Goal: Task Accomplishment & Management: Manage account settings

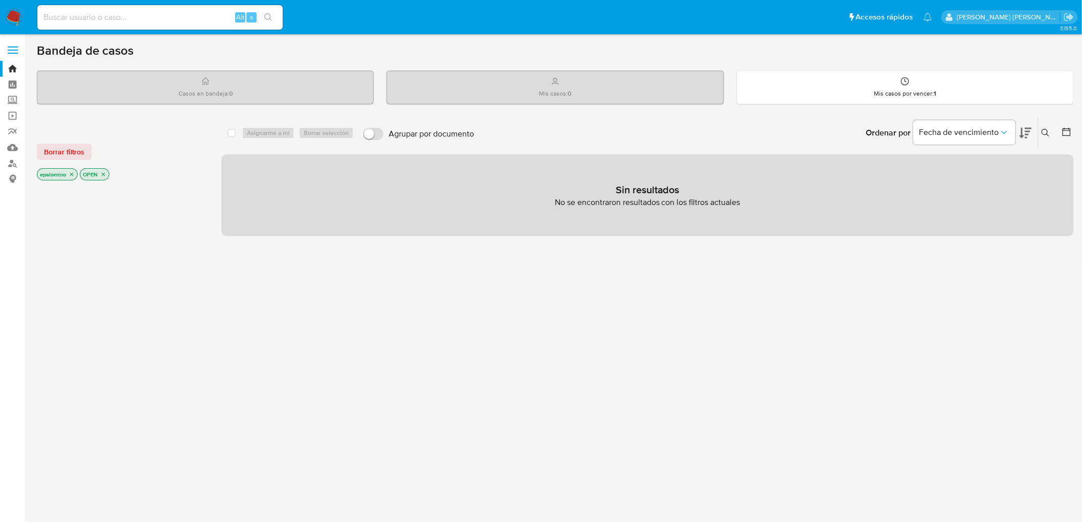
click at [65, 142] on div "Borrar filtros epalomino OPEN" at bounding box center [119, 154] width 164 height 58
click at [64, 146] on span "Borrar filtros" at bounding box center [64, 152] width 40 height 14
click at [12, 12] on img at bounding box center [13, 17] width 17 height 17
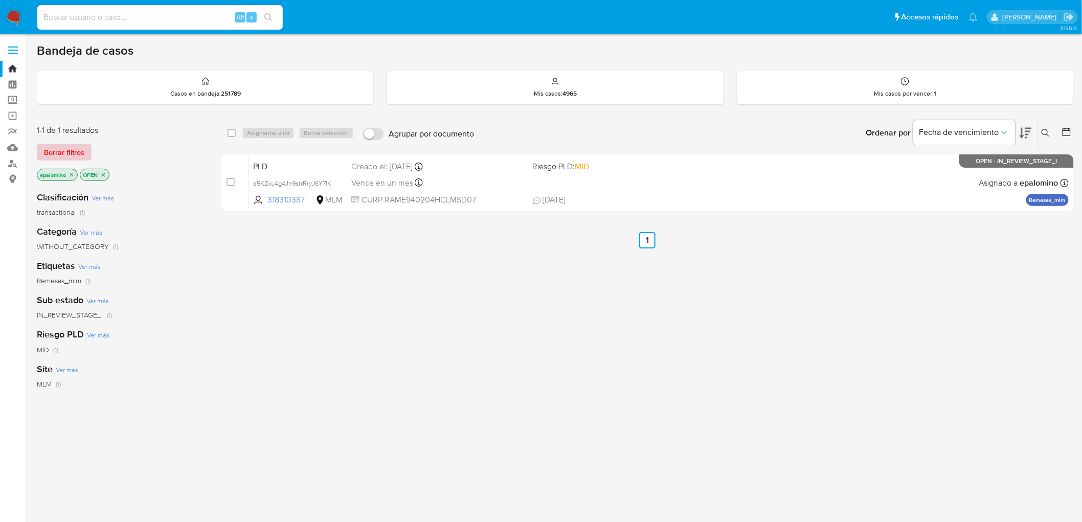
click at [65, 149] on span "Borrar filtros" at bounding box center [64, 152] width 40 height 14
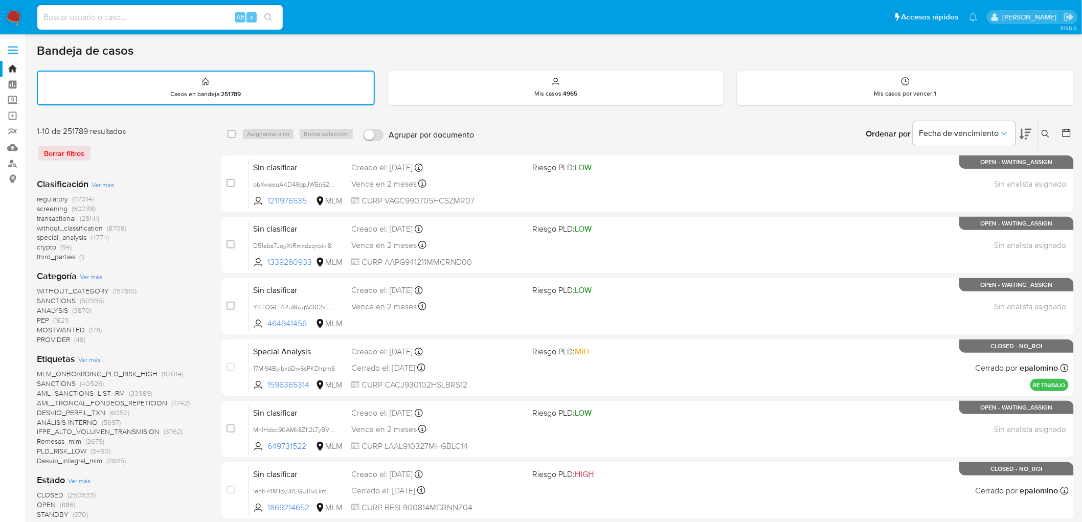
click at [90, 225] on span "without_classification" at bounding box center [70, 228] width 66 height 10
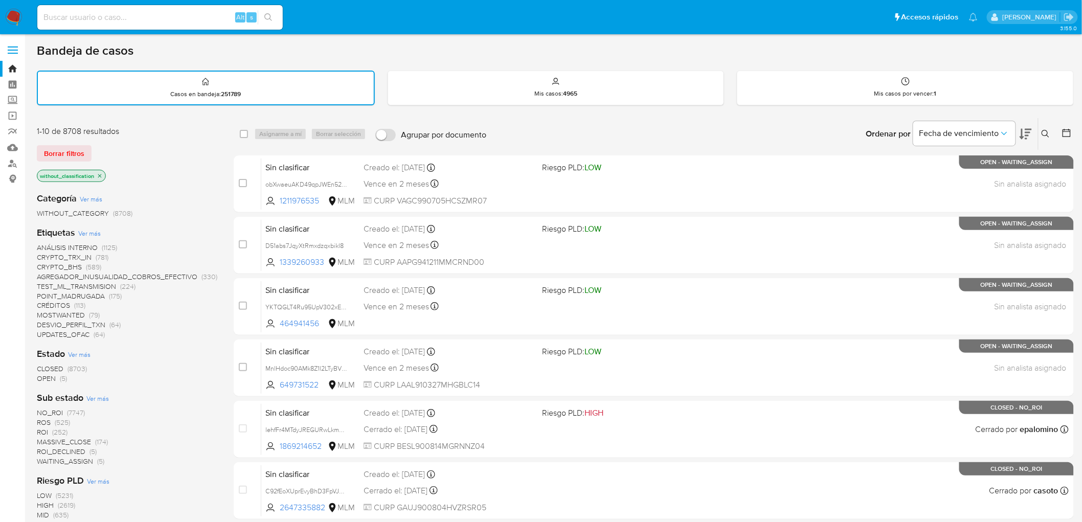
click at [58, 376] on span "OPEN (5)" at bounding box center [52, 379] width 30 height 10
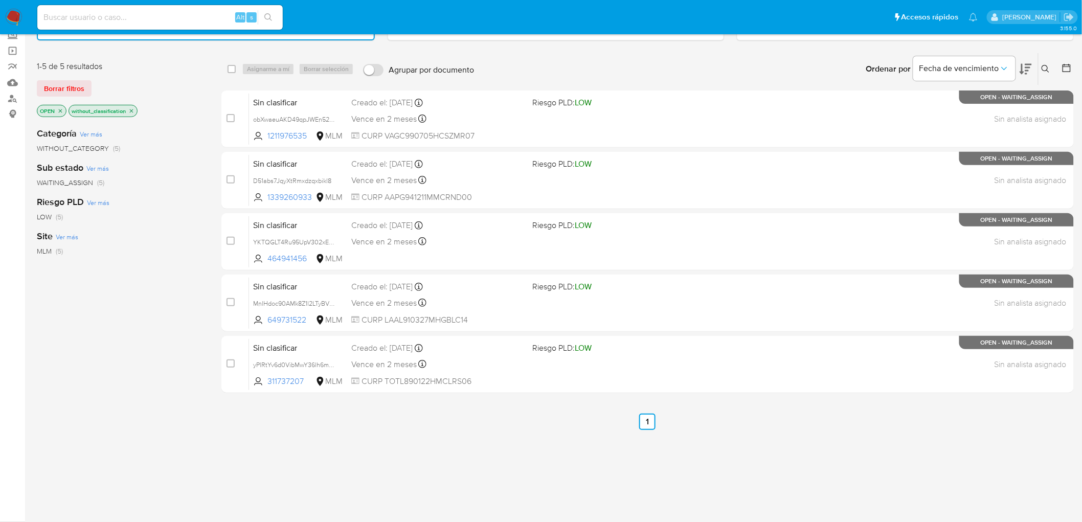
scroll to position [63, 0]
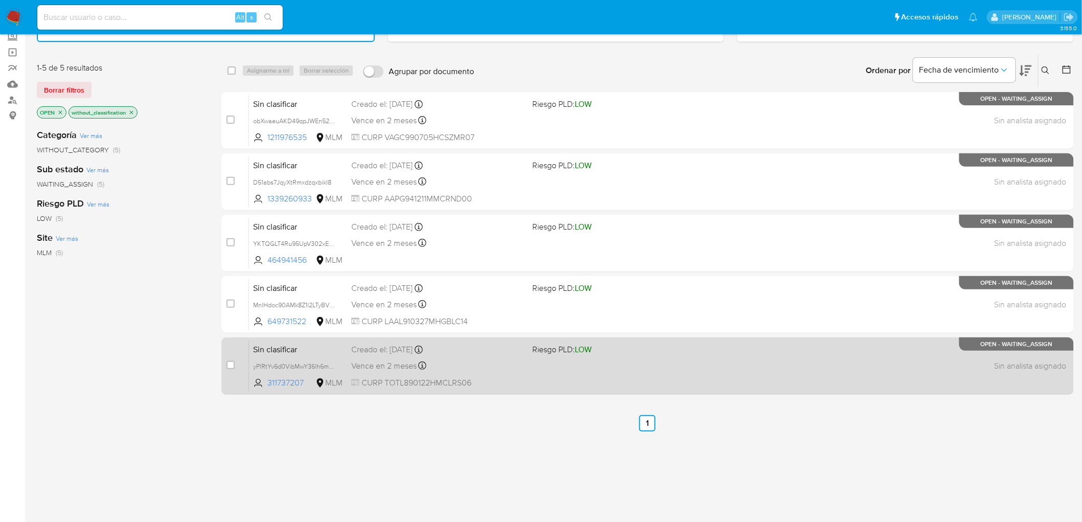
click at [274, 349] on span "Sin clasificar" at bounding box center [298, 348] width 90 height 13
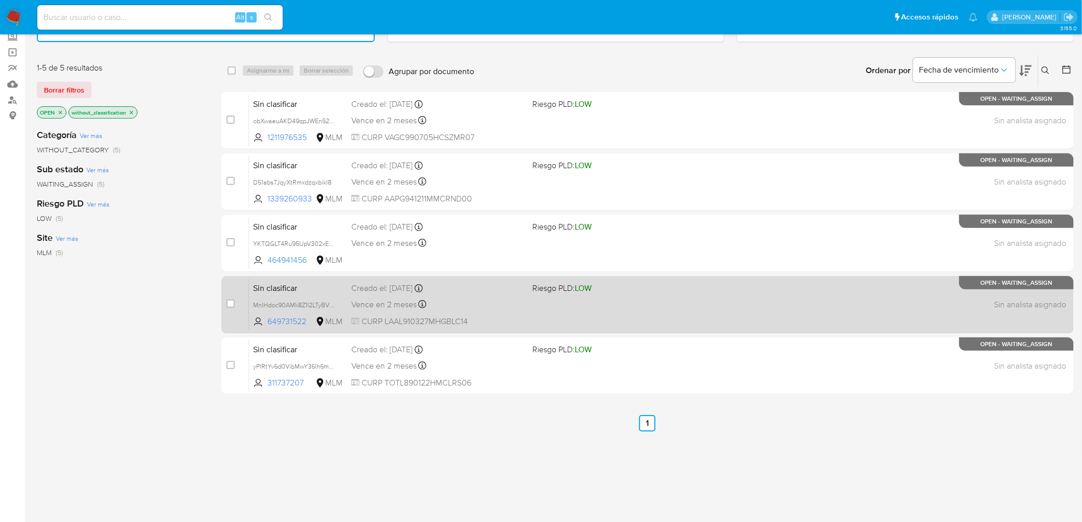
click at [272, 281] on span "Sin clasificar" at bounding box center [298, 287] width 90 height 13
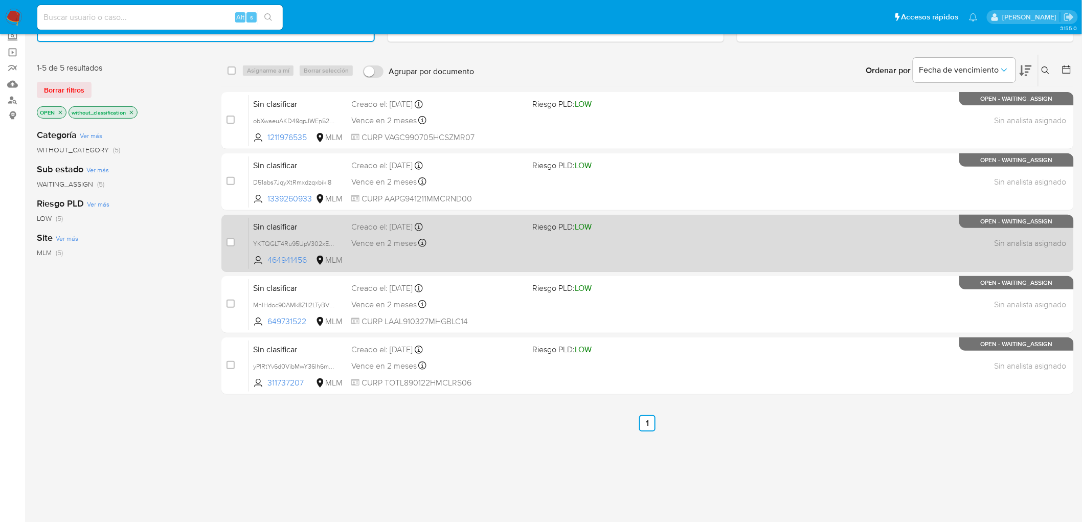
click at [283, 221] on span "Sin clasificar" at bounding box center [298, 225] width 90 height 13
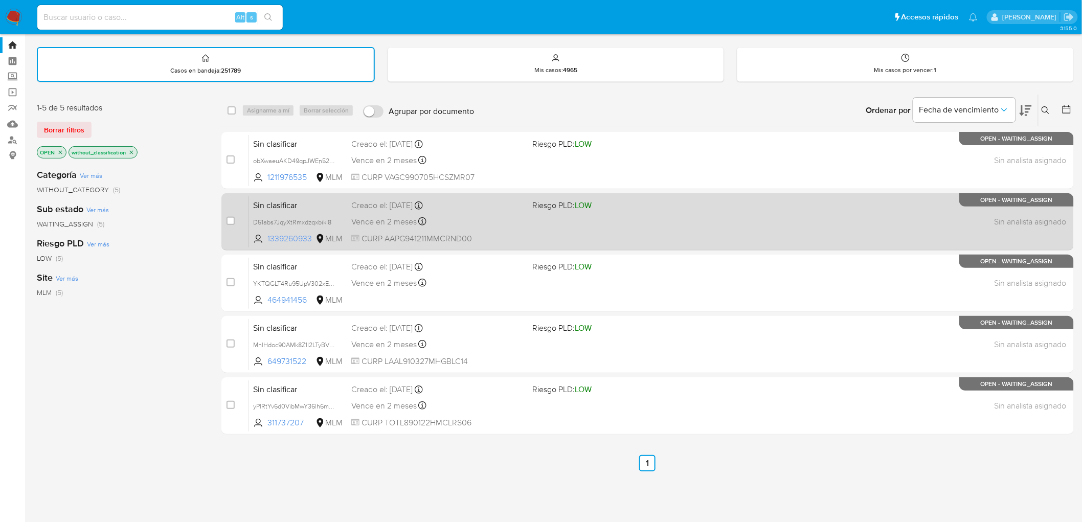
scroll to position [7, 0]
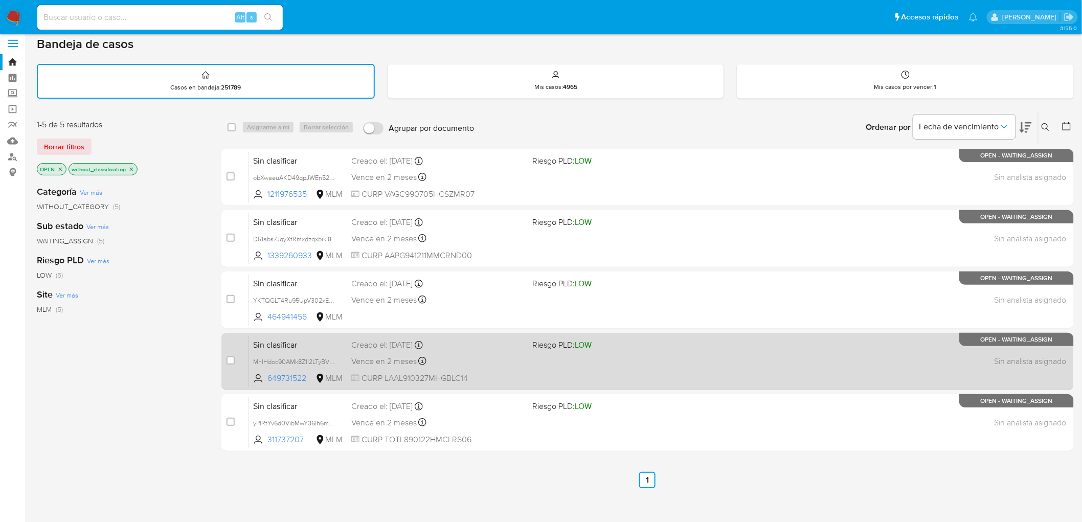
click at [287, 340] on span "Sin clasificar" at bounding box center [298, 343] width 90 height 13
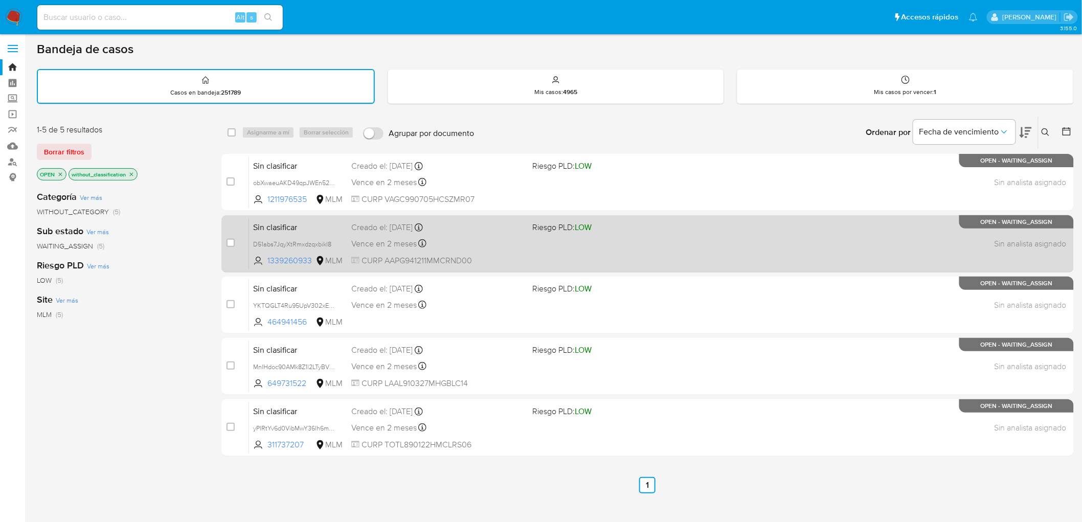
scroll to position [0, 0]
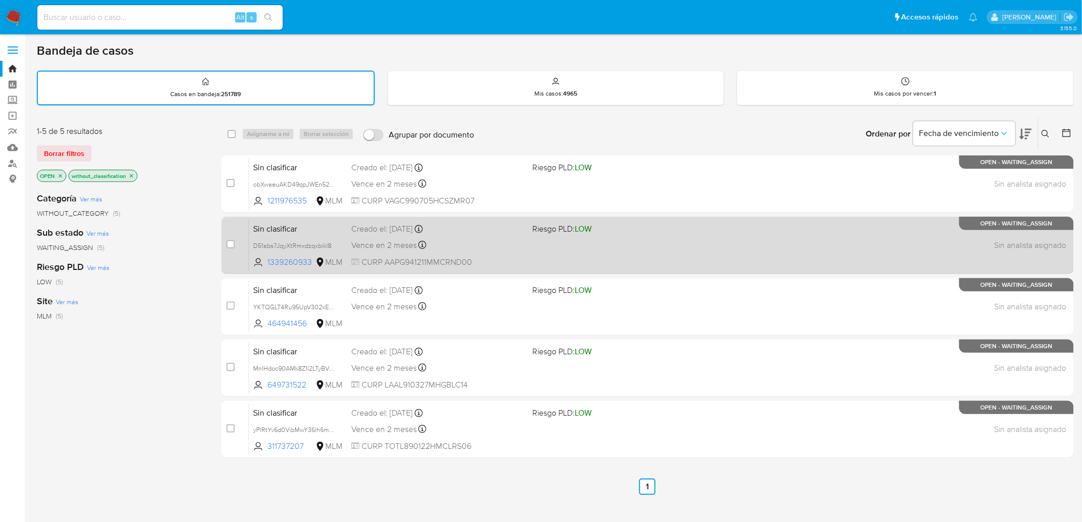
click at [280, 226] on span "Sin clasificar" at bounding box center [298, 227] width 90 height 13
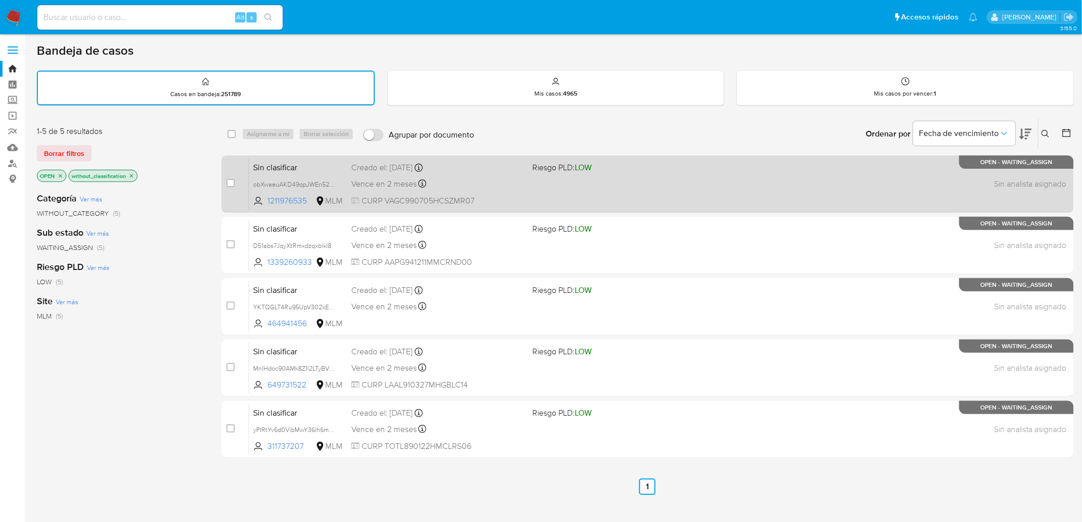
click at [271, 162] on span "Sin clasificar" at bounding box center [298, 166] width 90 height 13
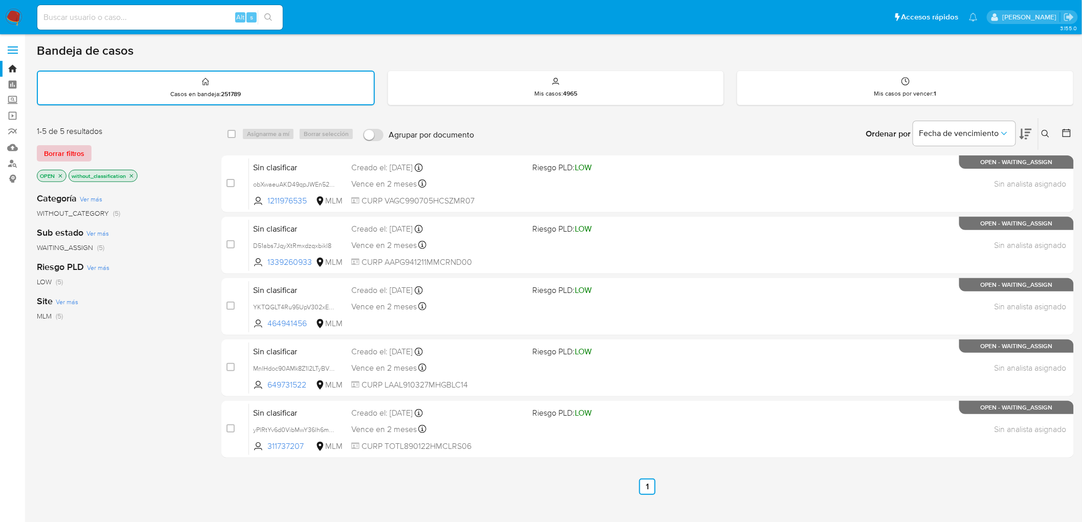
click at [50, 151] on span "Borrar filtros" at bounding box center [64, 153] width 40 height 14
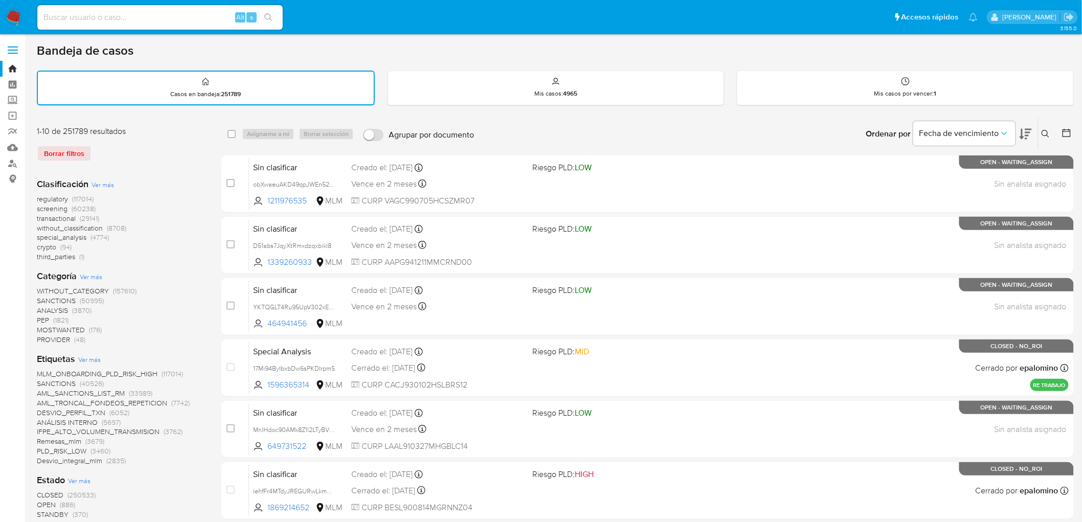
click at [15, 12] on img at bounding box center [13, 17] width 17 height 17
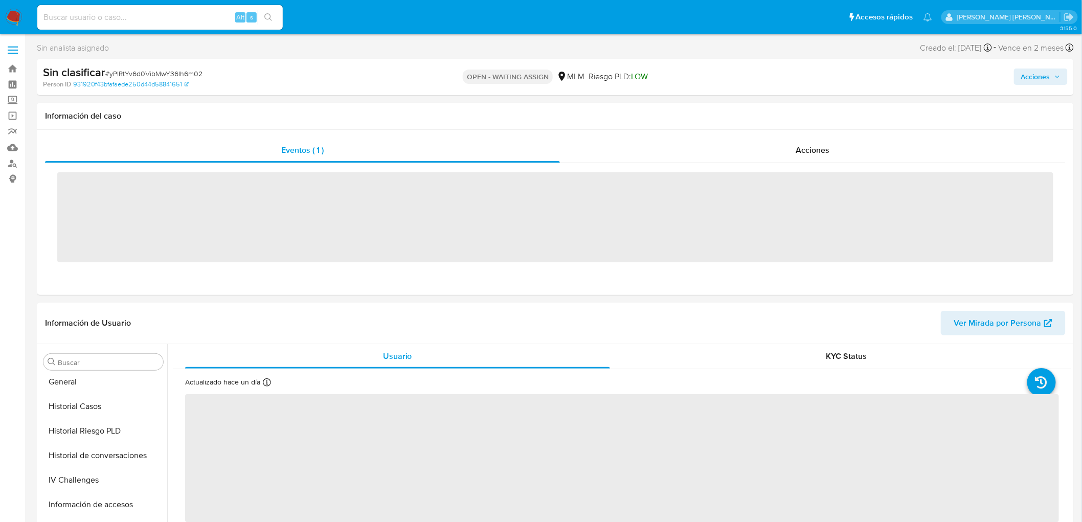
scroll to position [431, 0]
click at [179, 73] on span "# yPlRtYv6d0VibMwY36lh6m02" at bounding box center [153, 74] width 97 height 10
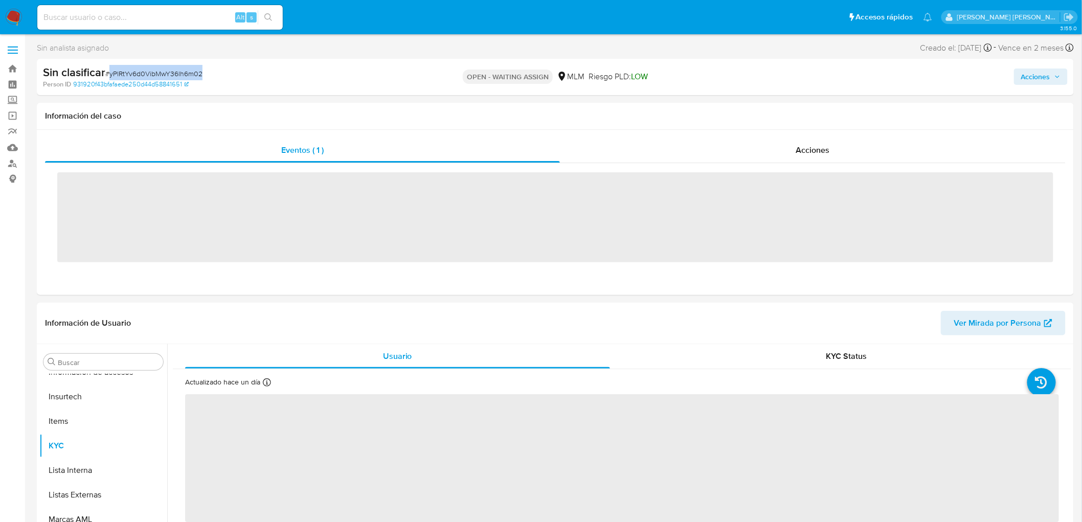
click at [179, 73] on span "# yPlRtYv6d0VibMwY36lh6m02" at bounding box center [153, 74] width 97 height 10
copy span "yPlRtYv6d0VibMwY36lh6m02"
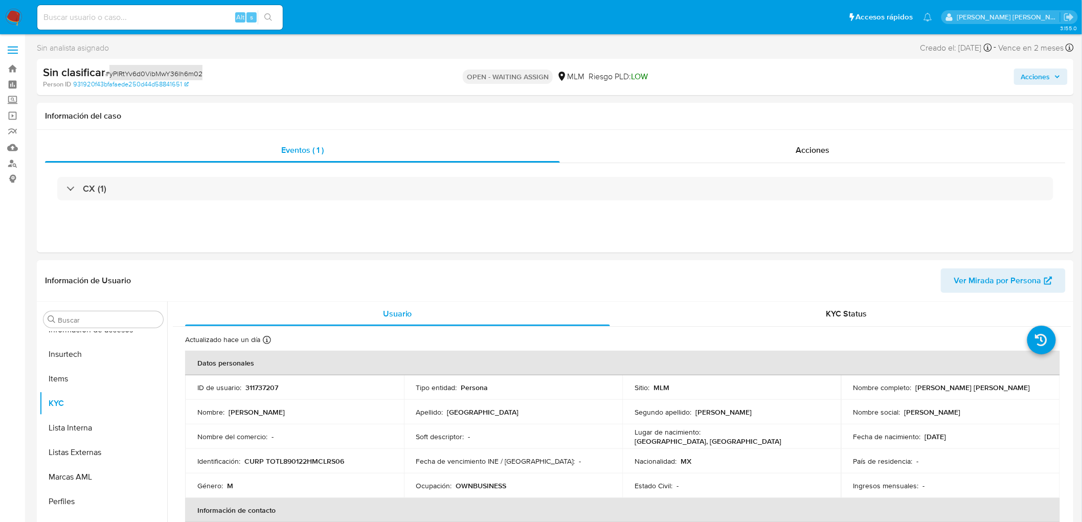
select select "10"
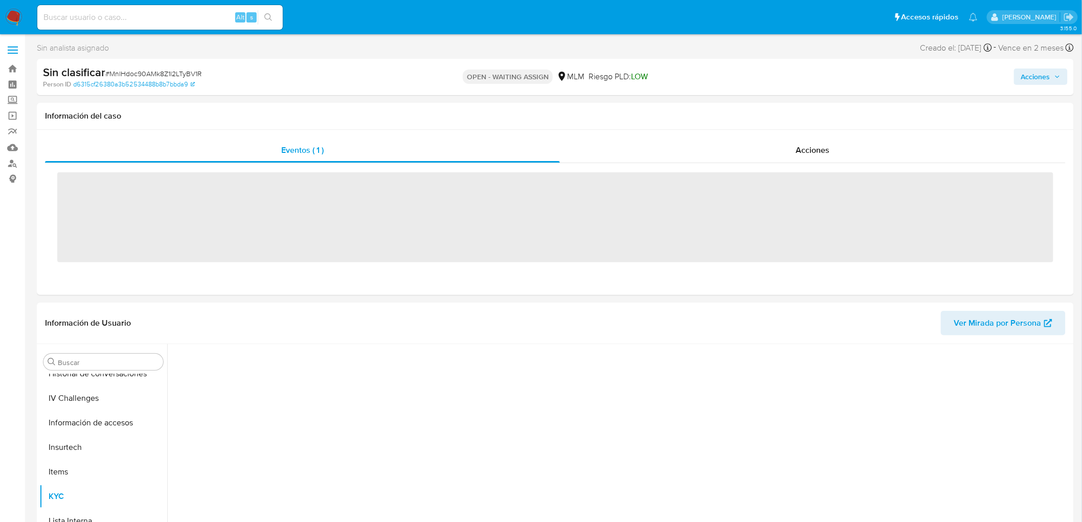
scroll to position [431, 0]
click at [173, 72] on span "# MnlHdoc90AMk8Z1l2LTyBV1R" at bounding box center [153, 74] width 96 height 10
copy span "MnlHdoc90AMk8Z1l2LTyBV1R"
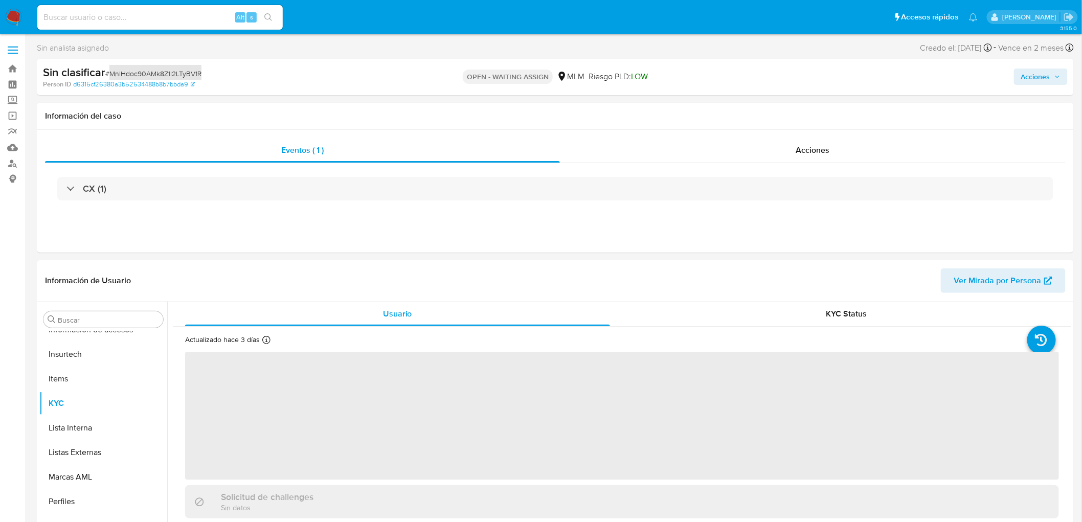
select select "10"
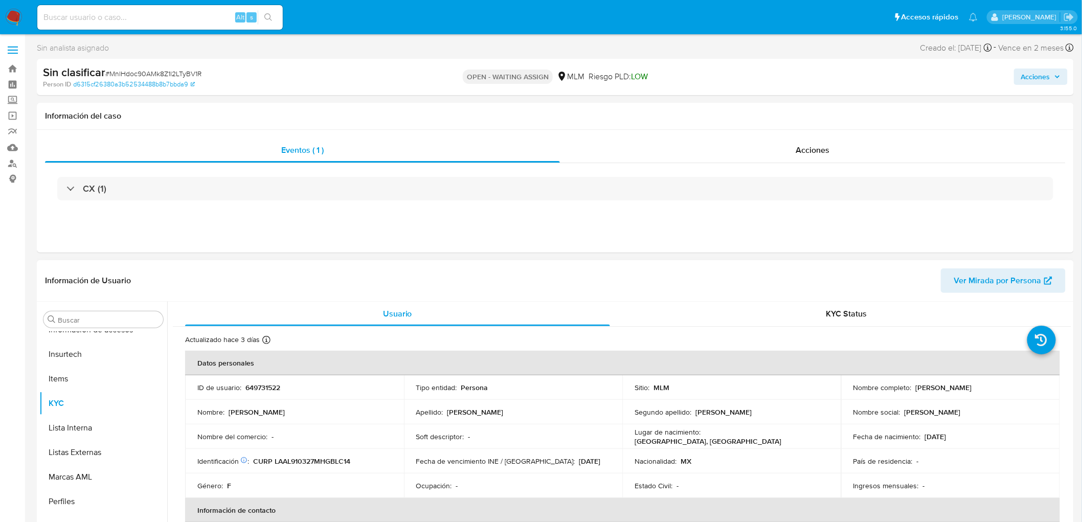
click at [276, 390] on p "649731522" at bounding box center [262, 387] width 35 height 9
copy p "649731522"
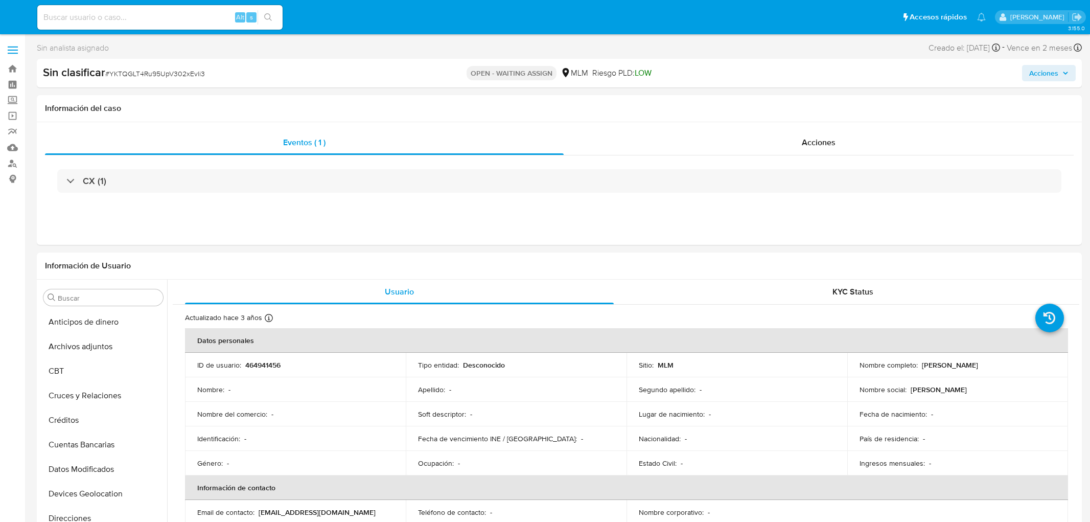
select select "10"
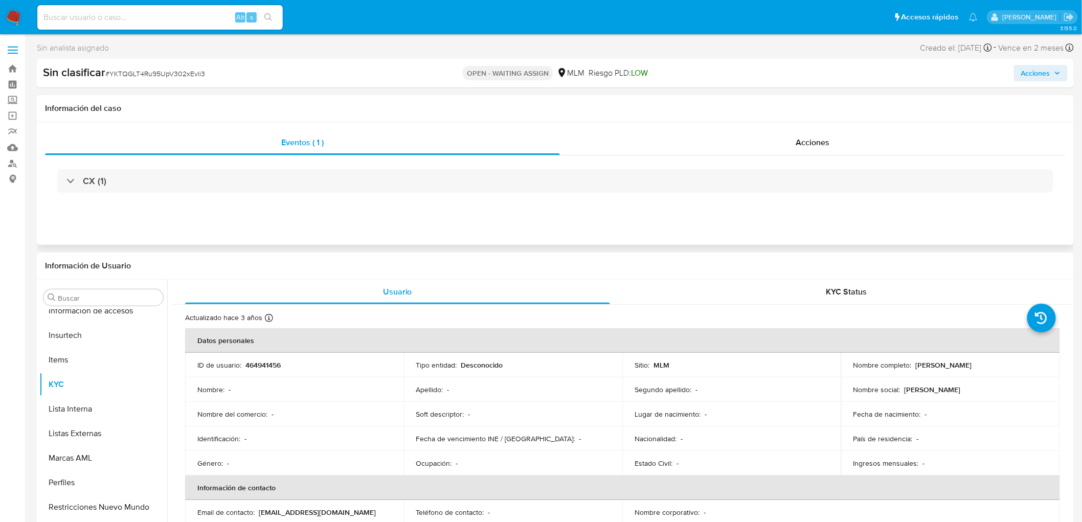
scroll to position [431, 0]
click at [149, 78] on div "Sin clasificar # YKTQGLT4Ru95UpV302xEvli3" at bounding box center [212, 72] width 338 height 15
copy span "YKTQGLT4Ru95UpV302xEvli3"
click at [249, 369] on p "464941456" at bounding box center [262, 364] width 35 height 9
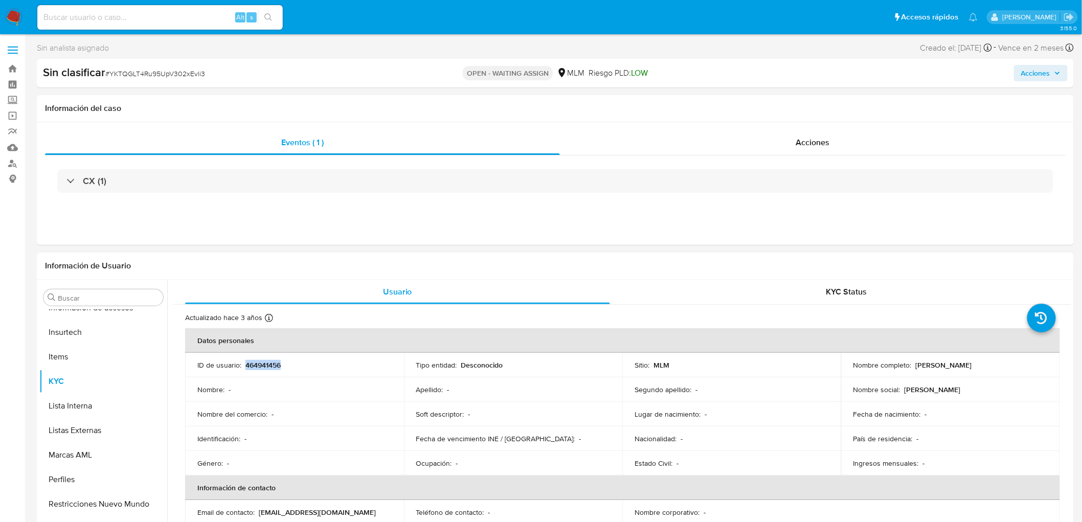
click at [249, 369] on p "464941456" at bounding box center [262, 364] width 35 height 9
copy p "464941456"
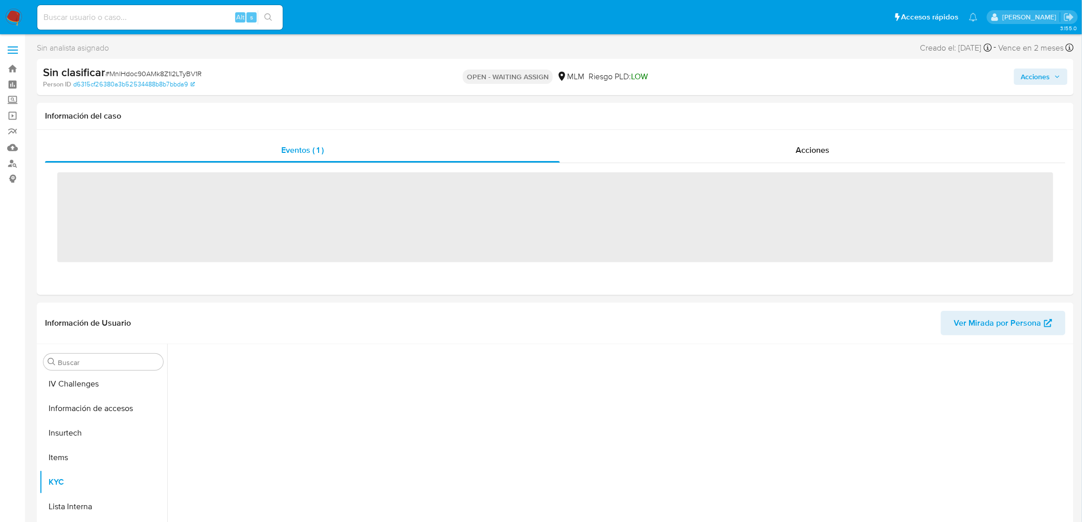
click at [172, 75] on span "# MnlHdoc90AMk8Z1l2LTyBV1R" at bounding box center [153, 74] width 96 height 10
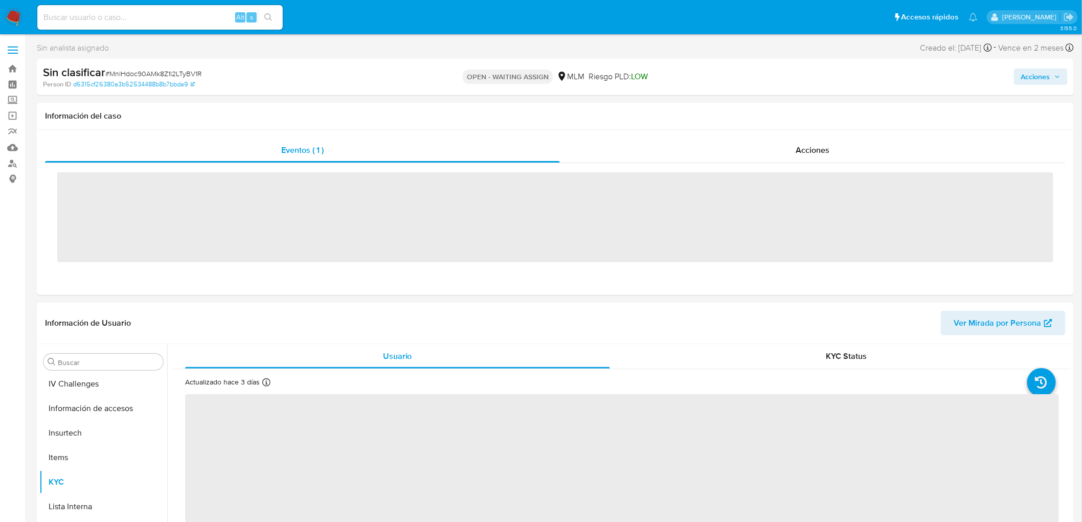
scroll to position [431, 0]
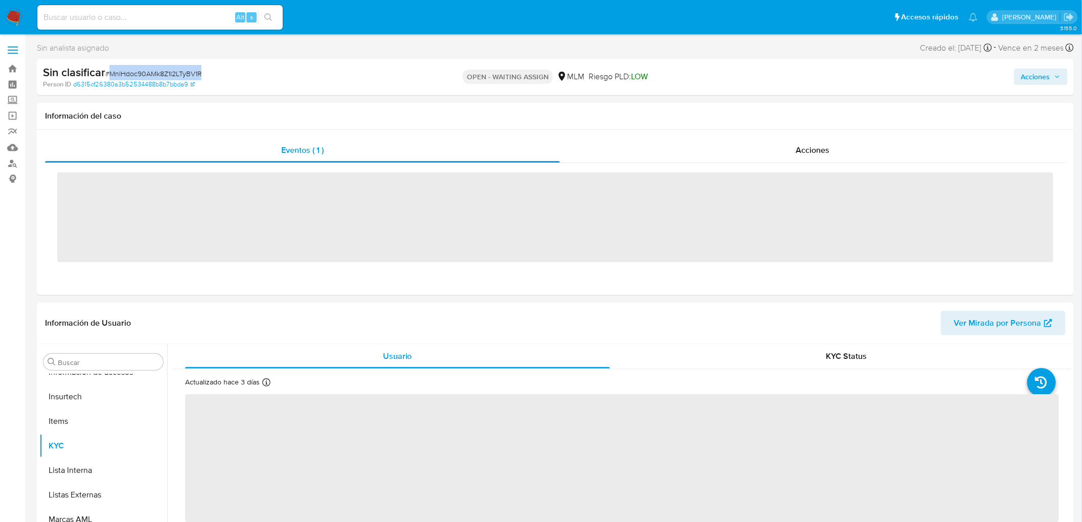
click at [172, 75] on span "# MnlHdoc90AMk8Z1l2LTyBV1R" at bounding box center [153, 74] width 96 height 10
copy span "MnlHdoc90AMk8Z1l2LTyBV1R"
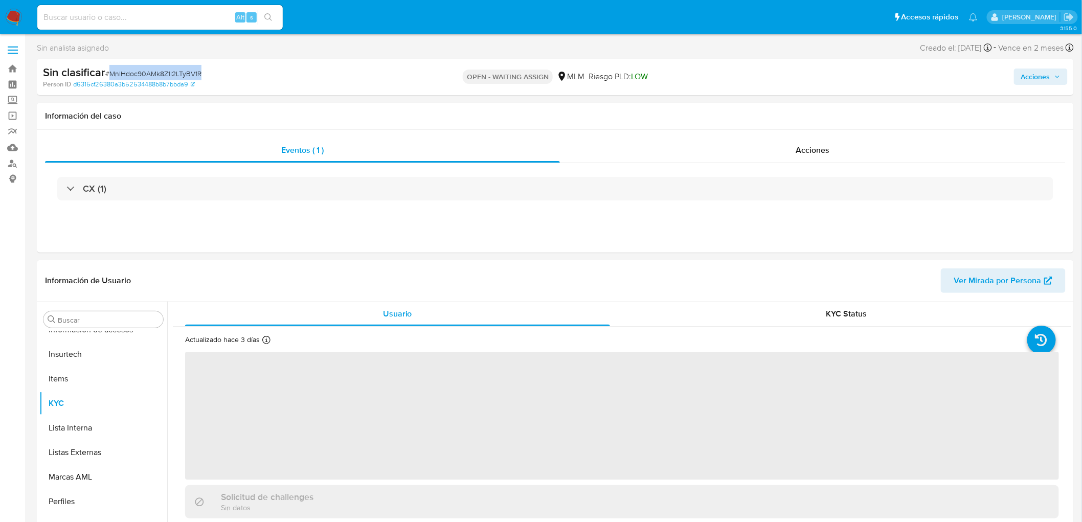
select select "10"
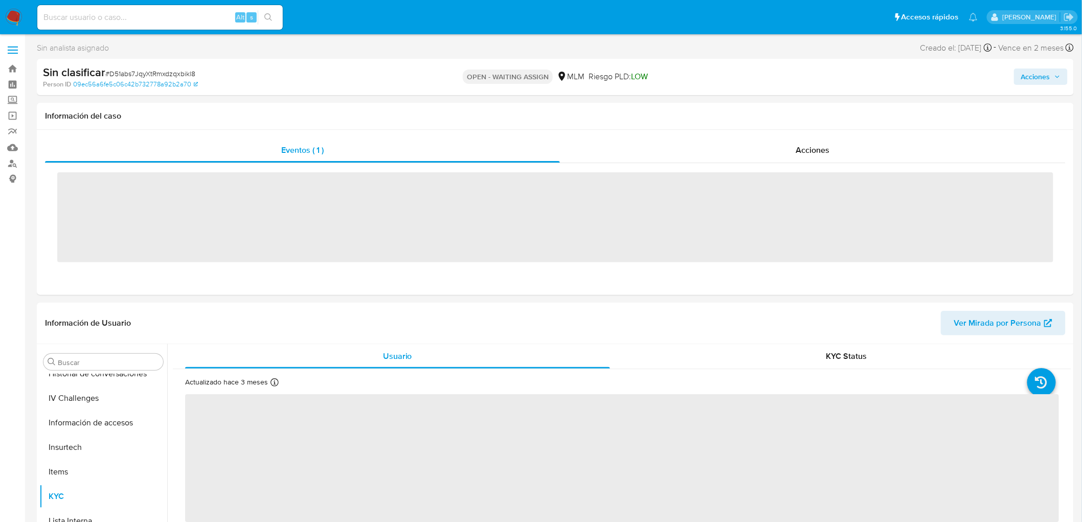
click at [174, 66] on div "Sin clasificar # D51abs7JqyXtRmxdzqxbikl8" at bounding box center [212, 72] width 338 height 15
copy span "D51abs7JqyXtRmxdzqxbikl8"
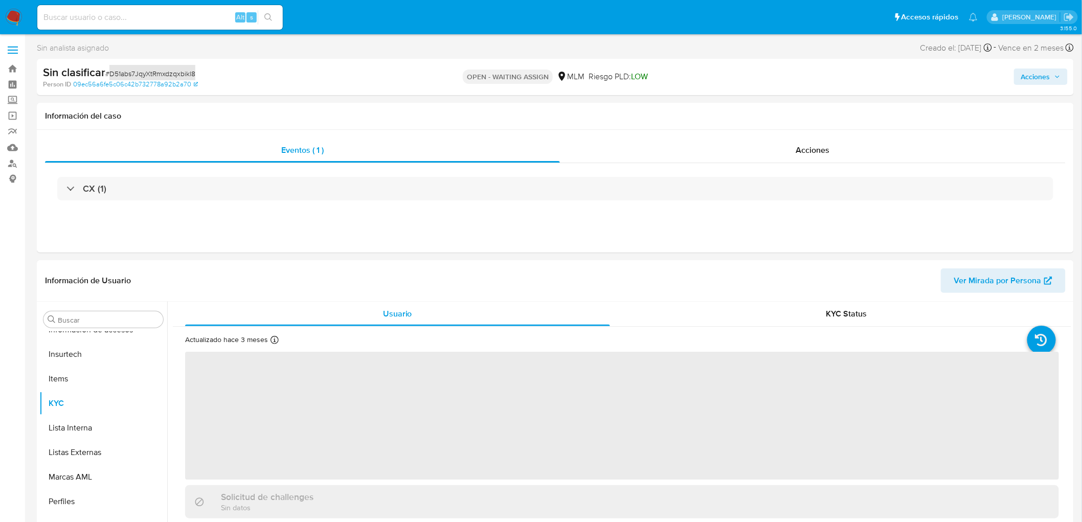
select select "10"
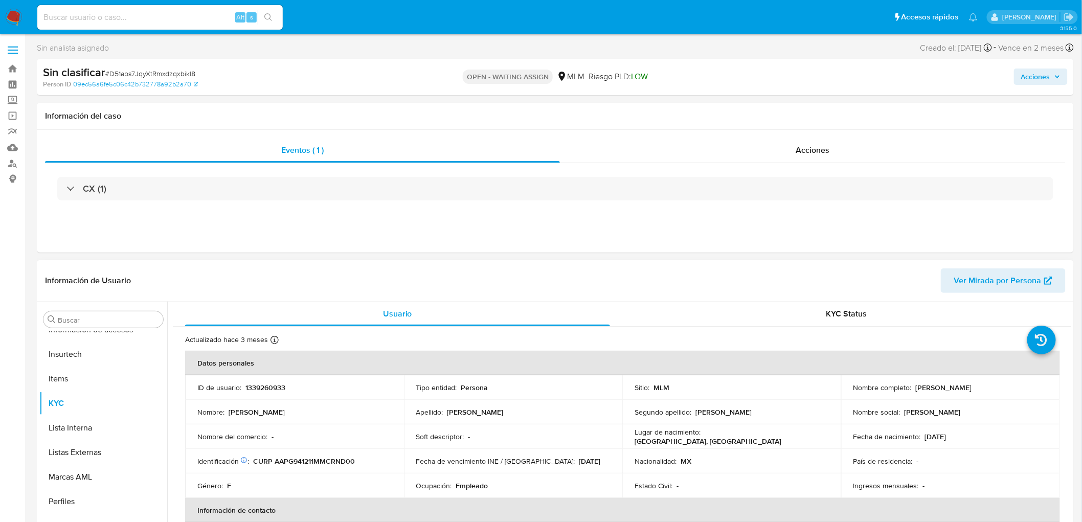
click at [275, 390] on p "1339260933" at bounding box center [265, 387] width 40 height 9
copy p "1339260933"
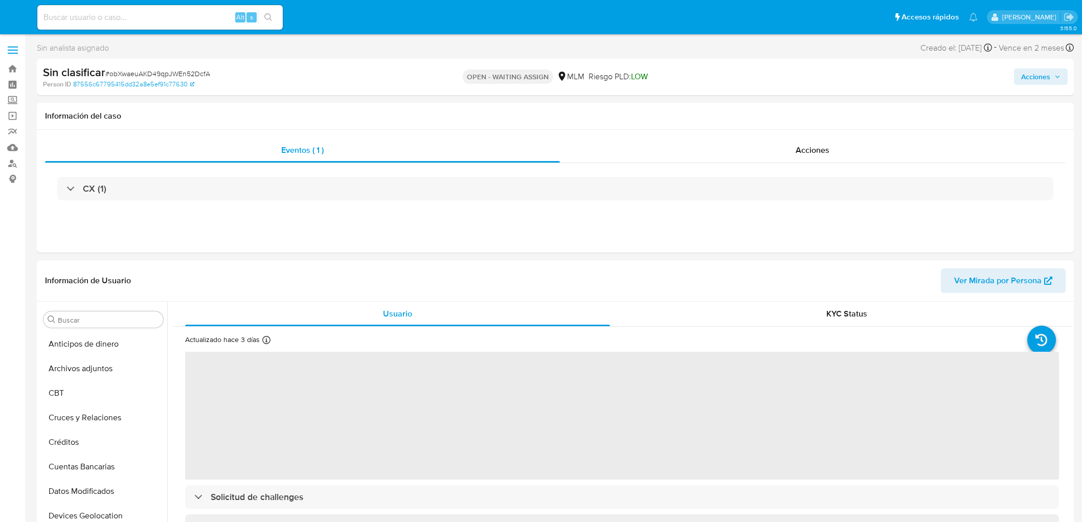
select select "10"
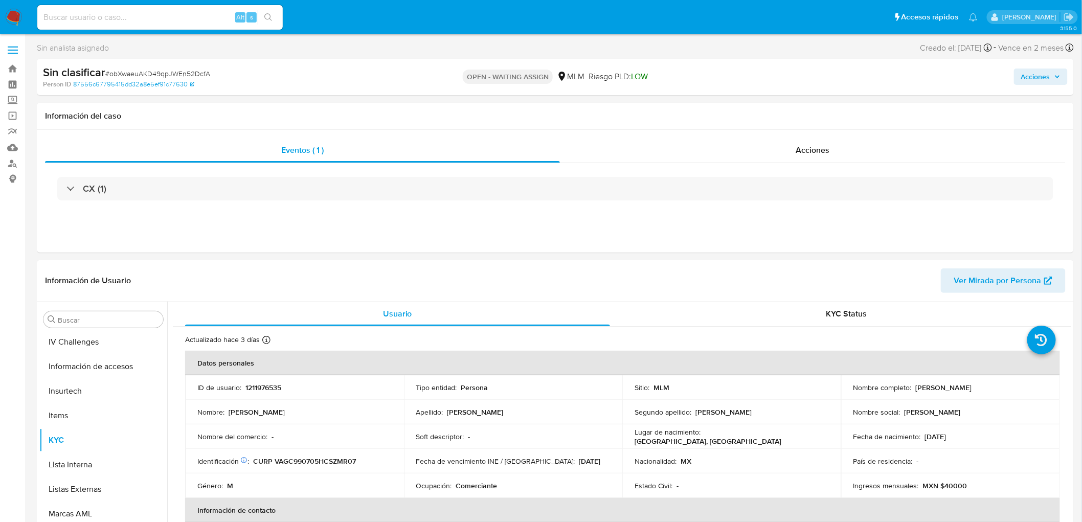
scroll to position [431, 0]
click at [168, 70] on span "# obXwaeuAKD49qpJWEn52DcfA" at bounding box center [157, 74] width 105 height 10
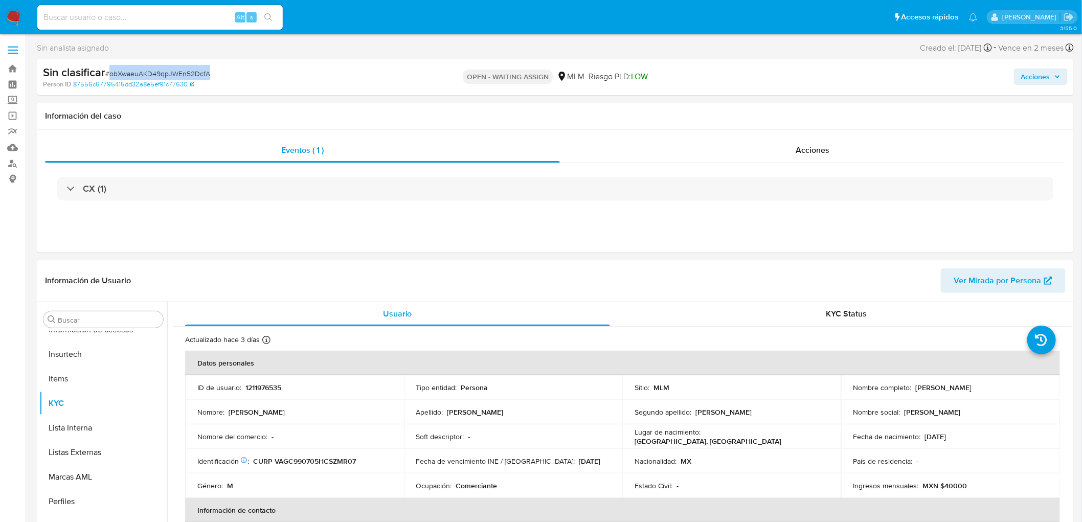
click at [168, 70] on span "# obXwaeuAKD49qpJWEn52DcfA" at bounding box center [157, 74] width 105 height 10
copy span "obXwaeuAKD49qpJWEn52DcfA"
click at [253, 383] on p "1211976535" at bounding box center [263, 387] width 36 height 9
copy p "1211976535"
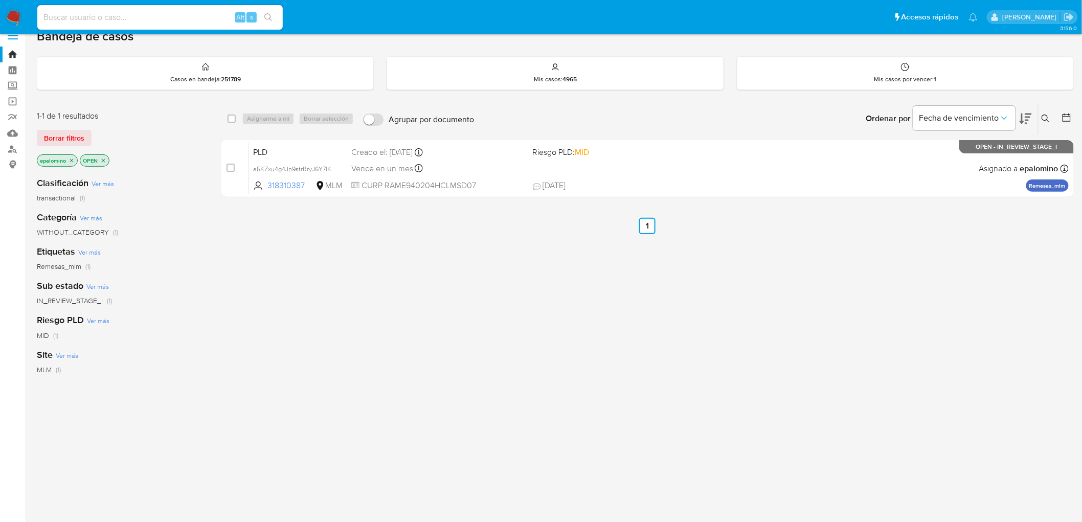
scroll to position [57, 0]
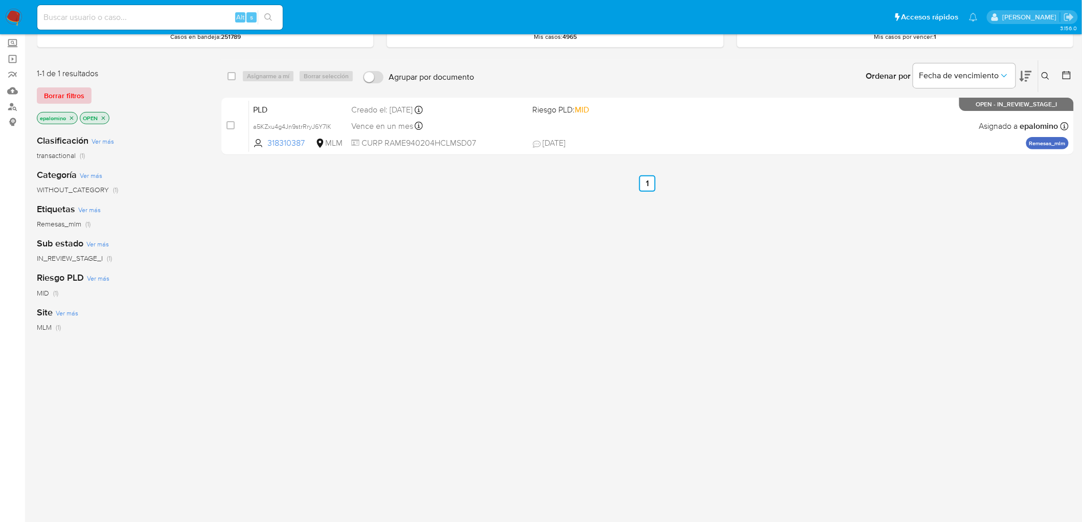
click at [75, 96] on span "Borrar filtros" at bounding box center [64, 95] width 40 height 14
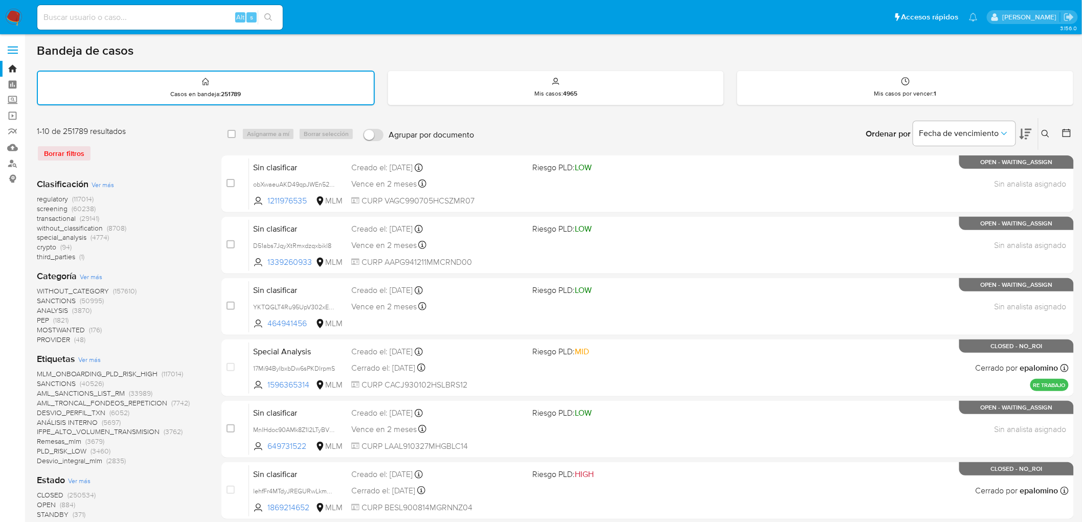
click at [1043, 133] on icon at bounding box center [1045, 134] width 8 height 8
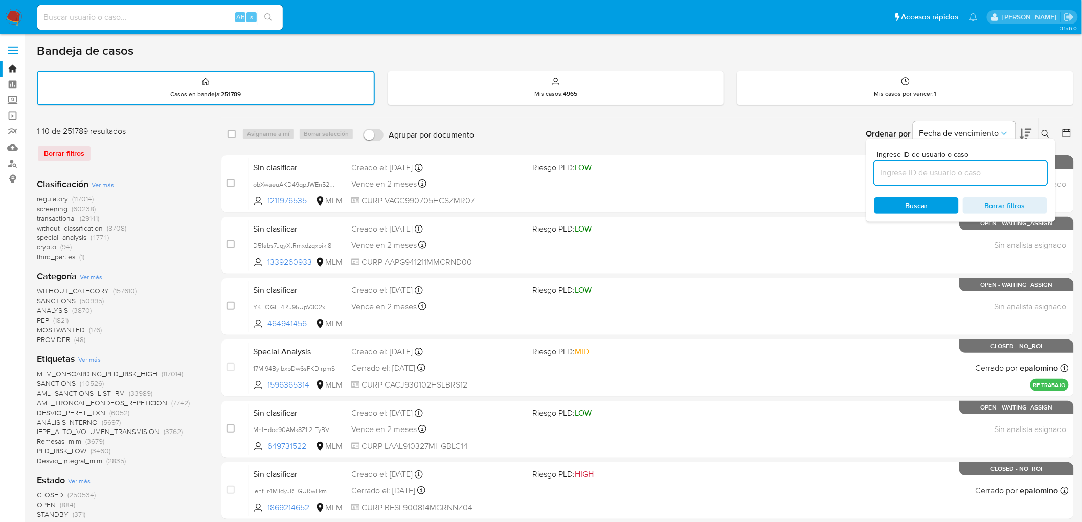
click at [903, 167] on input at bounding box center [960, 172] width 173 height 13
type input "62485580"
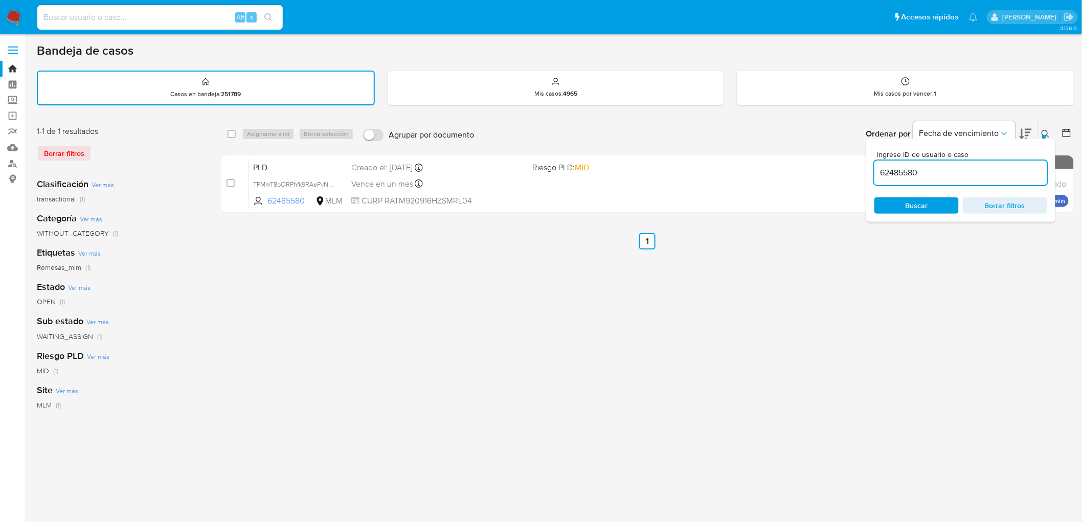
drag, startPoint x: 1047, startPoint y: 133, endPoint x: 654, endPoint y: 139, distance: 392.2
click at [1046, 133] on icon at bounding box center [1045, 134] width 8 height 8
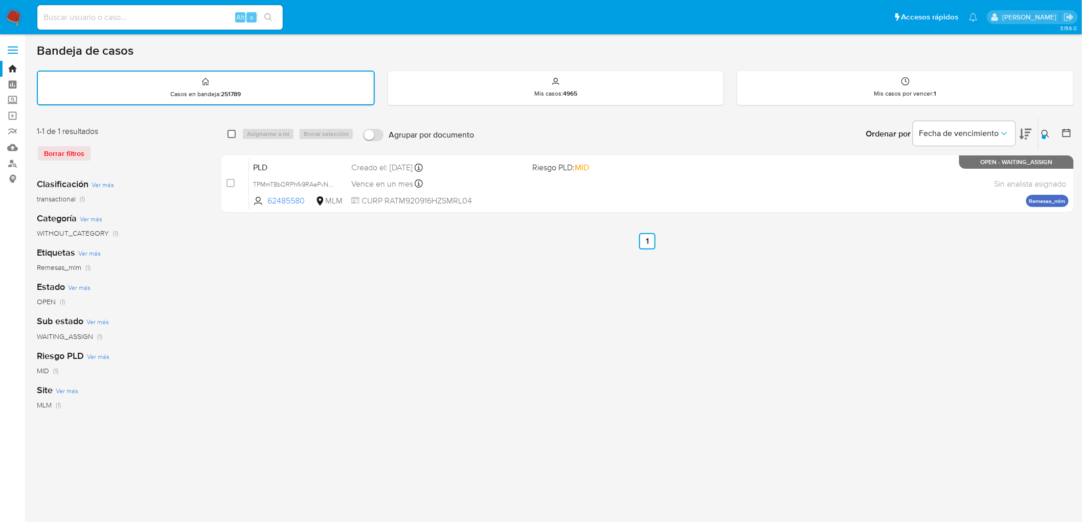
click at [228, 132] on input "checkbox" at bounding box center [232, 134] width 8 height 8
checkbox input "true"
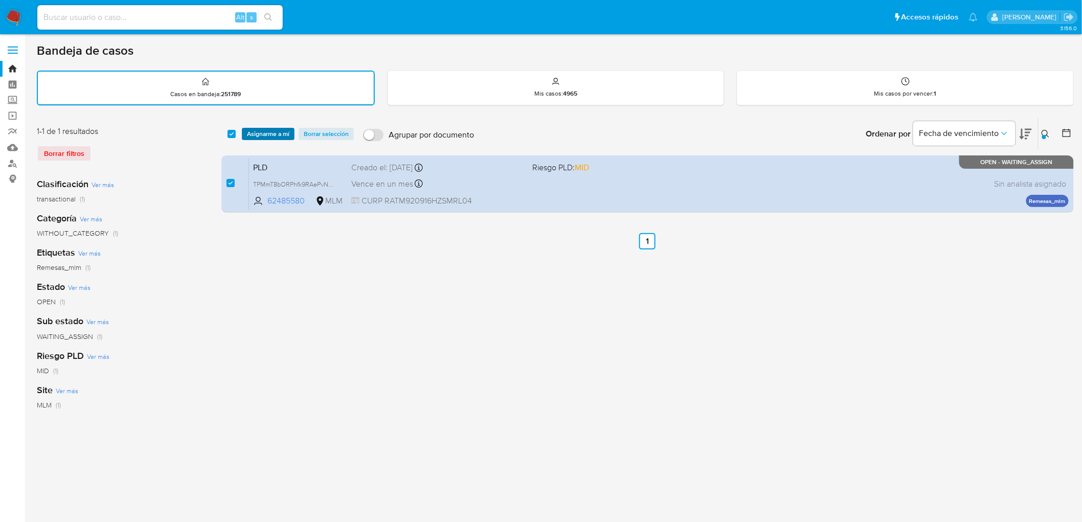
click at [259, 133] on span "Asignarme a mí" at bounding box center [268, 134] width 42 height 10
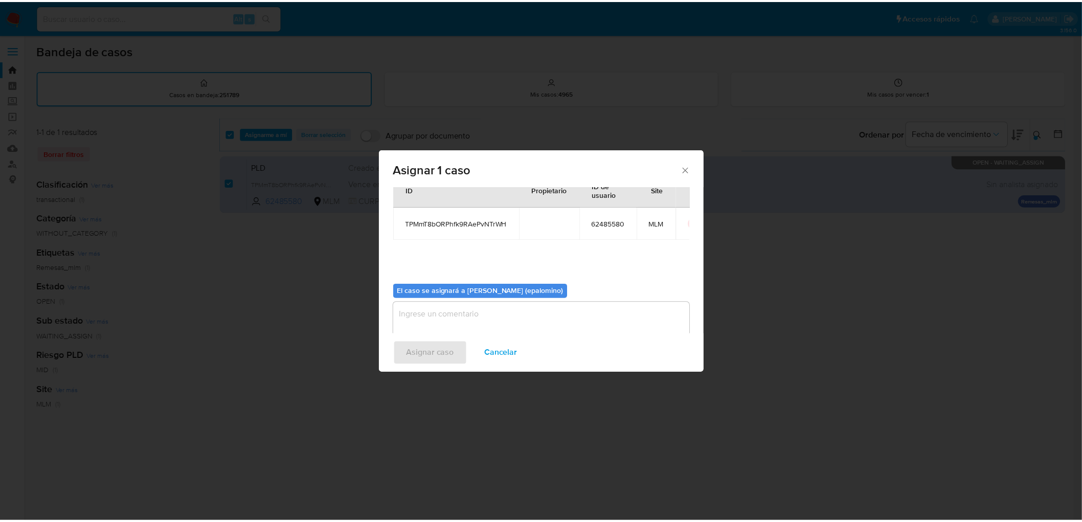
scroll to position [53, 0]
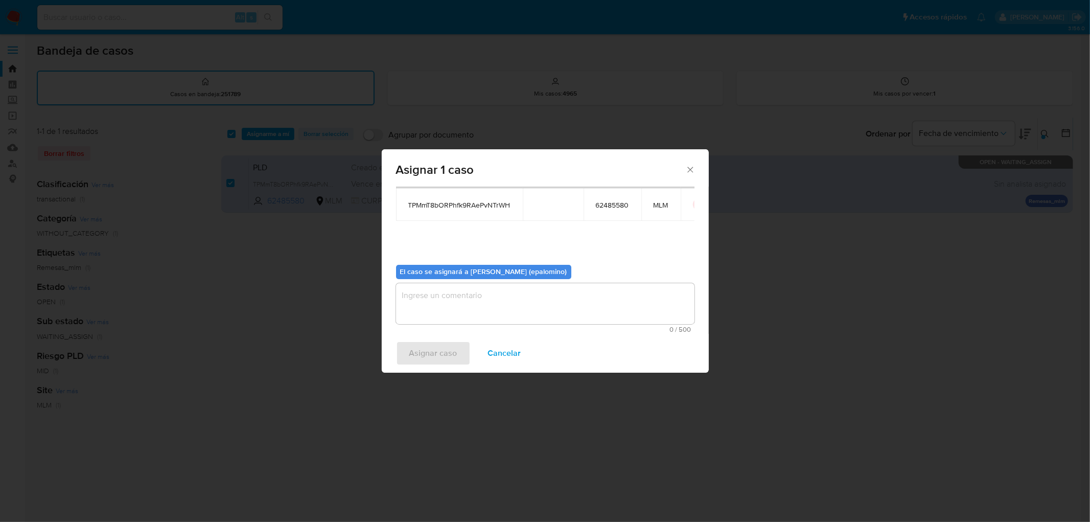
click at [450, 314] on textarea "assign-modal" at bounding box center [545, 303] width 299 height 41
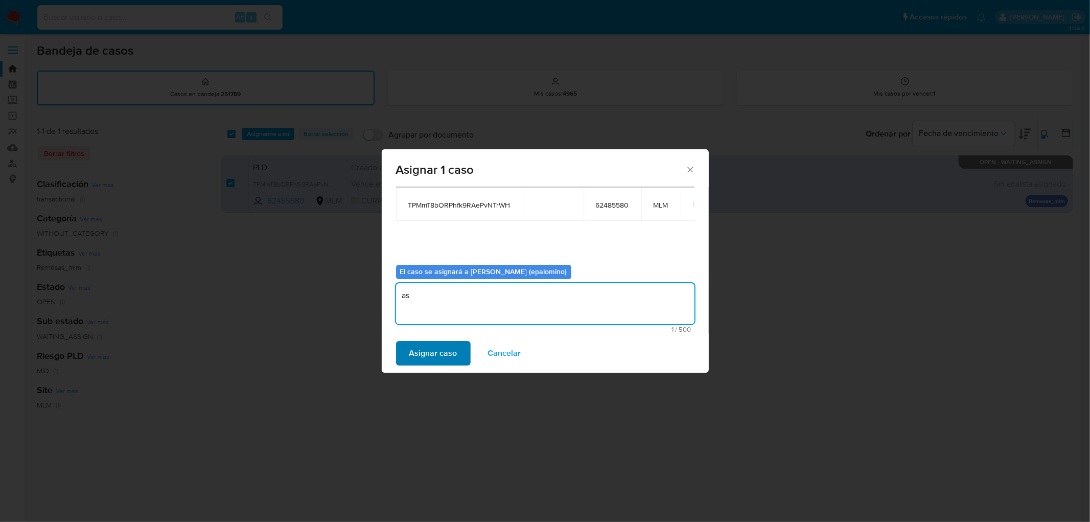
type textarea "as"
click at [413, 351] on span "Asignar caso" at bounding box center [434, 353] width 48 height 22
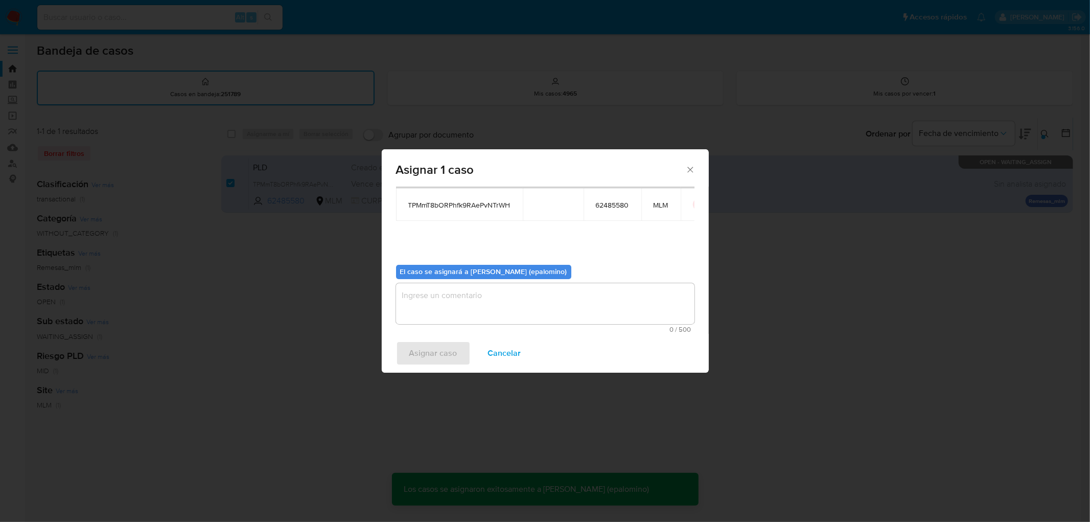
checkbox input "false"
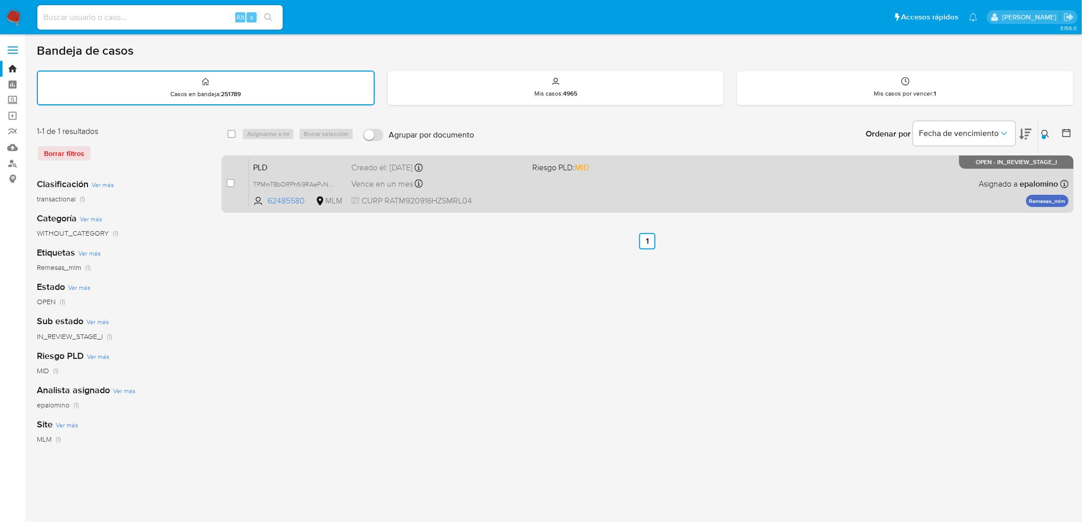
click at [268, 161] on span "PLD" at bounding box center [298, 166] width 90 height 13
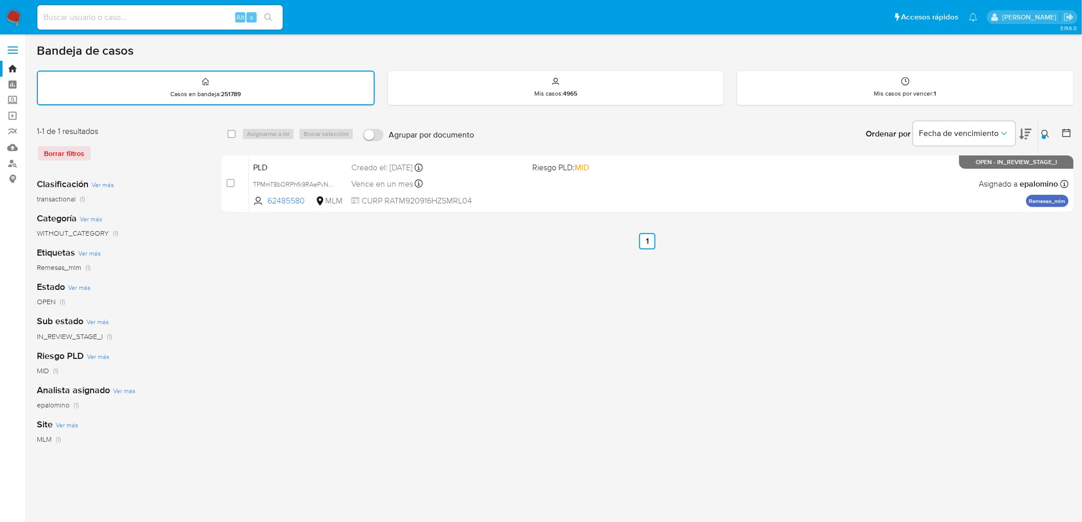
click at [1047, 131] on icon at bounding box center [1045, 134] width 8 height 8
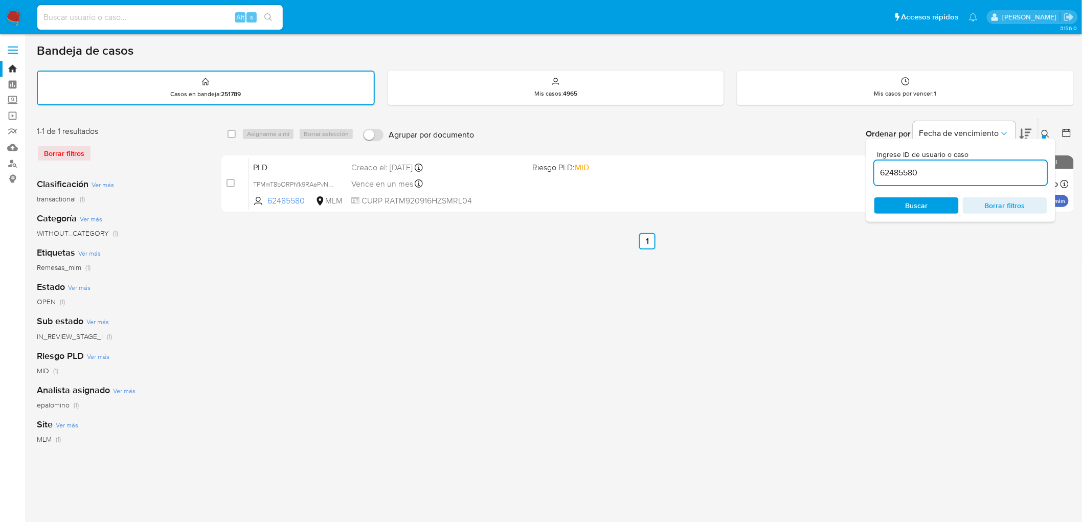
click at [903, 166] on input "62485580" at bounding box center [960, 172] width 173 height 13
type input "166983192"
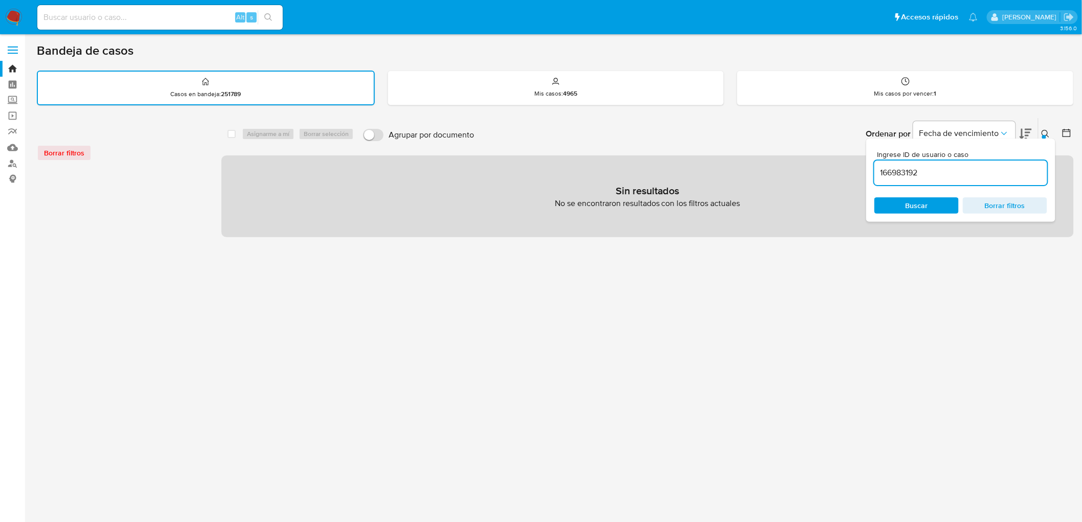
click at [1050, 134] on icon at bounding box center [1045, 134] width 8 height 8
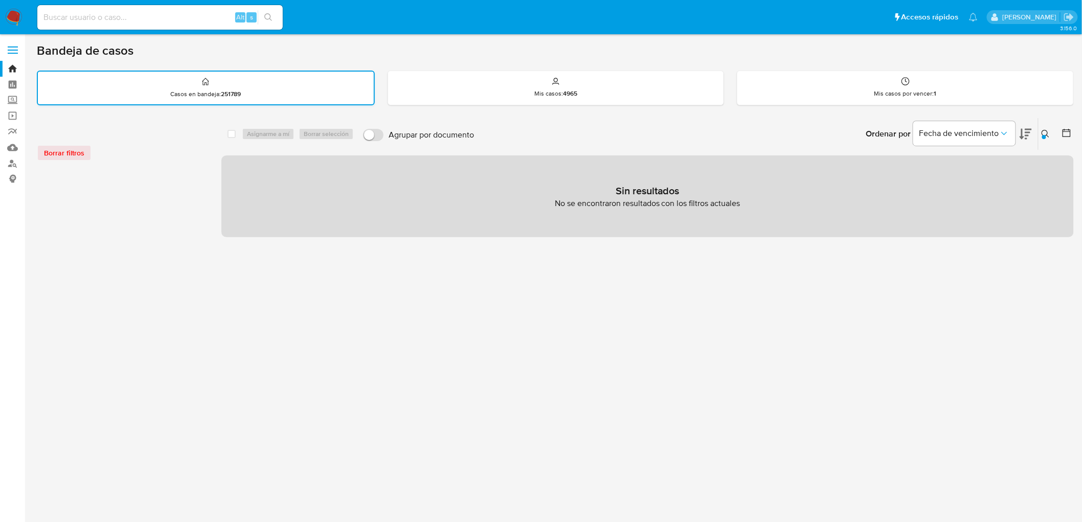
click at [162, 77] on div "Casos en bandeja : 251789" at bounding box center [206, 88] width 336 height 33
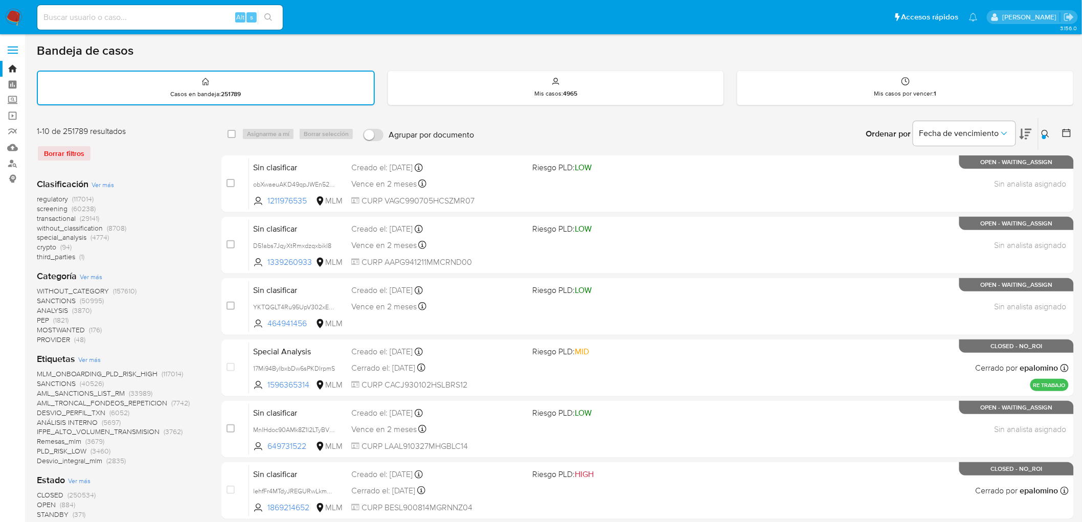
click at [104, 11] on input at bounding box center [159, 17] width 245 height 13
paste input "166983192"
type input "166983192"
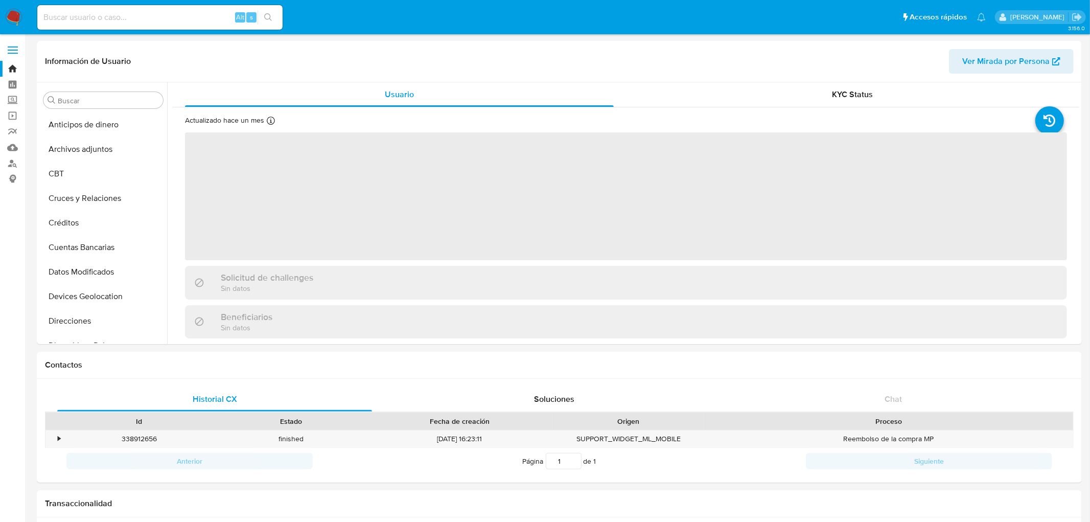
select select "10"
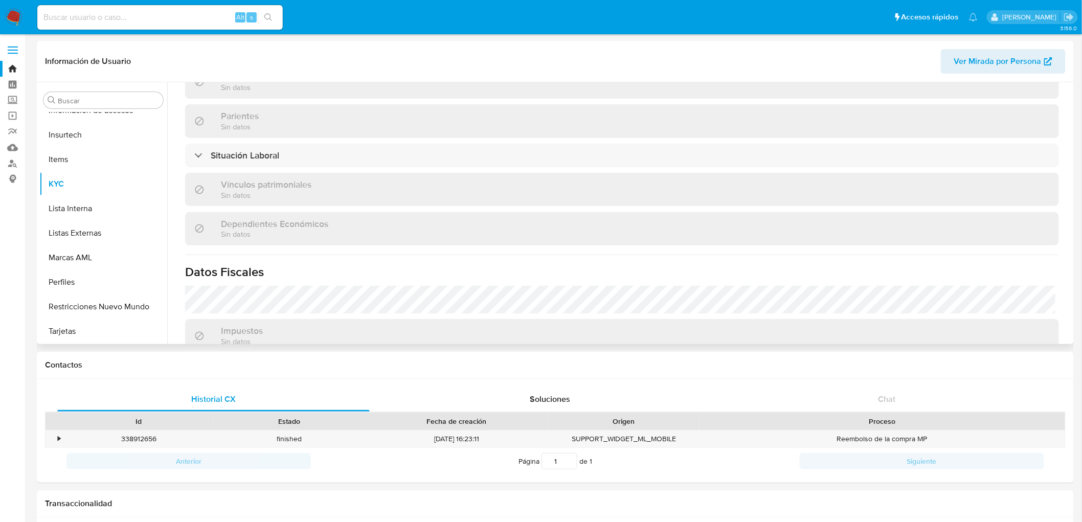
scroll to position [568, 0]
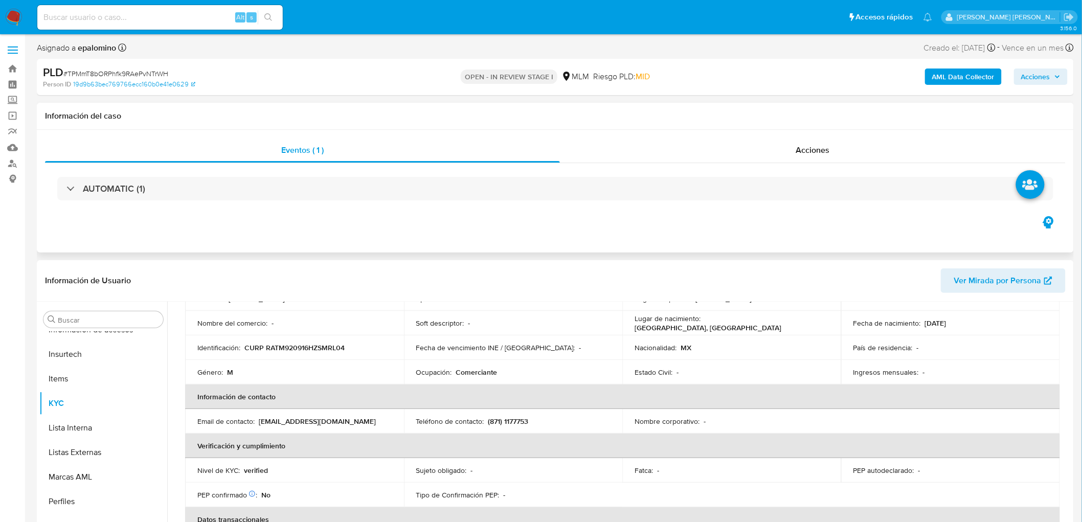
select select "10"
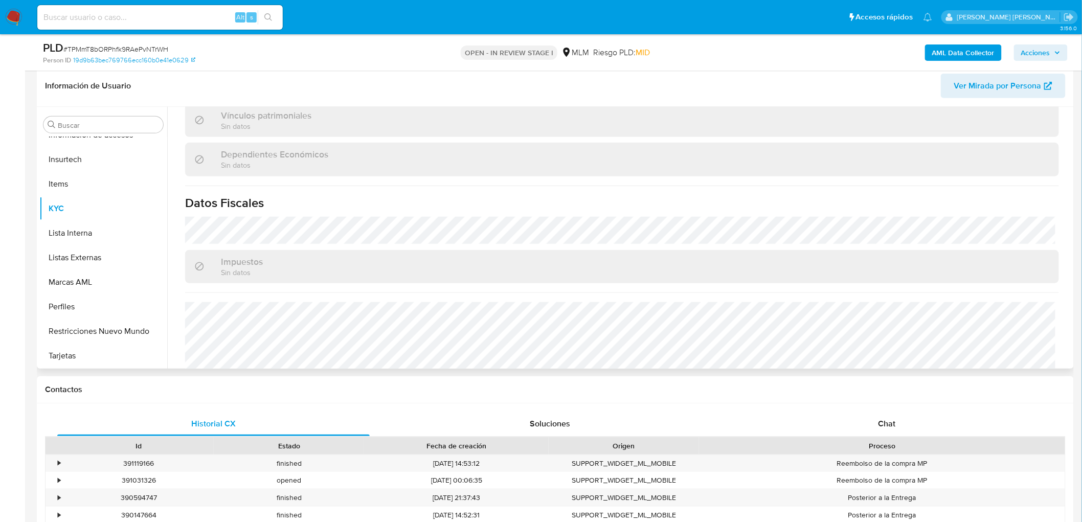
scroll to position [612, 0]
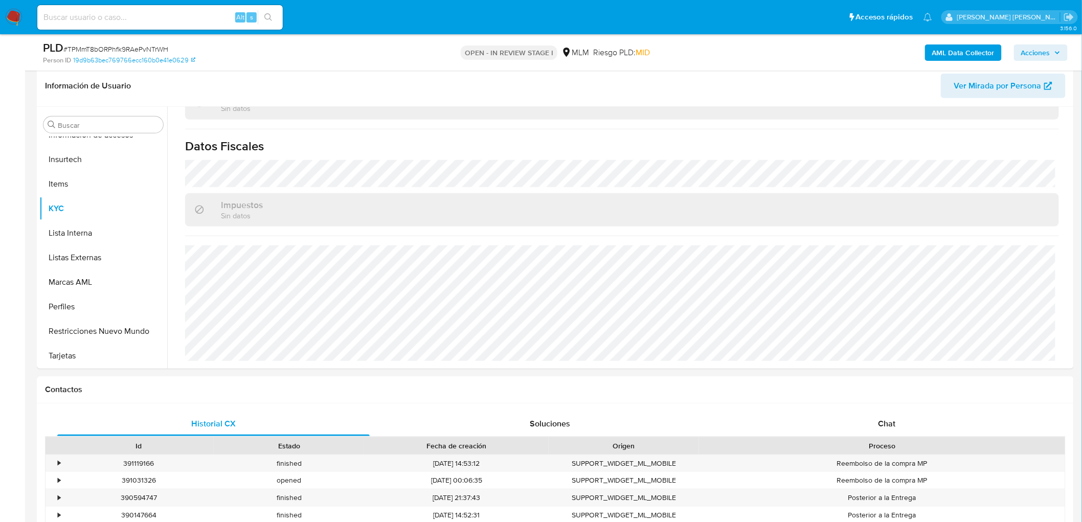
click at [8, 10] on img at bounding box center [13, 17] width 17 height 17
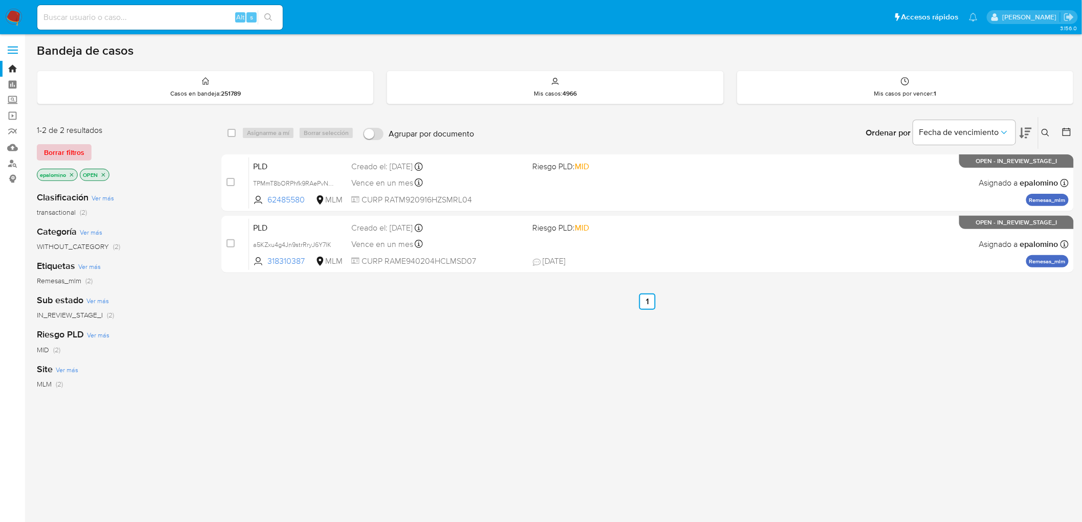
click at [69, 148] on span "Borrar filtros" at bounding box center [64, 152] width 40 height 14
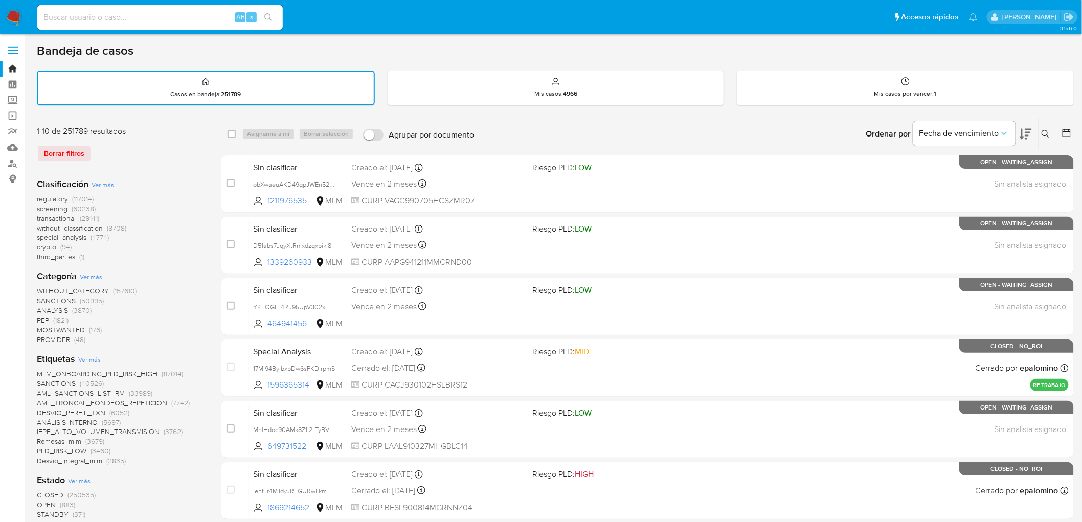
click at [1048, 130] on icon at bounding box center [1045, 134] width 8 height 8
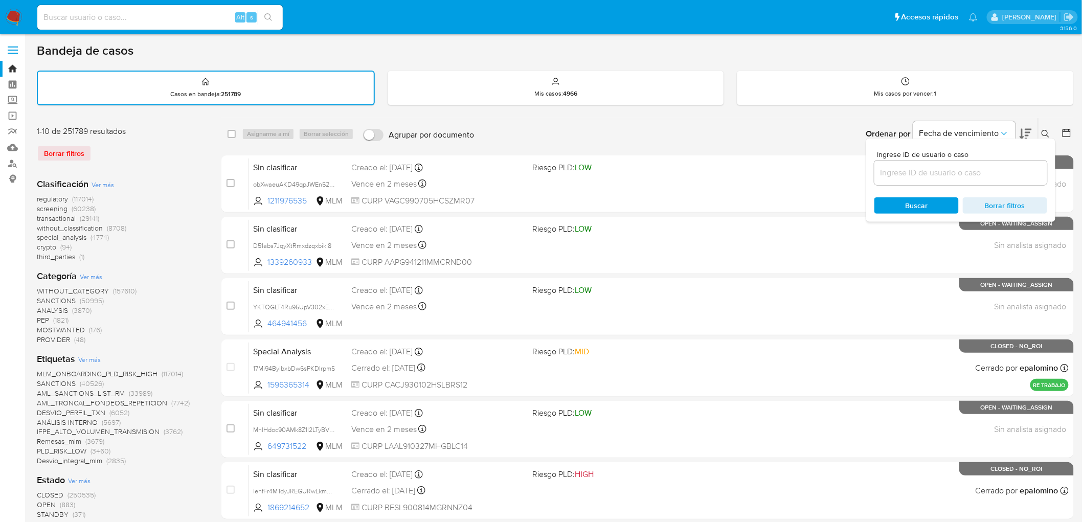
click at [916, 169] on input at bounding box center [960, 172] width 173 height 13
type input "62485580"
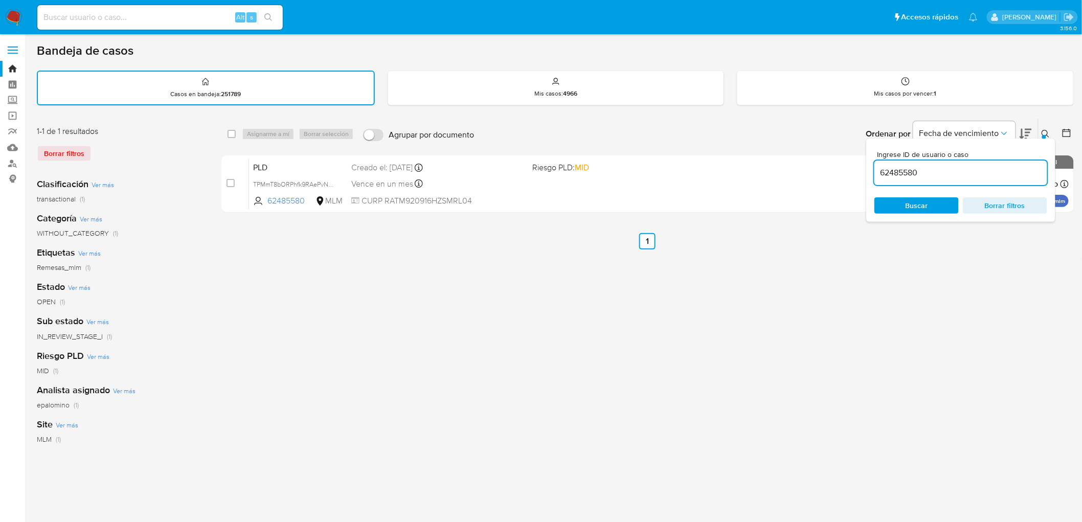
click at [1047, 133] on icon at bounding box center [1045, 134] width 8 height 8
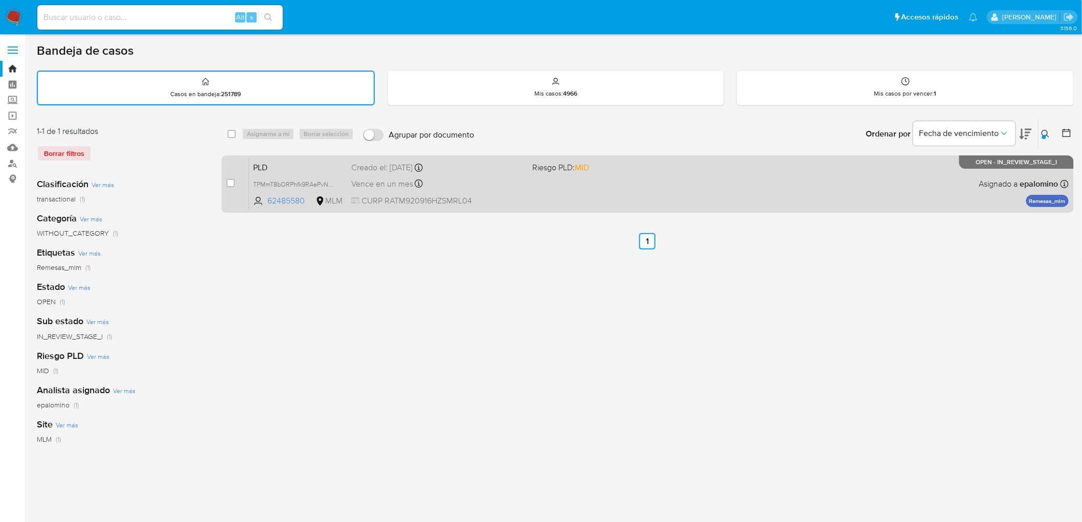
click at [276, 160] on span "PLD" at bounding box center [298, 166] width 90 height 13
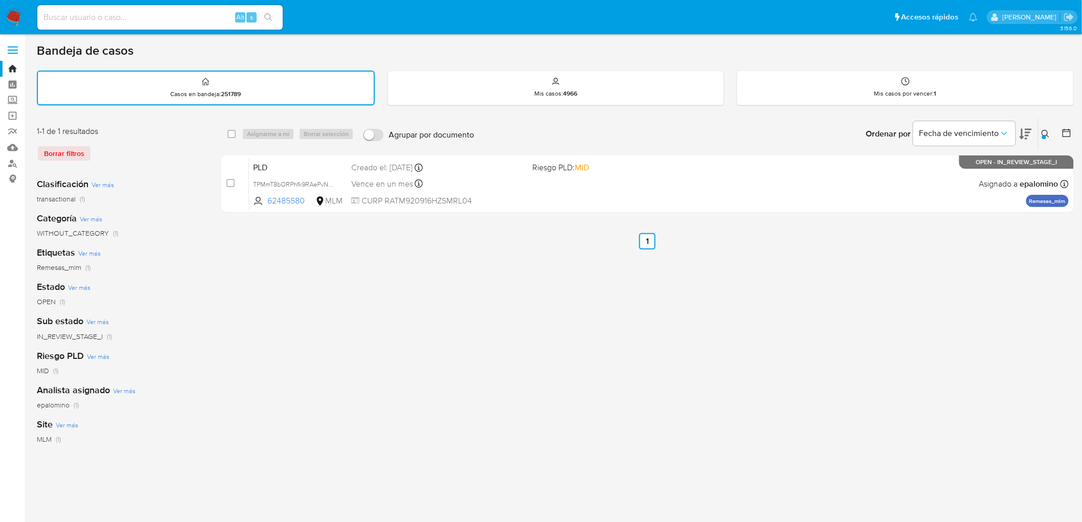
click at [9, 14] on img at bounding box center [13, 17] width 17 height 17
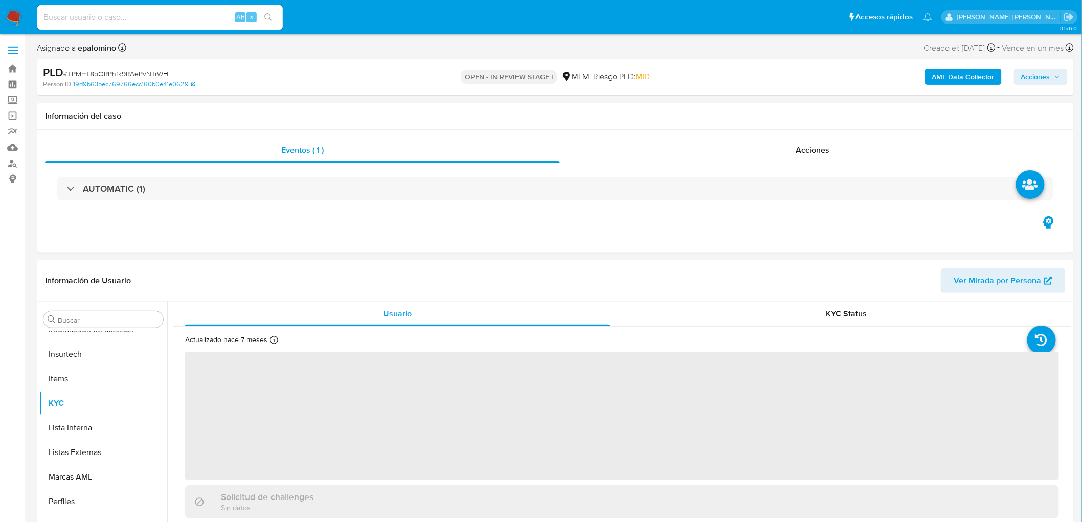
scroll to position [79, 0]
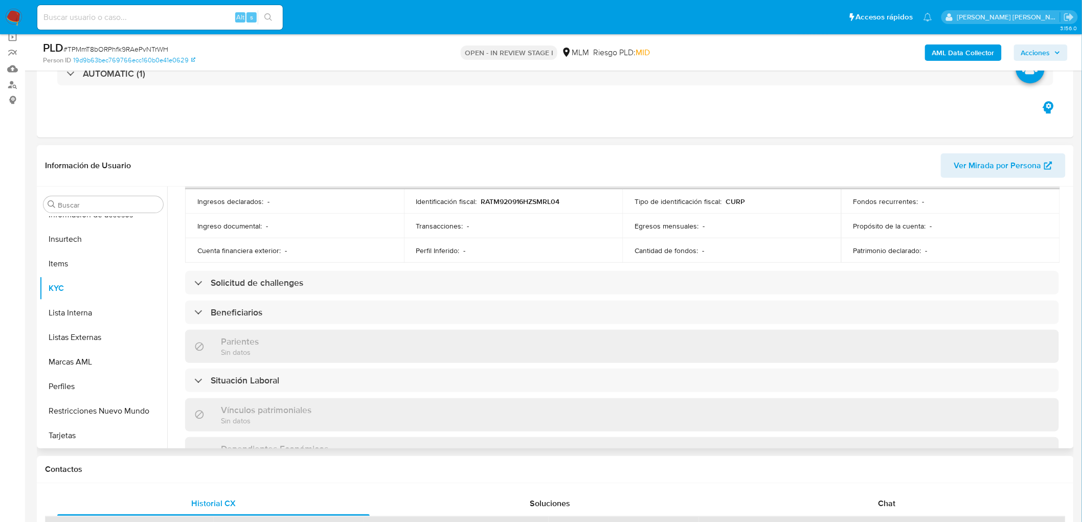
select select "10"
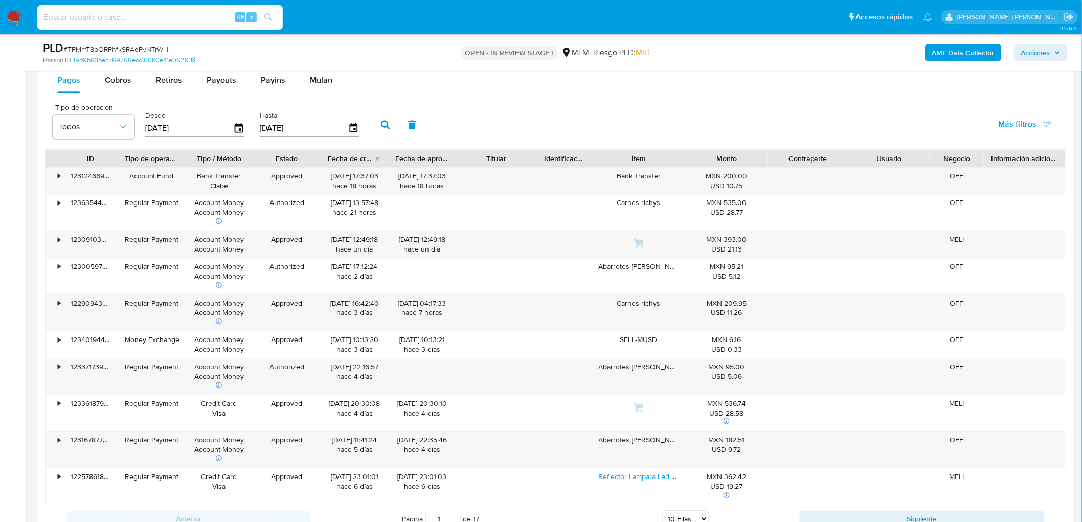
scroll to position [1133, 0]
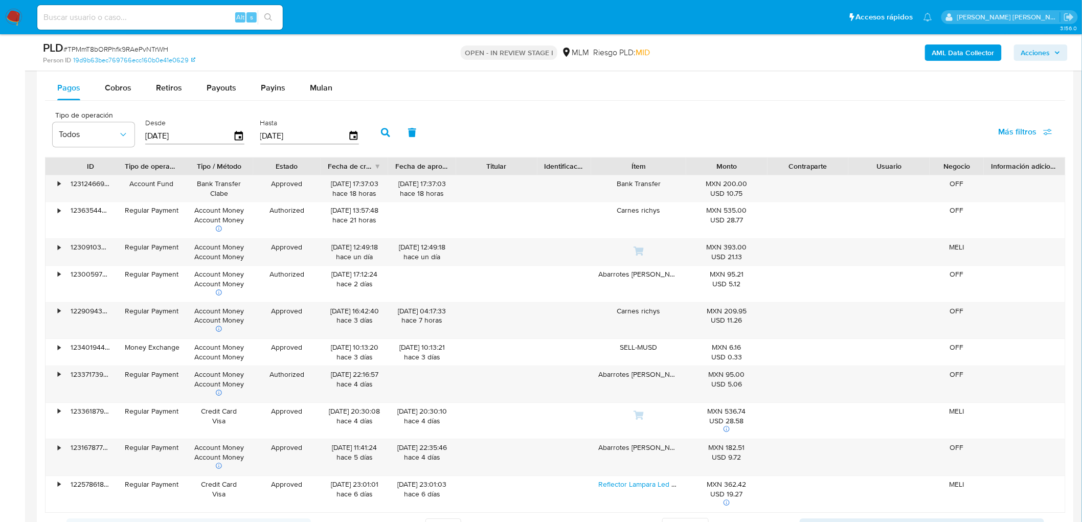
click at [102, 69] on div "PLD # TPMmT8bORPhfk9RAePvNTrWH Person ID 19d9b63bec769766ecc160b0e41e0629 OPEN …" at bounding box center [555, 52] width 1037 height 36
click at [105, 81] on div "Cobros" at bounding box center [118, 88] width 27 height 25
select select "10"
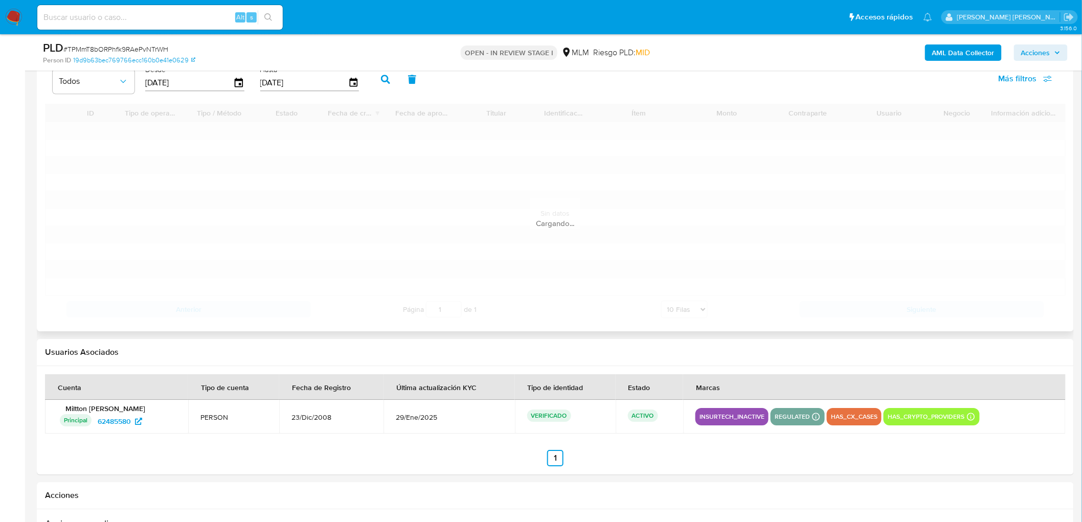
scroll to position [1190, 0]
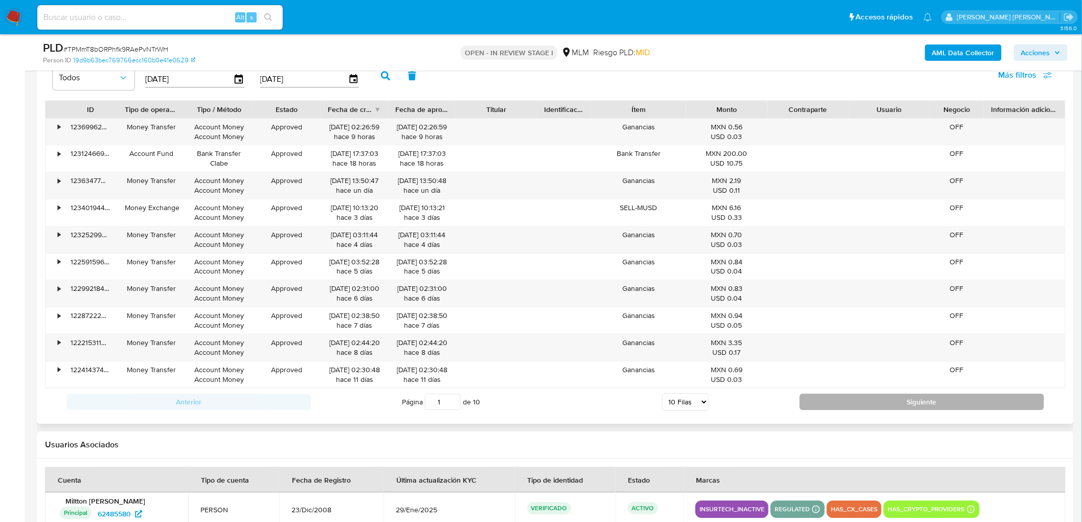
click at [810, 404] on button "Siguiente" at bounding box center [922, 402] width 244 height 16
click at [815, 410] on button "Siguiente" at bounding box center [922, 402] width 244 height 16
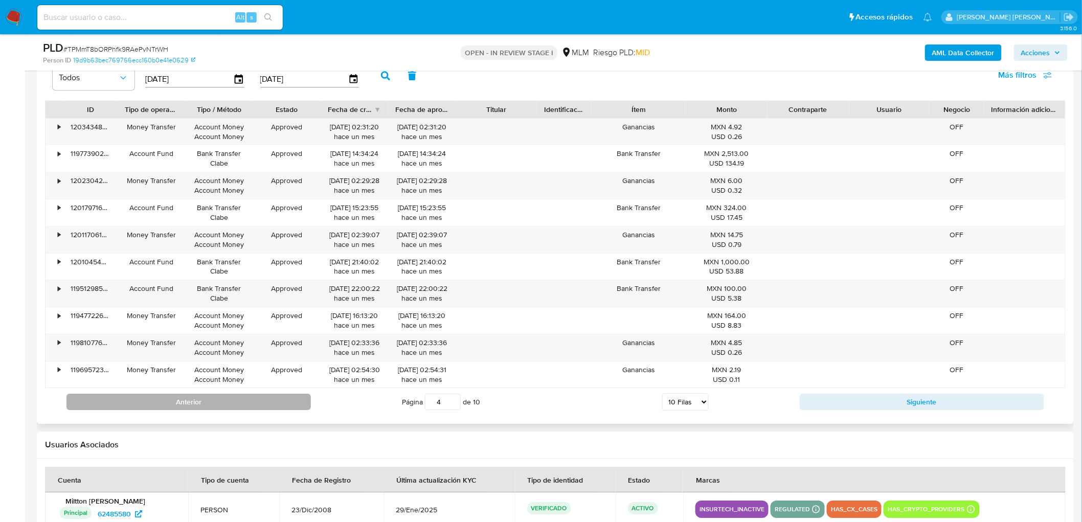
click at [258, 402] on button "Anterior" at bounding box center [188, 402] width 244 height 16
type input "2"
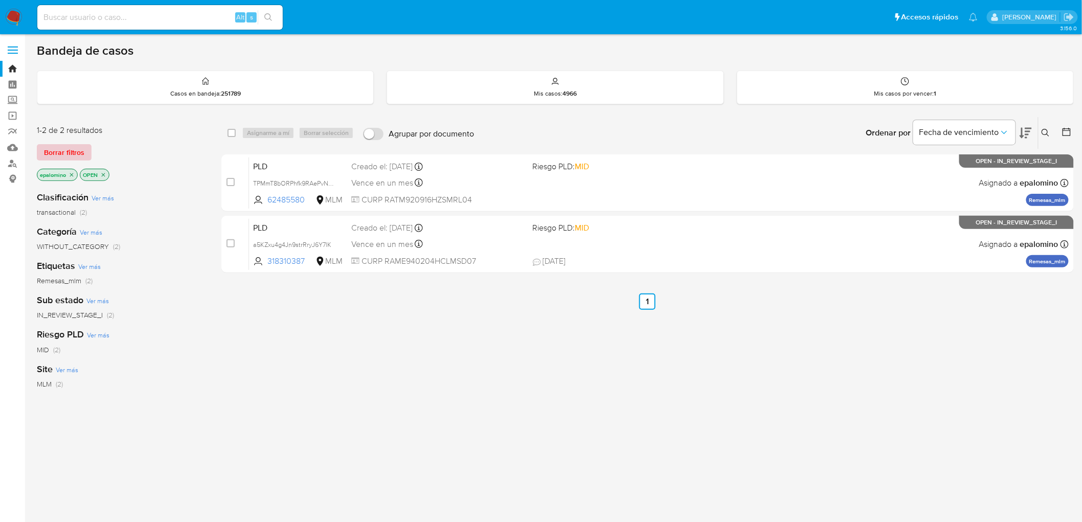
click at [70, 146] on span "Borrar filtros" at bounding box center [64, 152] width 40 height 14
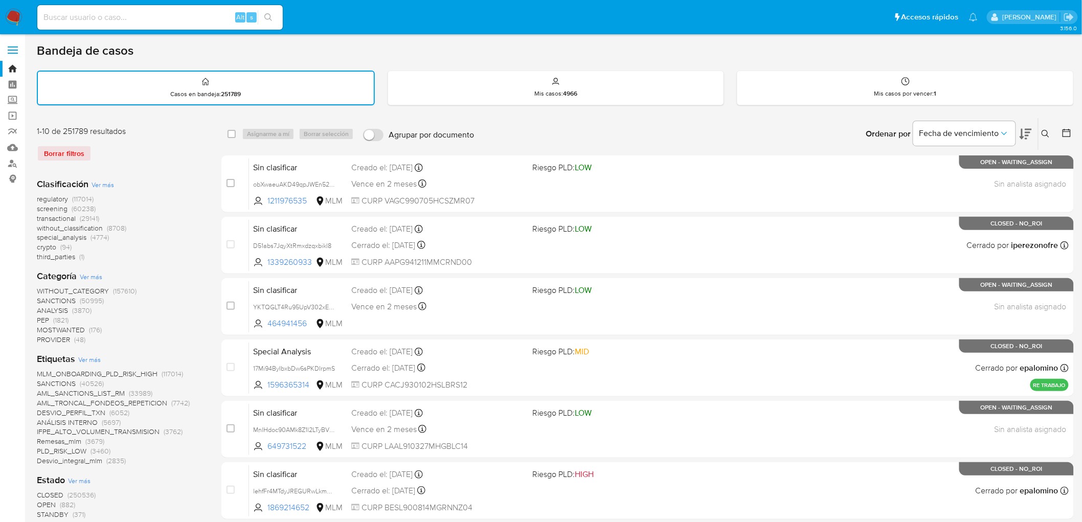
click at [1047, 130] on icon at bounding box center [1045, 134] width 8 height 8
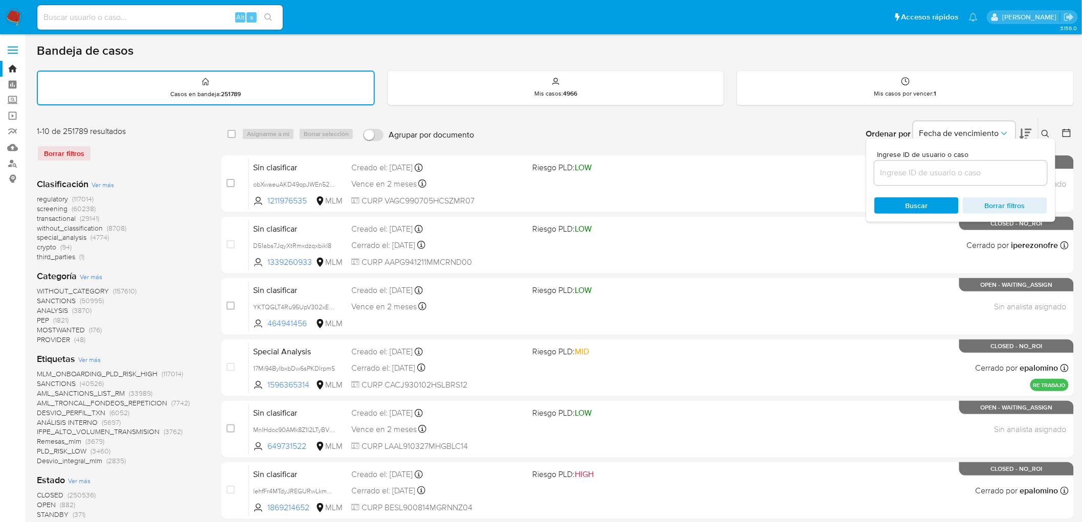
click at [886, 175] on input at bounding box center [960, 172] width 173 height 13
type input "62485580"
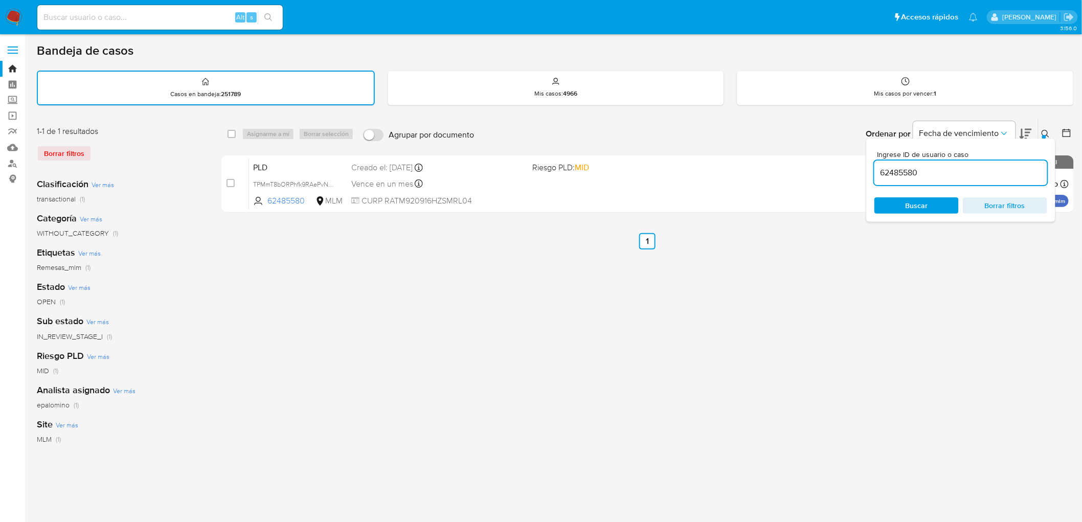
click at [1044, 128] on button at bounding box center [1046, 134] width 17 height 12
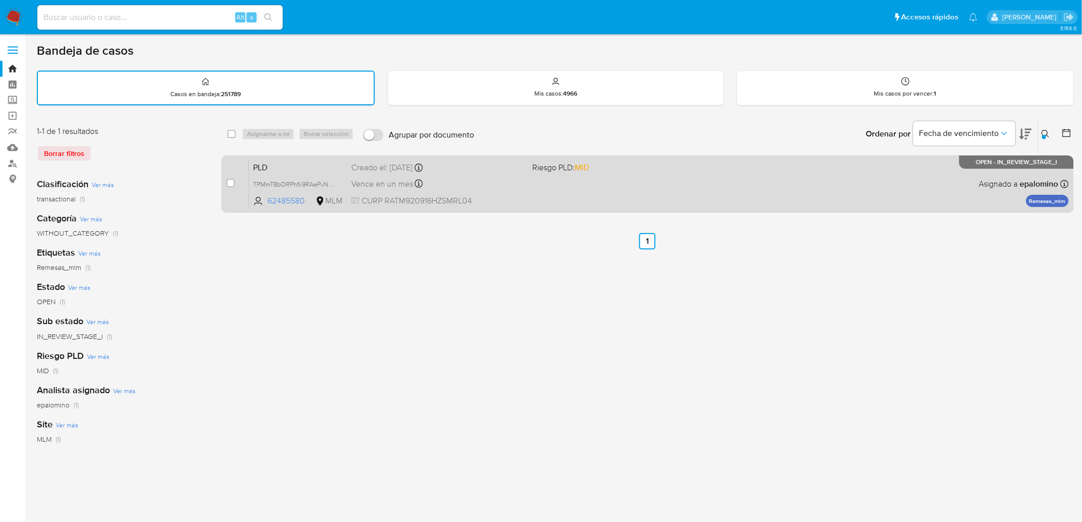
click at [282, 158] on div "PLD TPMmT8bORPhfk9RAePvNTrWH 62485580 MLM Riesgo PLD: MID Creado el: 12/08/2025…" at bounding box center [659, 184] width 820 height 52
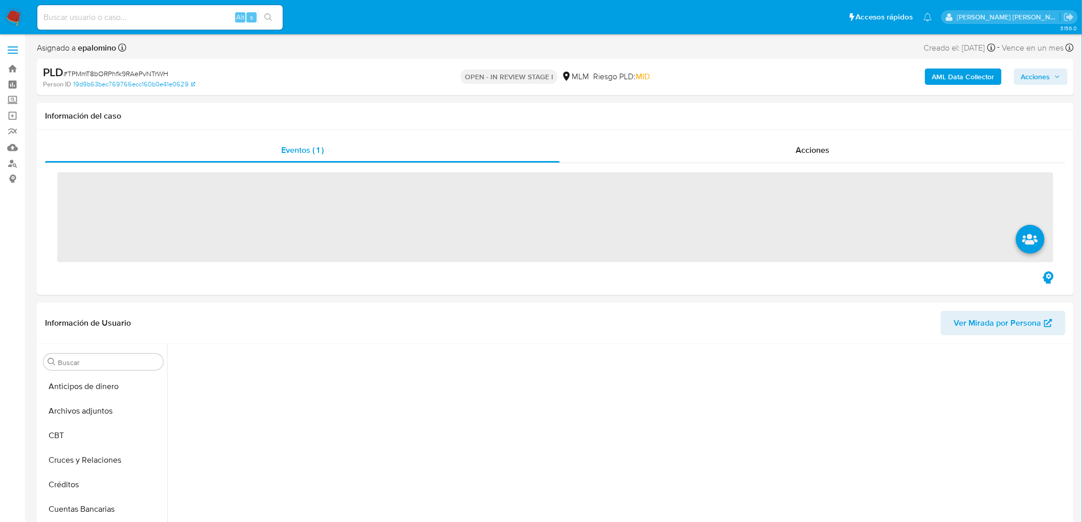
scroll to position [57, 0]
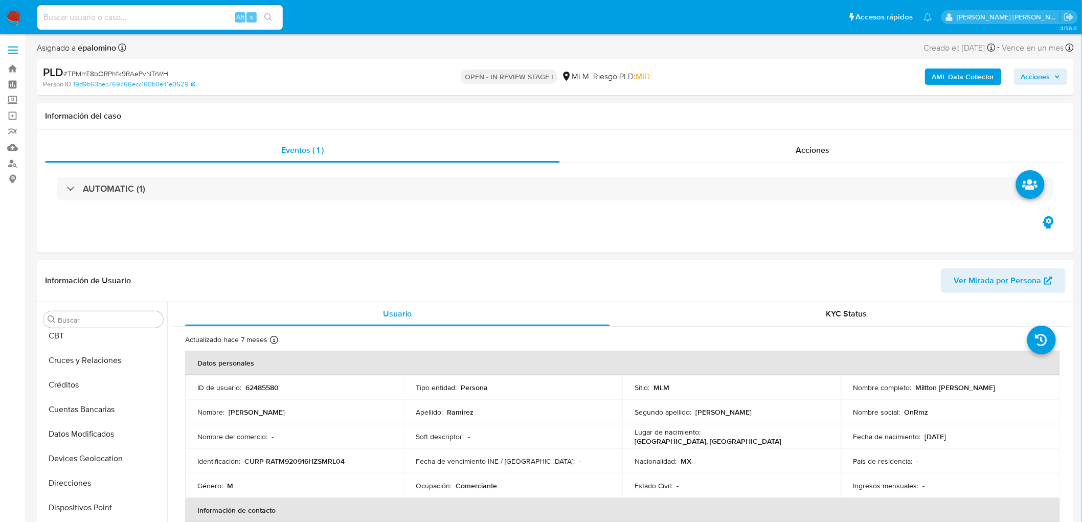
select select "10"
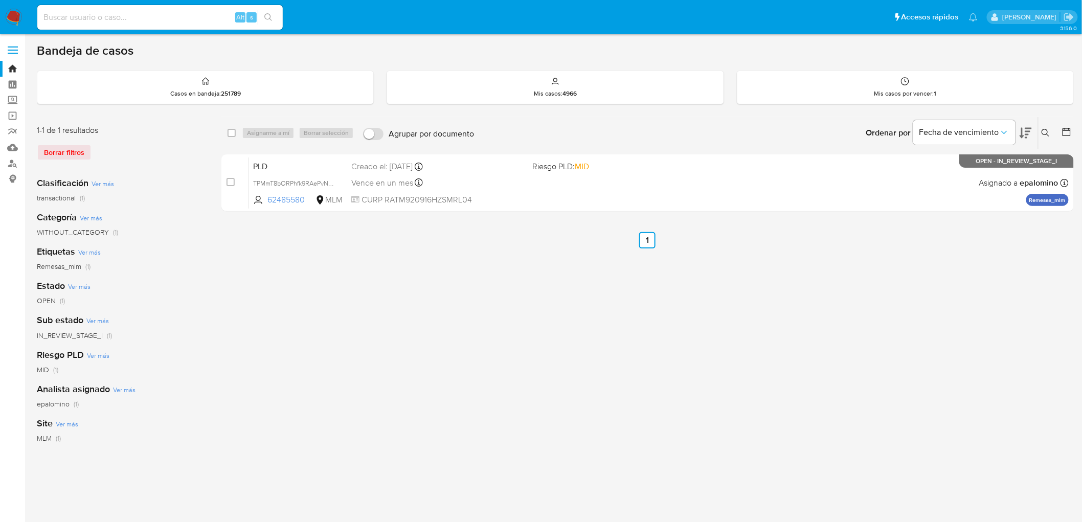
click at [12, 15] on img at bounding box center [13, 17] width 17 height 17
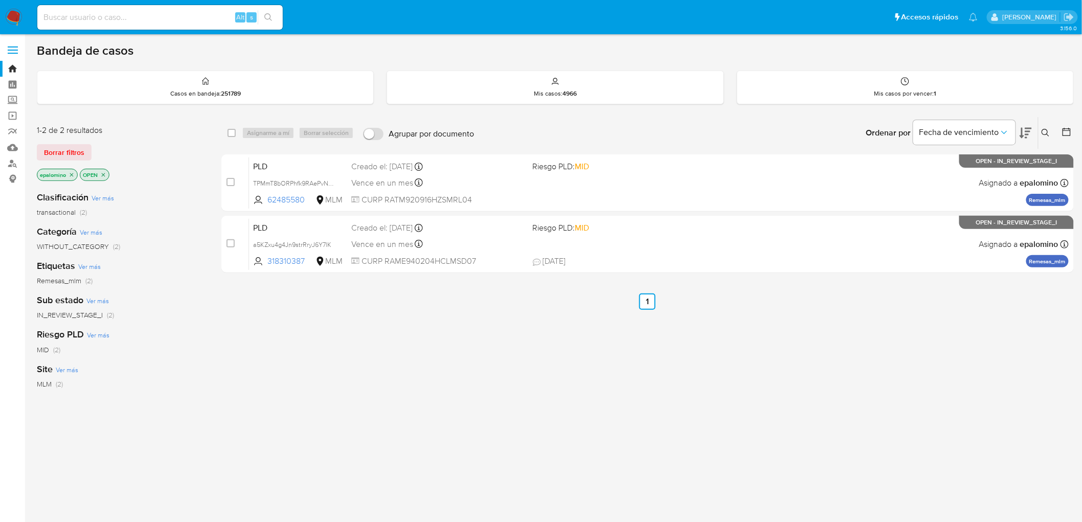
click at [67, 150] on span "Borrar filtros" at bounding box center [64, 152] width 40 height 14
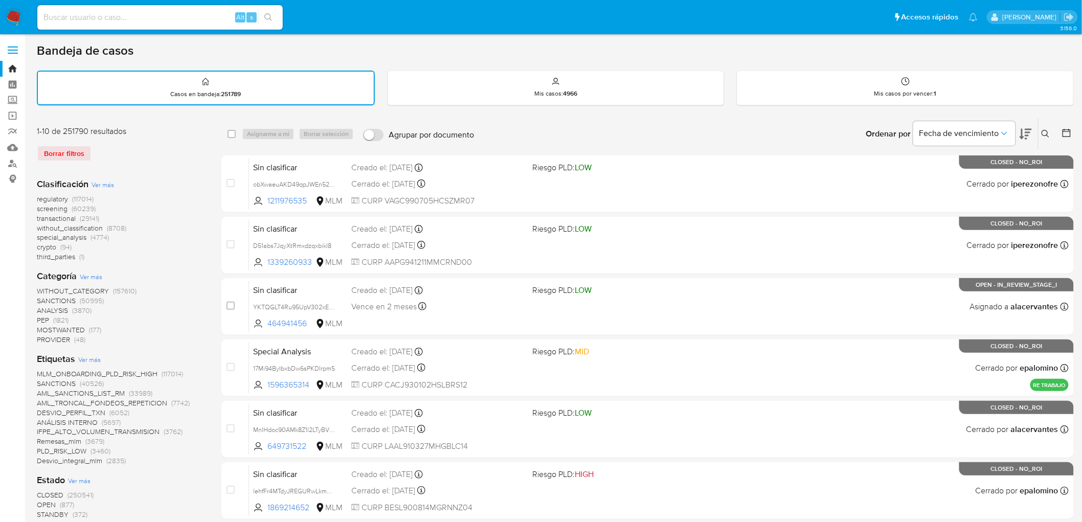
click at [17, 18] on img at bounding box center [13, 17] width 17 height 17
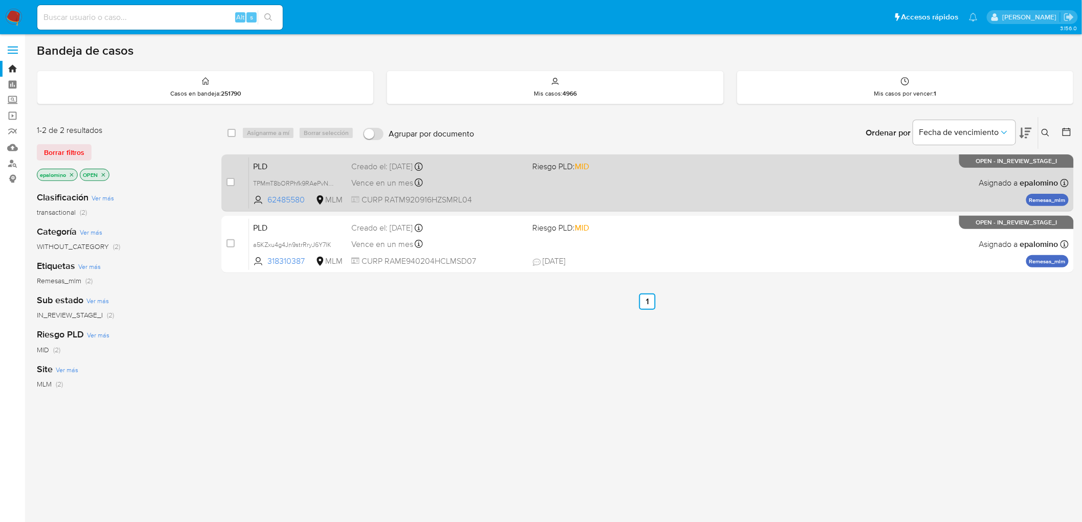
click at [270, 164] on span "PLD" at bounding box center [298, 165] width 90 height 13
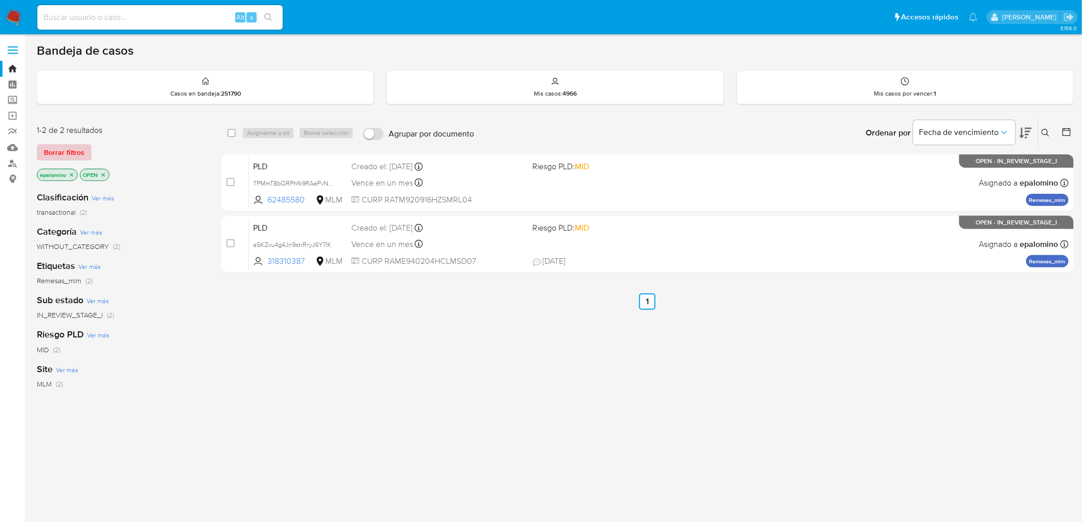
click at [59, 151] on span "Borrar filtros" at bounding box center [64, 152] width 40 height 14
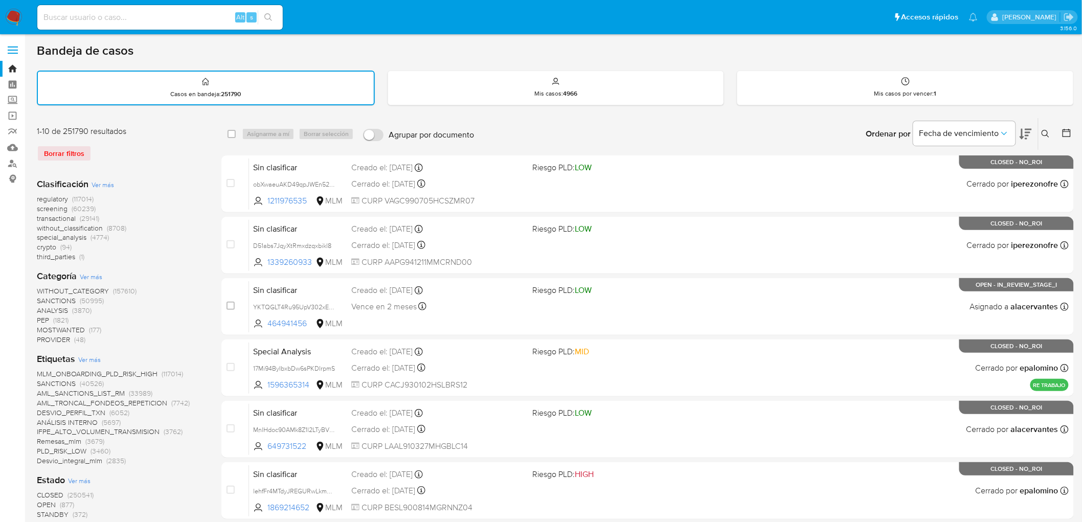
click at [1049, 131] on icon at bounding box center [1045, 134] width 8 height 8
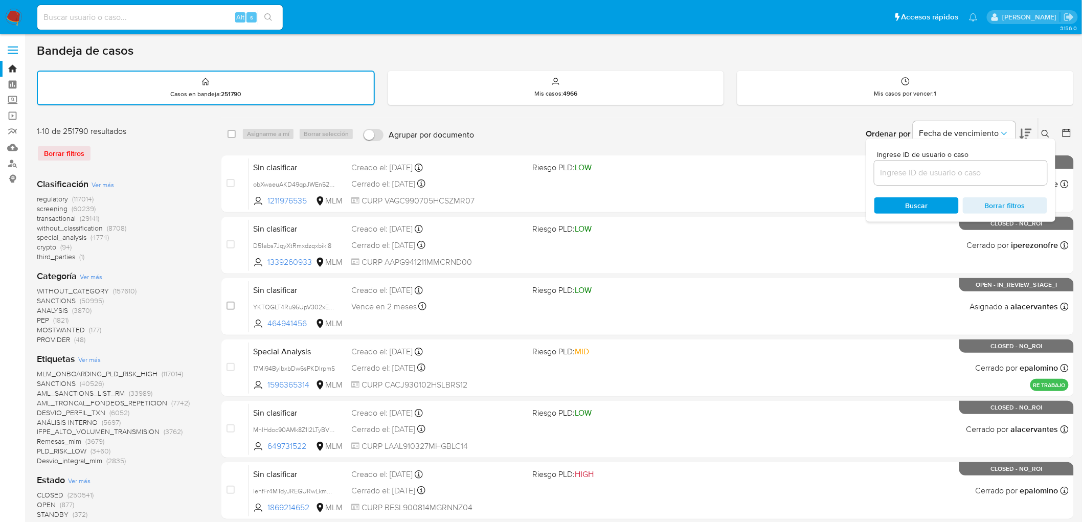
click at [916, 177] on input at bounding box center [960, 172] width 173 height 13
type input "166983192"
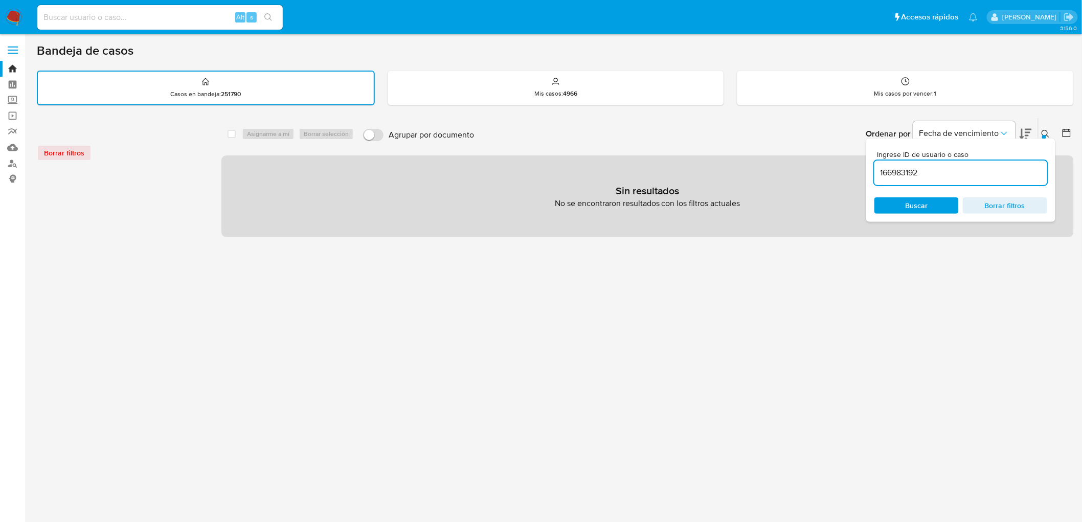
click at [1051, 133] on button at bounding box center [1046, 134] width 17 height 12
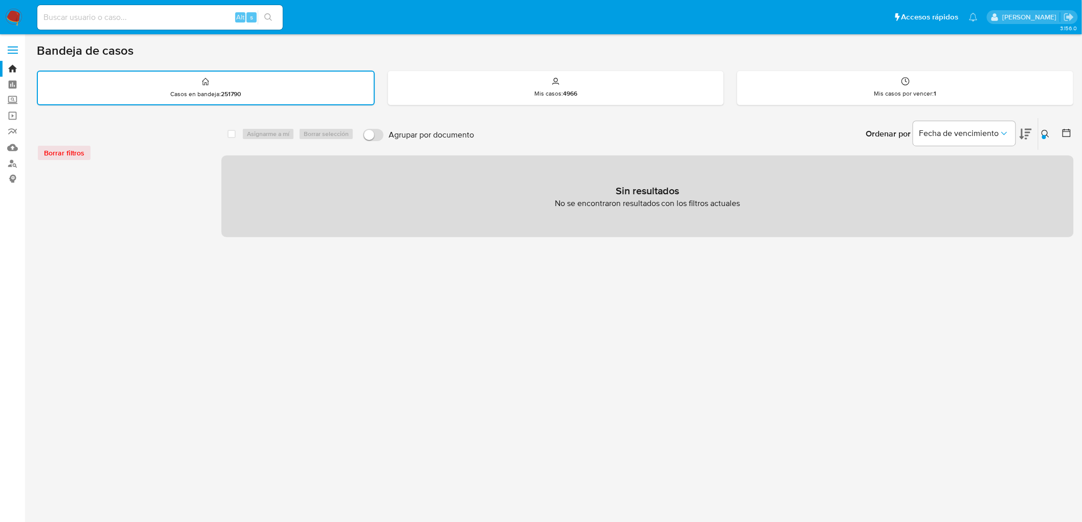
click at [128, 21] on input at bounding box center [159, 17] width 245 height 13
paste input "166983192"
type input "166983192"
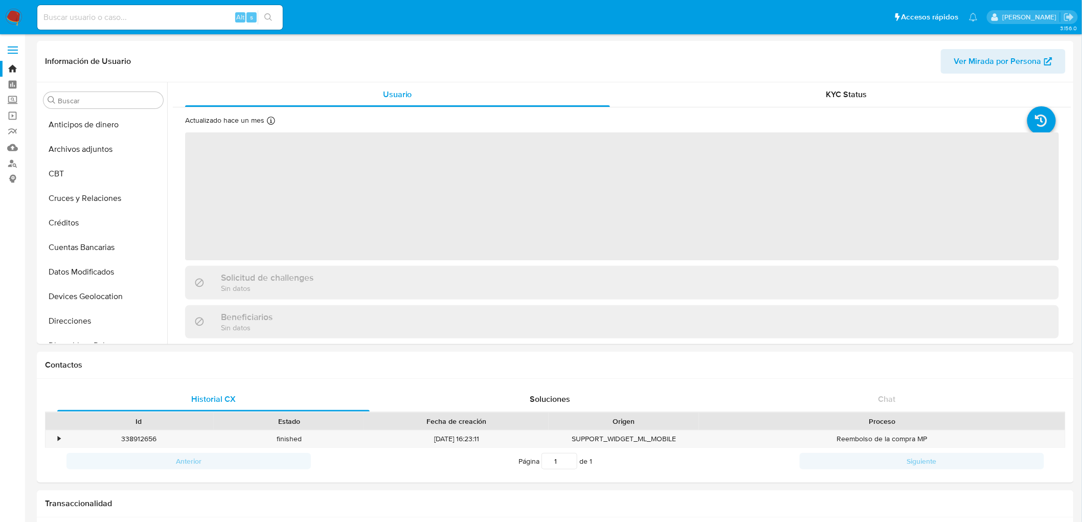
select select "10"
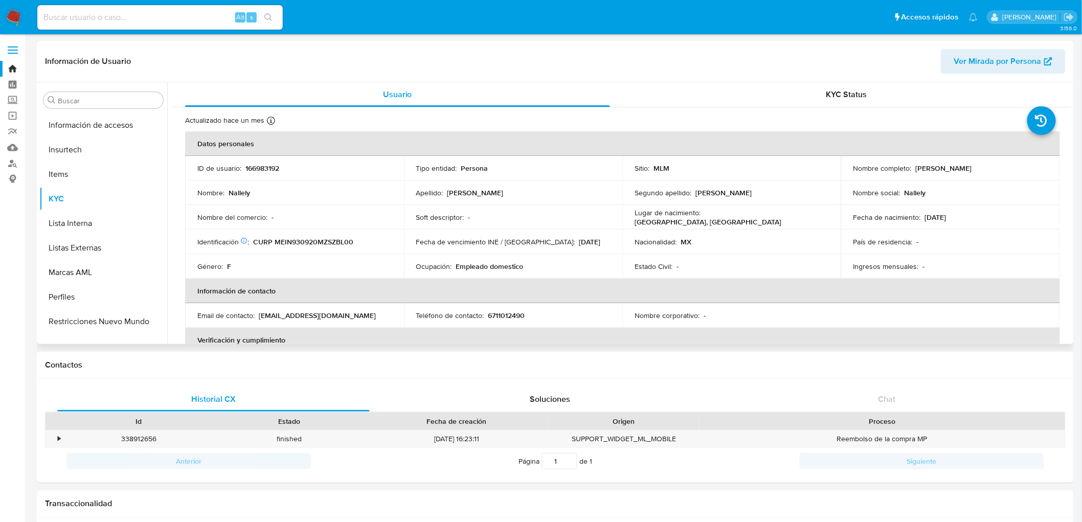
scroll to position [431, 0]
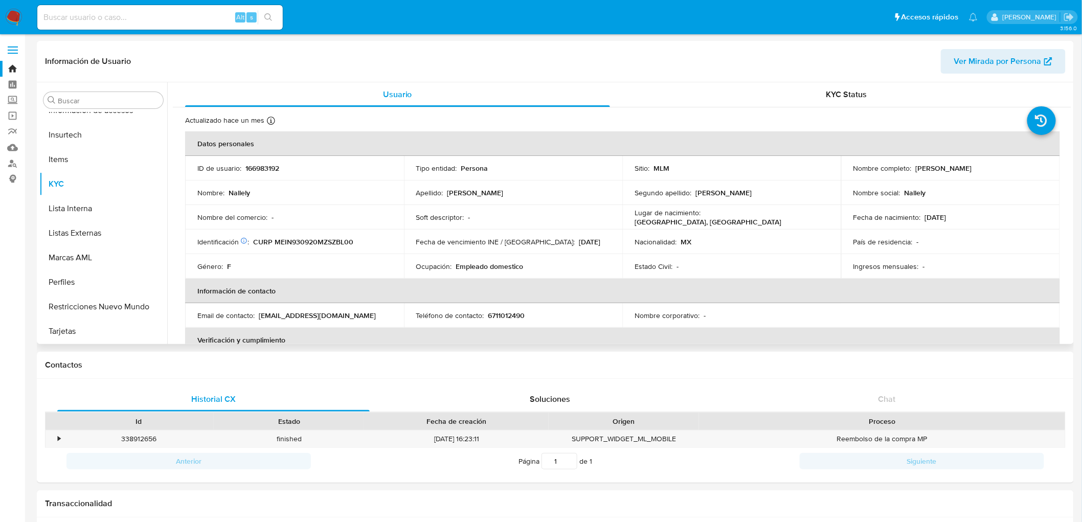
click at [394, 243] on td "Identificación CIC: 203774402 : CURP MEIN930920MZSZBL00" at bounding box center [294, 242] width 219 height 25
click at [387, 264] on div "Género : F" at bounding box center [294, 266] width 194 height 9
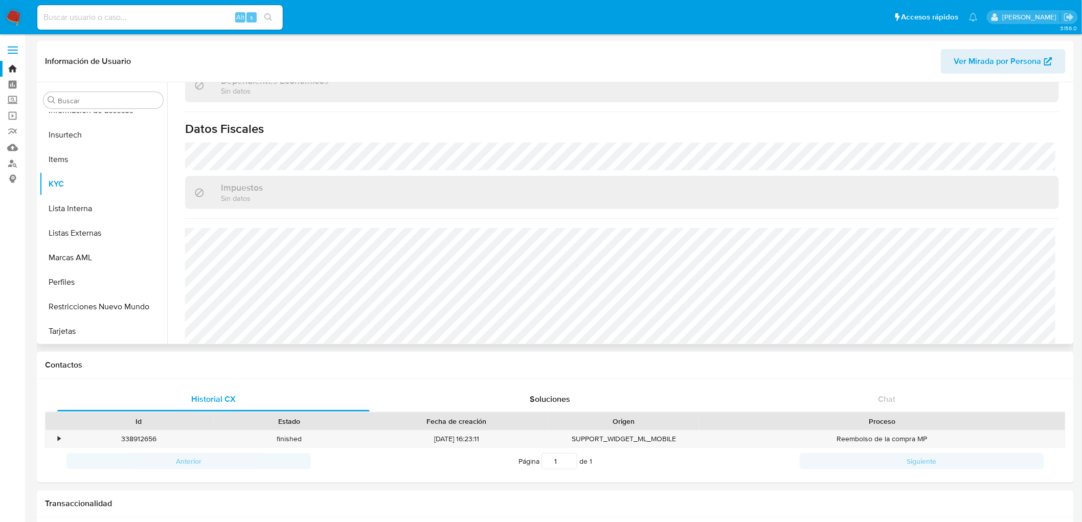
scroll to position [632, 0]
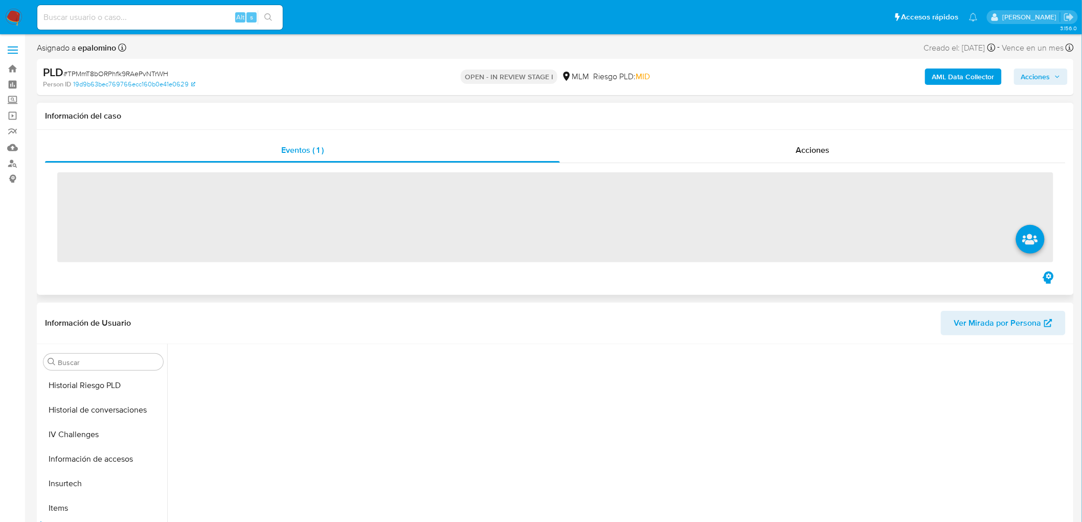
scroll to position [431, 0]
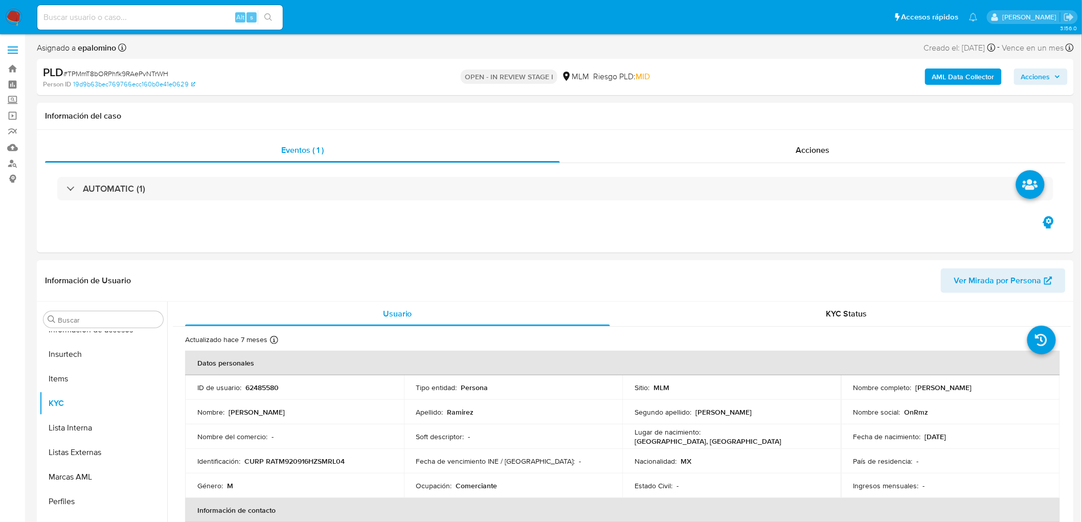
select select "10"
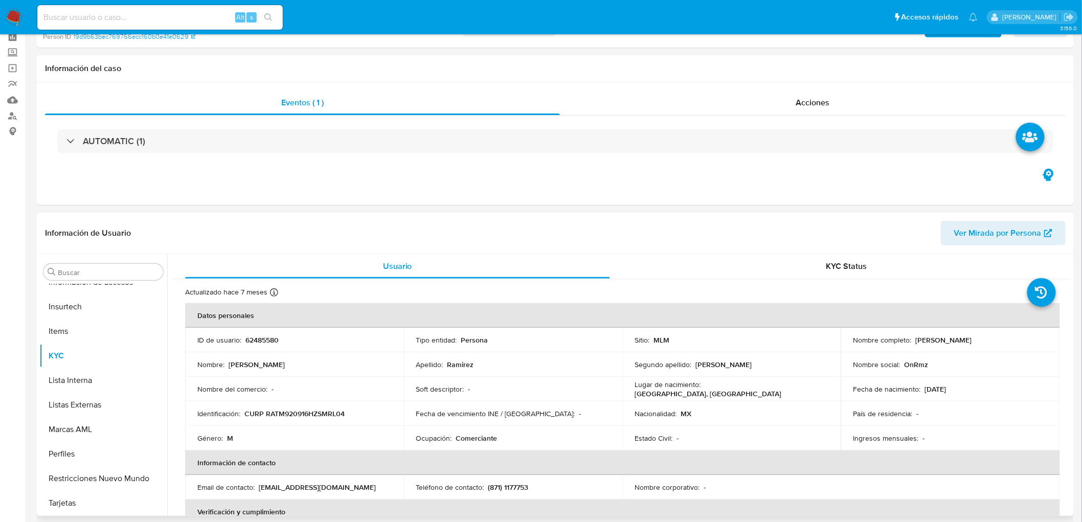
scroll to position [113, 0]
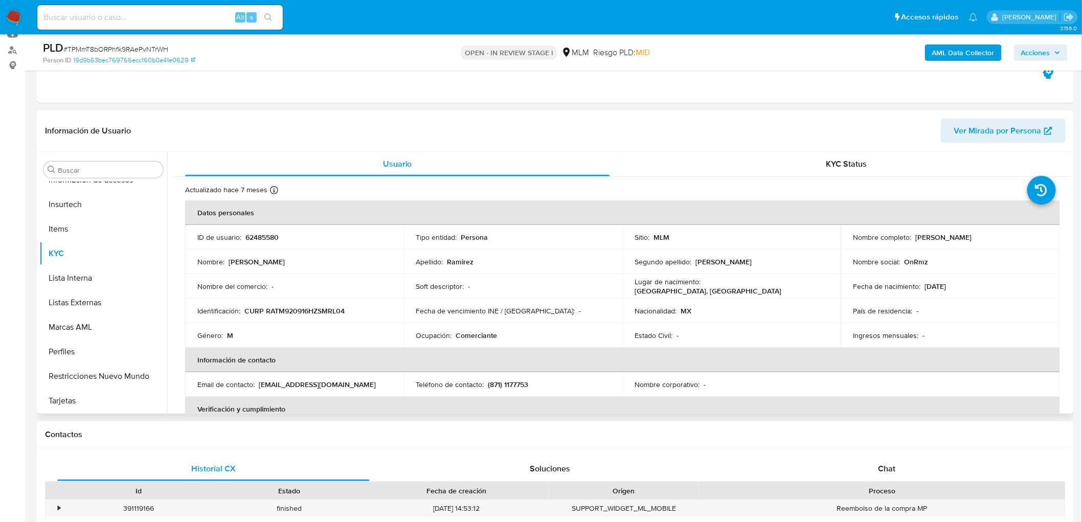
click at [529, 317] on td "Fecha de vencimiento INE / Pasaporte : -" at bounding box center [513, 311] width 219 height 25
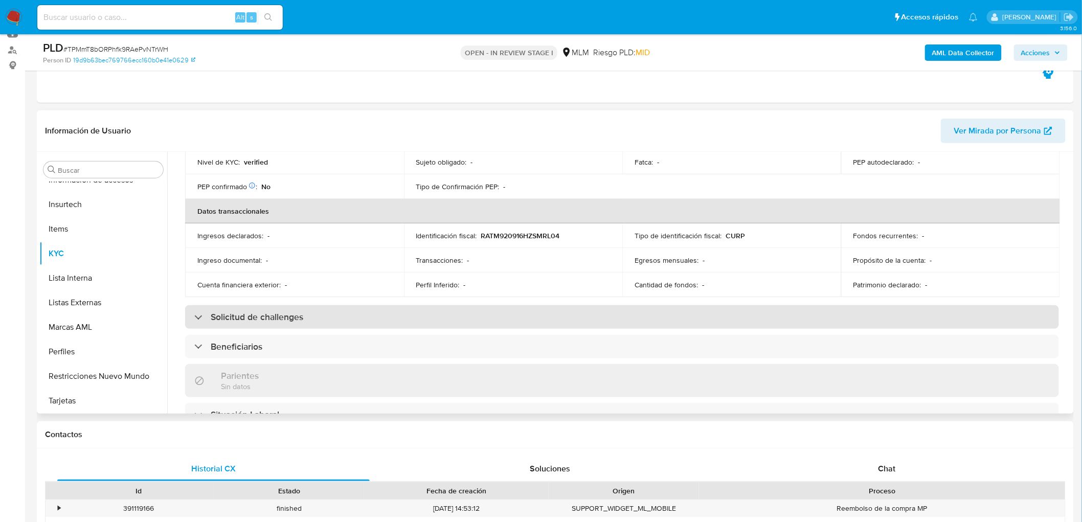
scroll to position [442, 0]
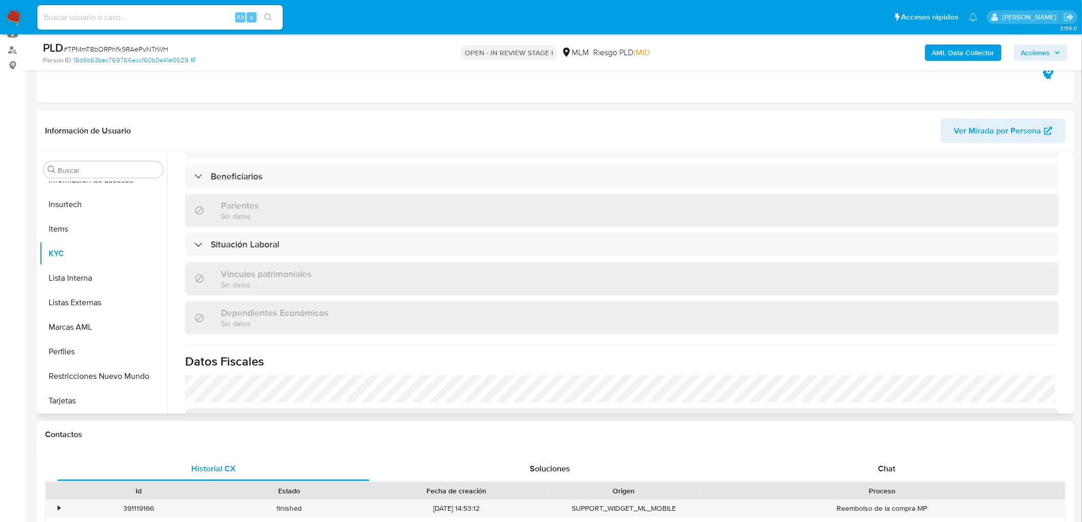
click at [244, 188] on div "Actualizado [DATE] Creado: [DATE] 19:01:40 Actualizado: [DATE] 09:30:41 Datos p…" at bounding box center [622, 159] width 898 height 849
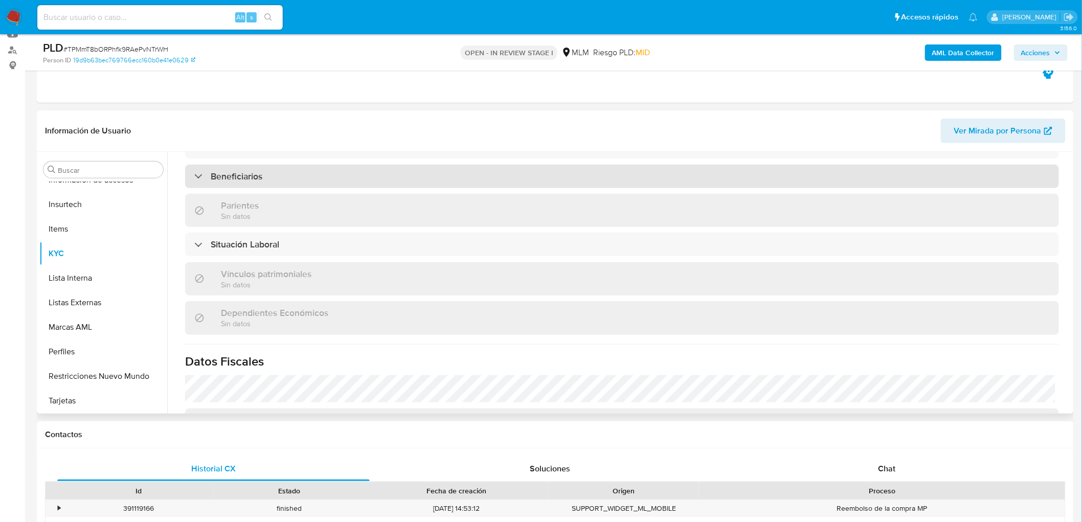
click at [248, 179] on h3 "Beneficiarios" at bounding box center [237, 176] width 52 height 11
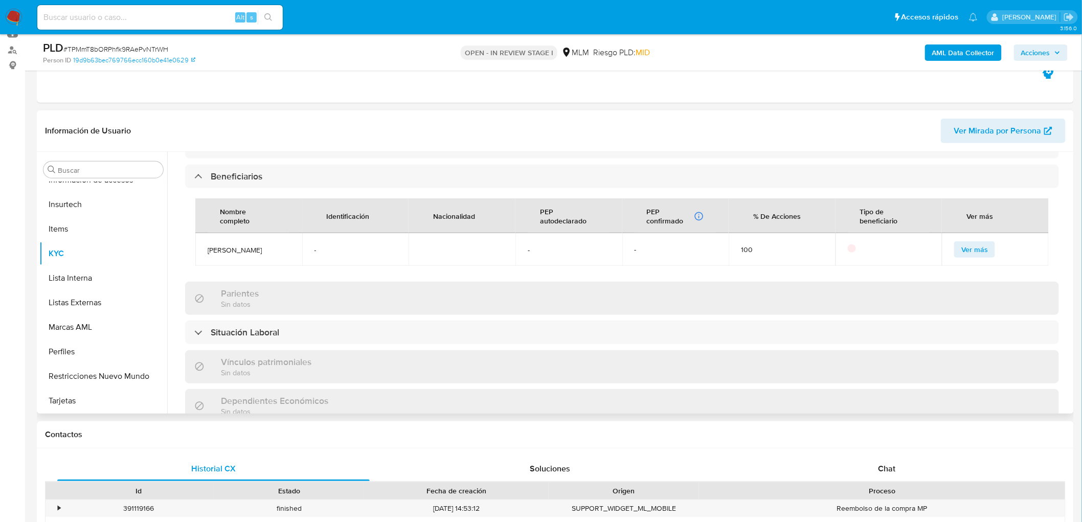
drag, startPoint x: 261, startPoint y: 273, endPoint x: 254, endPoint y: 272, distance: 7.2
click at [254, 266] on td "Miltton Gaspar Ramirez Torres" at bounding box center [248, 249] width 107 height 33
drag, startPoint x: 241, startPoint y: 263, endPoint x: 212, endPoint y: 248, distance: 33.4
click at [212, 248] on td "Miltton Gaspar Ramirez Torres" at bounding box center [248, 249] width 107 height 33
drag, startPoint x: 206, startPoint y: 246, endPoint x: 236, endPoint y: 261, distance: 33.6
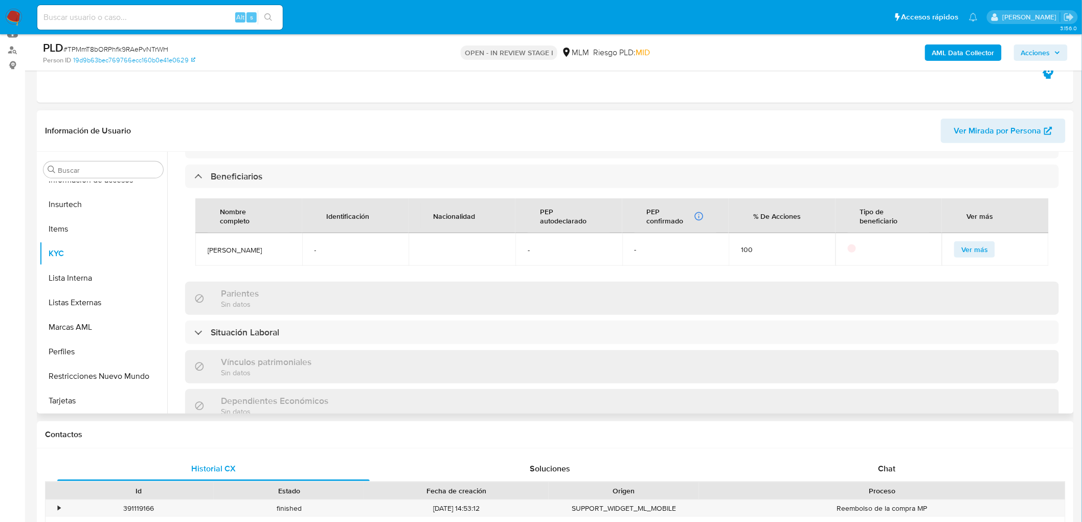
click at [236, 261] on td "Miltton Gaspar Ramirez Torres" at bounding box center [248, 249] width 107 height 33
copy span "Miltton Gaspar Ramirez Torres"
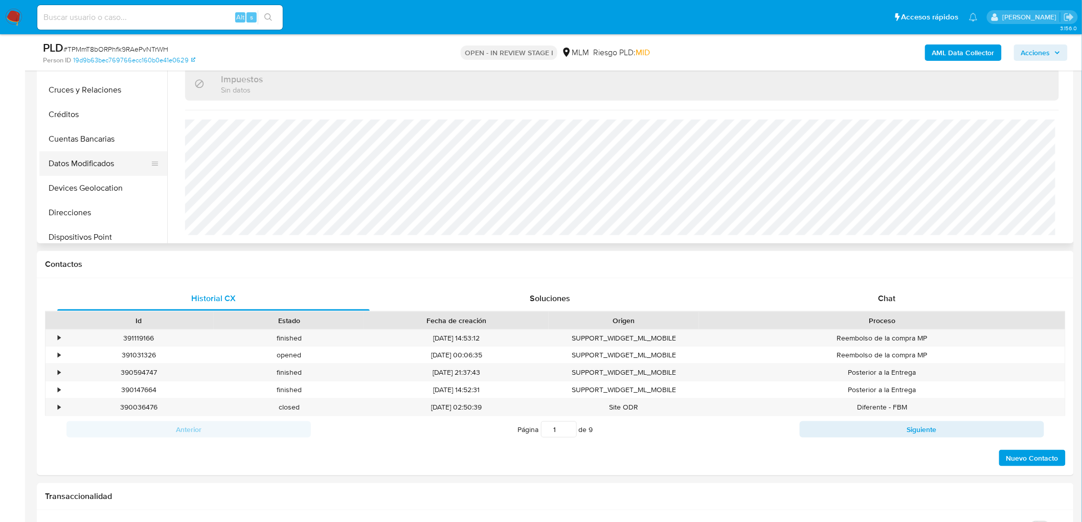
scroll to position [0, 0]
click at [123, 191] on button "Devices Geolocation" at bounding box center [99, 196] width 120 height 25
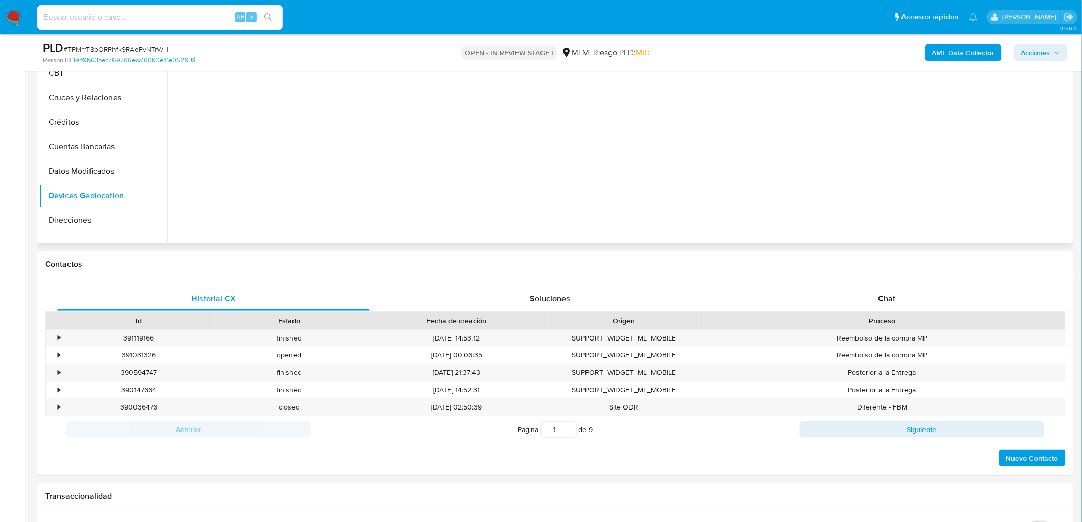
scroll to position [170, 0]
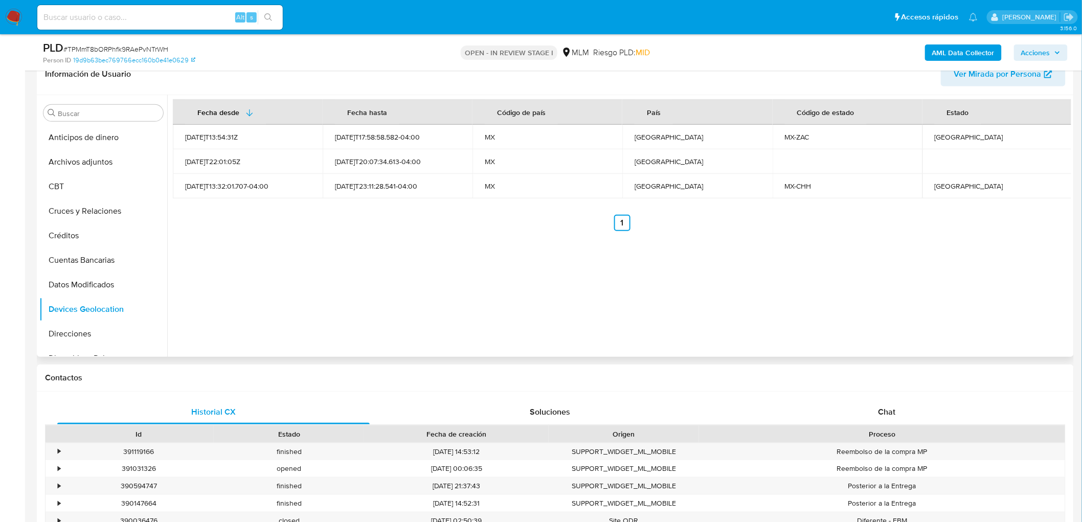
click at [360, 280] on div "Fecha desde Fecha hasta Código de país País Código de estado Estado 2021-08-01T…" at bounding box center [619, 226] width 904 height 262
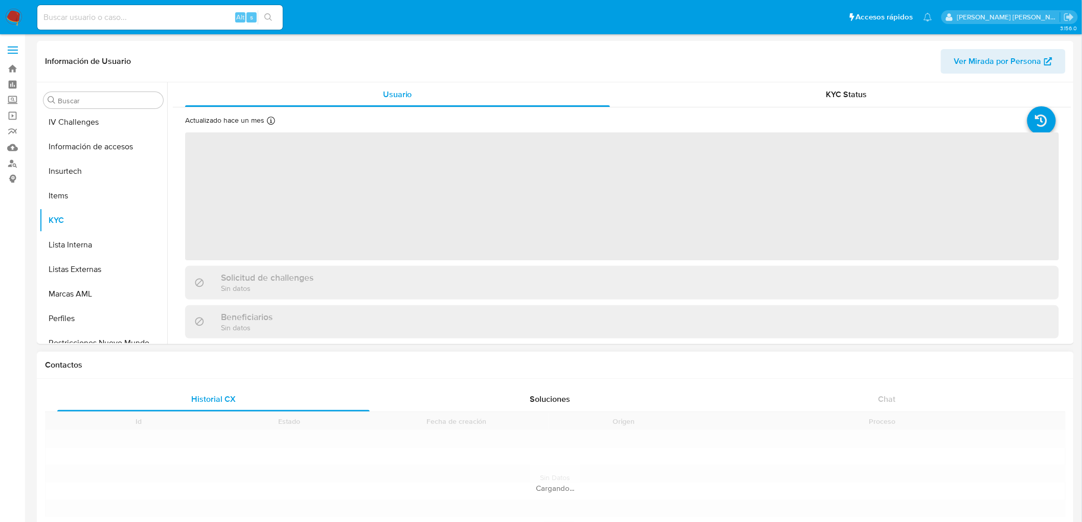
scroll to position [431, 0]
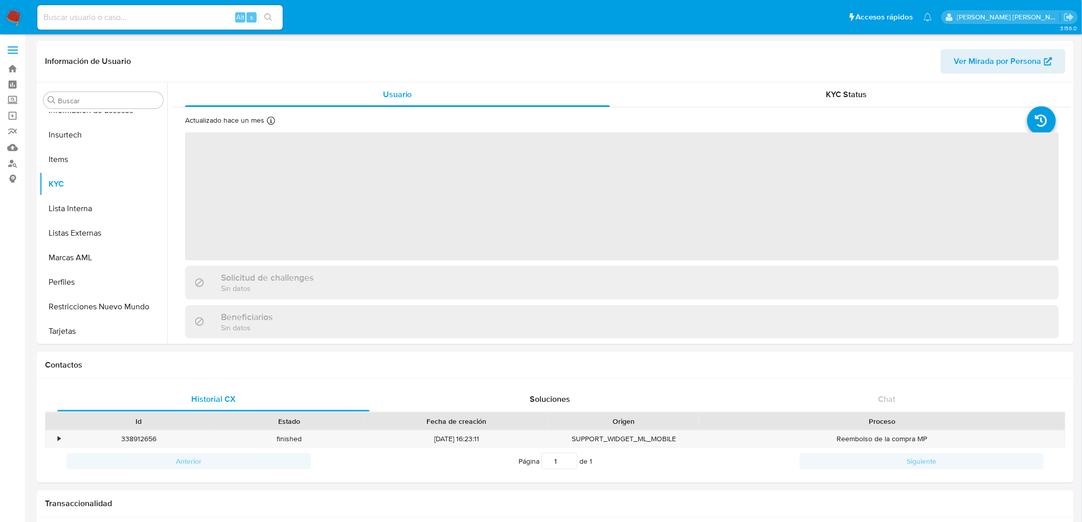
click at [13, 17] on img at bounding box center [13, 17] width 17 height 17
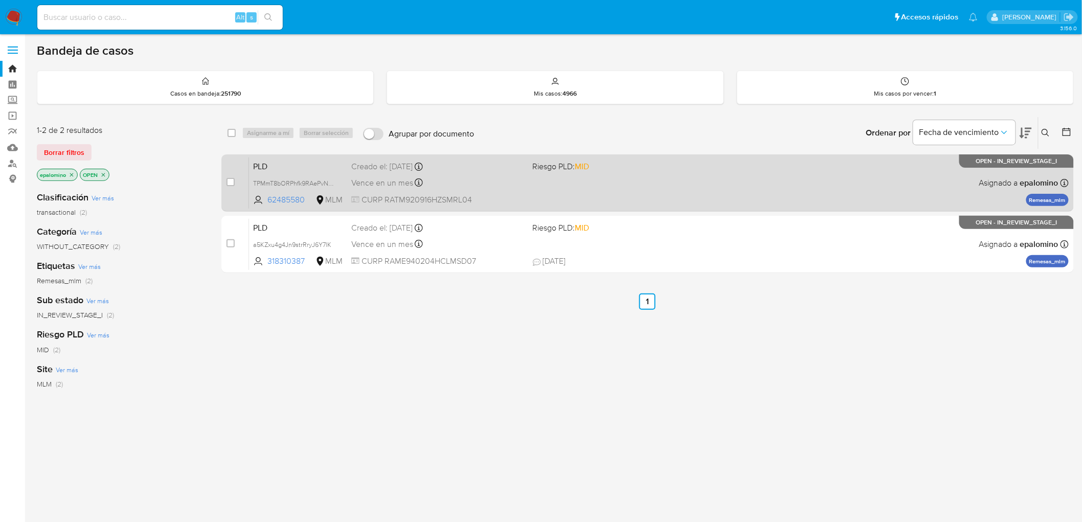
click at [266, 165] on span "PLD" at bounding box center [298, 165] width 90 height 13
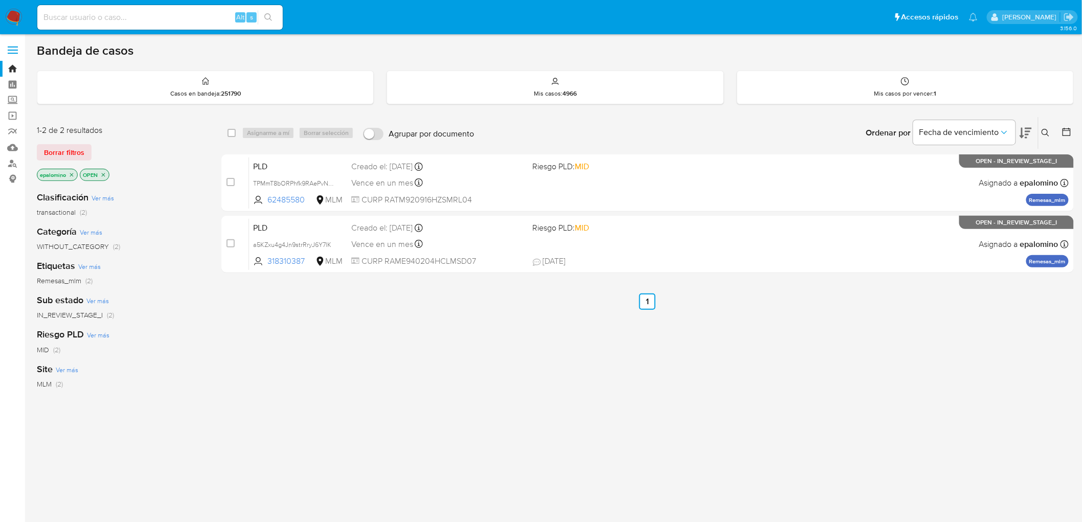
click at [69, 148] on span "Borrar filtros" at bounding box center [64, 152] width 40 height 14
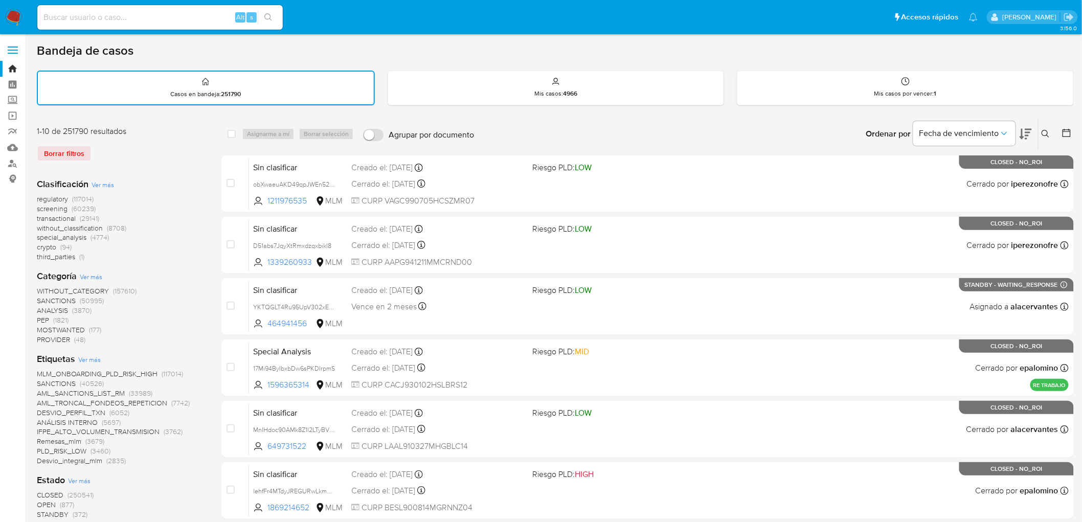
click at [13, 9] on img at bounding box center [13, 17] width 17 height 17
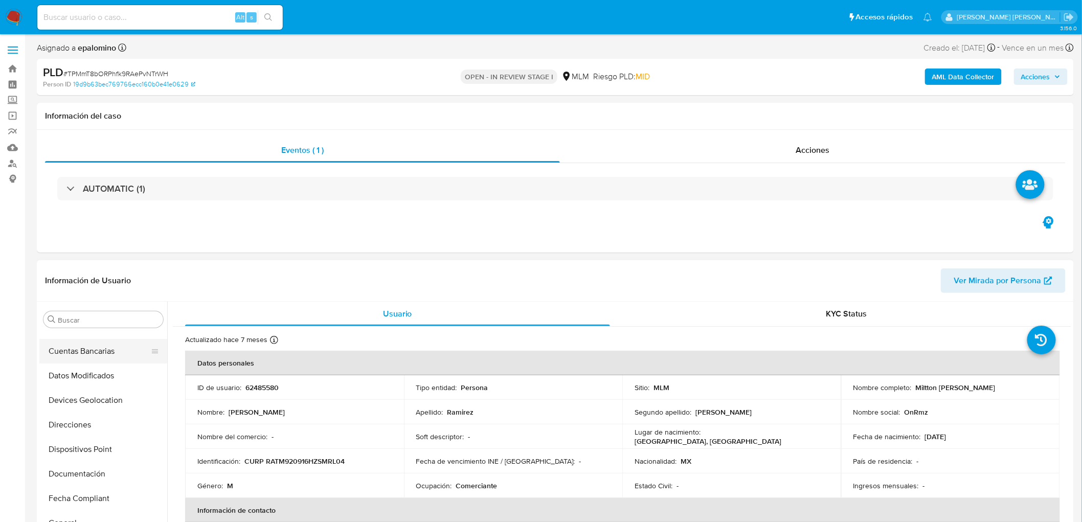
scroll to position [90, 0]
select select "10"
click at [119, 420] on button "Devices Geolocation" at bounding box center [99, 425] width 120 height 25
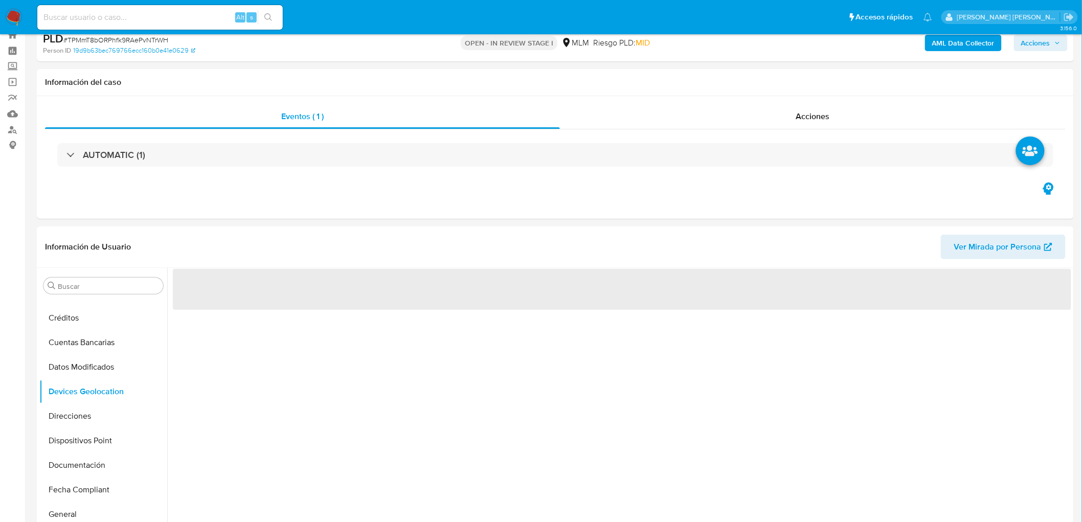
scroll to position [80, 0]
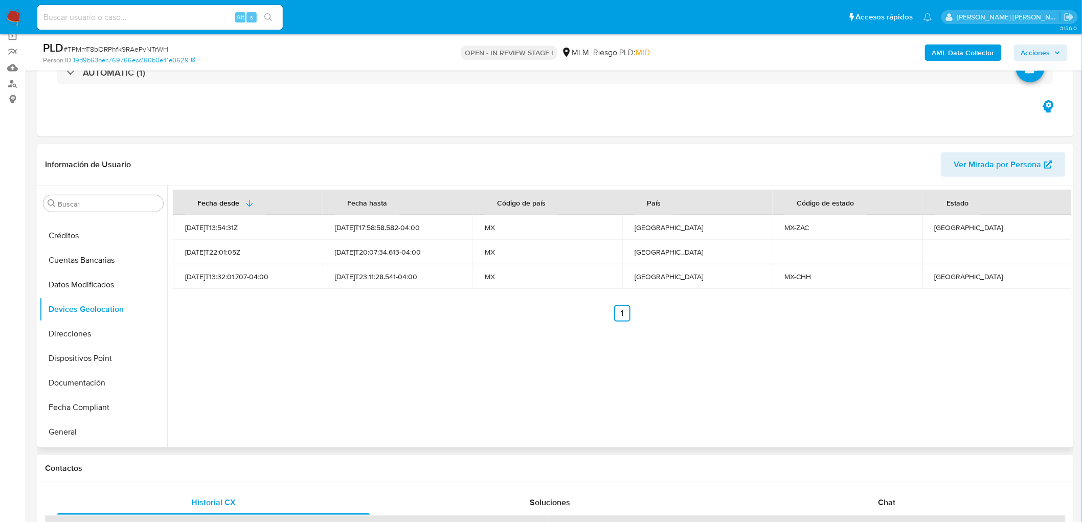
click at [942, 233] on td "Zacatecas" at bounding box center [997, 227] width 150 height 25
click at [937, 228] on div "Zacatecas" at bounding box center [997, 227] width 125 height 9
copy div "Zacatecas"
click at [949, 277] on div "Chihuahua" at bounding box center [997, 276] width 125 height 9
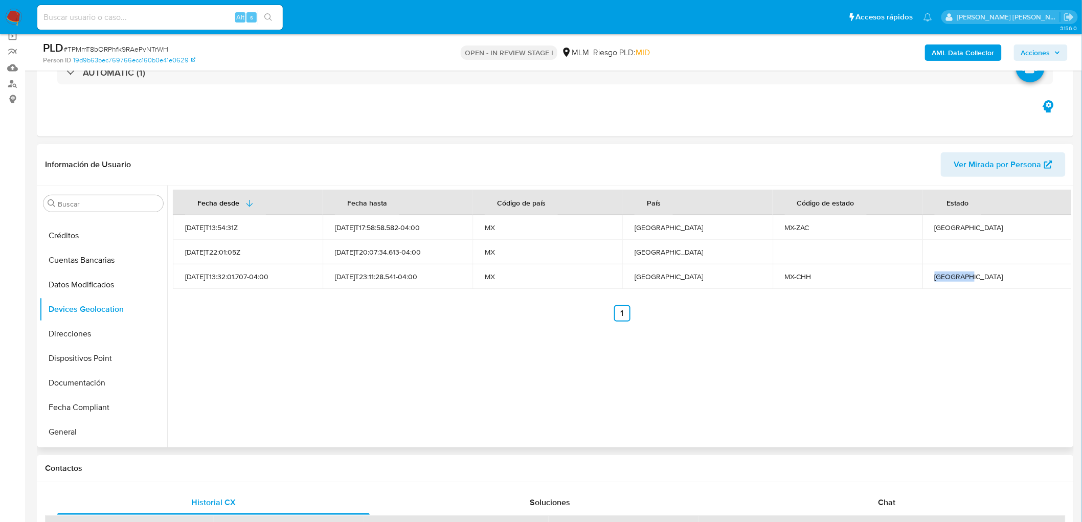
click at [949, 277] on div "Chihuahua" at bounding box center [997, 276] width 125 height 9
copy div "Chihuahua"
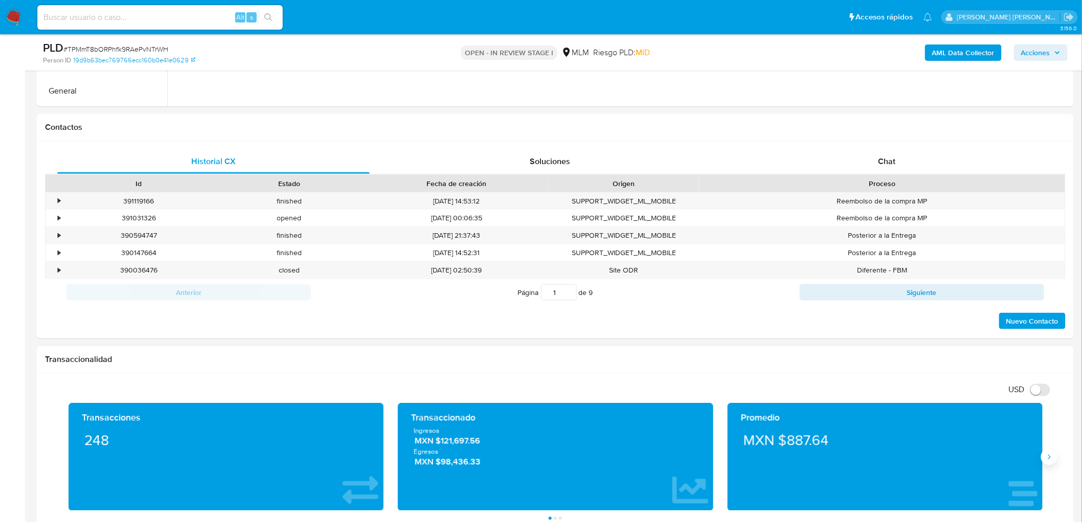
click at [1057, 455] on button "Siguiente" at bounding box center [1049, 457] width 16 height 16
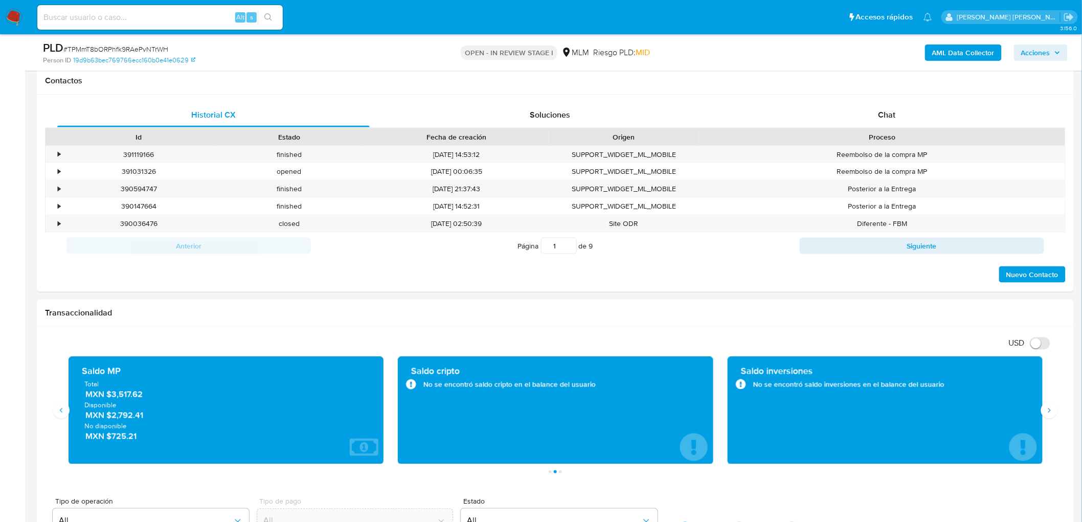
scroll to position [478, 0]
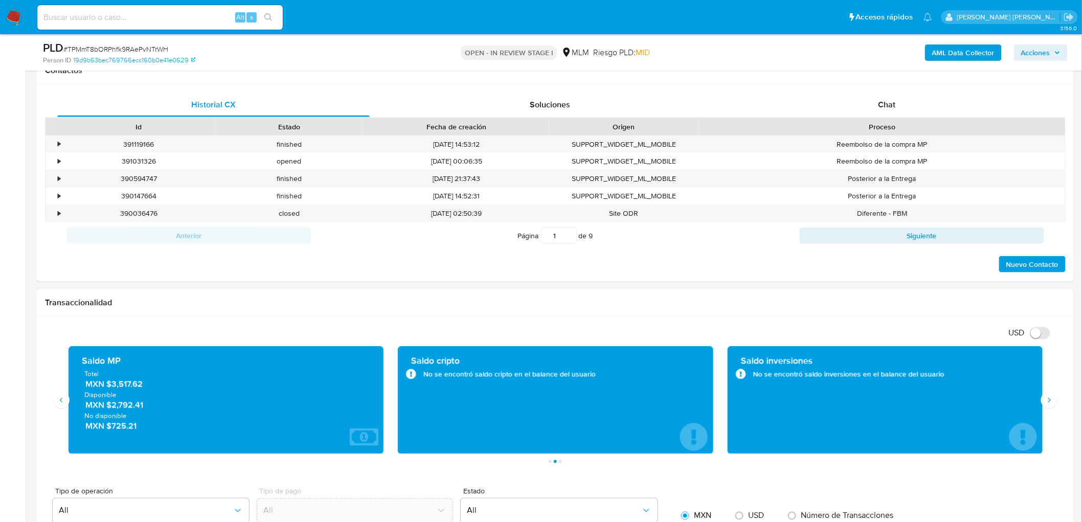
drag, startPoint x: 108, startPoint y: 404, endPoint x: 148, endPoint y: 406, distance: 40.0
click at [148, 406] on span "MXN $2,792.41" at bounding box center [226, 405] width 283 height 12
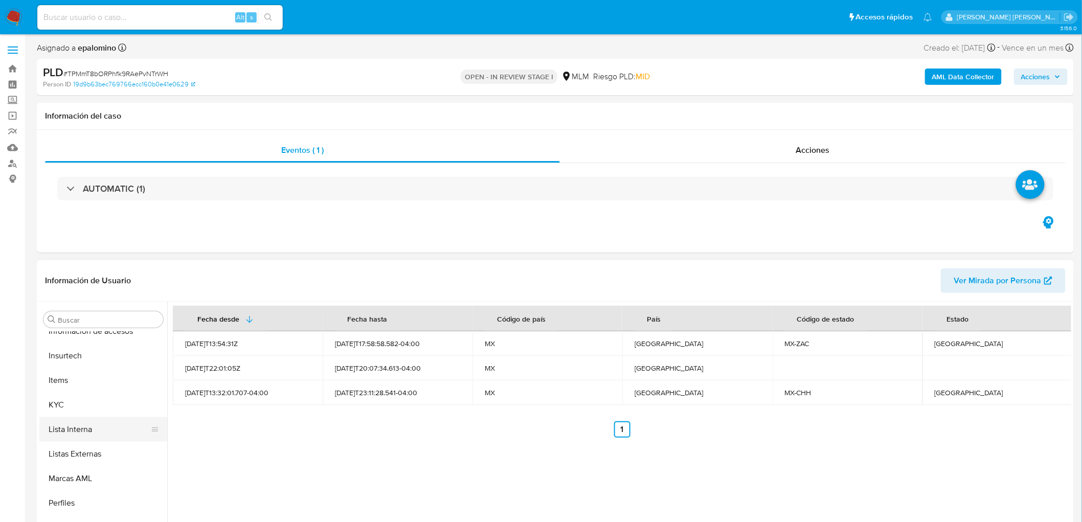
scroll to position [431, 0]
click at [70, 406] on button "KYC" at bounding box center [99, 403] width 120 height 25
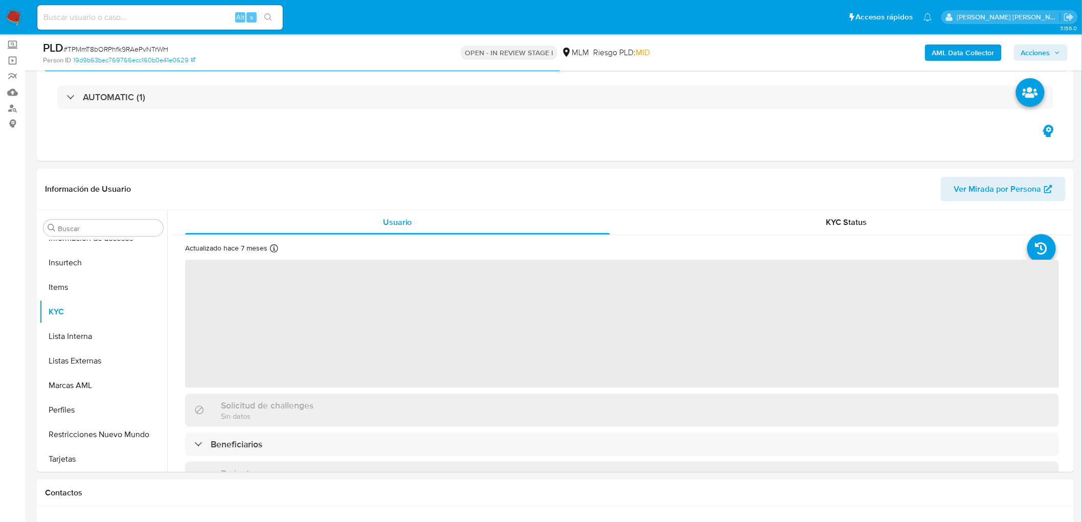
scroll to position [168, 0]
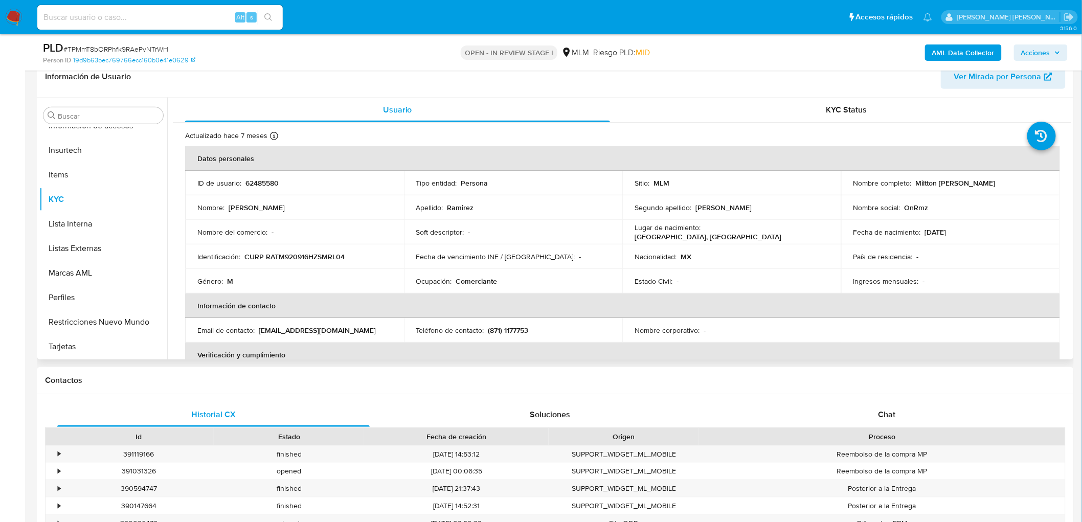
drag, startPoint x: 1017, startPoint y: 186, endPoint x: 914, endPoint y: 184, distance: 103.3
click at [914, 184] on div "Nombre completo : Miltton Gaspar Ramirez Torres" at bounding box center [950, 182] width 194 height 9
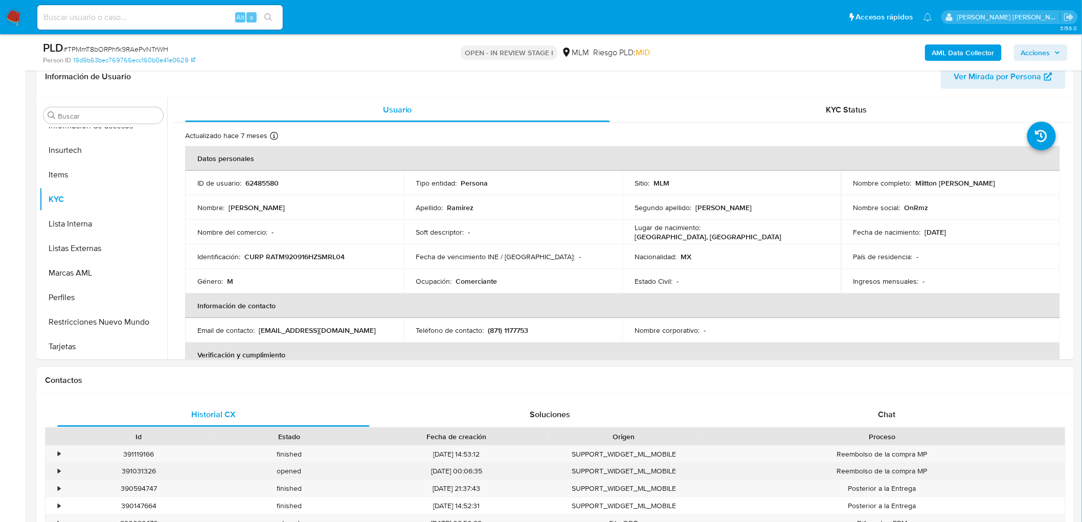
copy p "[PERSON_NAME]"
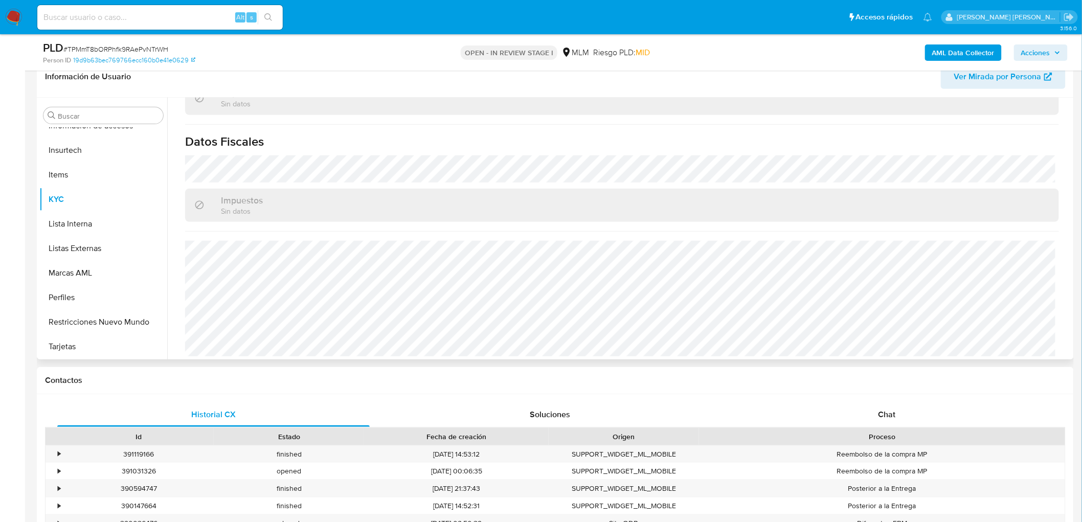
scroll to position [612, 0]
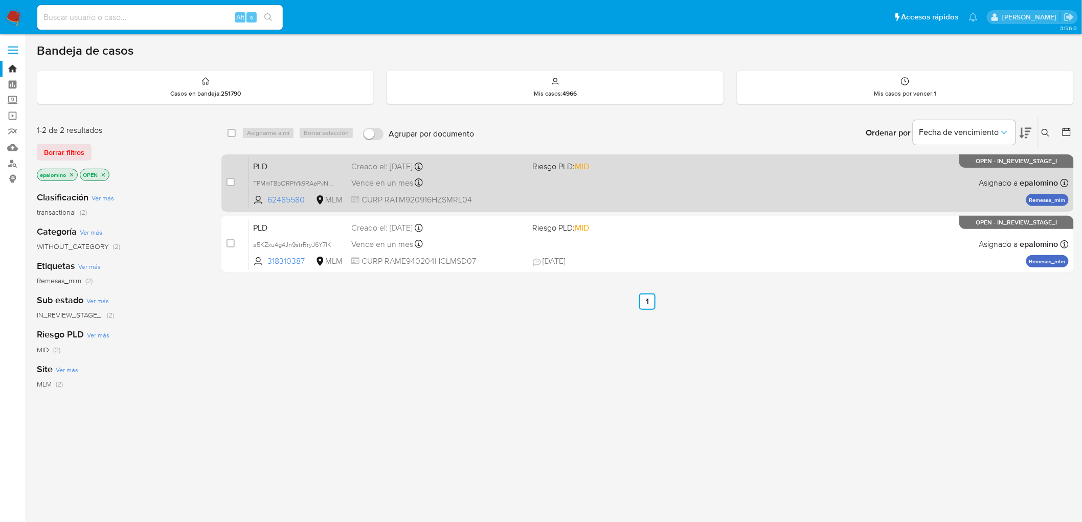
click at [268, 167] on span "PLD" at bounding box center [298, 165] width 90 height 13
click at [275, 169] on span "PLD" at bounding box center [298, 165] width 90 height 13
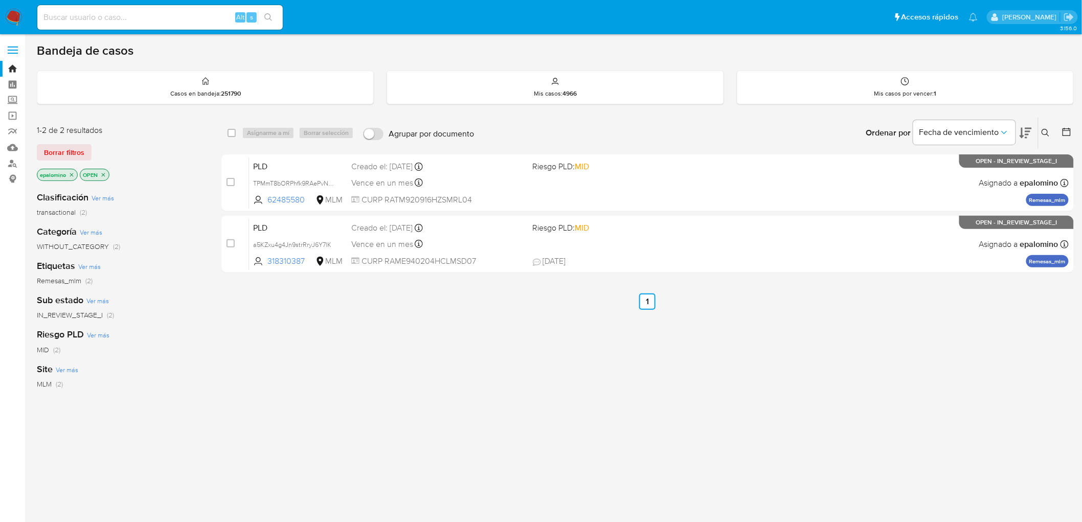
click at [10, 14] on img at bounding box center [13, 17] width 17 height 17
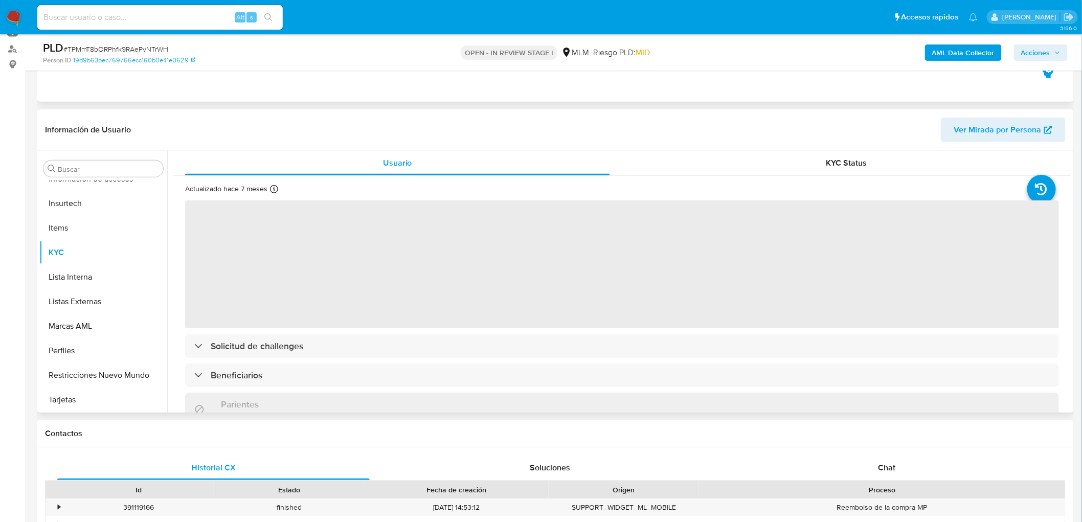
scroll to position [149, 0]
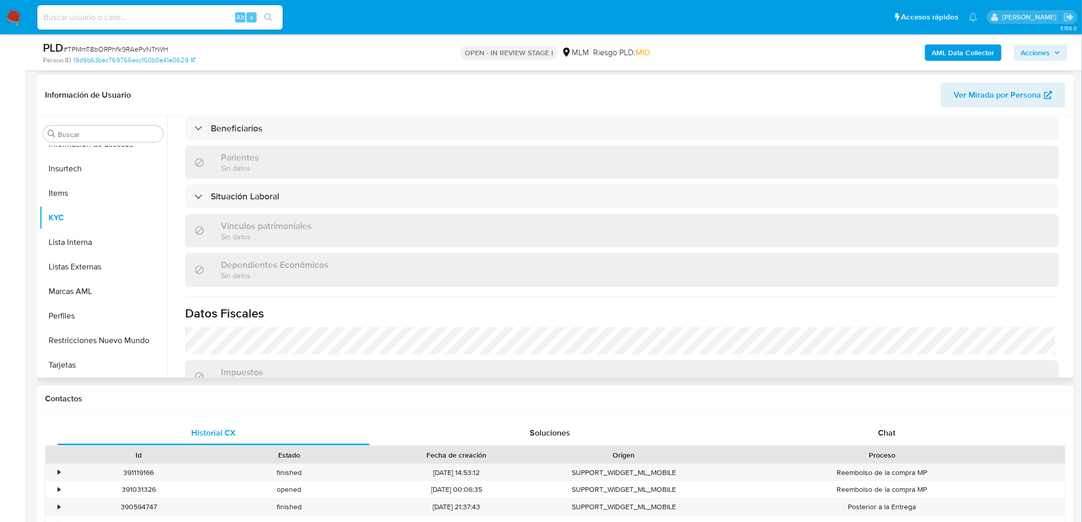
select select "10"
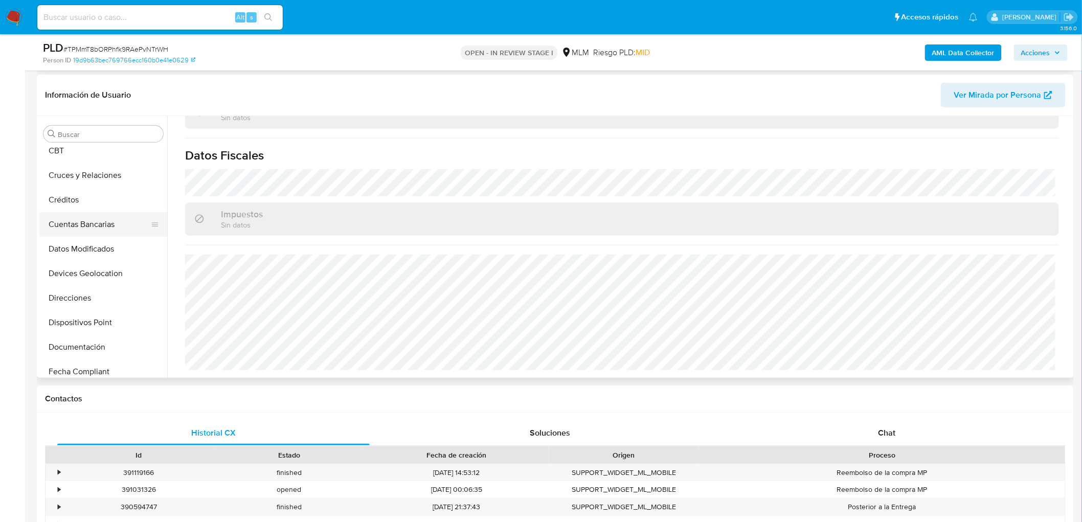
scroll to position [0, 0]
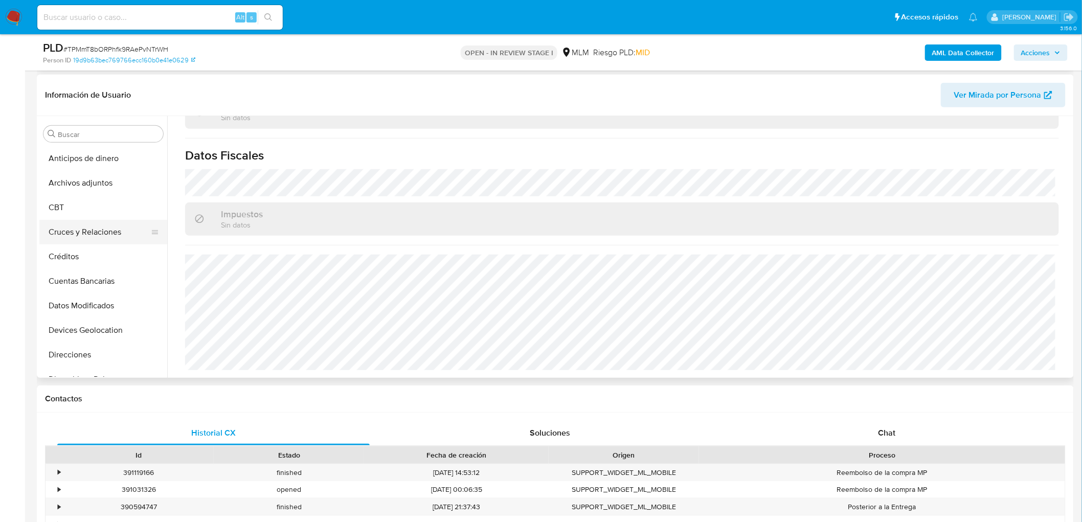
click at [125, 230] on button "Cruces y Relaciones" at bounding box center [99, 232] width 120 height 25
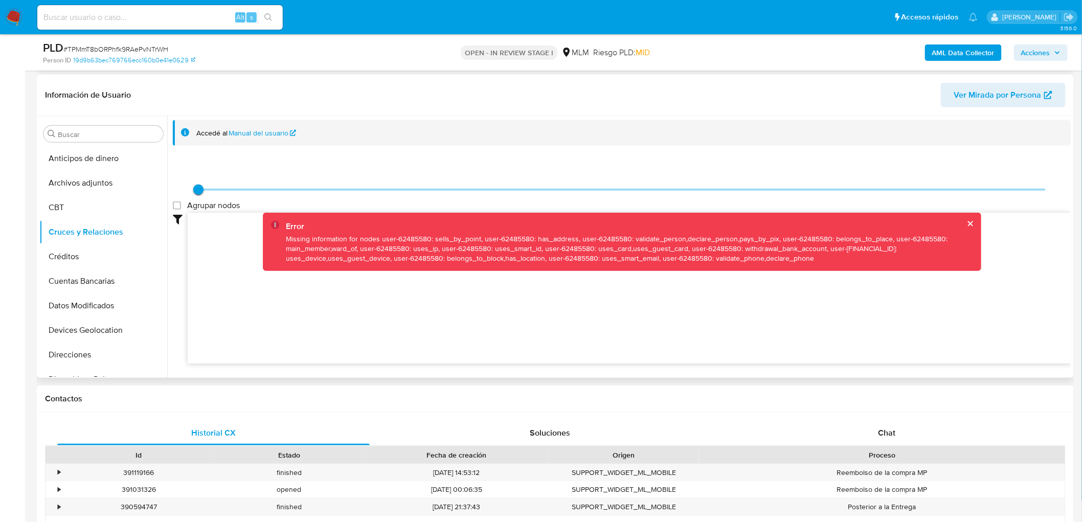
click at [969, 224] on button "cerrar" at bounding box center [970, 223] width 7 height 7
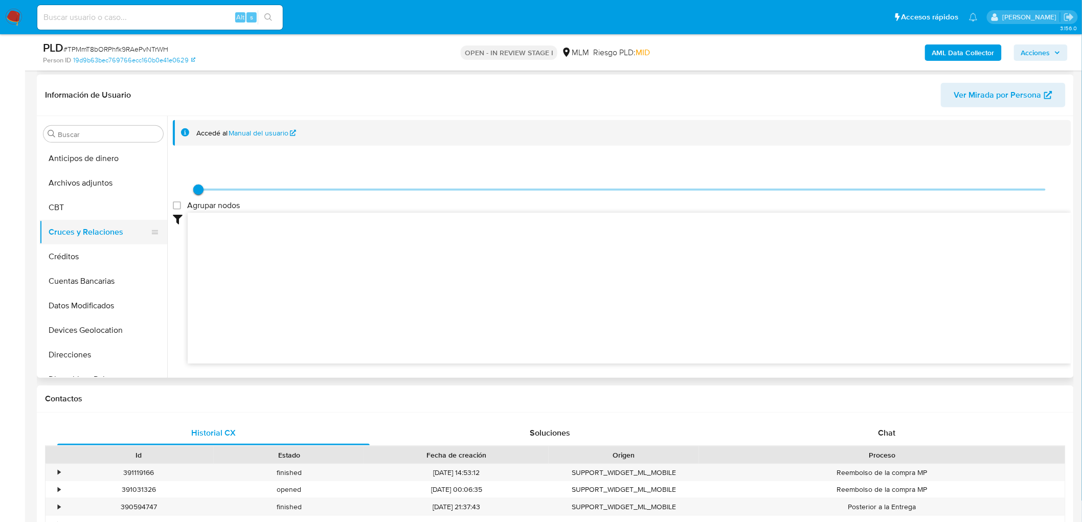
click at [135, 231] on button "Cruces y Relaciones" at bounding box center [99, 232] width 120 height 25
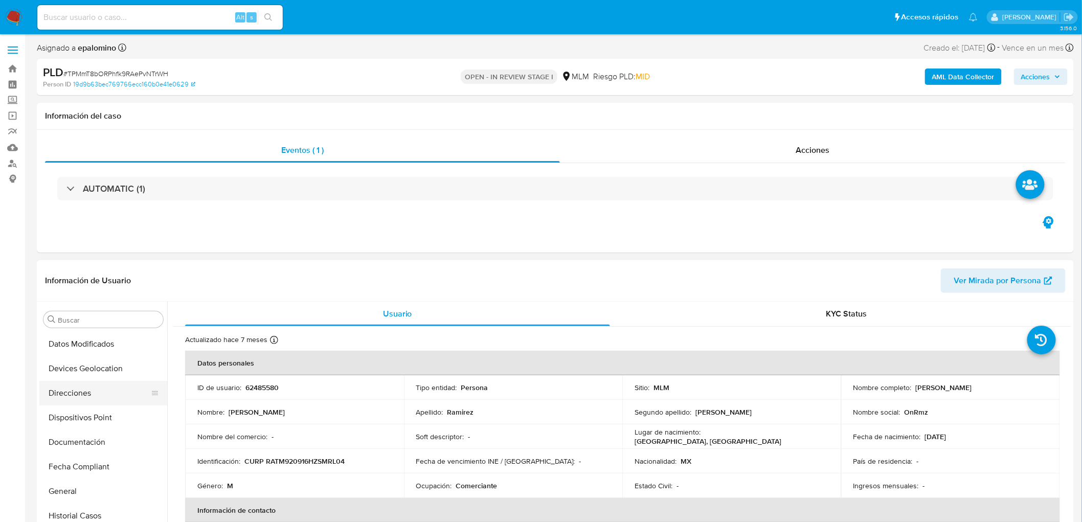
scroll to position [90, 0]
select select "10"
click at [101, 411] on button "Cruces y Relaciones" at bounding box center [99, 417] width 120 height 25
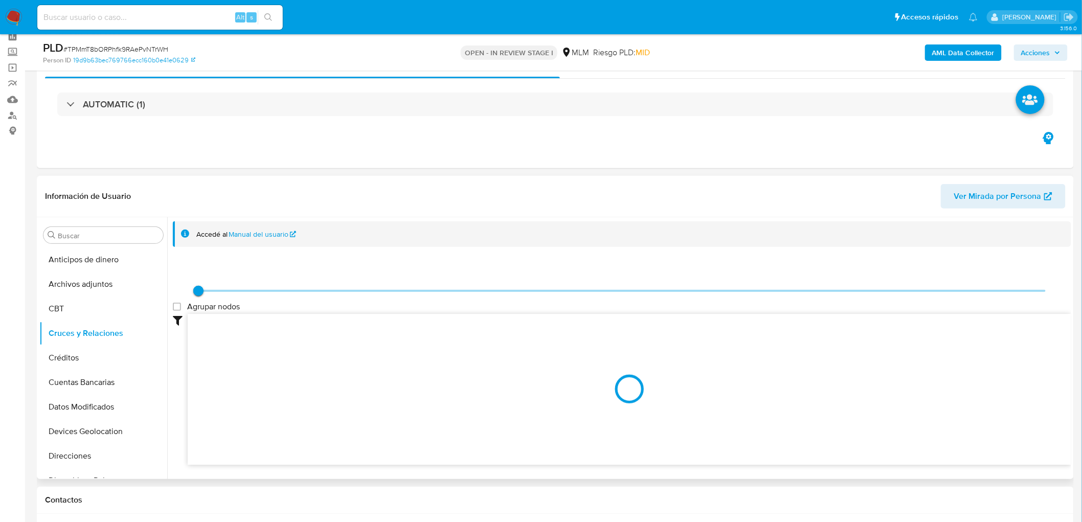
scroll to position [50, 0]
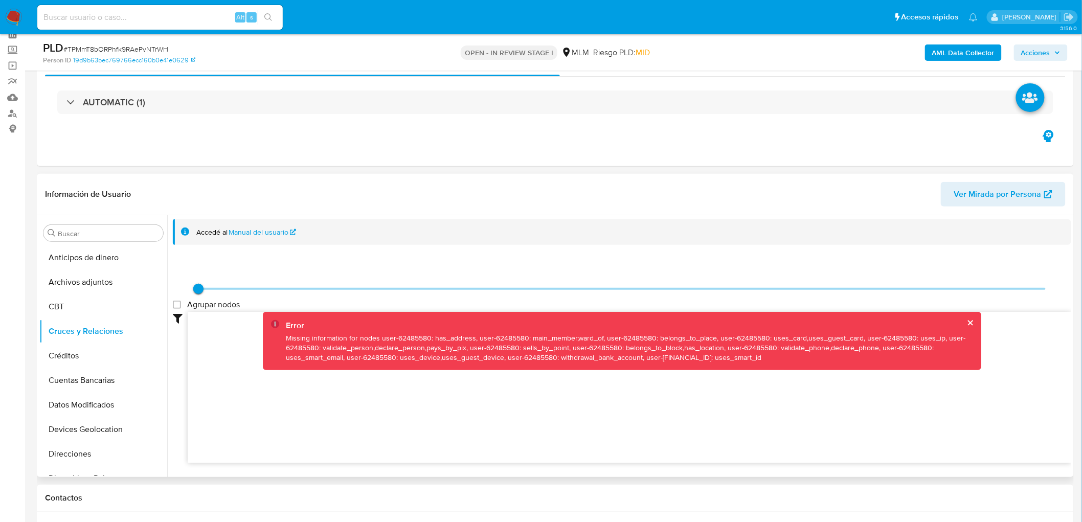
click at [616, 315] on div "Error Missing information for nodes user-62485580: has_address, user-62485580: …" at bounding box center [622, 341] width 719 height 58
click at [616, 339] on div "Missing information for nodes user-62485580: has_address, user-62485580: main_m…" at bounding box center [629, 347] width 687 height 29
click at [968, 323] on button "cerrar" at bounding box center [970, 323] width 7 height 7
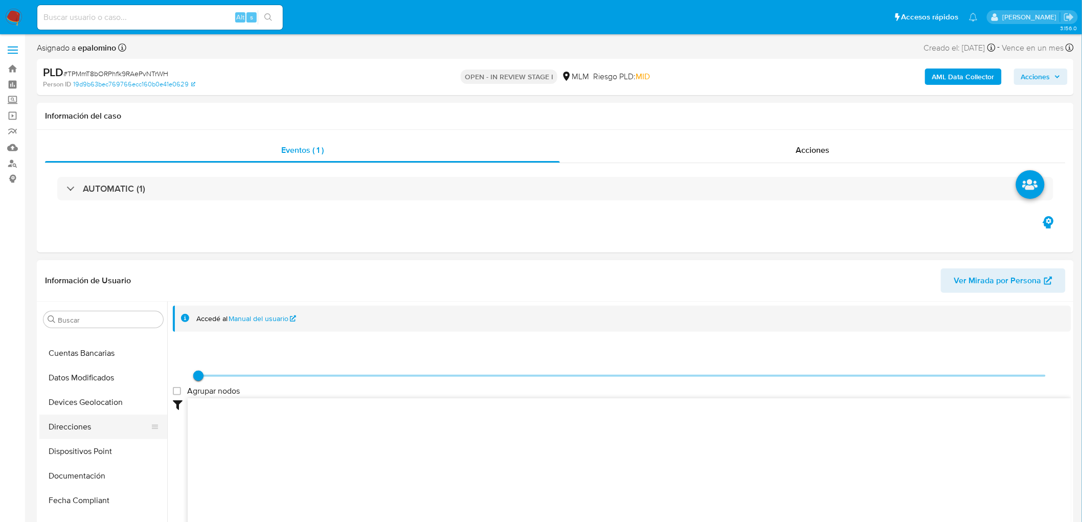
scroll to position [113, 0]
click at [84, 477] on button "Documentación" at bounding box center [99, 476] width 120 height 25
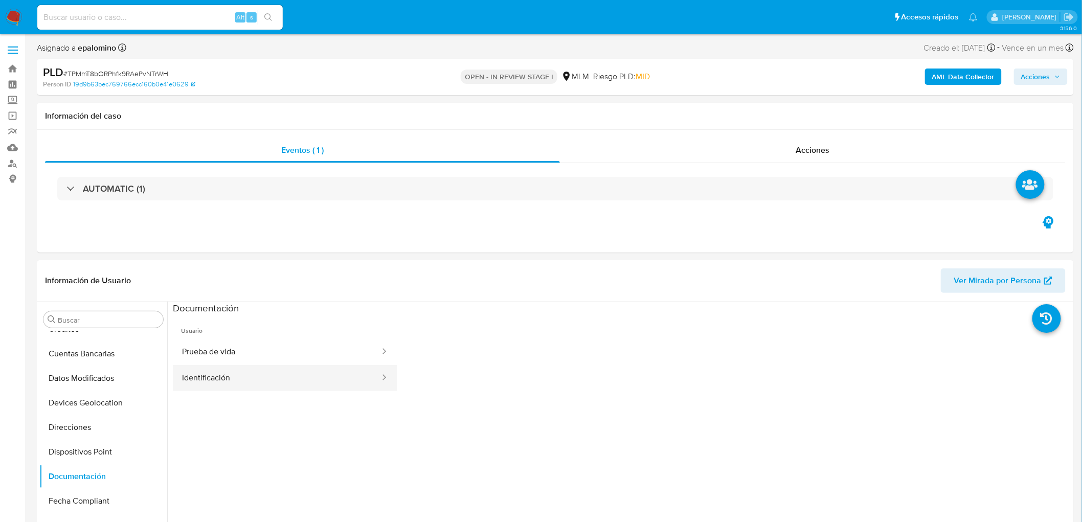
click at [248, 373] on button "Identificación" at bounding box center [277, 378] width 208 height 26
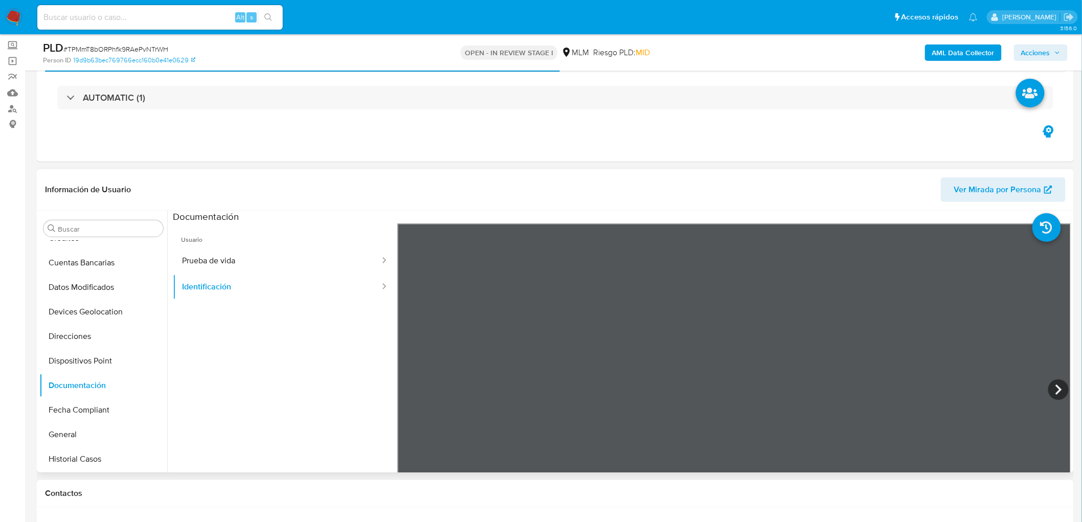
scroll to position [60, 0]
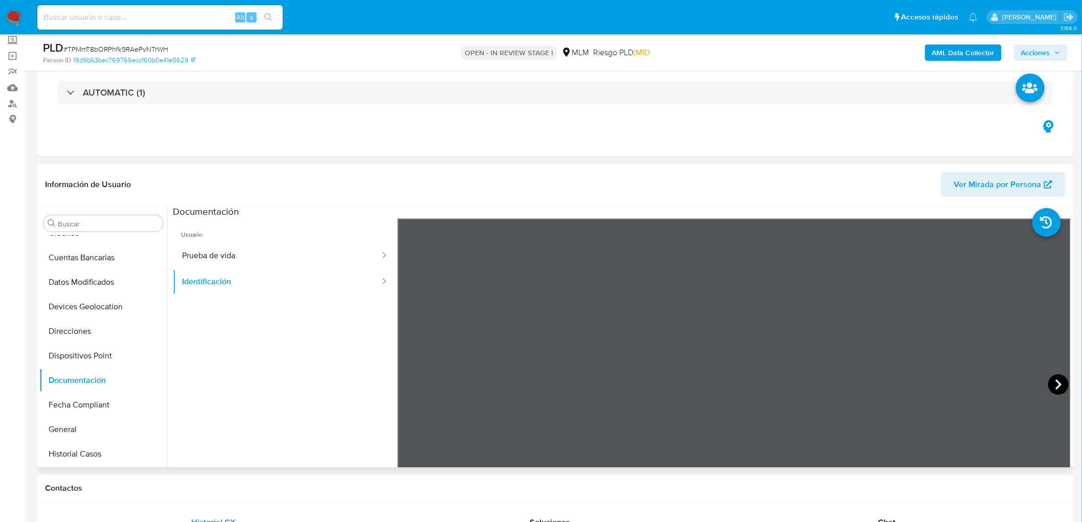
click at [1055, 381] on icon at bounding box center [1058, 384] width 6 height 10
drag, startPoint x: 412, startPoint y: 389, endPoint x: 293, endPoint y: 283, distance: 159.7
click at [412, 389] on icon at bounding box center [410, 384] width 20 height 20
click at [249, 260] on button "Prueba de vida" at bounding box center [277, 256] width 208 height 26
click at [293, 284] on button "Identificación" at bounding box center [277, 282] width 208 height 26
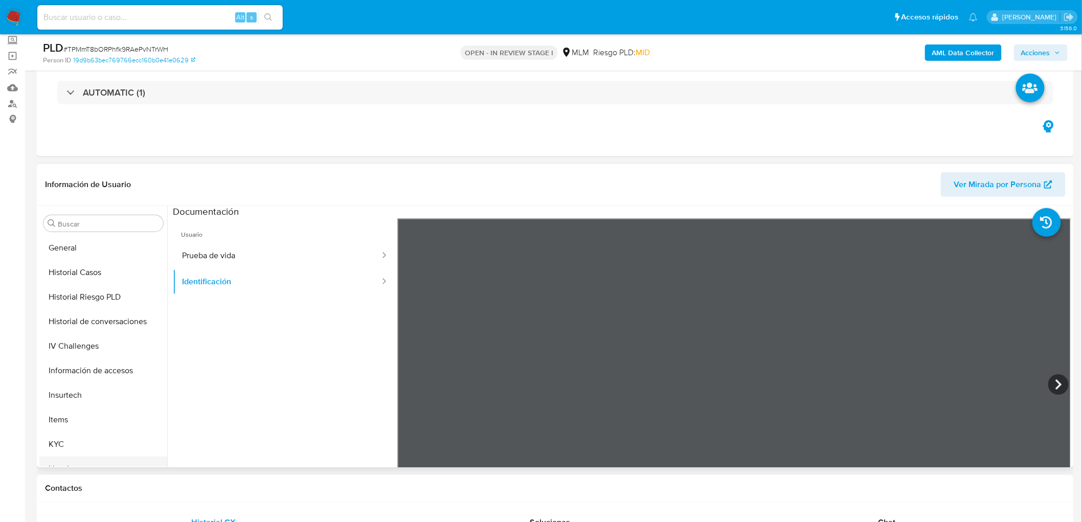
scroll to position [431, 0]
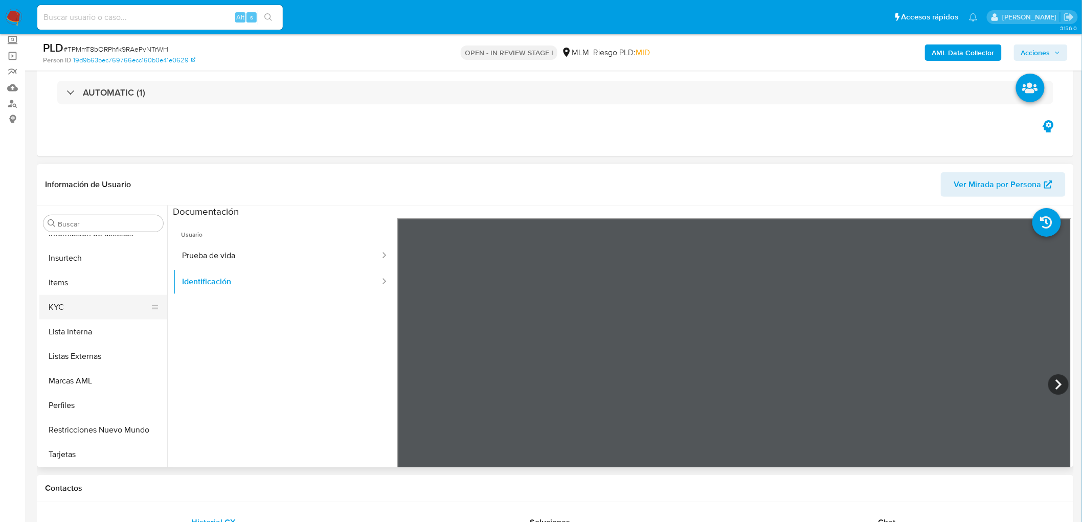
click at [69, 313] on button "KYC" at bounding box center [99, 307] width 120 height 25
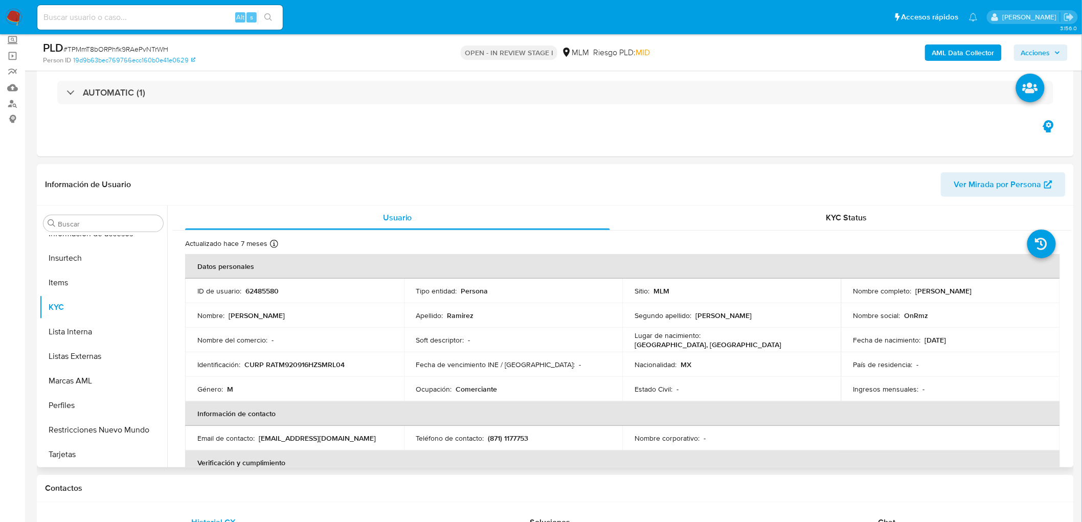
click at [261, 288] on p "62485580" at bounding box center [261, 290] width 33 height 9
copy p "62485580"
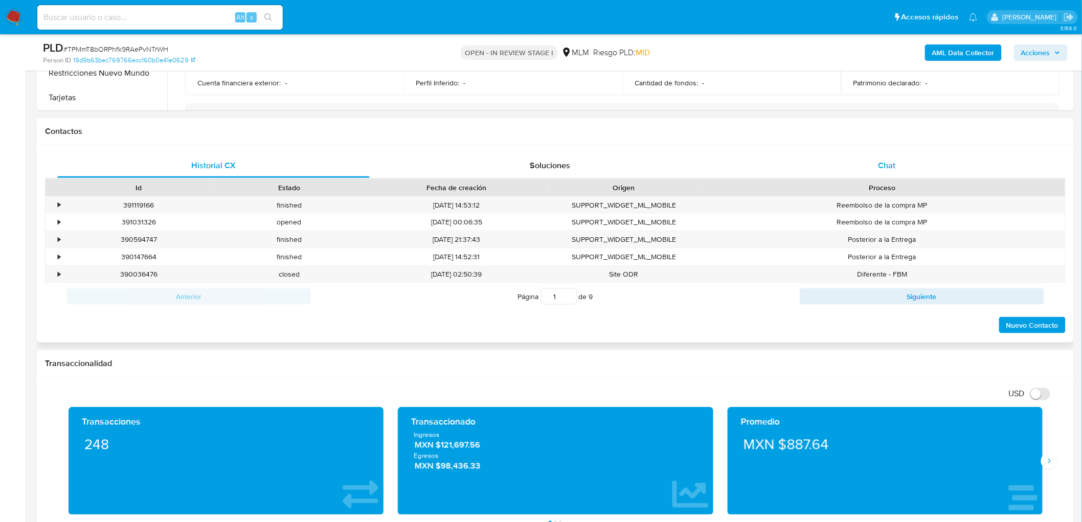
scroll to position [405, 0]
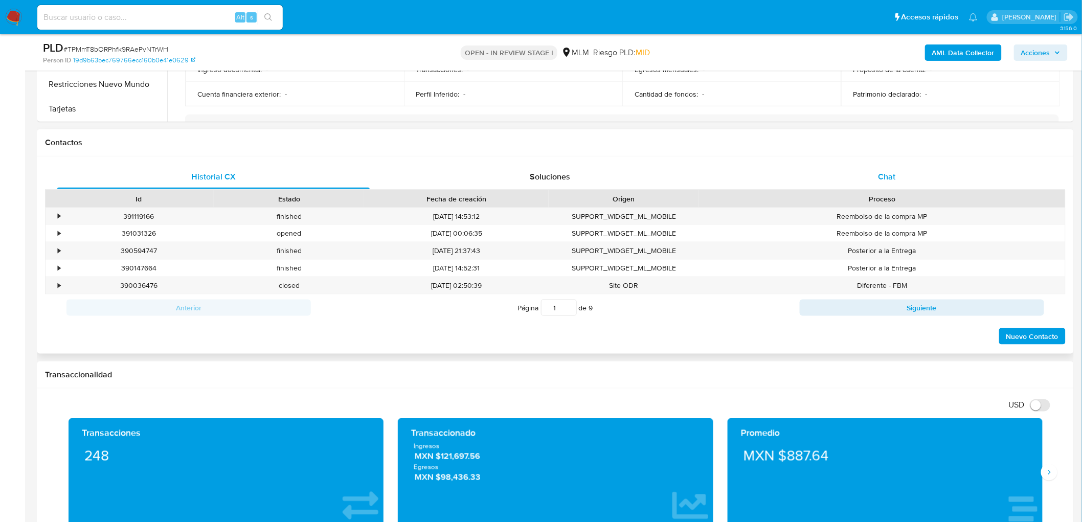
click at [865, 175] on div "Chat" at bounding box center [887, 177] width 312 height 25
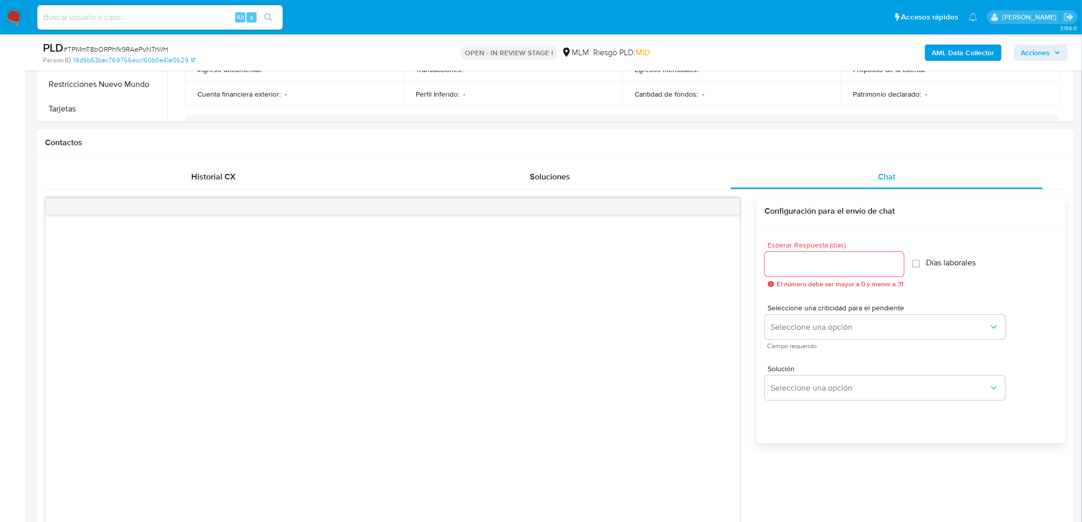
click at [811, 258] on input "Esperar Respuesta (días)" at bounding box center [834, 264] width 139 height 13
type input "5"
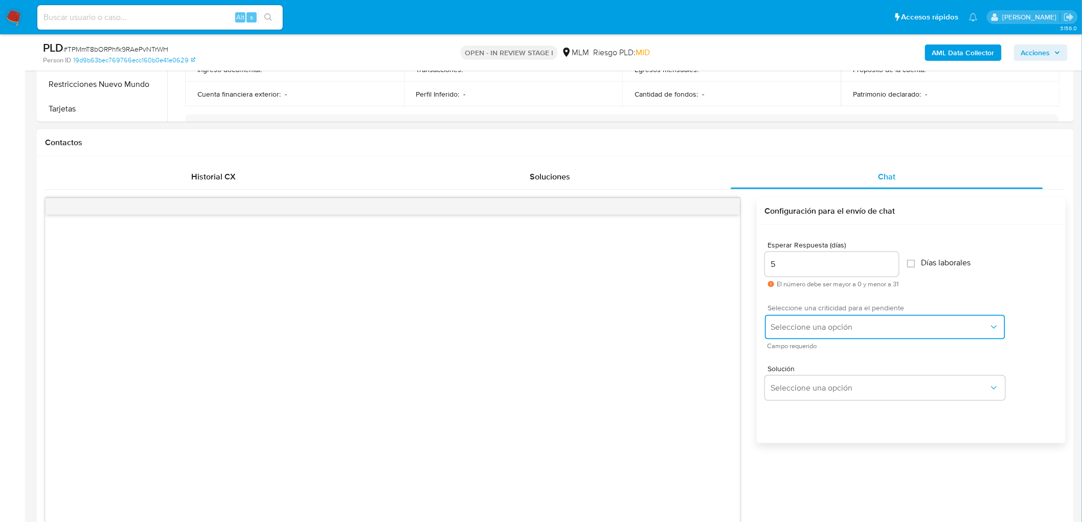
click at [817, 327] on span "Seleccione una opción" at bounding box center [880, 327] width 218 height 10
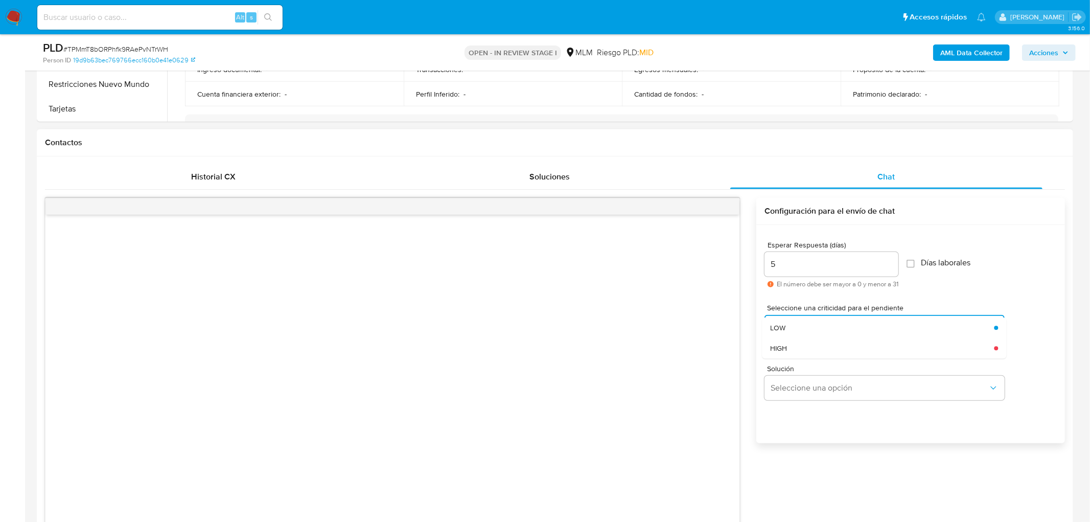
click at [826, 352] on div "HIGH" at bounding box center [882, 348] width 224 height 20
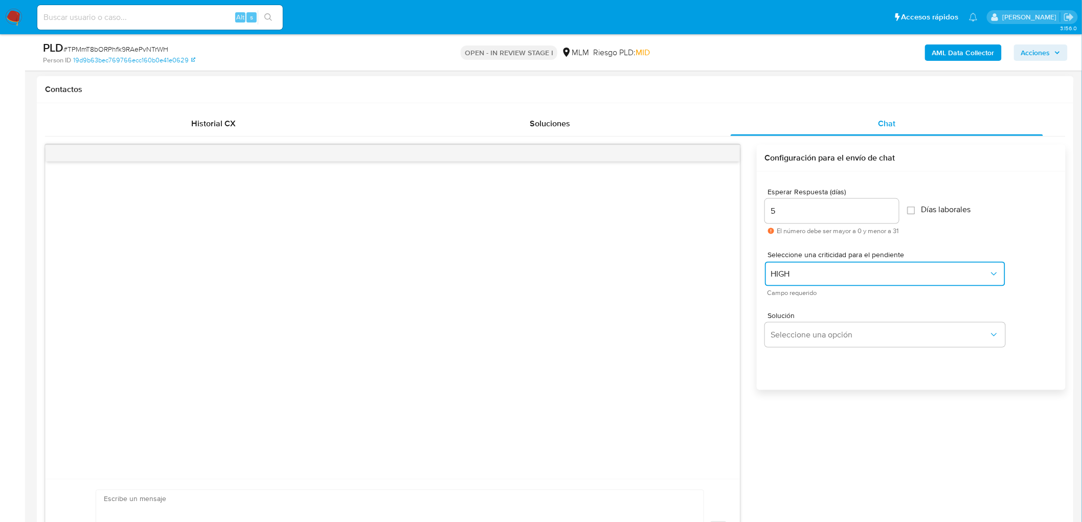
scroll to position [519, 0]
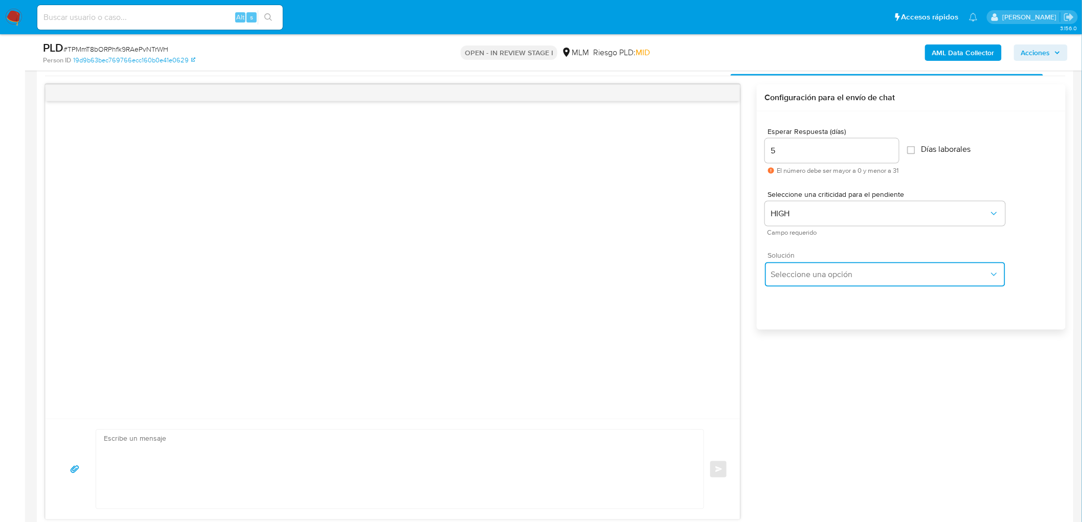
click at [814, 275] on span "Seleccione una opción" at bounding box center [880, 274] width 218 height 10
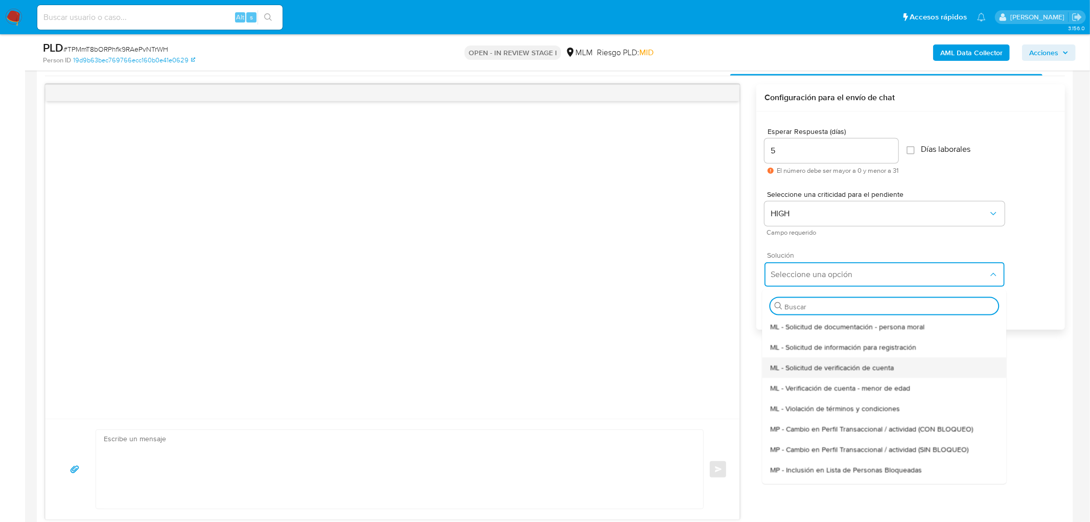
click at [849, 362] on span "ML - Solicitud de verificación de cuenta" at bounding box center [832, 366] width 124 height 9
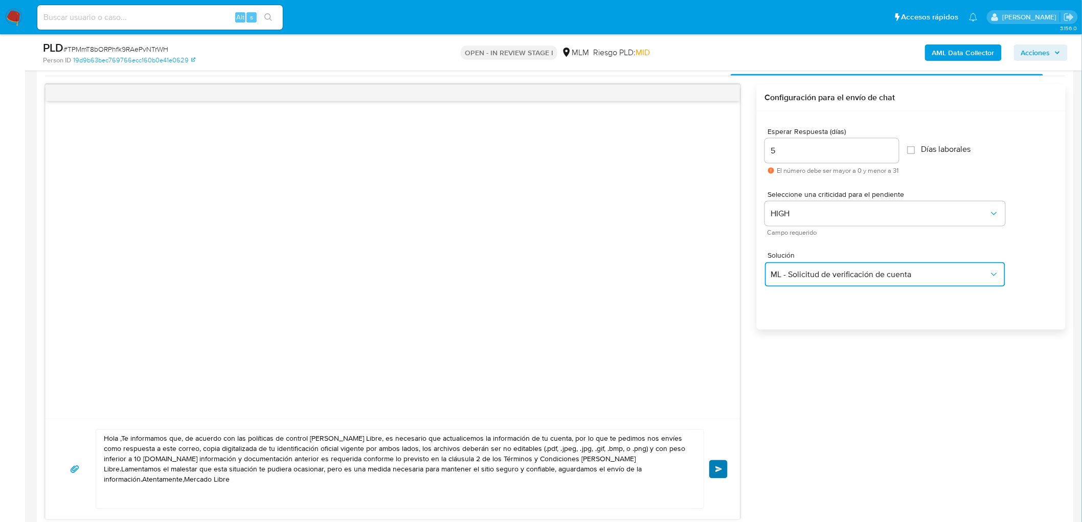
scroll to position [632, 0]
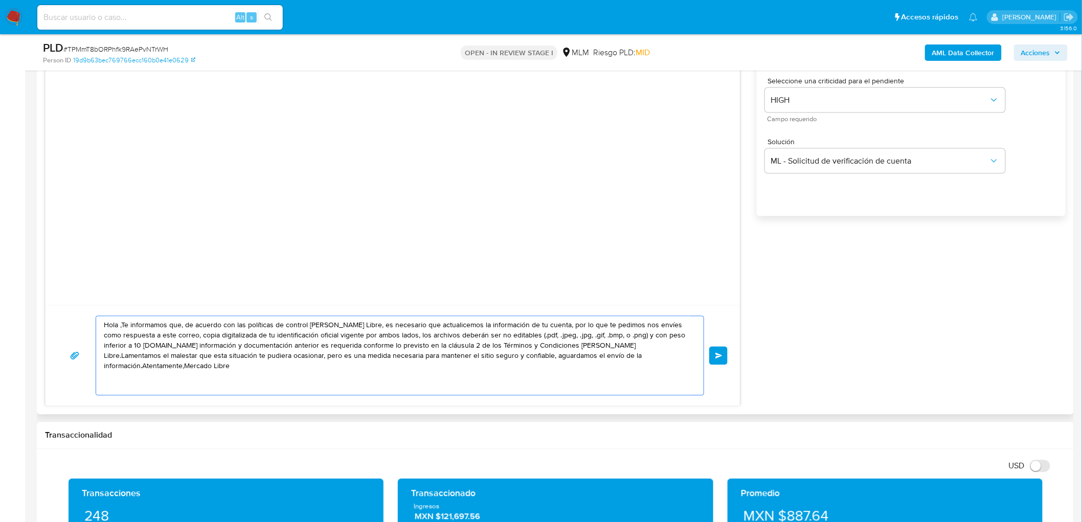
drag, startPoint x: 660, startPoint y: 371, endPoint x: 50, endPoint y: 272, distance: 617.3
click at [50, 272] on div "Hola ,Te informamos que, de acuerdo con las políticas de control de Mercado Lib…" at bounding box center [392, 189] width 695 height 436
paste textarea "Estimado Miltton Gaspar Ramirez Torres. Te comunicamos que se ha identificado u…"
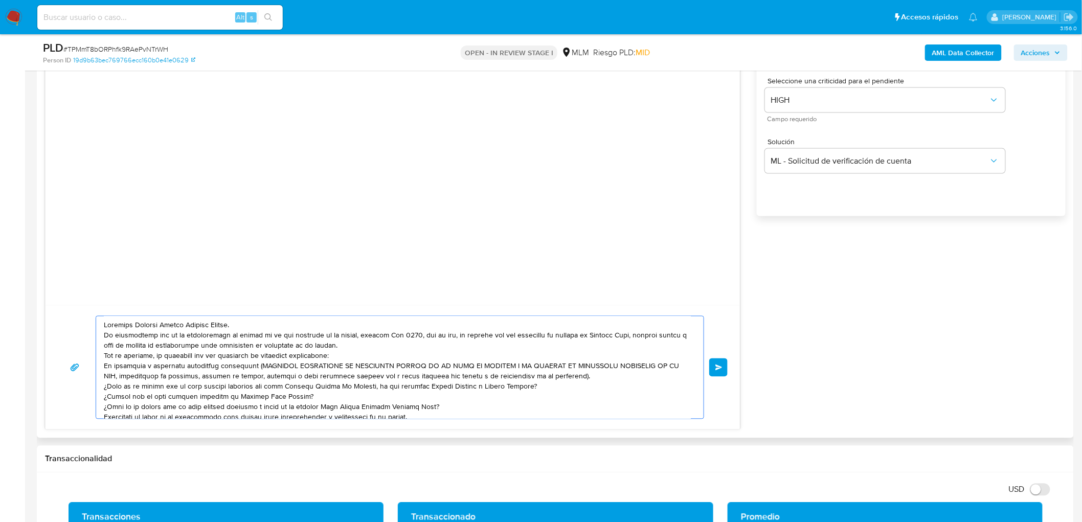
scroll to position [34, 0]
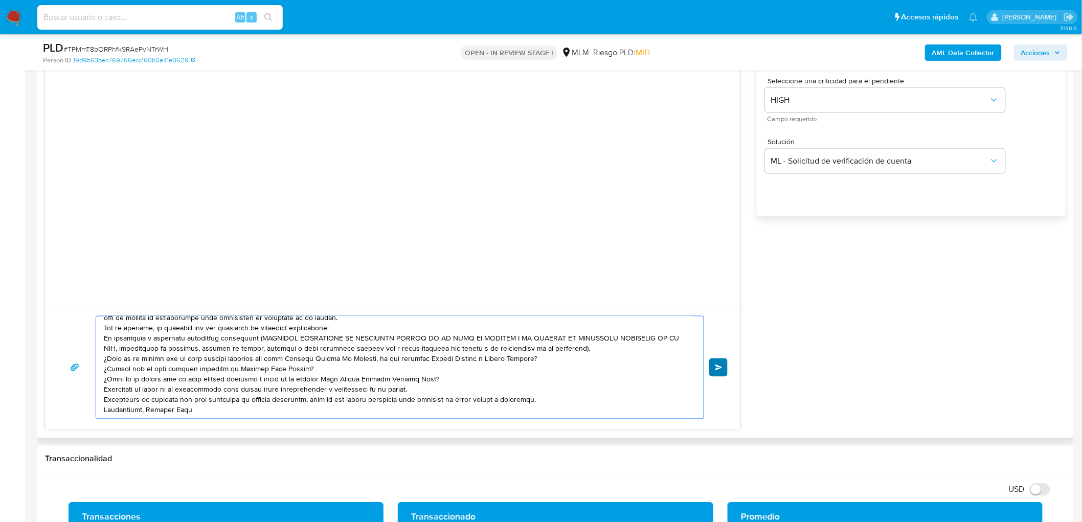
type textarea "Estimado Miltton Gaspar Ramirez Torres. Te comunicamos que se ha identificado u…"
click at [720, 367] on span "Enviar" at bounding box center [718, 368] width 7 height 6
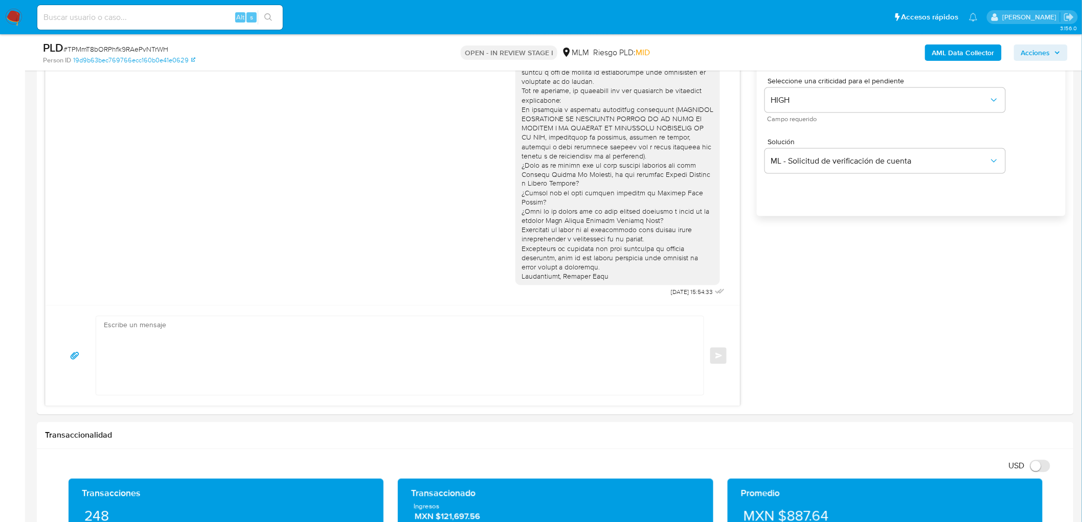
scroll to position [0, 0]
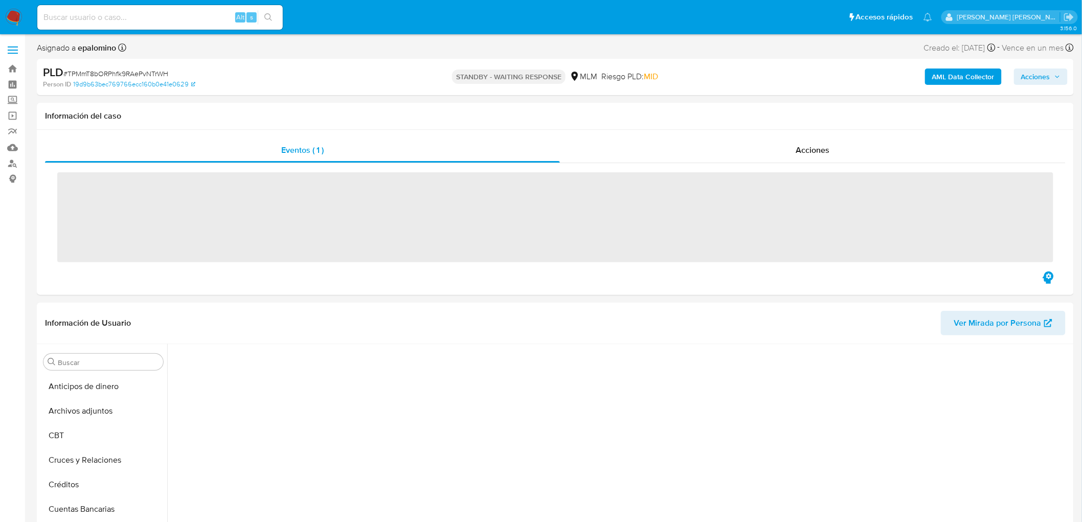
scroll to position [221, 0]
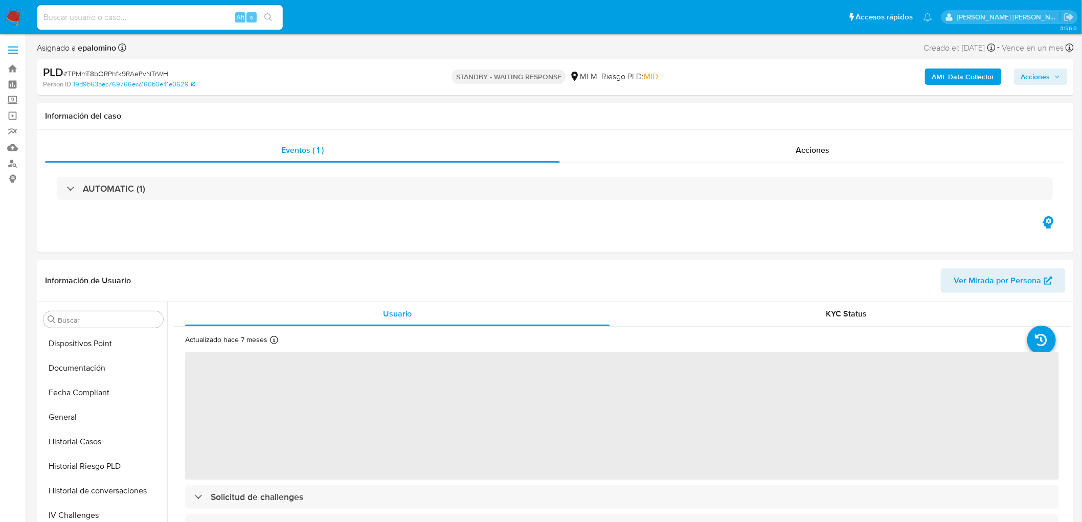
select select "10"
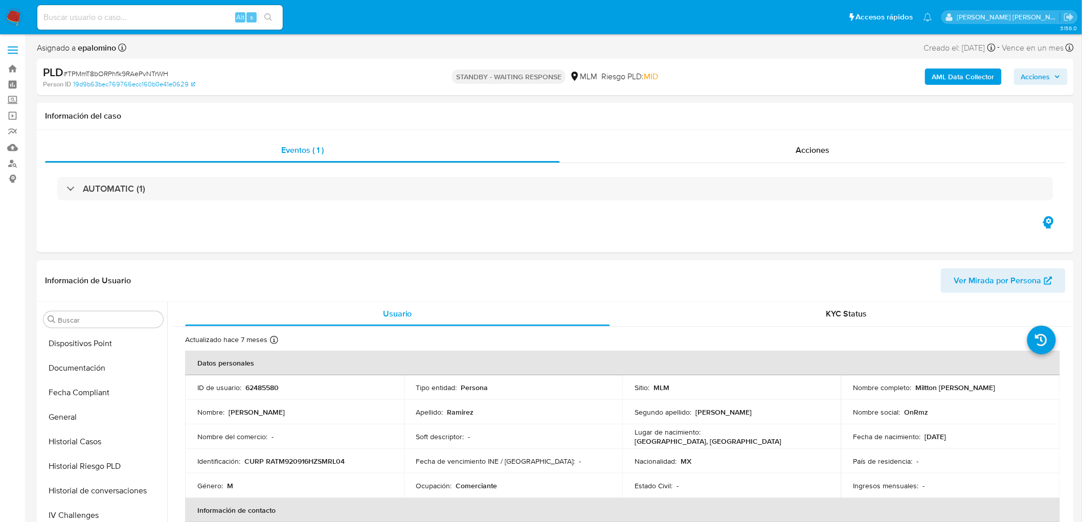
scroll to position [431, 0]
click at [142, 73] on span "# TPMmT8bORPhfk9RAePvNTrWH" at bounding box center [115, 74] width 105 height 10
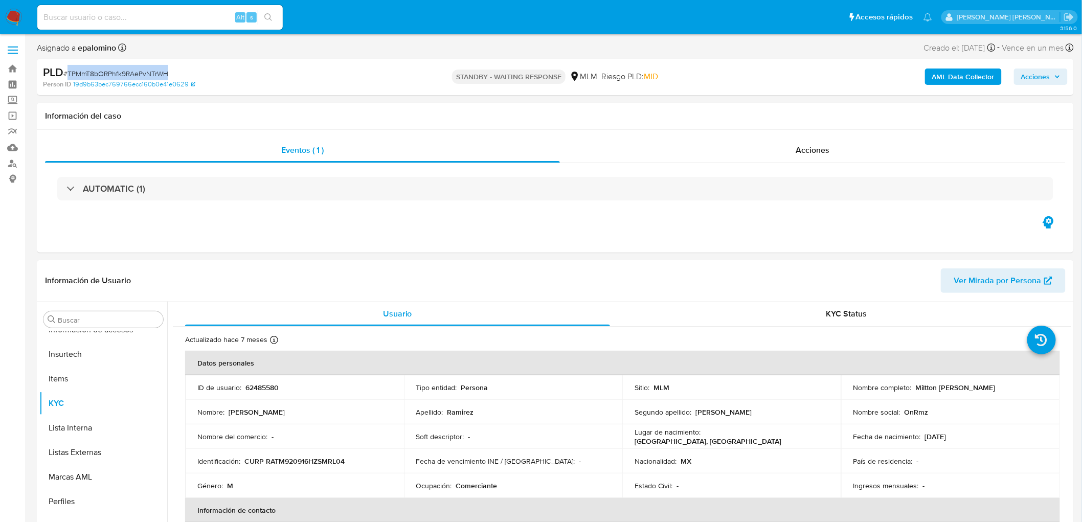
click at [142, 73] on span "# TPMmT8bORPhfk9RAePvNTrWH" at bounding box center [115, 74] width 105 height 10
copy span "TPMmT8bORPhfk9RAePvNTrWH"
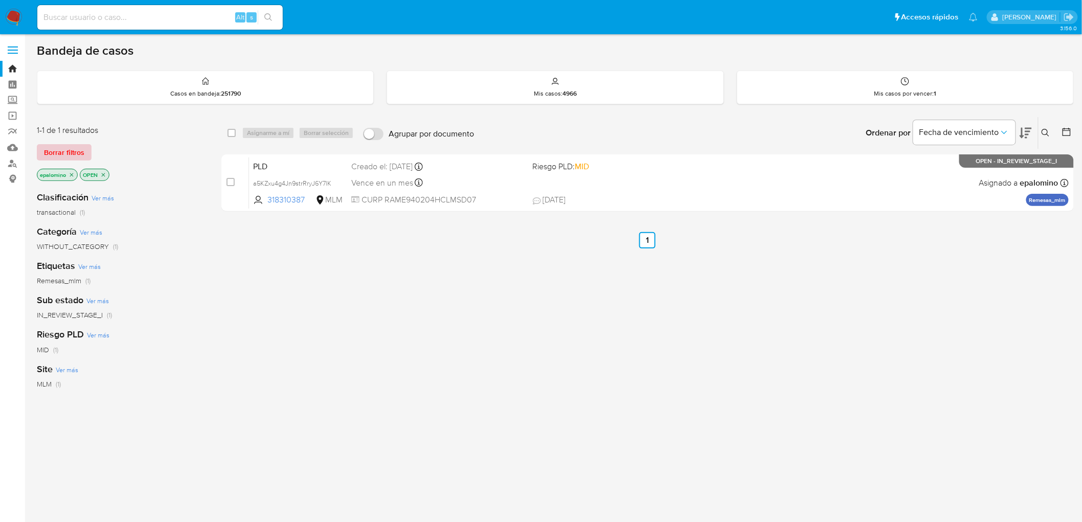
click at [75, 154] on span "Borrar filtros" at bounding box center [64, 152] width 40 height 14
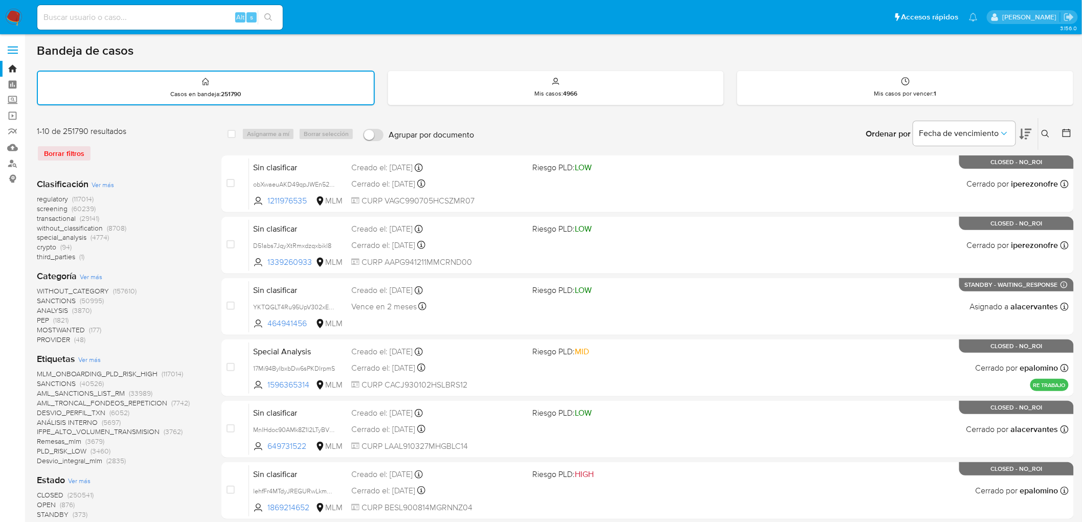
click at [1046, 133] on icon at bounding box center [1045, 134] width 8 height 8
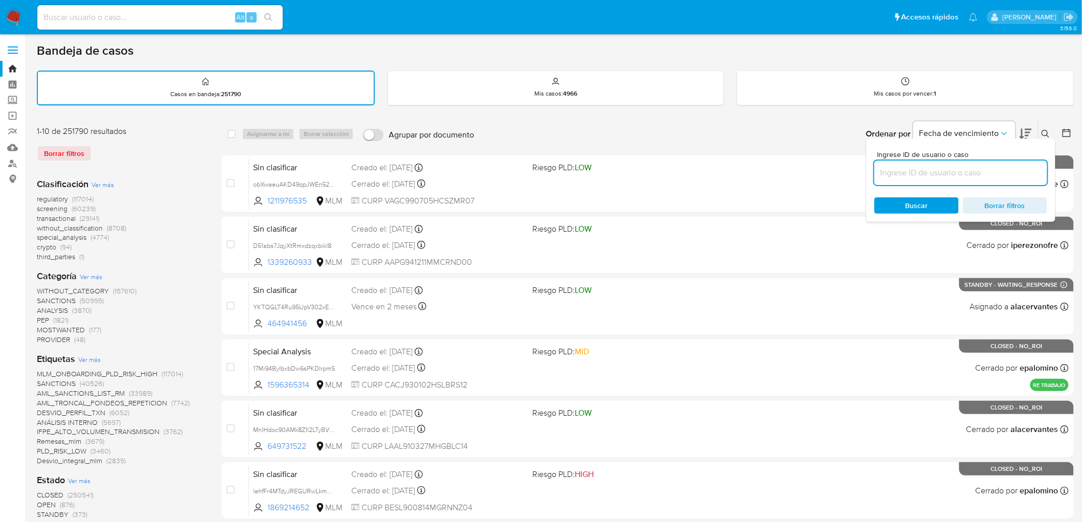
click at [896, 167] on input at bounding box center [960, 172] width 173 height 13
type input "567730757"
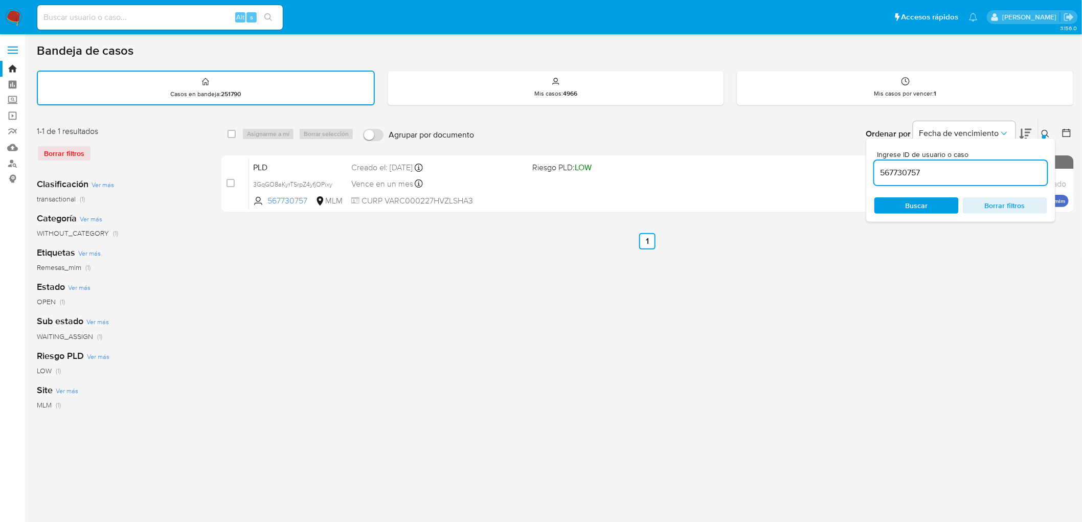
click at [1045, 130] on icon at bounding box center [1045, 134] width 8 height 8
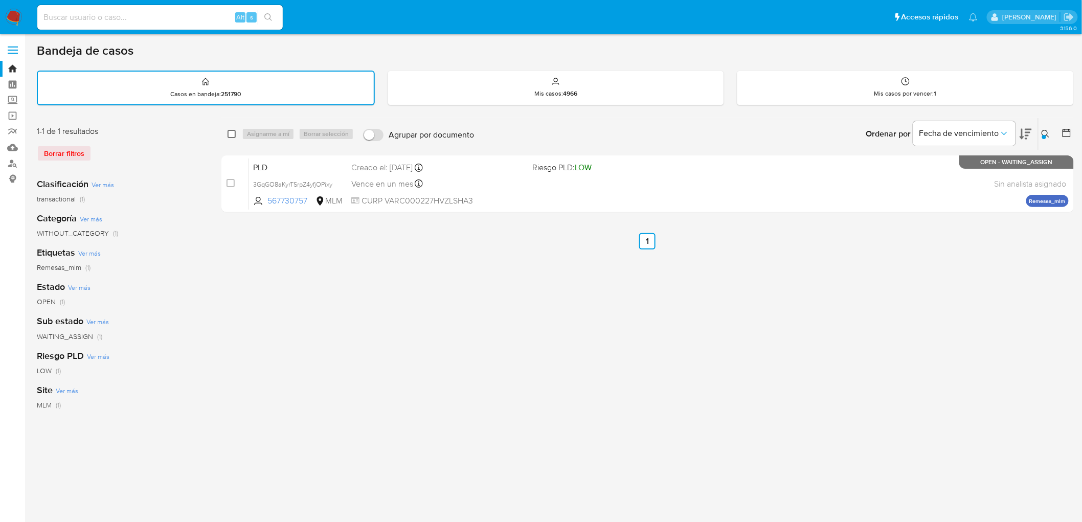
click at [231, 130] on input "checkbox" at bounding box center [232, 134] width 8 height 8
checkbox input "true"
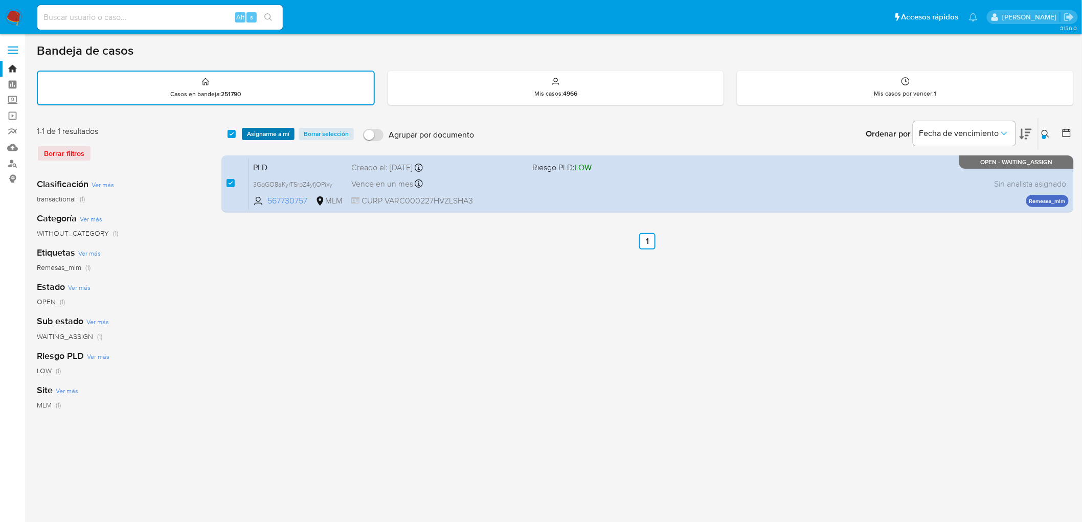
click at [260, 130] on span "Asignarme a mí" at bounding box center [268, 134] width 42 height 10
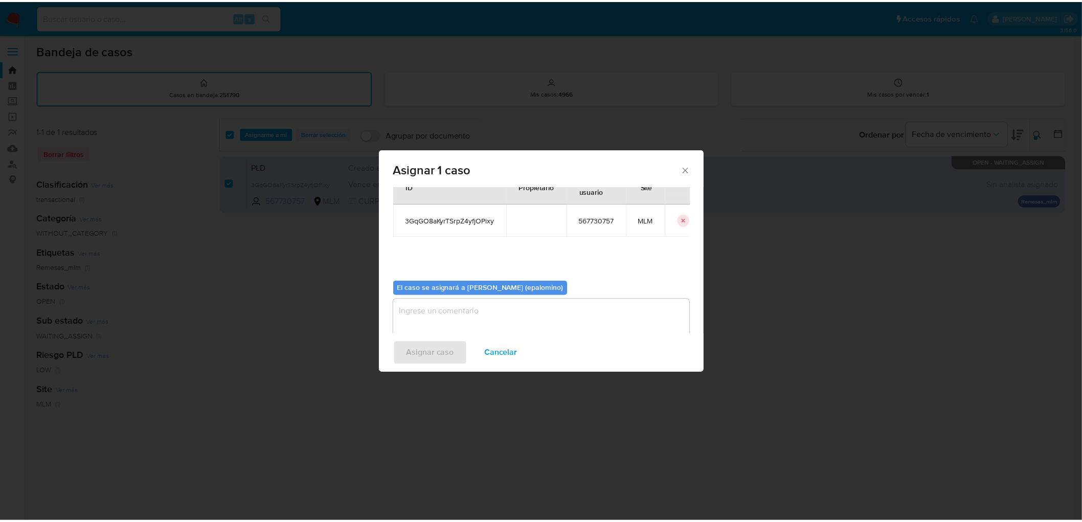
scroll to position [53, 0]
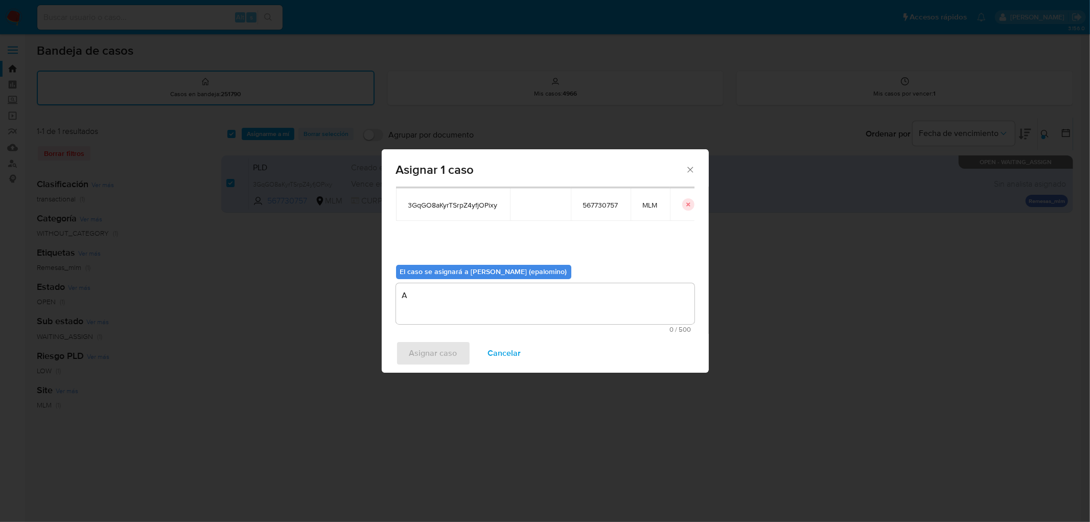
click at [433, 302] on textarea "A" at bounding box center [545, 303] width 299 height 41
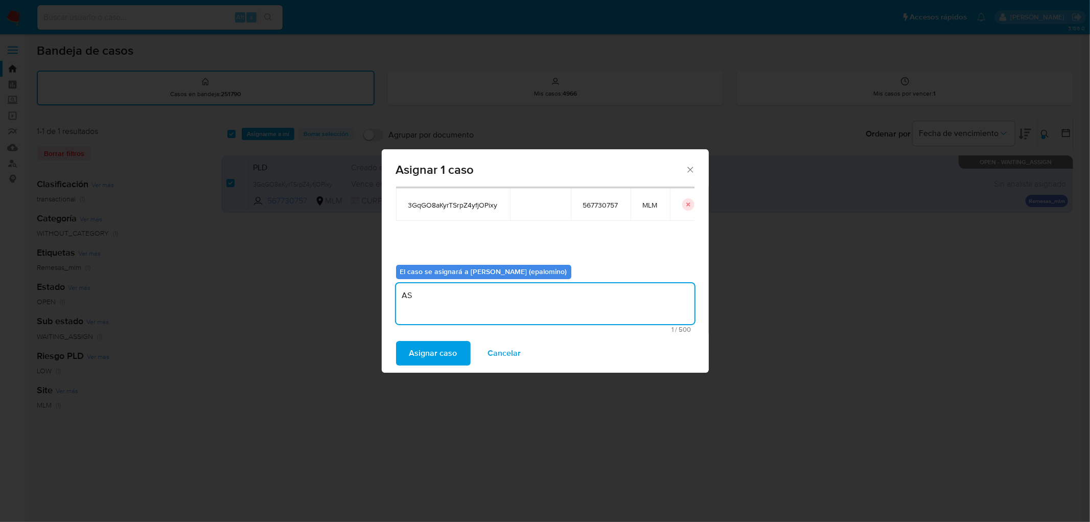
type textarea "AS"
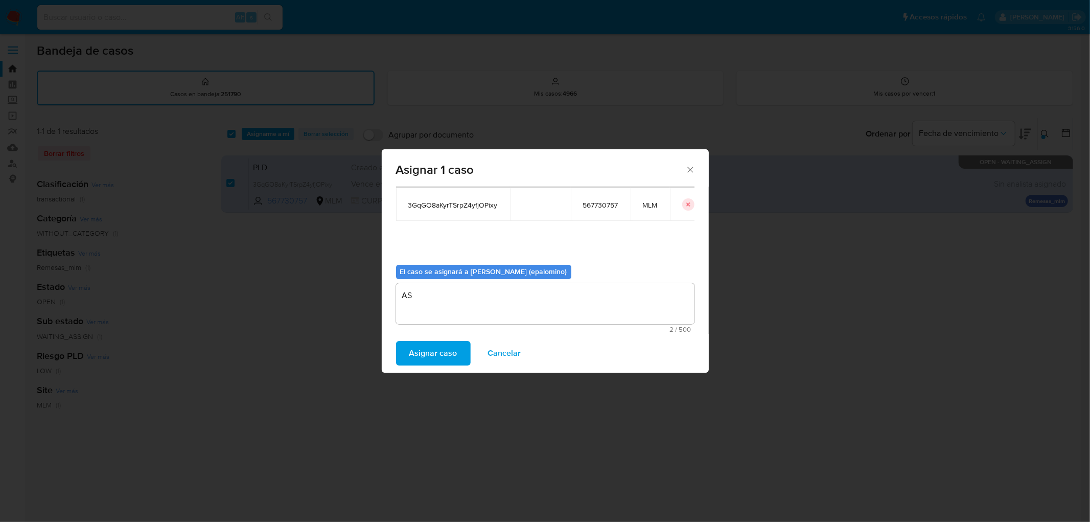
click at [436, 339] on div "Asignar caso Cancelar" at bounding box center [545, 353] width 327 height 39
click at [435, 349] on span "Asignar caso" at bounding box center [434, 353] width 48 height 22
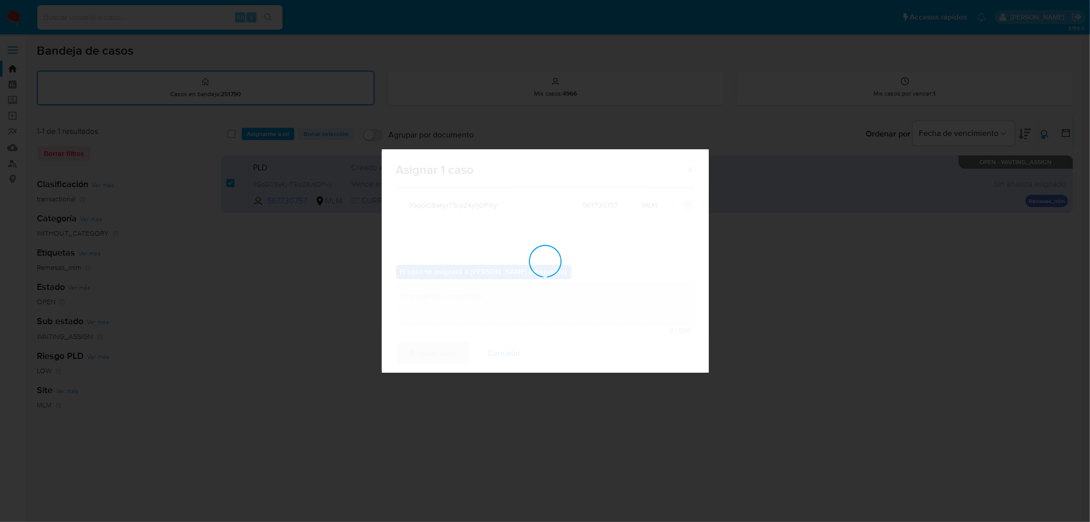
checkbox input "false"
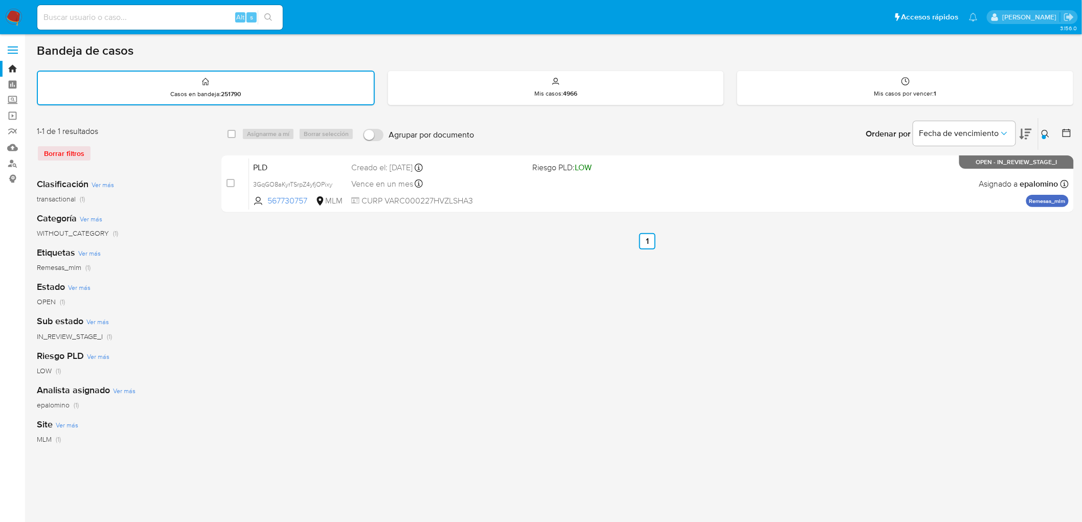
click at [17, 17] on img at bounding box center [13, 17] width 17 height 17
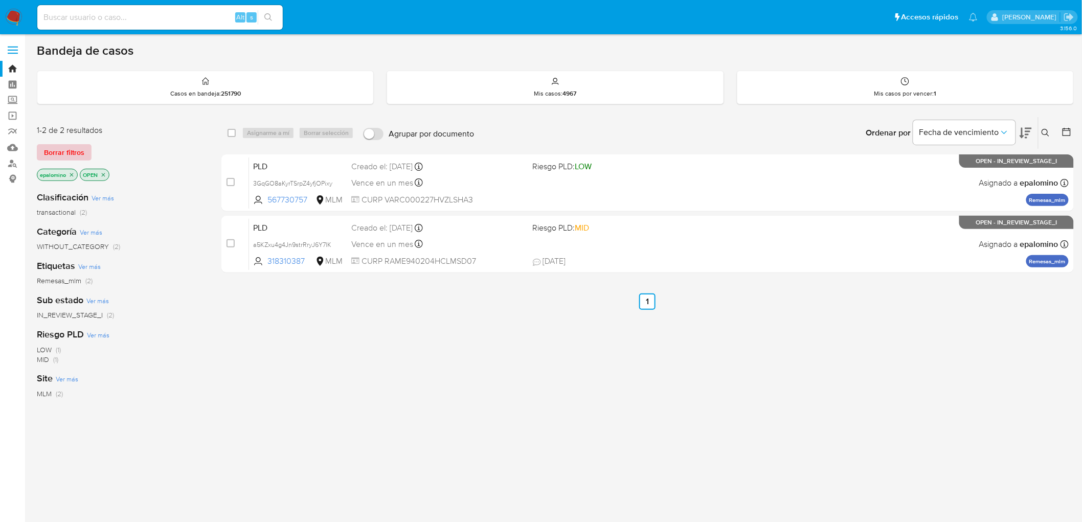
click at [57, 154] on span "Borrar filtros" at bounding box center [64, 152] width 40 height 14
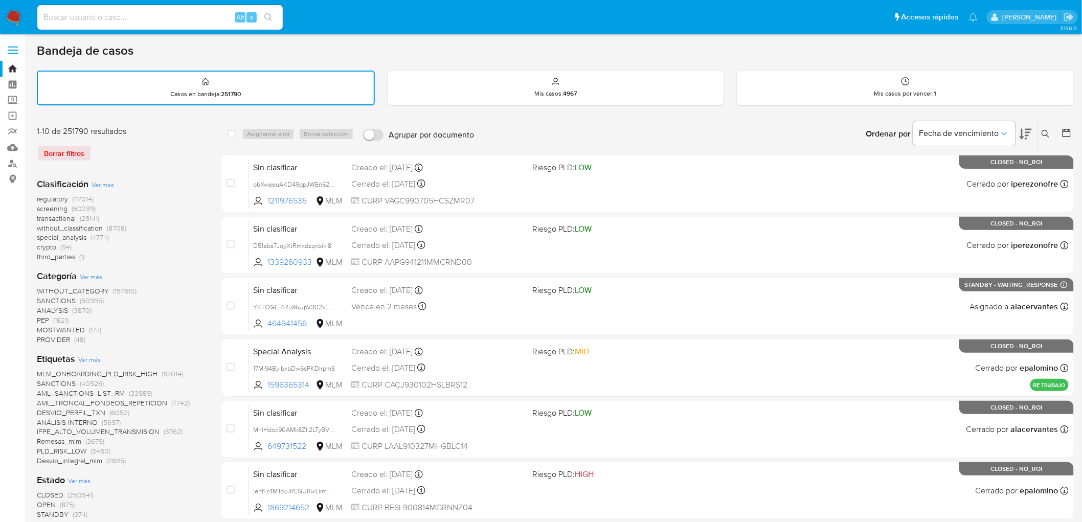
click at [1048, 130] on icon at bounding box center [1045, 134] width 8 height 8
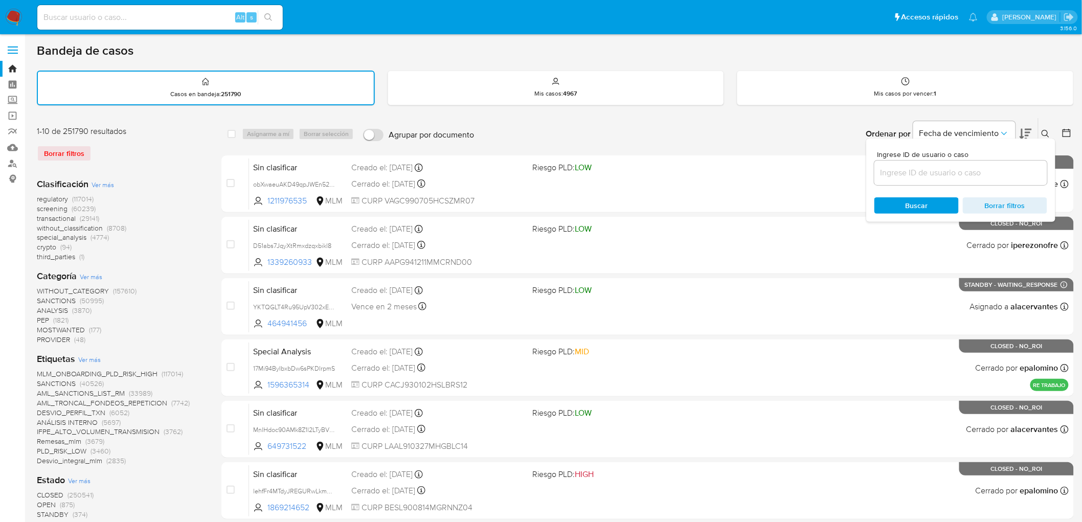
click at [904, 164] on div at bounding box center [960, 173] width 173 height 25
click at [907, 175] on input at bounding box center [960, 172] width 173 height 13
paste input "567730757"
type input "567730757"
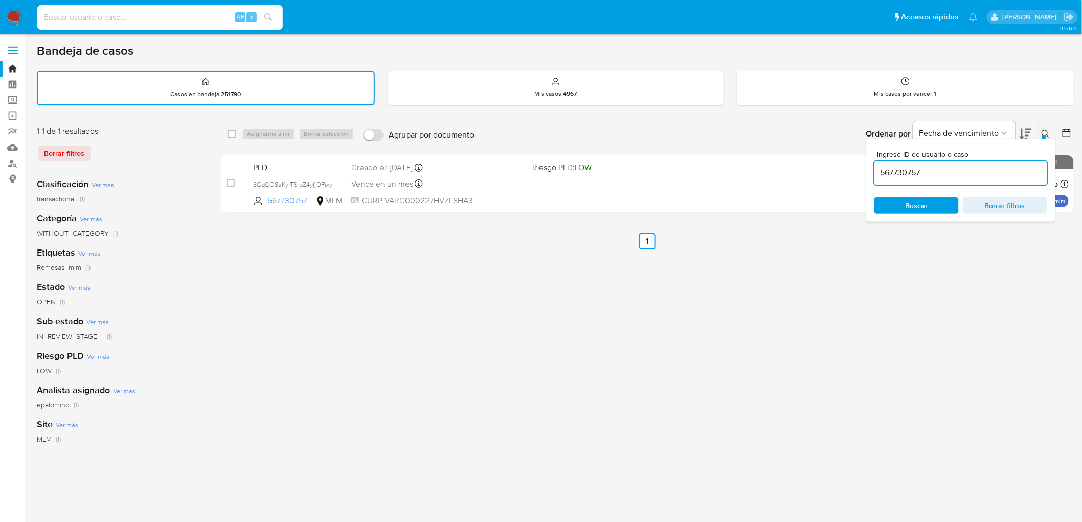
click at [1047, 130] on icon at bounding box center [1045, 134] width 8 height 8
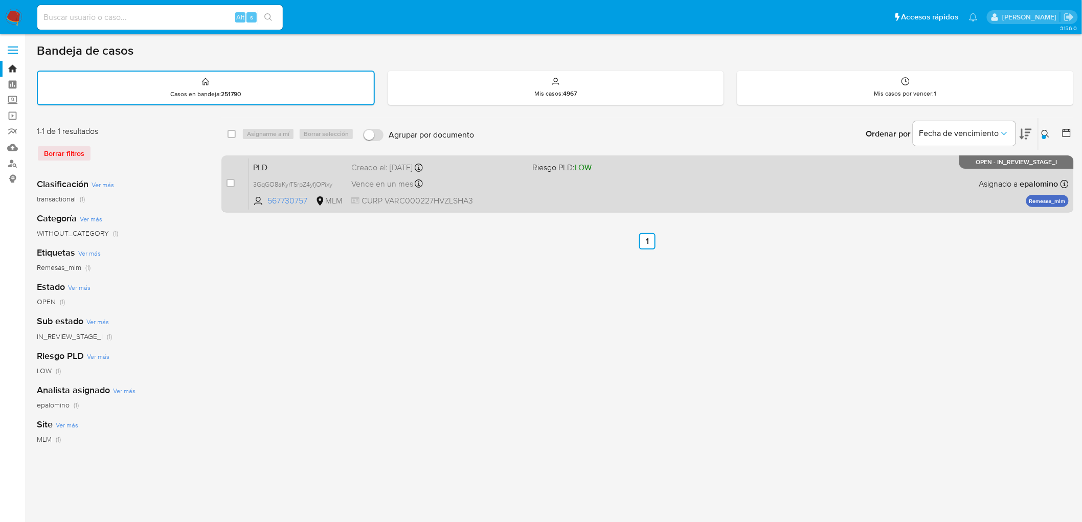
click at [268, 163] on span "PLD" at bounding box center [298, 166] width 90 height 13
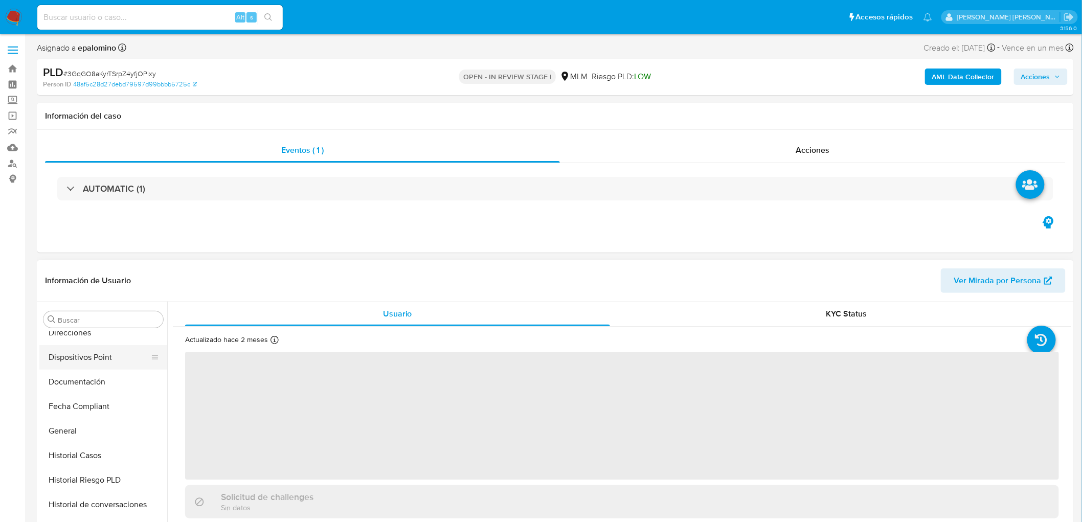
scroll to position [205, 0]
click at [116, 381] on button "Documentación" at bounding box center [99, 385] width 120 height 25
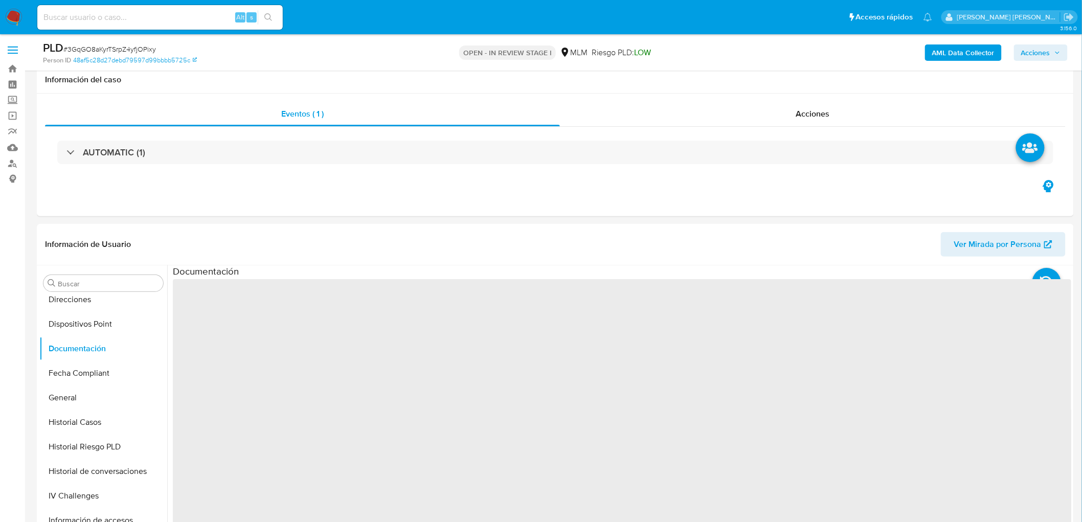
scroll to position [98, 0]
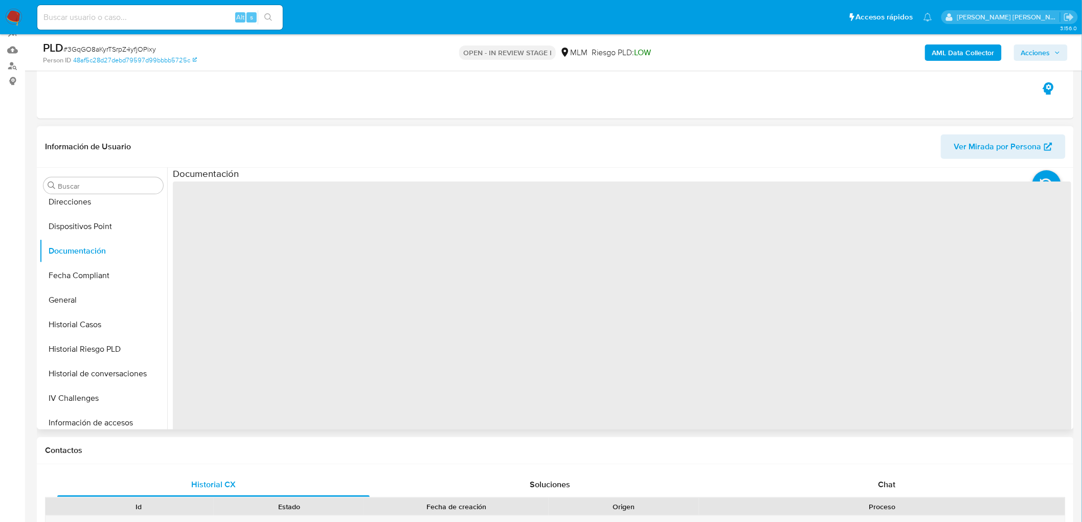
select select "10"
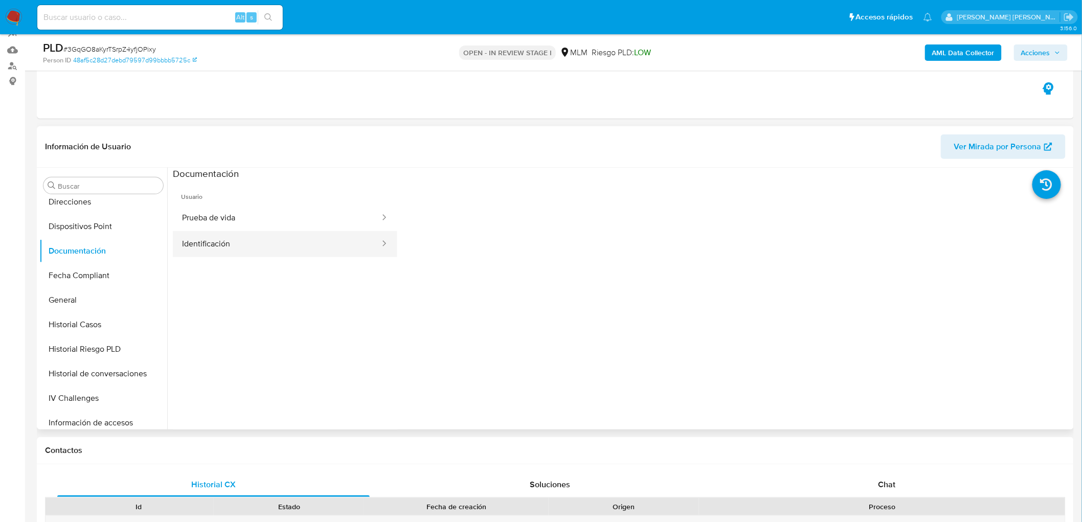
click at [294, 251] on button "Identificación" at bounding box center [277, 244] width 208 height 26
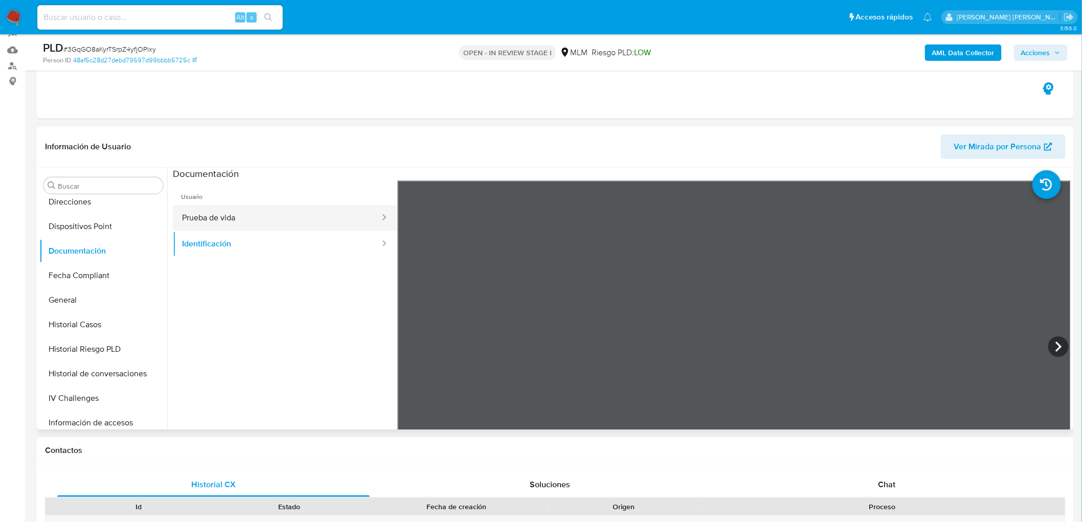
click at [354, 217] on button "Prueba de vida" at bounding box center [277, 218] width 208 height 26
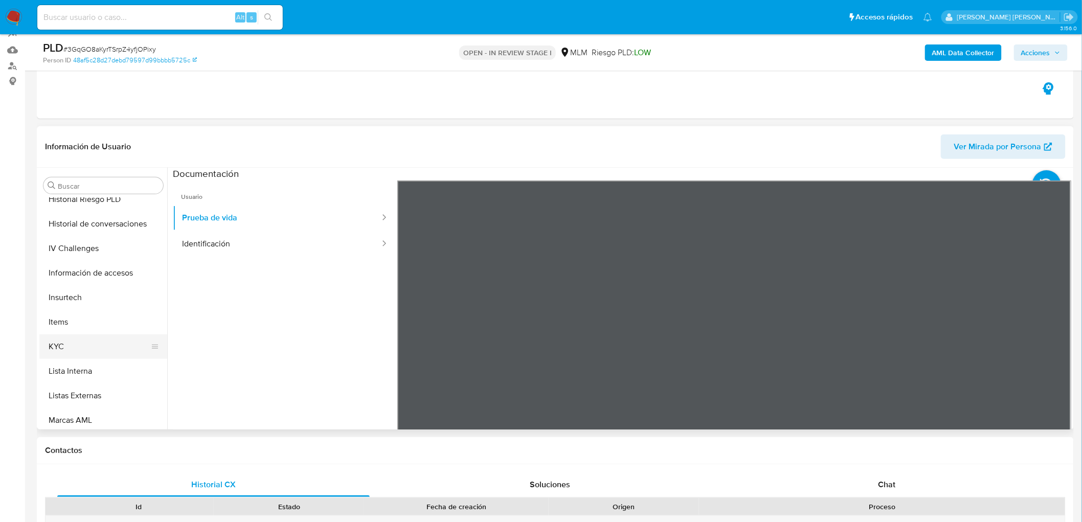
scroll to position [374, 0]
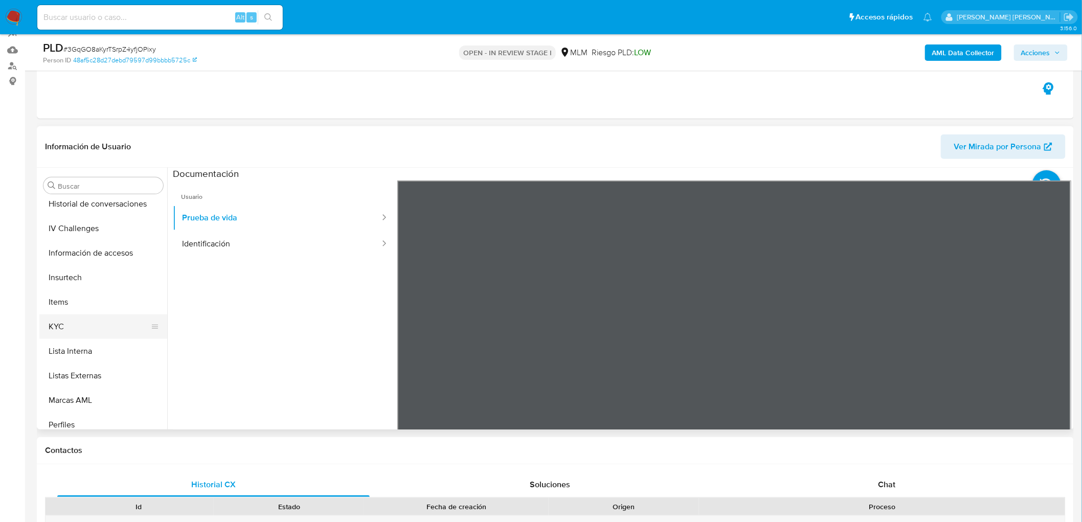
click at [89, 331] on button "KYC" at bounding box center [99, 326] width 120 height 25
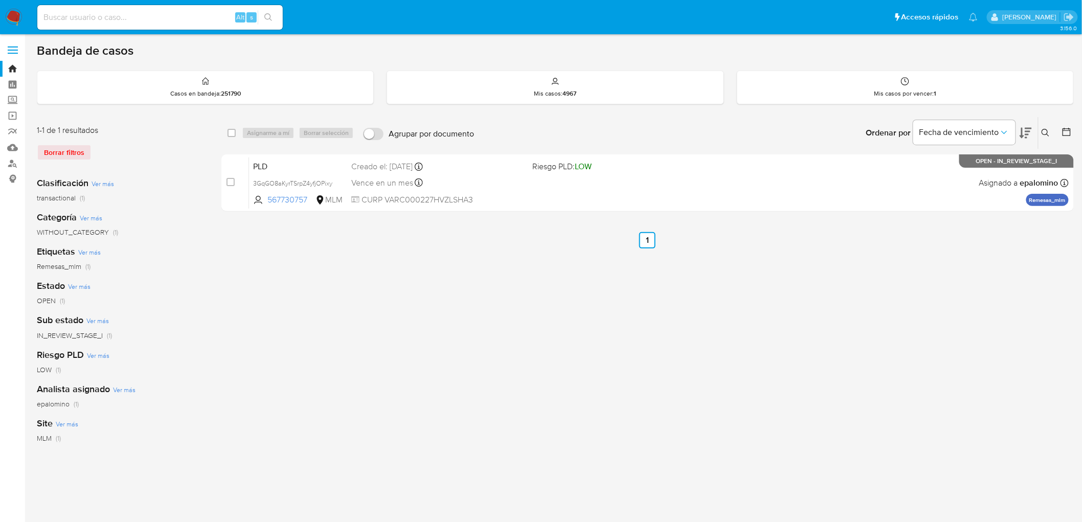
click at [12, 23] on img at bounding box center [13, 17] width 17 height 17
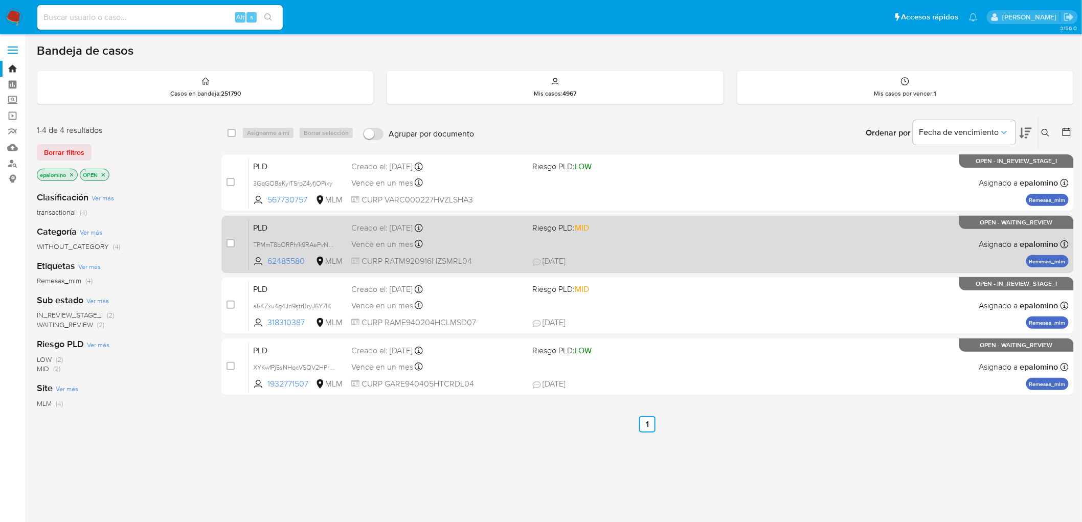
click at [278, 226] on span "PLD" at bounding box center [298, 226] width 90 height 13
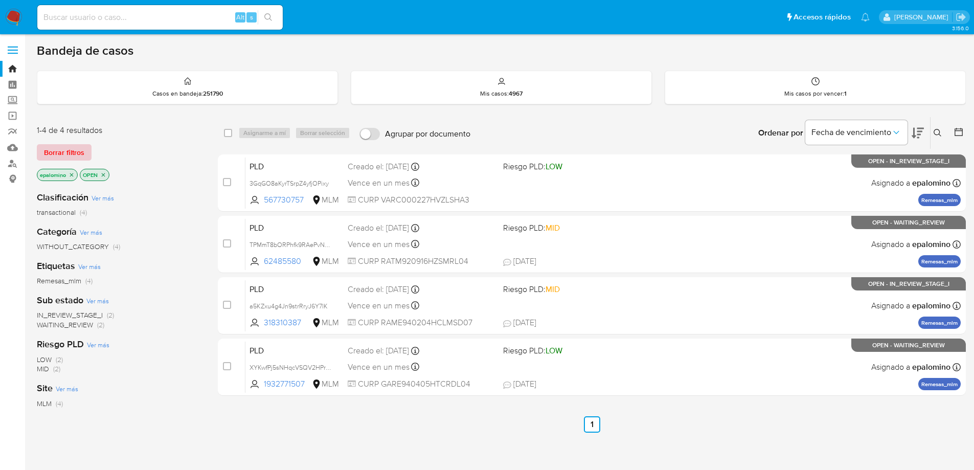
click at [70, 154] on span "Borrar filtros" at bounding box center [64, 152] width 40 height 14
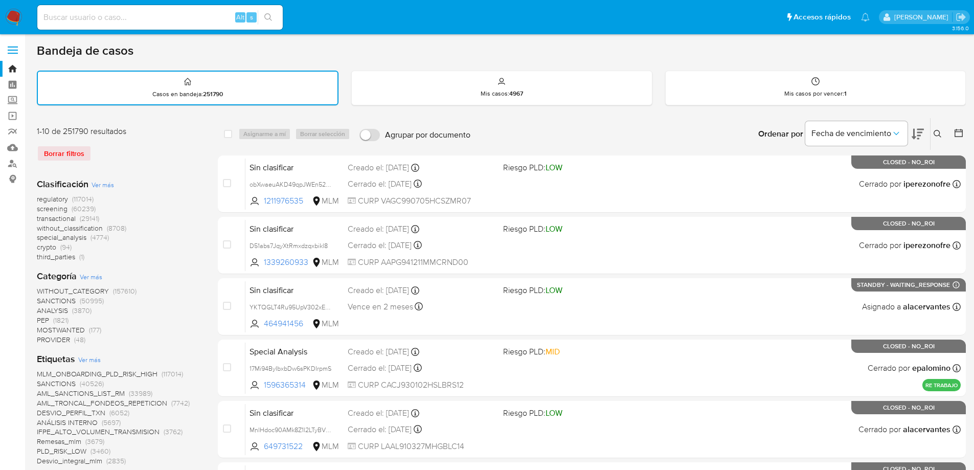
click at [169, 181] on div "Clasificación Ver más regulatory (117014) screening (60239) transactional (2914…" at bounding box center [119, 220] width 165 height 84
click at [152, 149] on div "Borrar filtros" at bounding box center [119, 153] width 164 height 16
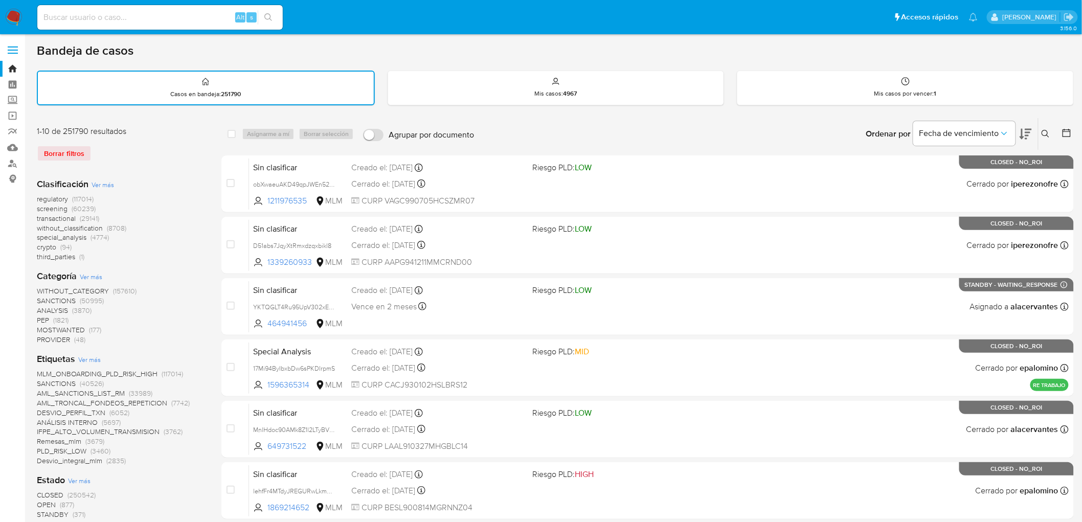
click at [202, 165] on div "1-10 de 251790 resultados Borrar filtros Clasificación Ver más regulatory (1170…" at bounding box center [121, 524] width 168 height 797
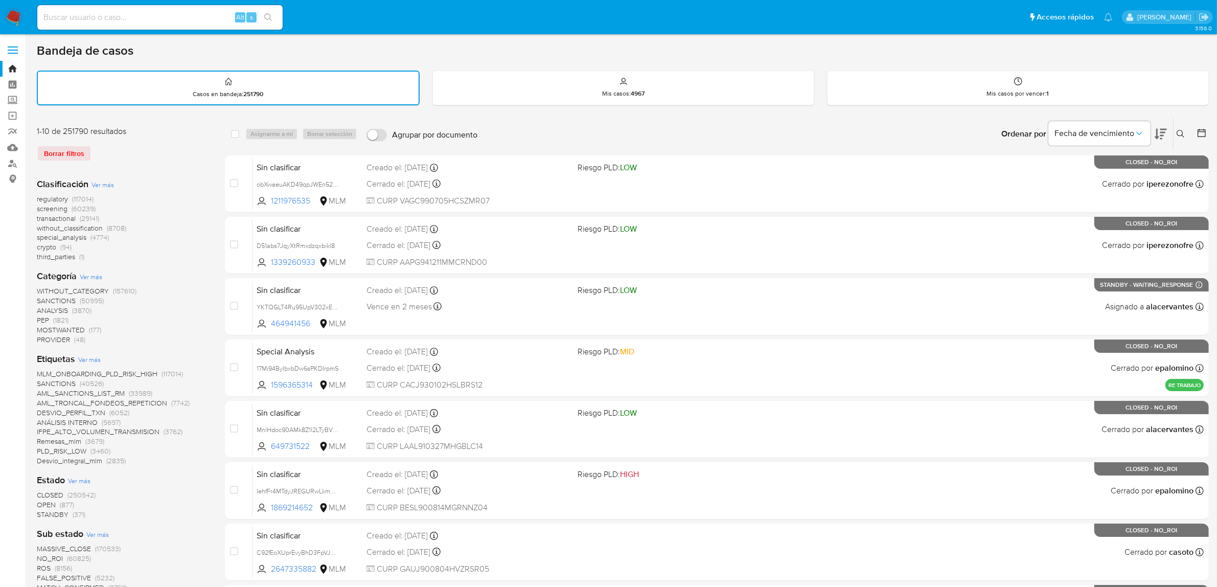
click at [1090, 130] on icon at bounding box center [1181, 134] width 8 height 8
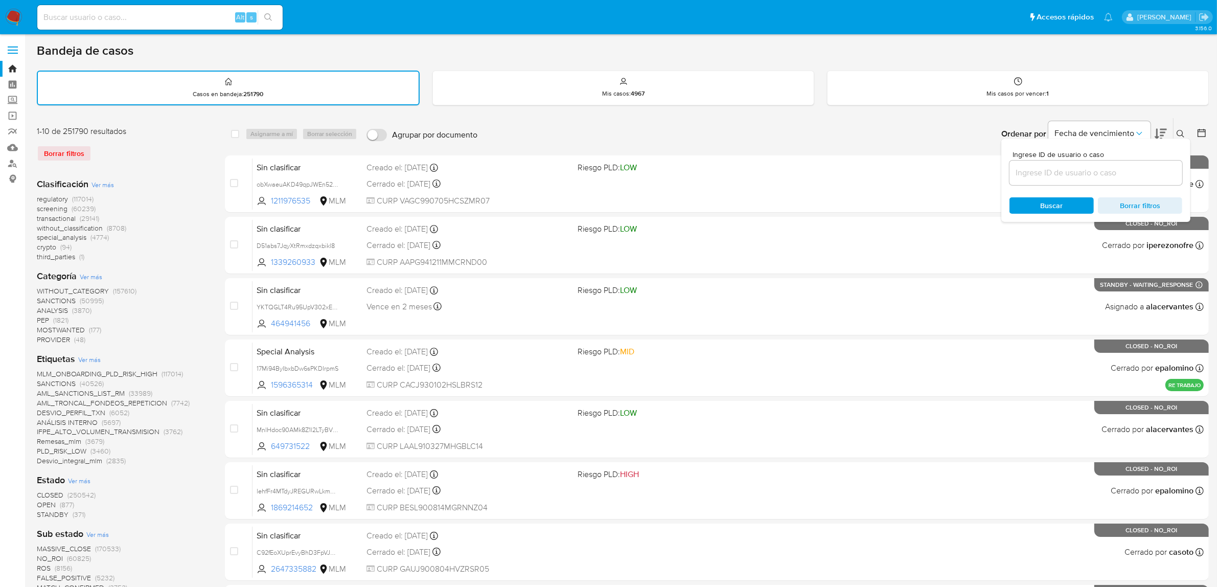
click at [1028, 180] on div at bounding box center [1096, 173] width 173 height 25
click at [1036, 172] on input at bounding box center [1096, 172] width 173 height 13
paste input "62485580"
type input "62485580"
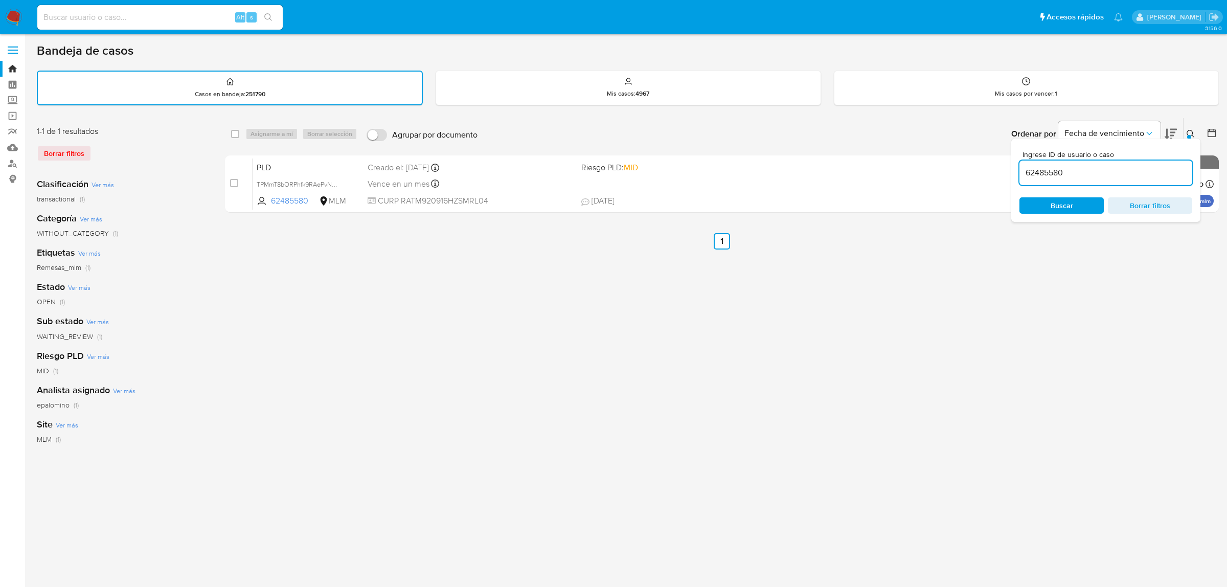
click at [1090, 131] on icon at bounding box center [1191, 134] width 8 height 8
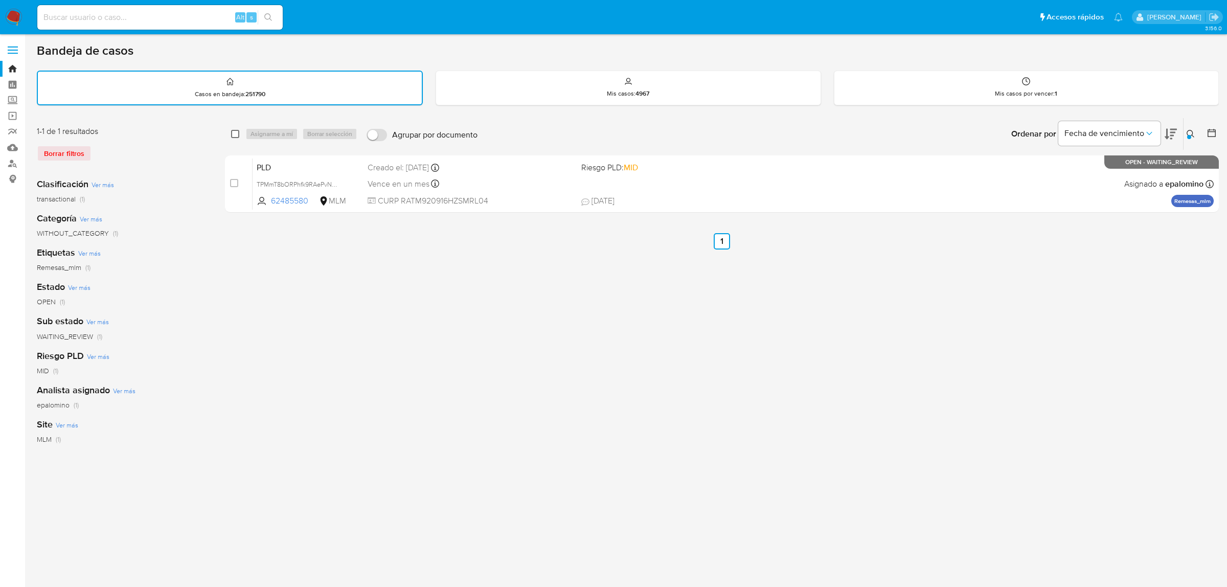
click at [235, 134] on input "checkbox" at bounding box center [235, 134] width 8 height 8
checkbox input "true"
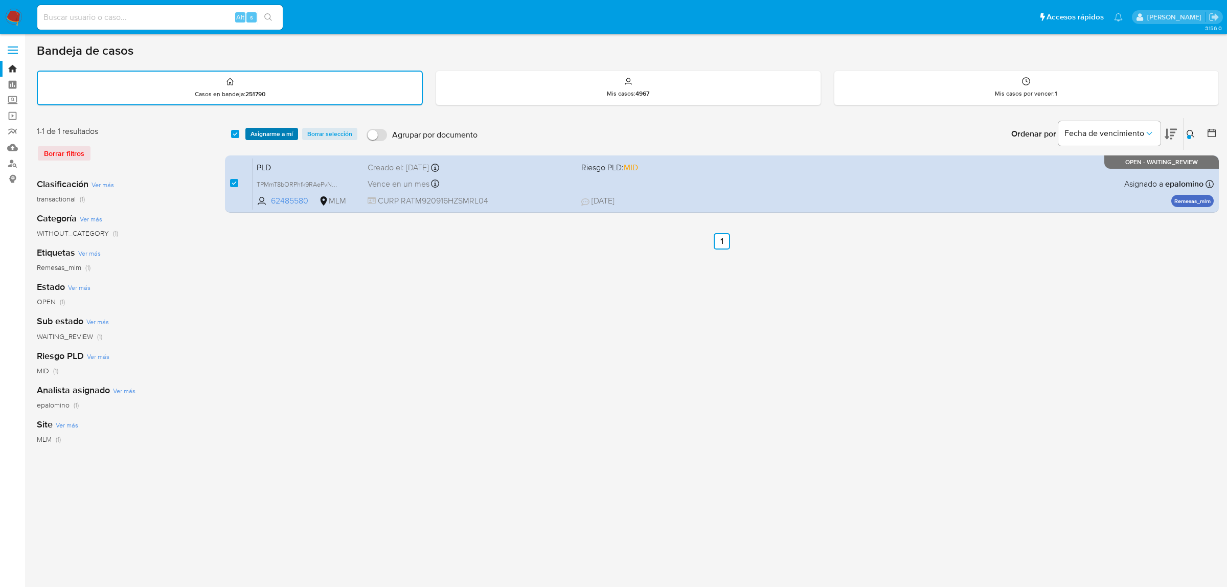
click at [249, 134] on button "Asignarme a mí" at bounding box center [271, 134] width 53 height 12
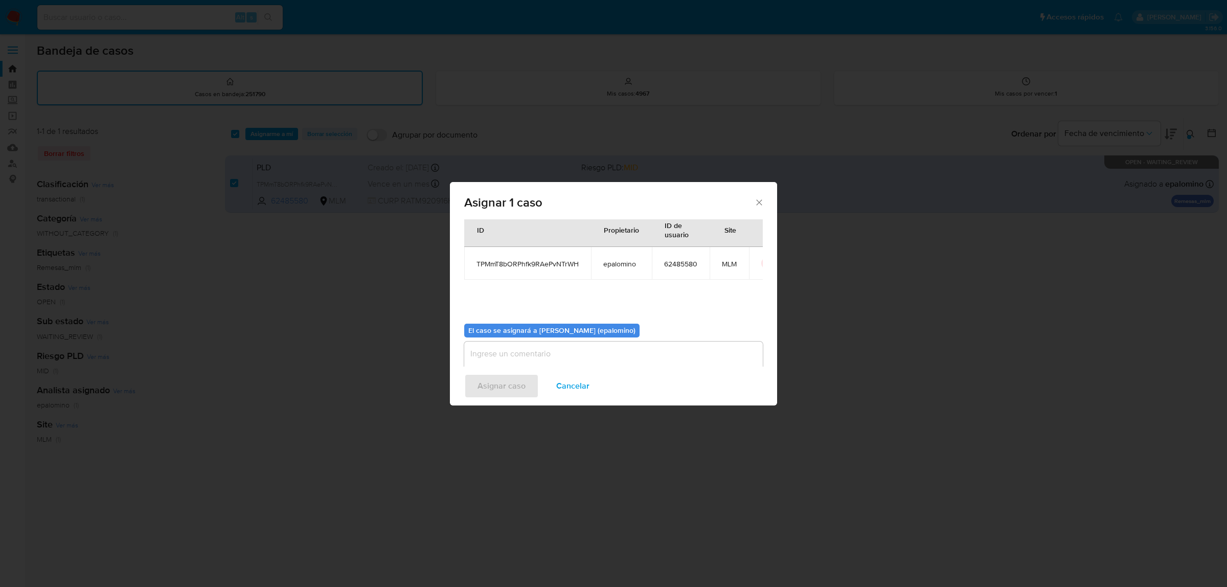
scroll to position [52, 0]
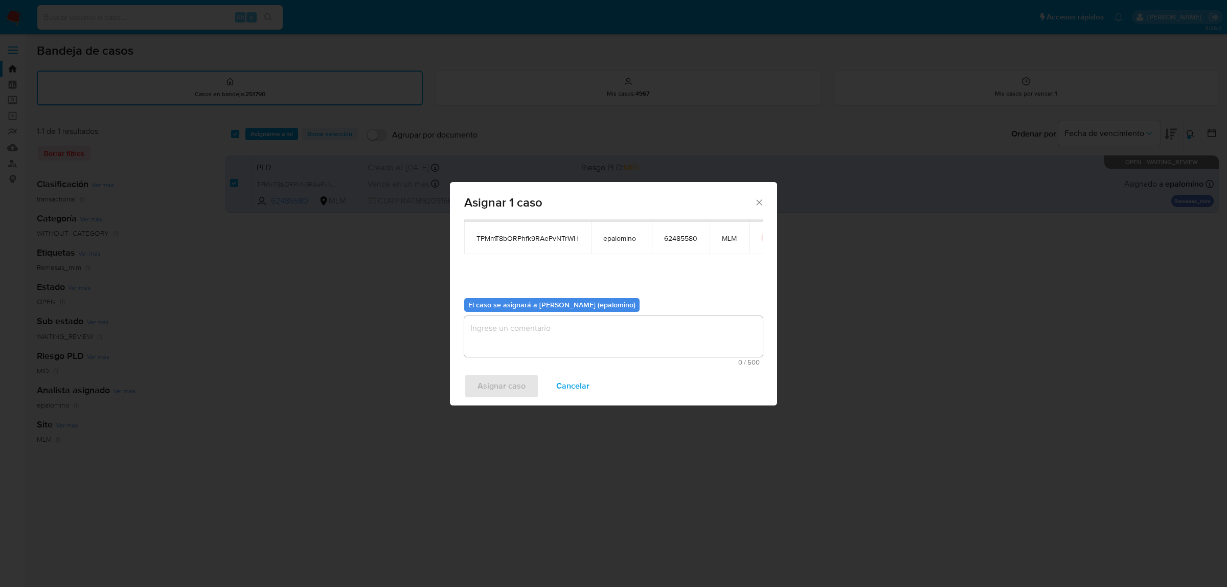
click at [495, 342] on textarea "assign-modal" at bounding box center [613, 336] width 299 height 41
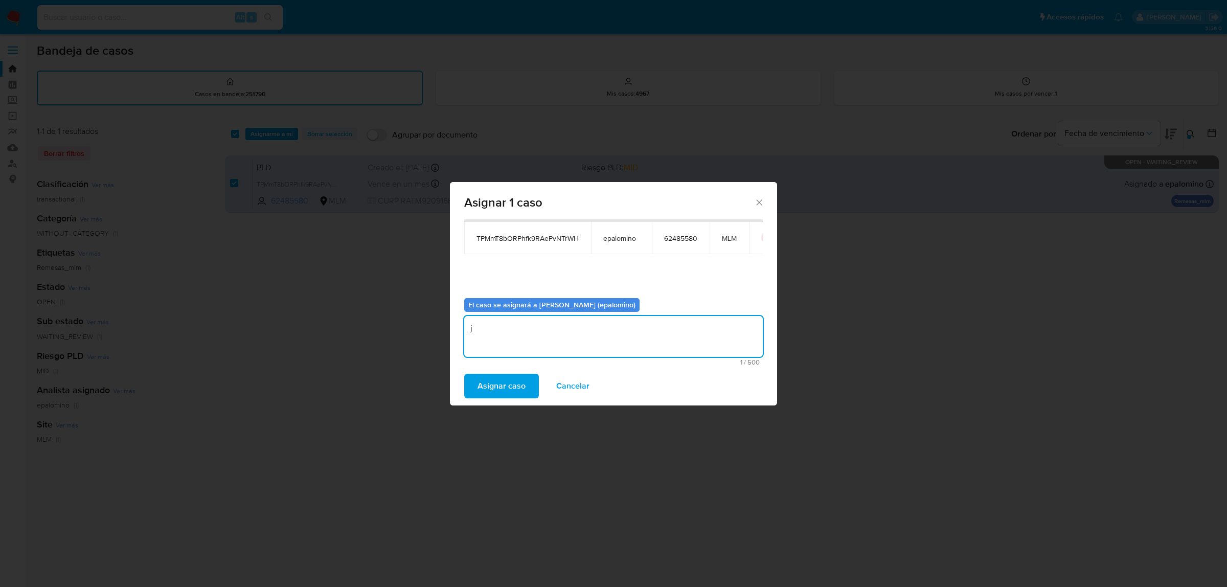
type textarea "j"
click at [496, 372] on div "Asignar caso Cancelar" at bounding box center [613, 386] width 327 height 39
click at [495, 381] on span "Asignar caso" at bounding box center [502, 386] width 48 height 22
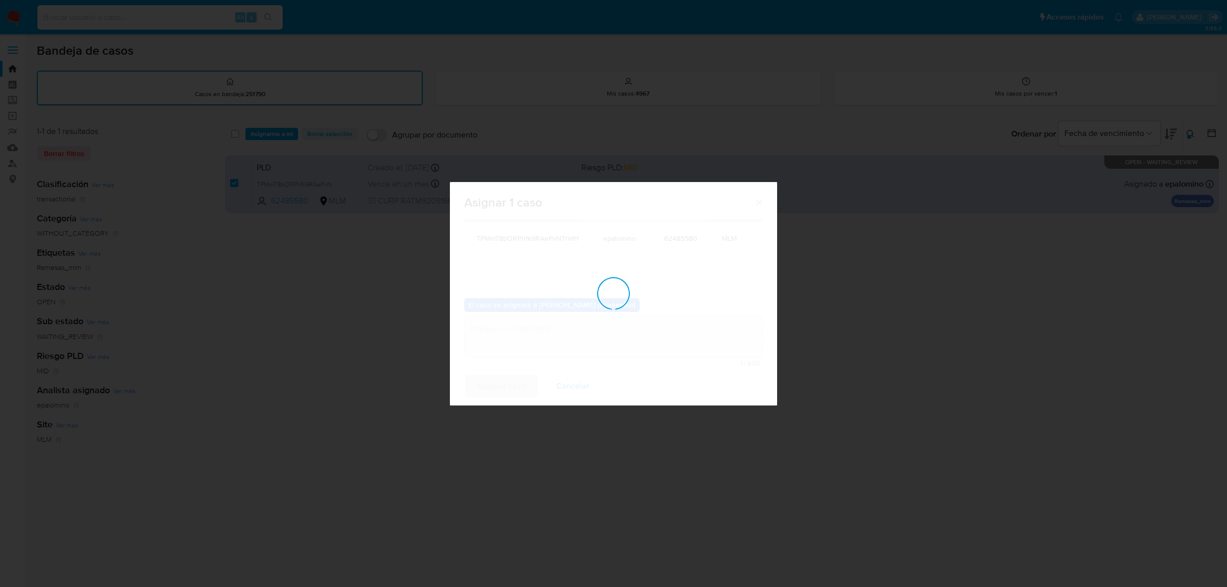
checkbox input "false"
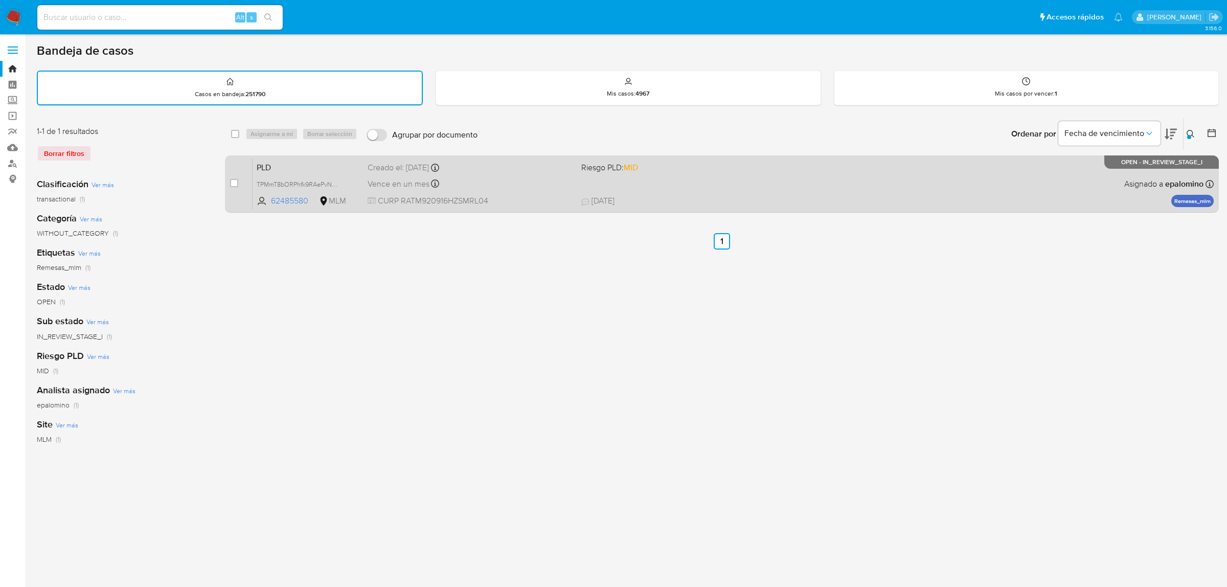
click at [269, 162] on span "PLD" at bounding box center [308, 166] width 103 height 13
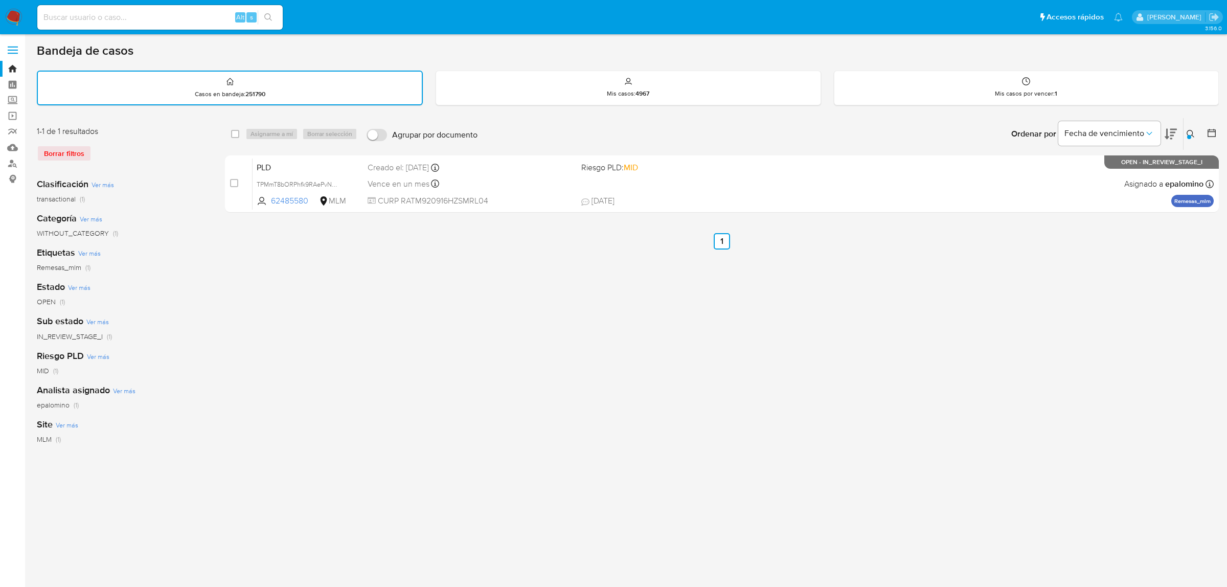
click at [15, 16] on img at bounding box center [13, 17] width 17 height 17
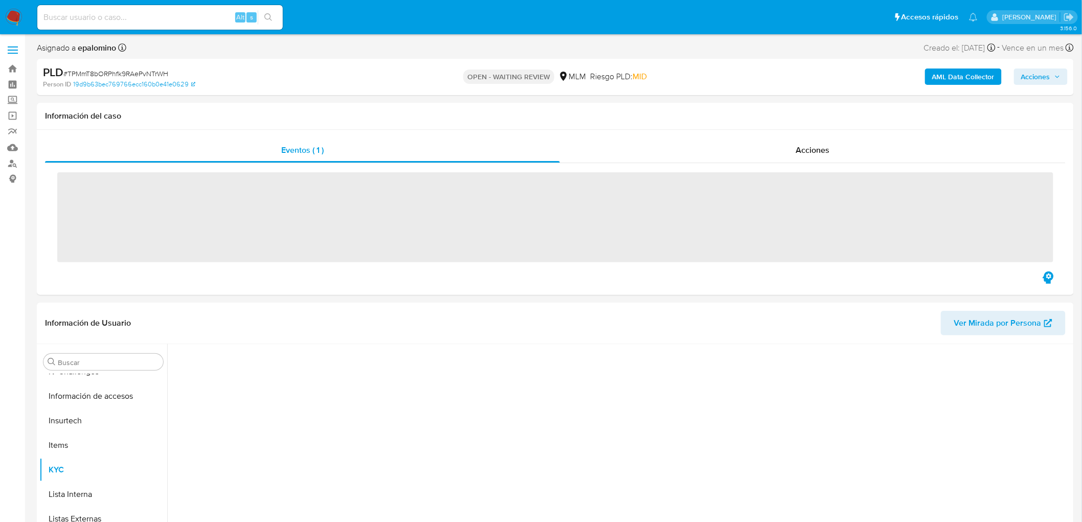
scroll to position [431, 0]
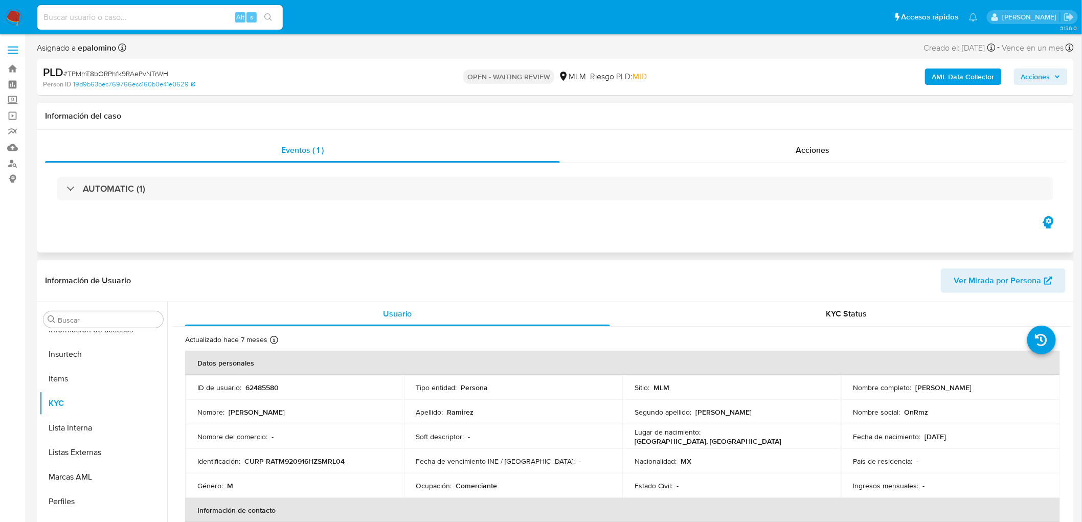
select select "10"
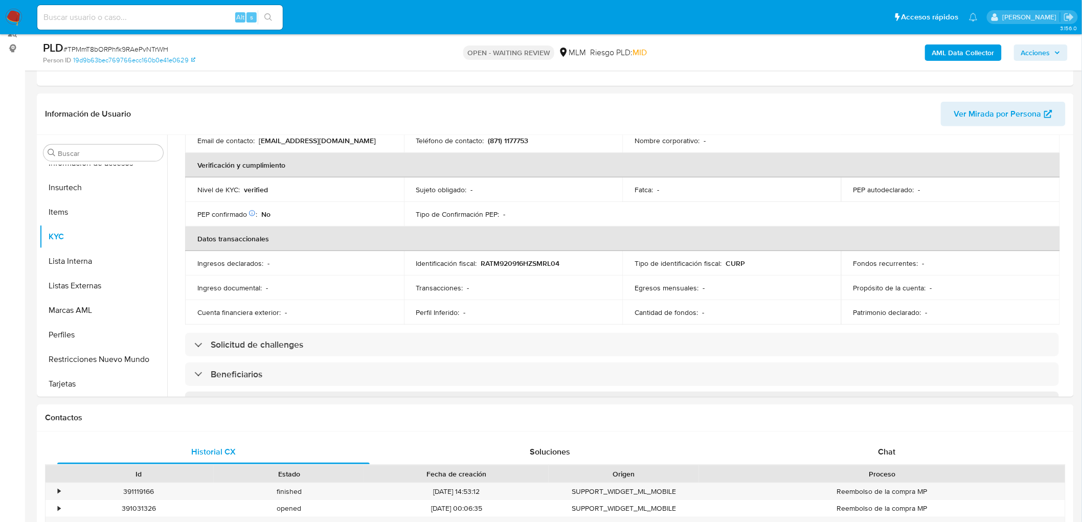
scroll to position [351, 0]
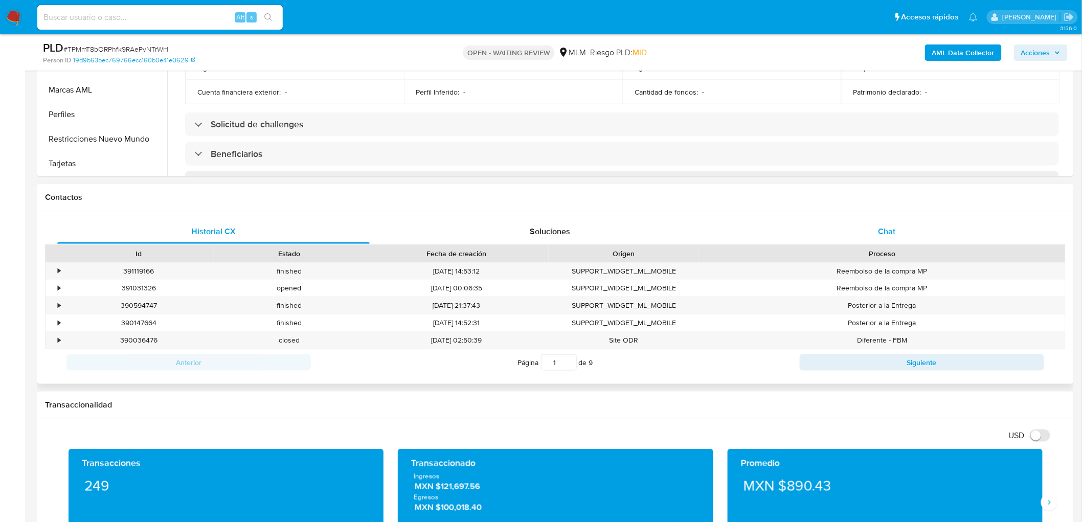
click at [878, 230] on span "Chat" at bounding box center [886, 231] width 17 height 12
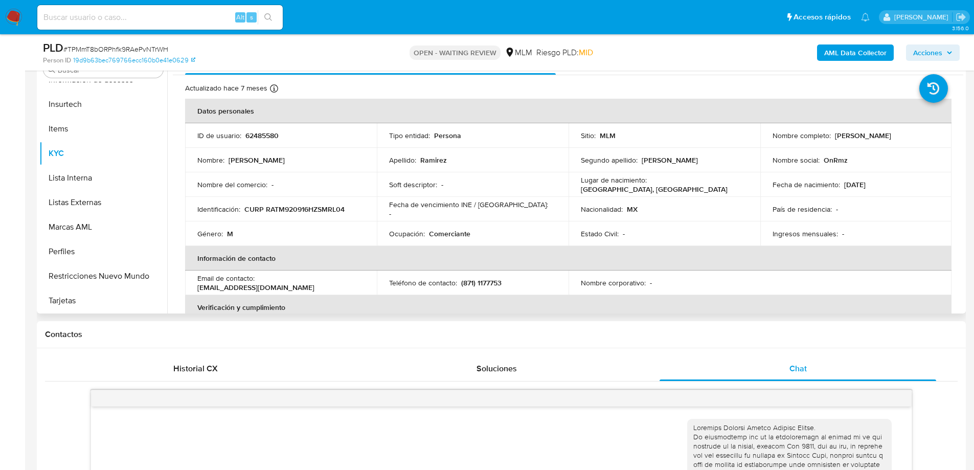
scroll to position [0, 0]
click at [265, 138] on p "62485580" at bounding box center [261, 136] width 33 height 9
copy p "62485580"
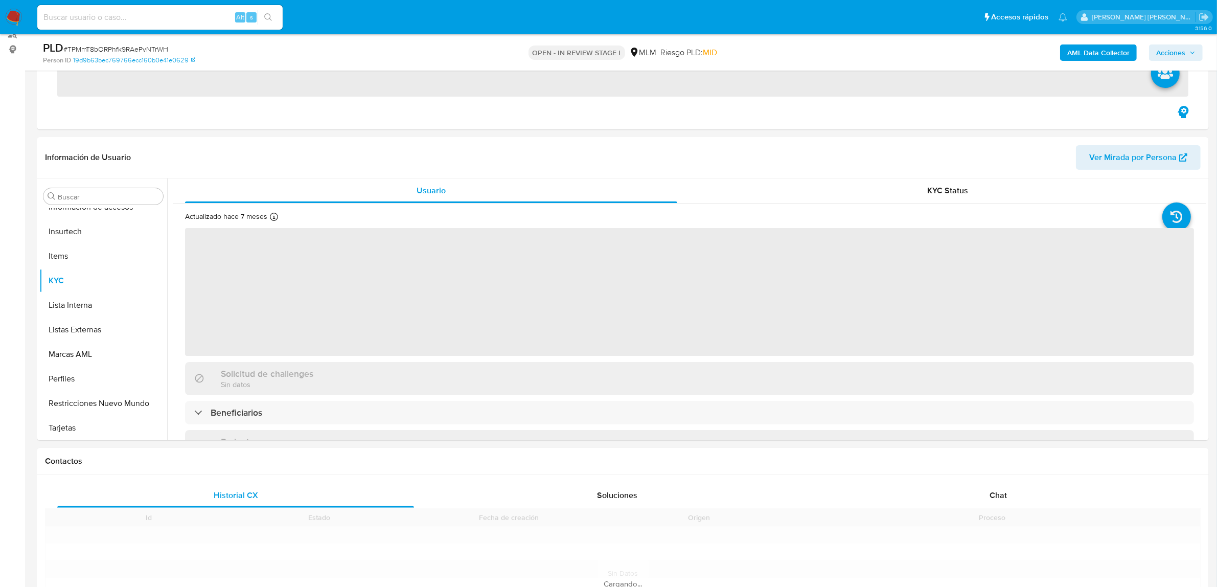
scroll to position [245, 0]
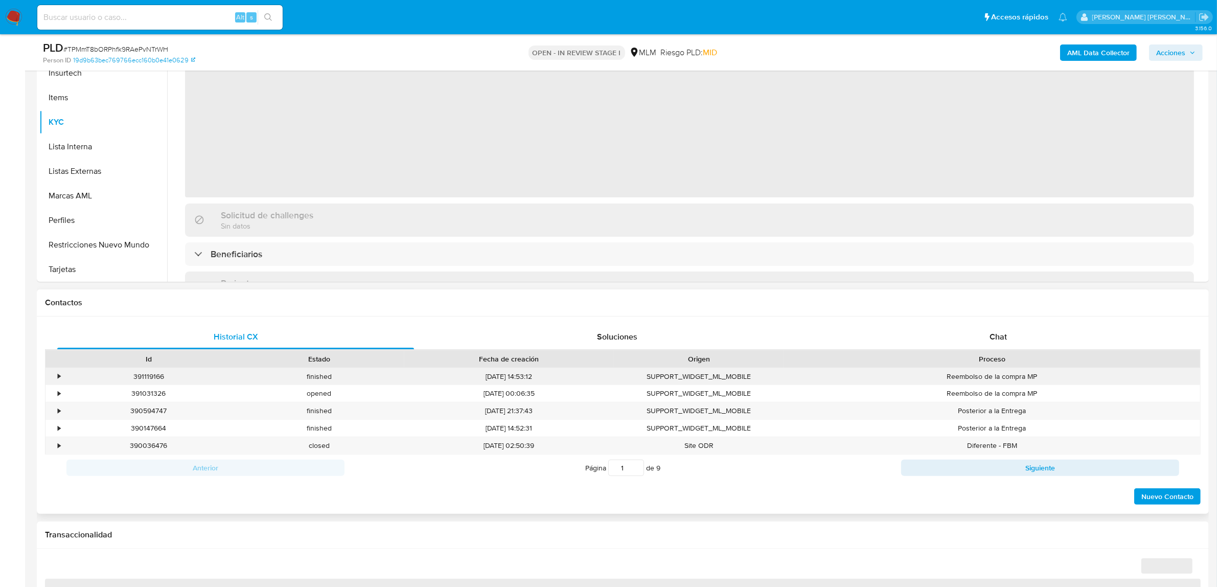
click at [997, 367] on div "Proceso" at bounding box center [992, 358] width 416 height 17
click at [995, 340] on span "Chat" at bounding box center [998, 337] width 17 height 12
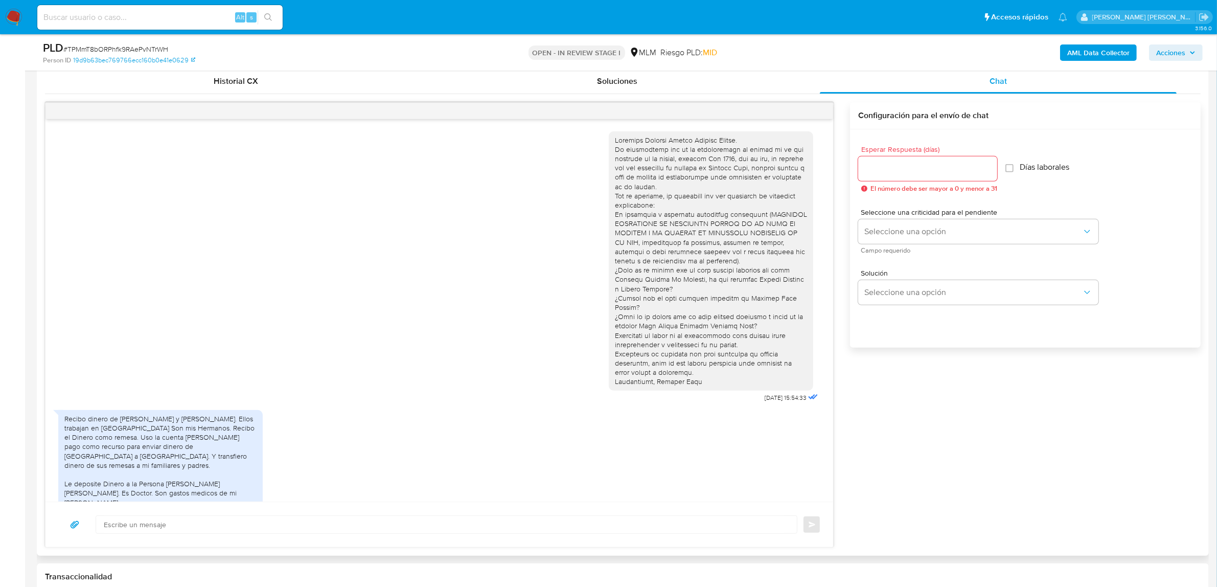
scroll to position [14, 0]
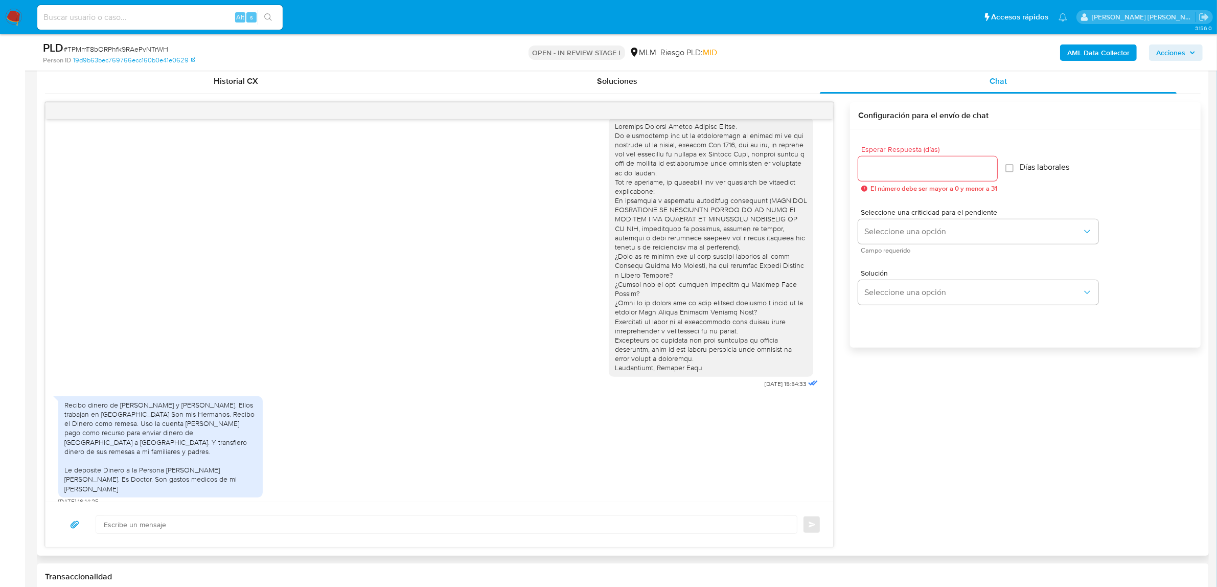
select select "10"
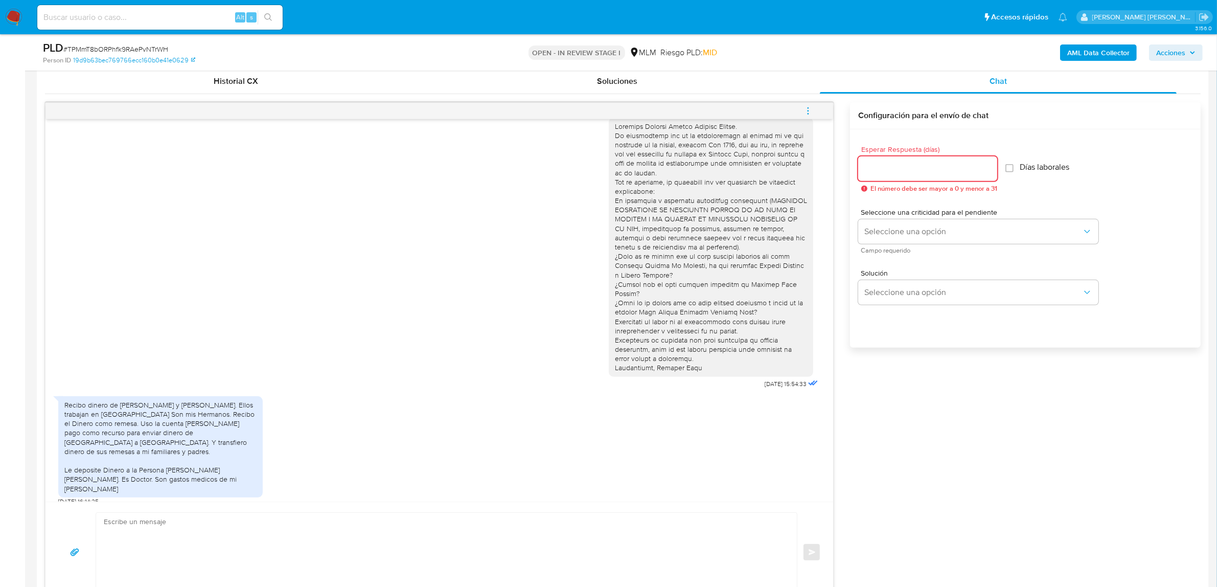
click at [906, 166] on input "Esperar Respuesta (días)" at bounding box center [927, 168] width 139 height 13
type input "0"
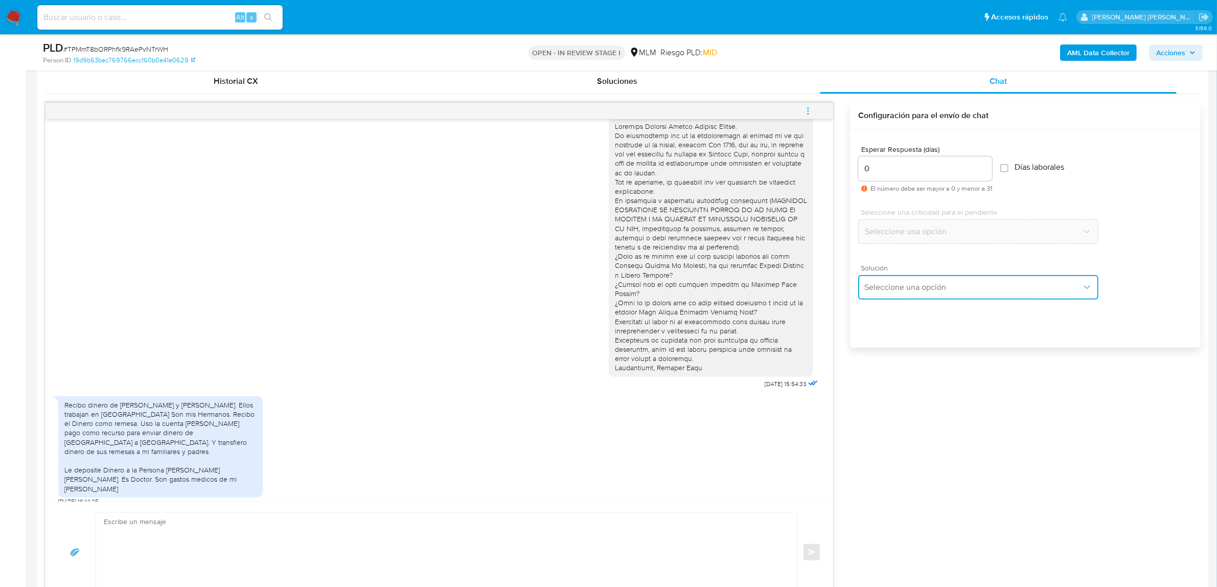
click at [905, 292] on button "Seleccione una opción" at bounding box center [978, 287] width 240 height 25
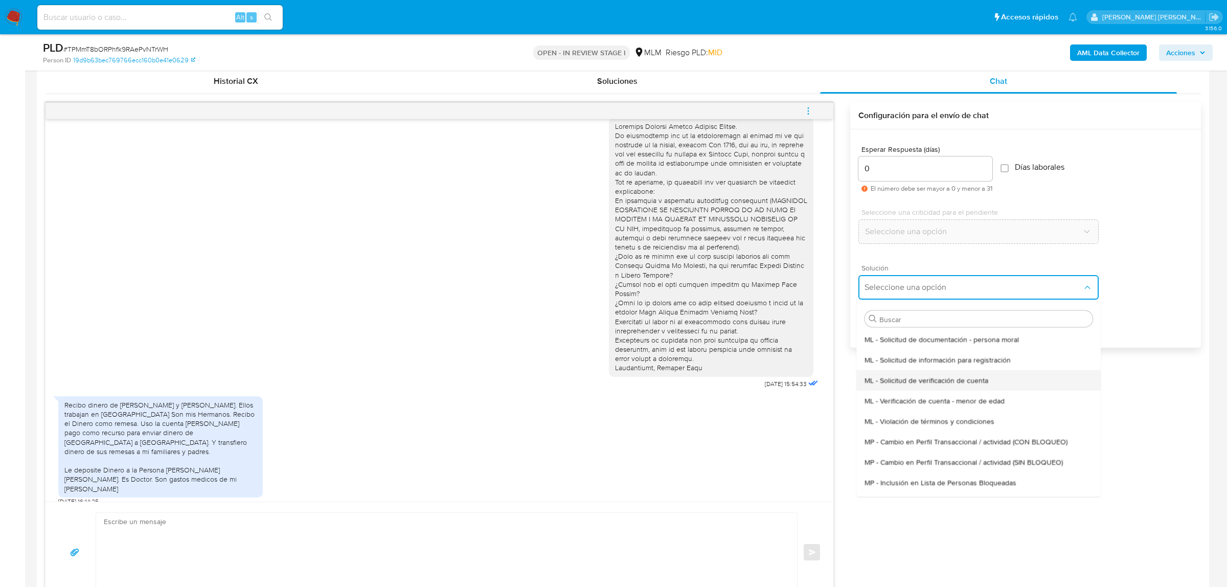
click at [948, 383] on span "ML - Solicitud de verificación de cuenta" at bounding box center [927, 379] width 124 height 9
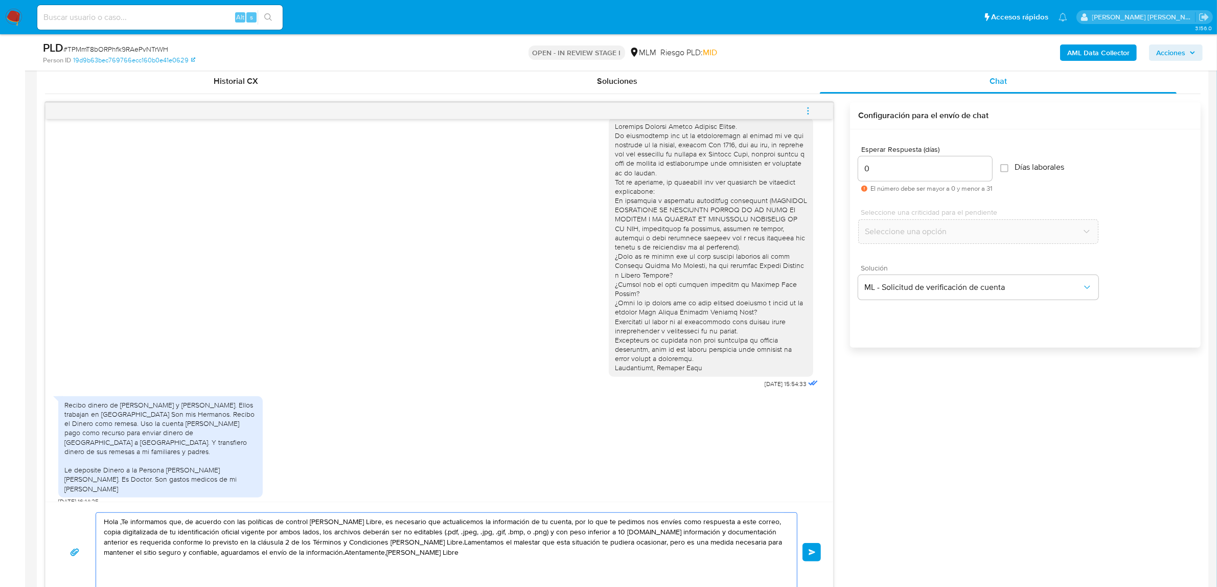
drag, startPoint x: 618, startPoint y: 569, endPoint x: 94, endPoint y: 491, distance: 529.8
click at [94, 491] on div "26/08/2025 15:54:33 Recibo dinero de Andros Ramirez y Gaspar Ramirez. Ellos tra…" at bounding box center [439, 352] width 789 height 501
paste textarea "Agradecemos mucho tus respuestas. Para la institución es importante conocer a s…"
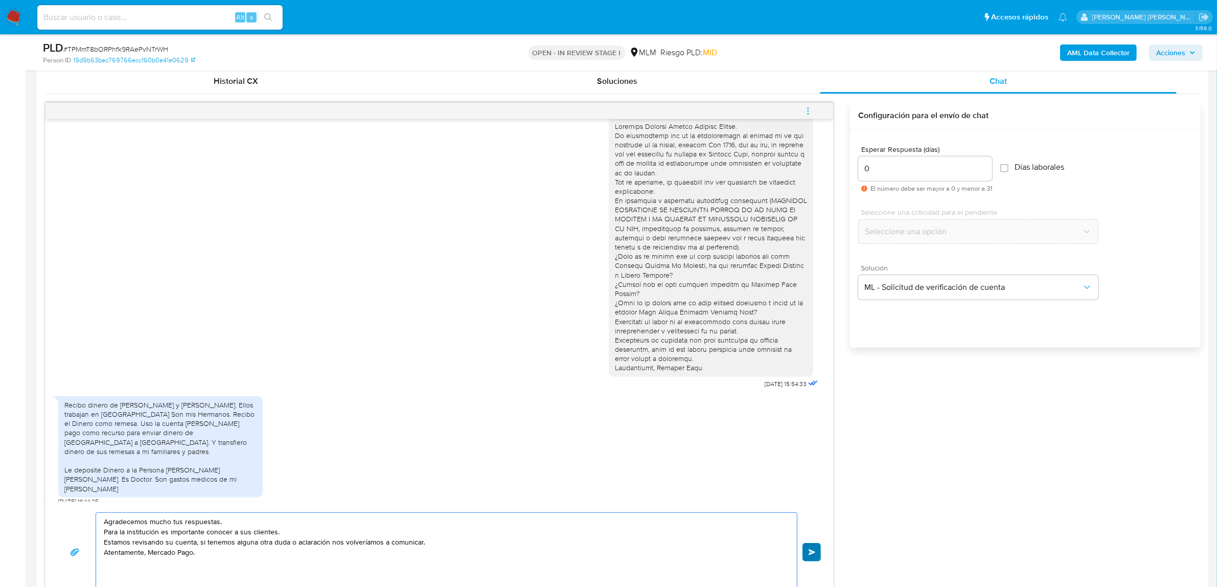
type textarea "Agradecemos mucho tus respuestas. Para la institución es importante conocer a s…"
click at [813, 546] on button "Enviar" at bounding box center [812, 552] width 18 height 18
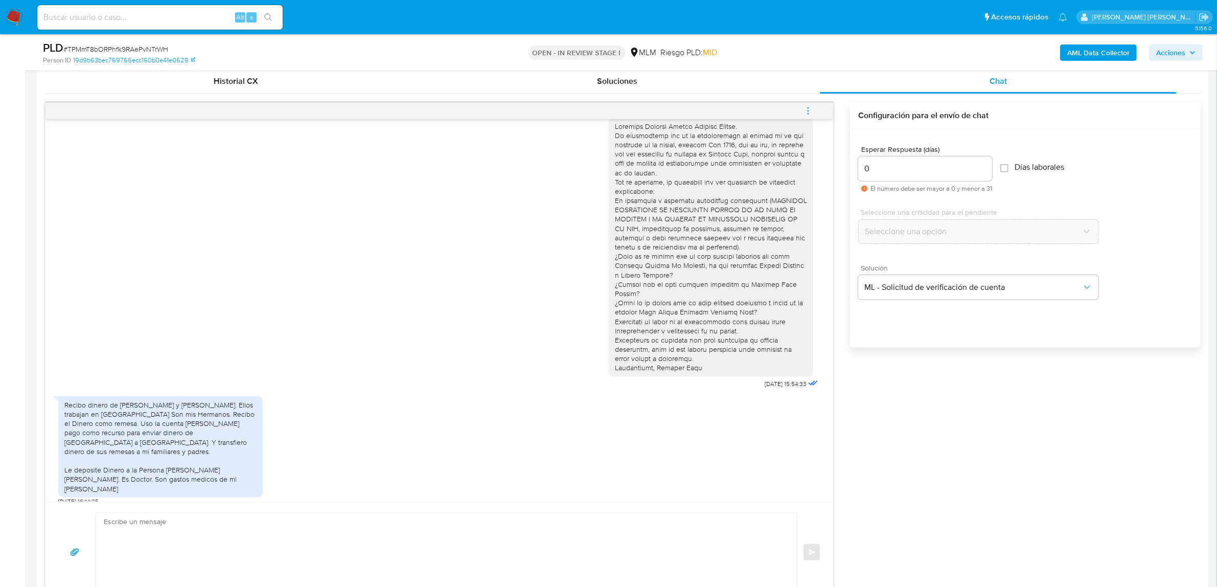
scroll to position [90, 0]
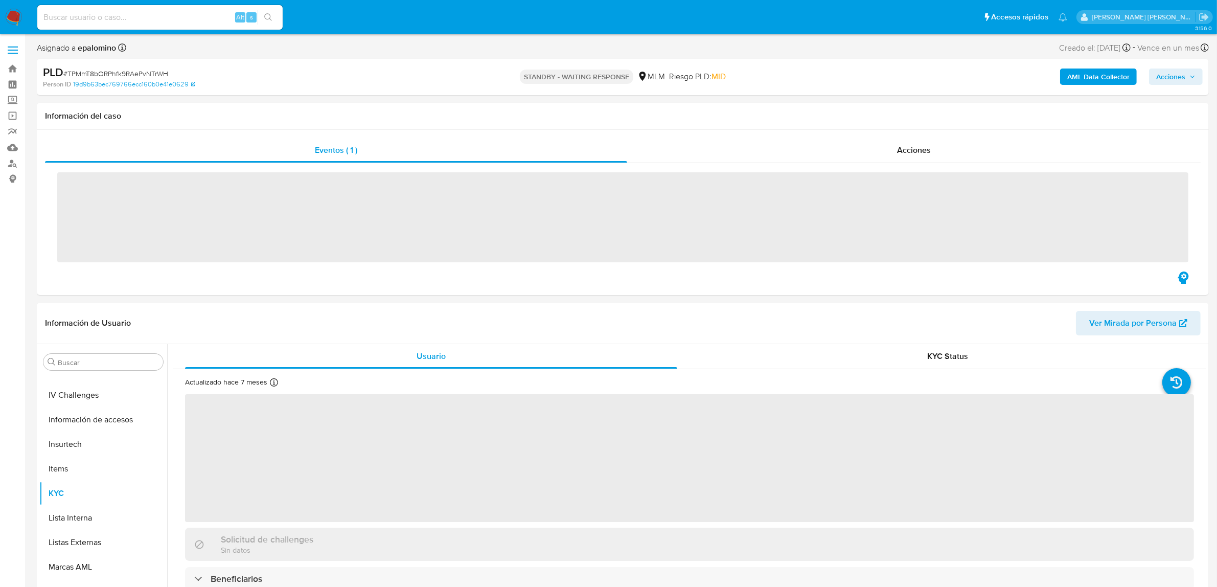
scroll to position [431, 0]
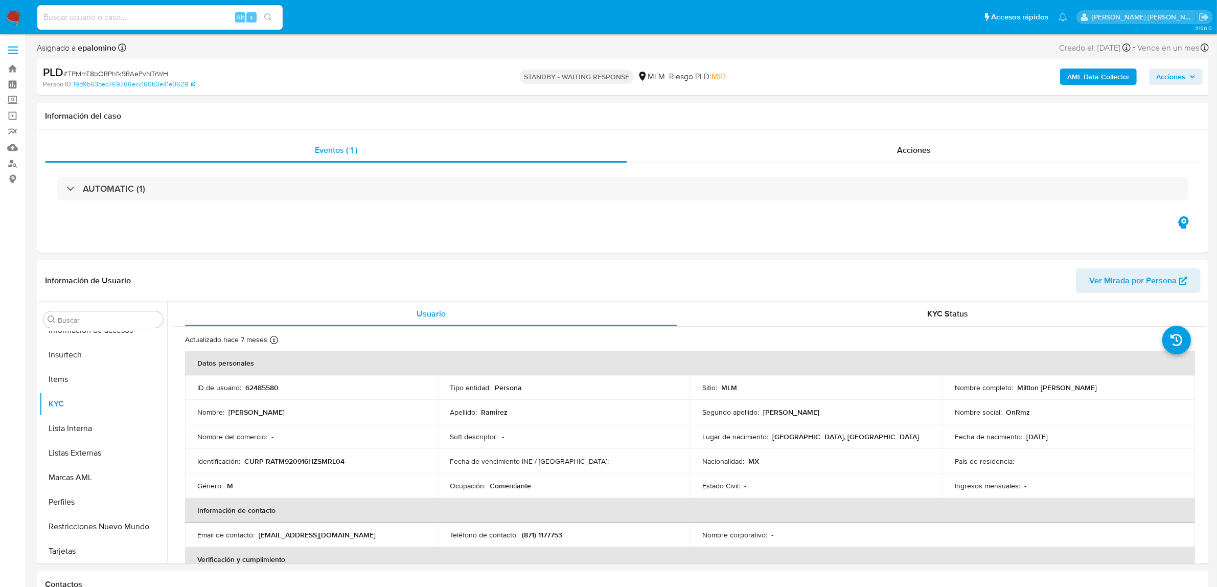
select select "10"
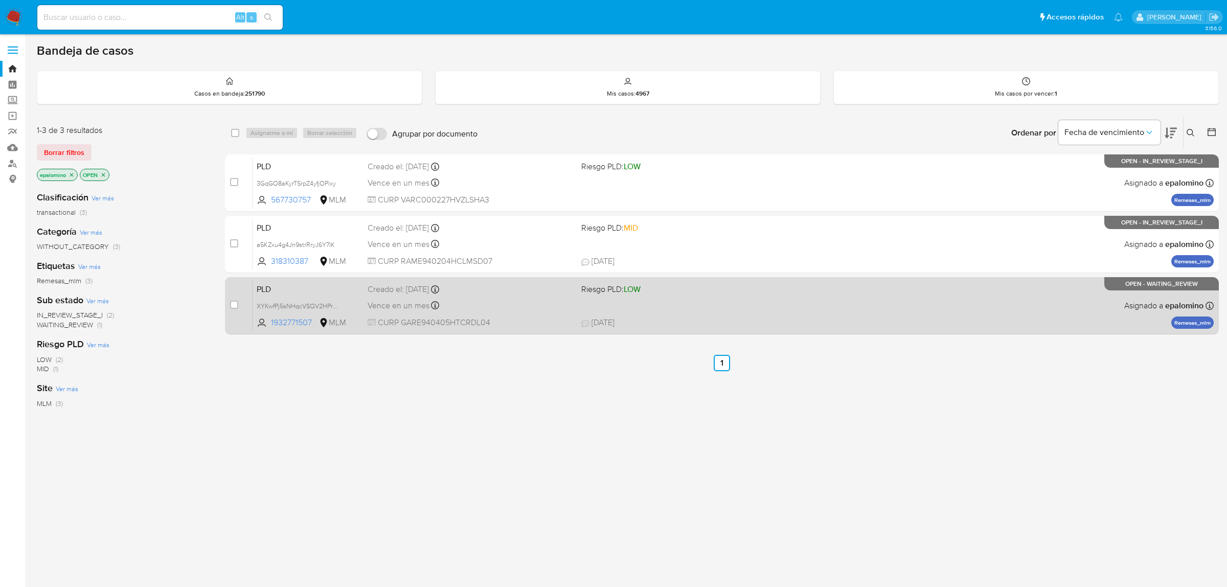
click at [284, 289] on span "PLD" at bounding box center [308, 288] width 103 height 13
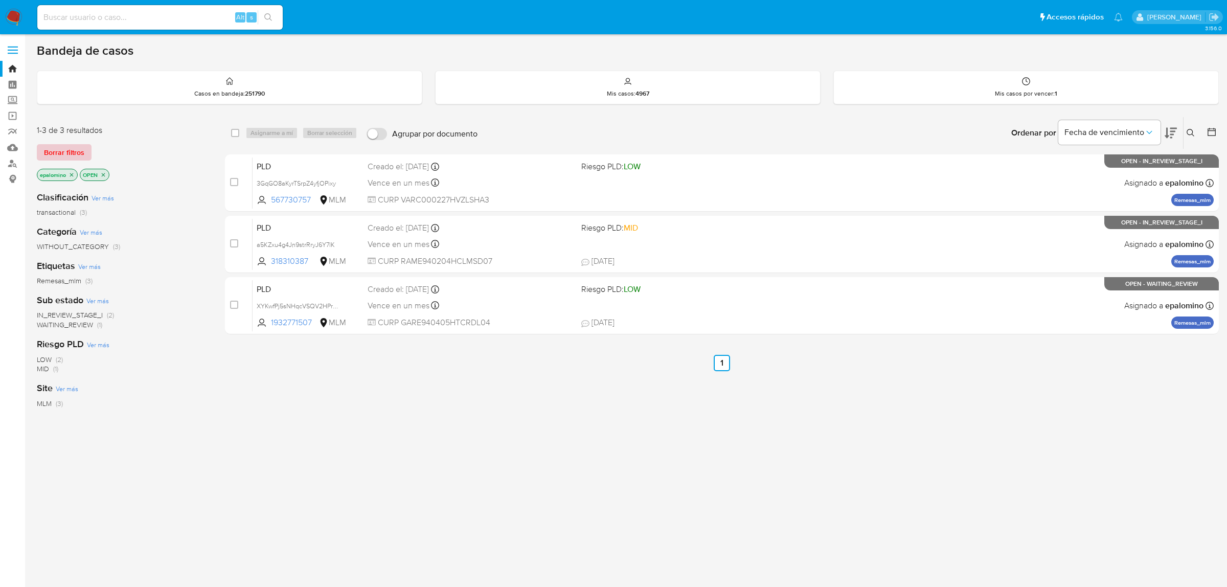
click at [52, 148] on span "Borrar filtros" at bounding box center [64, 152] width 40 height 14
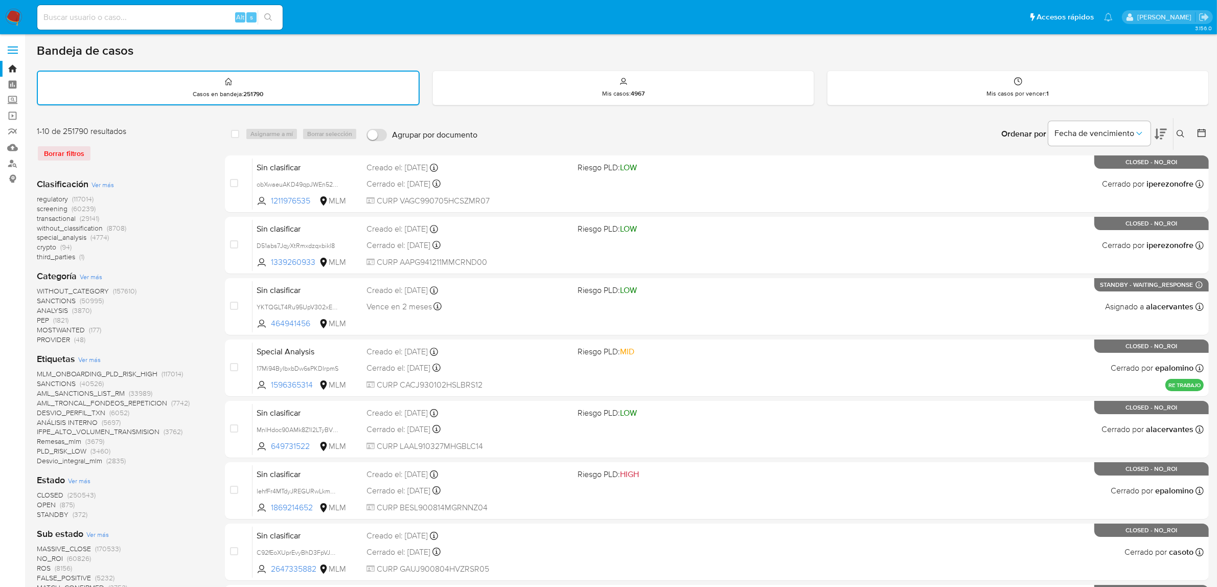
click at [1183, 130] on icon at bounding box center [1181, 134] width 8 height 8
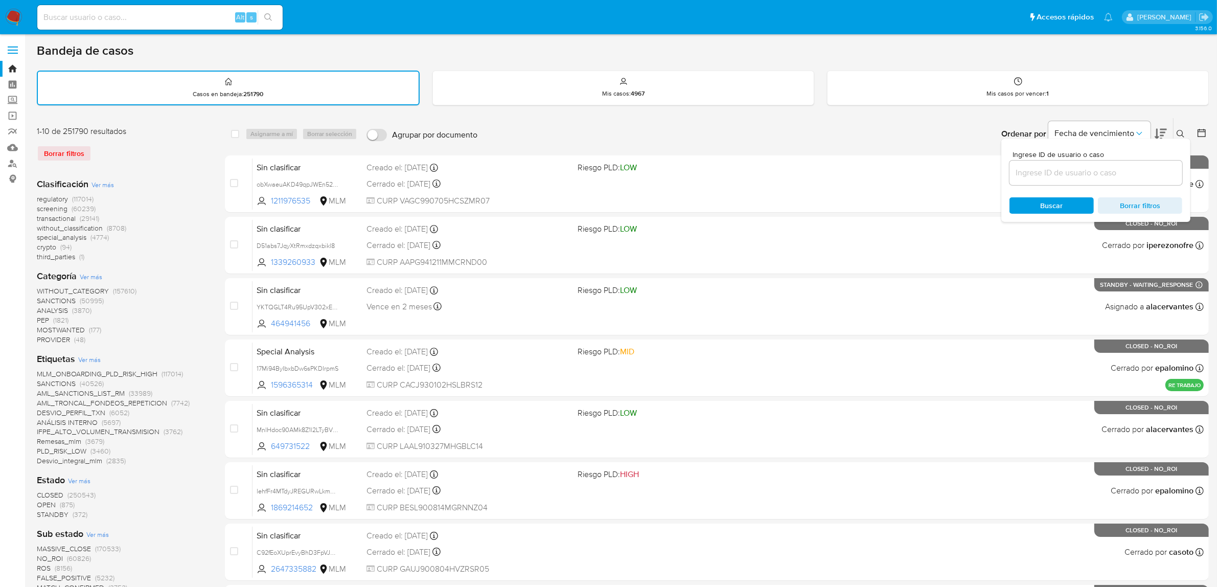
click at [1033, 172] on input at bounding box center [1096, 172] width 173 height 13
type input "1932771507"
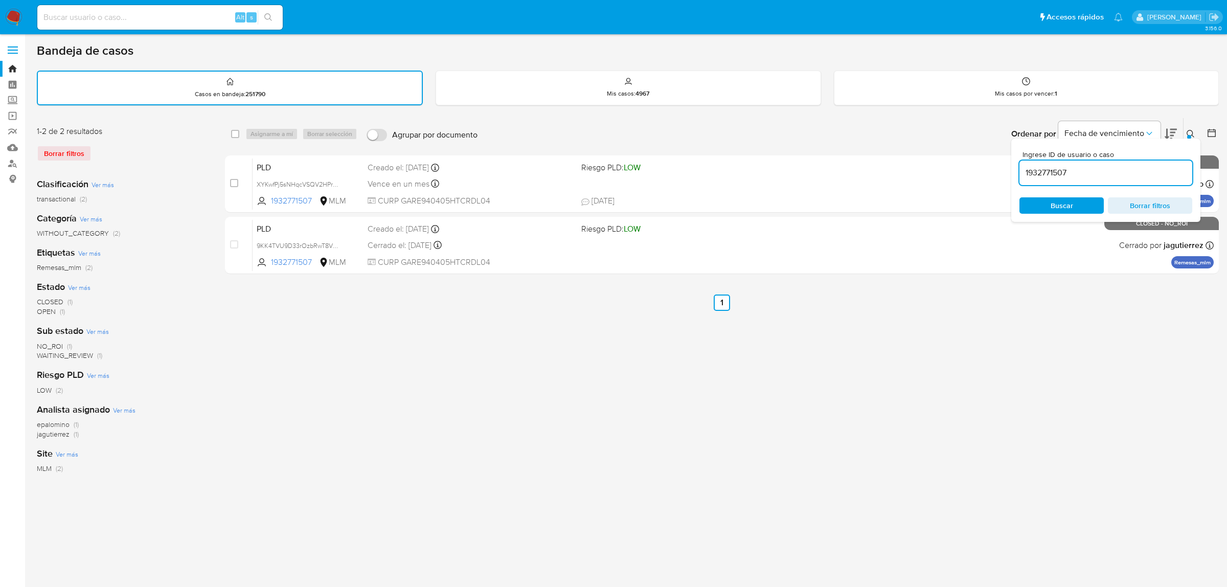
click at [1185, 132] on button at bounding box center [1192, 134] width 17 height 12
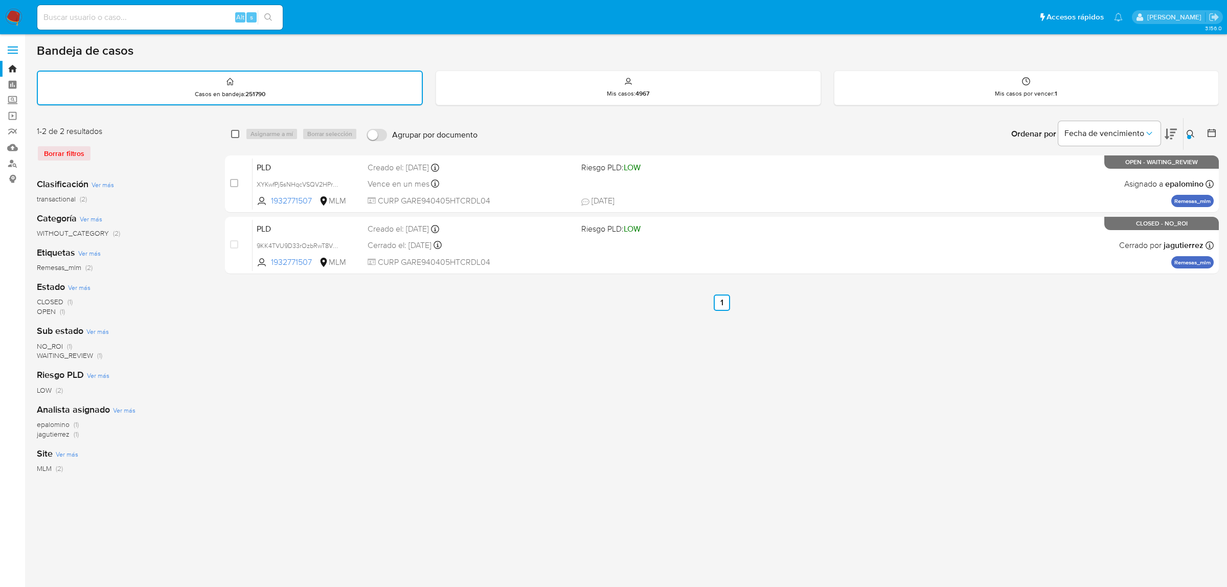
click at [236, 133] on input "checkbox" at bounding box center [235, 134] width 8 height 8
checkbox input "true"
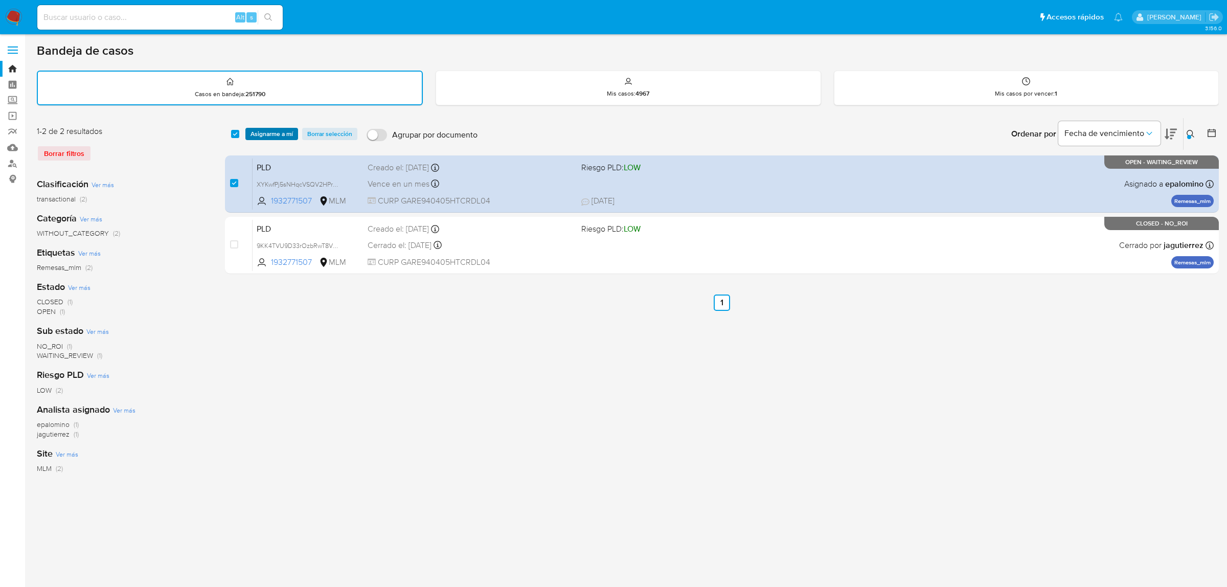
click at [259, 133] on span "Asignarme a mí" at bounding box center [272, 134] width 42 height 10
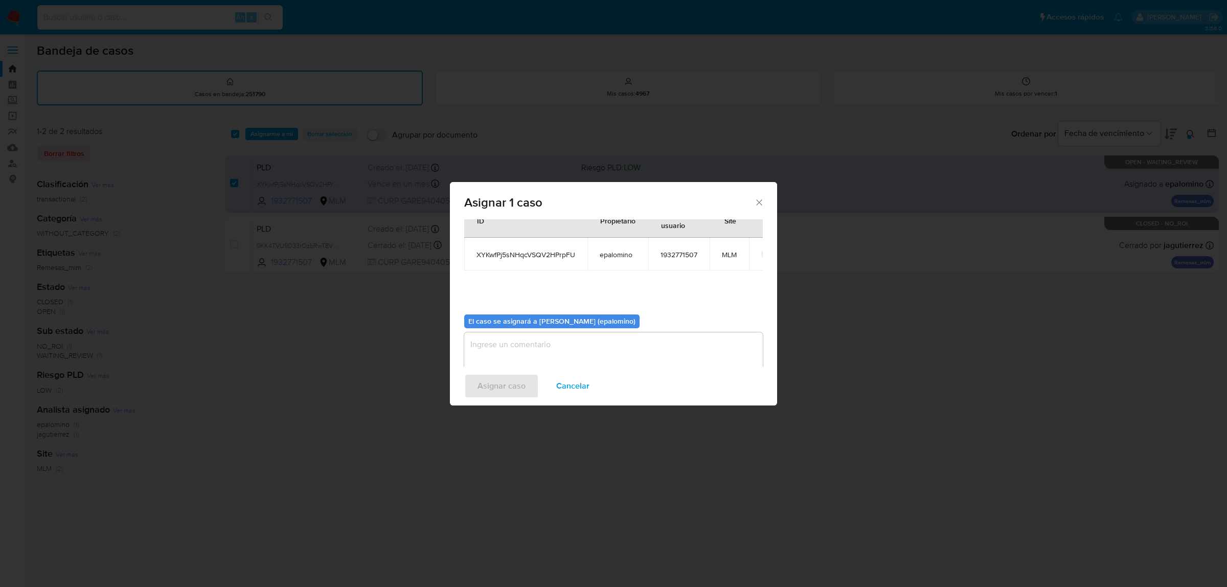
scroll to position [52, 0]
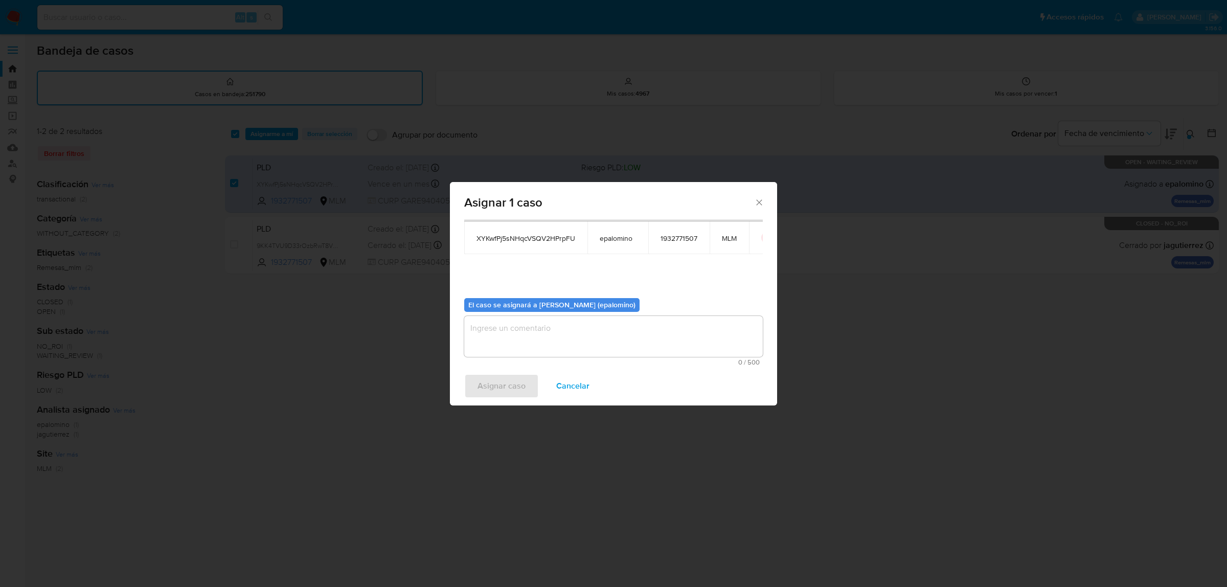
click at [490, 333] on textarea "assign-modal" at bounding box center [613, 336] width 299 height 41
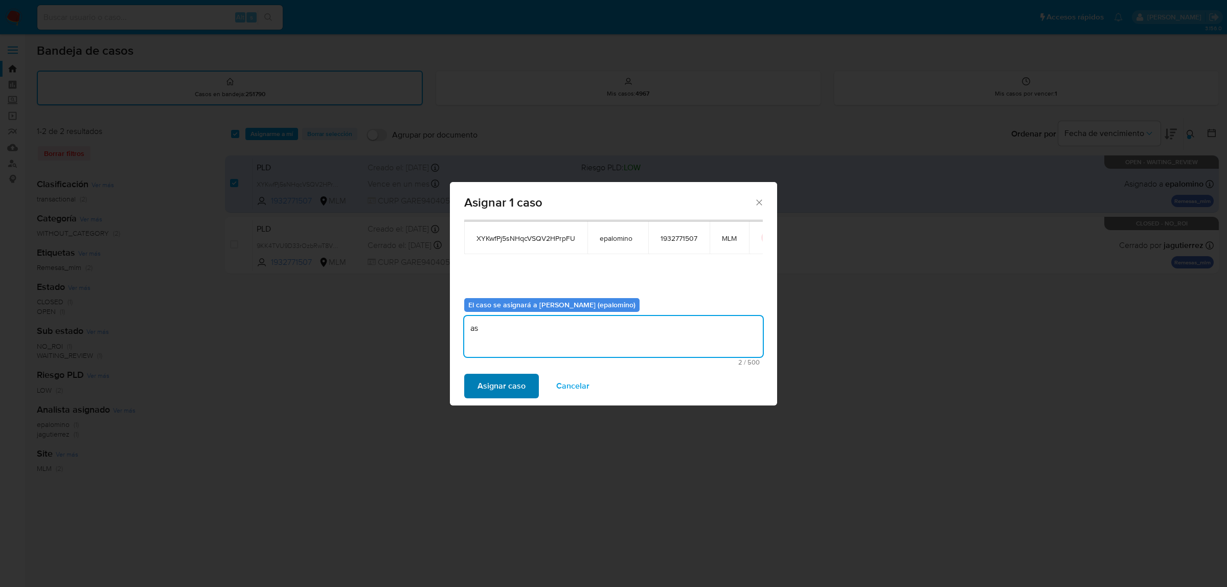
type textarea "as"
click at [482, 386] on span "Asignar caso" at bounding box center [502, 386] width 48 height 22
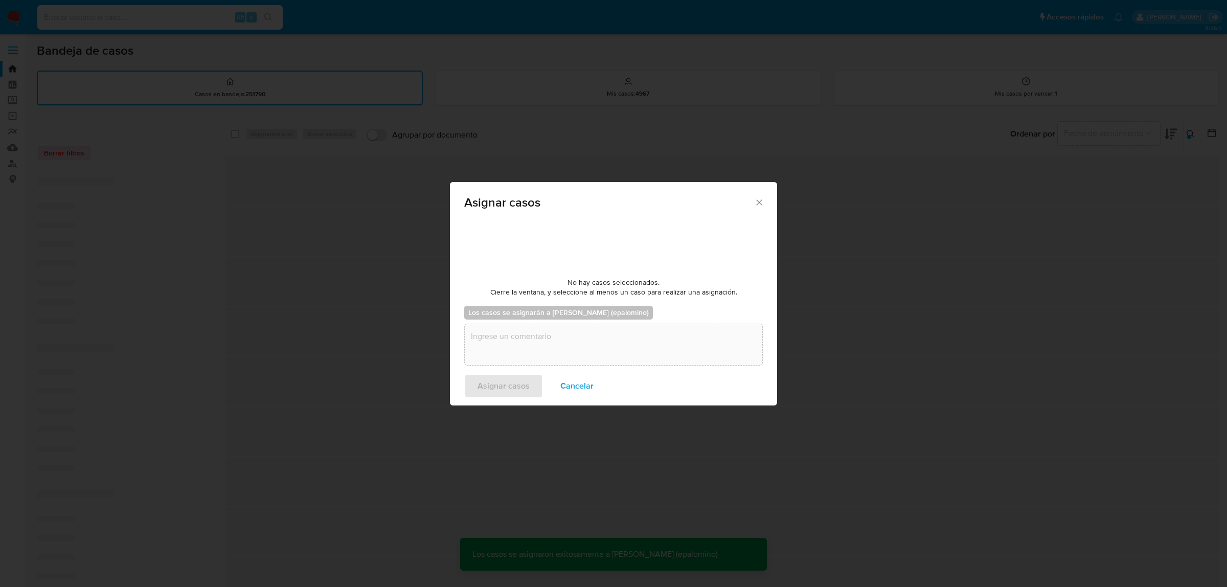
checkbox input "false"
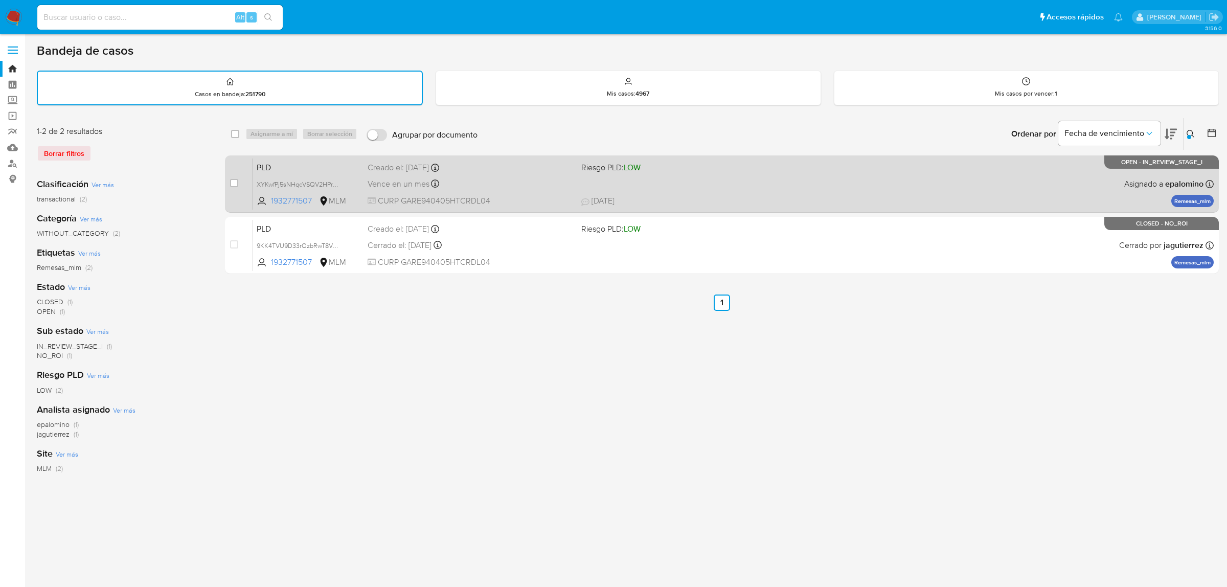
click at [277, 165] on span "PLD" at bounding box center [308, 166] width 103 height 13
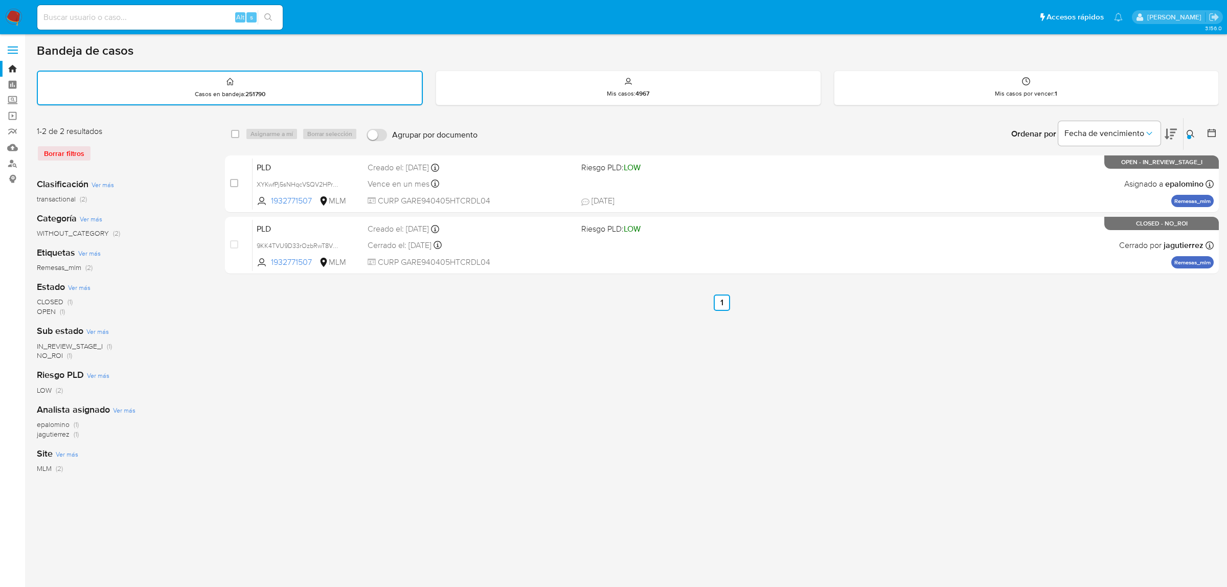
click at [8, 19] on img at bounding box center [13, 17] width 17 height 17
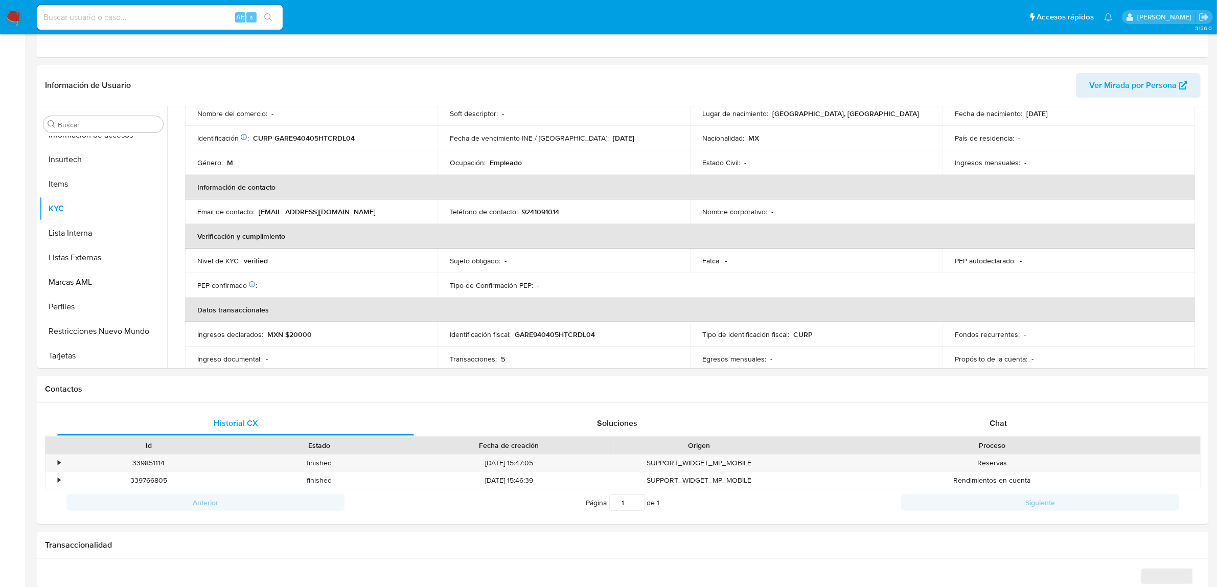
scroll to position [311, 0]
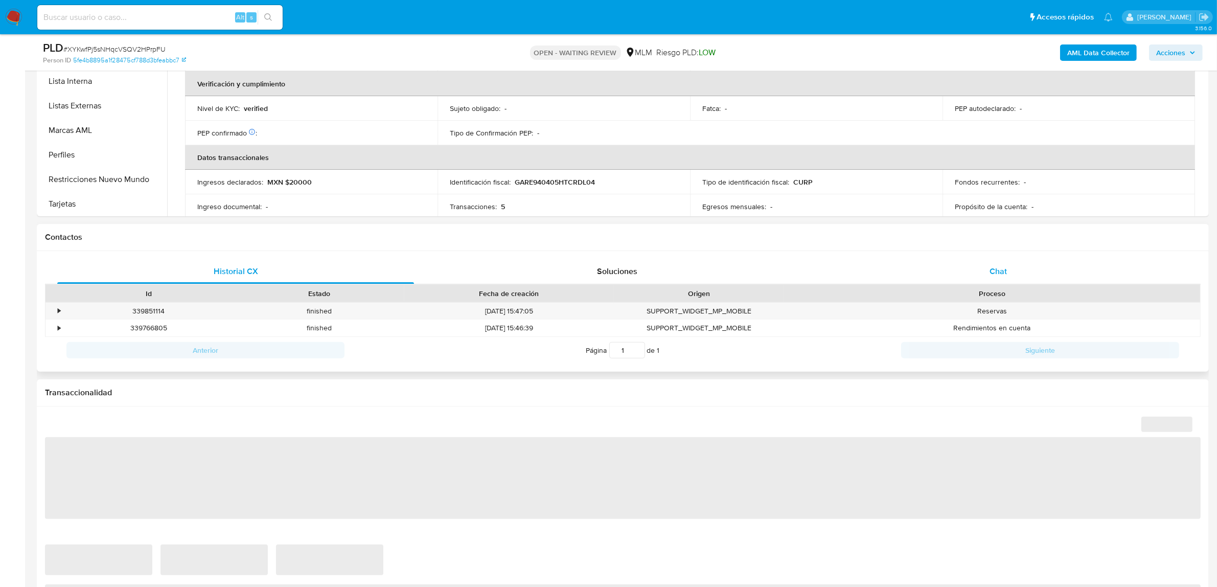
click at [1002, 278] on div "Chat" at bounding box center [998, 271] width 357 height 25
select select "10"
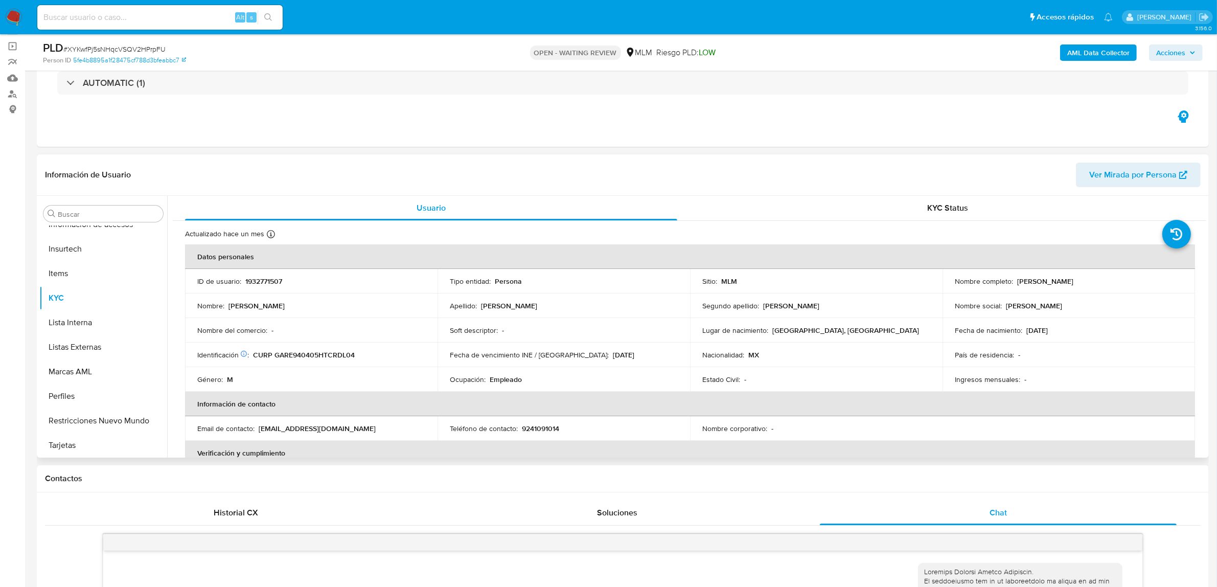
scroll to position [55, 0]
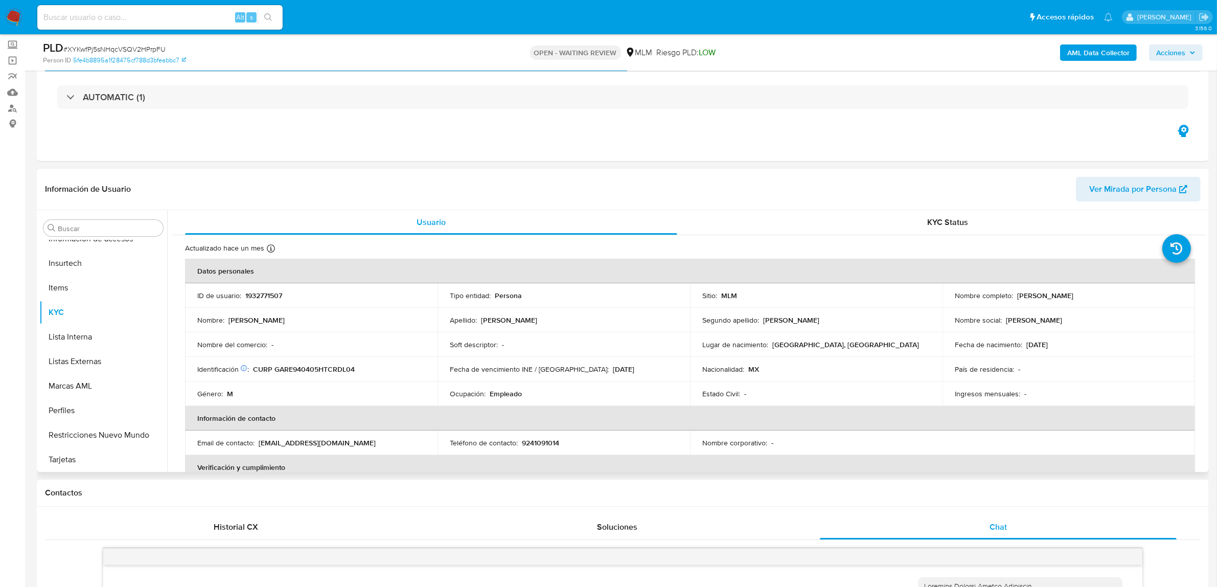
click at [271, 296] on p "1932771507" at bounding box center [263, 295] width 37 height 9
copy p "1932771507"
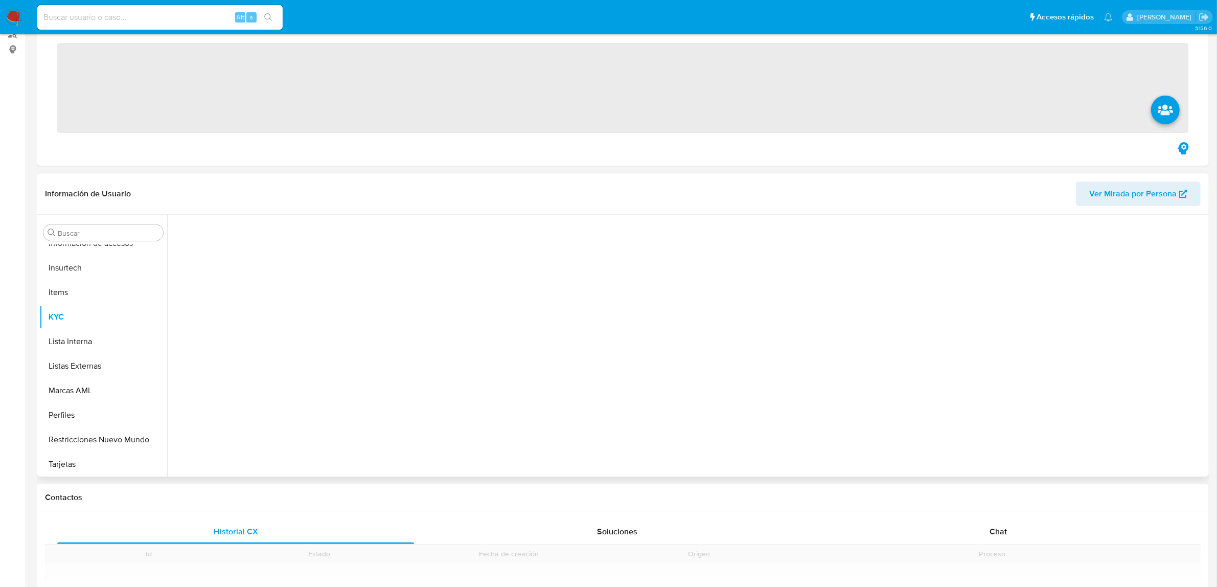
scroll to position [256, 0]
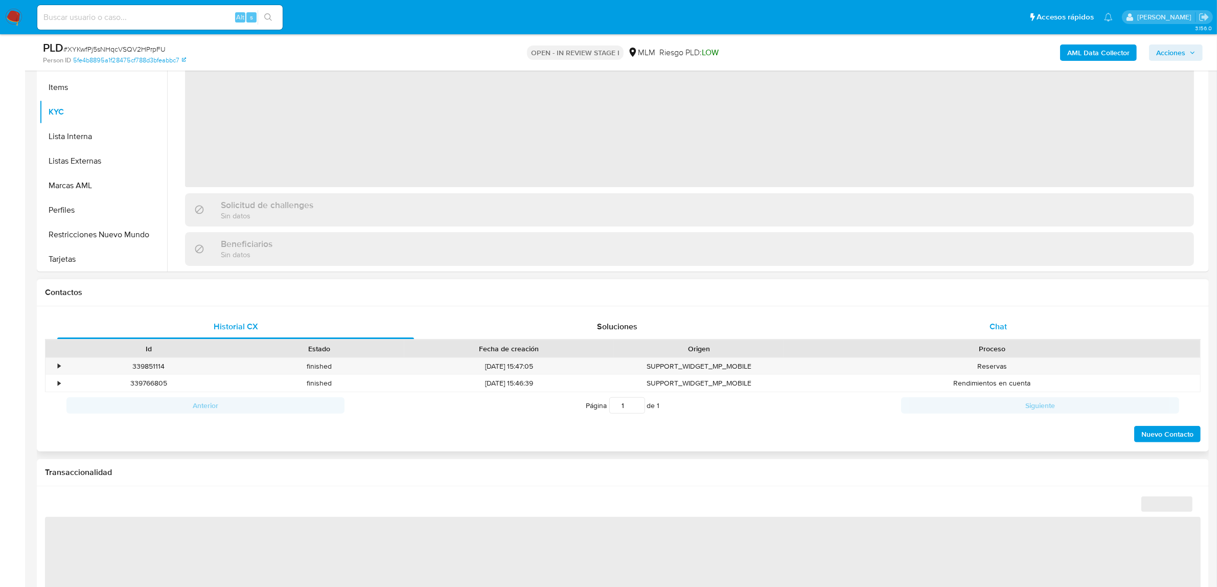
click at [987, 321] on div "Chat" at bounding box center [998, 326] width 357 height 25
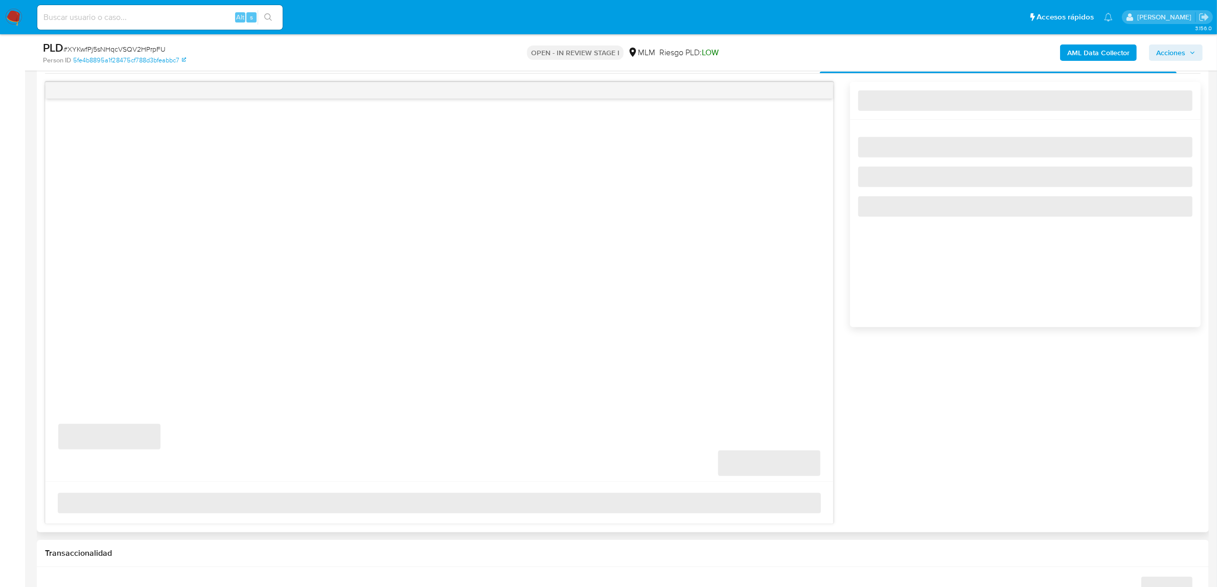
scroll to position [447, 0]
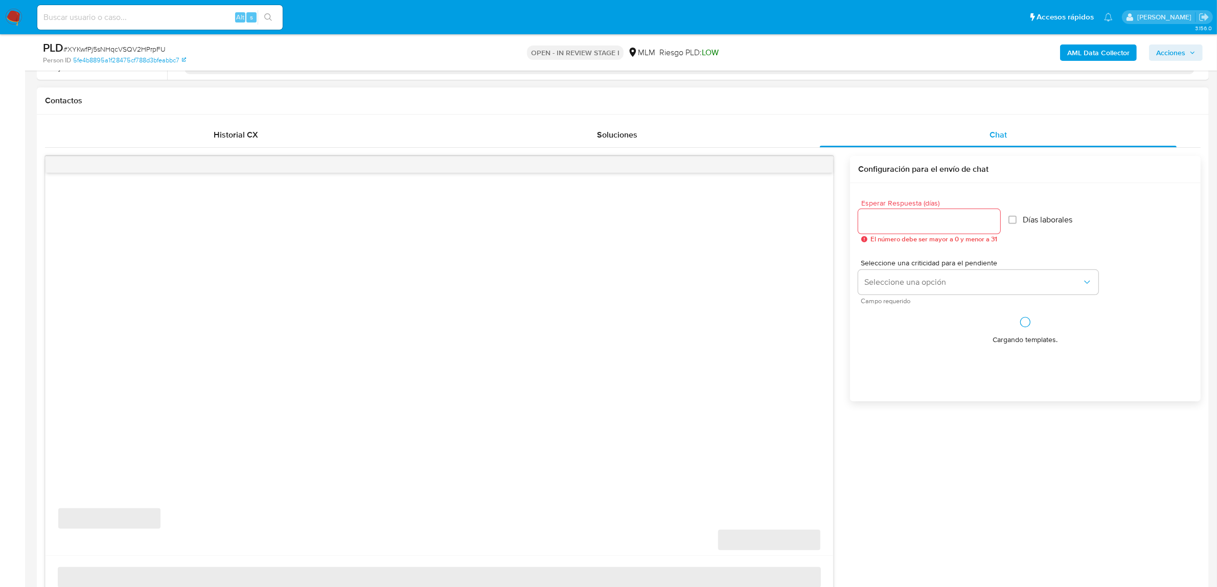
click at [893, 238] on span "El número debe ser mayor a 0 y menor a 31" at bounding box center [934, 239] width 127 height 7
select select "10"
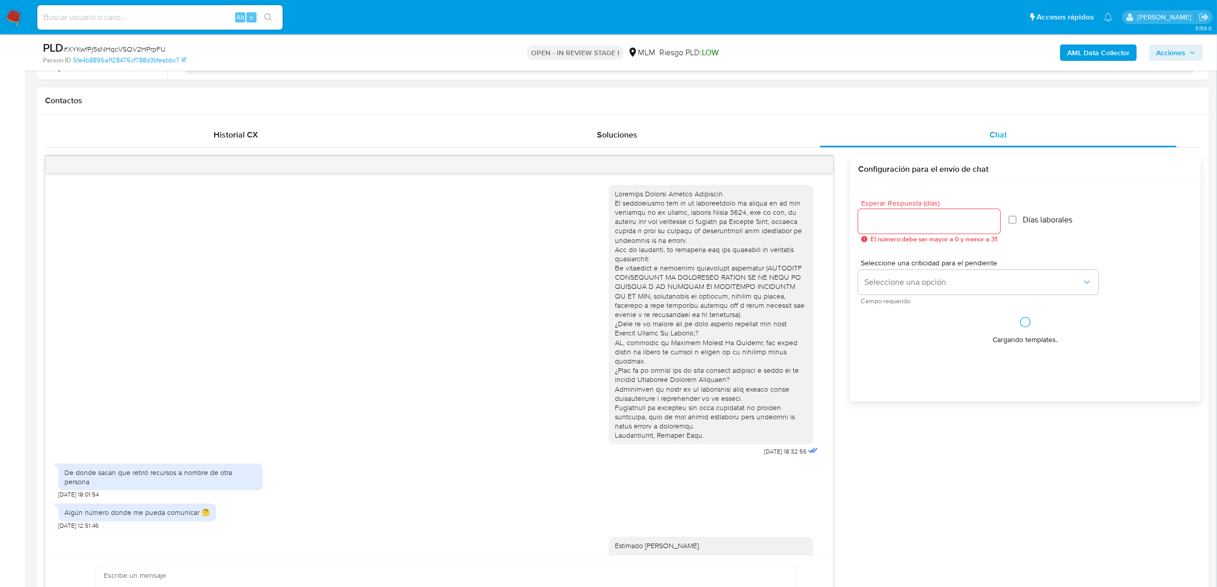
scroll to position [374, 0]
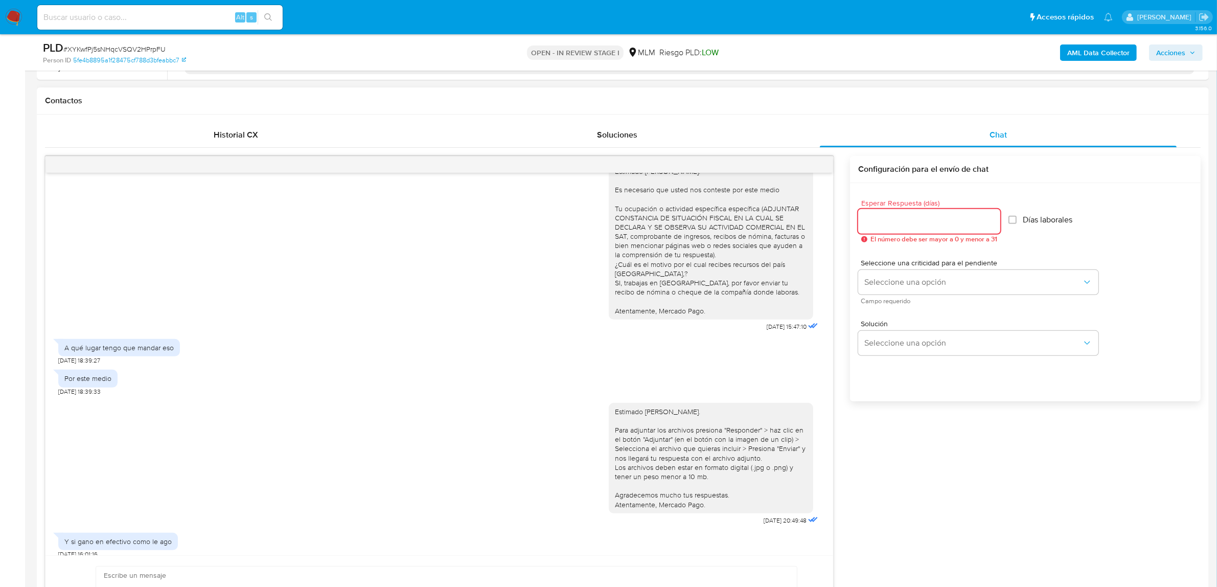
click at [890, 224] on input "Esperar Respuesta (días)" at bounding box center [929, 221] width 142 height 13
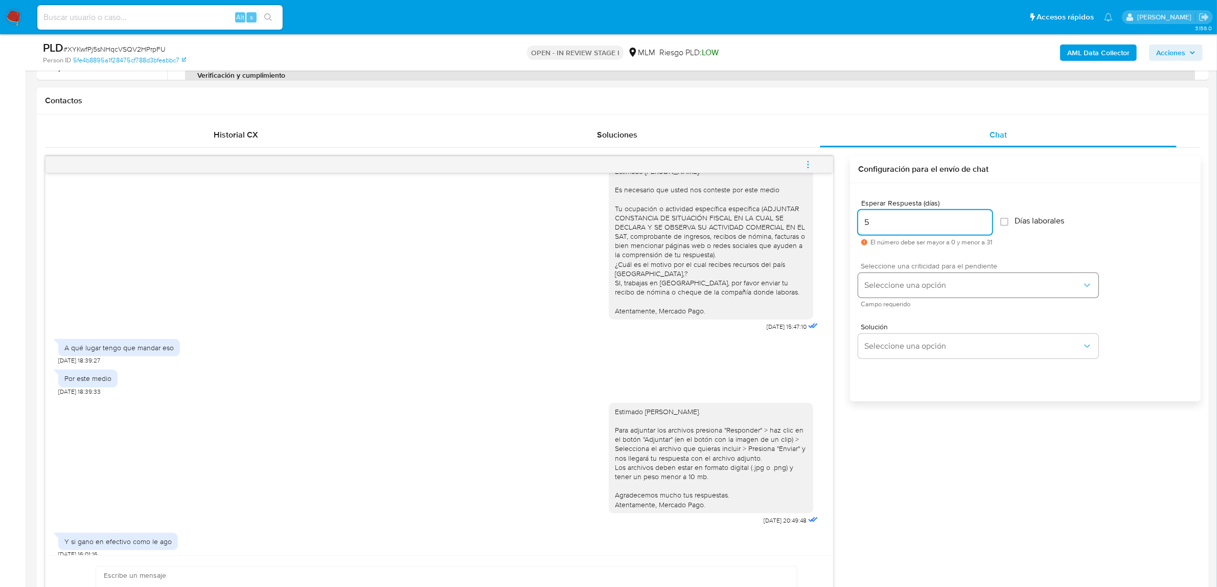
type input "5"
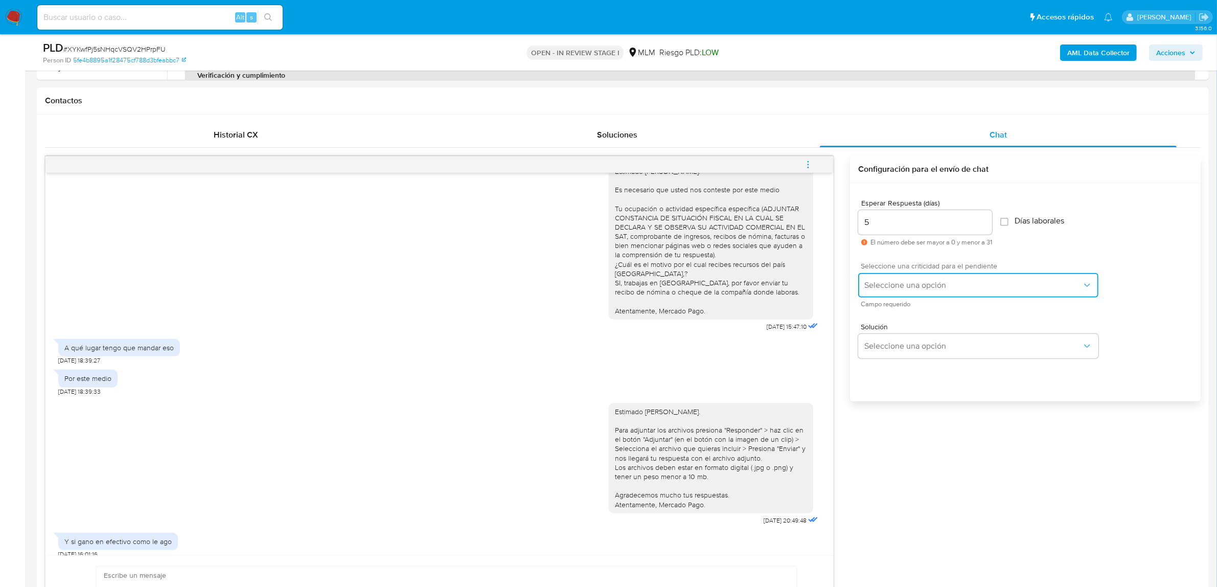
click at [896, 280] on span "Seleccione una opción" at bounding box center [974, 285] width 218 height 10
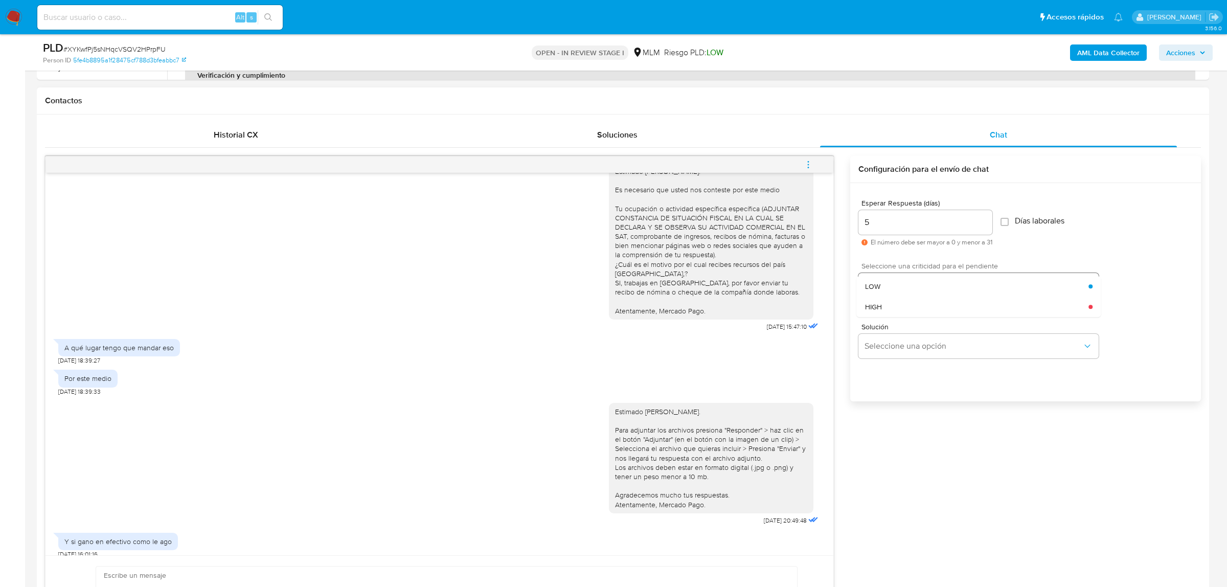
click at [897, 304] on div "HIGH" at bounding box center [977, 307] width 224 height 20
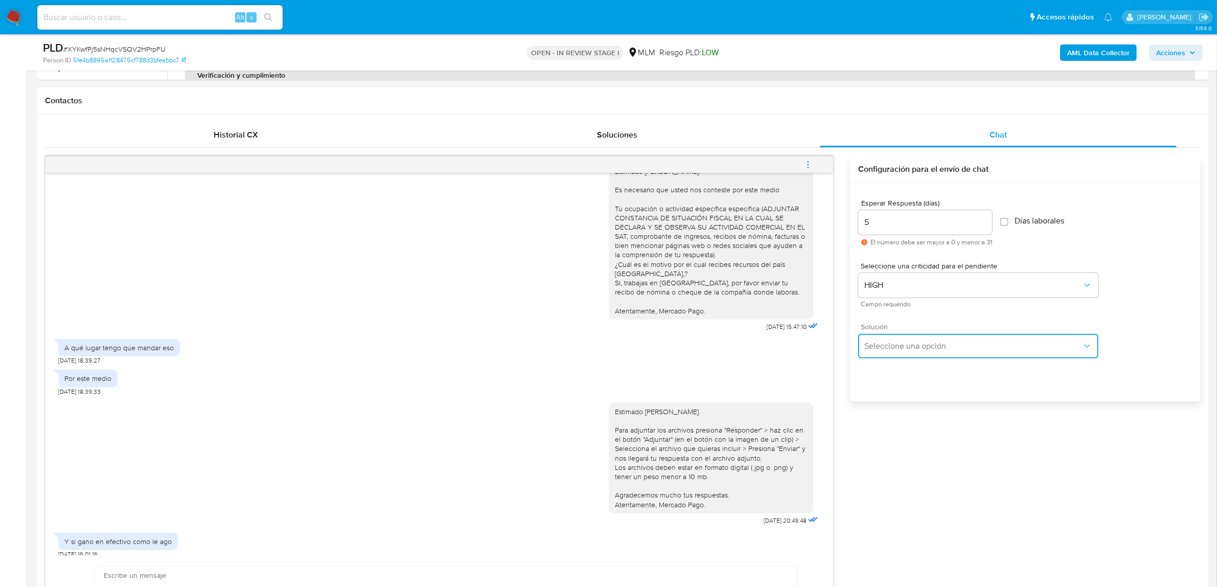
click at [900, 344] on span "Seleccione una opción" at bounding box center [974, 346] width 218 height 10
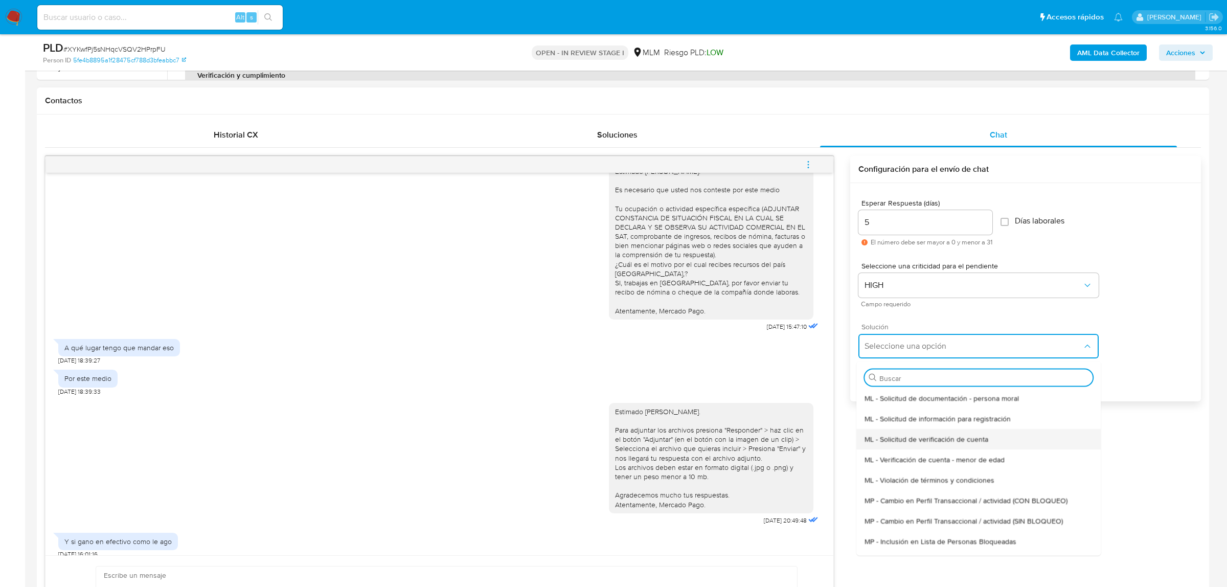
click at [944, 438] on span "ML - Solicitud de verificación de cuenta" at bounding box center [927, 438] width 124 height 9
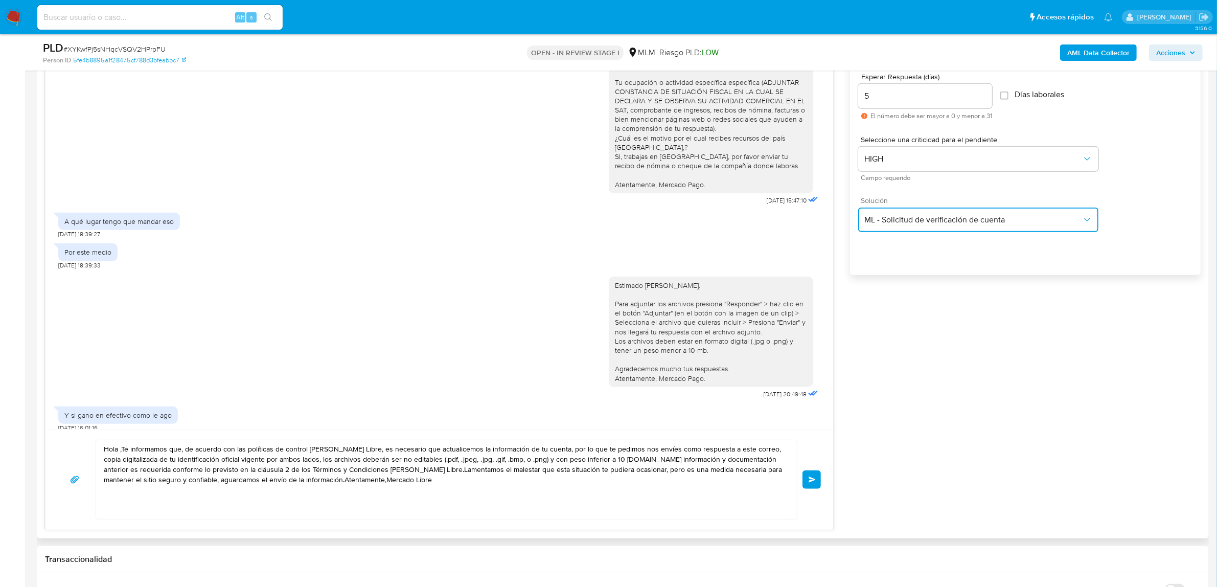
scroll to position [575, 0]
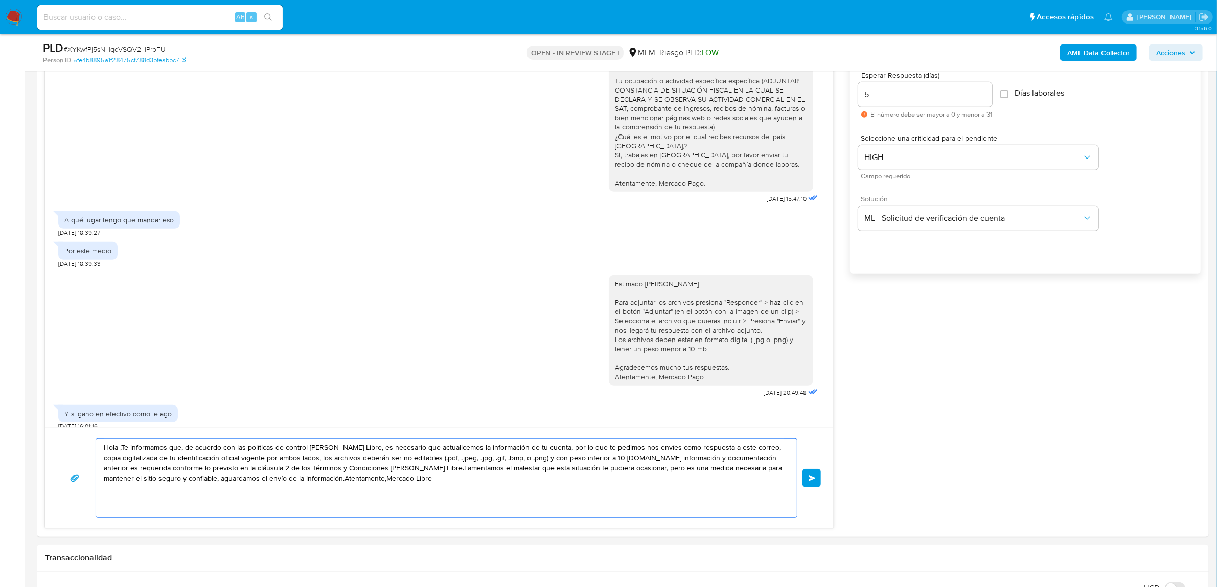
drag, startPoint x: 502, startPoint y: 510, endPoint x: 21, endPoint y: 400, distance: 493.0
paste textarea "Agradecemos mucho tus respuestas. Para la institución es importante conocer a s…"
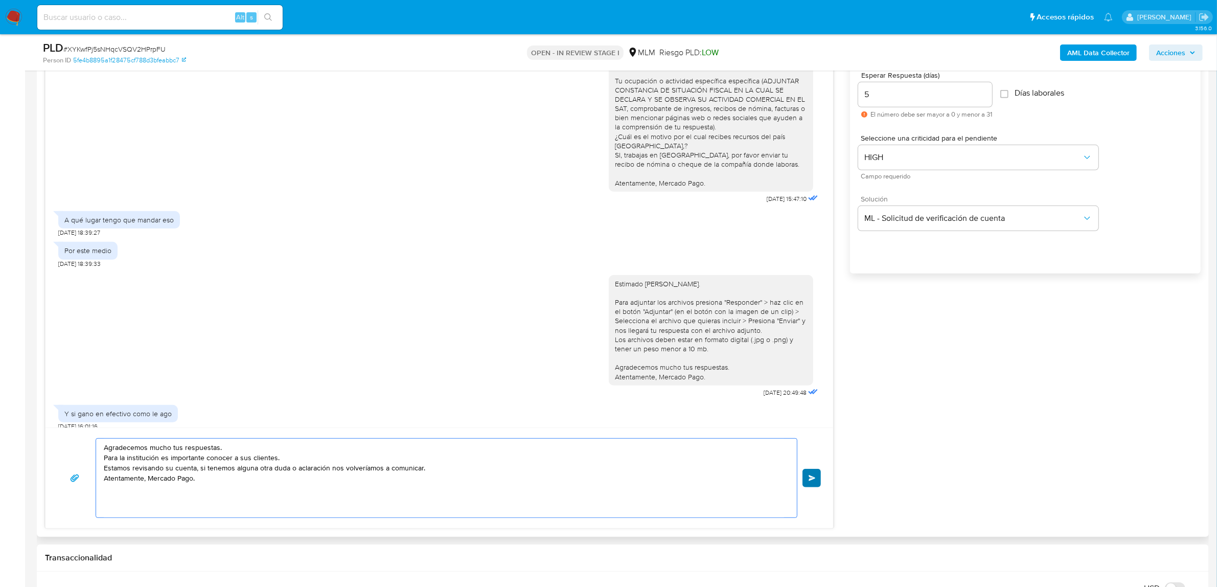
type textarea "Agradecemos mucho tus respuestas. Para la institución es importante conocer a s…"
click at [809, 477] on span "Enviar" at bounding box center [812, 478] width 7 height 6
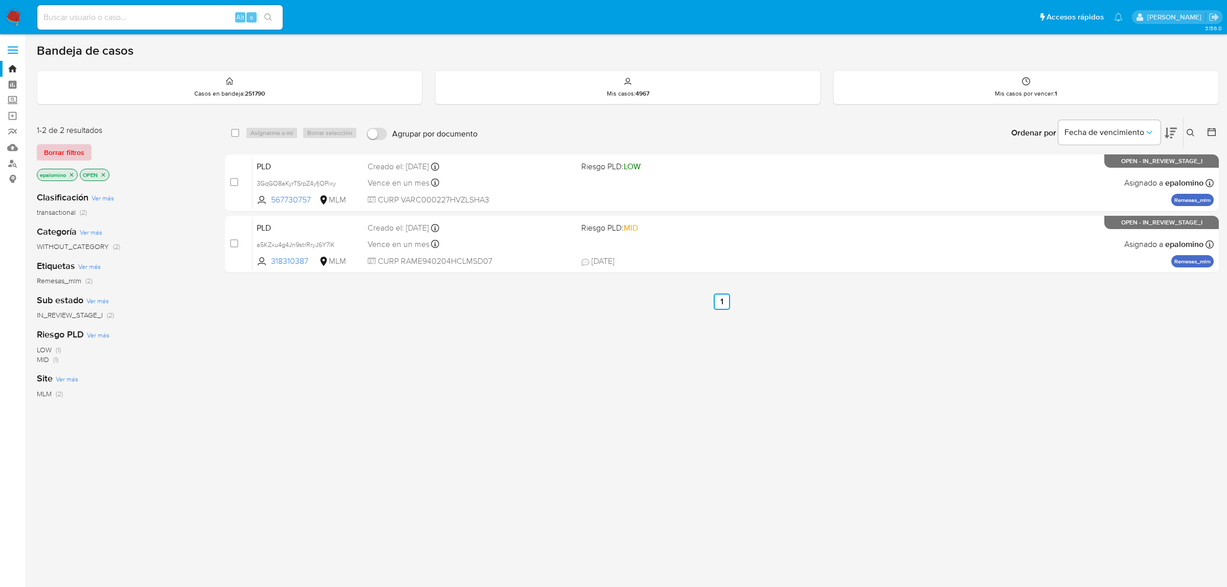
click at [77, 147] on span "Borrar filtros" at bounding box center [64, 152] width 40 height 14
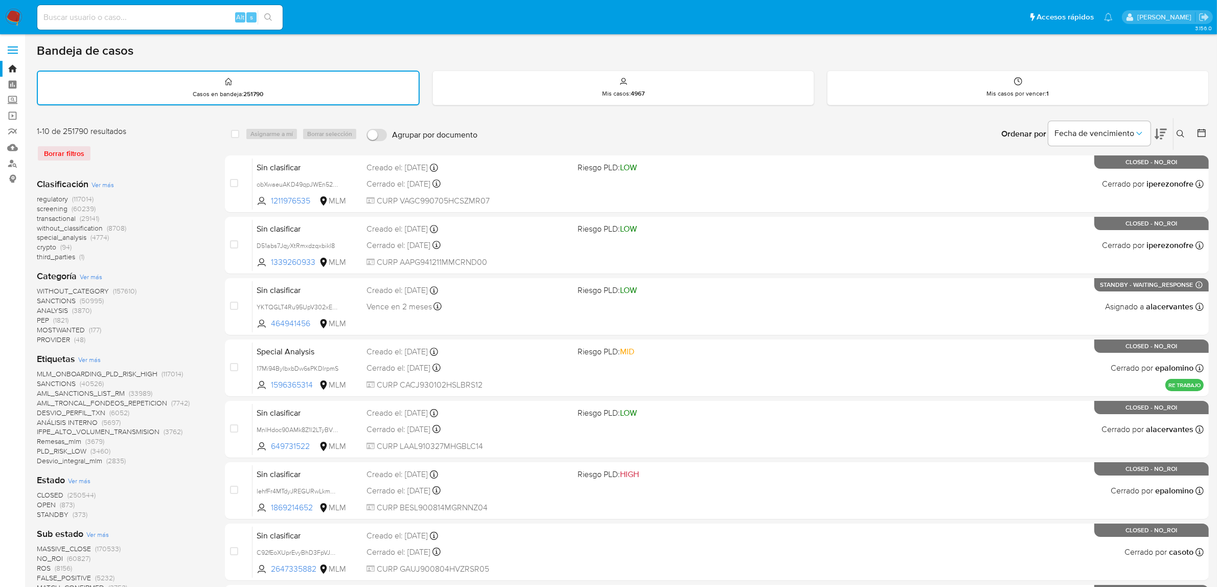
click at [9, 13] on img at bounding box center [13, 17] width 17 height 17
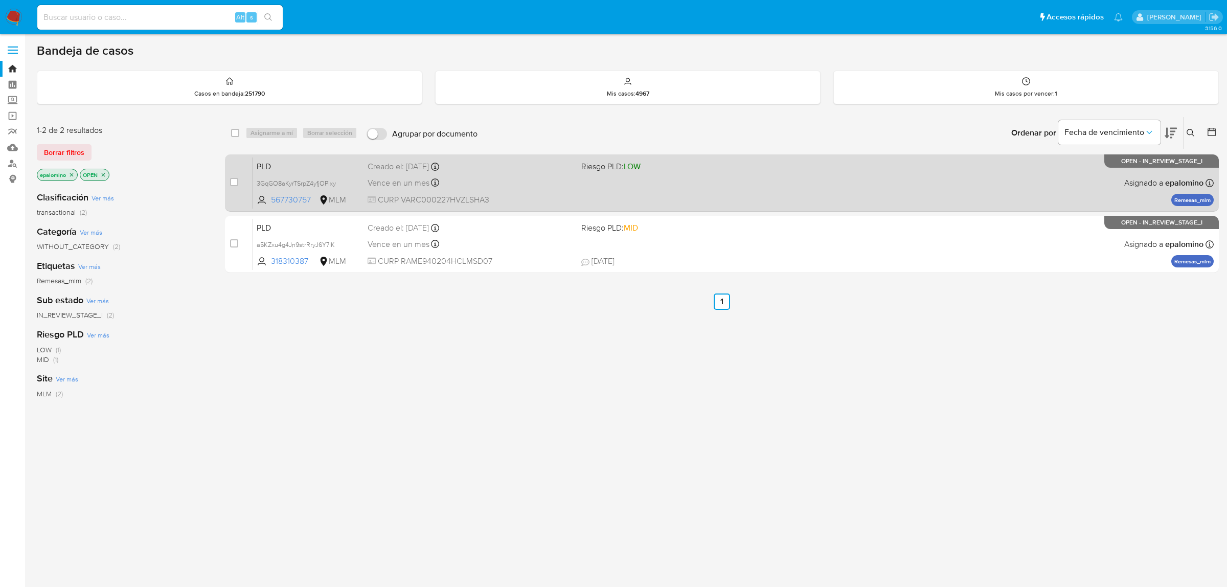
click at [267, 165] on span "PLD" at bounding box center [308, 165] width 103 height 13
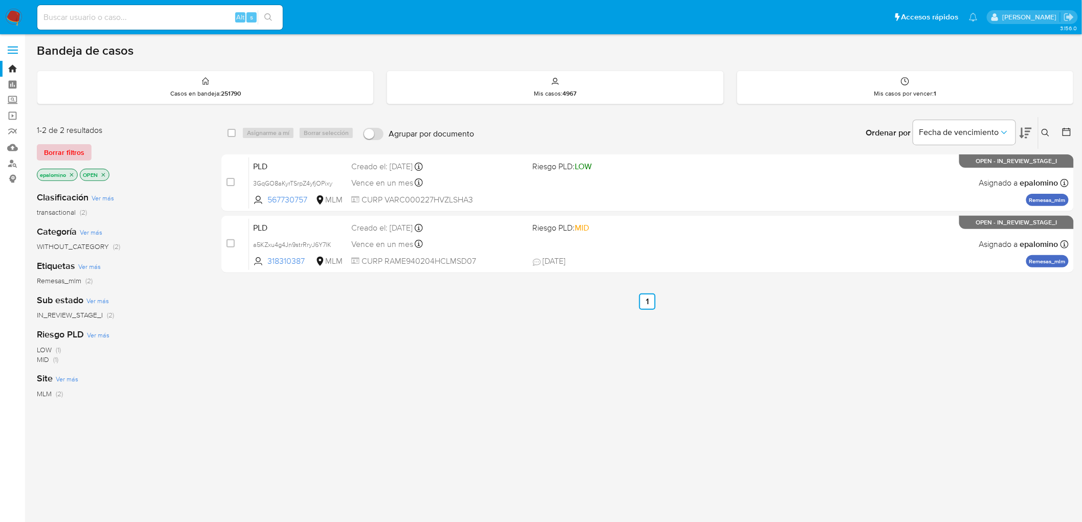
click at [45, 147] on span "Borrar filtros" at bounding box center [64, 152] width 40 height 14
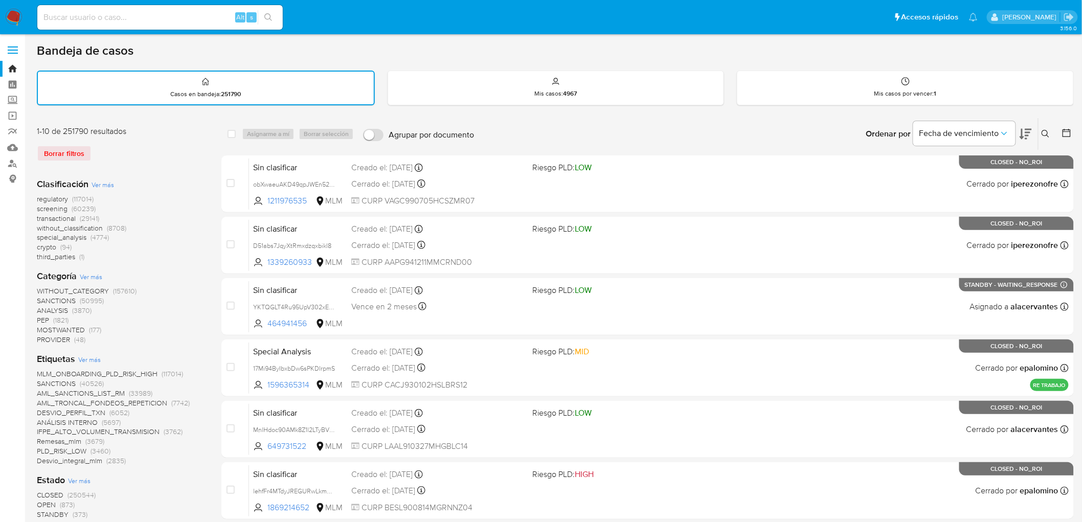
click at [13, 19] on img at bounding box center [13, 17] width 17 height 17
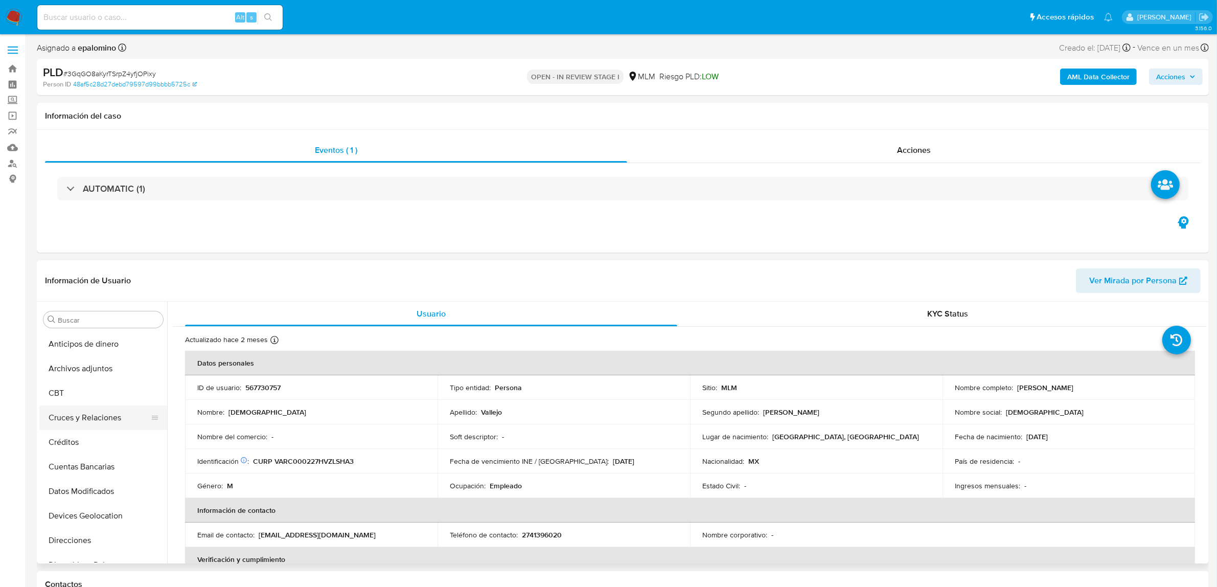
select select "10"
click at [106, 418] on button "Cruces y Relaciones" at bounding box center [99, 417] width 120 height 25
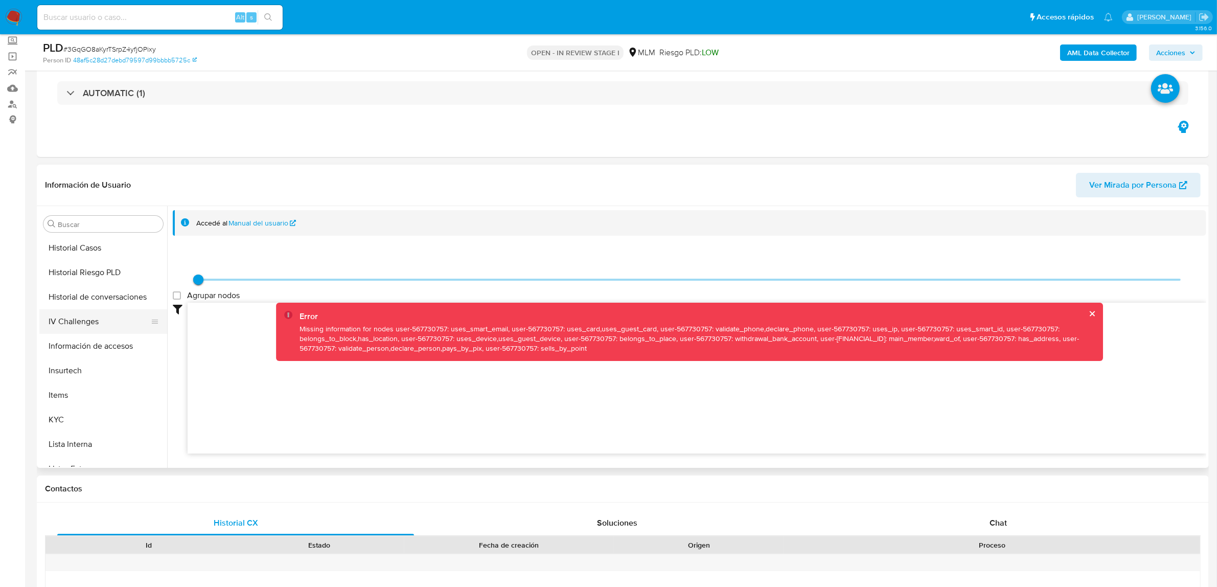
scroll to position [431, 0]
click at [89, 296] on button "KYC" at bounding box center [99, 308] width 120 height 25
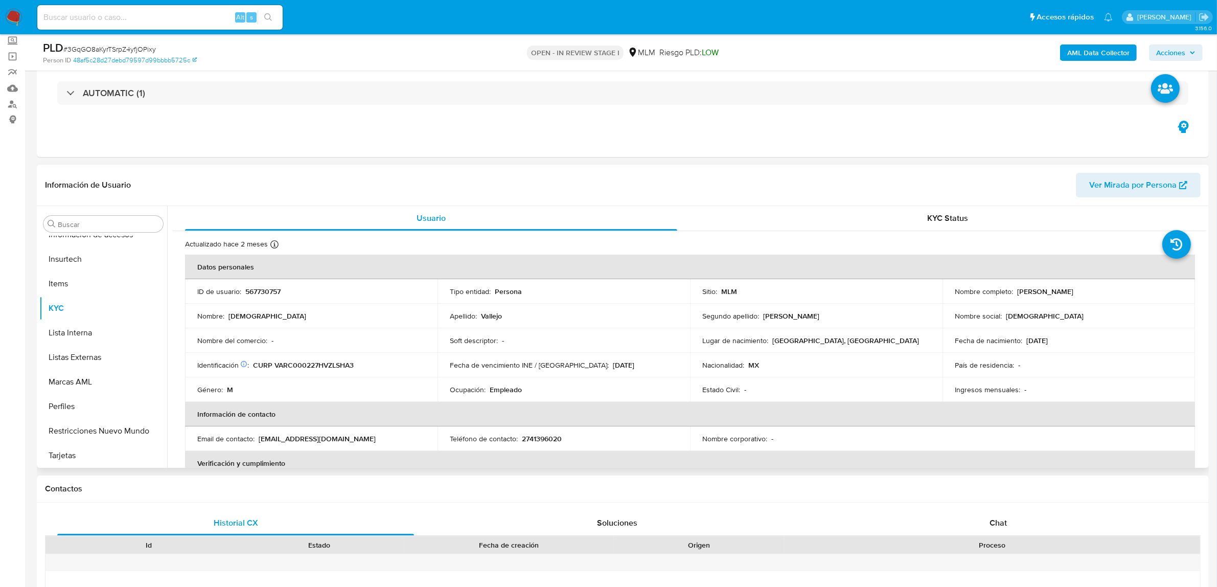
drag, startPoint x: 1097, startPoint y: 294, endPoint x: 1014, endPoint y: 289, distance: 83.5
click at [1014, 289] on div "Nombre completo : Christian Vallejo Rios" at bounding box center [1069, 291] width 228 height 9
copy p "Christian Vallejo Rios"
click at [428, 319] on td "Nombre : Christian" at bounding box center [311, 316] width 253 height 25
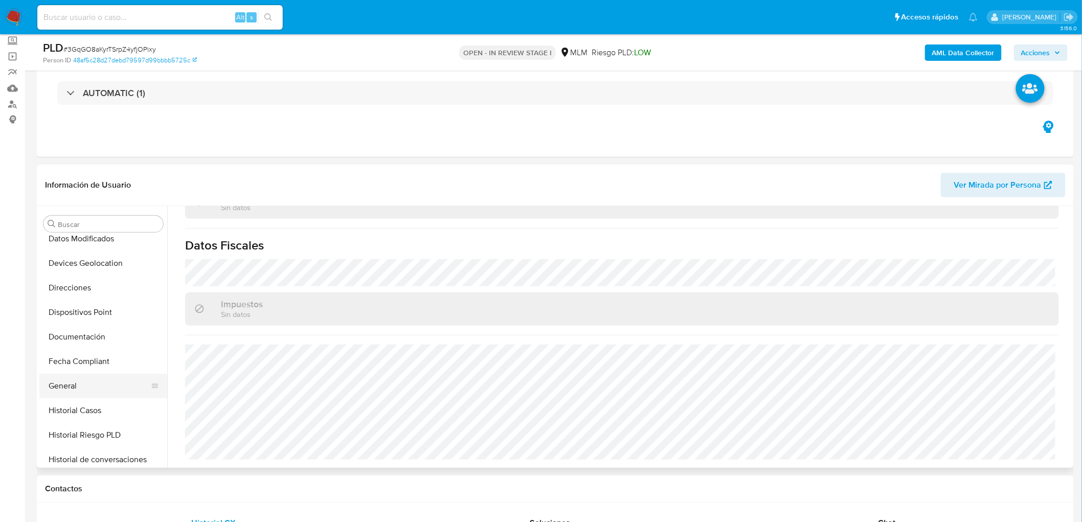
scroll to position [148, 0]
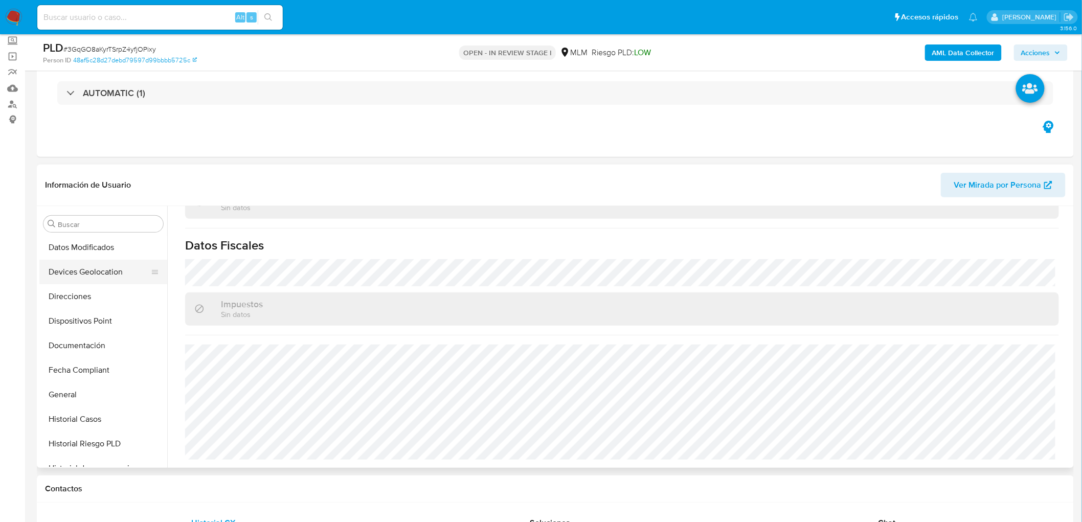
click at [105, 263] on button "Devices Geolocation" at bounding box center [99, 272] width 120 height 25
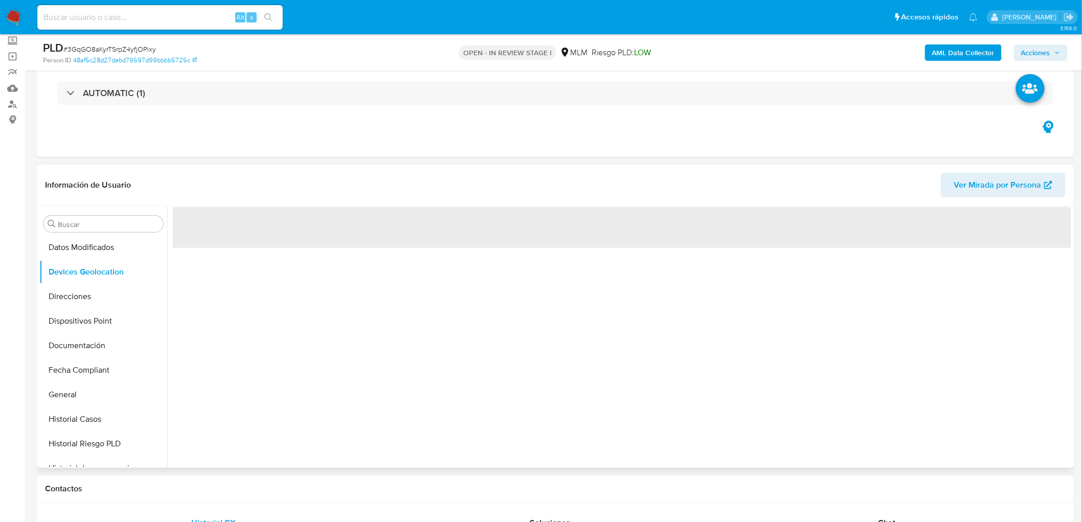
scroll to position [0, 0]
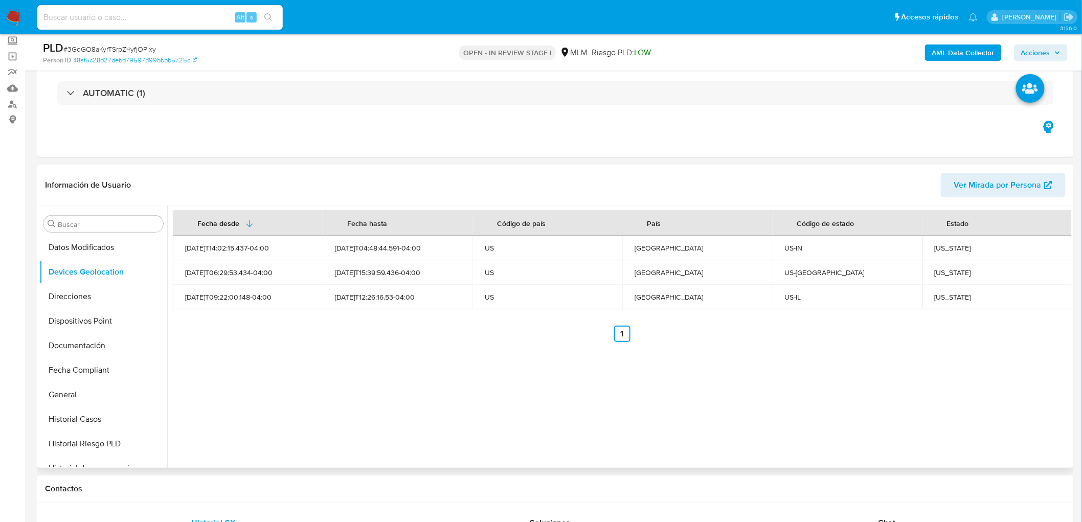
click at [431, 355] on div "Fecha desde Fecha hasta Código de país País Código de estado Estado 2025-06-22T…" at bounding box center [619, 337] width 904 height 262
click at [933, 242] on td "Indiana" at bounding box center [997, 248] width 150 height 25
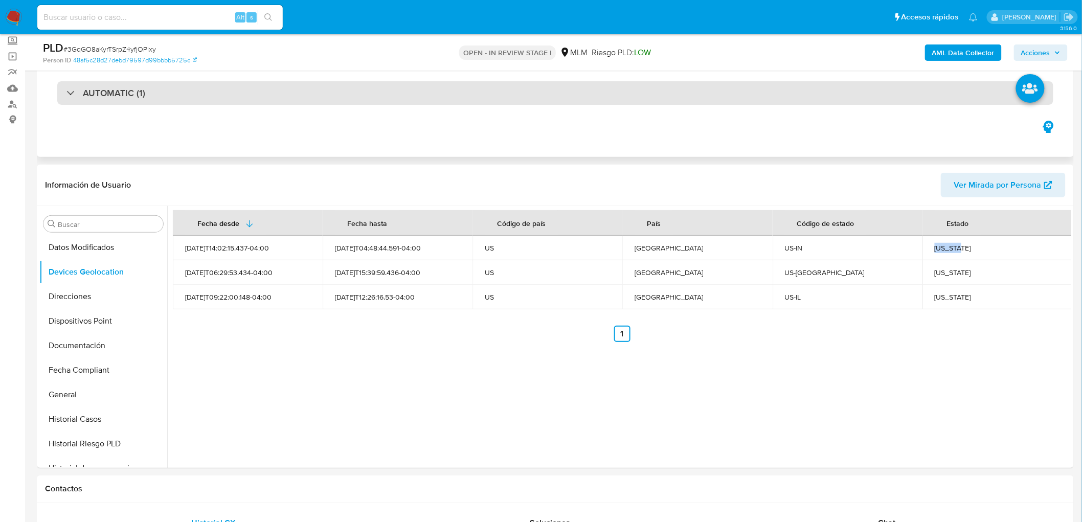
copy div "Indiana"
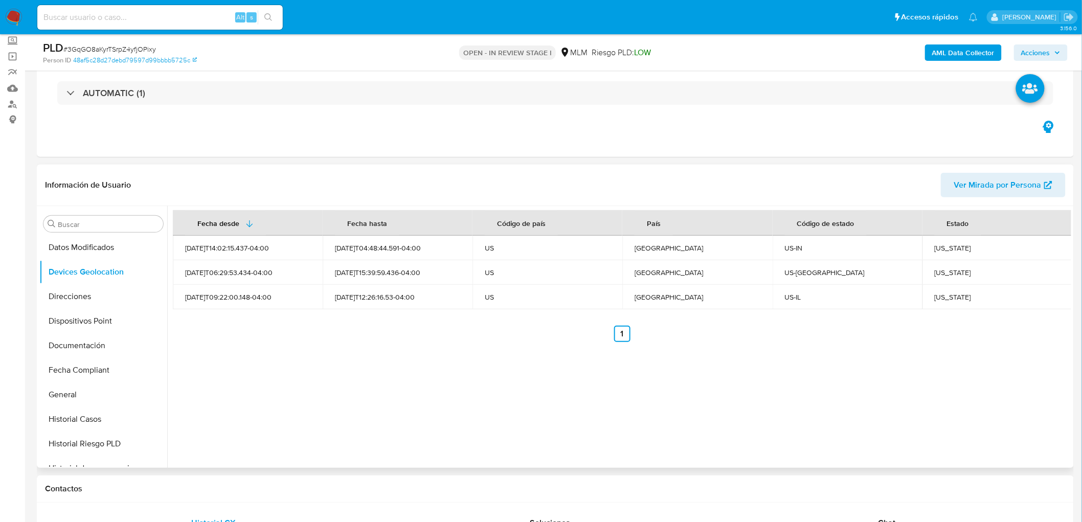
click at [937, 297] on div "Illinois" at bounding box center [997, 296] width 125 height 9
copy div "Illinois"
click at [947, 274] on div "Kentucky" at bounding box center [997, 272] width 125 height 9
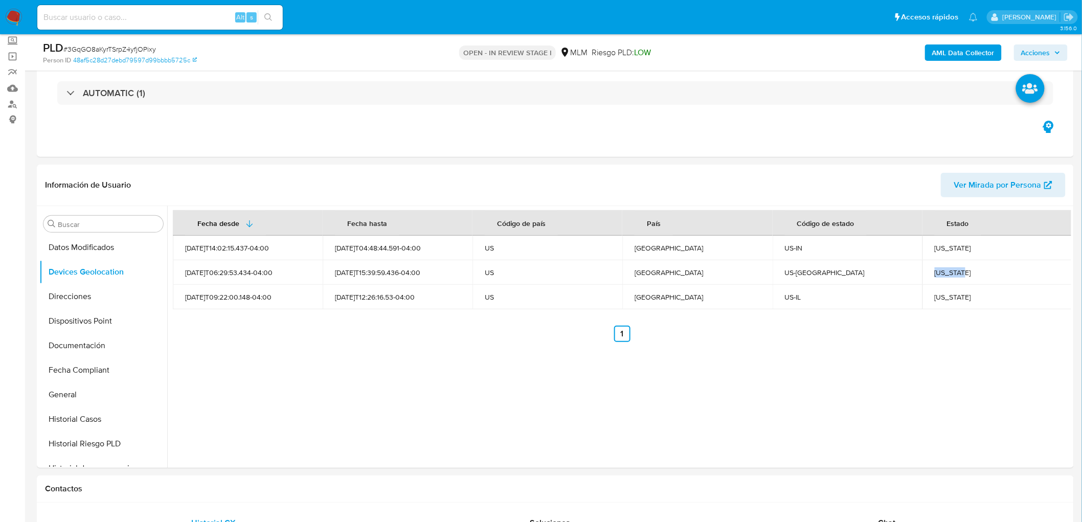
copy div "Kentucky"
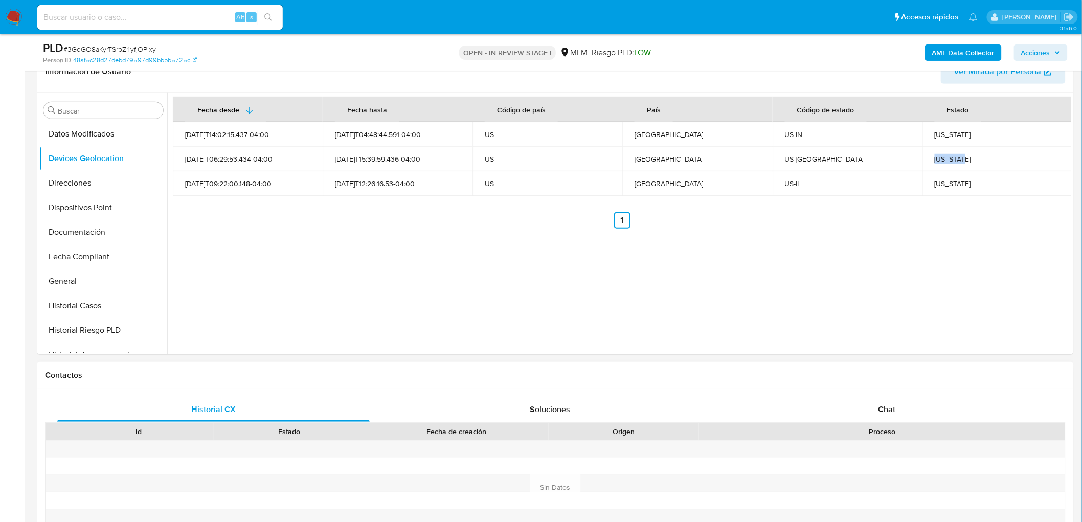
scroll to position [457, 0]
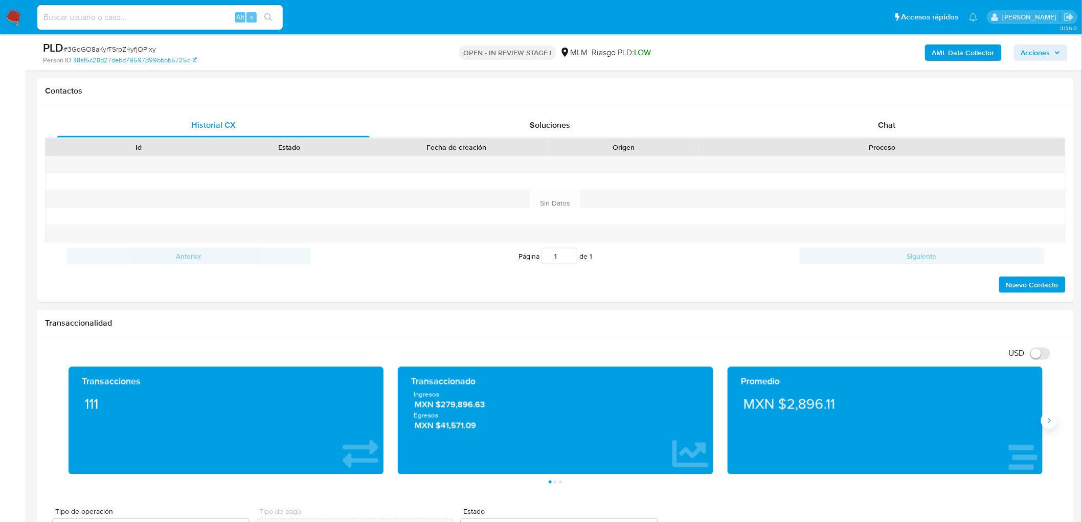
click at [1054, 420] on button "Siguiente" at bounding box center [1049, 421] width 16 height 16
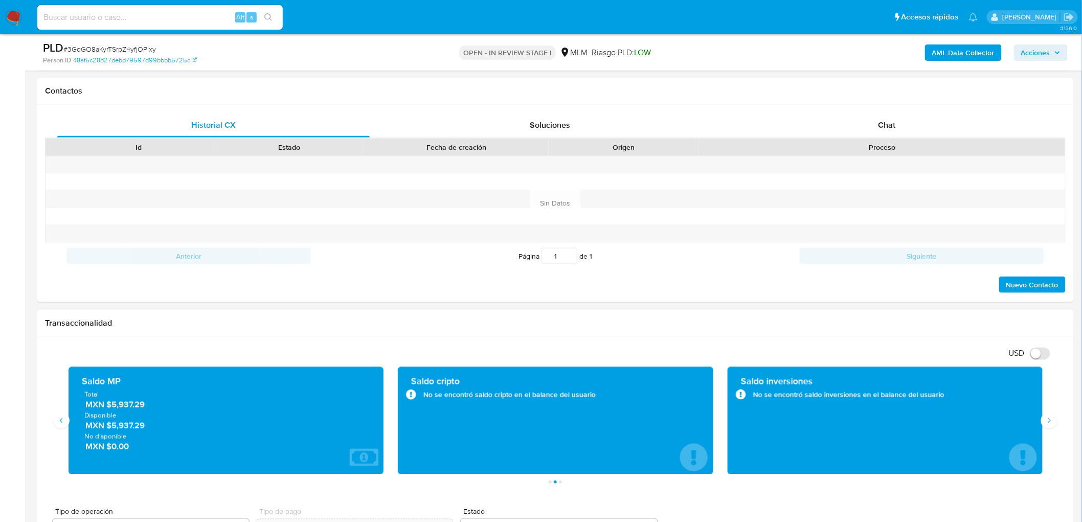
drag, startPoint x: 113, startPoint y: 423, endPoint x: 147, endPoint y: 426, distance: 33.9
click at [147, 426] on span "MXN $5,937.29" at bounding box center [226, 426] width 283 height 12
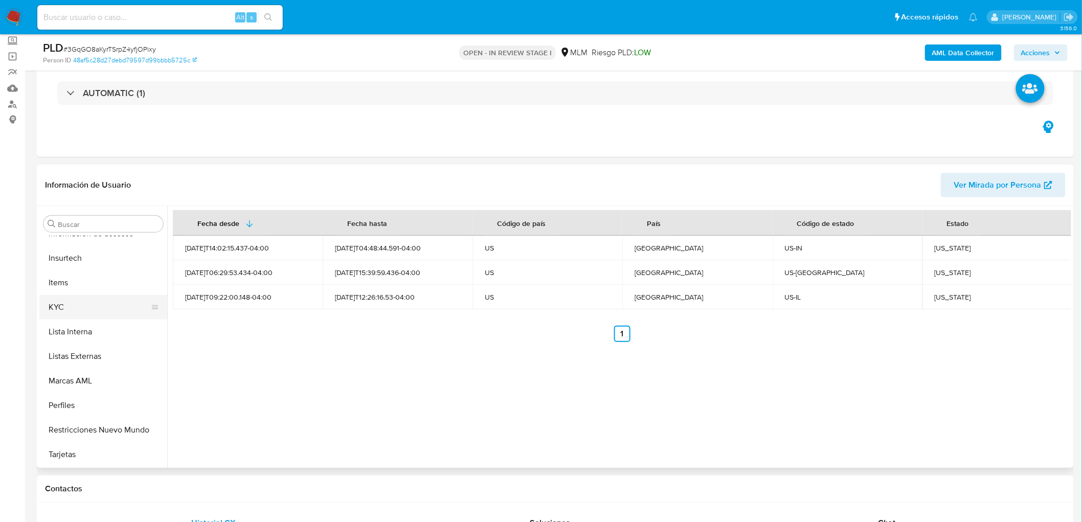
scroll to position [431, 0]
click at [107, 311] on button "KYC" at bounding box center [99, 308] width 120 height 25
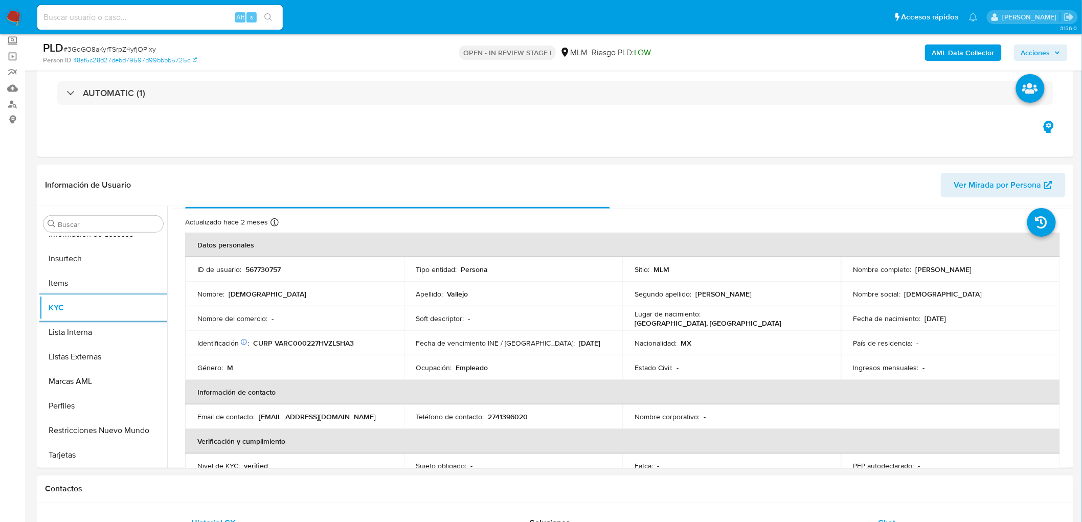
scroll to position [57, 0]
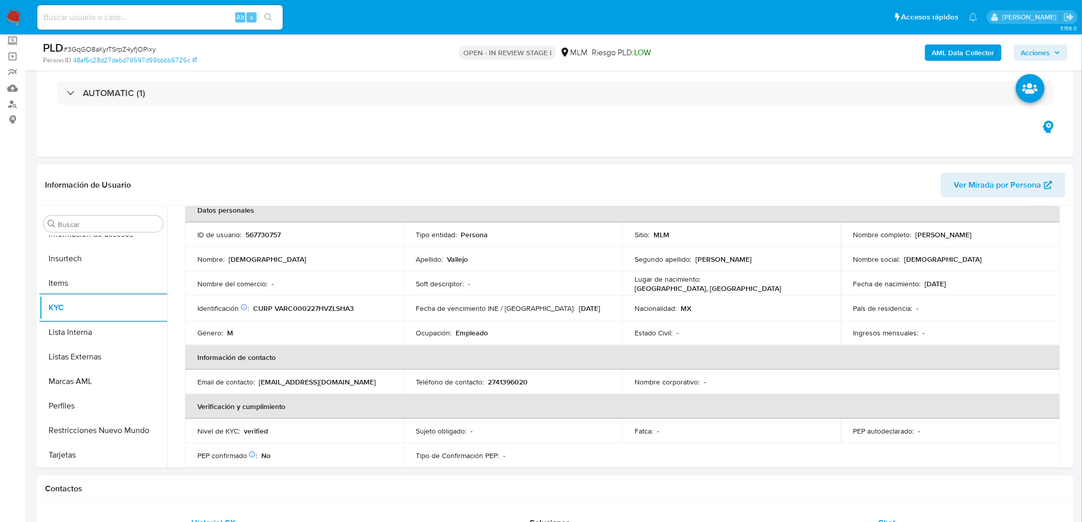
click at [889, 512] on div "Chat" at bounding box center [887, 523] width 312 height 25
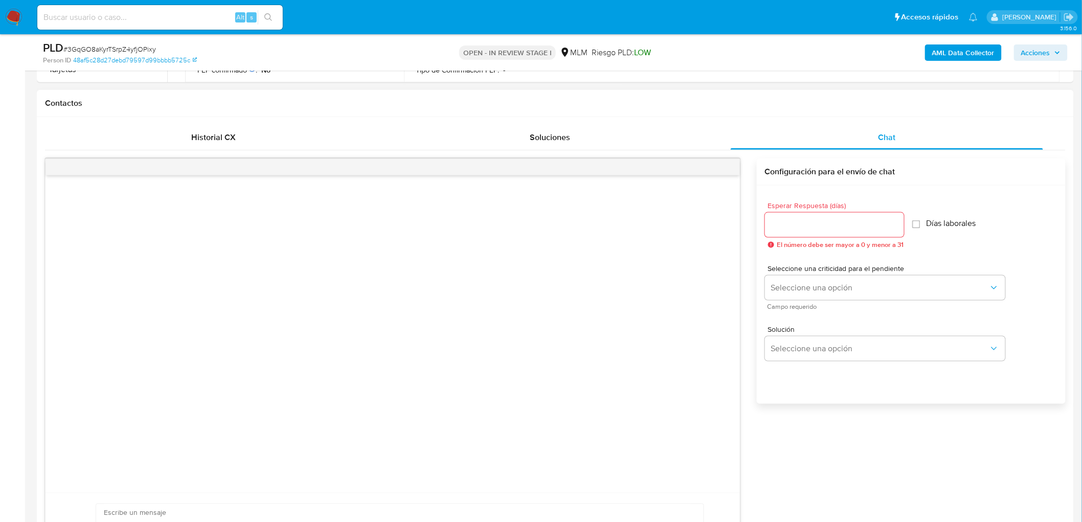
scroll to position [553, 0]
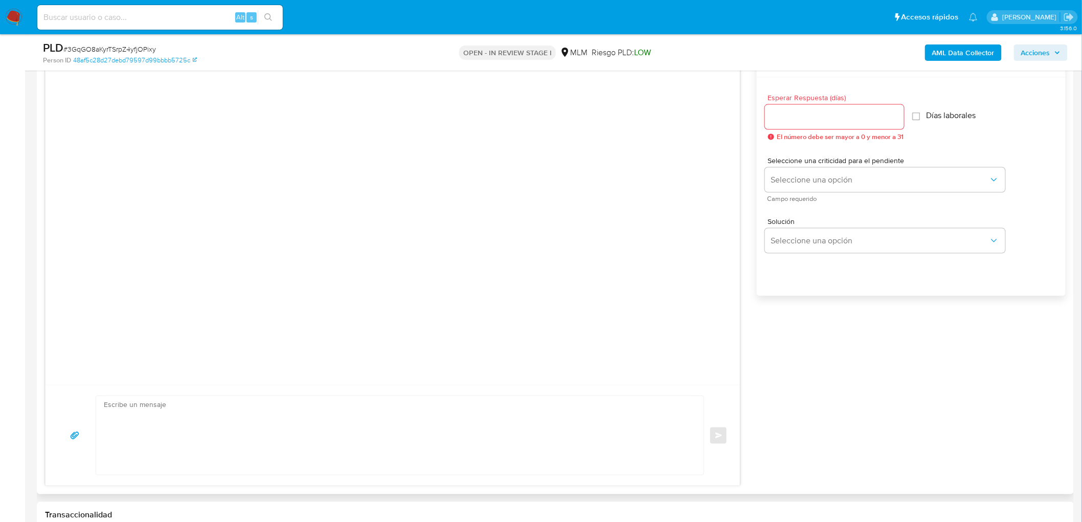
click at [805, 116] on input "Esperar Respuesta (días)" at bounding box center [834, 116] width 139 height 13
type input "5"
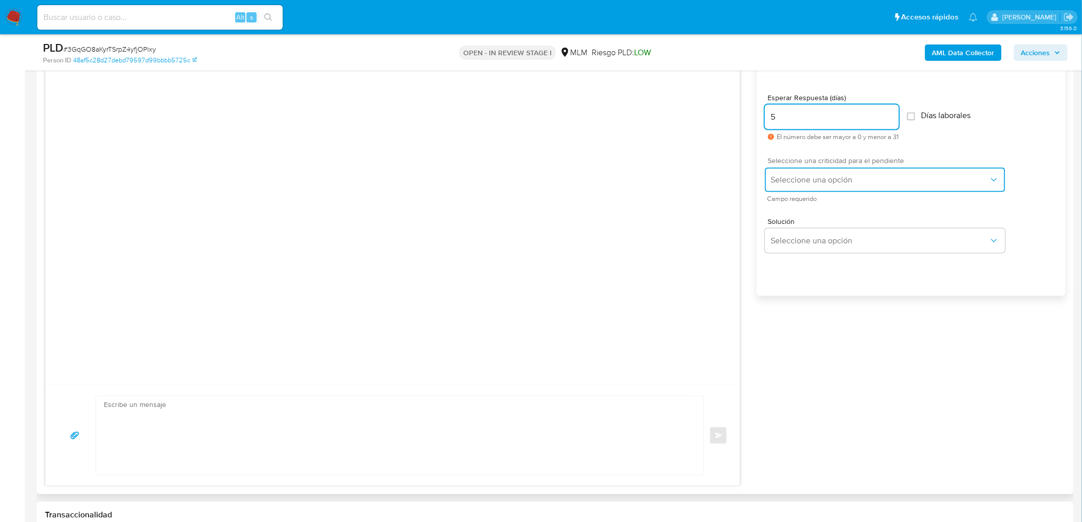
click at [816, 175] on span "Seleccione una opción" at bounding box center [880, 180] width 218 height 10
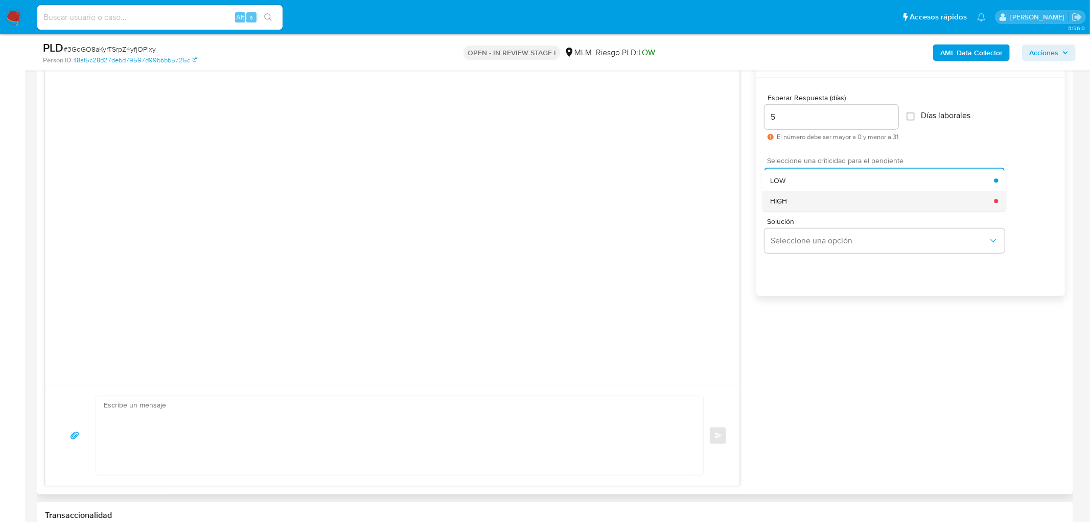
click at [814, 196] on div "HIGH" at bounding box center [882, 201] width 224 height 20
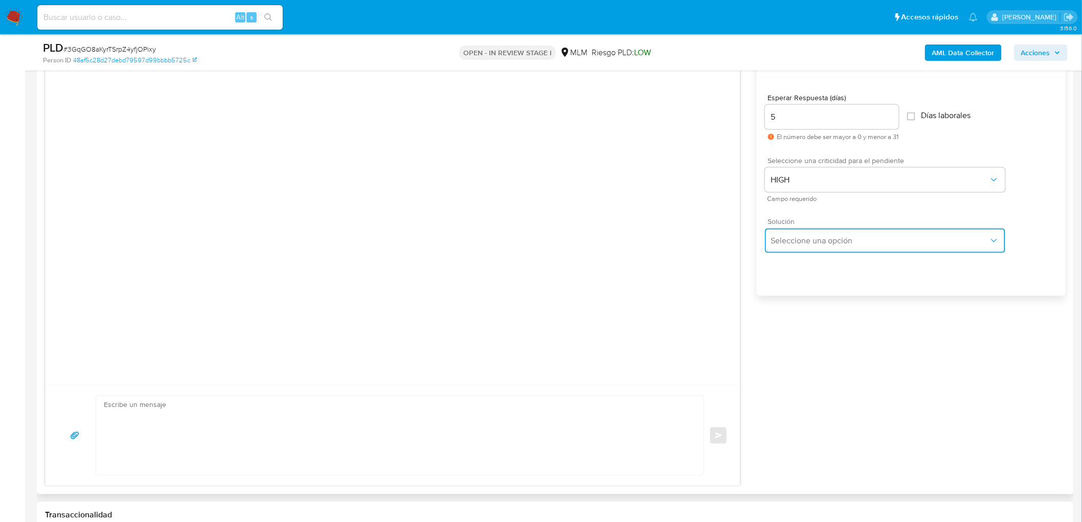
click at [809, 237] on span "Seleccione una opción" at bounding box center [880, 241] width 218 height 10
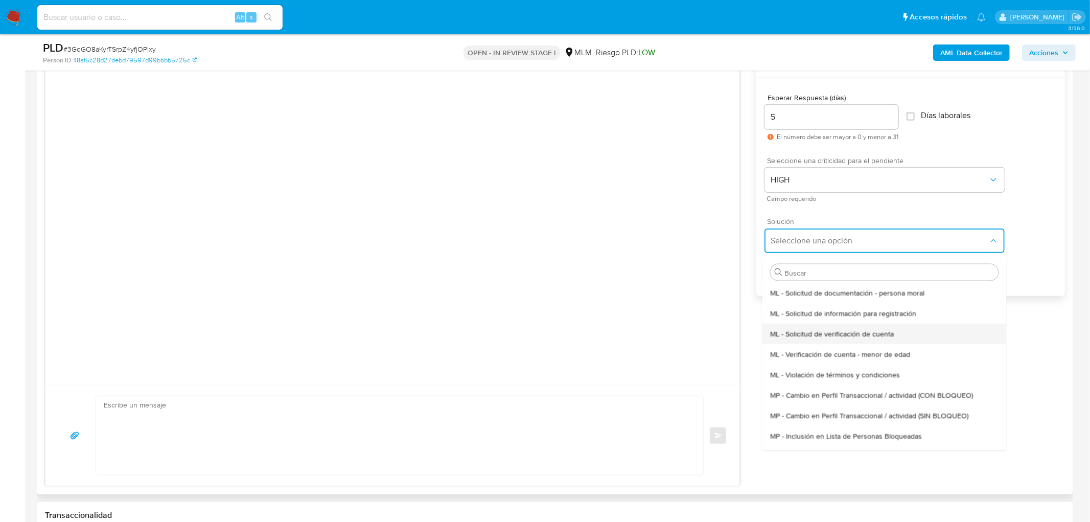
click at [837, 329] on span "ML - Solicitud de verificación de cuenta" at bounding box center [832, 333] width 124 height 9
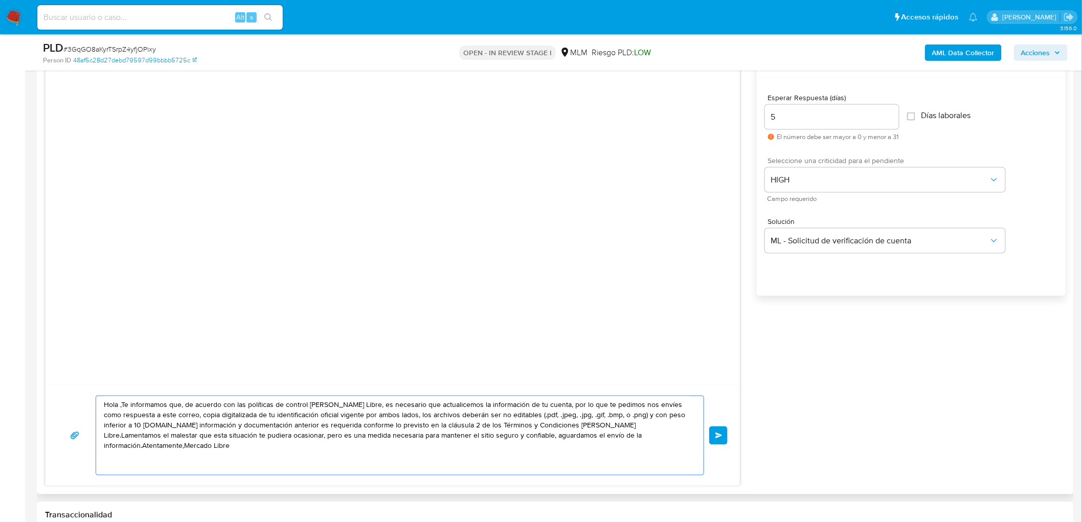
drag, startPoint x: 669, startPoint y: 446, endPoint x: 61, endPoint y: 361, distance: 613.3
click at [61, 361] on div "Hola ,Te informamos que, de acuerdo con las políticas de control de Mercado Lib…" at bounding box center [392, 269] width 695 height 436
paste textarea "Estimado Christian Vallejo Rios. Te comunicamos que se ha identificado un cambi…"
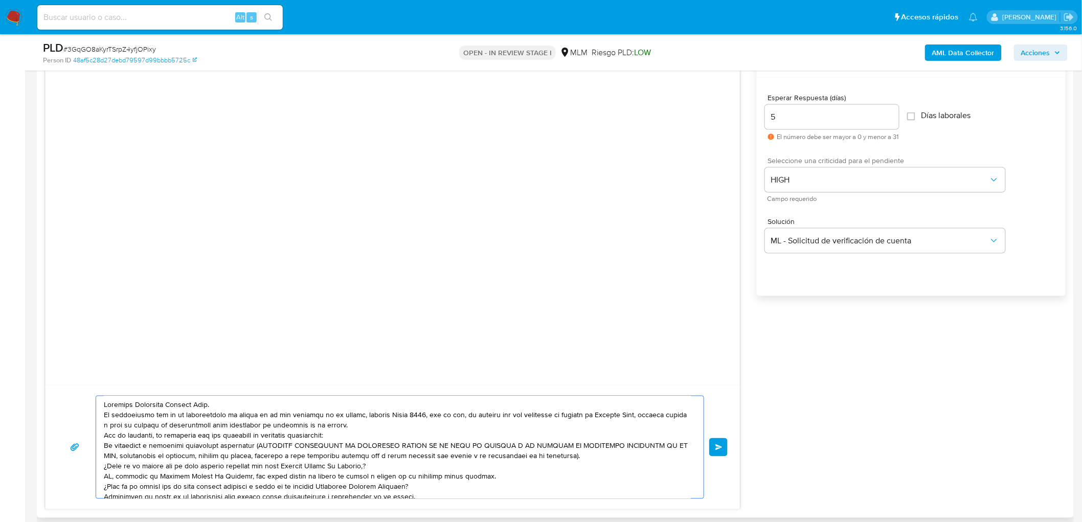
scroll to position [34, 0]
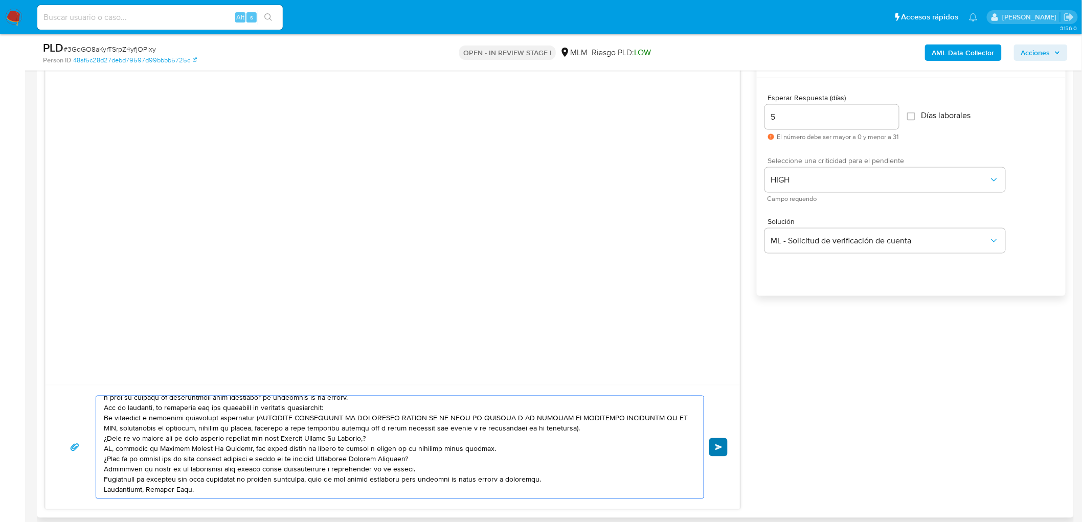
type textarea "Estimado Christian Vallejo Rios. Te comunicamos que se ha identificado un cambi…"
click at [722, 450] on span "Enviar" at bounding box center [718, 447] width 7 height 6
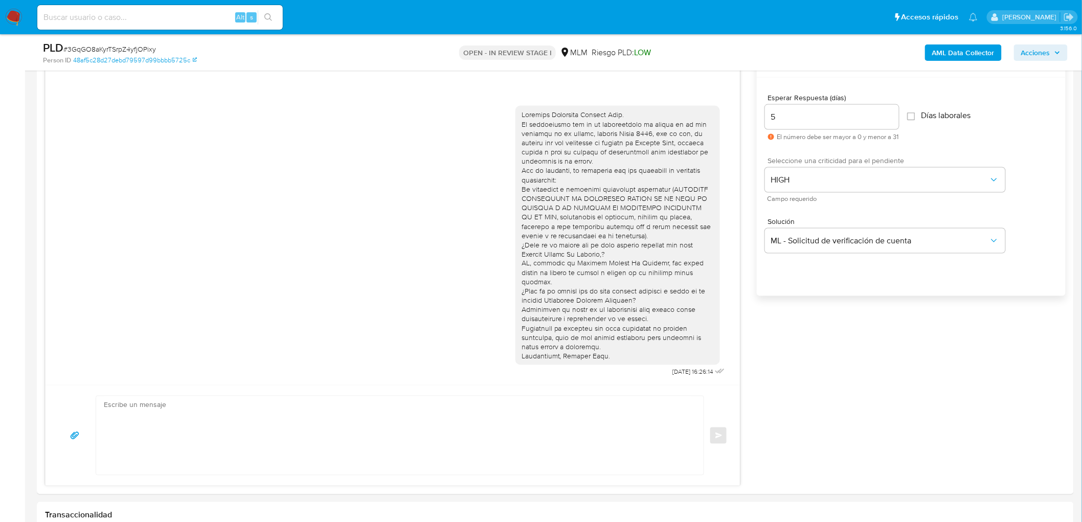
scroll to position [0, 0]
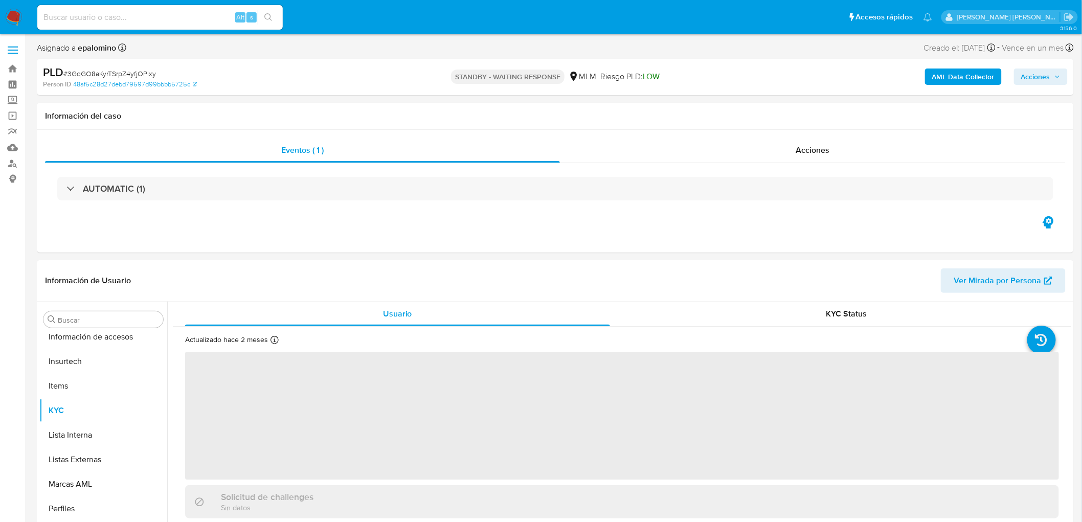
scroll to position [431, 0]
click at [108, 73] on span "# 3GqGO8aKyrTSrpZ4yfjOPixy" at bounding box center [109, 74] width 93 height 10
copy span "3GqGO8aKyrTSrpZ4yfjOPixy"
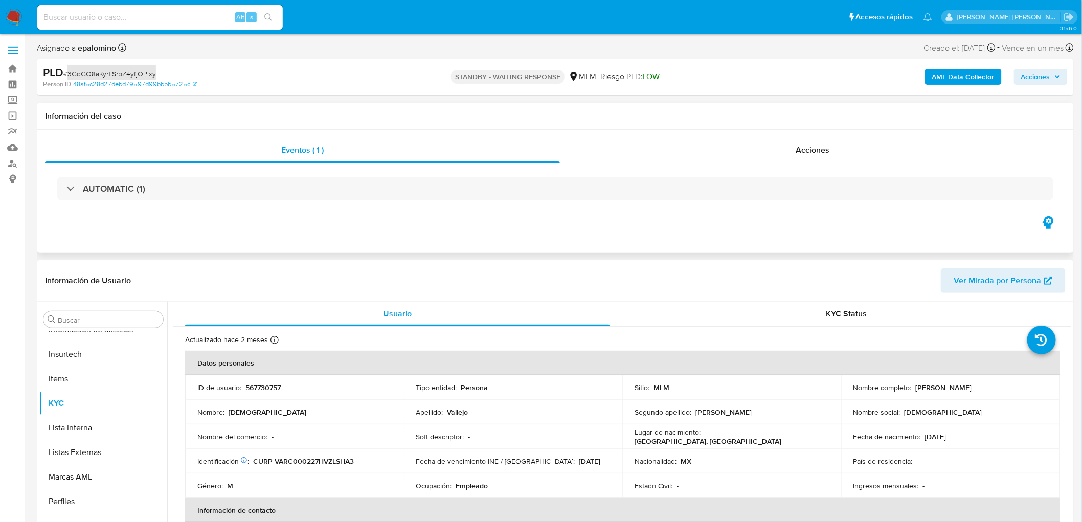
select select "10"
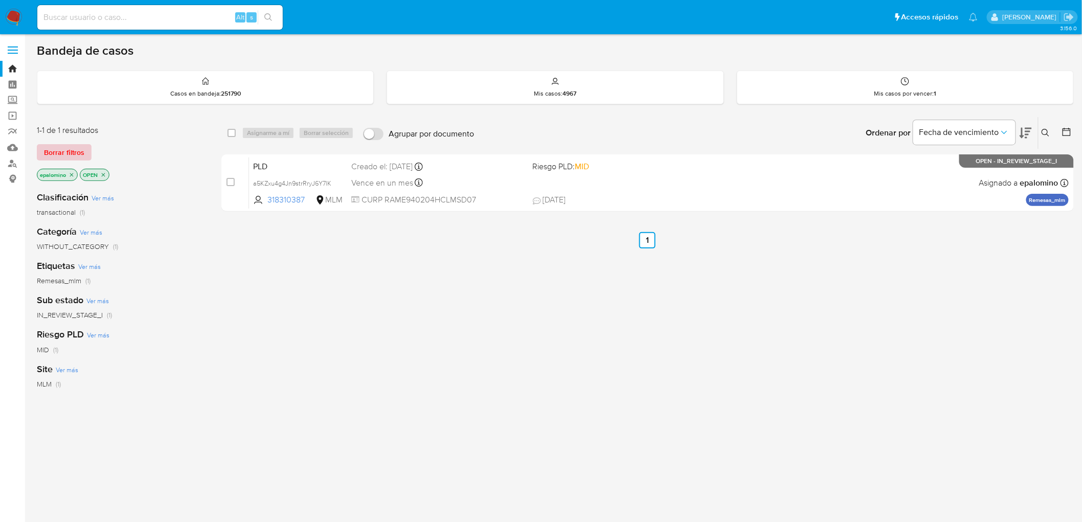
click at [77, 145] on span "Borrar filtros" at bounding box center [64, 152] width 40 height 14
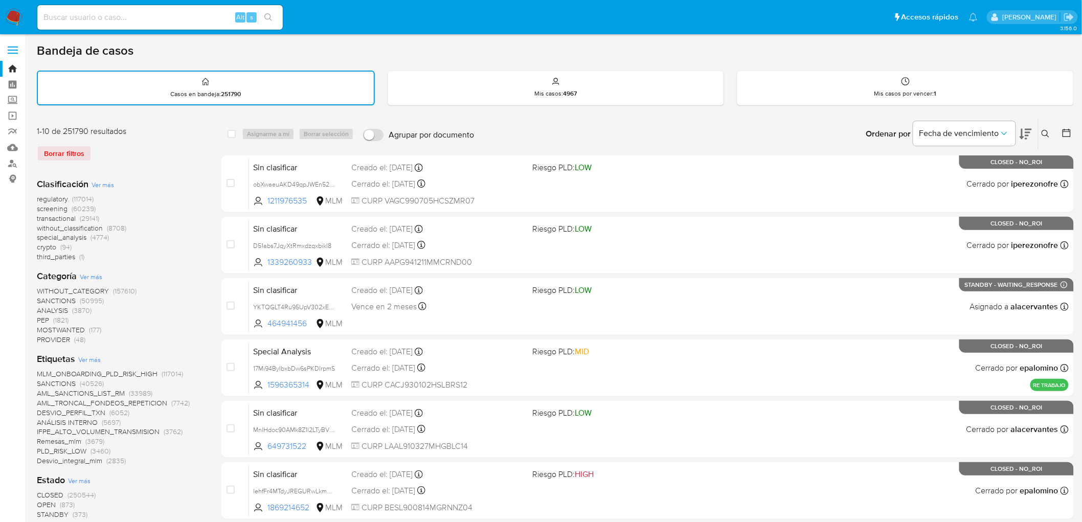
click at [3, 13] on nav "Pausado Ver notificaciones Alt s Accesos rápidos Presiona las siguientes teclas…" at bounding box center [541, 17] width 1082 height 34
click at [9, 18] on img at bounding box center [13, 17] width 17 height 17
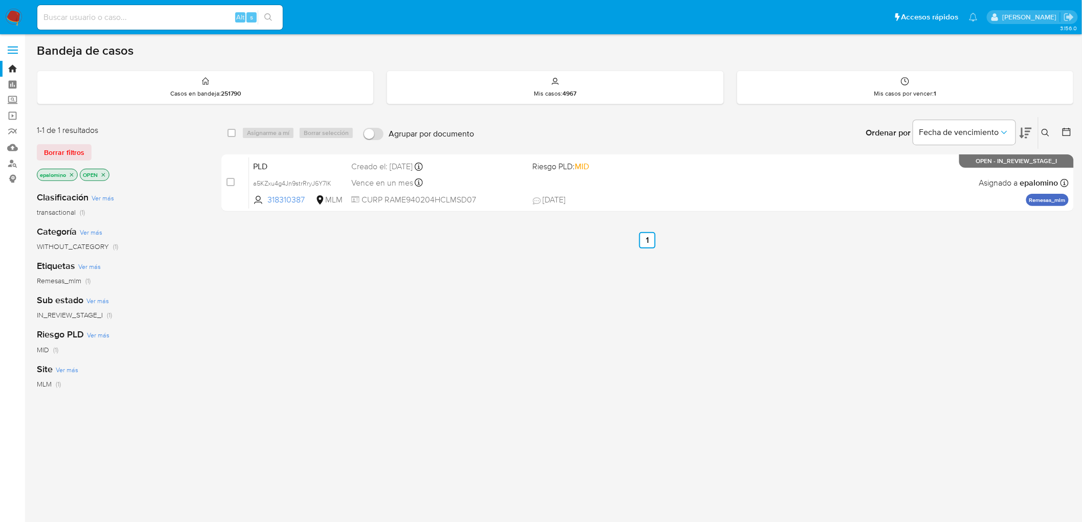
click at [48, 155] on span "Borrar filtros" at bounding box center [64, 152] width 40 height 14
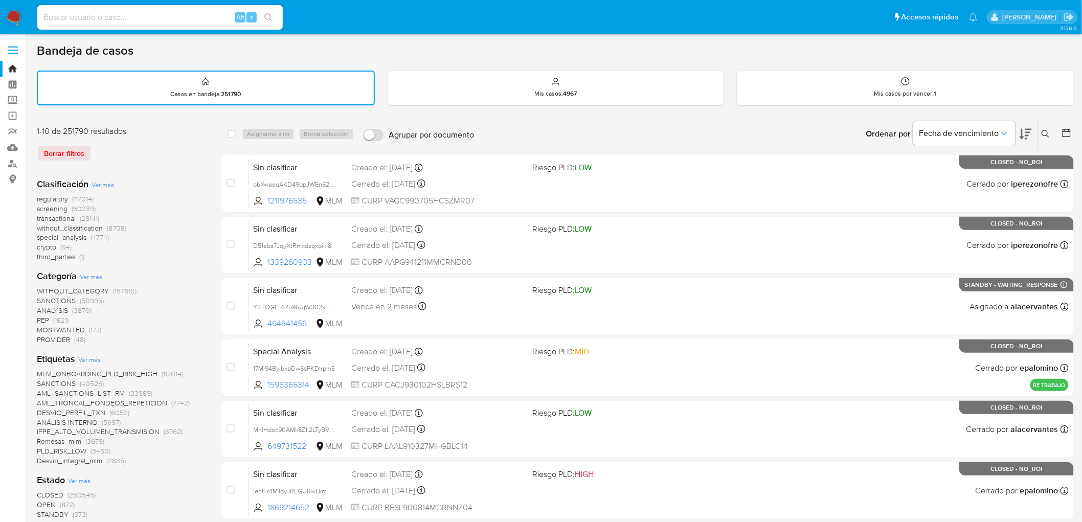
click at [1047, 134] on icon at bounding box center [1045, 134] width 8 height 8
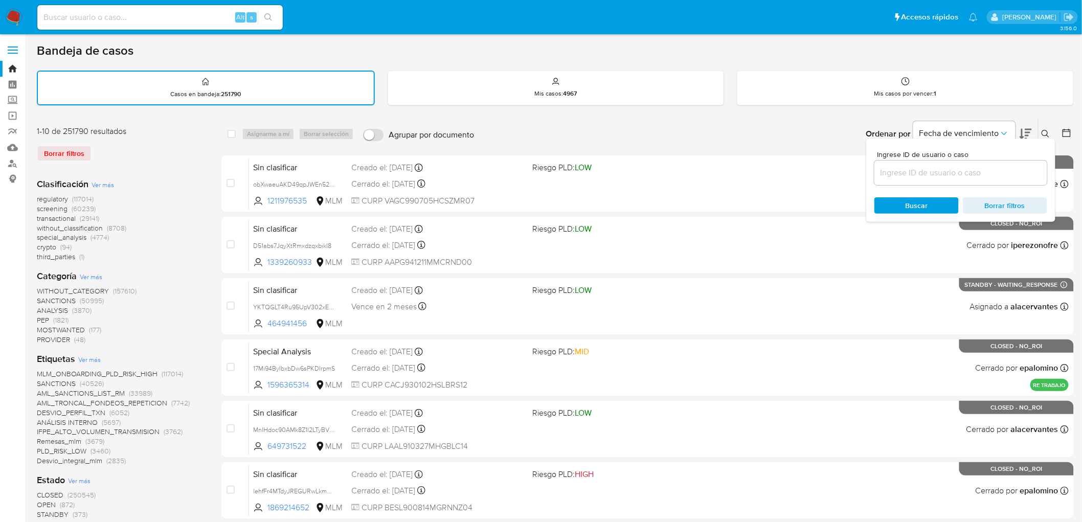
click at [926, 169] on input at bounding box center [960, 172] width 173 height 13
type input "2203871805"
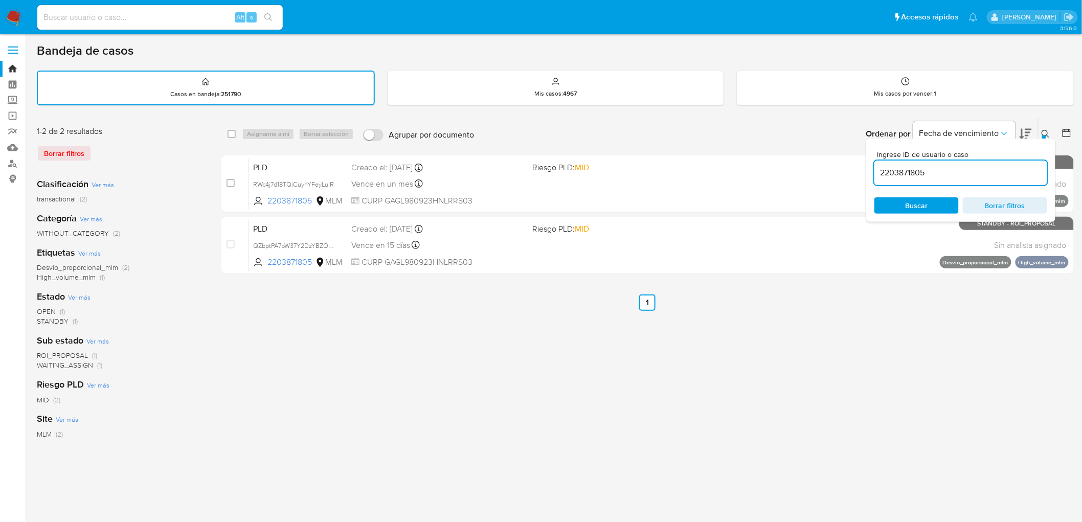
click at [1047, 139] on div "Ingrese ID de usuario o caso 2203871805 Buscar Borrar filtros" at bounding box center [960, 180] width 189 height 83
click at [1045, 135] on div at bounding box center [1044, 137] width 4 height 4
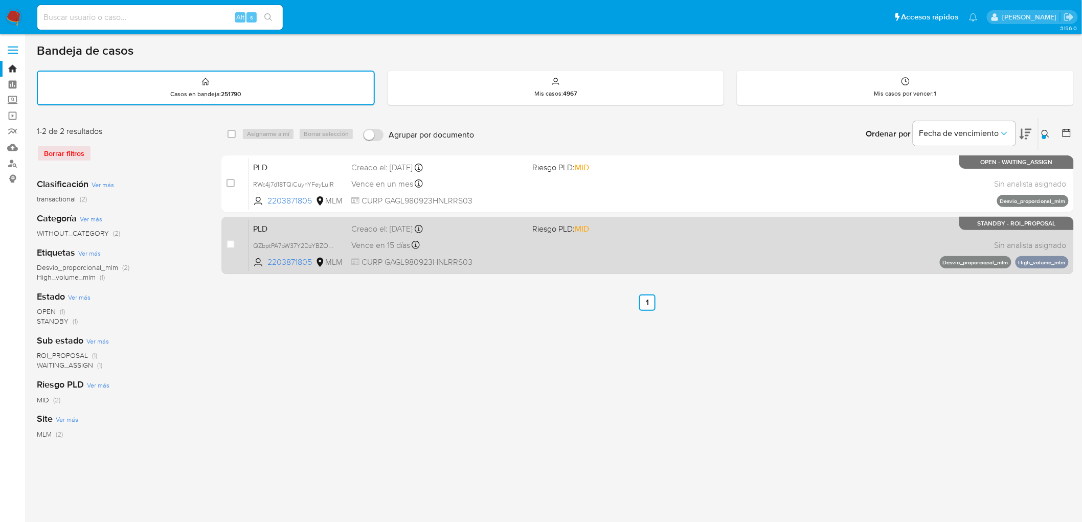
click at [271, 226] on span "PLD" at bounding box center [298, 227] width 90 height 13
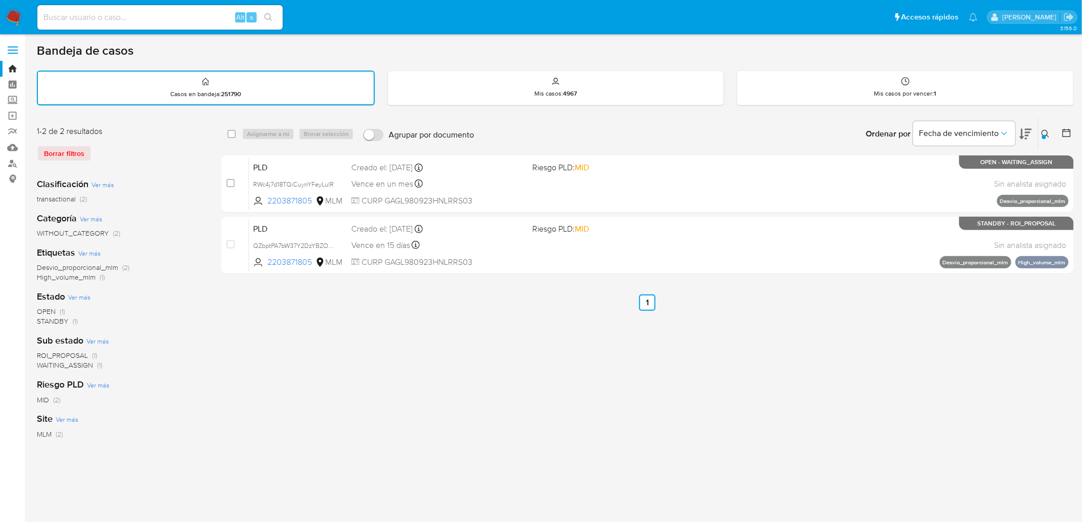
click at [13, 16] on img at bounding box center [13, 17] width 17 height 17
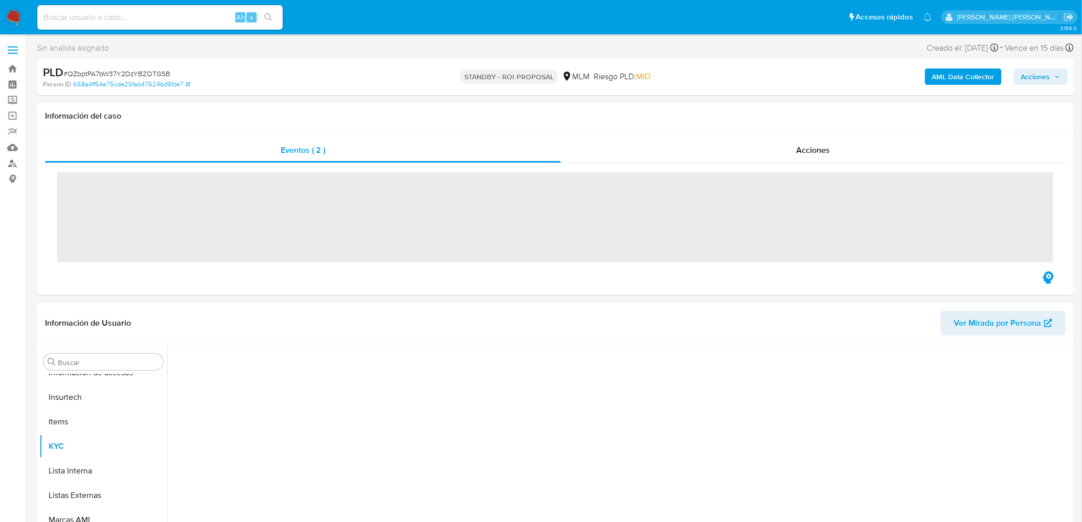
scroll to position [431, 0]
click at [161, 74] on span "# QZbptPA7bW37Y2DzYBZOTGSB" at bounding box center [116, 74] width 107 height 10
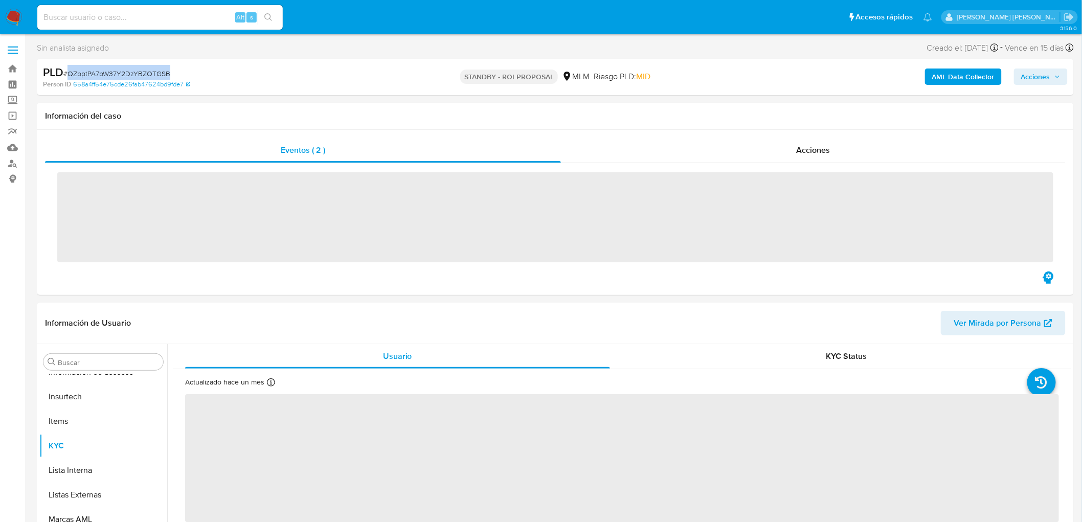
click at [161, 74] on span "# QZbptPA7bW37Y2DzYBZOTGSB" at bounding box center [116, 74] width 107 height 10
copy span "QZbptPA7bW37Y2DzYBZOTGSB"
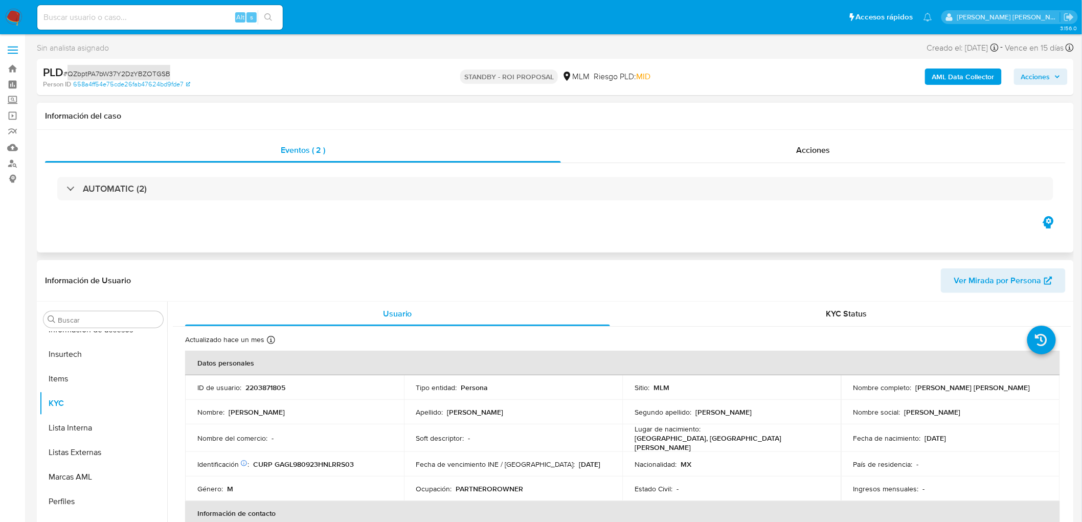
select select "10"
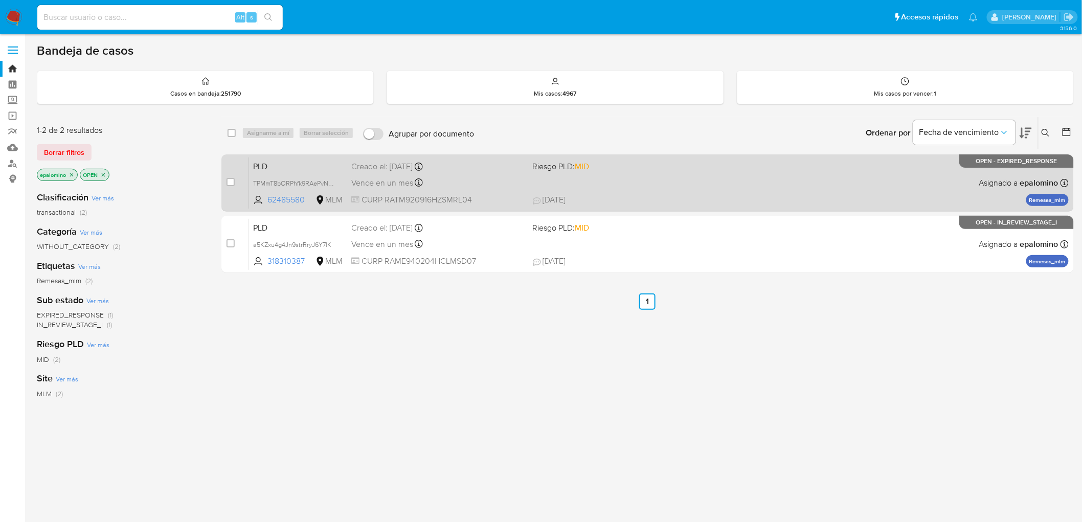
click at [271, 167] on span "PLD" at bounding box center [298, 165] width 90 height 13
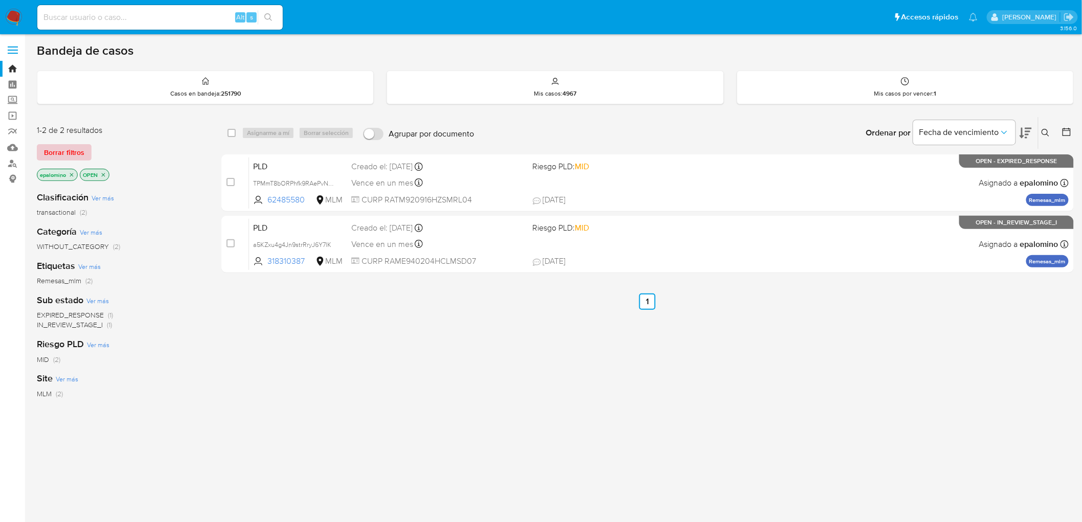
click at [61, 160] on span "Borrar filtros" at bounding box center [64, 152] width 40 height 14
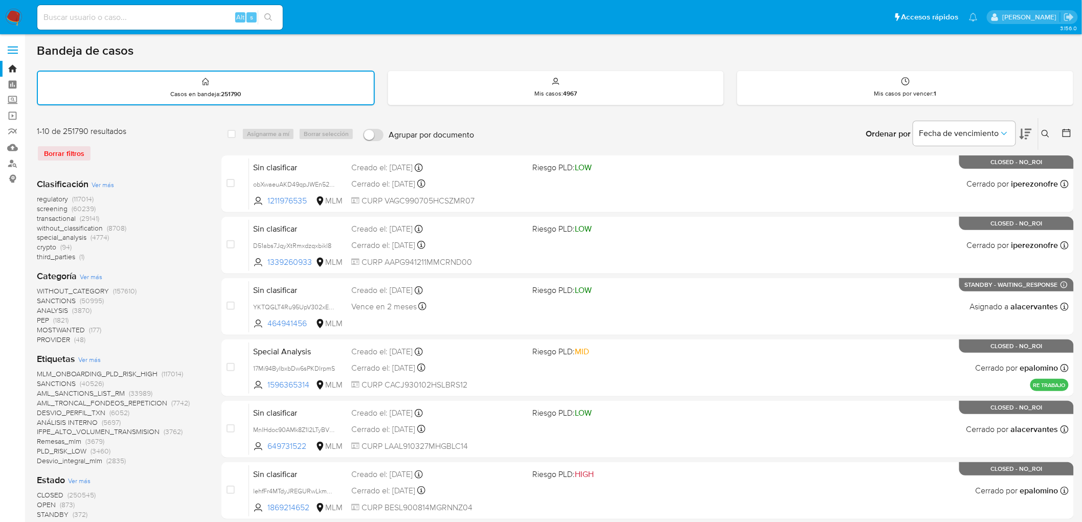
click at [1044, 130] on icon at bounding box center [1045, 134] width 8 height 8
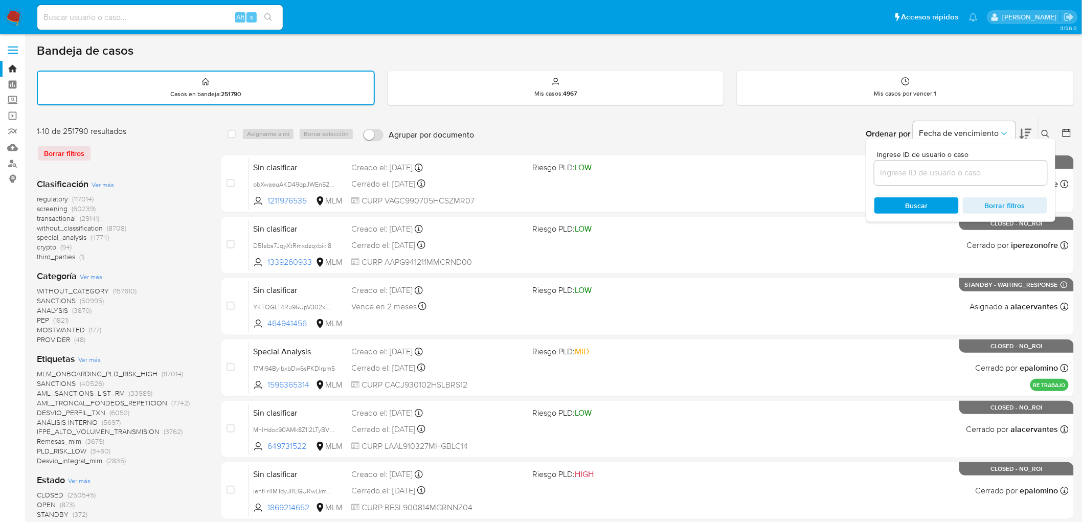
click at [918, 166] on input at bounding box center [960, 172] width 173 height 13
type input "62485580"
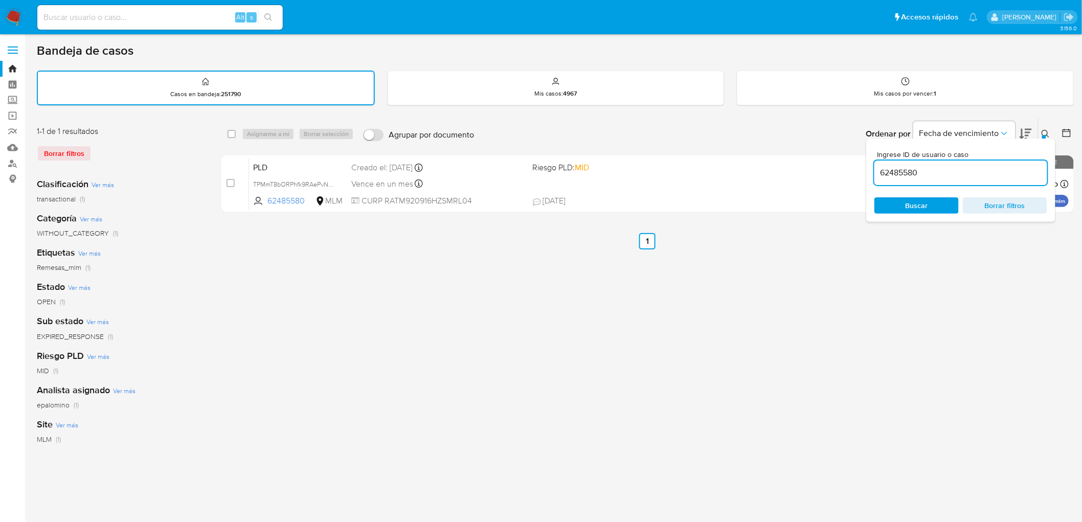
click at [1050, 132] on icon at bounding box center [1045, 134] width 8 height 8
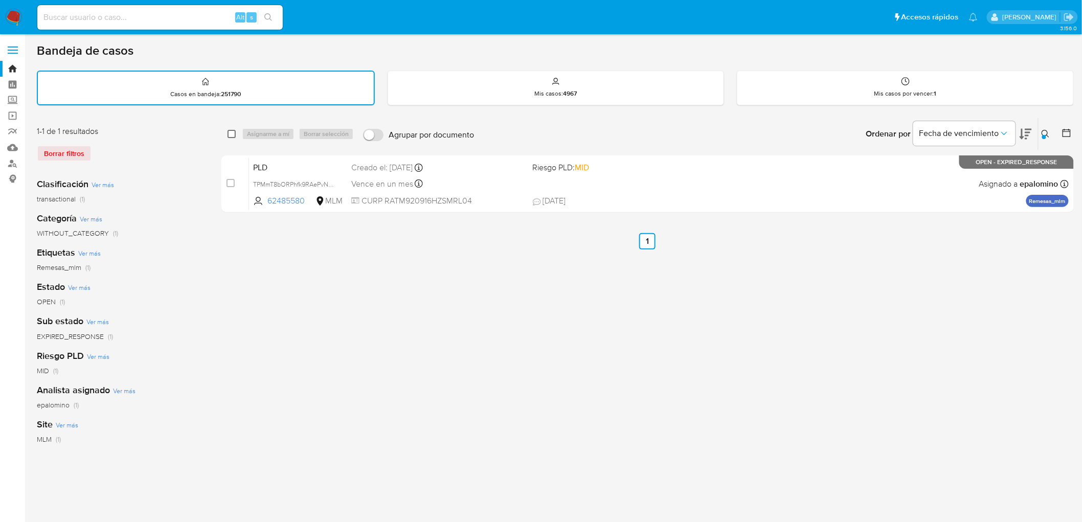
click at [229, 133] on input "checkbox" at bounding box center [232, 134] width 8 height 8
checkbox input "true"
click at [247, 131] on span "Asignarme a mí" at bounding box center [268, 134] width 42 height 10
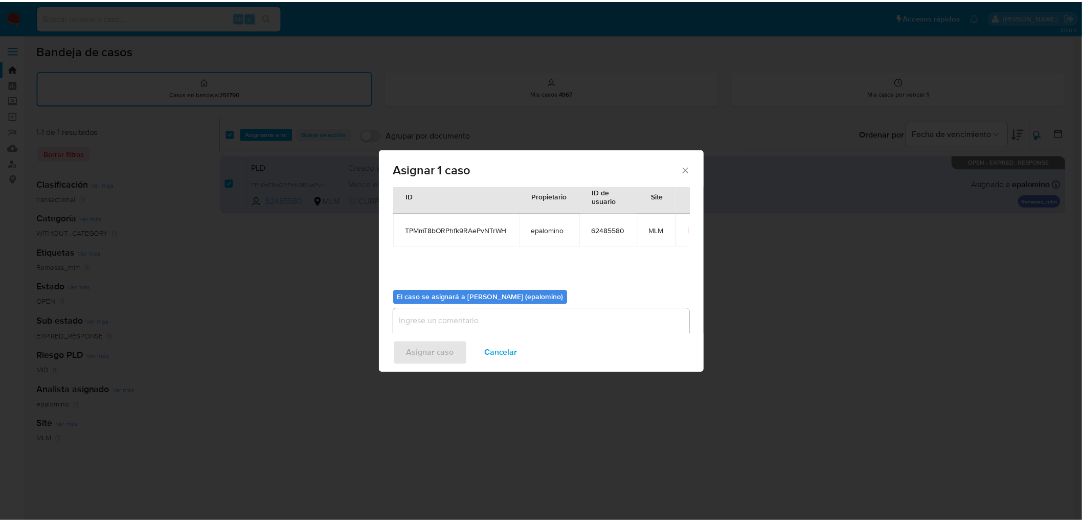
scroll to position [53, 0]
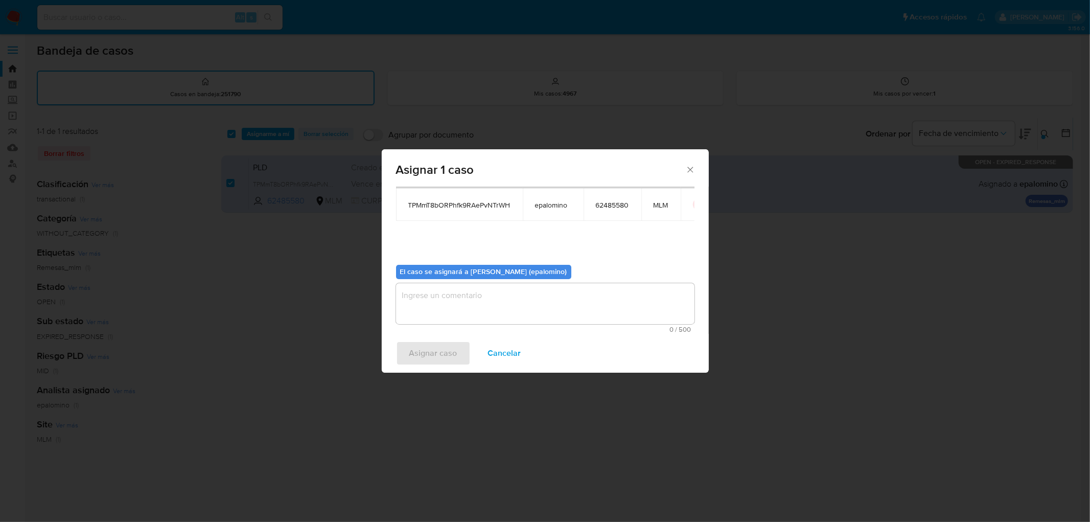
click at [431, 313] on textarea "assign-modal" at bounding box center [545, 303] width 299 height 41
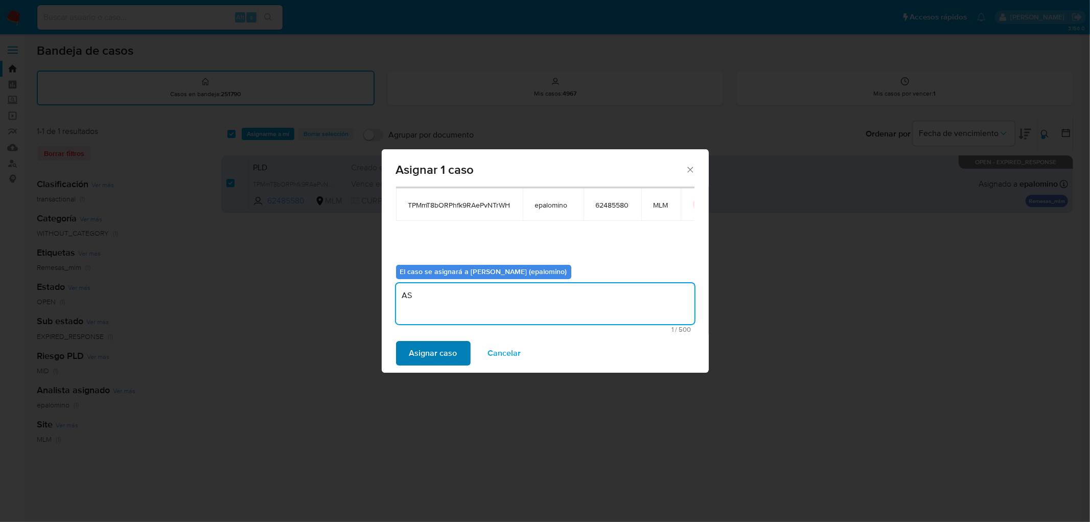
type textarea "AS"
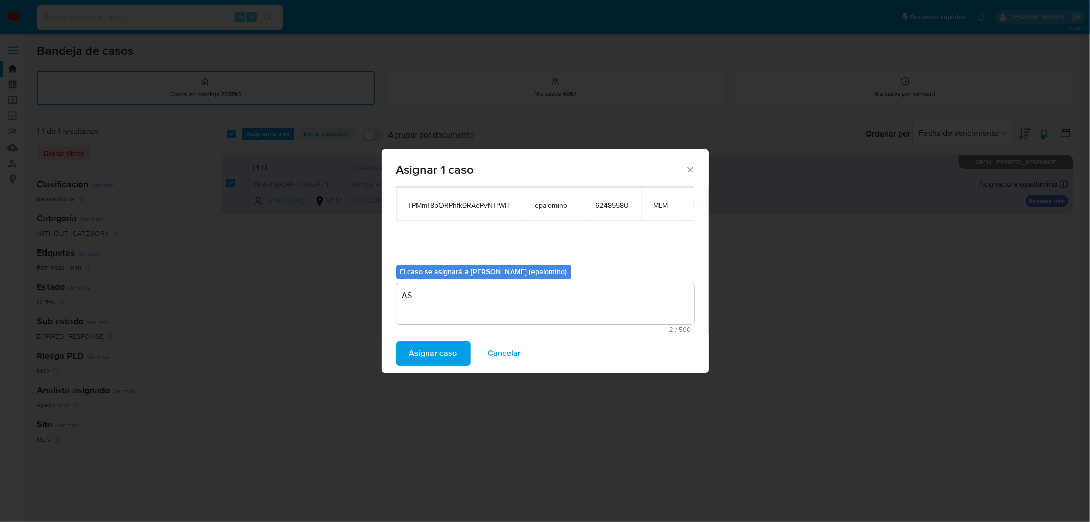
click at [436, 350] on span "Asignar caso" at bounding box center [434, 353] width 48 height 22
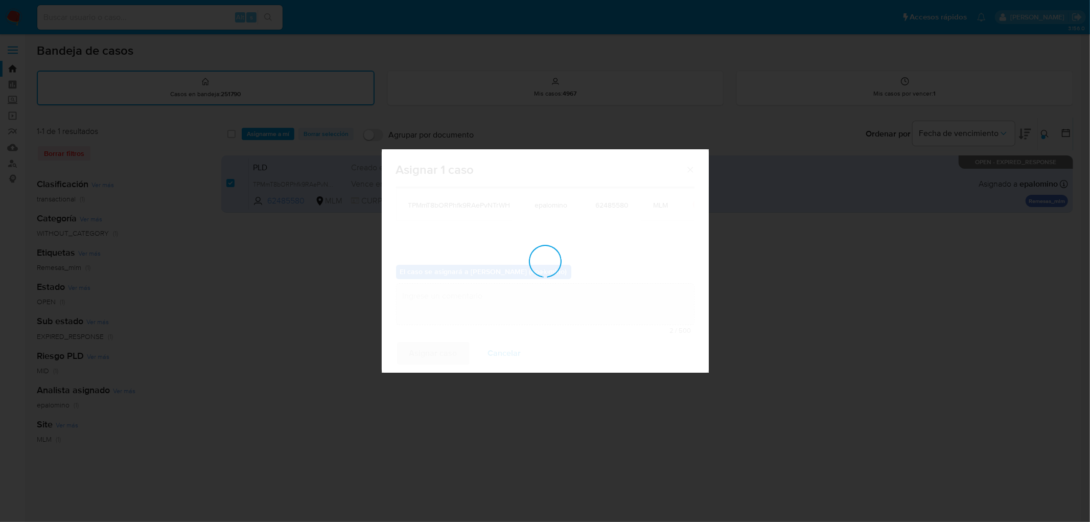
checkbox input "false"
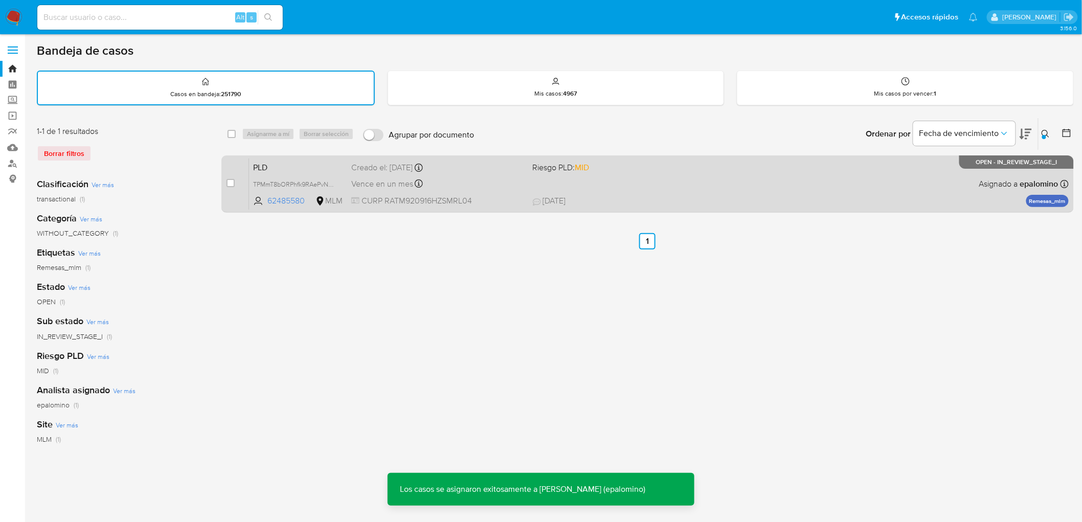
click at [271, 158] on div "PLD TPMmT8bORPhfk9RAePvNTrWH 62485580 MLM Riesgo PLD: MID Creado el: 12/08/2025…" at bounding box center [659, 184] width 820 height 52
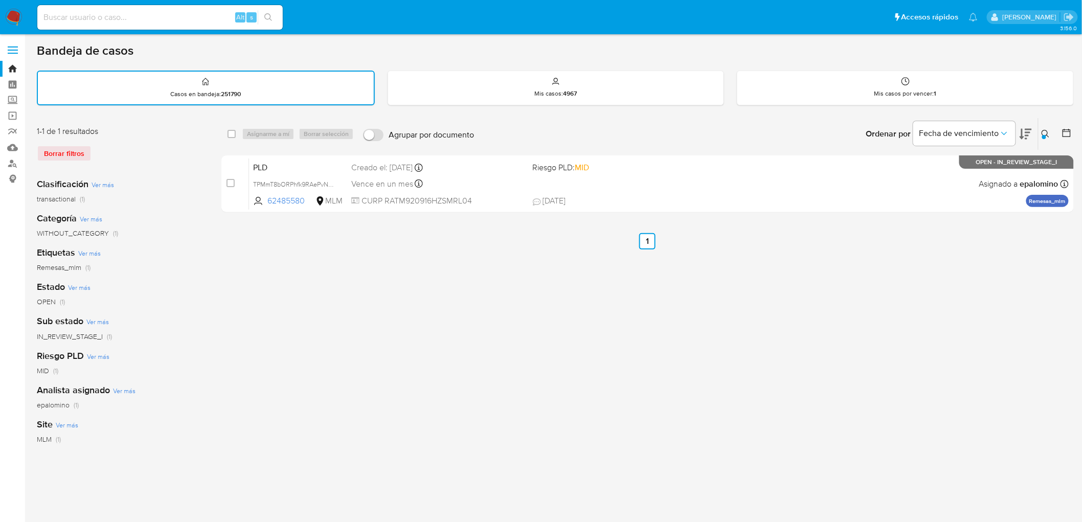
click at [21, 16] on img at bounding box center [13, 17] width 17 height 17
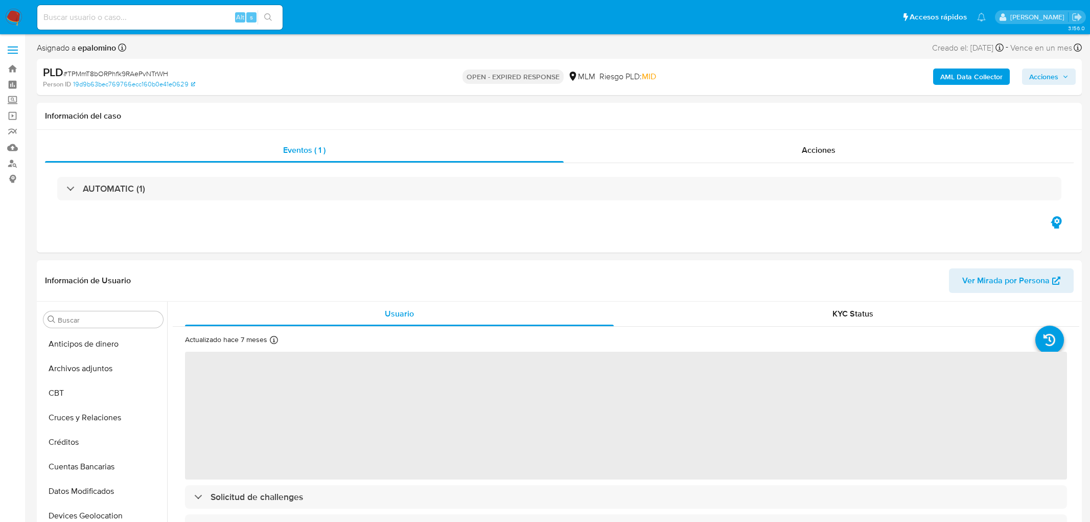
select select "10"
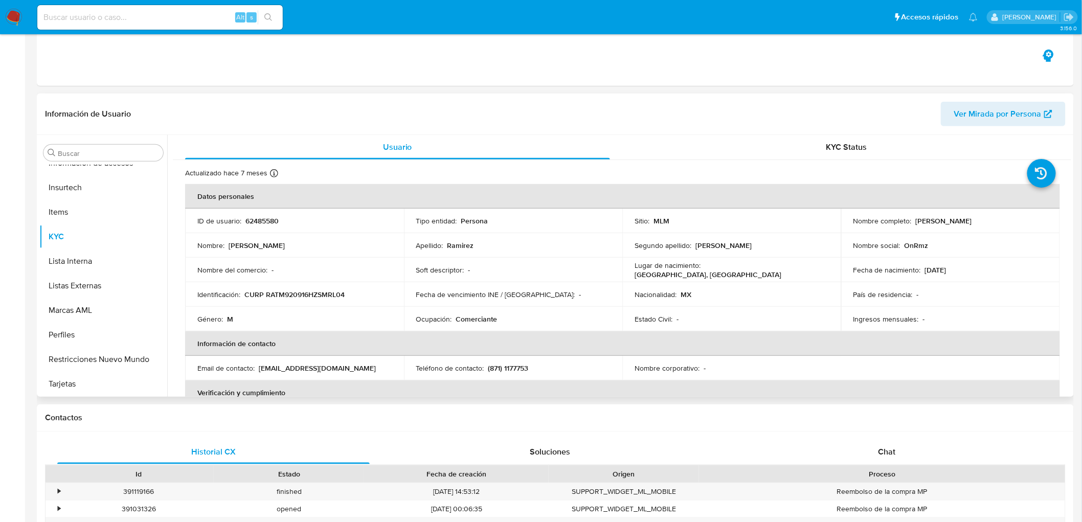
scroll to position [227, 0]
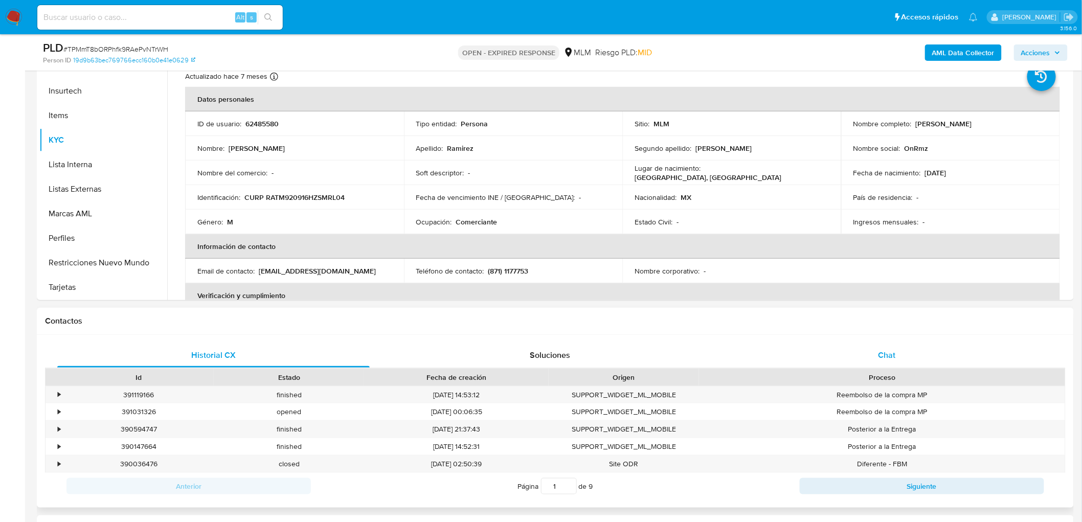
click at [900, 346] on div "Chat" at bounding box center [887, 355] width 312 height 25
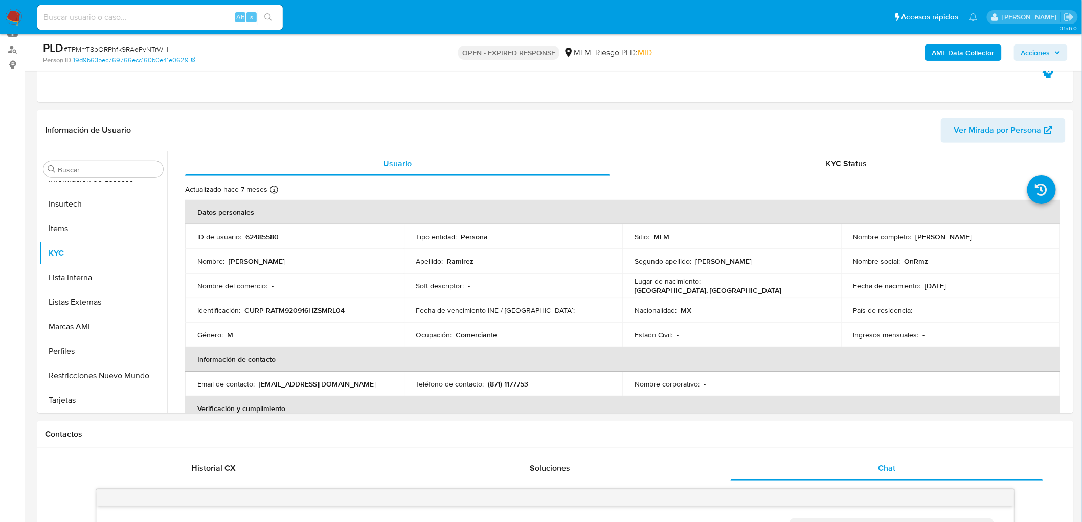
scroll to position [113, 0]
click at [262, 237] on p "62485580" at bounding box center [261, 237] width 33 height 9
copy p "62485580"
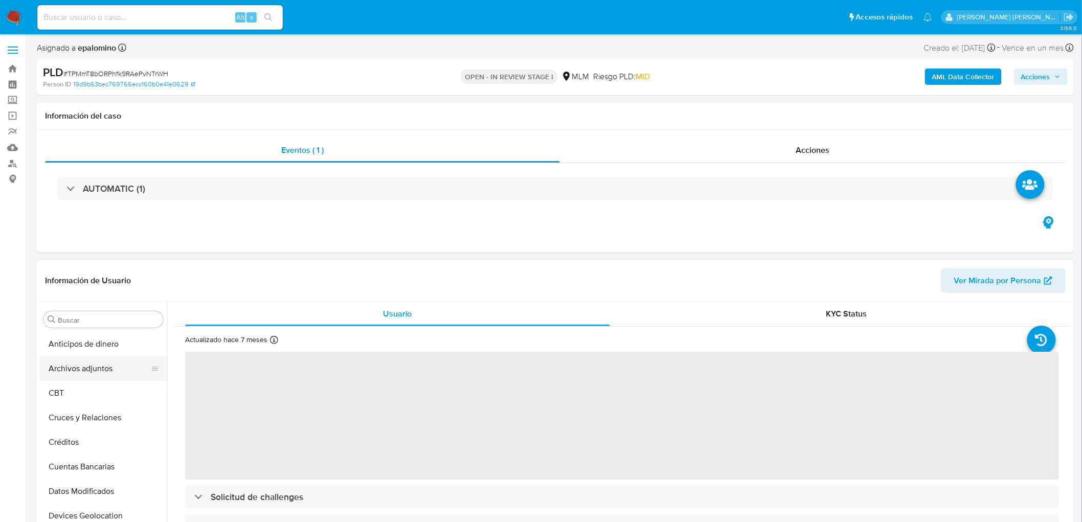
click at [95, 363] on button "Archivos adjuntos" at bounding box center [99, 368] width 120 height 25
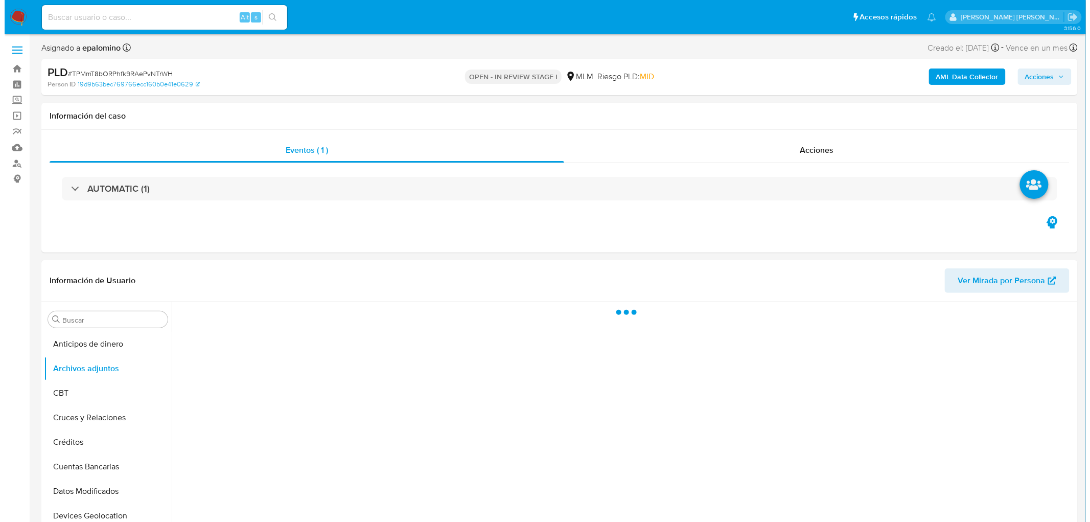
scroll to position [71, 0]
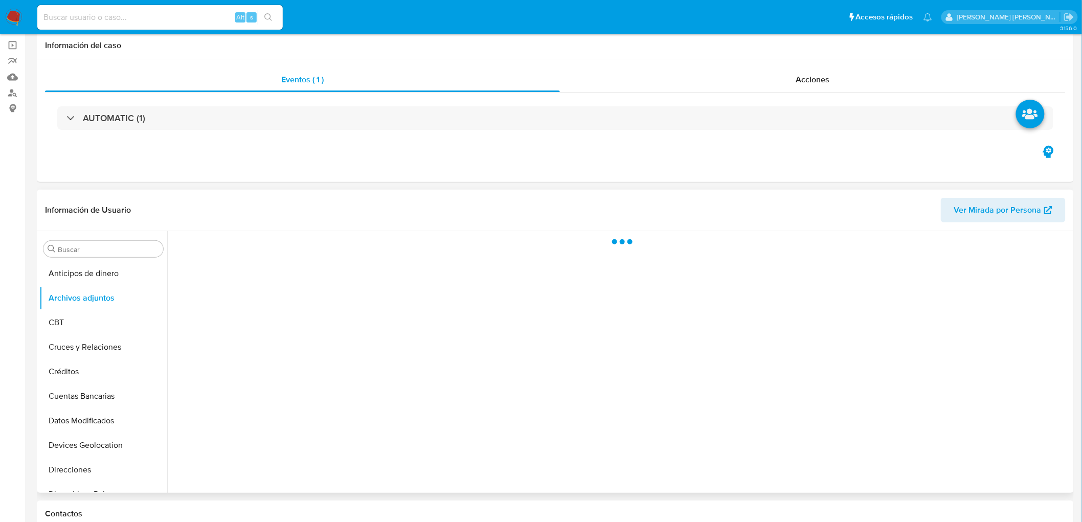
select select "10"
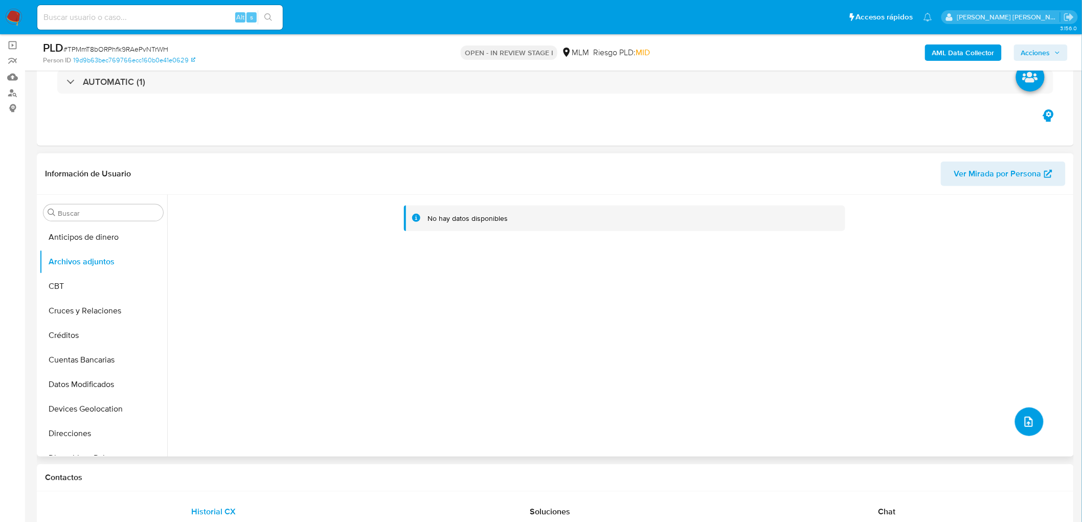
click at [1030, 423] on icon "upload-file" at bounding box center [1029, 422] width 12 height 12
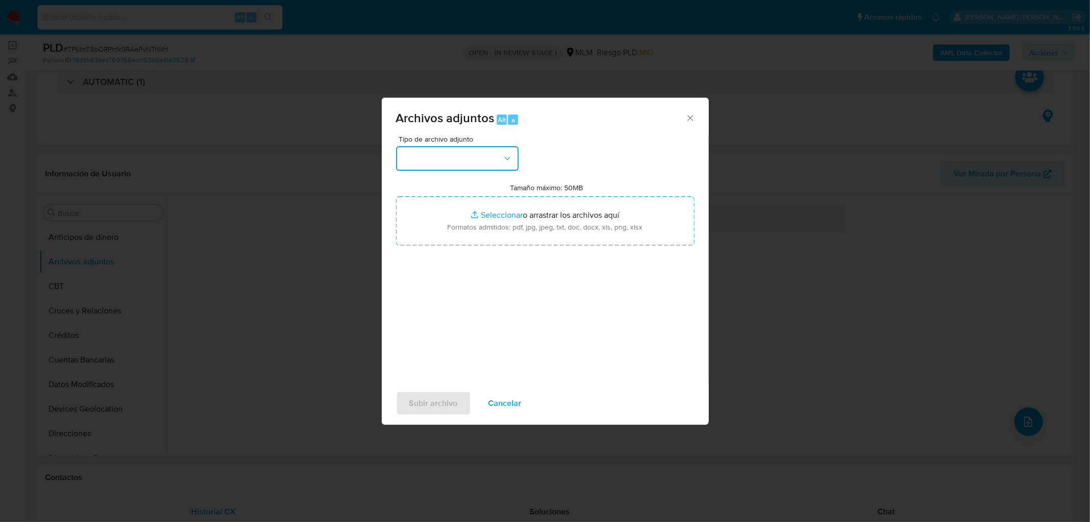
click at [487, 155] on button "button" at bounding box center [457, 158] width 123 height 25
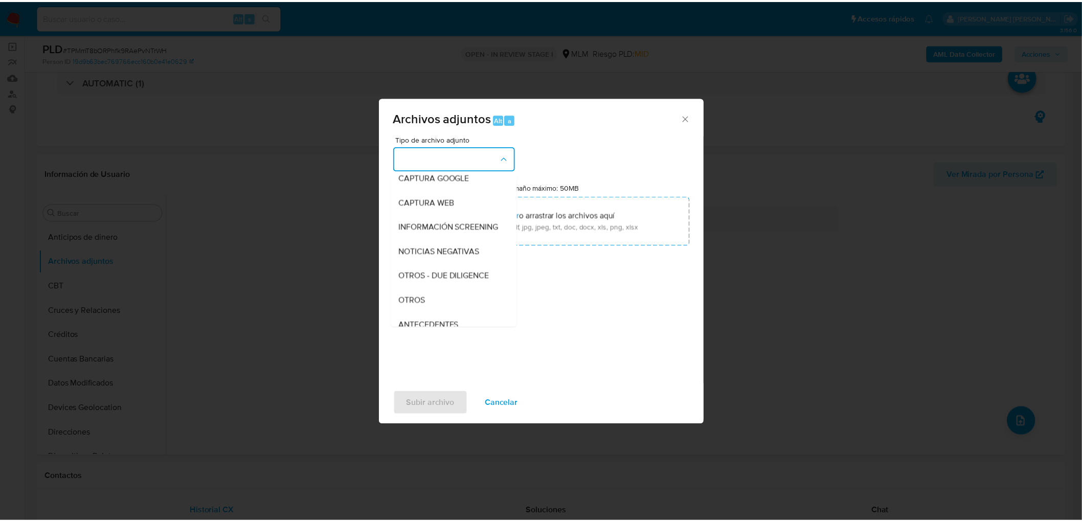
scroll to position [170, 0]
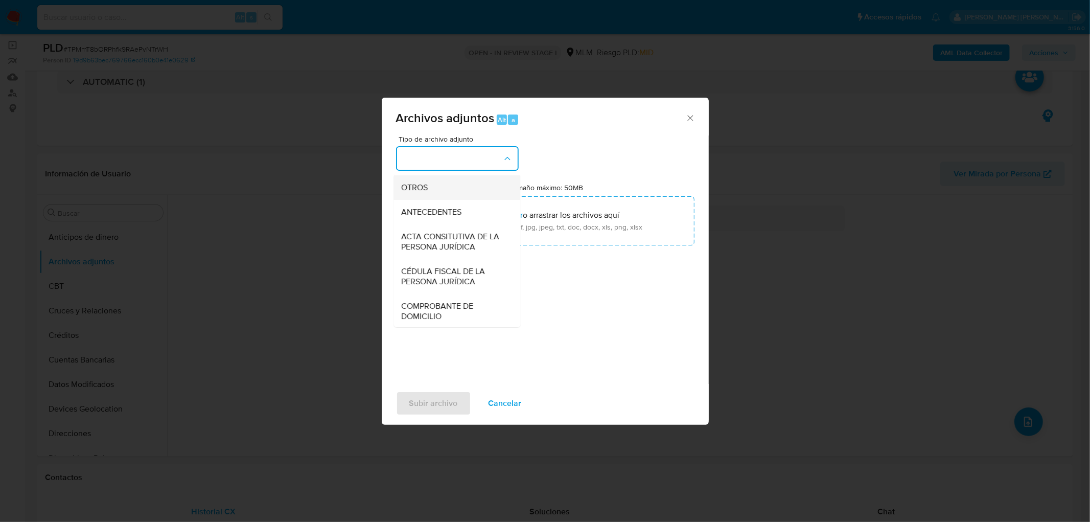
click at [452, 200] on div "OTROS" at bounding box center [454, 187] width 104 height 25
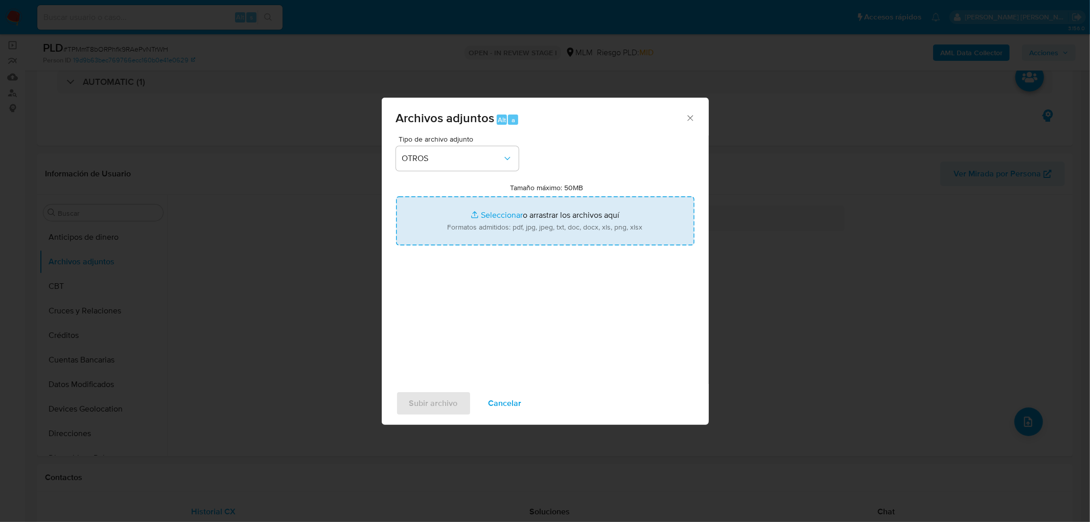
type input "C:\fakepath\62485580_Miltton Gaspar Ramirez Torres_AGO2025..xlsx"
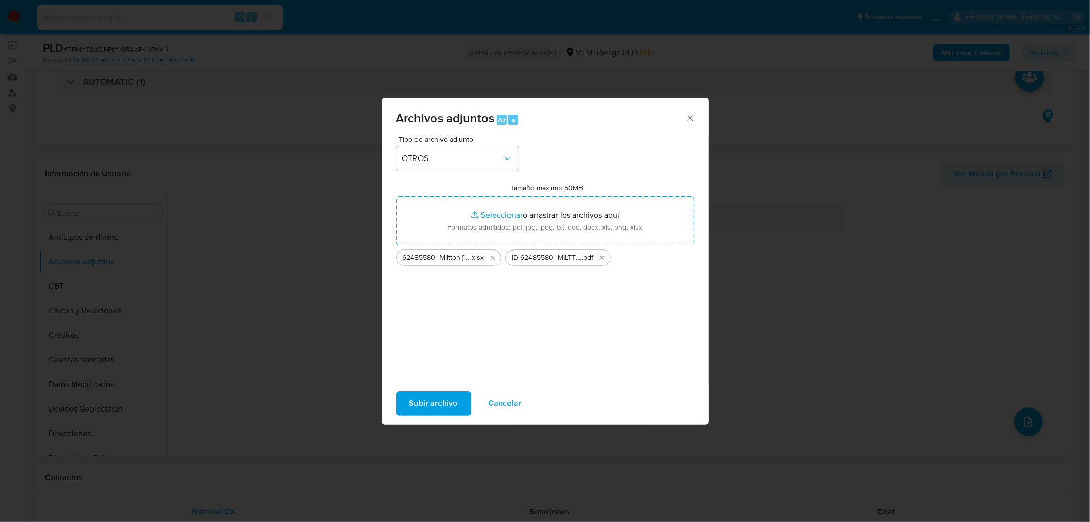
click at [427, 403] on span "Subir archivo" at bounding box center [434, 403] width 49 height 22
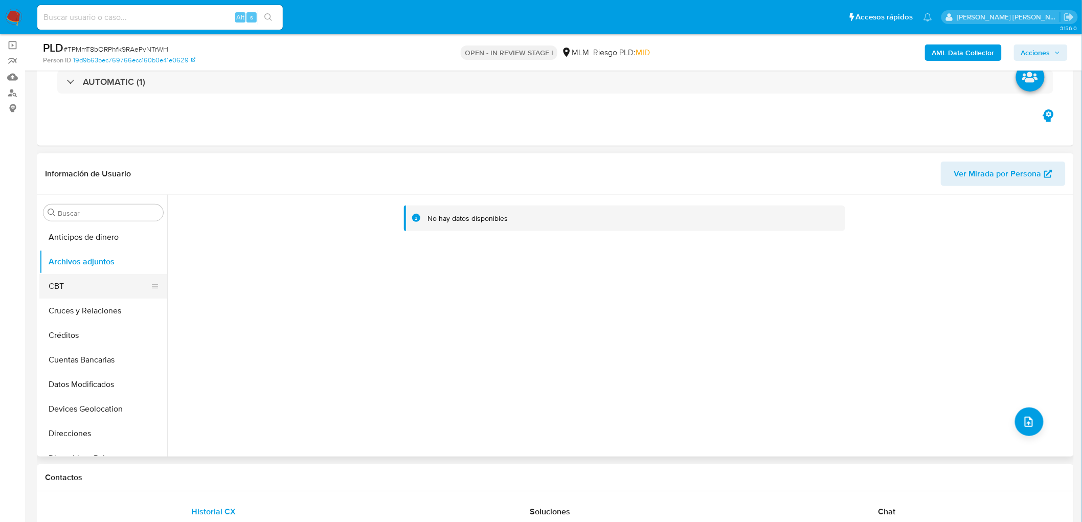
click at [103, 284] on button "CBT" at bounding box center [99, 286] width 120 height 25
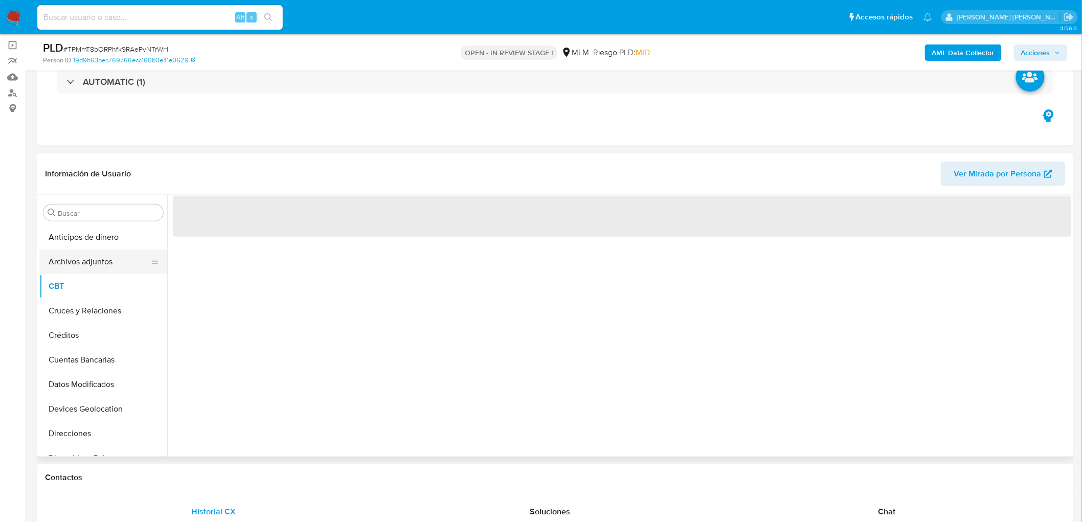
click at [110, 261] on button "Archivos adjuntos" at bounding box center [99, 261] width 120 height 25
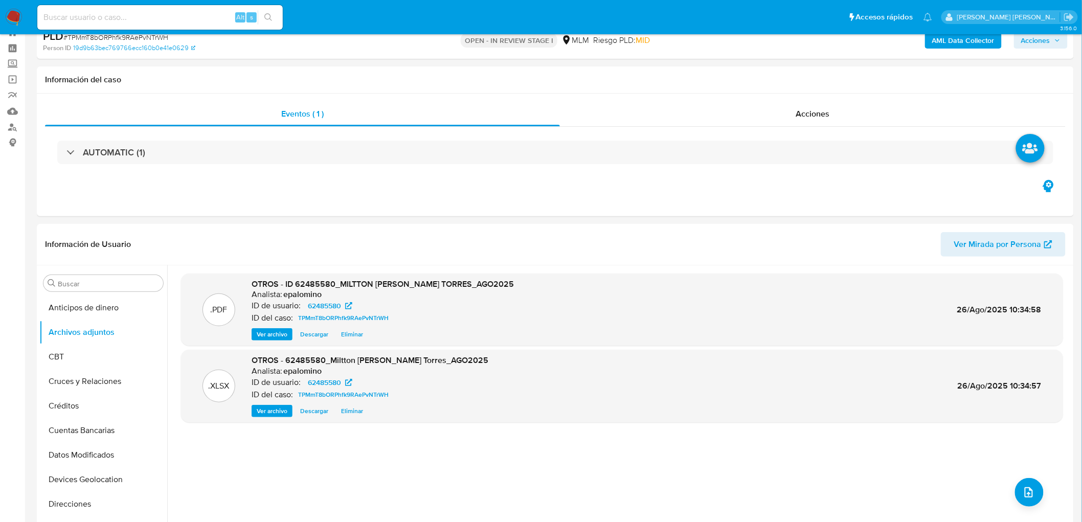
scroll to position [0, 0]
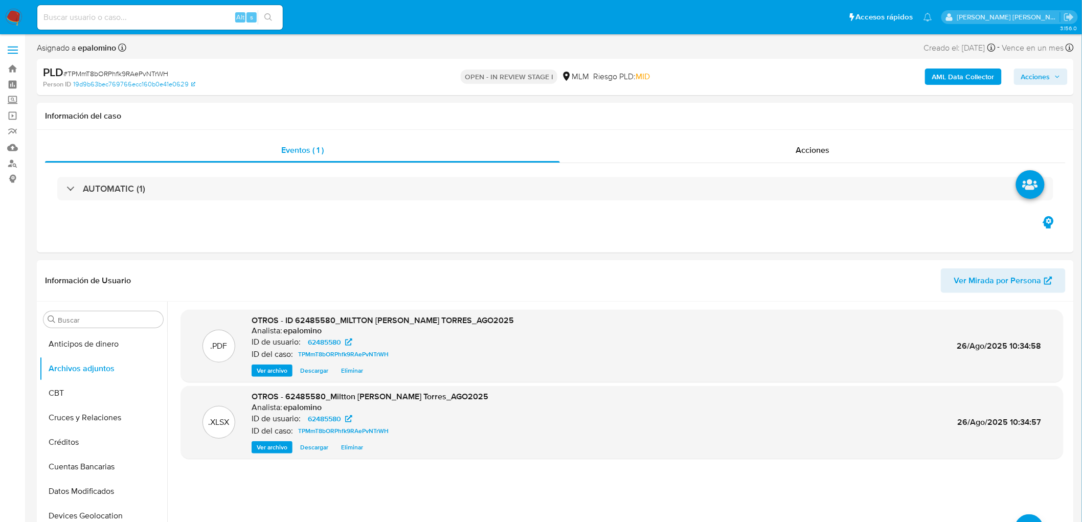
click at [1054, 72] on span "Acciones" at bounding box center [1040, 77] width 39 height 14
click at [1038, 241] on span "Enviar" at bounding box center [1029, 241] width 20 height 14
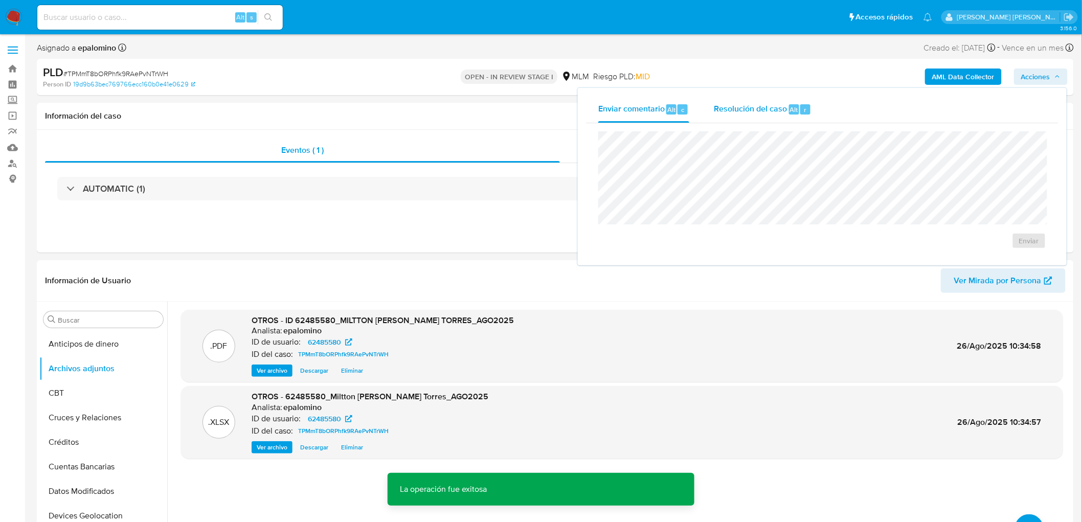
click at [788, 114] on div "Resolución del caso Alt r" at bounding box center [763, 109] width 98 height 27
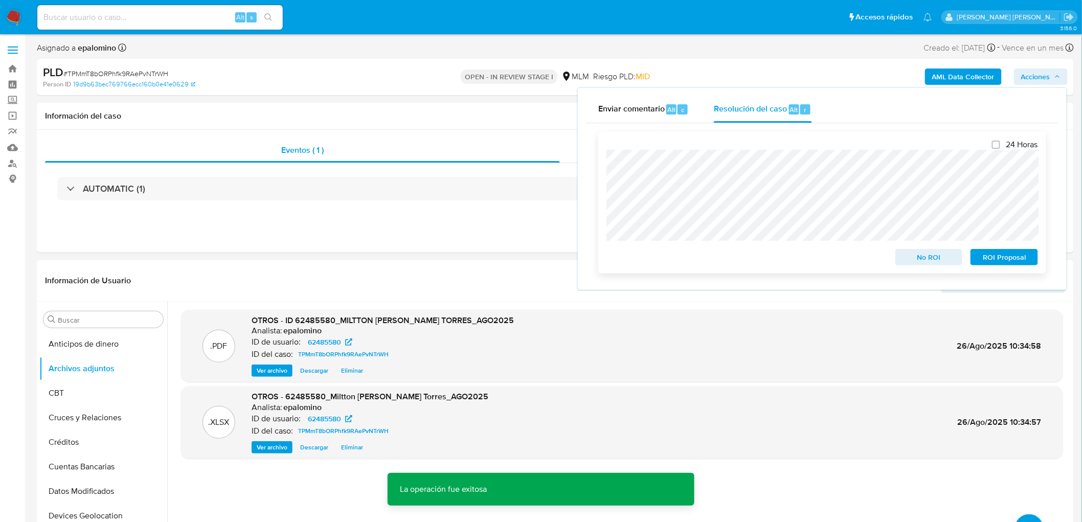
click at [913, 257] on span "No ROI" at bounding box center [928, 257] width 53 height 14
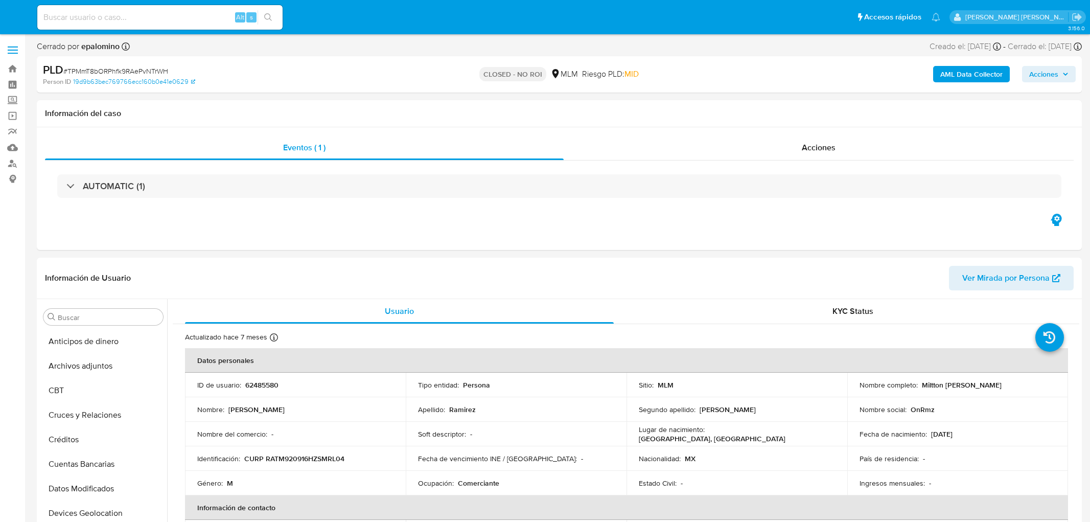
select select "10"
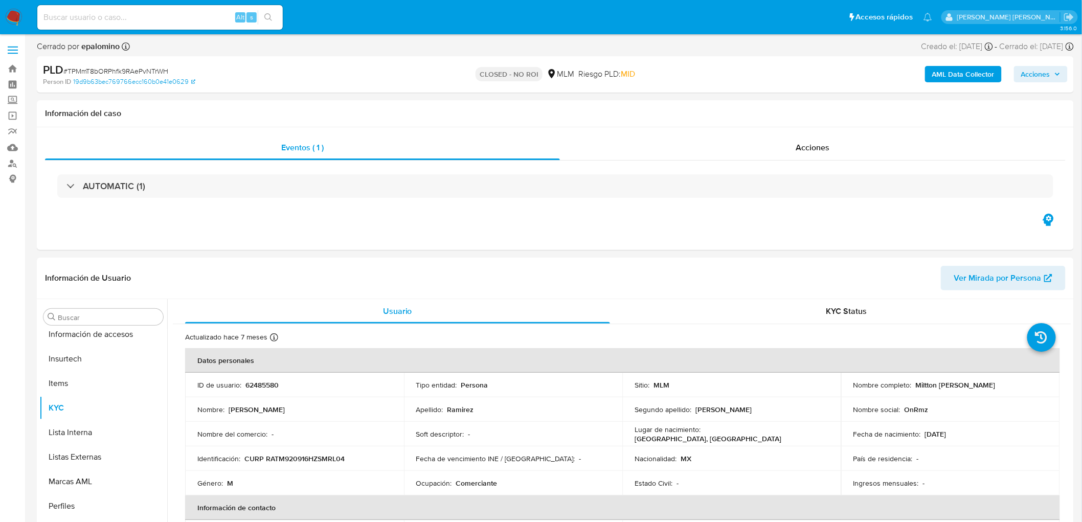
scroll to position [431, 0]
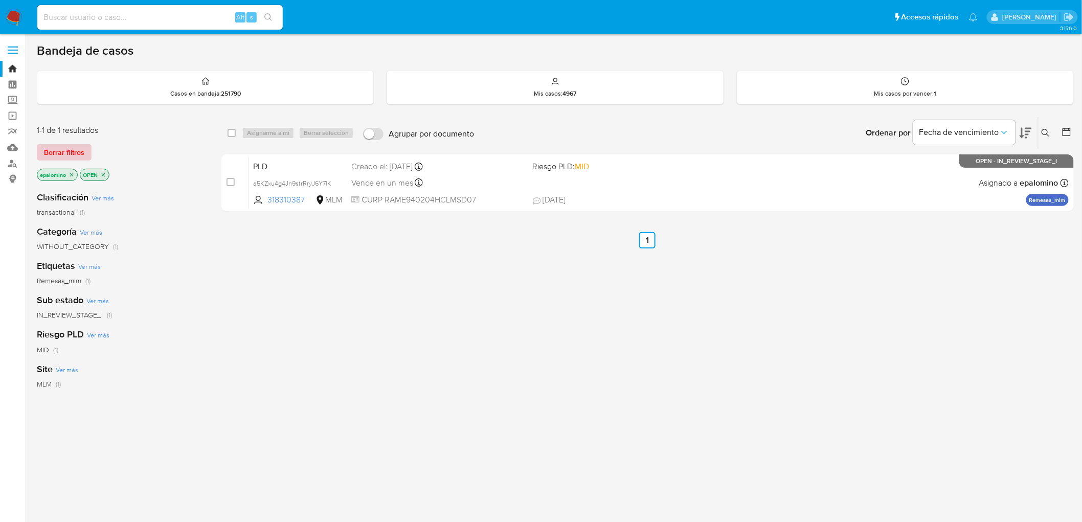
click at [72, 145] on span "Borrar filtros" at bounding box center [64, 152] width 40 height 14
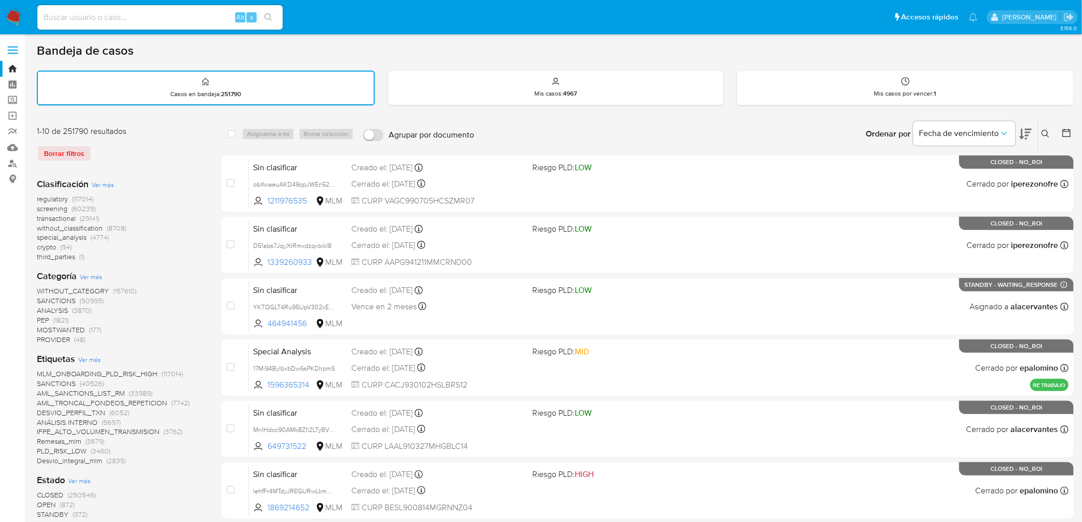
click at [14, 13] on img at bounding box center [13, 17] width 17 height 17
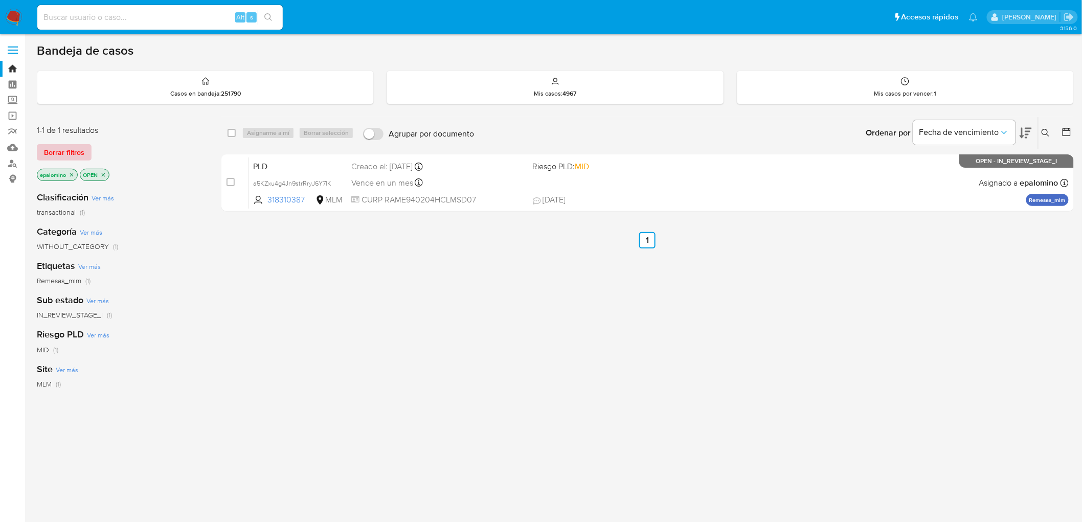
click at [73, 152] on span "Borrar filtros" at bounding box center [64, 152] width 40 height 14
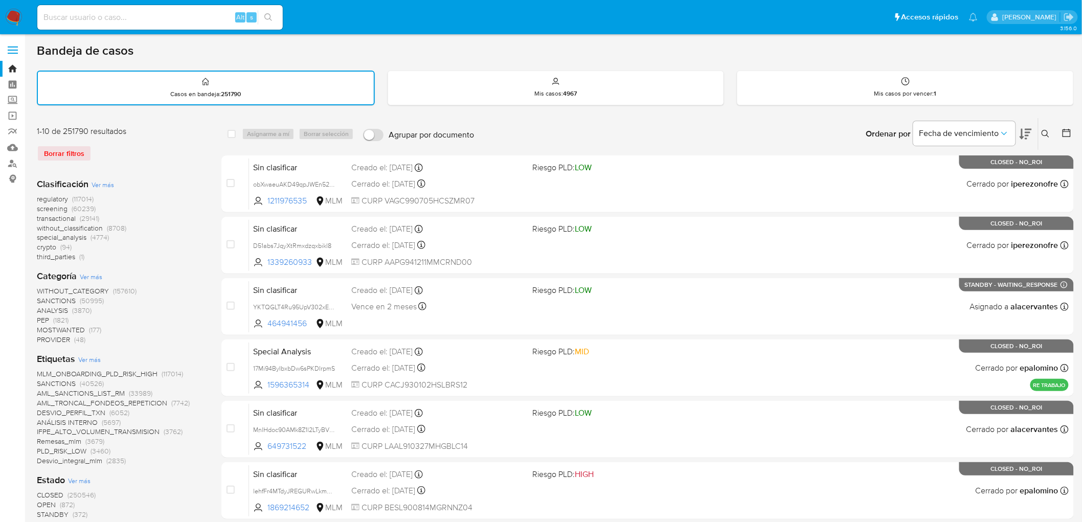
click at [1048, 132] on icon at bounding box center [1045, 134] width 8 height 8
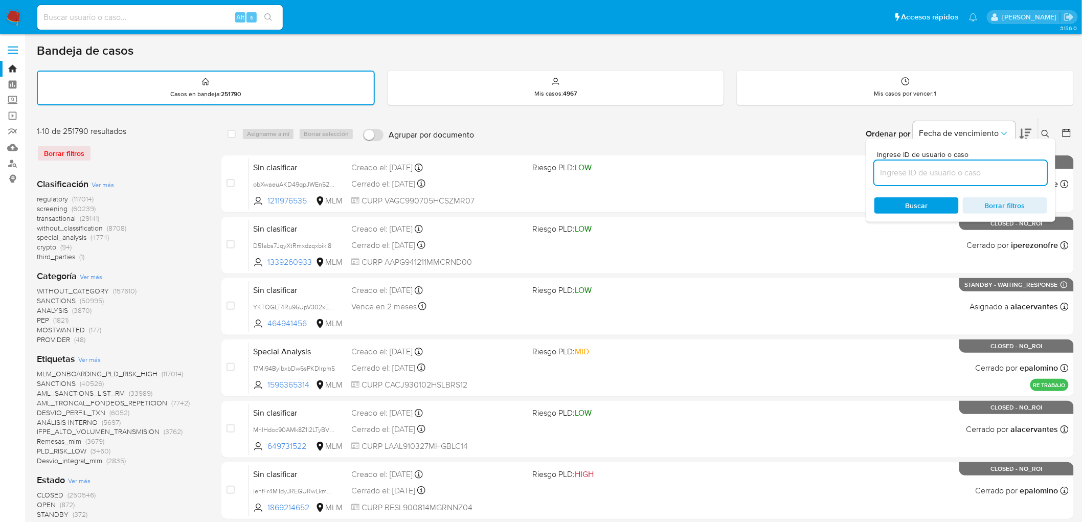
click at [936, 169] on input at bounding box center [960, 172] width 173 height 13
type input "199576169"
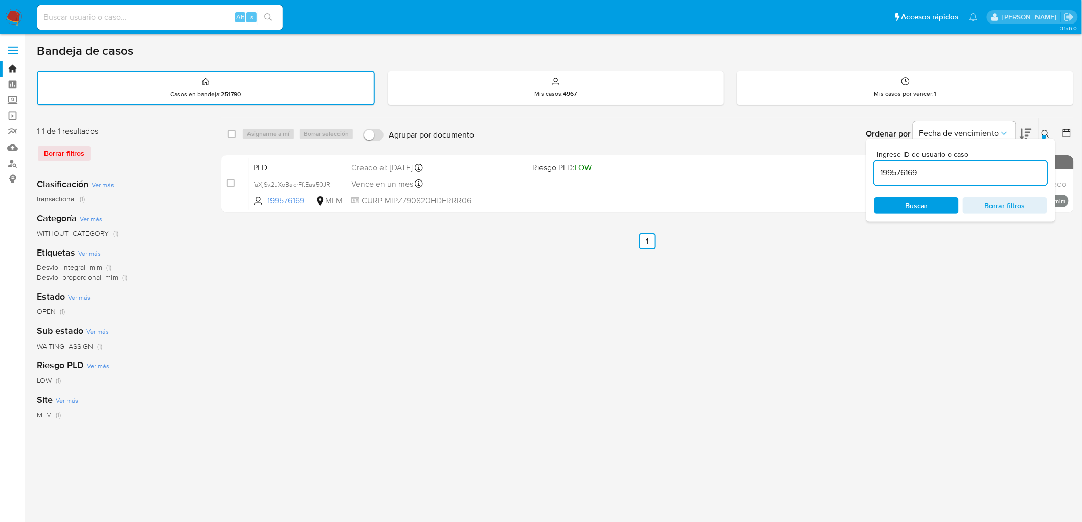
click at [1046, 132] on icon at bounding box center [1045, 134] width 8 height 8
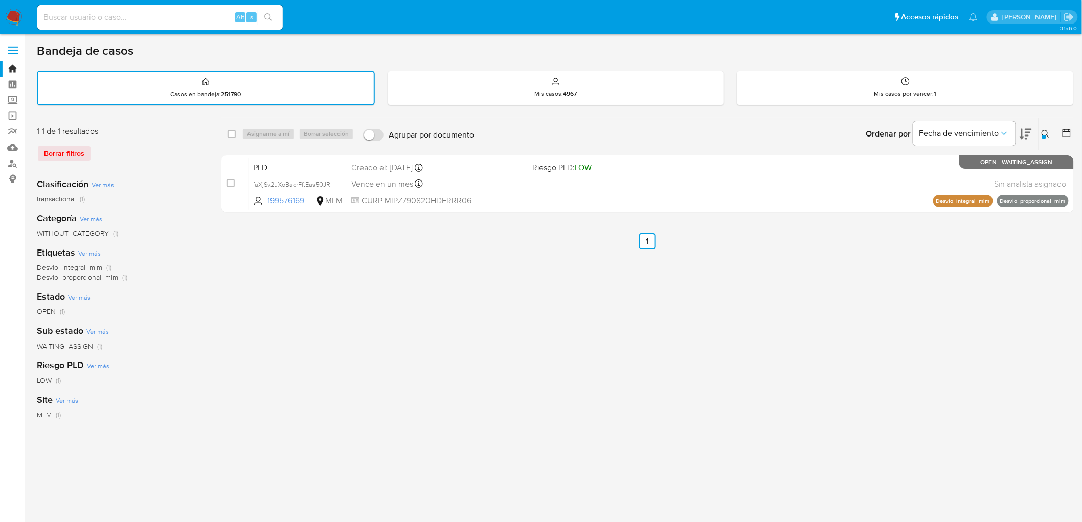
click at [232, 129] on div "select-all-cases-checkbox" at bounding box center [232, 134] width 8 height 10
click at [280, 132] on div "Asignarme a mí Borrar selección" at bounding box center [300, 134] width 116 height 12
click at [229, 131] on input "checkbox" at bounding box center [232, 134] width 8 height 8
checkbox input "true"
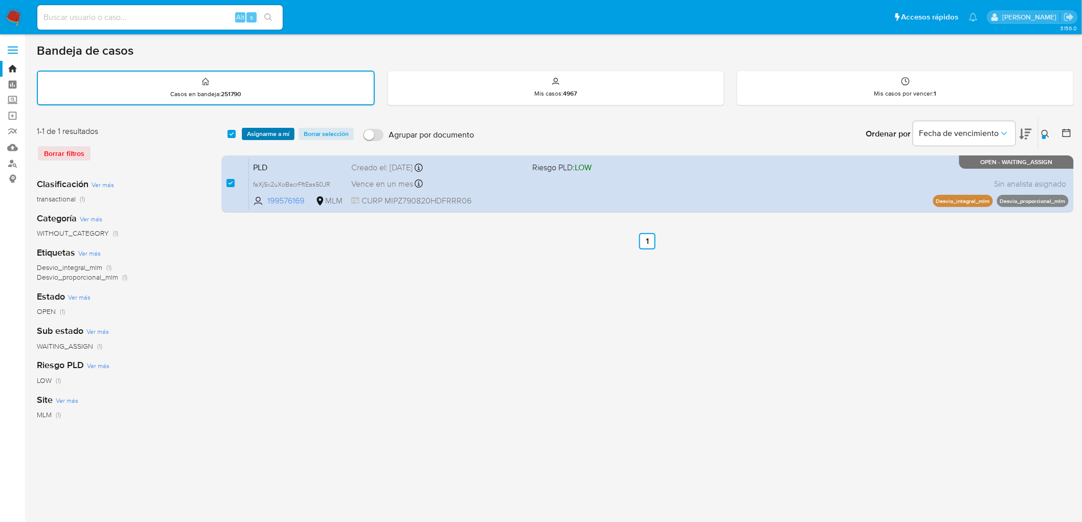
click at [280, 132] on span "Asignarme a mí" at bounding box center [268, 134] width 42 height 10
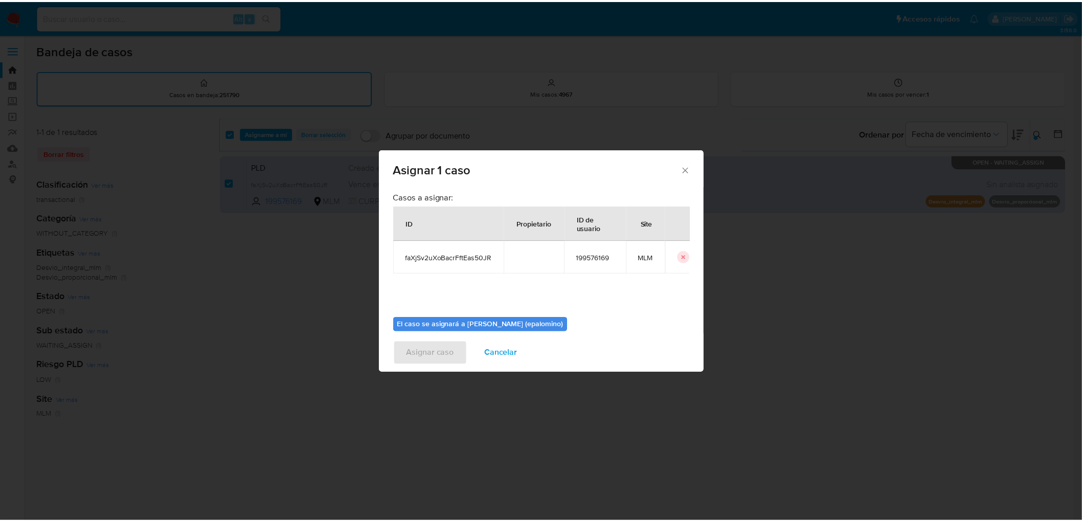
scroll to position [53, 0]
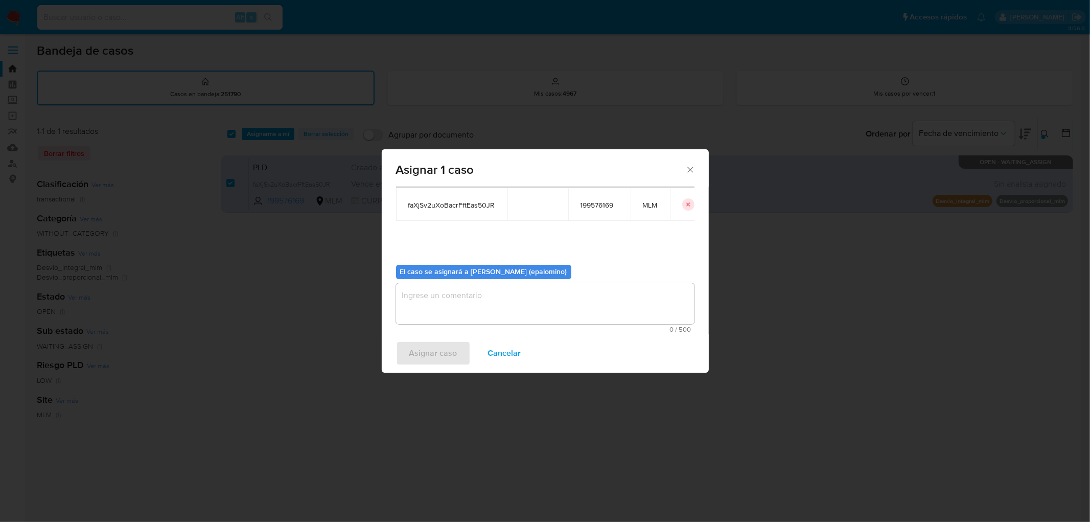
click at [447, 310] on textarea "assign-modal" at bounding box center [545, 303] width 299 height 41
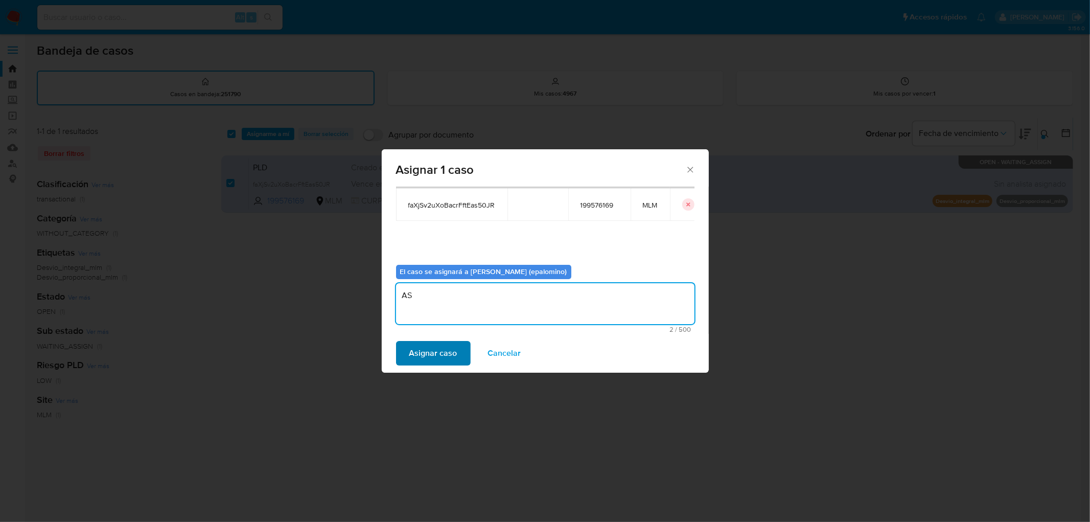
type textarea "AS"
click at [436, 350] on span "Asignar caso" at bounding box center [434, 353] width 48 height 22
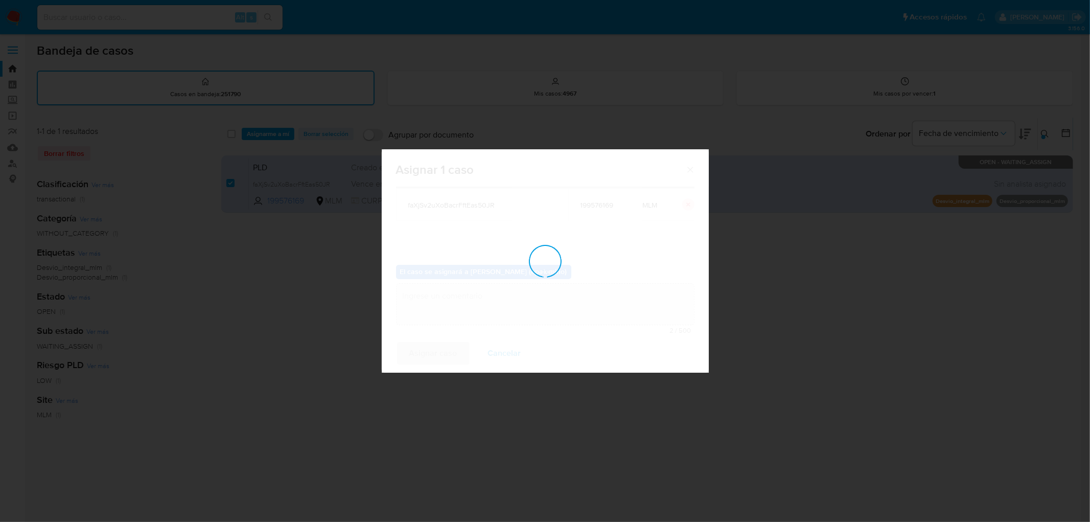
checkbox input "false"
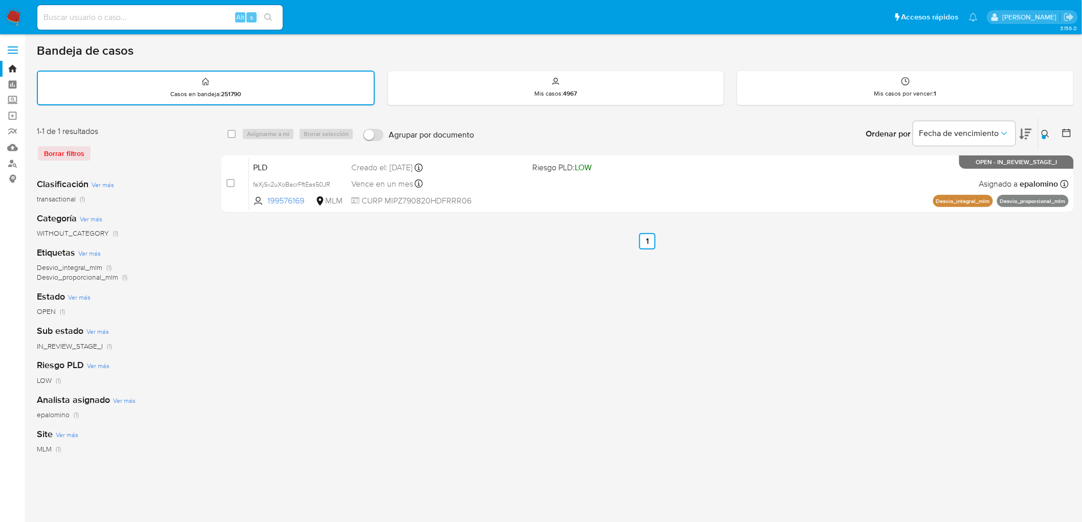
click at [12, 12] on img at bounding box center [13, 17] width 17 height 17
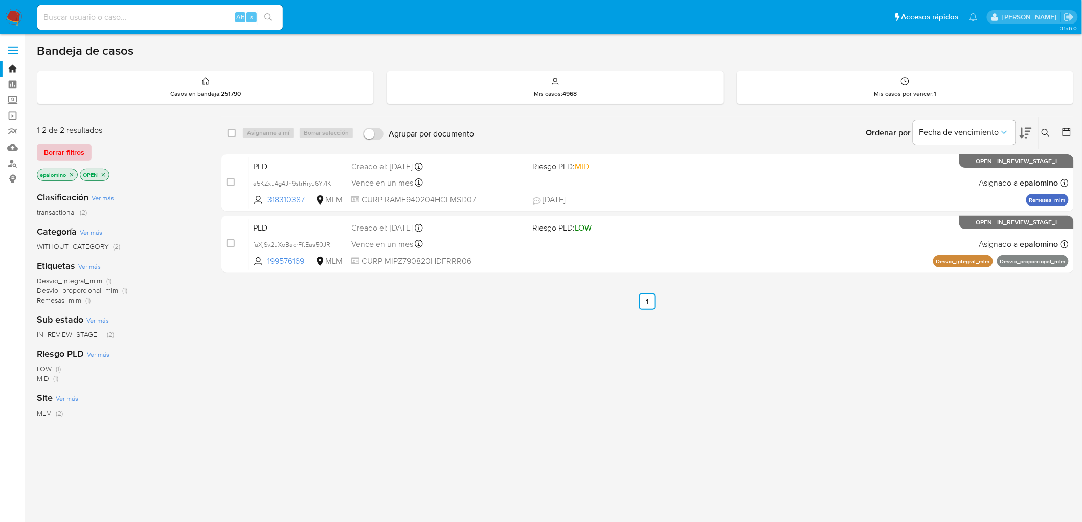
click at [73, 145] on span "Borrar filtros" at bounding box center [64, 152] width 40 height 14
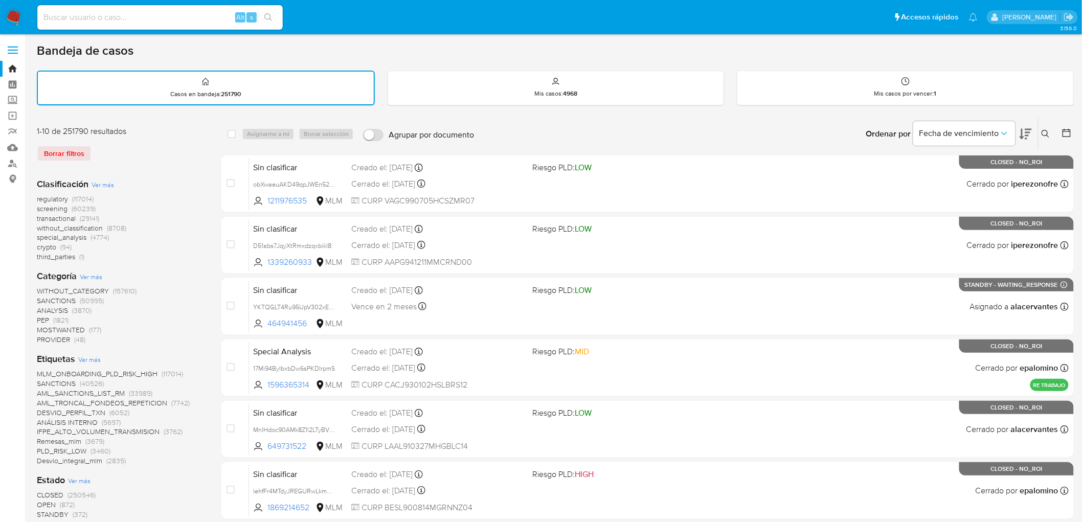
click at [1048, 131] on icon at bounding box center [1045, 134] width 8 height 8
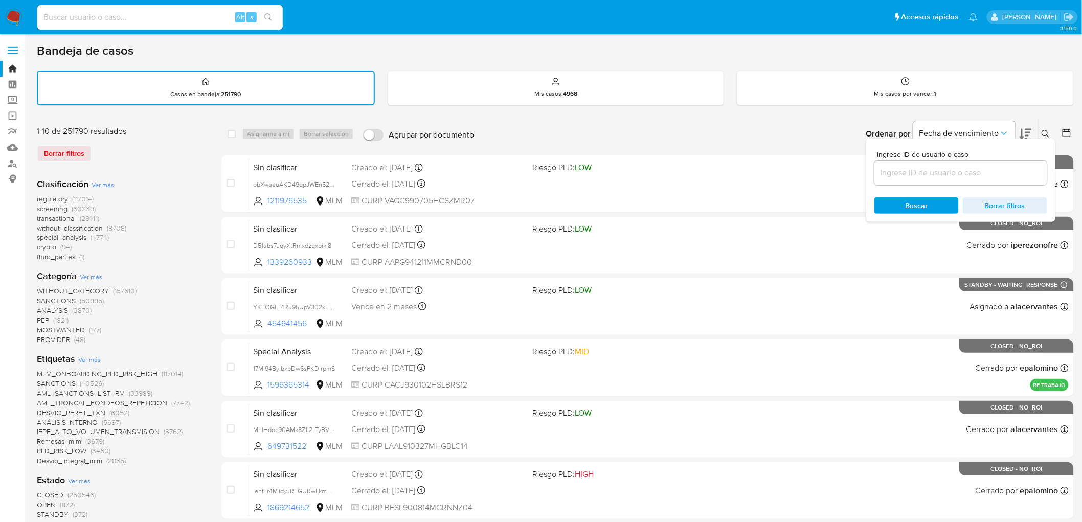
click at [928, 170] on input at bounding box center [960, 172] width 173 height 13
type input "199576169"
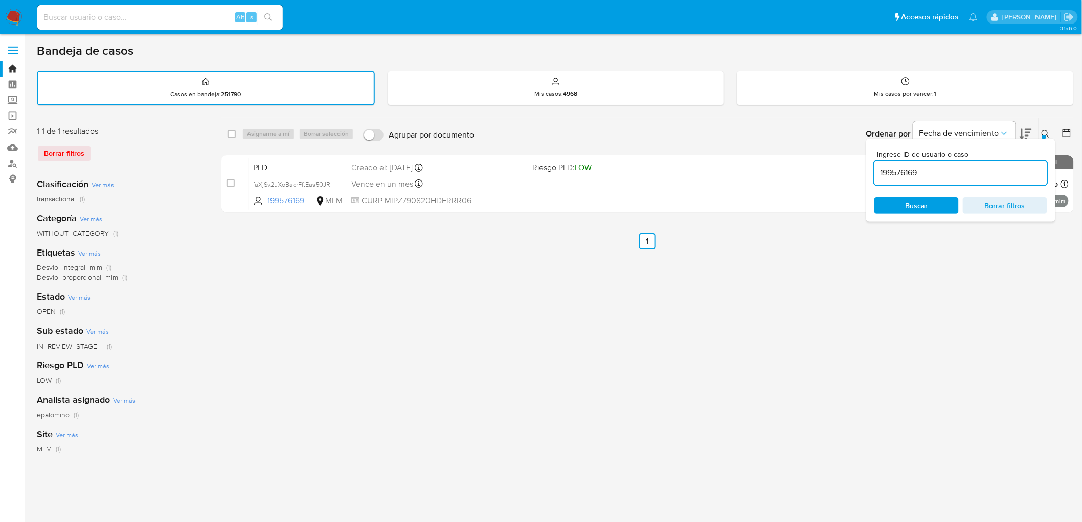
click at [1050, 130] on icon at bounding box center [1045, 134] width 8 height 8
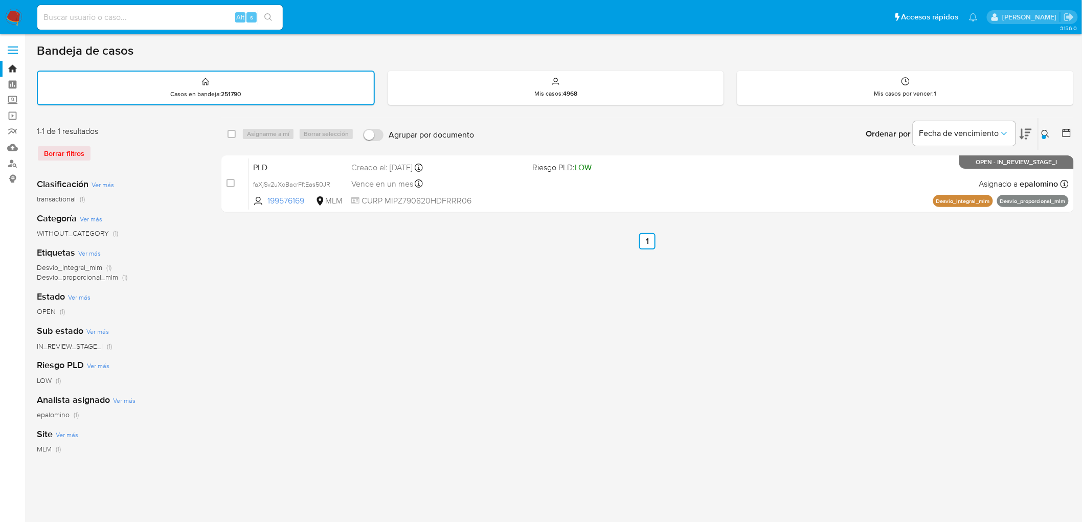
click at [13, 16] on img at bounding box center [13, 17] width 17 height 17
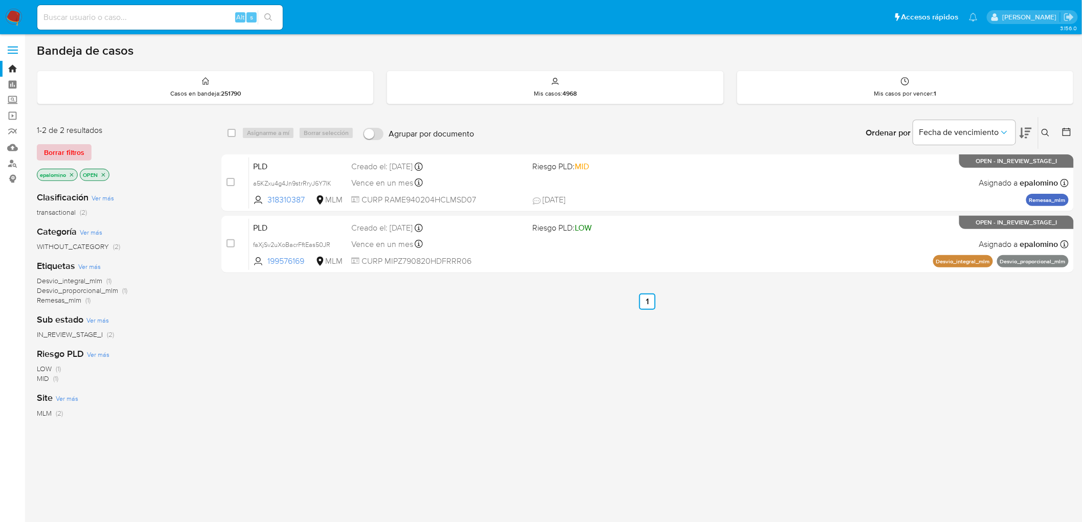
click at [74, 154] on span "Borrar filtros" at bounding box center [64, 152] width 40 height 14
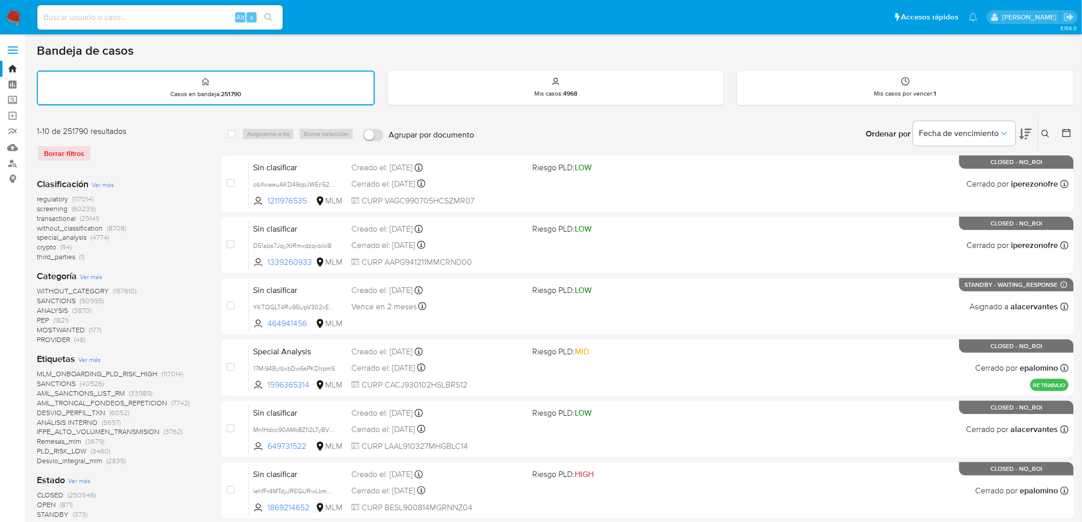
click at [13, 23] on img at bounding box center [13, 17] width 17 height 17
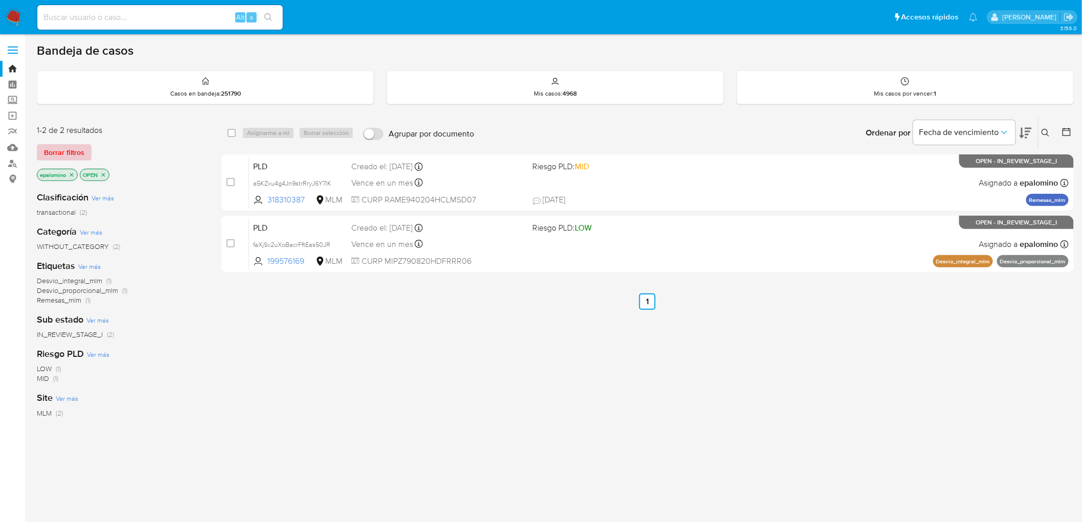
click at [66, 149] on span "Borrar filtros" at bounding box center [64, 152] width 40 height 14
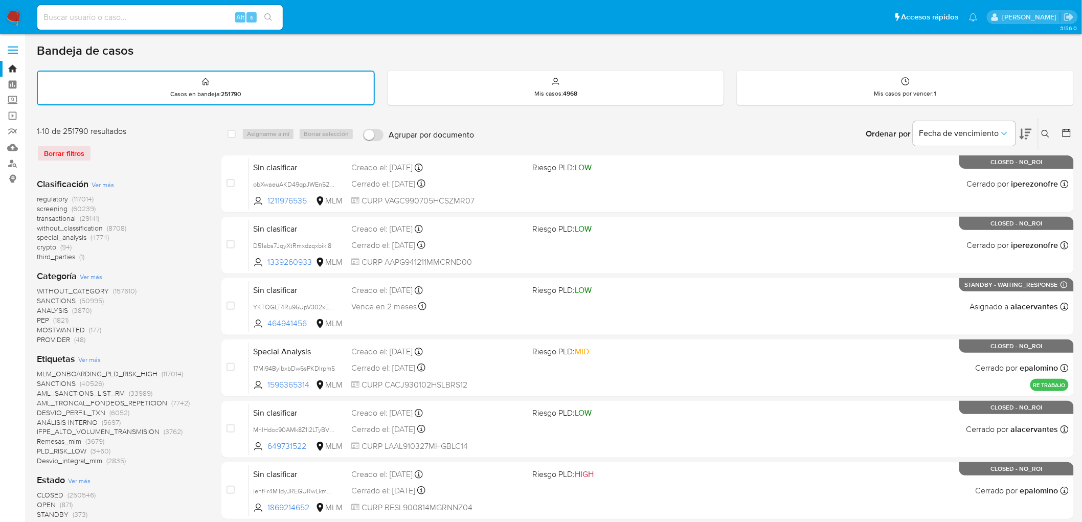
click at [15, 26] on img at bounding box center [13, 17] width 17 height 17
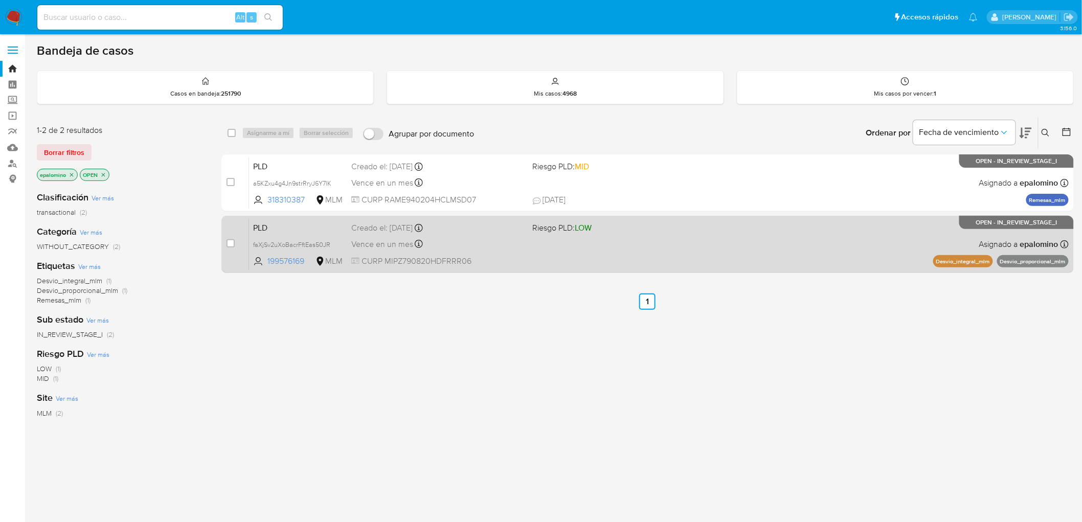
click at [274, 222] on span "PLD" at bounding box center [298, 226] width 90 height 13
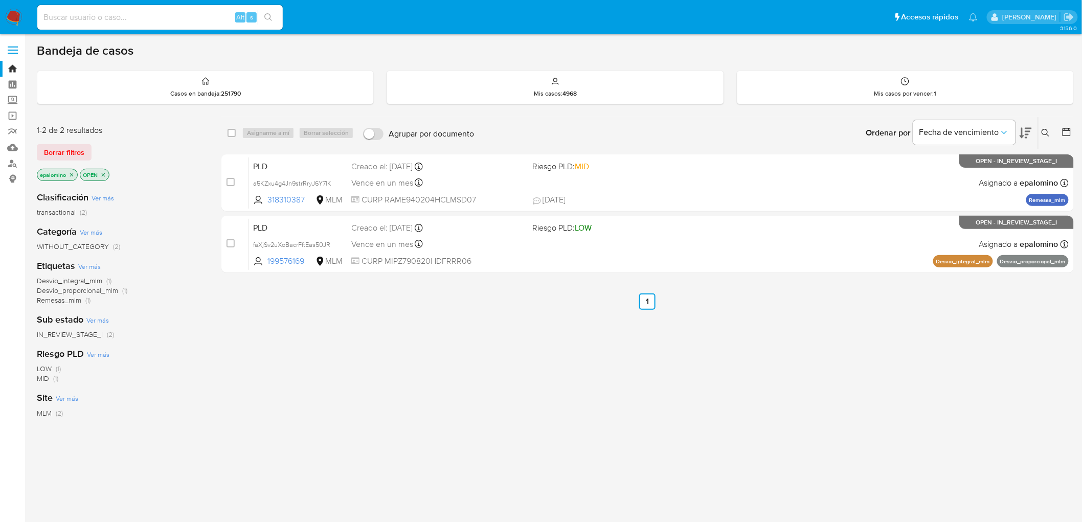
click at [19, 16] on img at bounding box center [13, 17] width 17 height 17
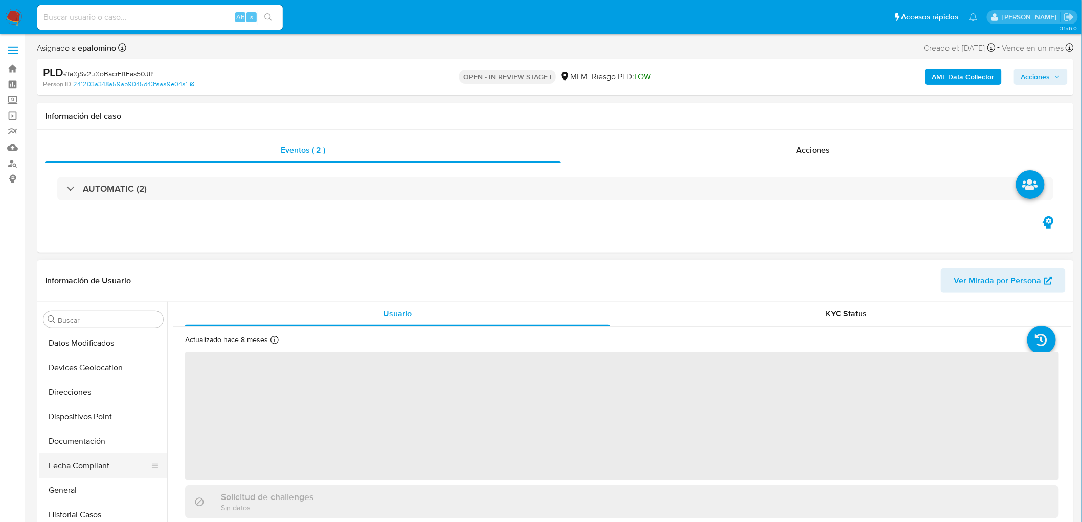
scroll to position [147, 0]
click at [108, 376] on button "Devices Geolocation" at bounding box center [99, 368] width 120 height 25
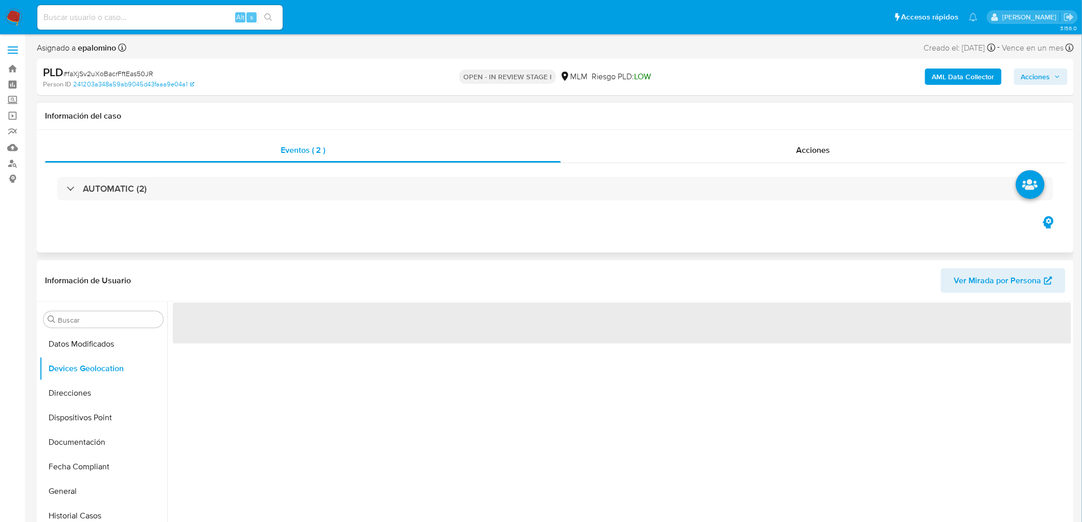
select select "10"
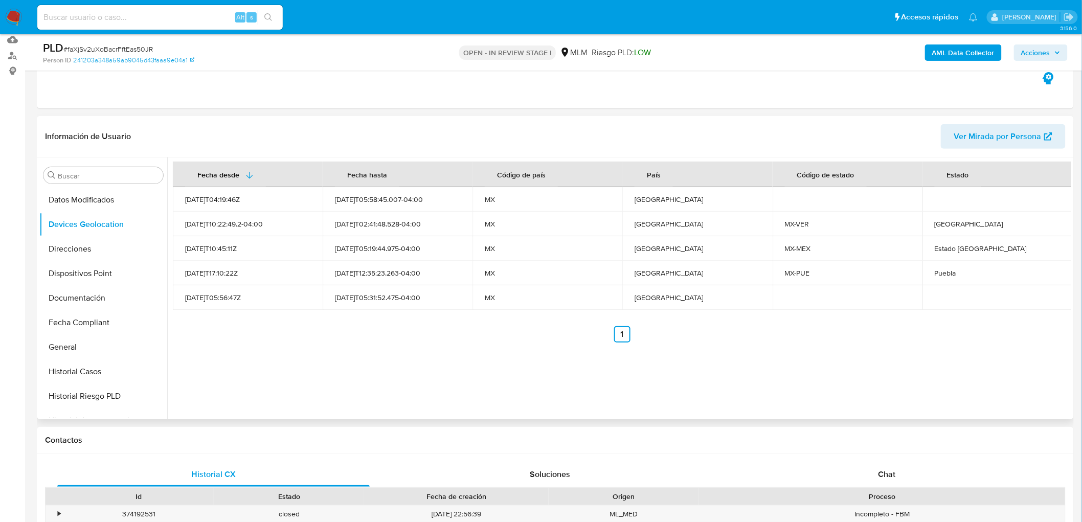
click at [436, 333] on ul "Anterior 1 Siguiente" at bounding box center [622, 334] width 898 height 16
click at [935, 228] on div "[GEOGRAPHIC_DATA]" at bounding box center [997, 223] width 125 height 9
click at [935, 228] on div "Veracruz" at bounding box center [997, 223] width 125 height 9
copy div "Veracruz"
click at [953, 278] on td "Puebla" at bounding box center [997, 273] width 150 height 25
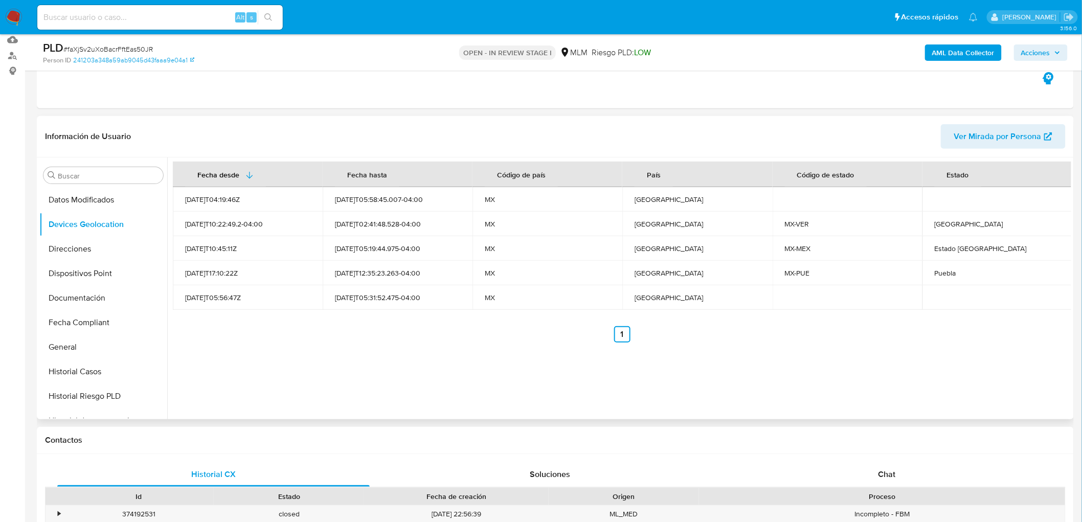
click at [953, 278] on td "Puebla" at bounding box center [997, 273] width 150 height 25
click at [944, 276] on div "Puebla" at bounding box center [997, 272] width 125 height 9
copy div "Puebla"
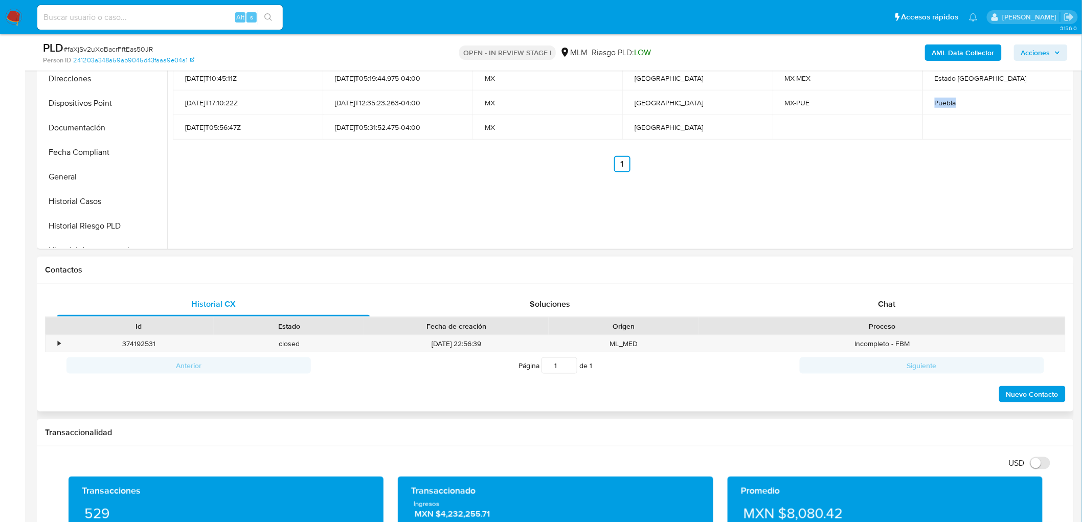
scroll to position [562, 0]
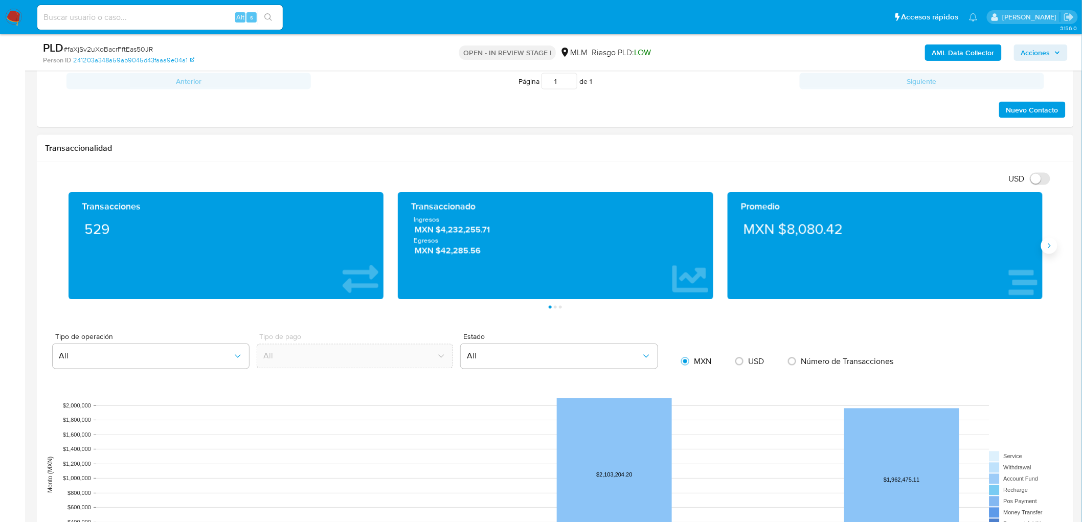
click at [1048, 248] on icon "Siguiente" at bounding box center [1049, 246] width 8 height 8
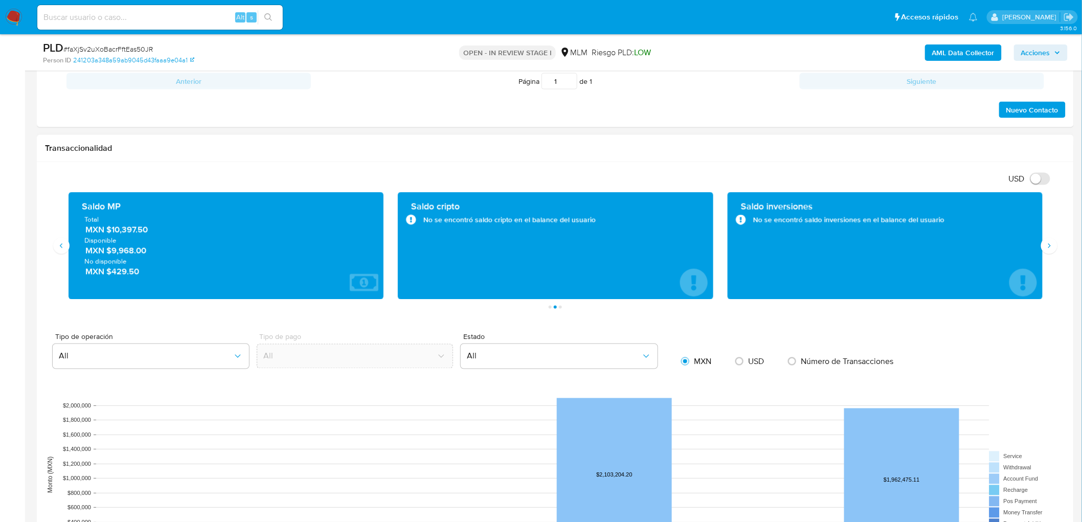
drag, startPoint x: 109, startPoint y: 249, endPoint x: 153, endPoint y: 253, distance: 44.1
click at [153, 253] on span "MXN $9,968.00" at bounding box center [226, 251] width 283 height 12
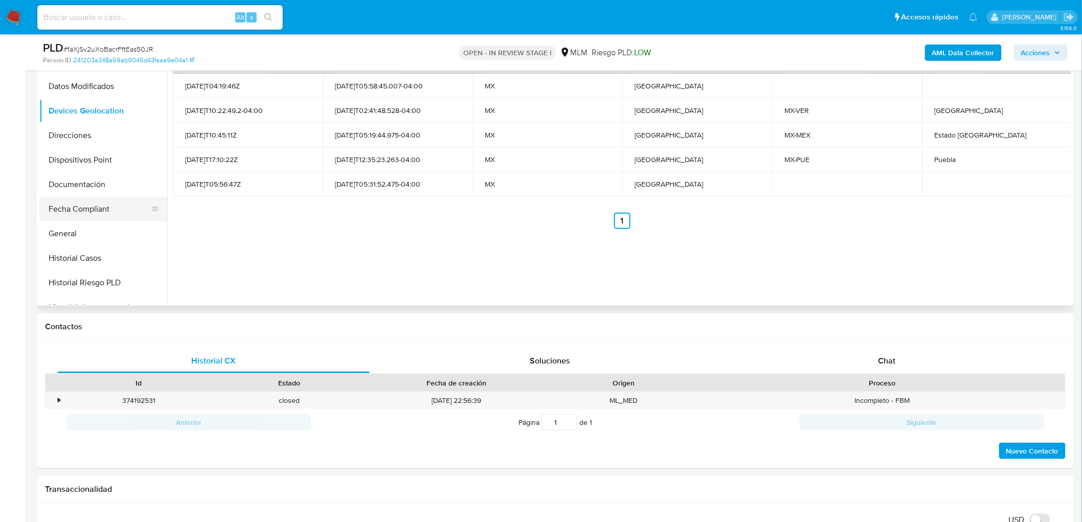
scroll to position [374, 0]
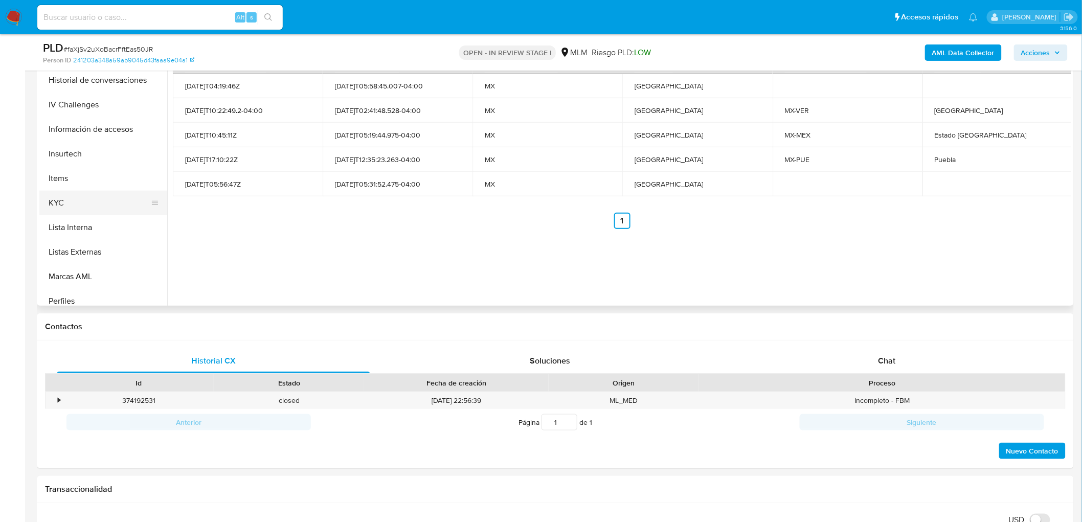
click at [101, 202] on button "KYC" at bounding box center [99, 203] width 120 height 25
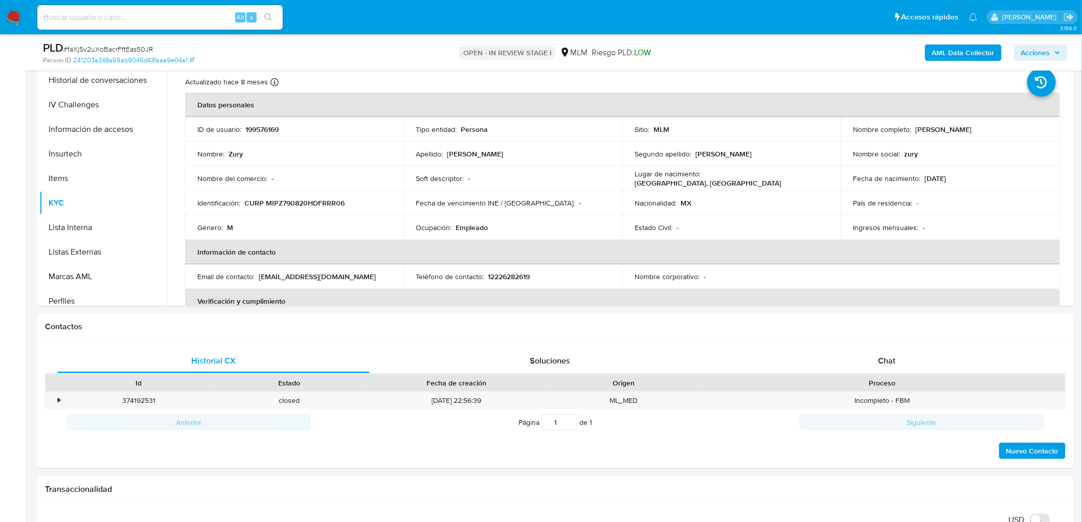
scroll to position [161, 0]
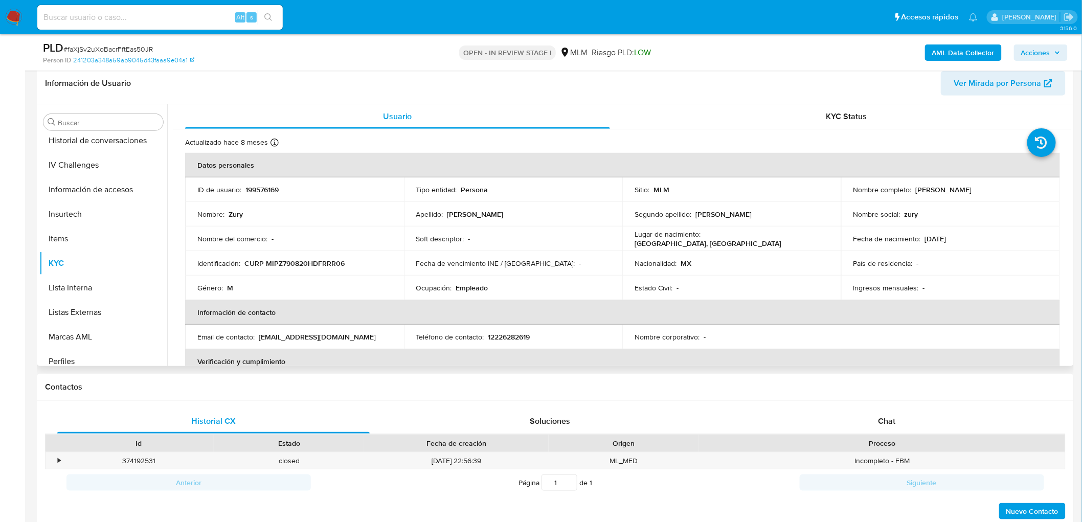
drag, startPoint x: 979, startPoint y: 192, endPoint x: 913, endPoint y: 190, distance: 66.0
click at [913, 190] on div "Nombre completo : Zury Miranda Perez" at bounding box center [950, 189] width 194 height 9
copy p "Zury Miranda Perez"
click at [367, 295] on td "Género : M" at bounding box center [294, 288] width 219 height 25
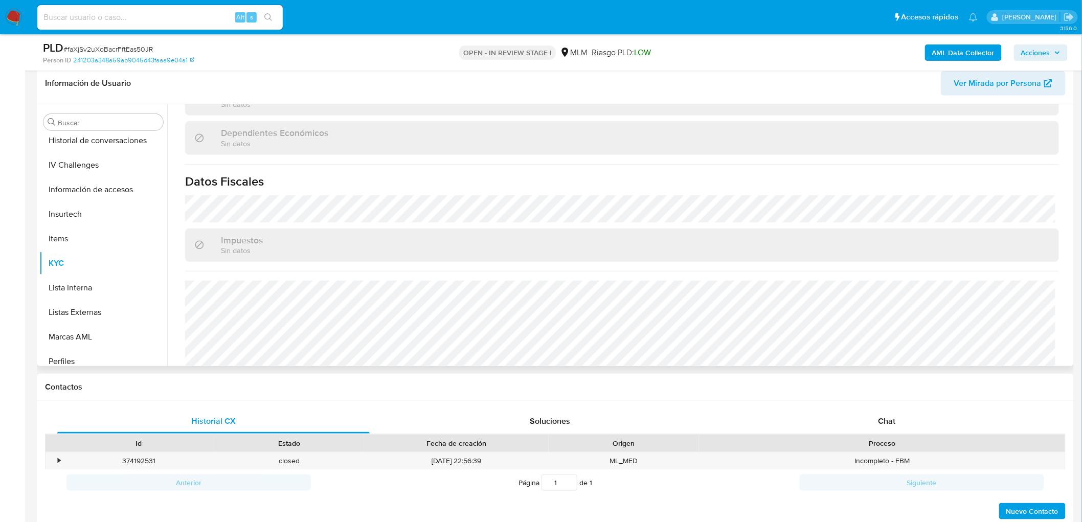
scroll to position [632, 0]
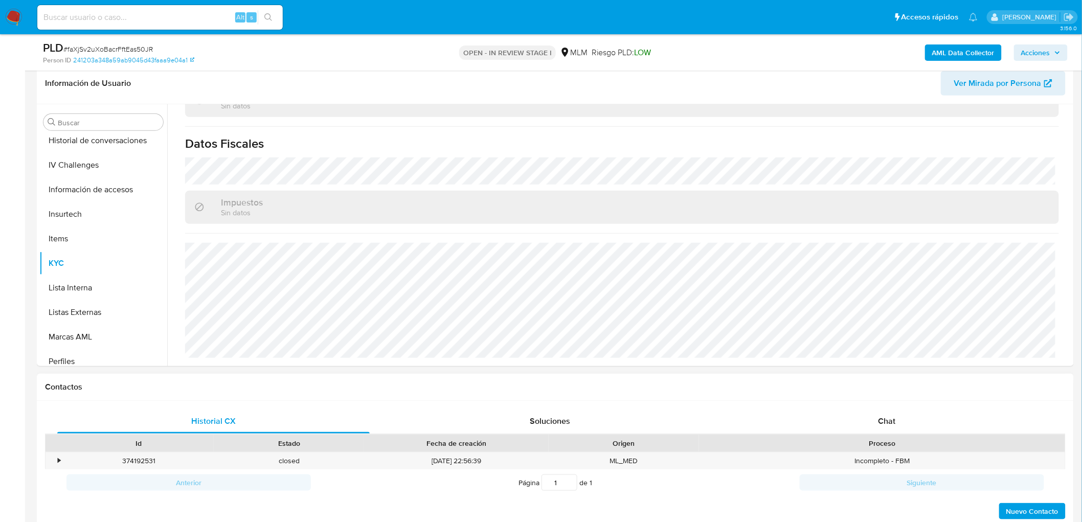
click at [883, 438] on div "Proceso" at bounding box center [882, 443] width 352 height 10
click at [888, 423] on span "Chat" at bounding box center [886, 421] width 17 height 12
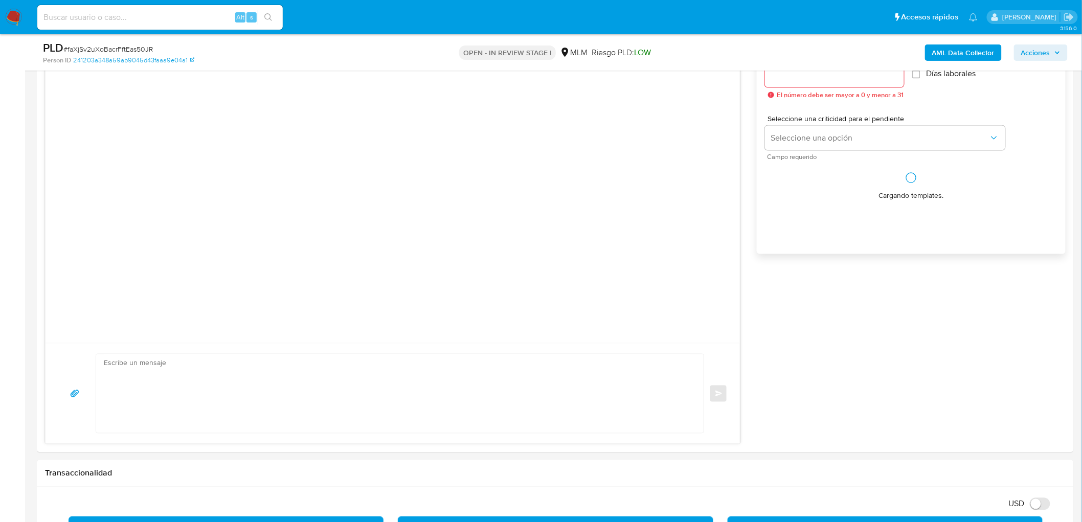
scroll to position [558, 0]
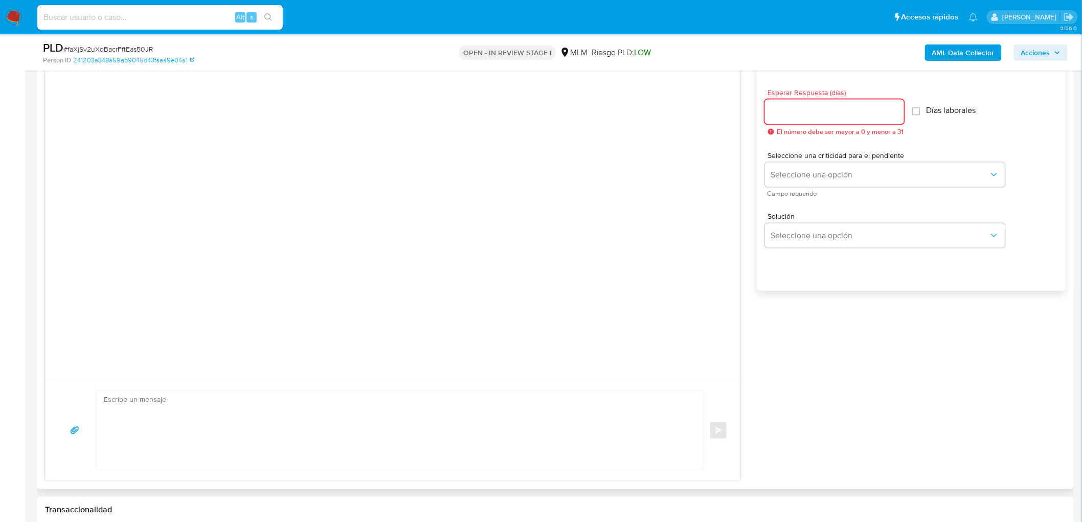
click at [793, 117] on input "Esperar Respuesta (días)" at bounding box center [834, 111] width 139 height 13
type input "5"
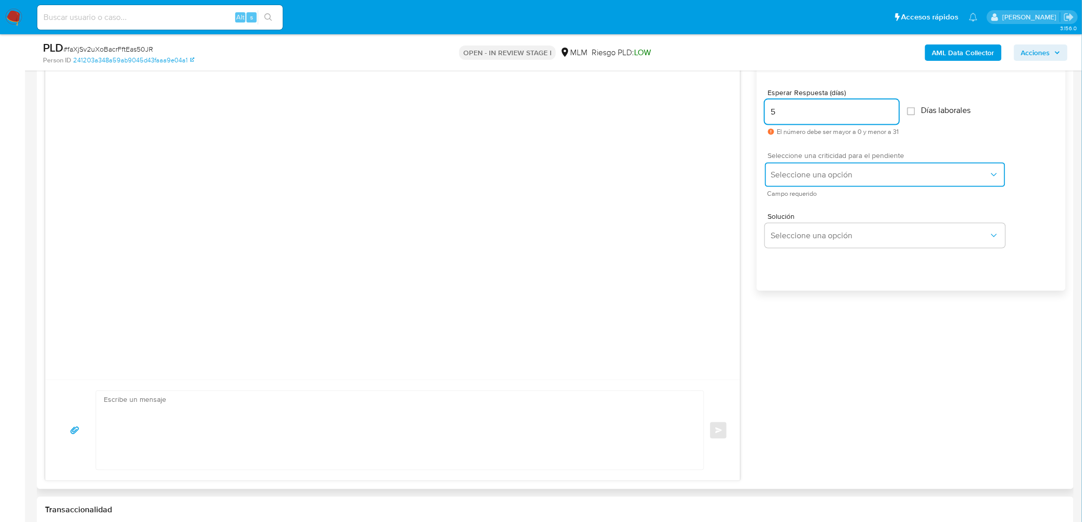
click at [803, 181] on button "Seleccione una opción" at bounding box center [885, 175] width 240 height 25
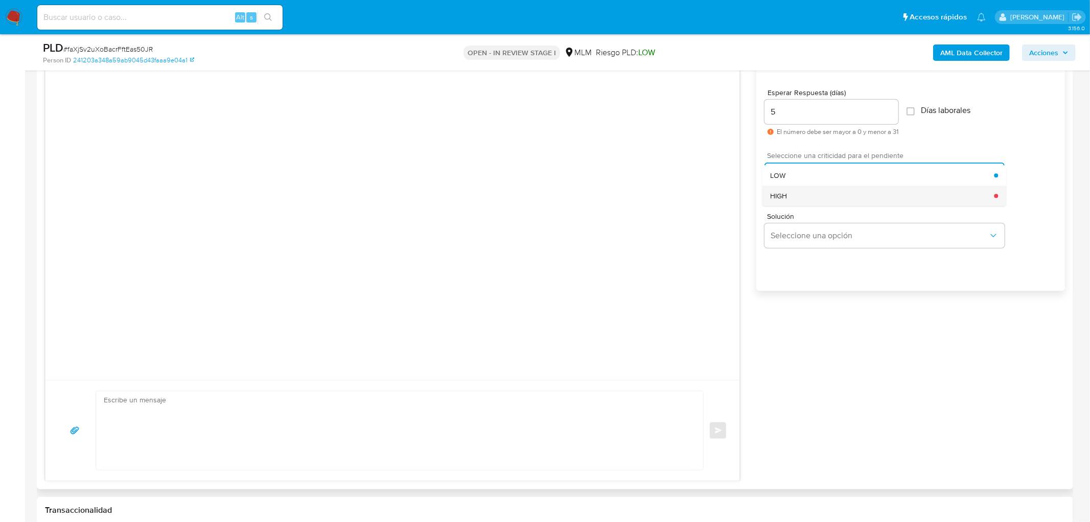
click at [803, 190] on div "HIGH" at bounding box center [882, 196] width 224 height 20
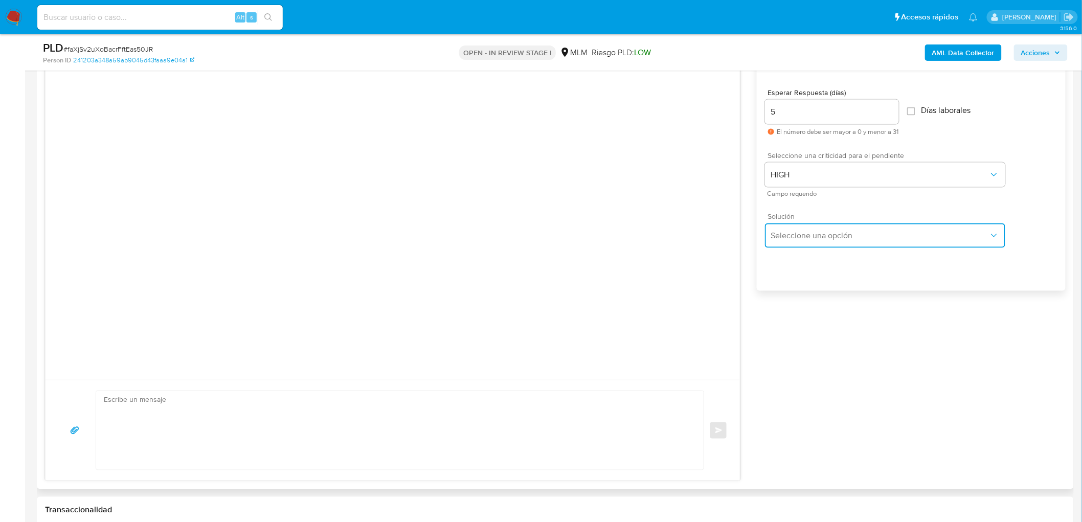
click at [811, 240] on span "Seleccione una opción" at bounding box center [880, 236] width 218 height 10
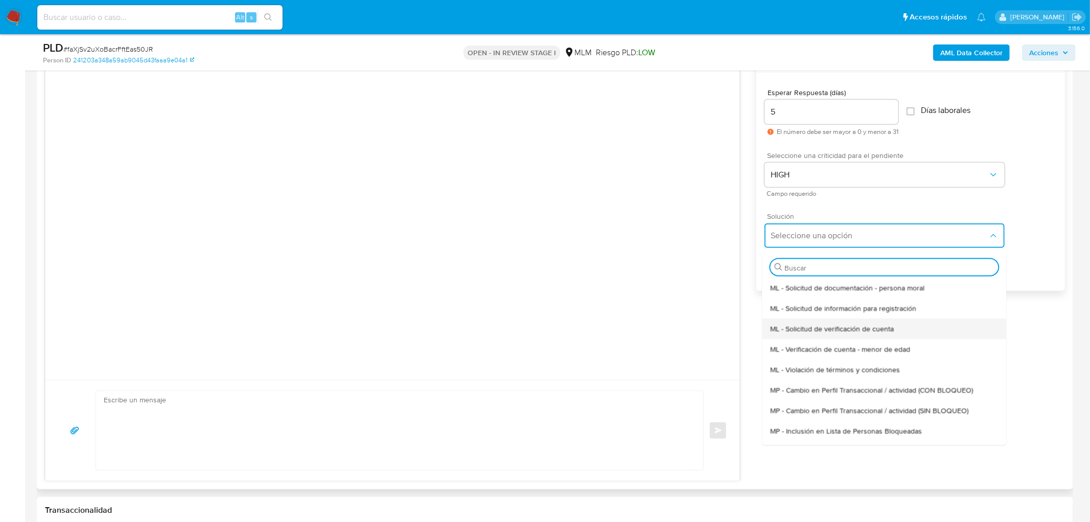
click at [833, 326] on span "ML - Solicitud de verificación de cuenta" at bounding box center [832, 328] width 124 height 9
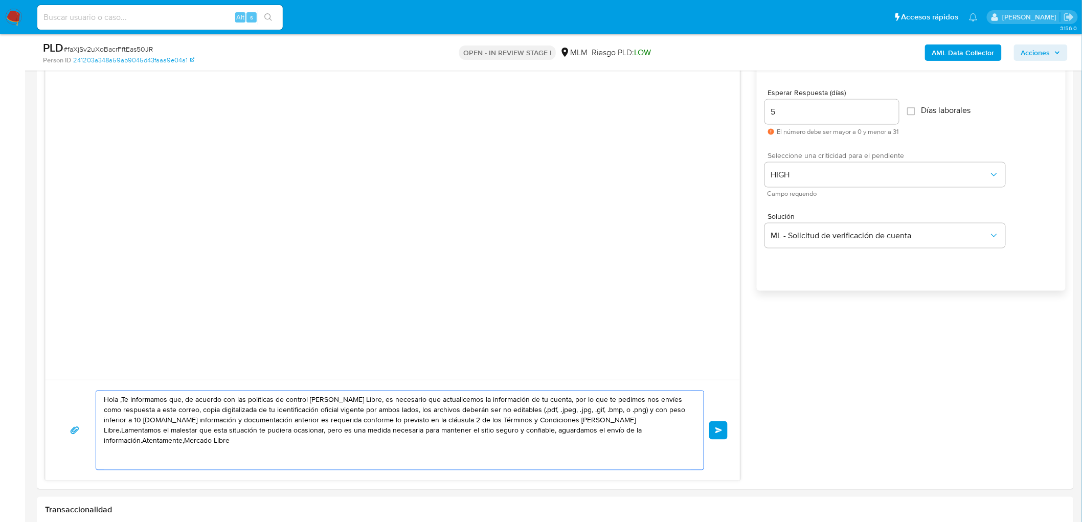
drag, startPoint x: 667, startPoint y: 443, endPoint x: 18, endPoint y: 351, distance: 655.2
paste textarea "Estimado Zury Miranda Perez. Te comunicamos que se ha identificado un cambio en…"
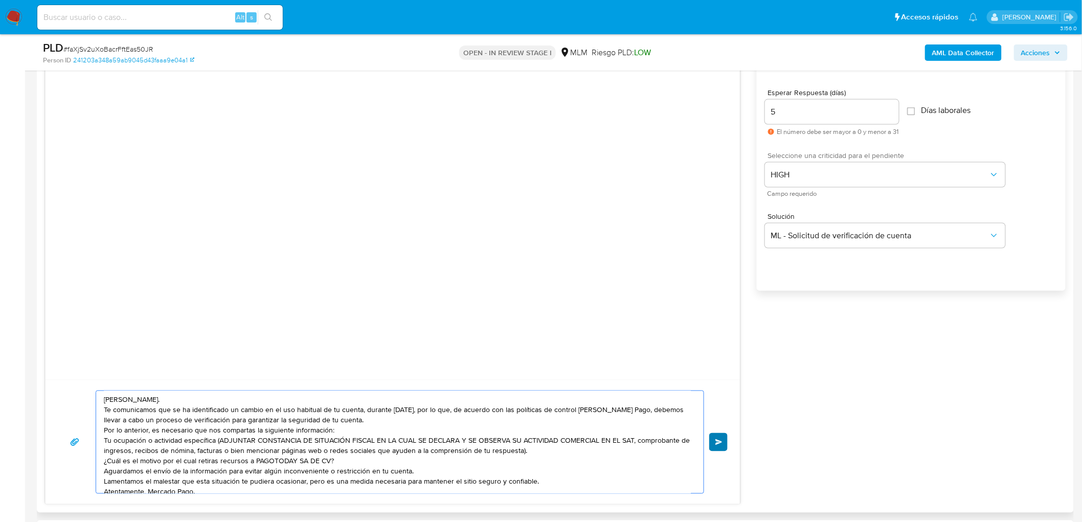
scroll to position [14, 0]
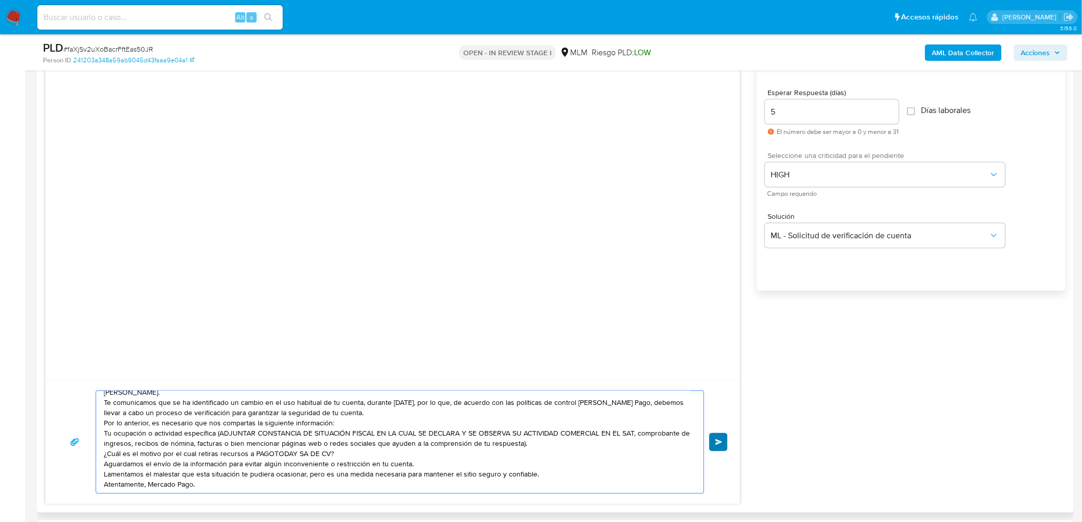
type textarea "Estimado Zury Miranda Perez. Te comunicamos que se ha identificado un cambio en…"
click at [715, 446] on button "Enviar" at bounding box center [718, 442] width 18 height 18
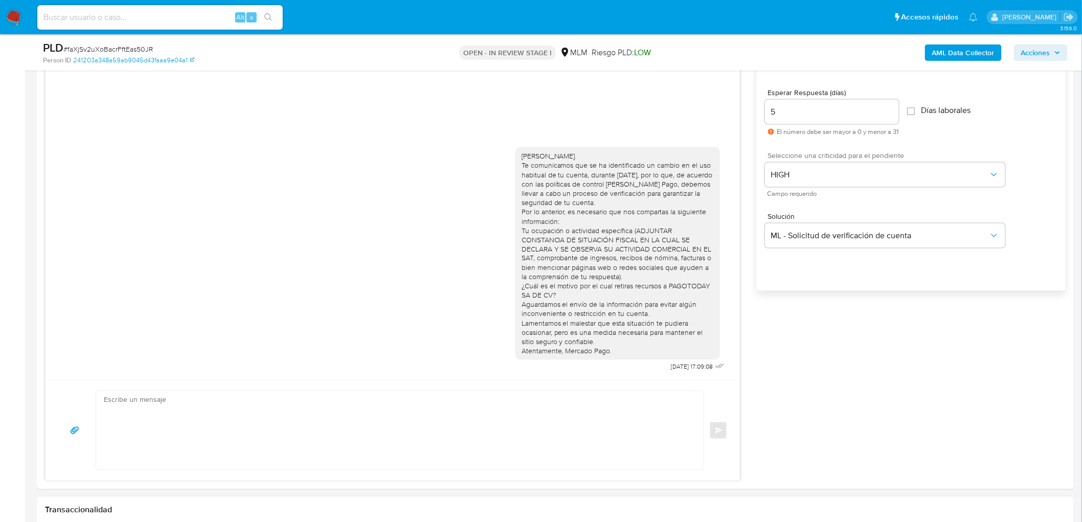
scroll to position [0, 0]
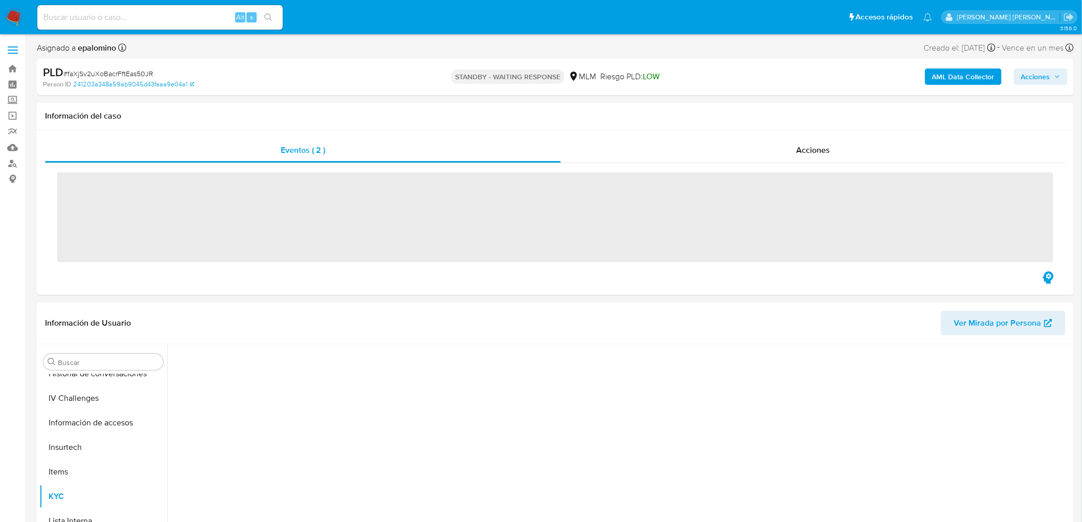
scroll to position [431, 0]
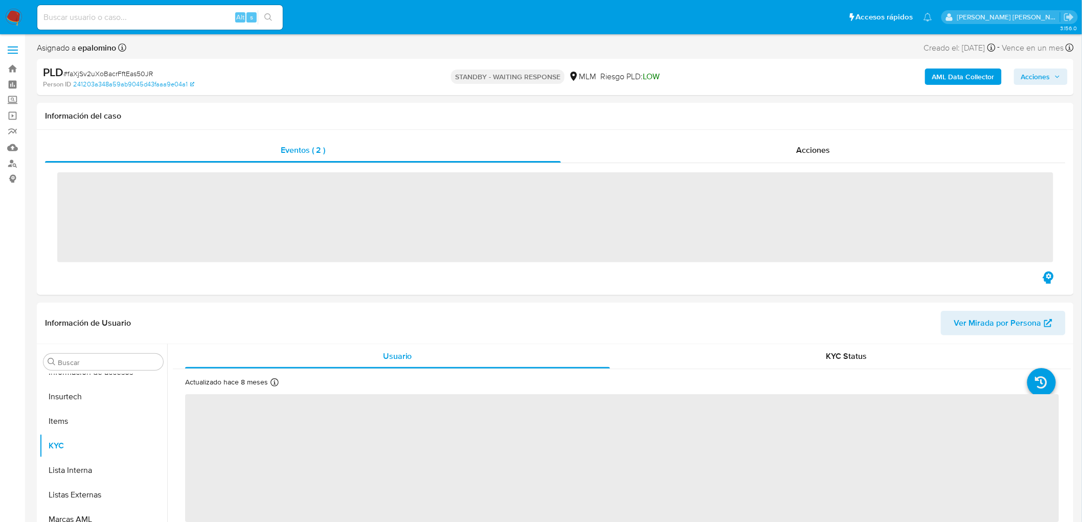
click at [128, 74] on span "# faXjSv2uXoBacrFftEas50JR" at bounding box center [107, 74] width 89 height 10
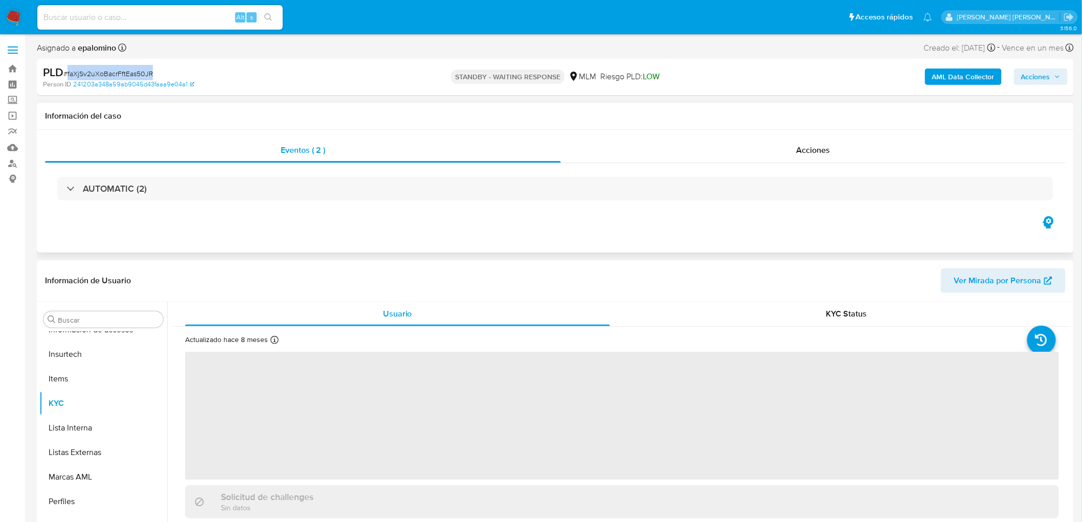
copy span "faXjSv2uXoBacrFftEas50JR"
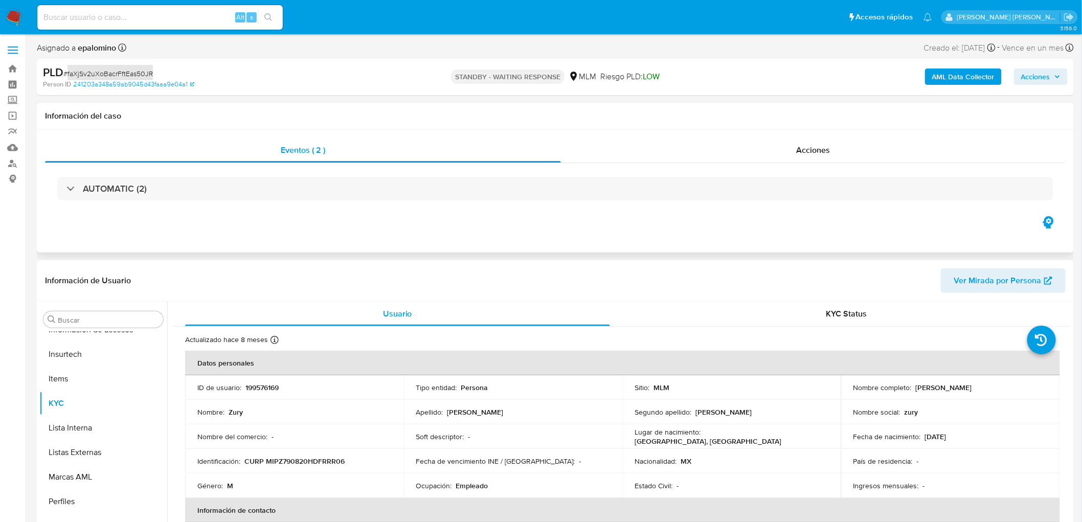
select select "10"
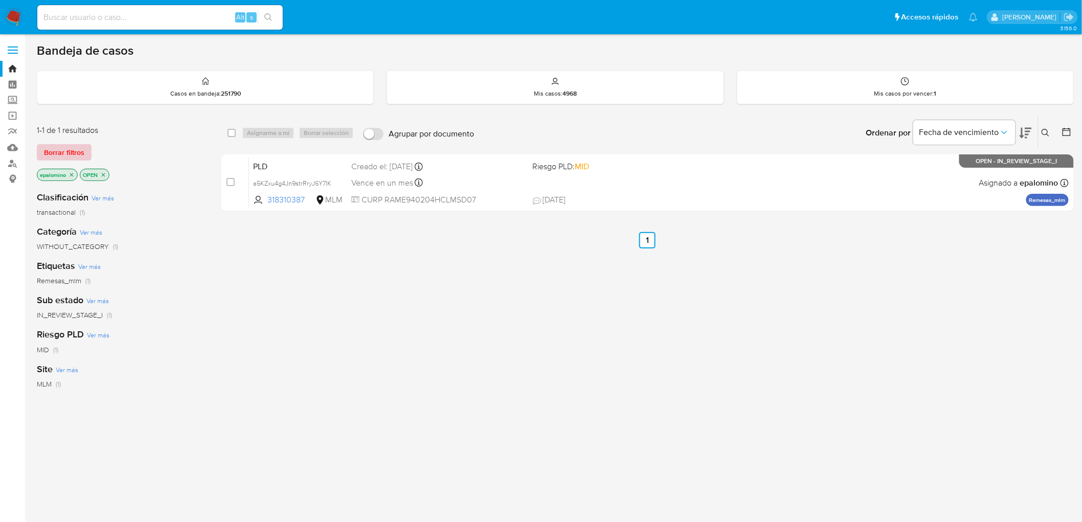
click at [76, 156] on span "Borrar filtros" at bounding box center [64, 152] width 40 height 14
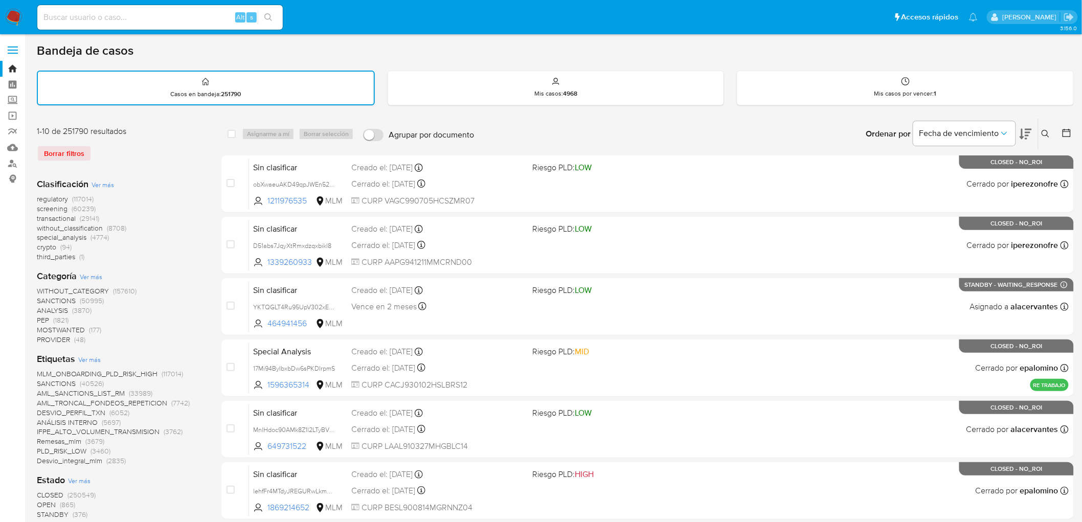
click at [1044, 130] on icon at bounding box center [1045, 134] width 8 height 8
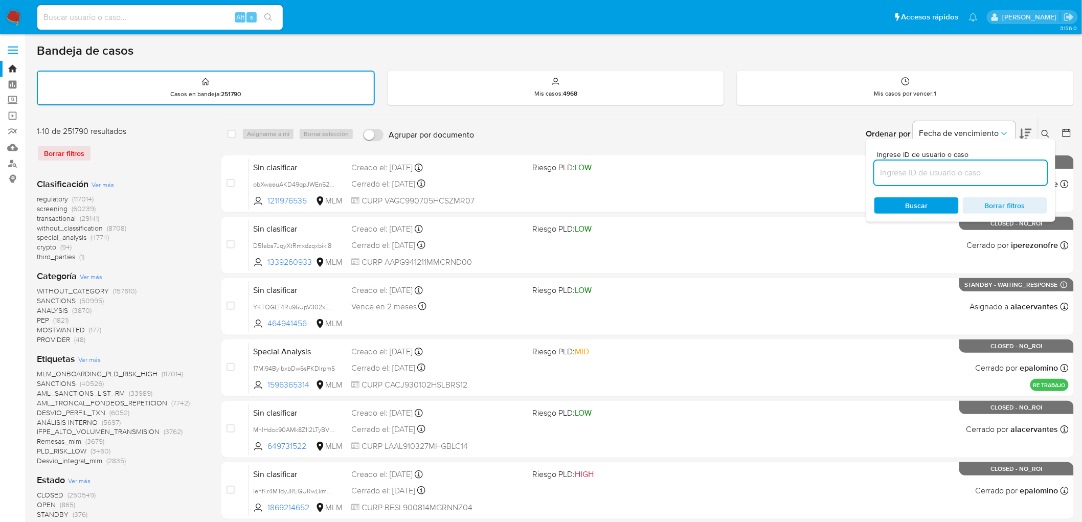
click at [904, 166] on input at bounding box center [960, 172] width 173 height 13
type input "199576169"
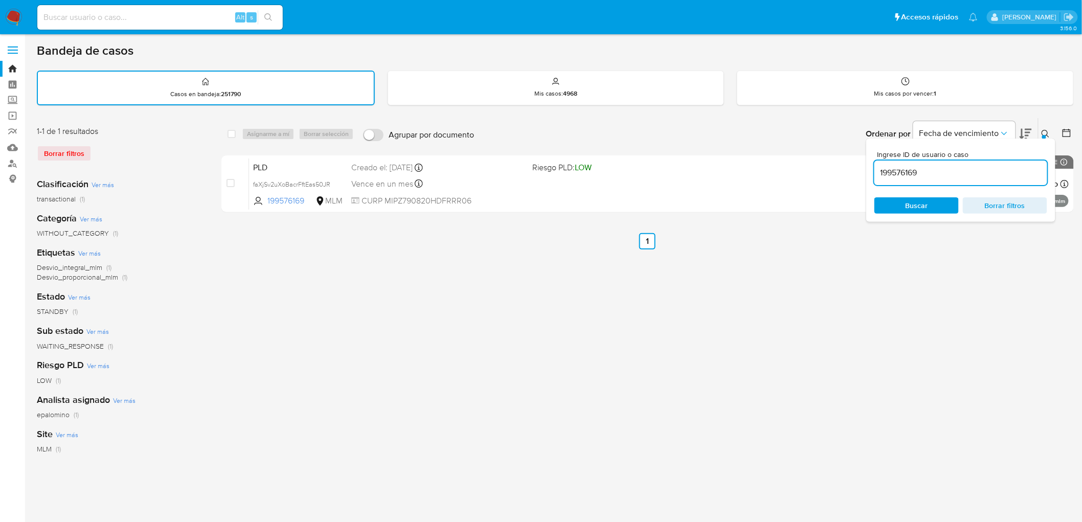
click at [1040, 128] on button at bounding box center [1046, 134] width 17 height 12
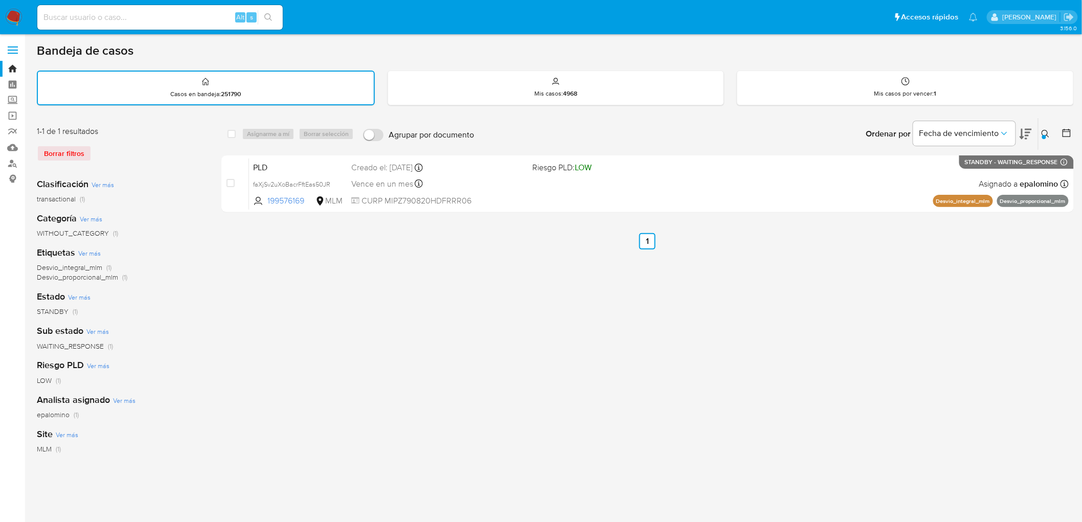
click at [15, 10] on img at bounding box center [13, 17] width 17 height 17
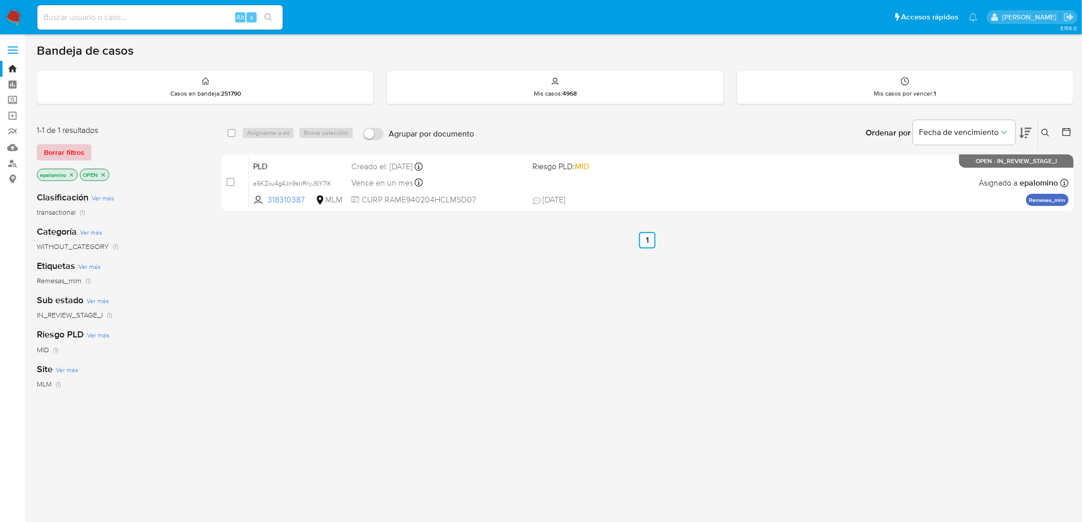
click at [78, 155] on span "Borrar filtros" at bounding box center [64, 152] width 40 height 14
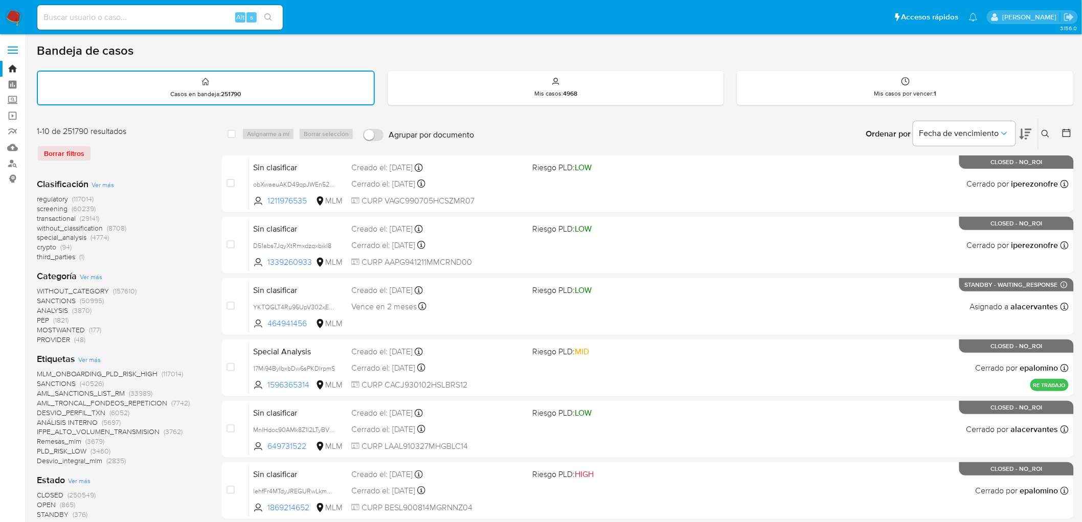
click at [16, 19] on img at bounding box center [13, 17] width 17 height 17
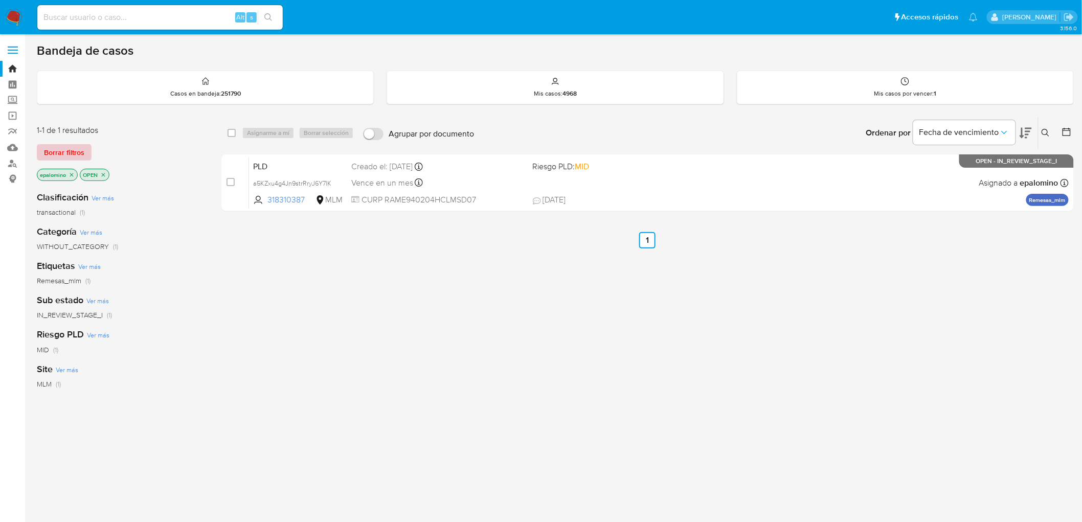
click at [65, 149] on span "Borrar filtros" at bounding box center [64, 152] width 40 height 14
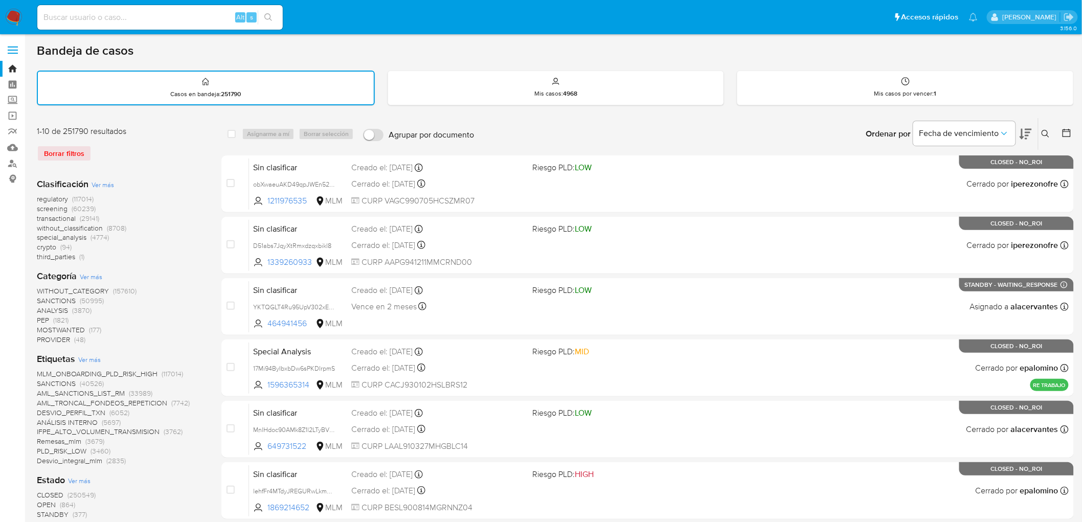
click at [15, 18] on img at bounding box center [13, 17] width 17 height 17
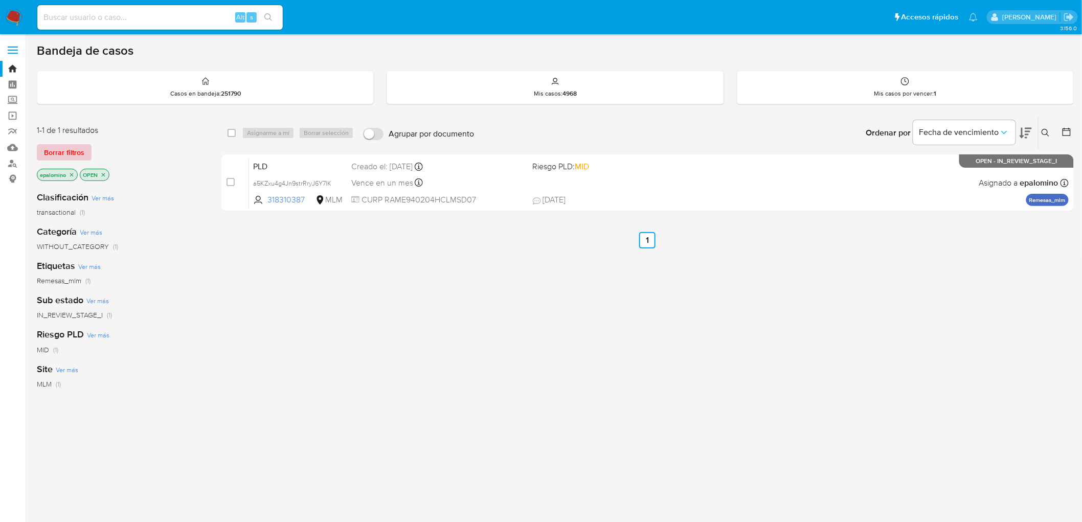
click at [62, 159] on span "Borrar filtros" at bounding box center [64, 152] width 40 height 14
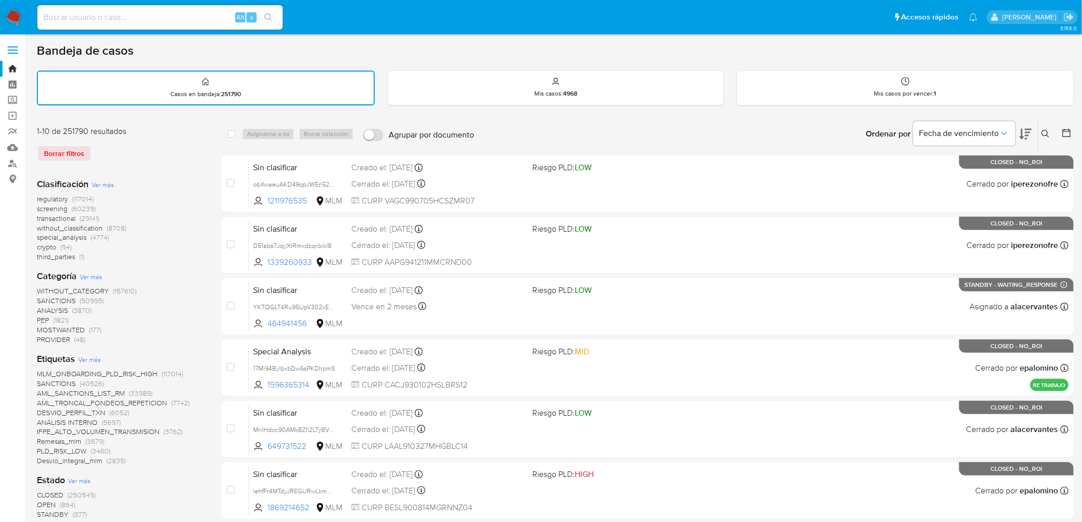
click at [20, 14] on img at bounding box center [13, 17] width 17 height 17
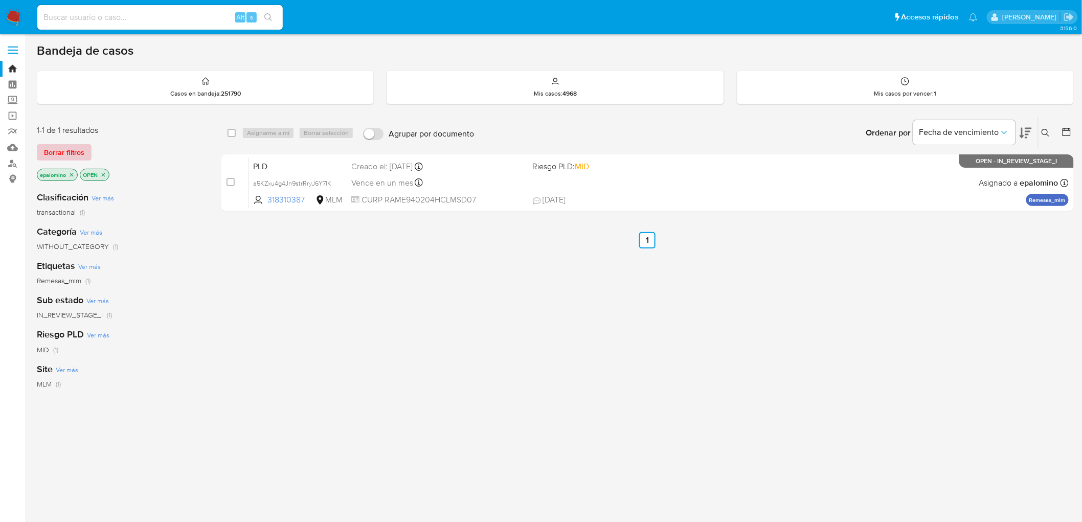
click at [50, 149] on span "Borrar filtros" at bounding box center [64, 152] width 40 height 14
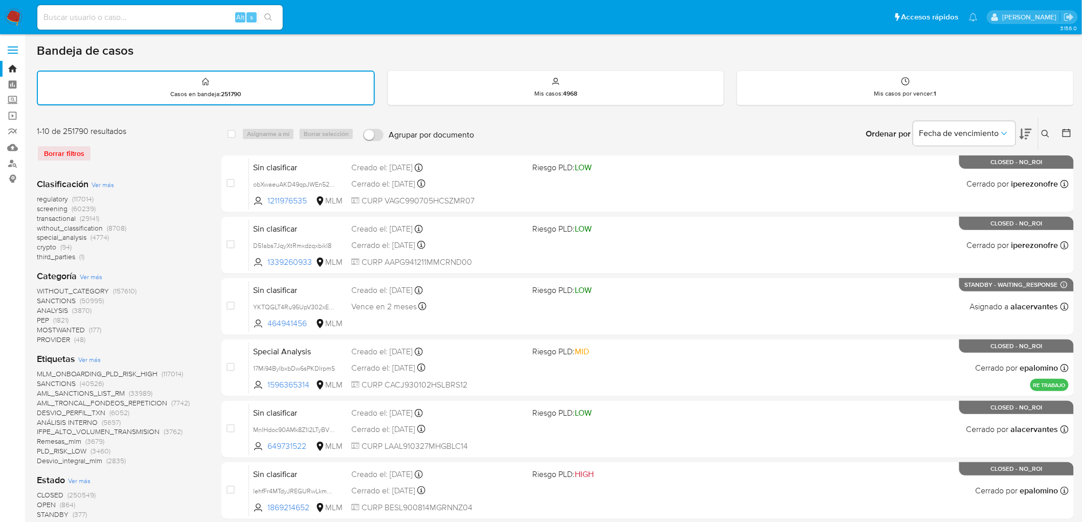
click at [11, 16] on img at bounding box center [13, 17] width 17 height 17
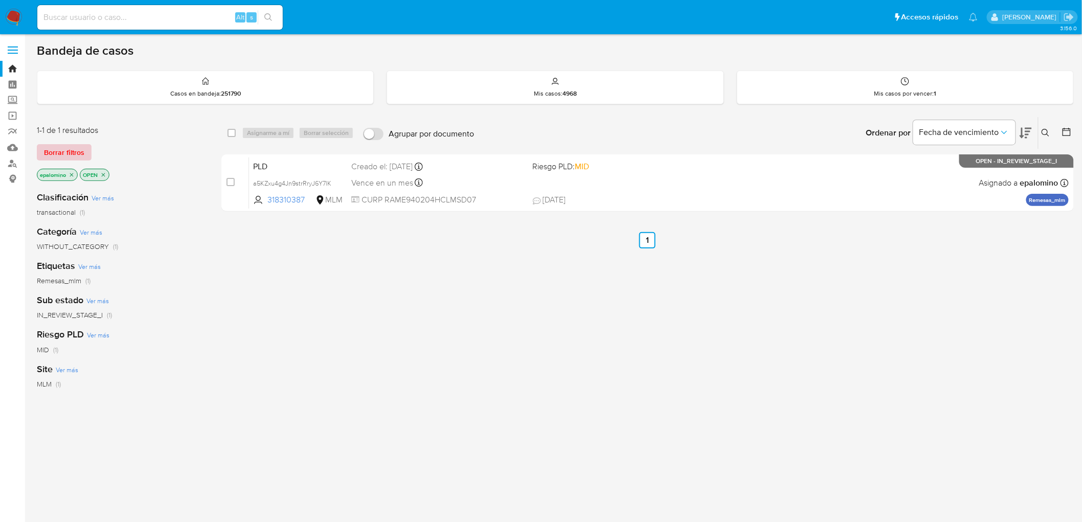
click at [72, 151] on span "Borrar filtros" at bounding box center [64, 152] width 40 height 14
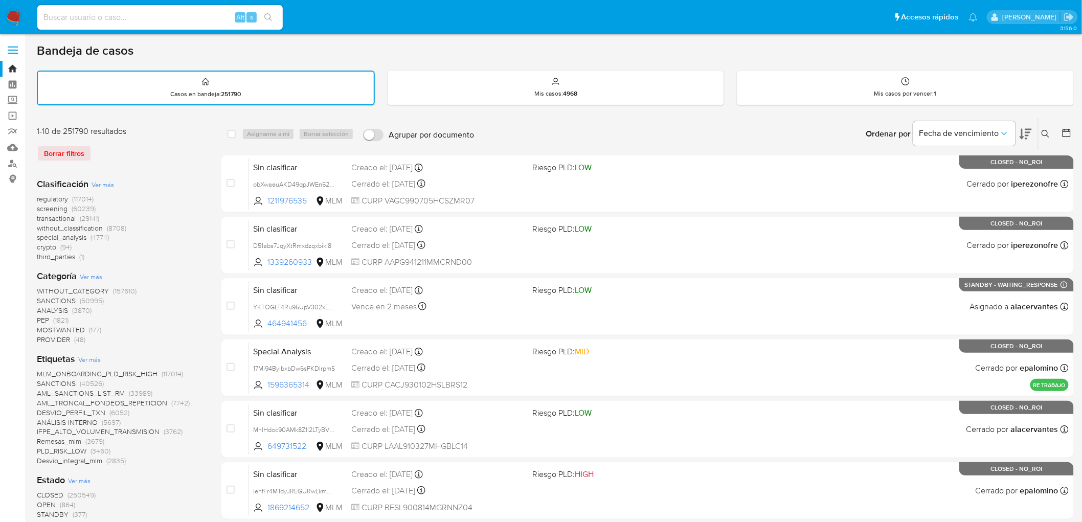
click at [10, 15] on img at bounding box center [13, 17] width 17 height 17
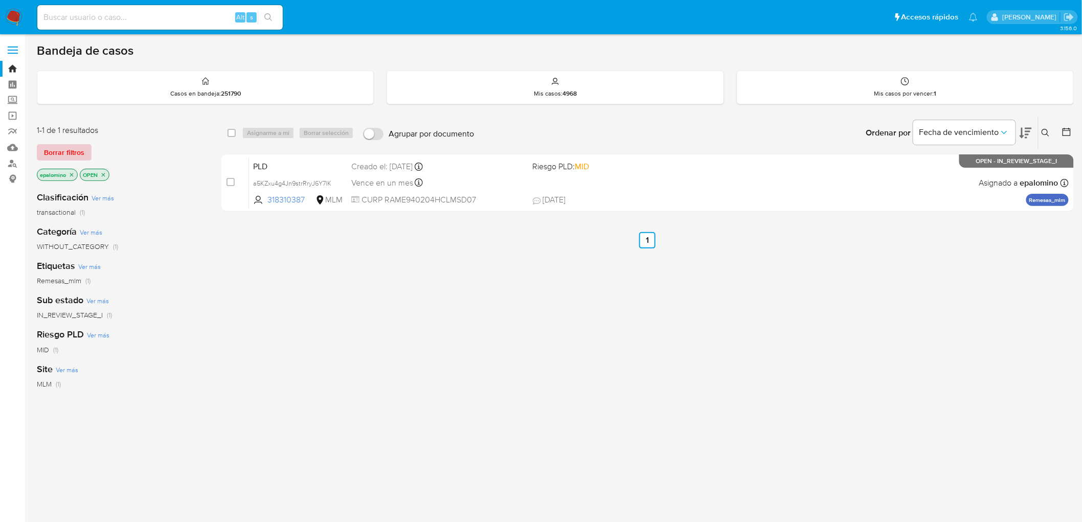
click at [82, 145] on span "Borrar filtros" at bounding box center [64, 152] width 40 height 14
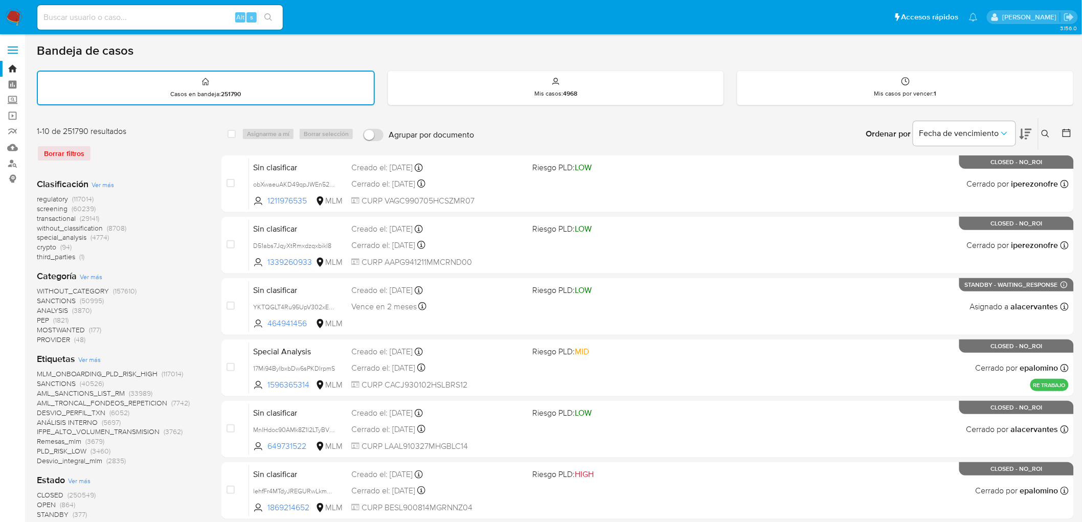
click at [13, 19] on img at bounding box center [13, 17] width 17 height 17
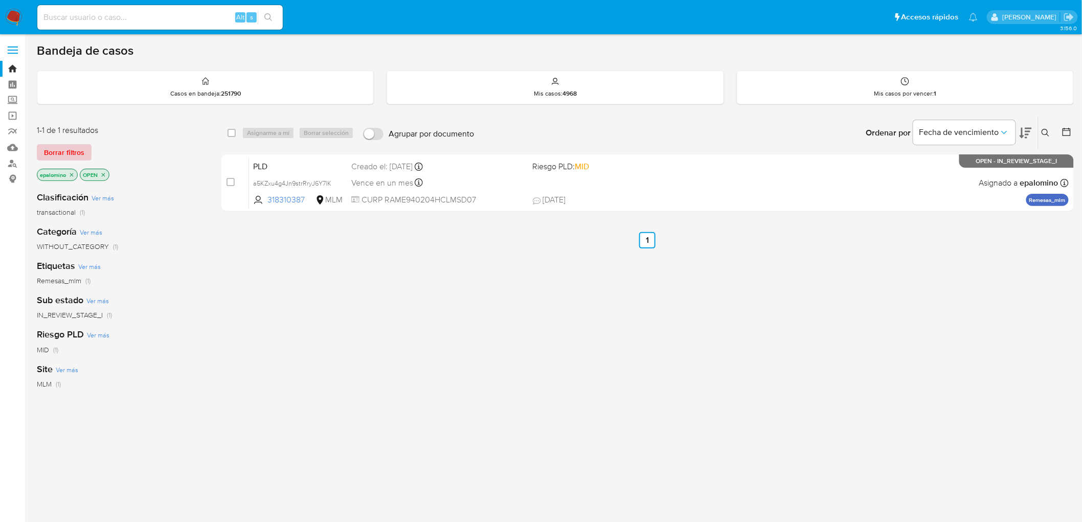
click at [46, 149] on span "Borrar filtros" at bounding box center [64, 152] width 40 height 14
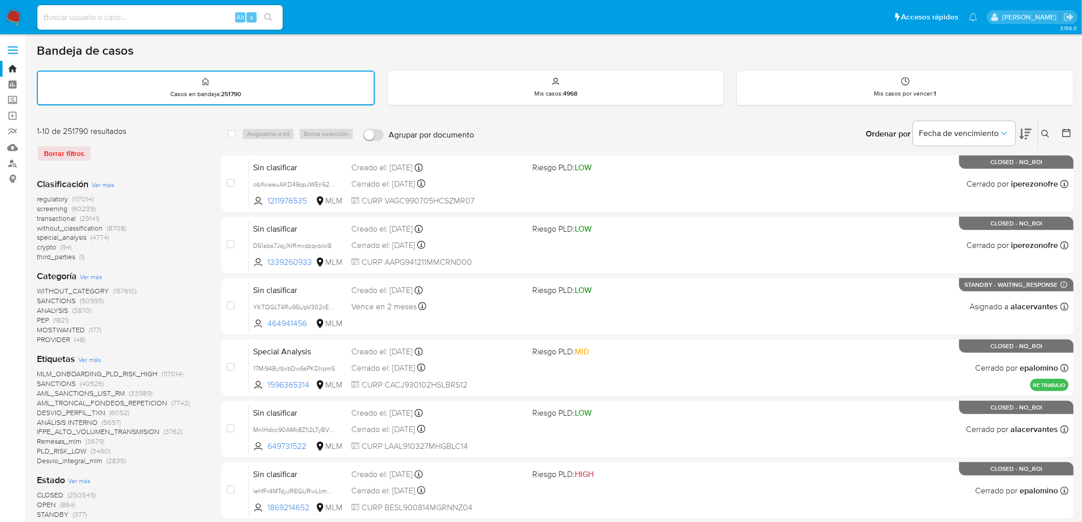
click at [12, 16] on img at bounding box center [13, 17] width 17 height 17
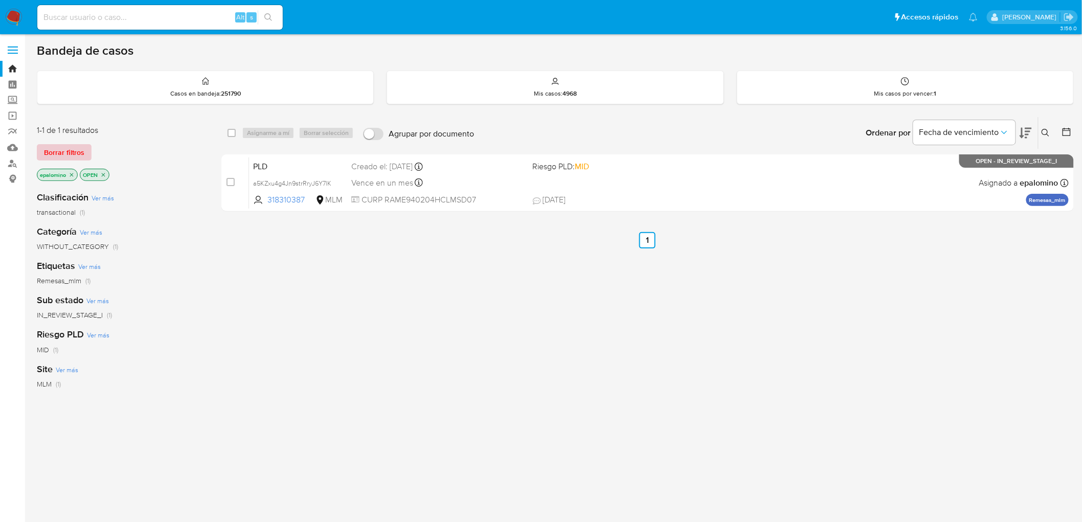
click at [69, 152] on span "Borrar filtros" at bounding box center [64, 152] width 40 height 14
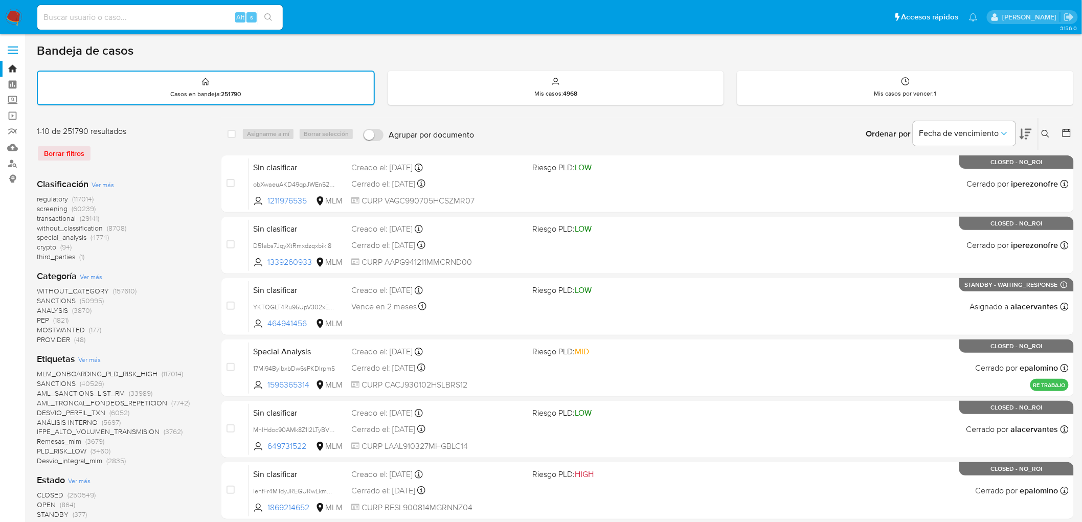
click at [1049, 131] on icon at bounding box center [1045, 134] width 8 height 8
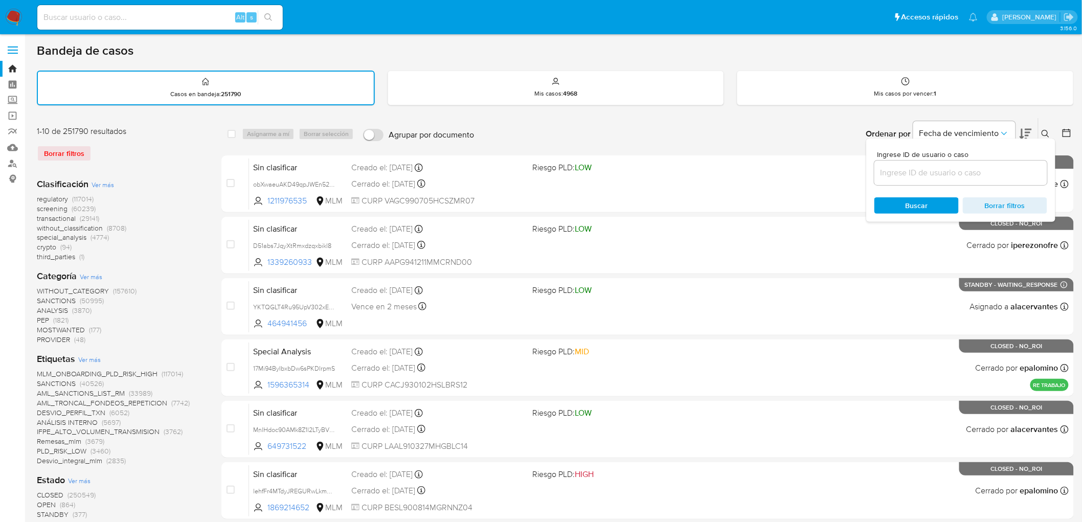
click at [943, 161] on div at bounding box center [960, 173] width 173 height 25
click at [938, 169] on input at bounding box center [960, 172] width 173 height 13
paste input "1099710613"
type input "1099710613"
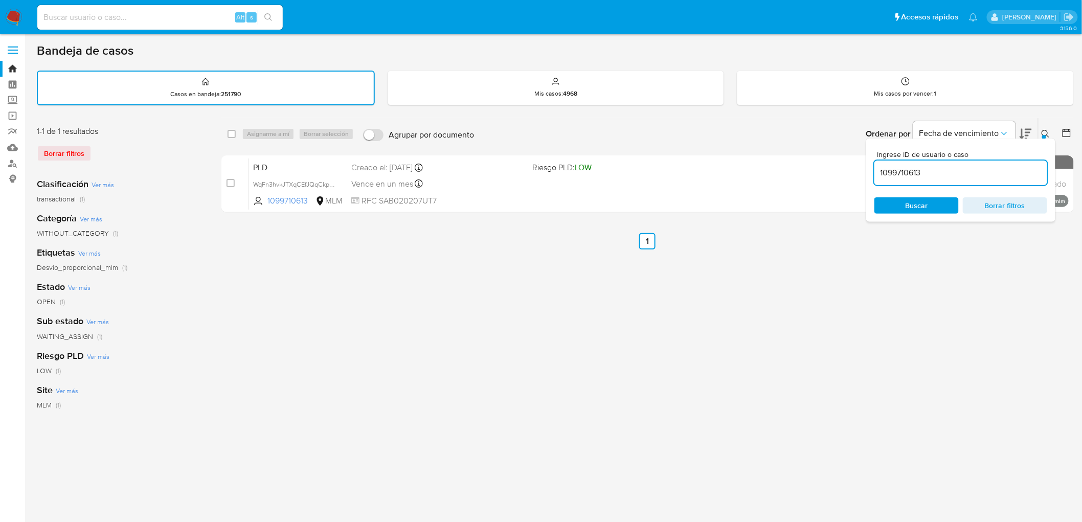
click at [1051, 124] on div "Ingrese ID de usuario o caso 1099710613 Buscar Borrar filtros" at bounding box center [1046, 134] width 17 height 32
click at [1044, 133] on icon at bounding box center [1045, 134] width 8 height 8
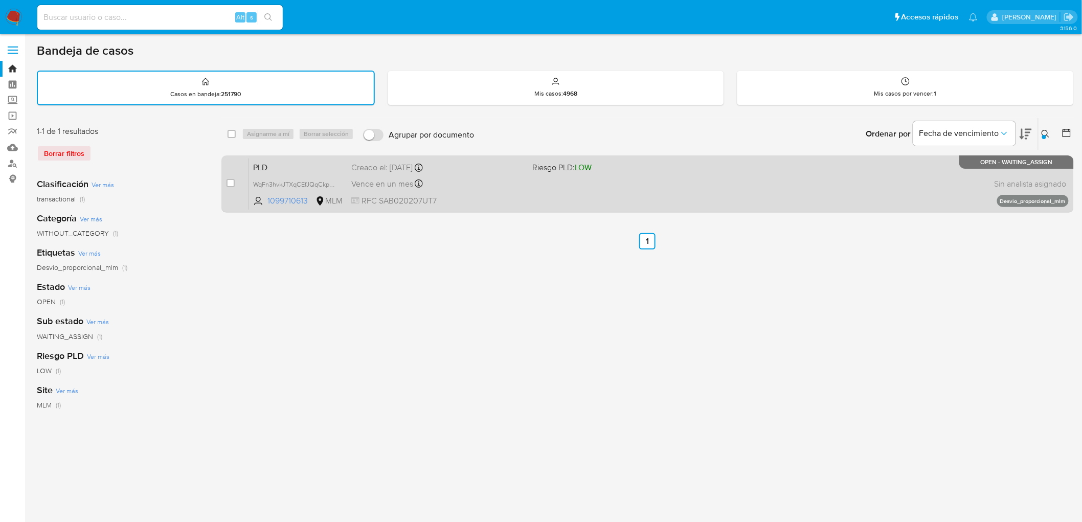
click at [266, 165] on span "PLD" at bounding box center [298, 166] width 90 height 13
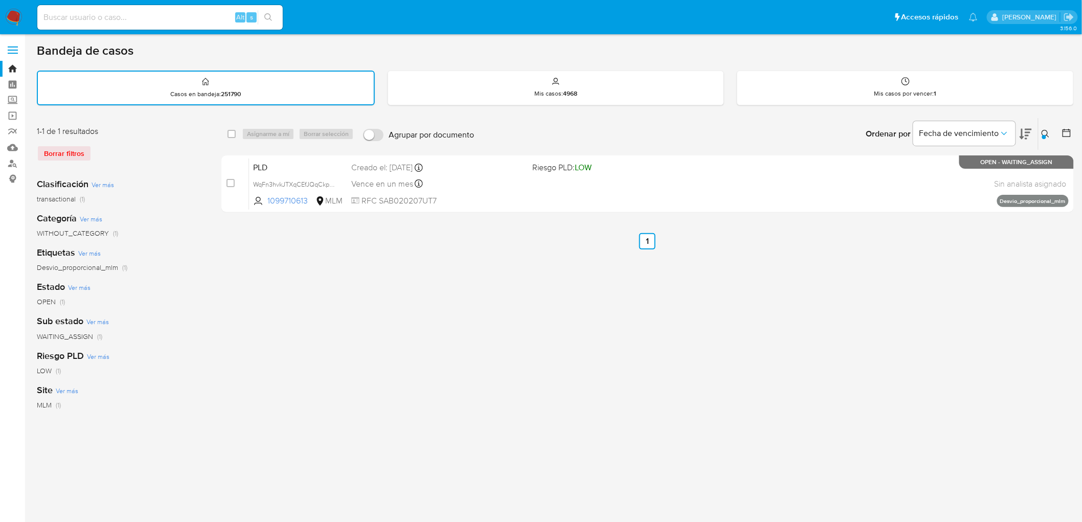
click at [14, 16] on img at bounding box center [13, 17] width 17 height 17
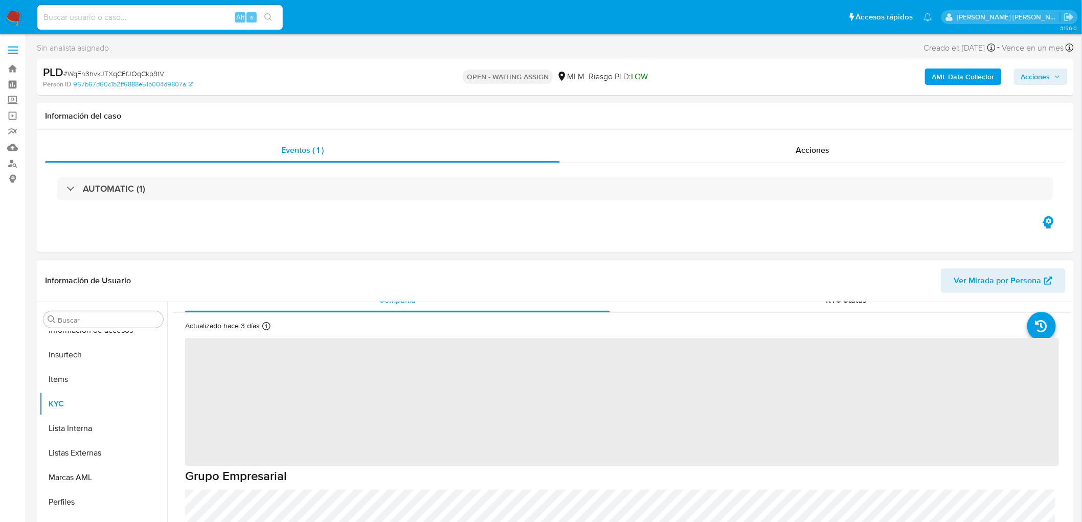
scroll to position [431, 0]
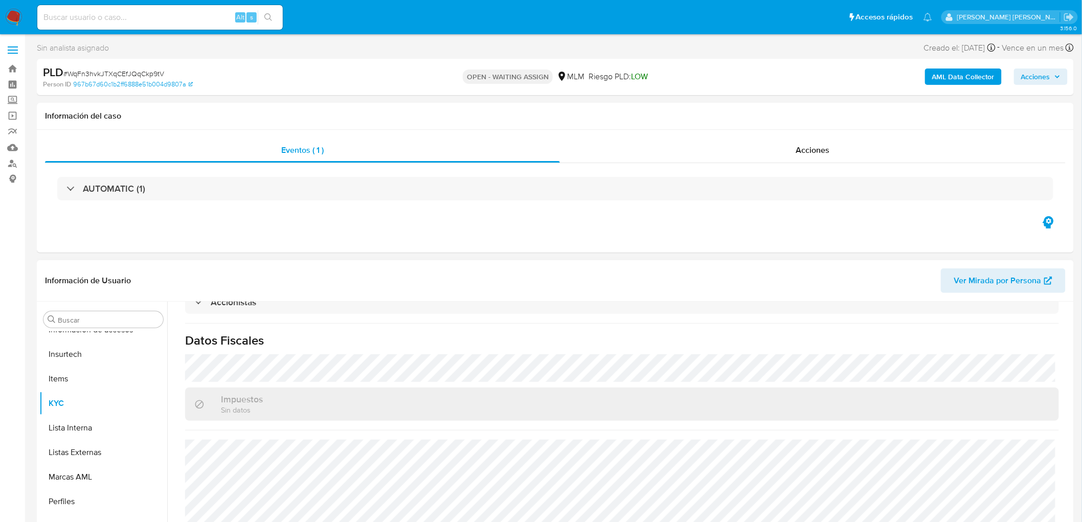
select select "10"
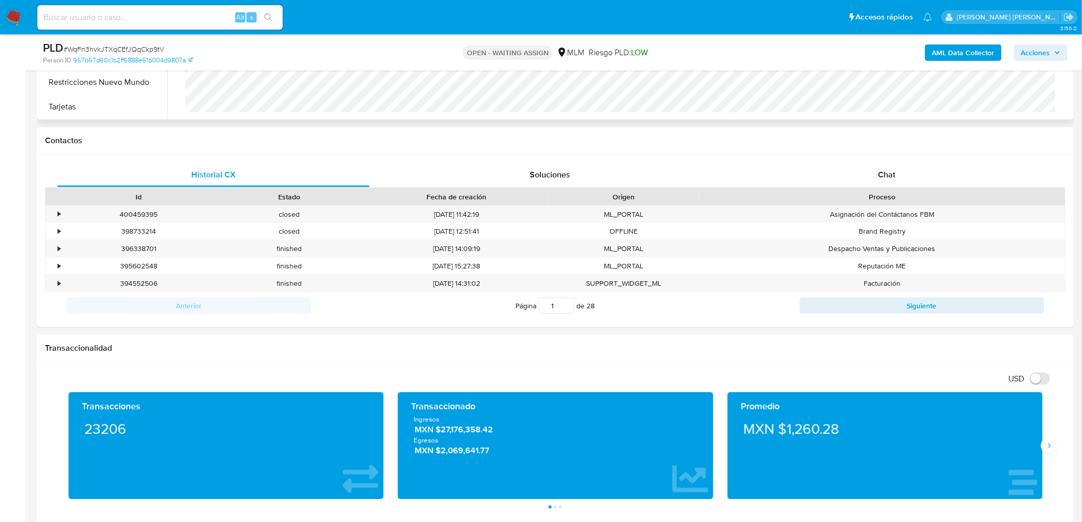
scroll to position [460, 0]
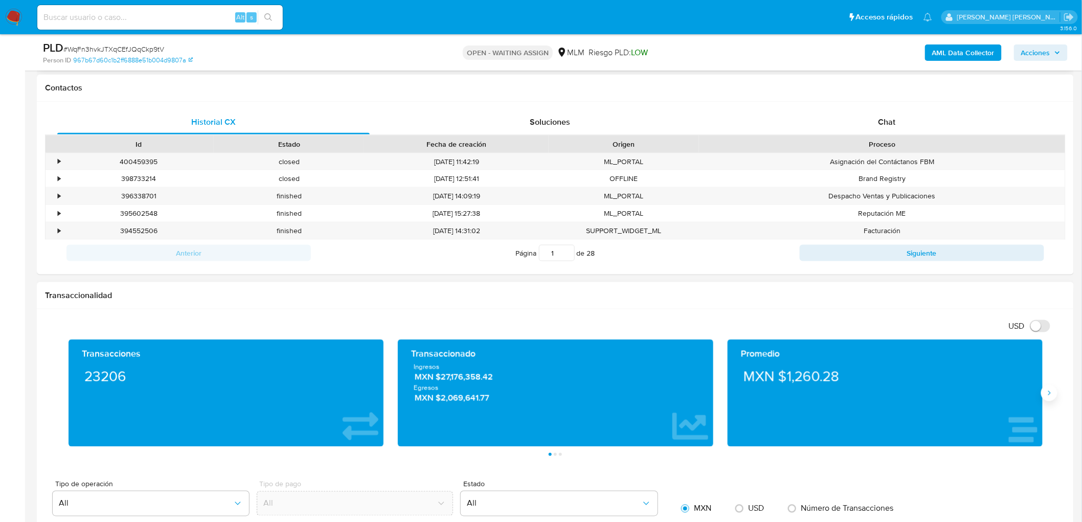
click at [1046, 397] on button "Siguiente" at bounding box center [1049, 393] width 16 height 16
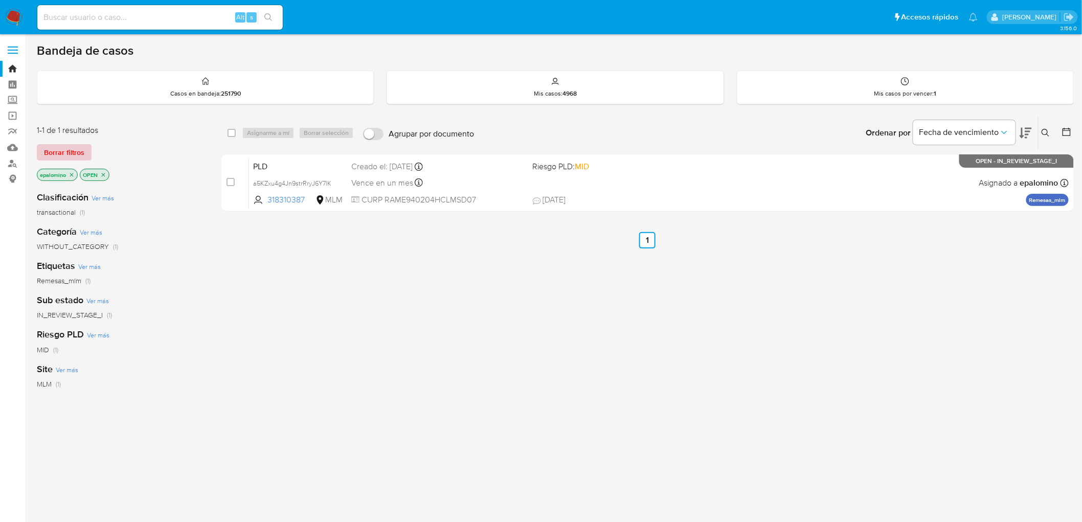
click at [64, 151] on span "Borrar filtros" at bounding box center [64, 152] width 40 height 14
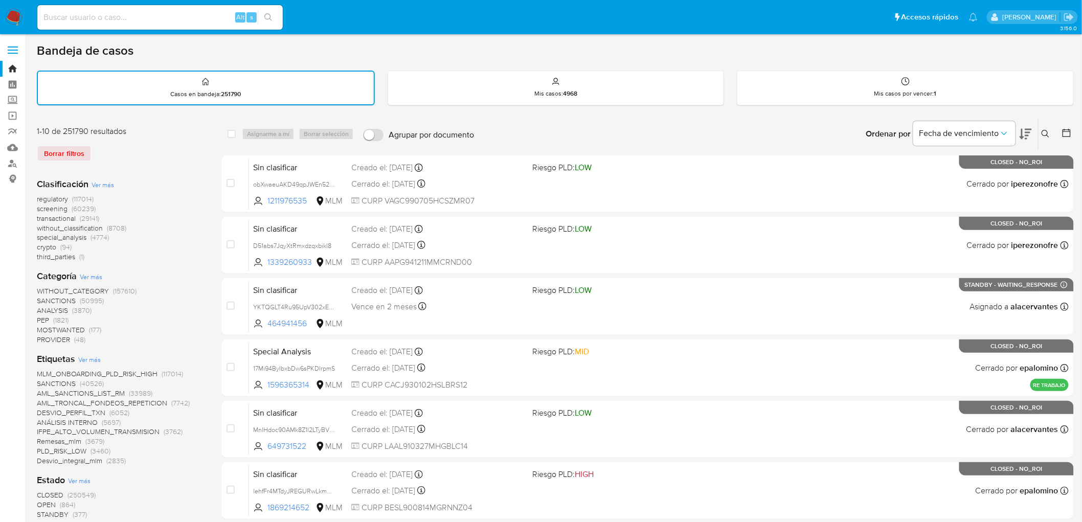
click at [13, 12] on img at bounding box center [13, 17] width 17 height 17
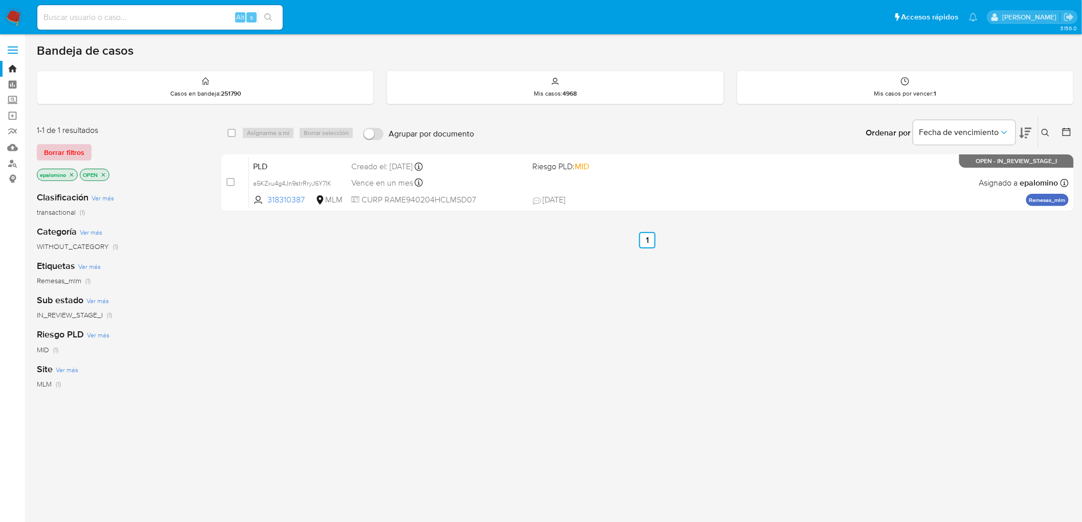
click at [63, 151] on span "Borrar filtros" at bounding box center [64, 152] width 40 height 14
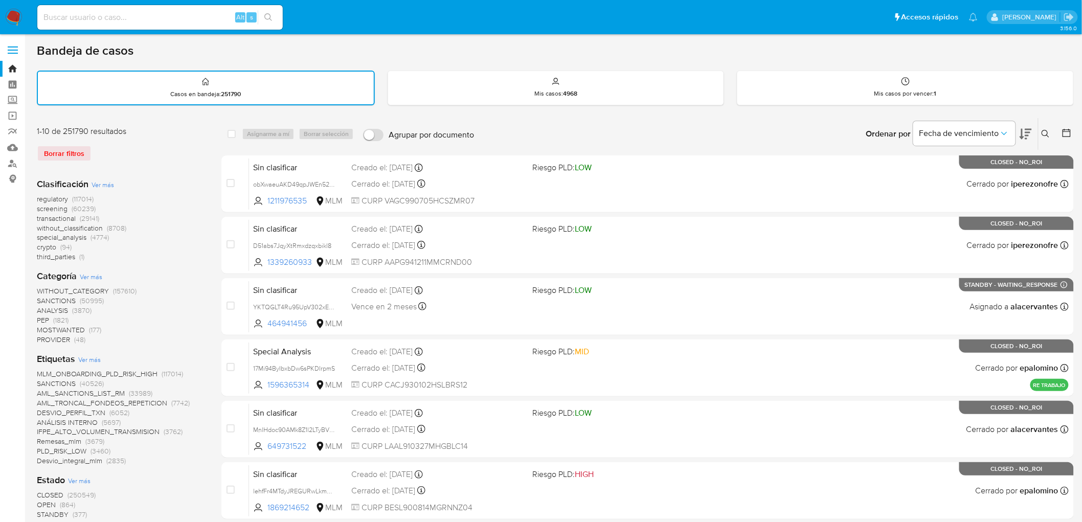
click at [13, 21] on img at bounding box center [13, 17] width 17 height 17
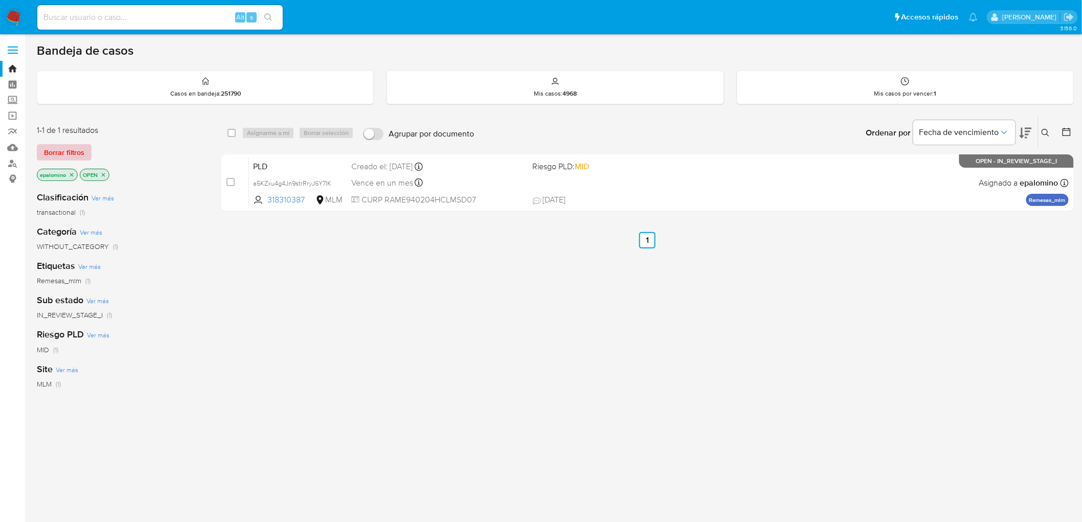
click at [56, 152] on span "Borrar filtros" at bounding box center [64, 152] width 40 height 14
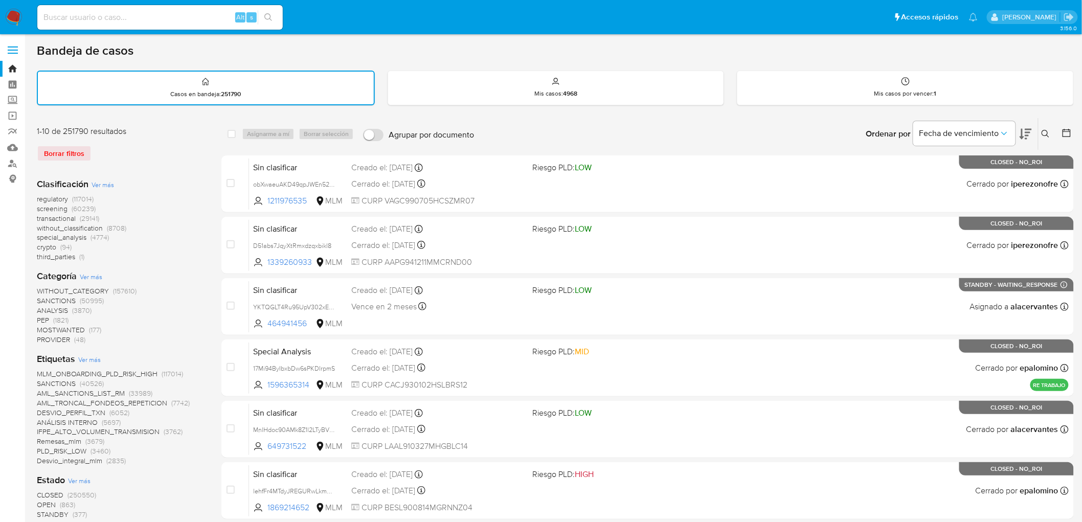
click at [9, 17] on img at bounding box center [13, 17] width 17 height 17
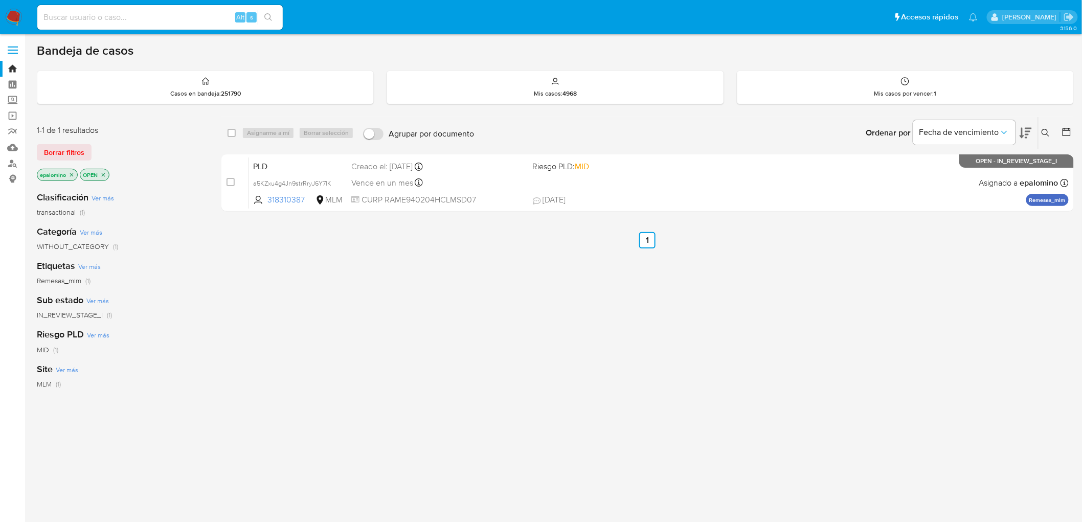
click at [73, 152] on span "Borrar filtros" at bounding box center [64, 152] width 40 height 14
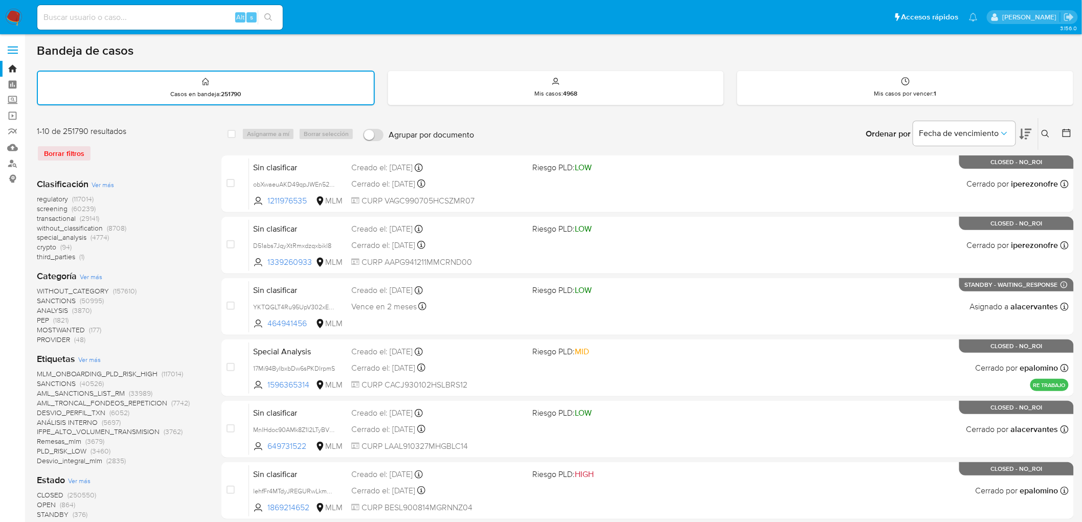
click at [13, 16] on img at bounding box center [13, 17] width 17 height 17
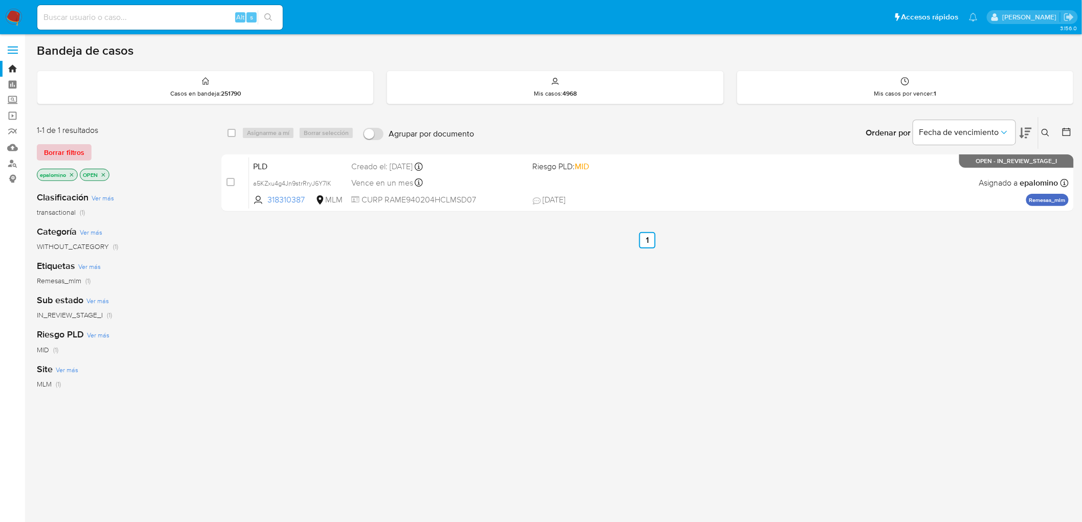
click at [72, 151] on span "Borrar filtros" at bounding box center [64, 152] width 40 height 14
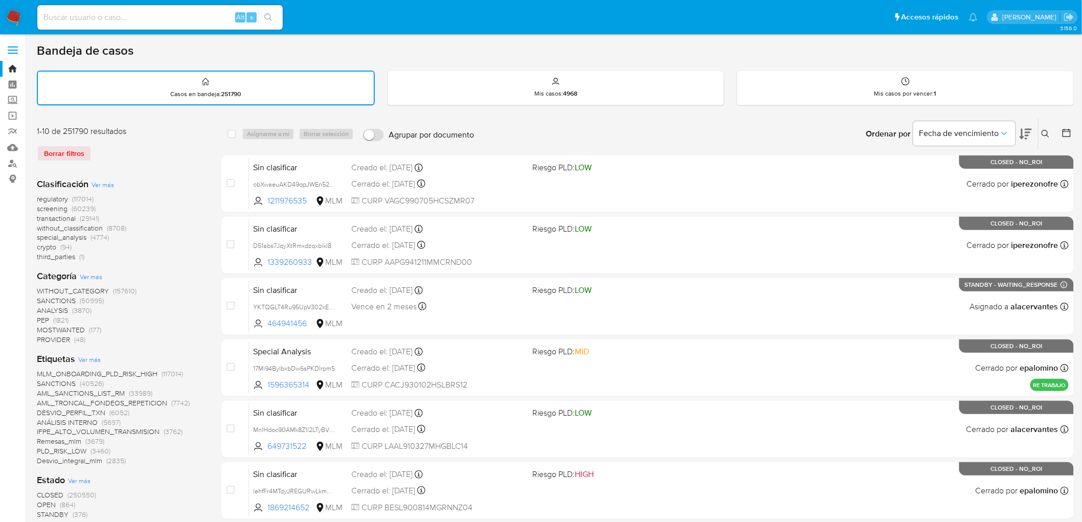
click at [195, 167] on div "1-10 de 251790 resultados Borrar filtros" at bounding box center [119, 148] width 164 height 44
click at [1044, 130] on icon at bounding box center [1045, 134] width 8 height 8
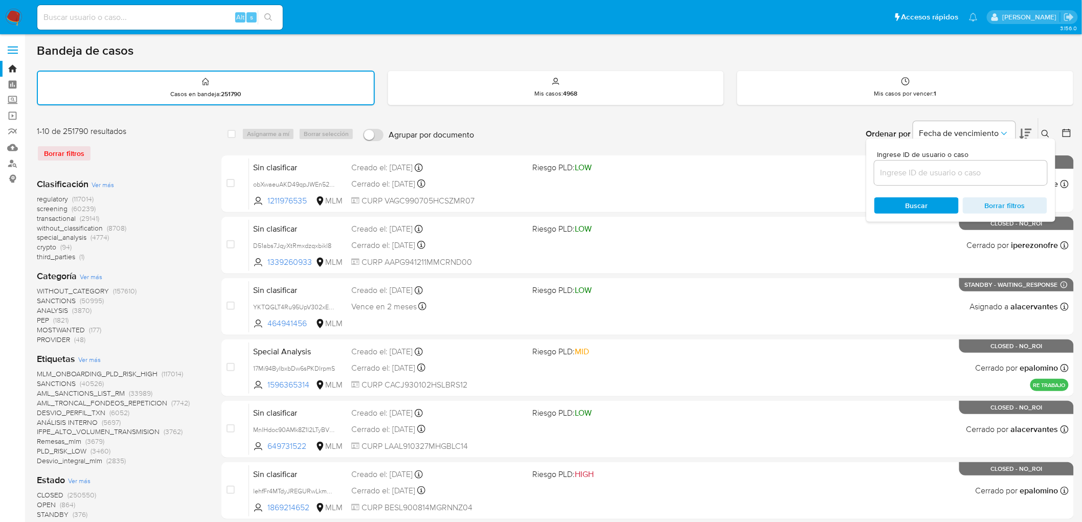
click at [913, 166] on input at bounding box center [960, 172] width 173 height 13
type input "1929453944"
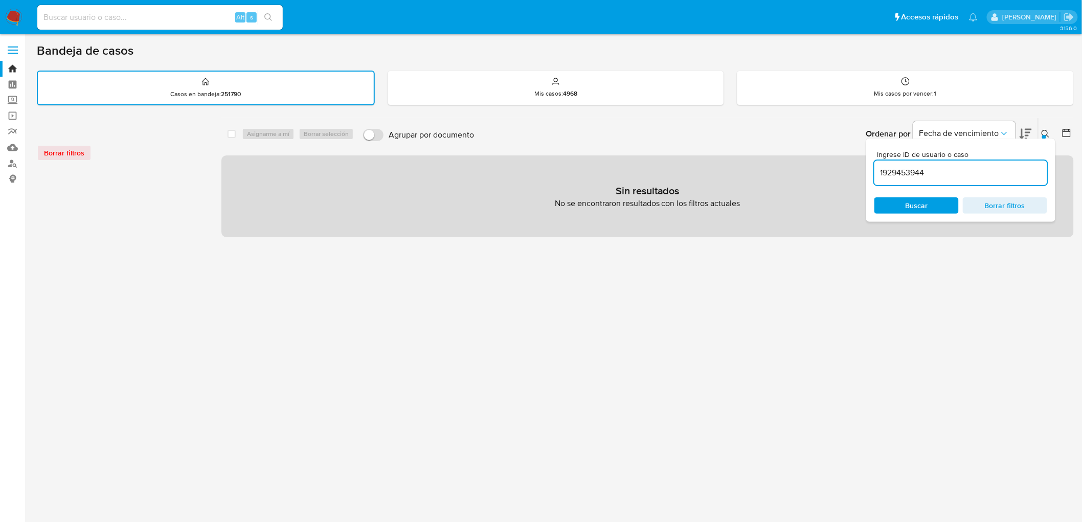
click at [89, 11] on input at bounding box center [159, 17] width 245 height 13
paste input "1929453944"
type input "1929453944"
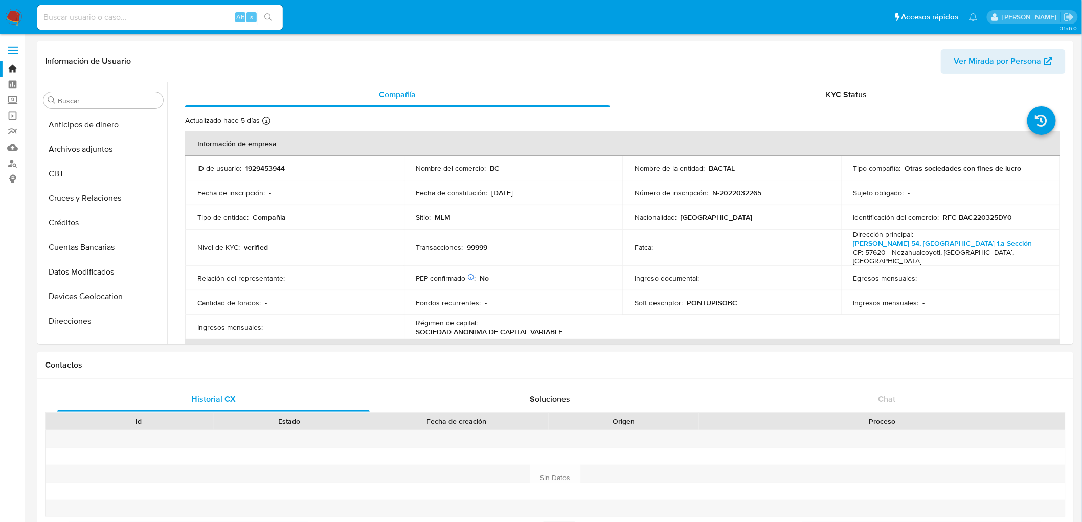
select select "10"
click at [94, 220] on button "Documentación" at bounding box center [99, 223] width 120 height 25
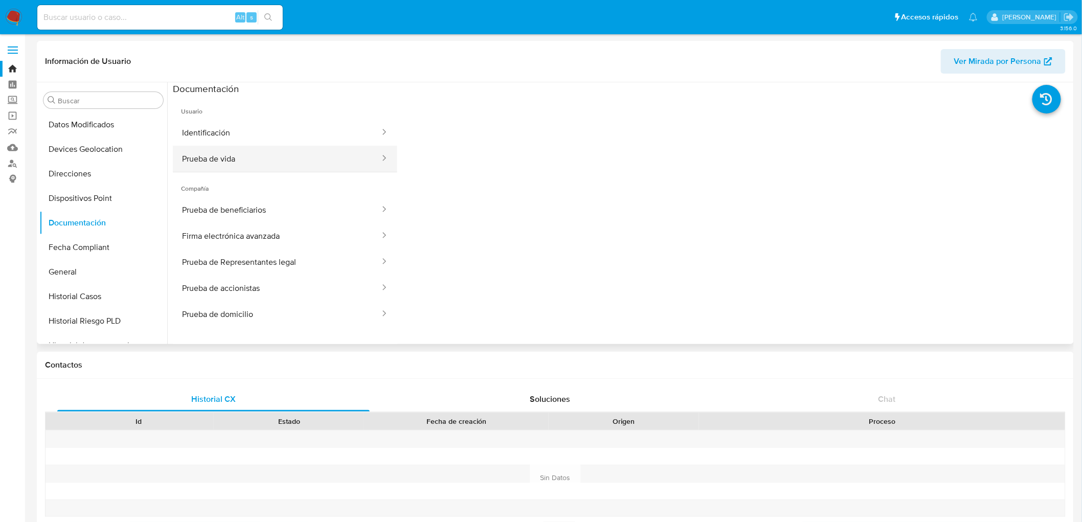
click at [309, 165] on button "Prueba de vida" at bounding box center [277, 159] width 208 height 26
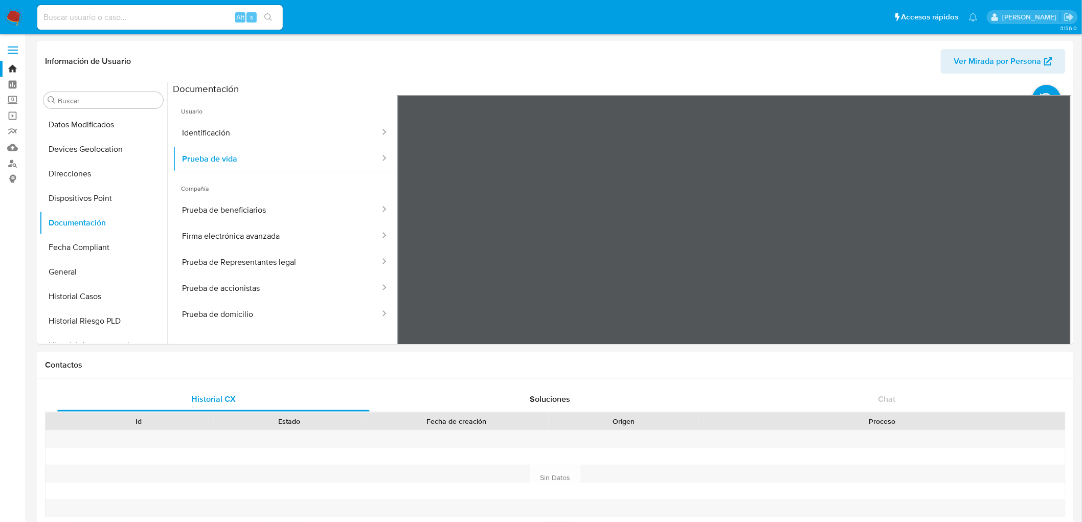
click at [13, 15] on img at bounding box center [13, 17] width 17 height 17
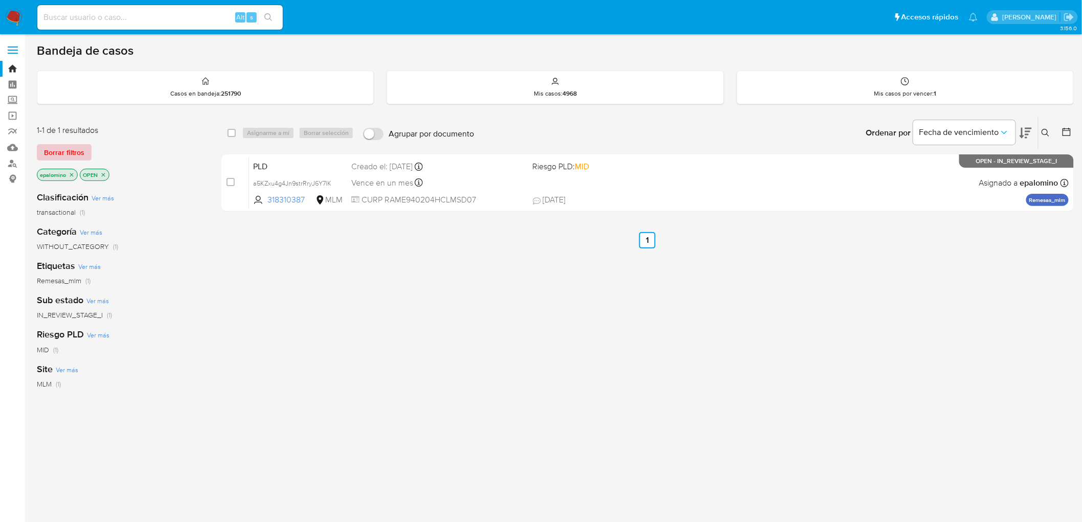
click at [57, 149] on span "Borrar filtros" at bounding box center [64, 152] width 40 height 14
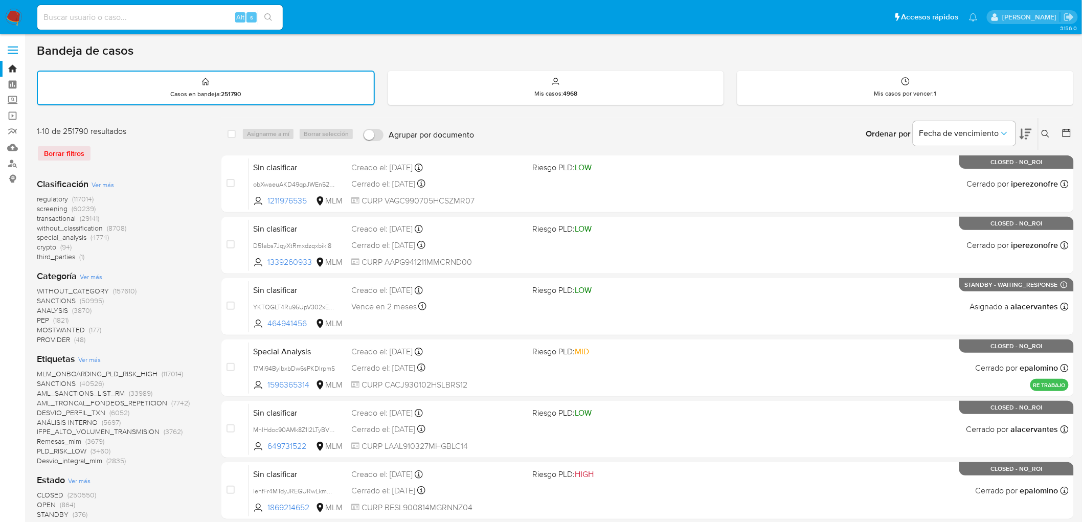
click at [21, 16] on img at bounding box center [13, 17] width 17 height 17
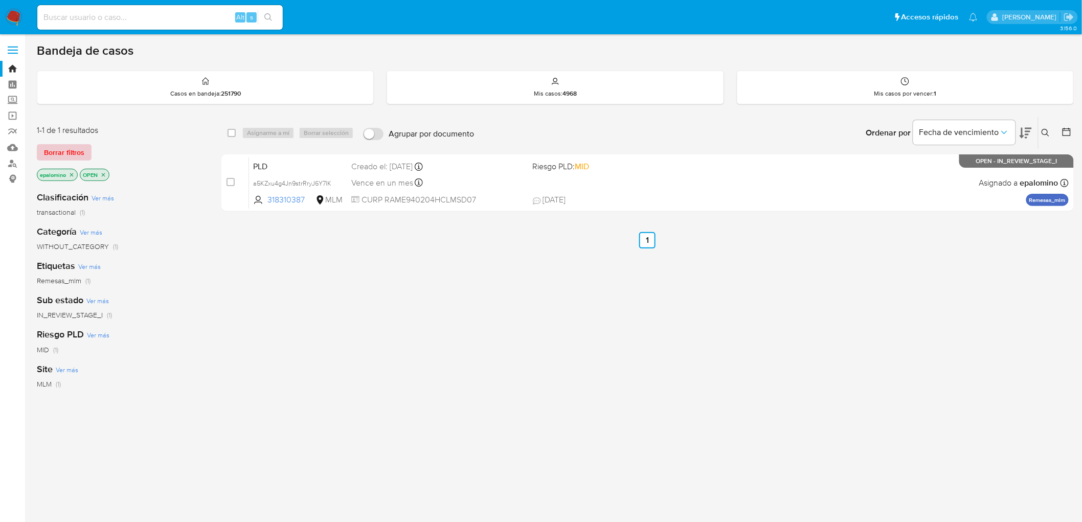
click at [64, 150] on span "Borrar filtros" at bounding box center [64, 152] width 40 height 14
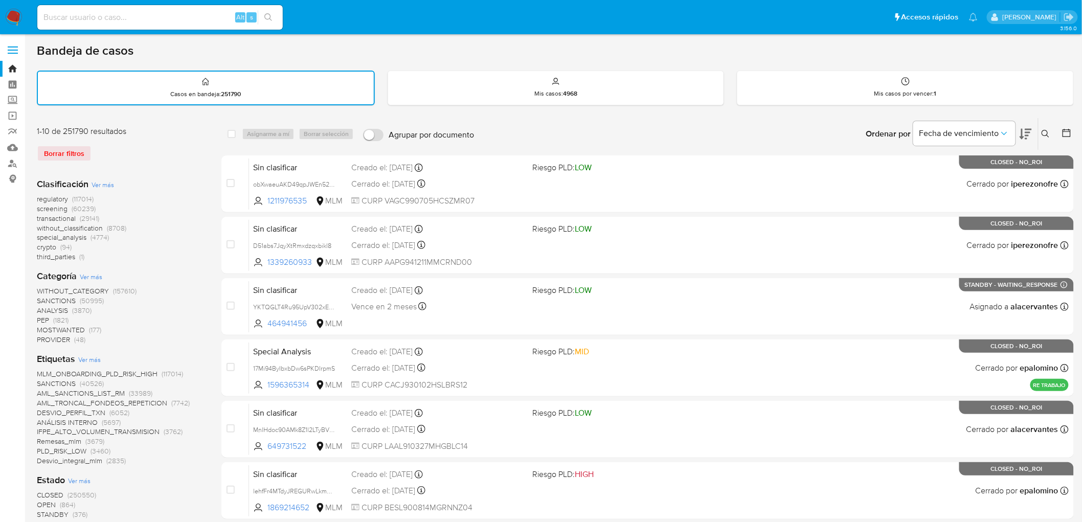
click at [13, 19] on img at bounding box center [13, 17] width 17 height 17
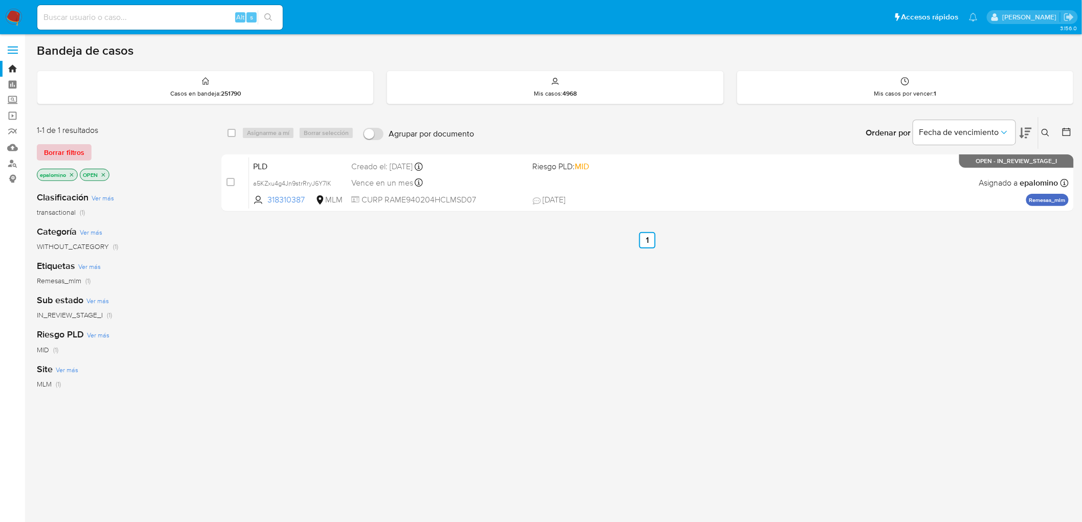
click at [63, 147] on span "Borrar filtros" at bounding box center [64, 152] width 40 height 14
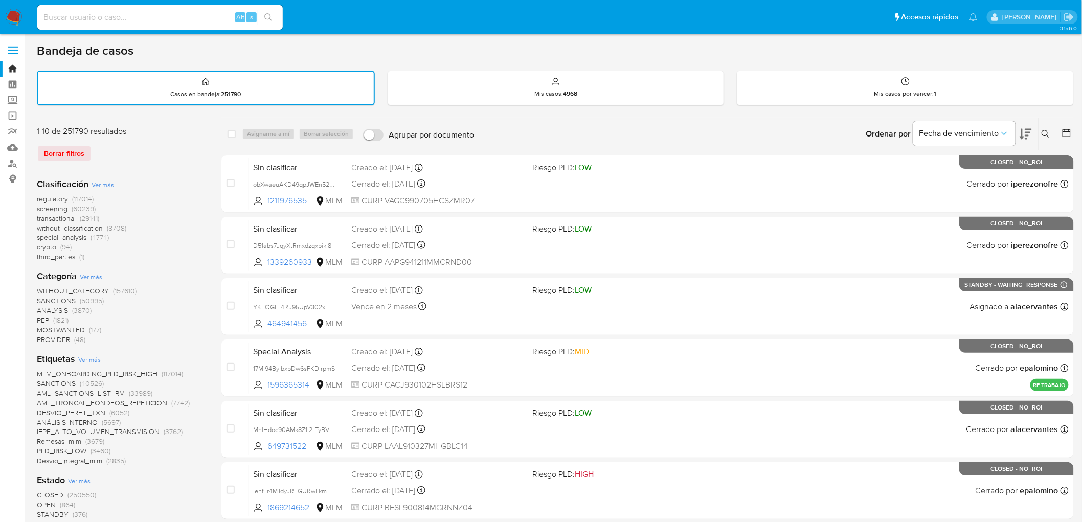
click at [12, 10] on img at bounding box center [13, 17] width 17 height 17
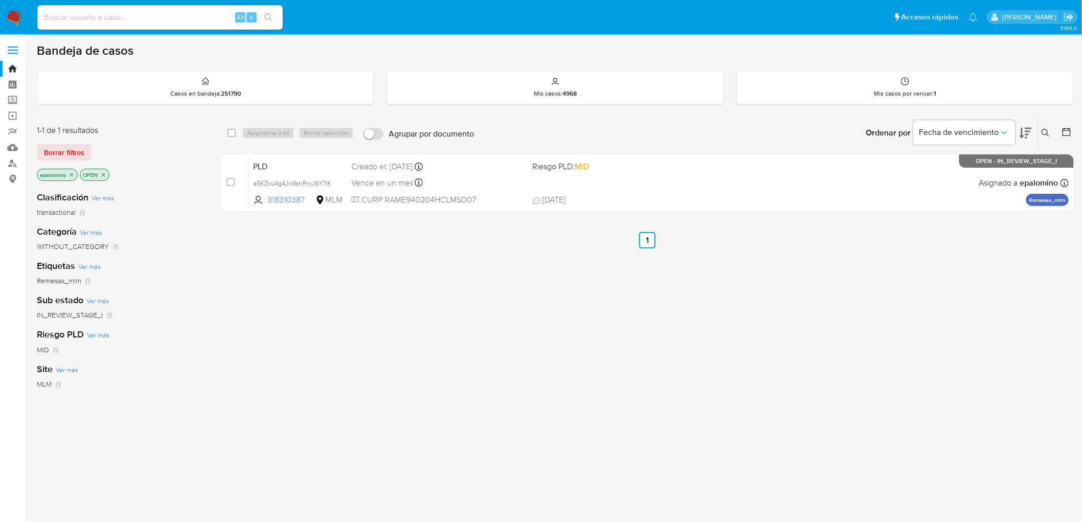
click at [57, 155] on span "Borrar filtros" at bounding box center [64, 152] width 40 height 14
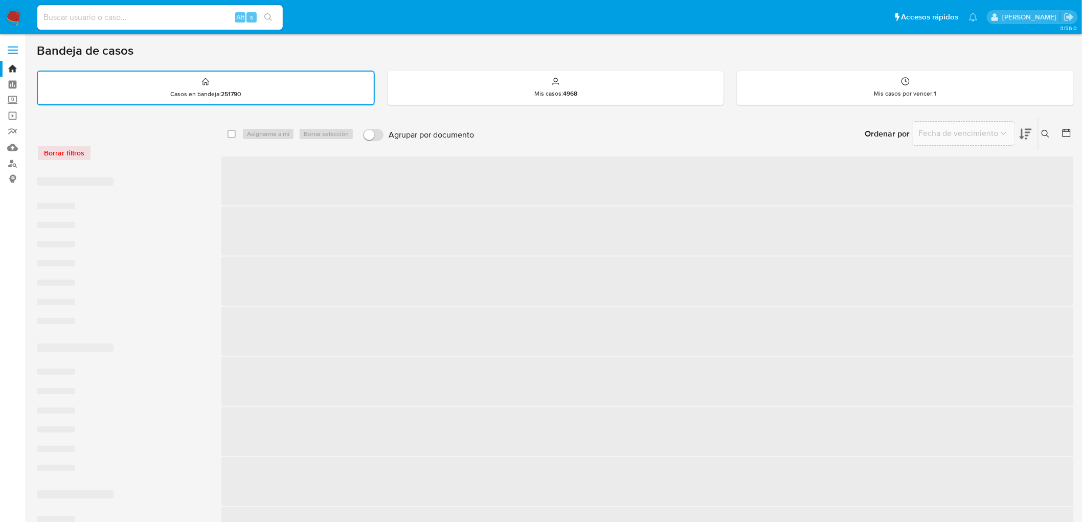
click at [157, 149] on div "Borrar filtros" at bounding box center [119, 153] width 164 height 16
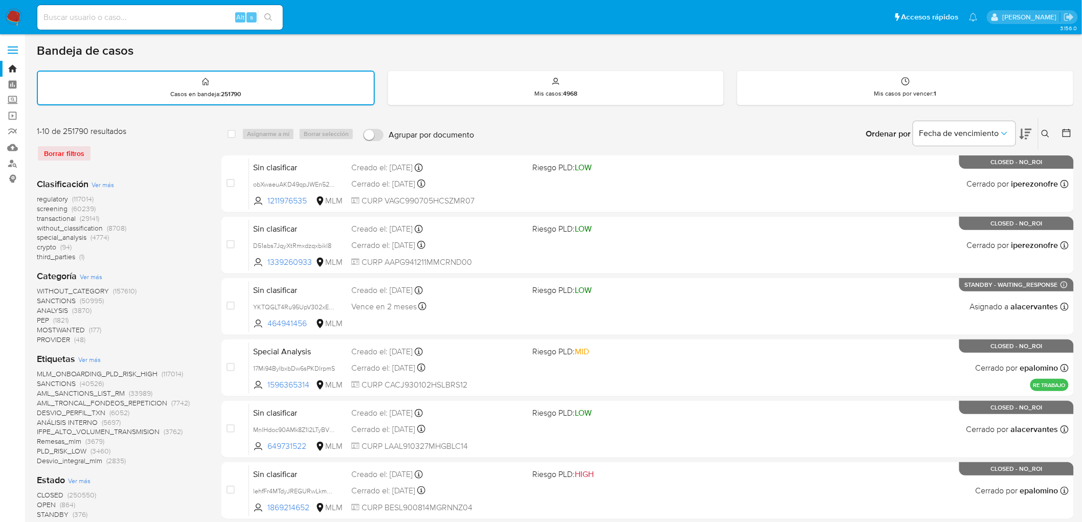
click at [12, 16] on img at bounding box center [13, 17] width 17 height 17
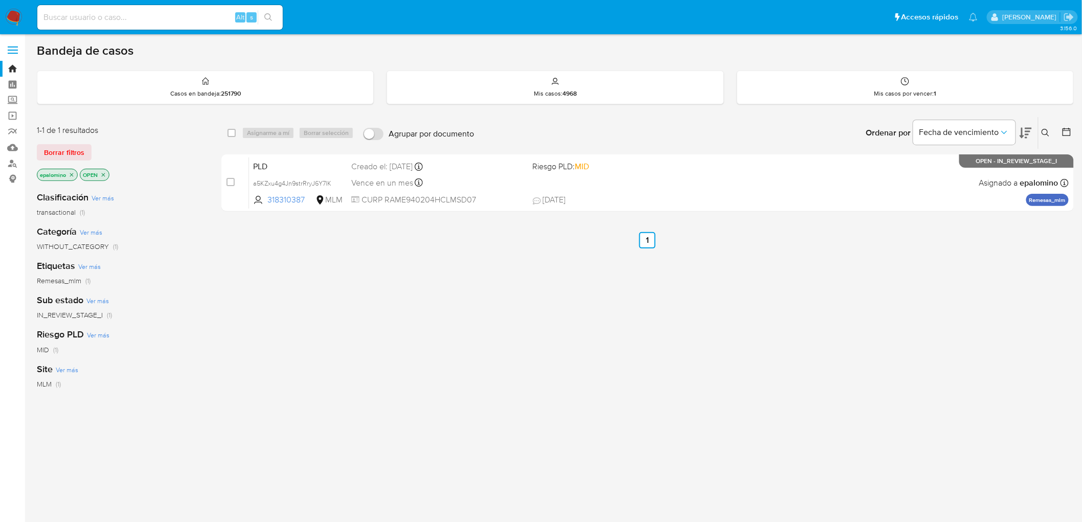
click at [49, 149] on span "Borrar filtros" at bounding box center [64, 152] width 40 height 14
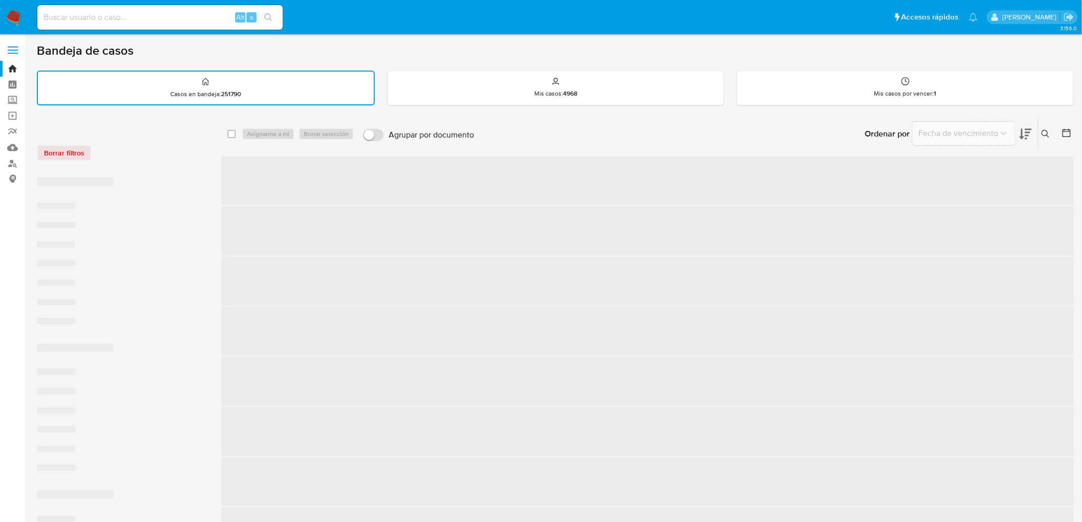
click at [177, 151] on div "Borrar filtros" at bounding box center [119, 153] width 164 height 16
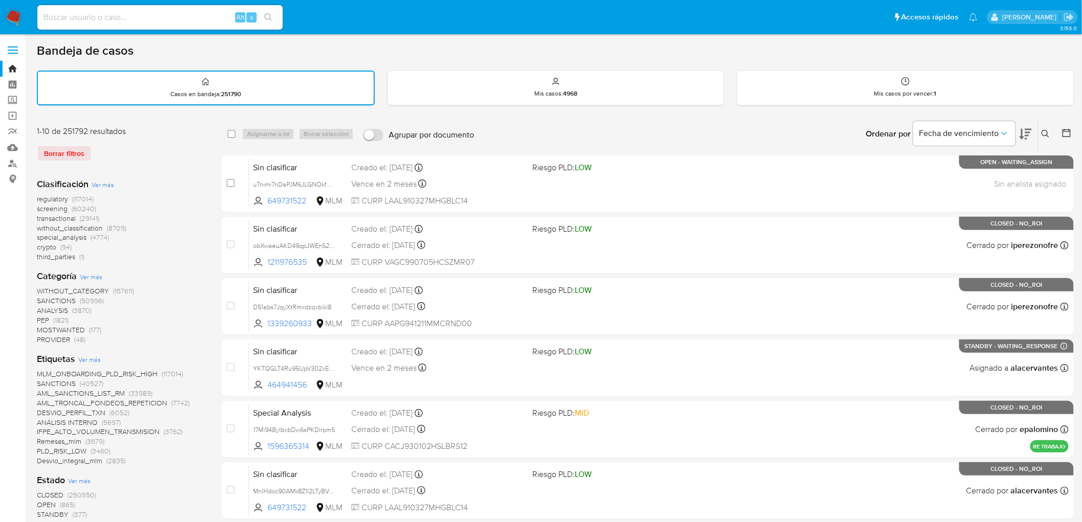
click at [12, 16] on img at bounding box center [13, 17] width 17 height 17
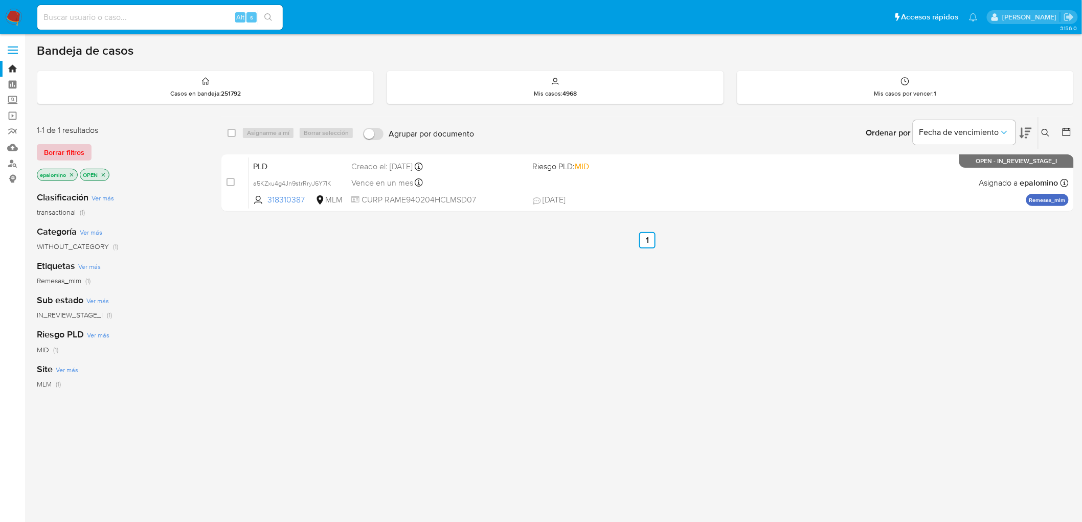
click at [76, 146] on span "Borrar filtros" at bounding box center [64, 152] width 40 height 14
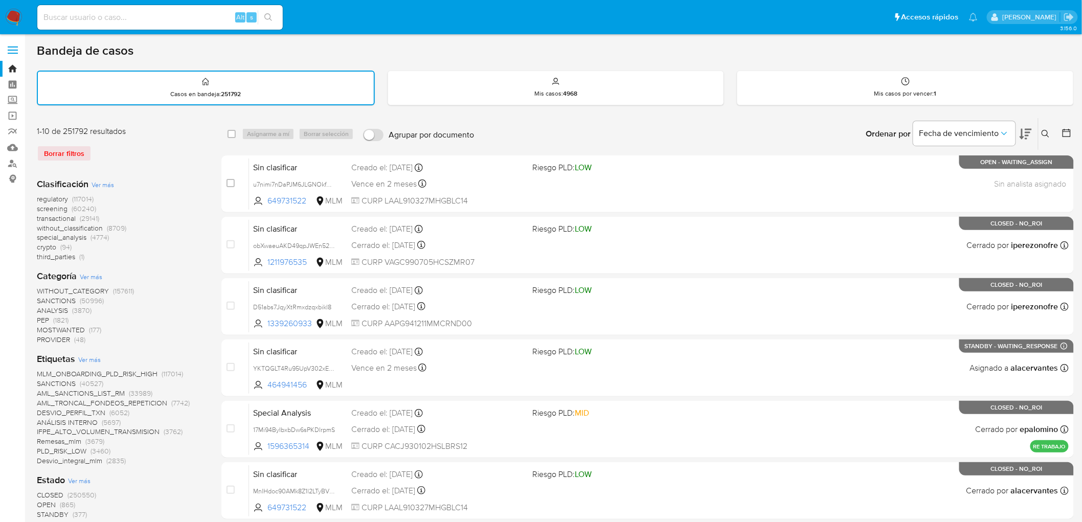
click at [19, 15] on img at bounding box center [13, 17] width 17 height 17
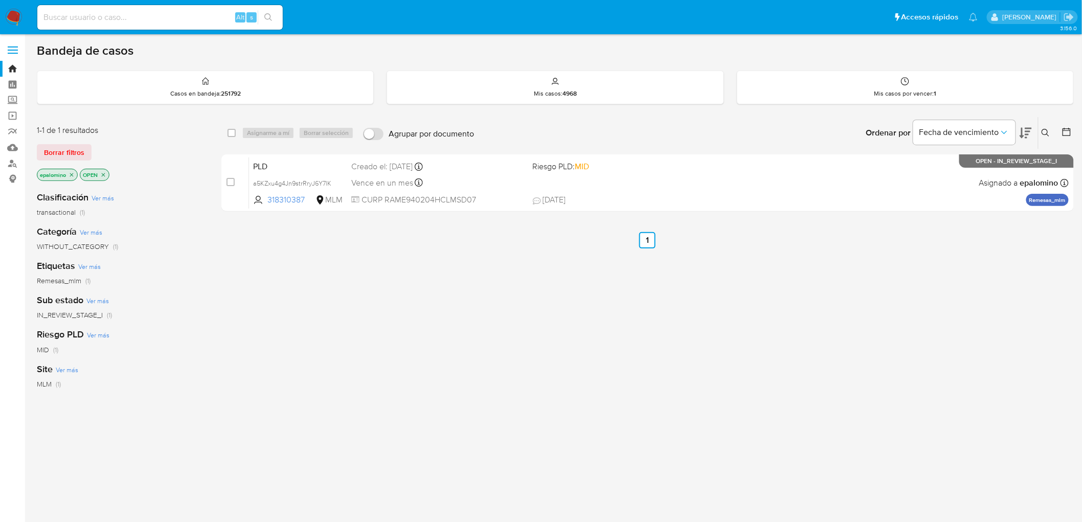
click at [49, 134] on div "1-1 de 1 resultados" at bounding box center [119, 130] width 164 height 11
click at [58, 153] on span "Borrar filtros" at bounding box center [64, 152] width 40 height 14
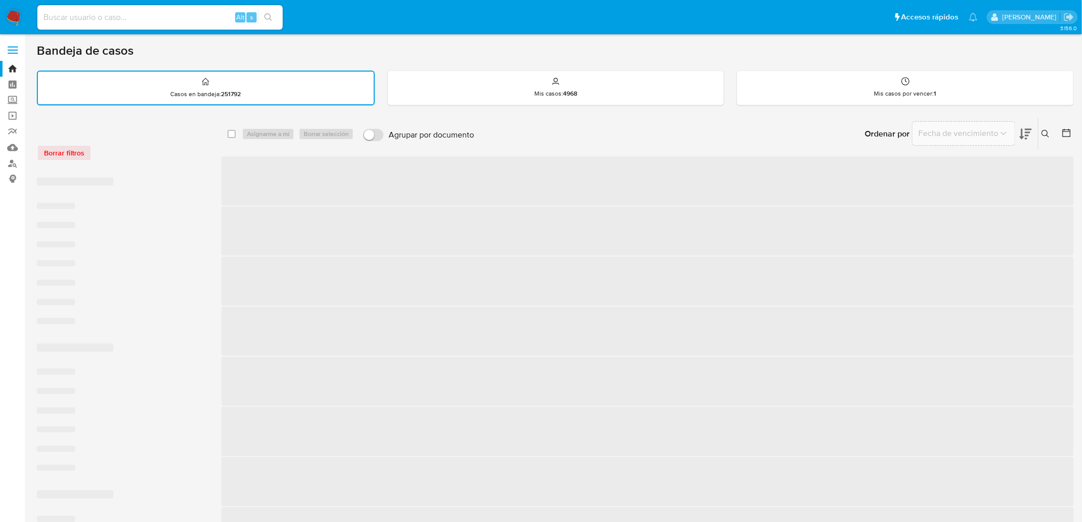
click at [169, 137] on div "Borrar filtros" at bounding box center [119, 147] width 164 height 43
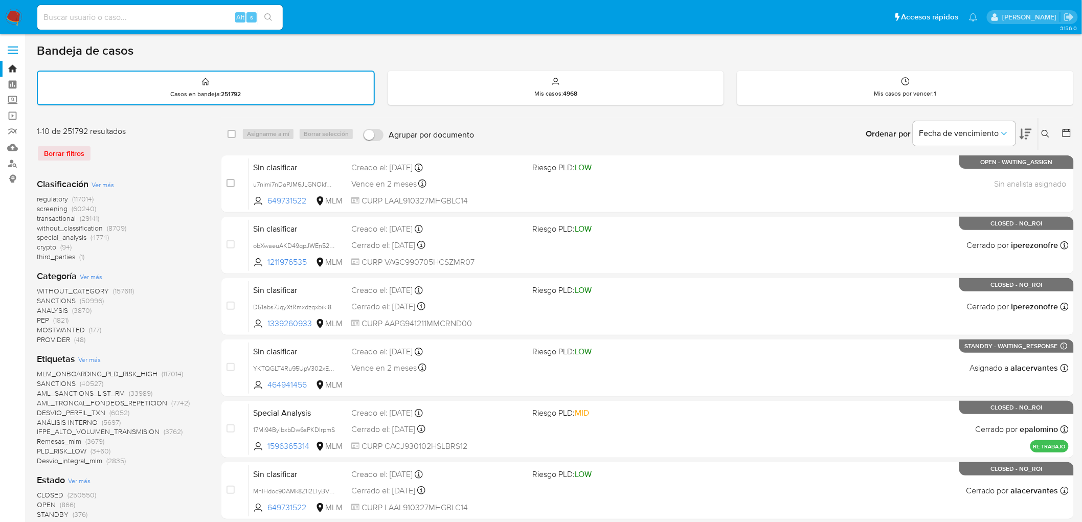
click at [12, 17] on img at bounding box center [13, 17] width 17 height 17
click at [166, 134] on div "1-10 de 251792 resultados" at bounding box center [119, 131] width 164 height 11
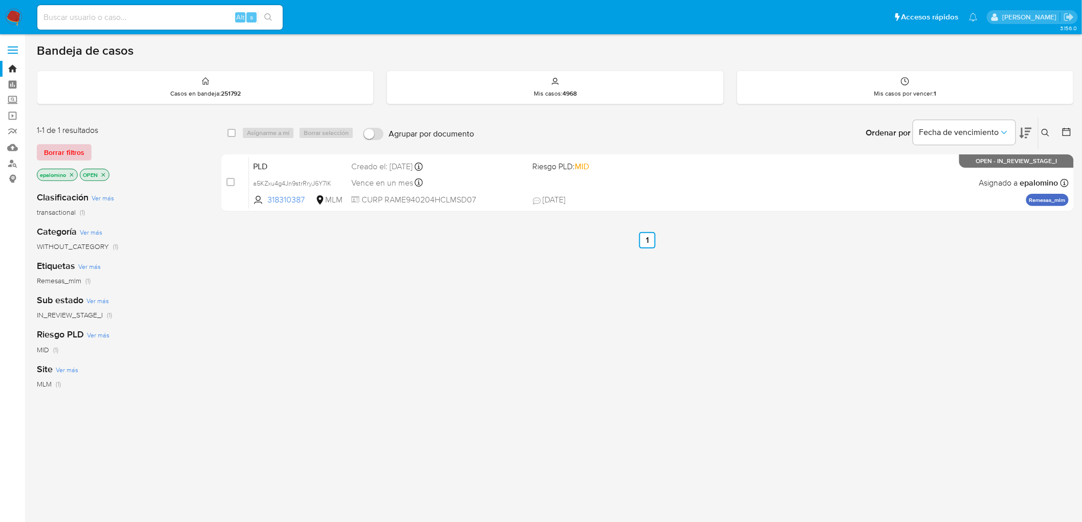
click at [77, 153] on span "Borrar filtros" at bounding box center [64, 152] width 40 height 14
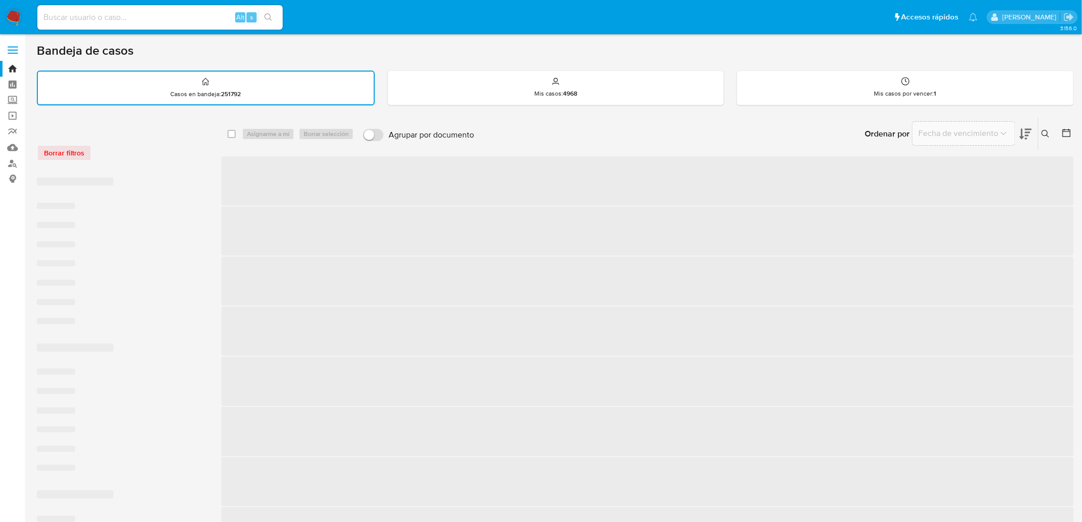
click at [140, 153] on div "Borrar filtros" at bounding box center [119, 153] width 164 height 16
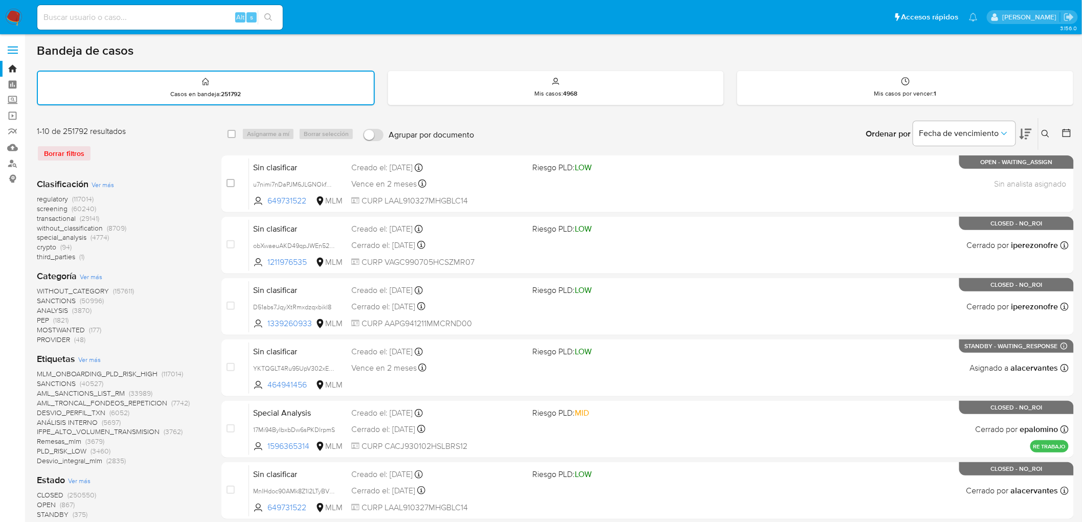
click at [12, 17] on img at bounding box center [13, 17] width 17 height 17
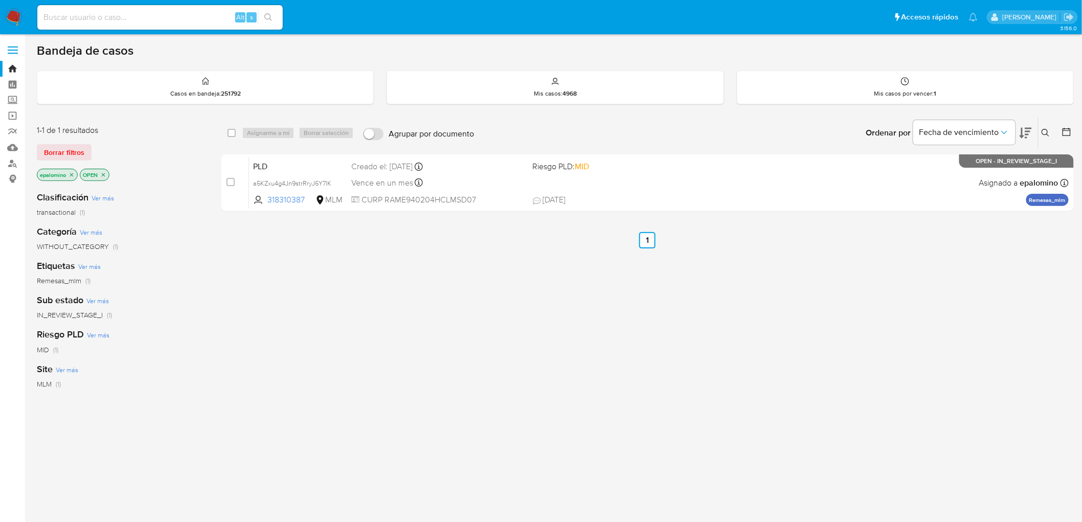
click at [79, 151] on span "Borrar filtros" at bounding box center [64, 152] width 40 height 14
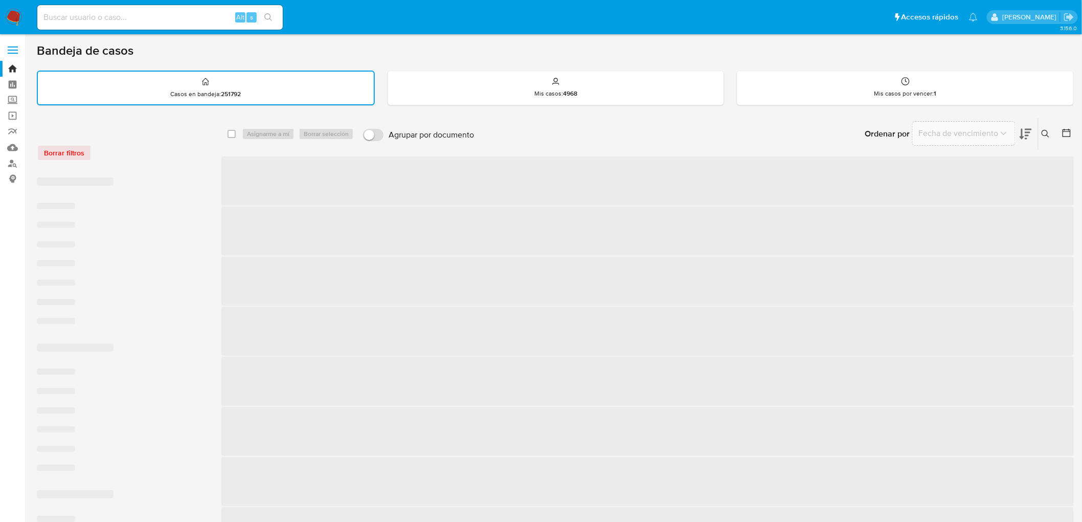
click at [174, 152] on div "Borrar filtros" at bounding box center [119, 153] width 164 height 16
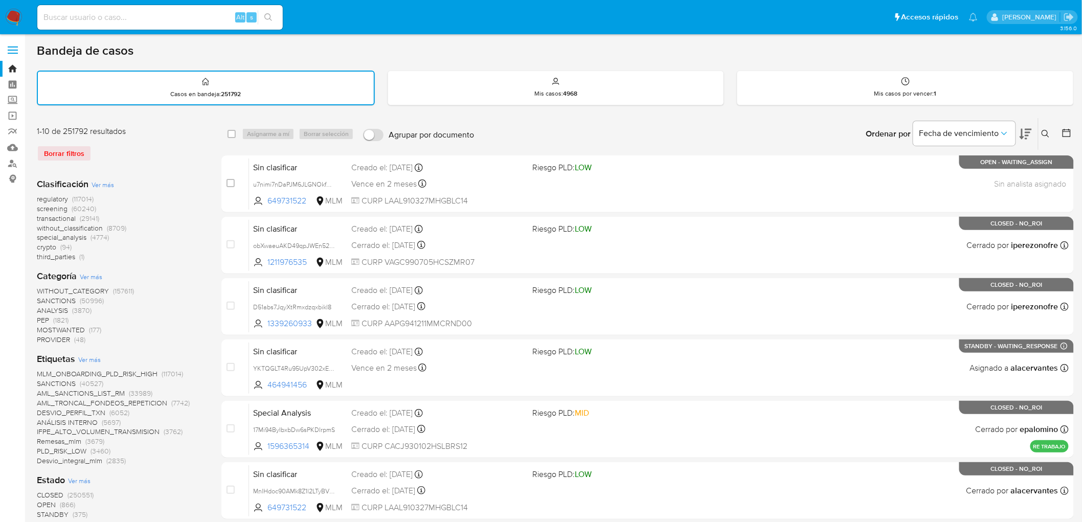
click at [10, 12] on img at bounding box center [13, 17] width 17 height 17
click at [179, 162] on div "1-10 de 251792 resultados Borrar filtros" at bounding box center [119, 148] width 164 height 44
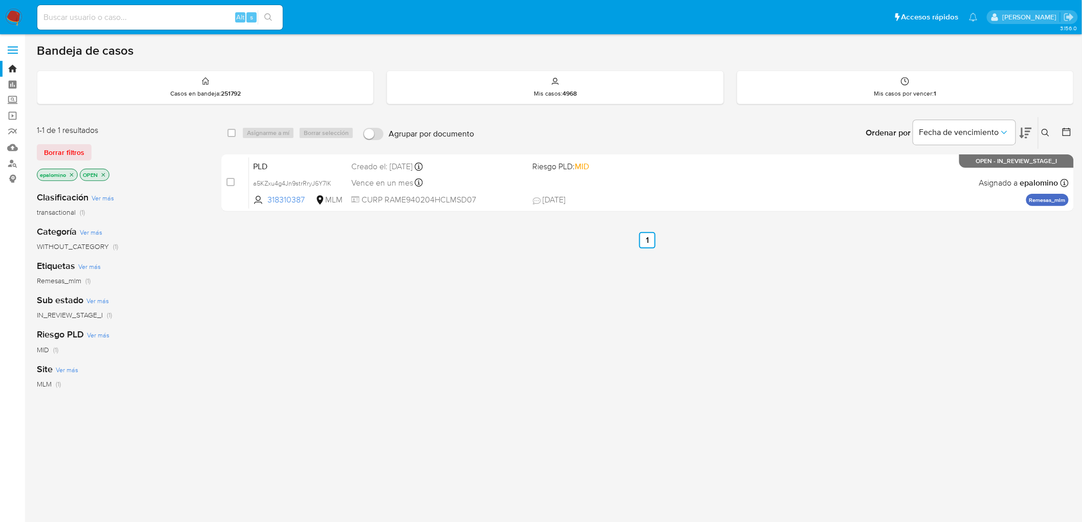
click at [65, 157] on span "Borrar filtros" at bounding box center [64, 152] width 40 height 14
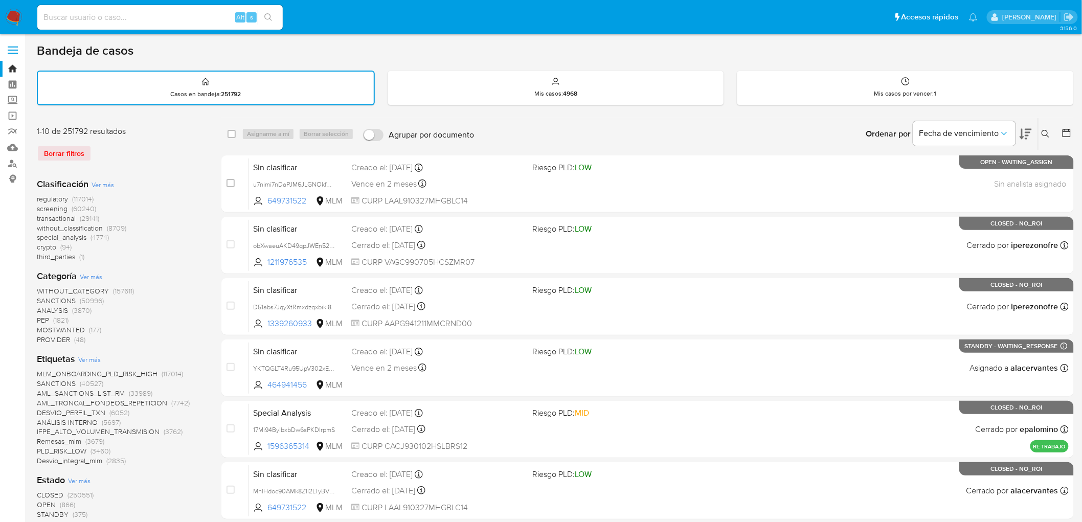
click at [1046, 130] on icon at bounding box center [1045, 134] width 8 height 8
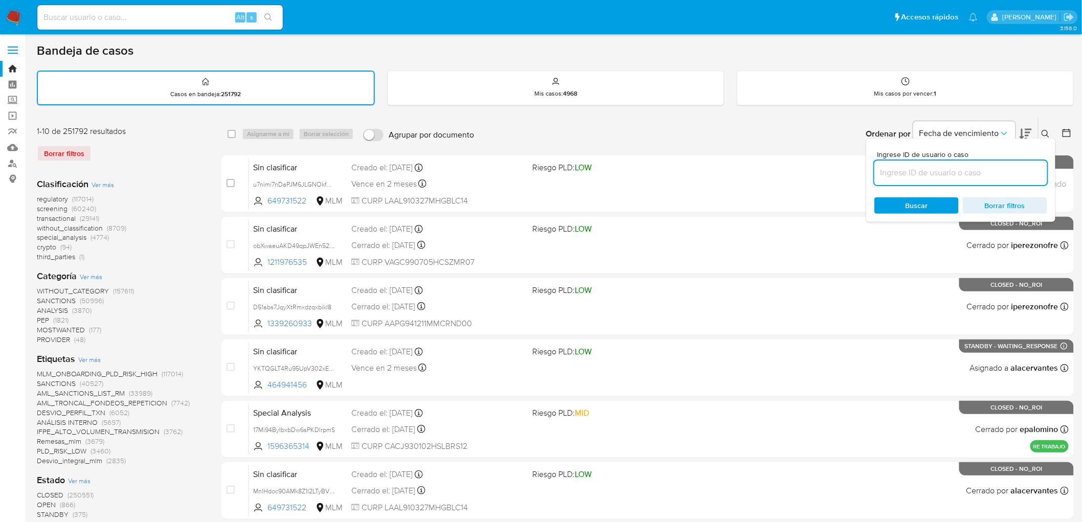
click at [939, 170] on input at bounding box center [960, 172] width 173 height 13
type input "1491108074"
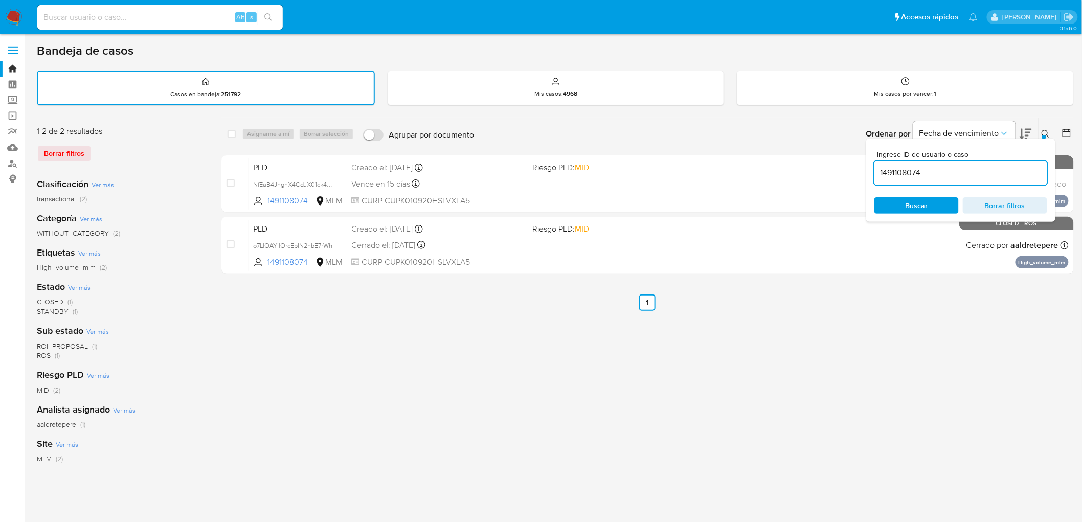
click at [1043, 130] on icon at bounding box center [1045, 134] width 8 height 8
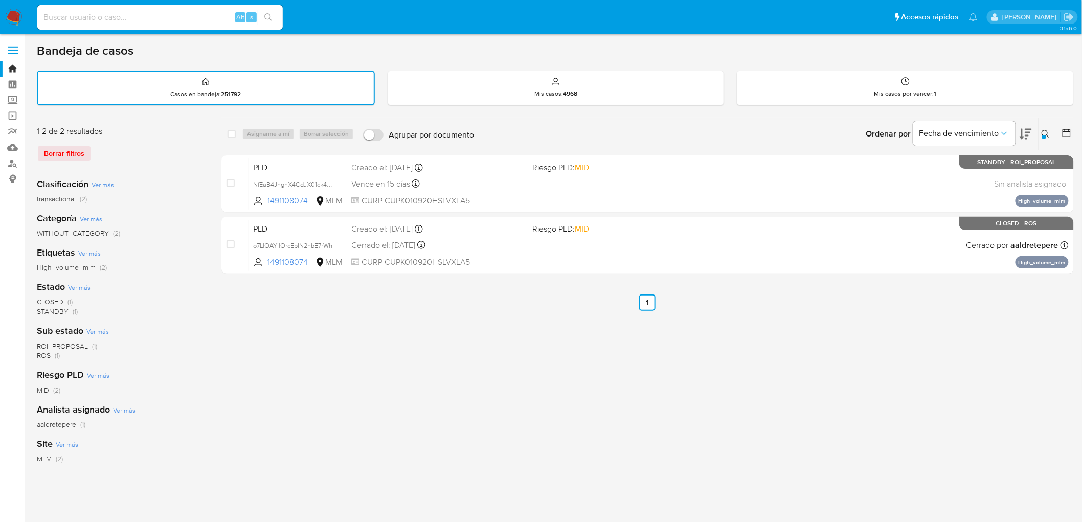
click at [392, 305] on ul "Anterior 1 Siguiente" at bounding box center [647, 302] width 852 height 16
click at [14, 16] on img at bounding box center [13, 17] width 17 height 17
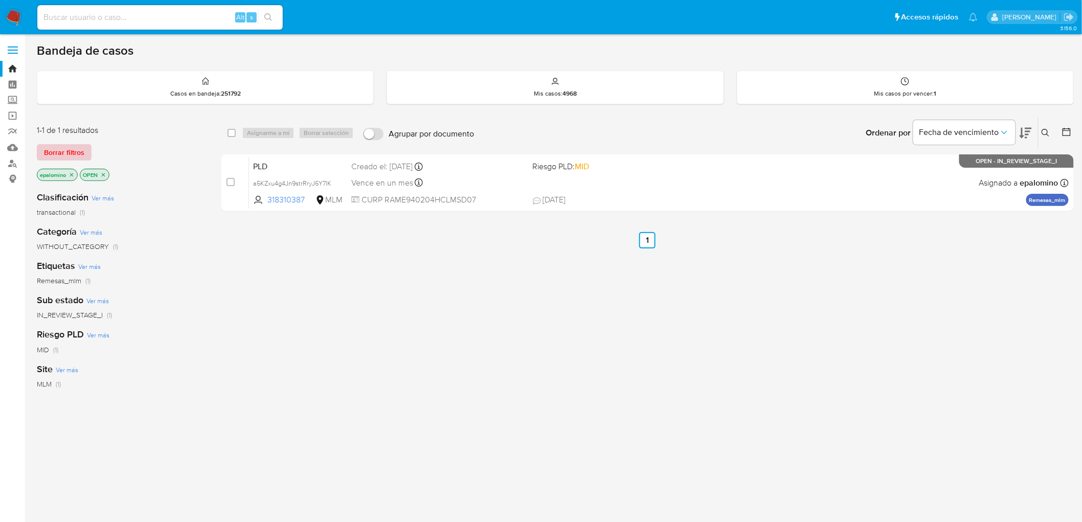
click at [69, 149] on span "Borrar filtros" at bounding box center [64, 152] width 40 height 14
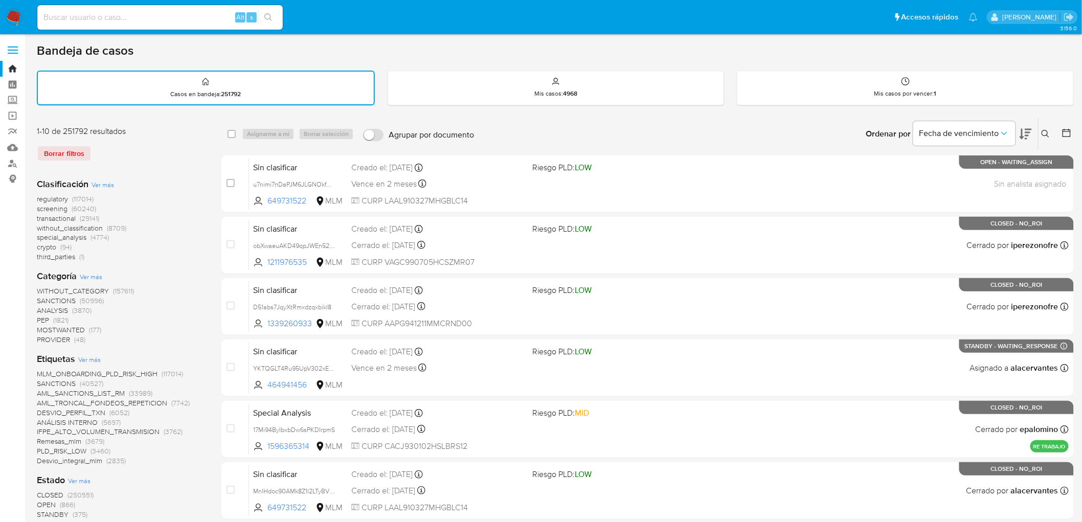
click at [421, 130] on icon at bounding box center [1045, 134] width 8 height 8
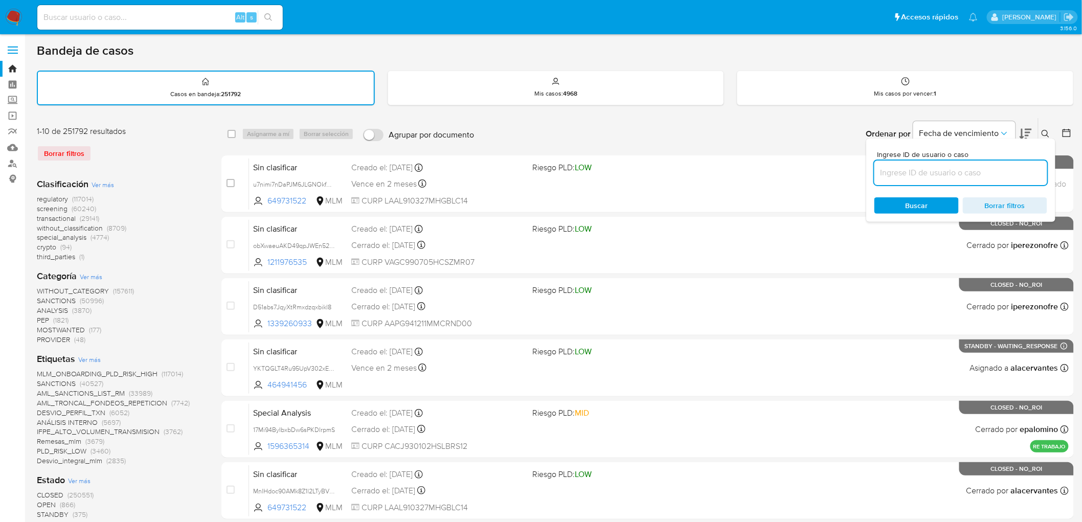
click at [421, 166] on input at bounding box center [960, 172] width 173 height 13
type input "1491108074"
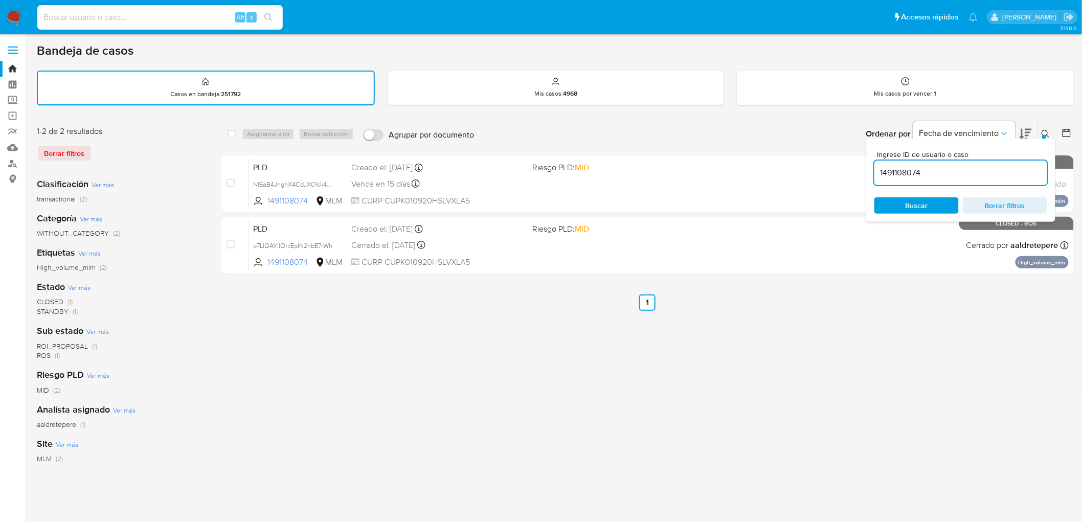
click at [421, 139] on div "Ingrese ID de usuario o caso 1491108074 Buscar Borrar filtros" at bounding box center [960, 180] width 189 height 83
click at [421, 128] on button at bounding box center [1046, 134] width 17 height 12
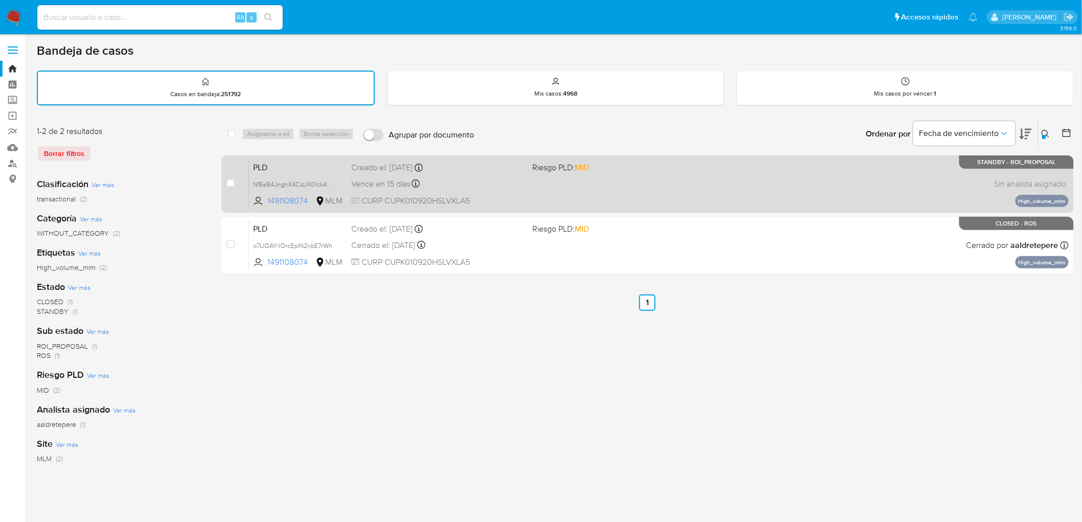
click at [259, 162] on span "PLD" at bounding box center [298, 166] width 90 height 13
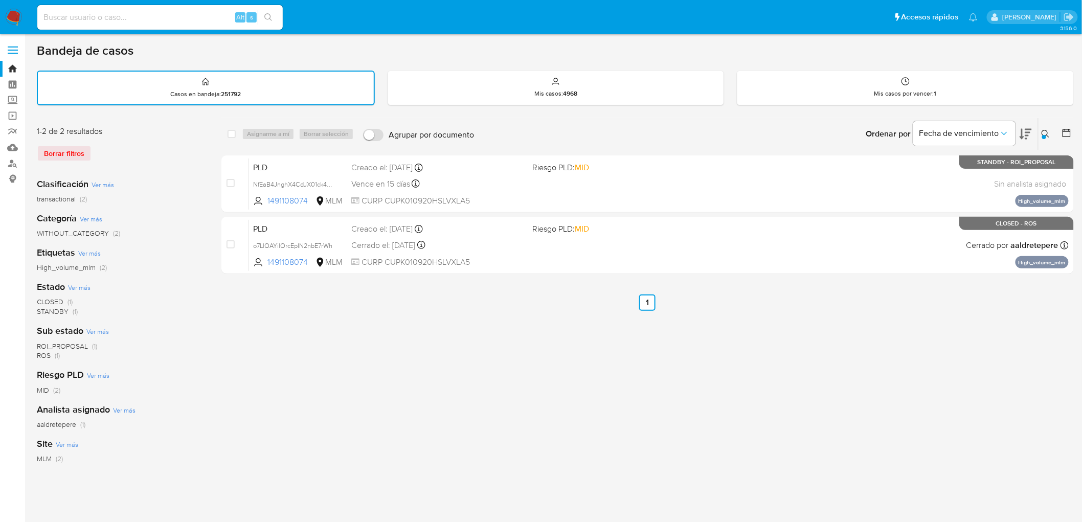
click at [11, 16] on img at bounding box center [13, 17] width 17 height 17
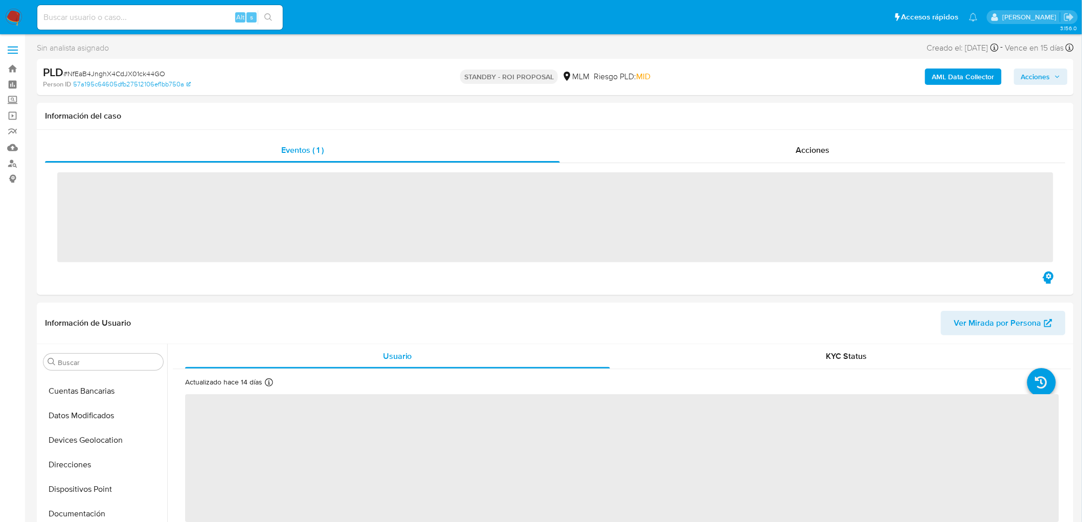
scroll to position [323, 0]
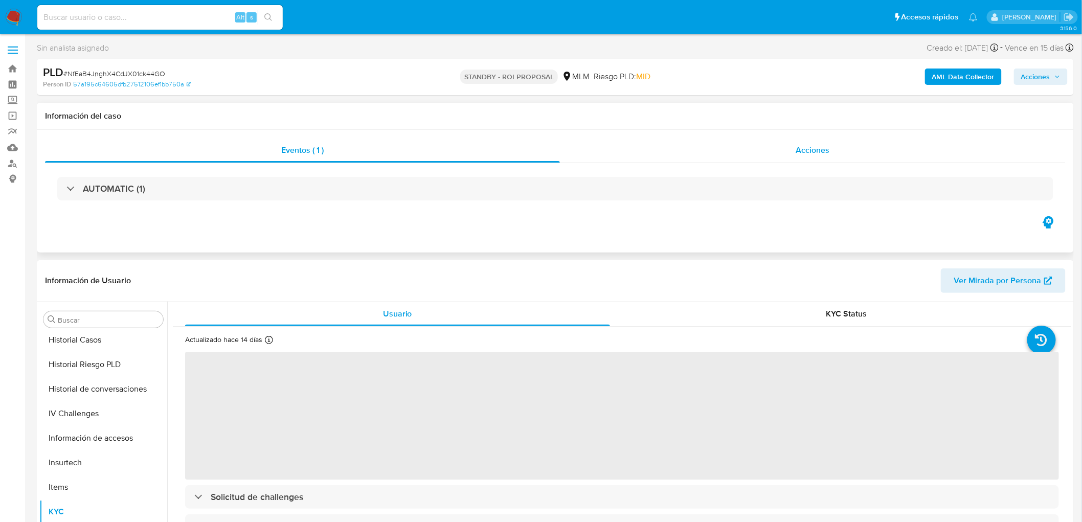
select select "10"
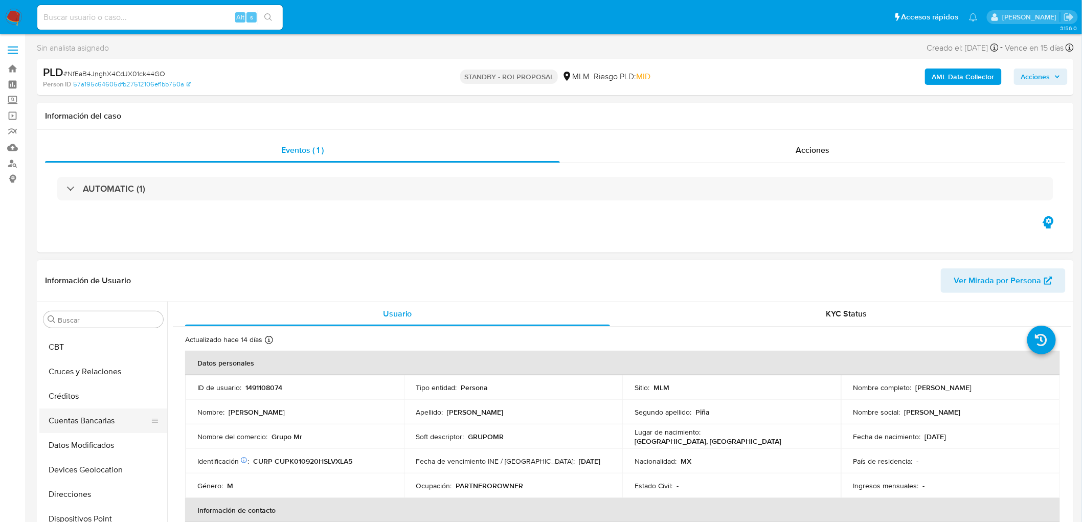
scroll to position [0, 0]
click at [77, 418] on button "Cruces y Relaciones" at bounding box center [99, 417] width 120 height 25
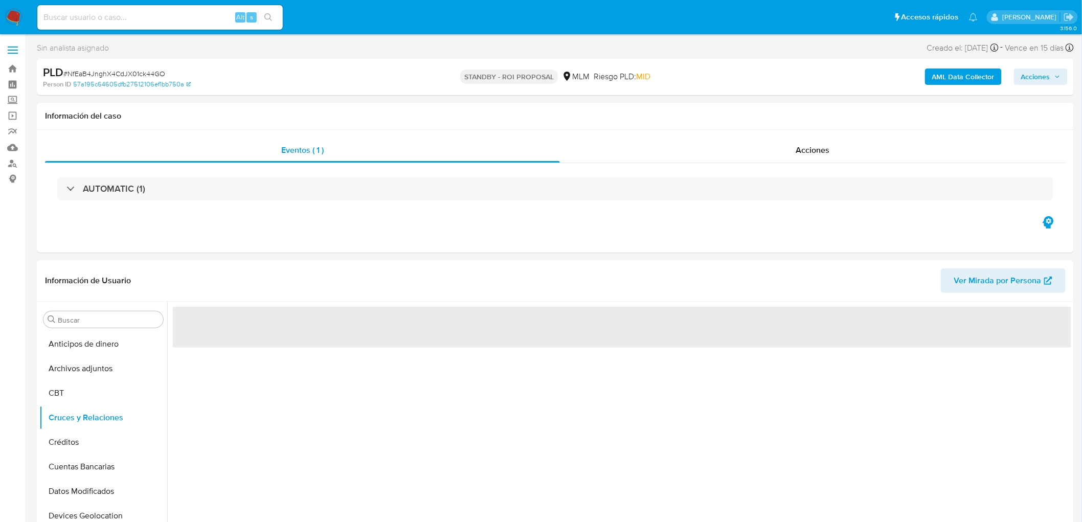
scroll to position [80, 0]
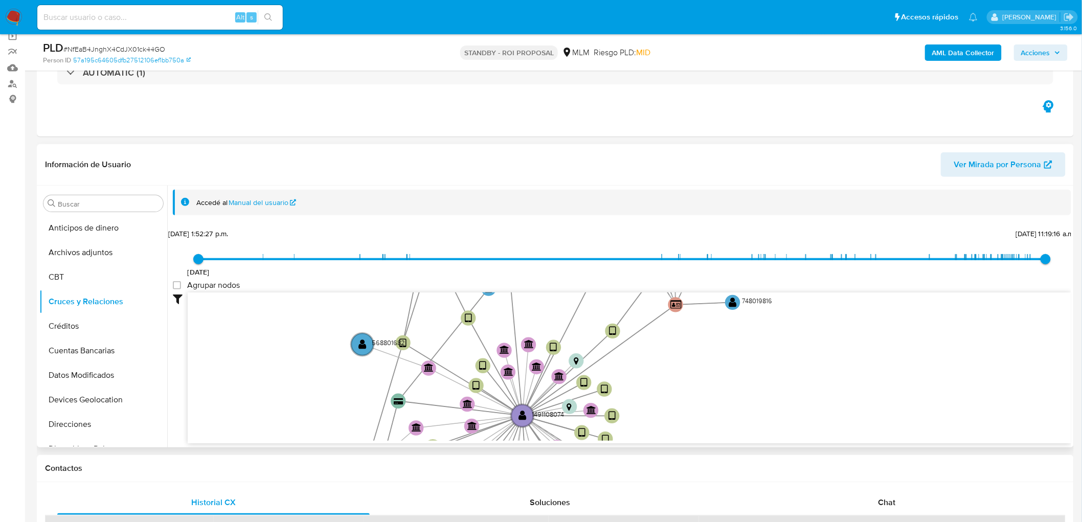
drag, startPoint x: 324, startPoint y: 413, endPoint x: 326, endPoint y: 442, distance: 29.7
click at [326, 442] on div "Accedé al Manual del usuario [DATE] [DATE] 1:52:27 p.m. [DATE] 11:19:16 a.m. Ag…" at bounding box center [619, 317] width 904 height 262
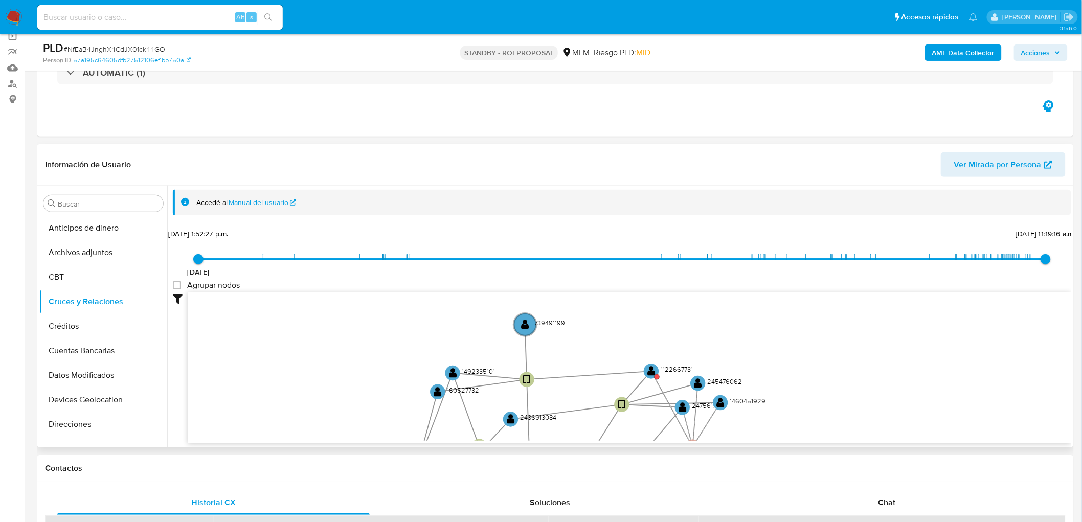
drag, startPoint x: 492, startPoint y: 348, endPoint x: 493, endPoint y: 423, distance: 75.2
click at [493, 423] on icon "device-6558134c0c09faa38830b7bf  device-668313d5d60b9ed7f2004bb2  device-6027…" at bounding box center [629, 366] width 883 height 148
click at [655, 372] on text "" at bounding box center [656, 374] width 8 height 11
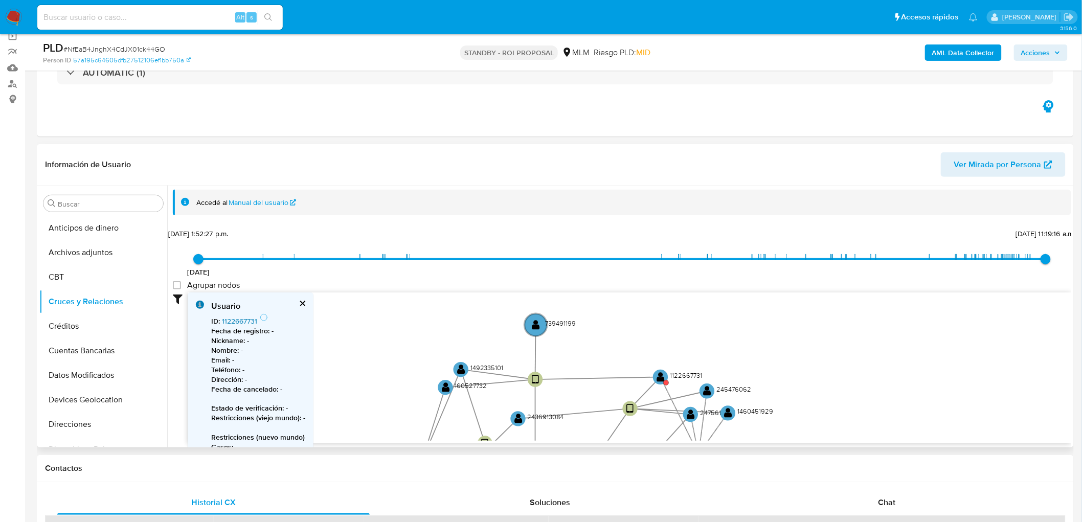
click at [256, 316] on link "1122667731" at bounding box center [239, 321] width 35 height 10
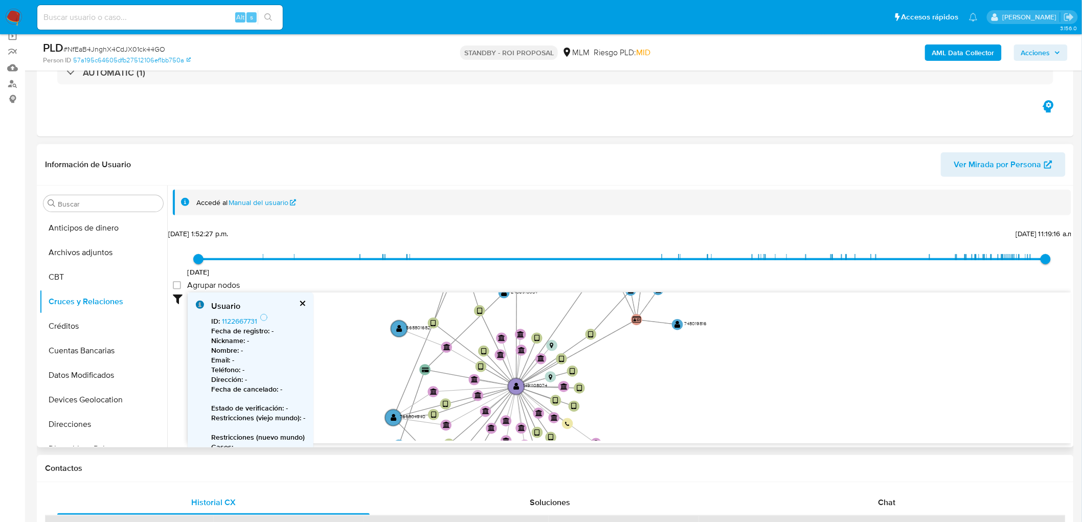
drag, startPoint x: 412, startPoint y: 266, endPoint x: 416, endPoint y: 258, distance: 8.5
click at [416, 258] on div "22/4/2021 22/4/2021, 1:52:27 p.m. 1/8/2025, 11:19:16 a.m. Agrupar nodos Filtros…" at bounding box center [622, 334] width 898 height 217
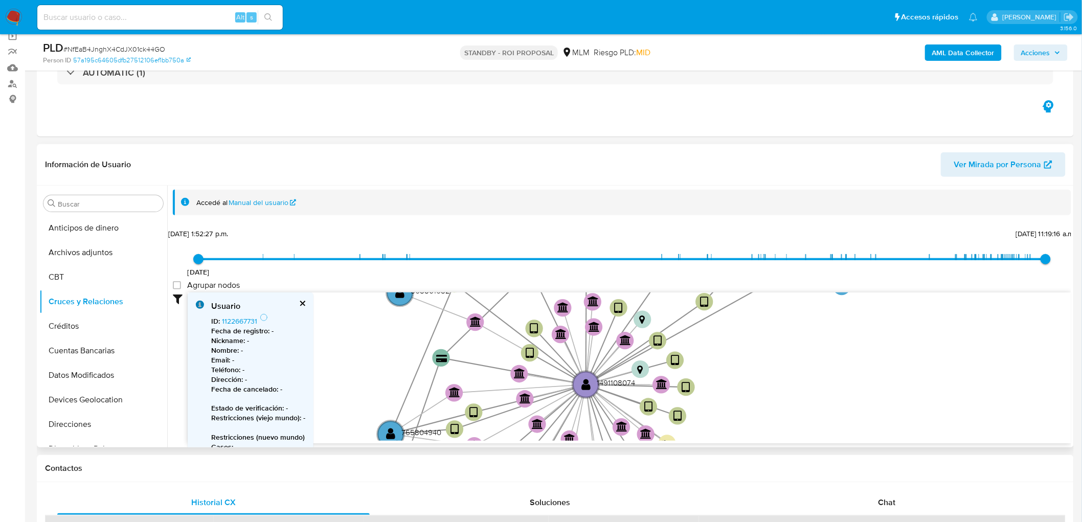
drag, startPoint x: 391, startPoint y: 390, endPoint x: 443, endPoint y: 210, distance: 187.2
click at [443, 210] on div "Accedé al Manual del usuario 22/4/2021 22/4/2021, 1:52:27 p.m. 1/8/2025, 11:19:…" at bounding box center [622, 317] width 898 height 254
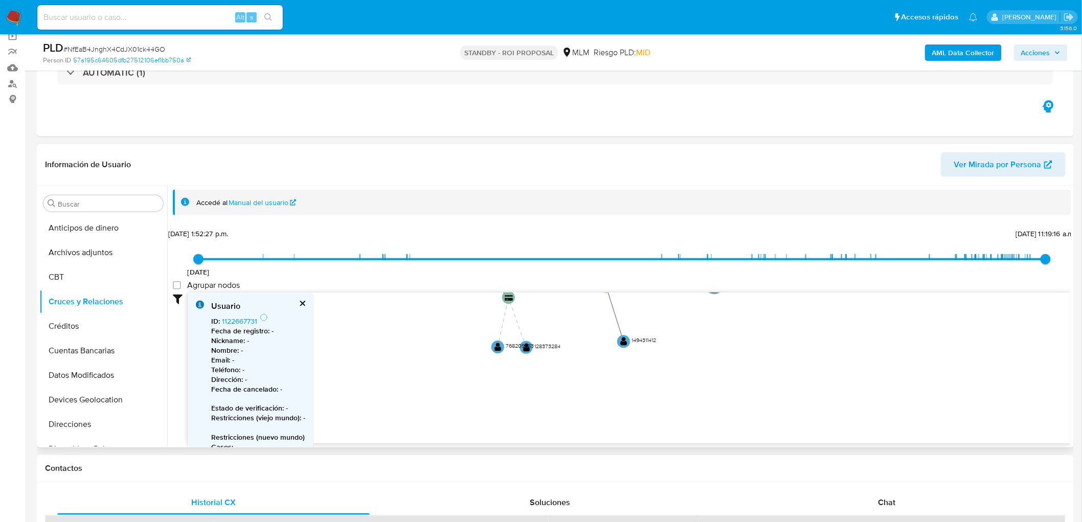
drag, startPoint x: 391, startPoint y: 317, endPoint x: 396, endPoint y: 307, distance: 11.7
click at [396, 307] on icon "device-6558134c0c09faa38830b7bf  device-668313d5d60b9ed7f2004bb2  device-6027…" at bounding box center [629, 366] width 883 height 148
drag, startPoint x: 431, startPoint y: 361, endPoint x: 426, endPoint y: 461, distance: 99.8
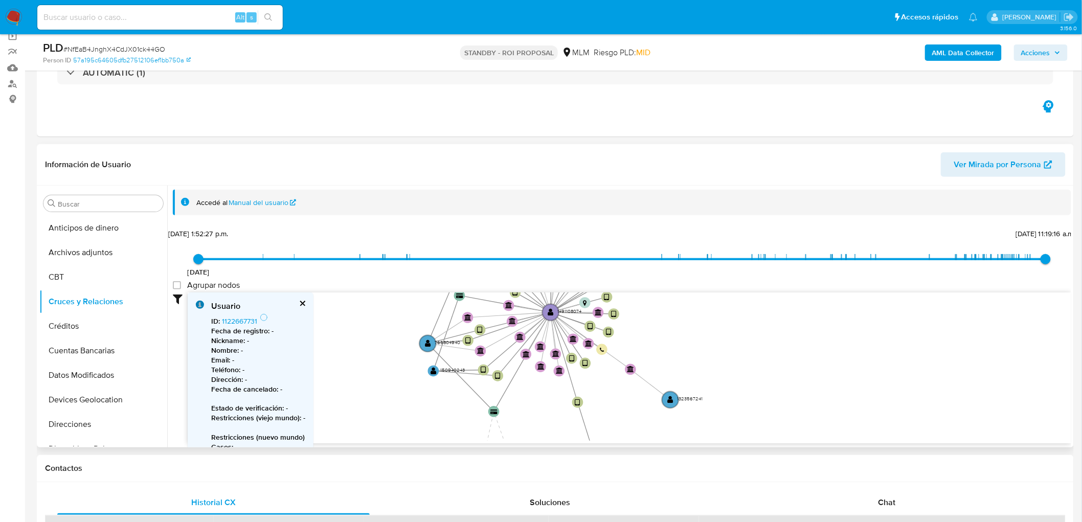
drag, startPoint x: 442, startPoint y: 332, endPoint x: 453, endPoint y: 395, distance: 63.9
click at [446, 344] on icon at bounding box center [448, 330] width 40 height 26
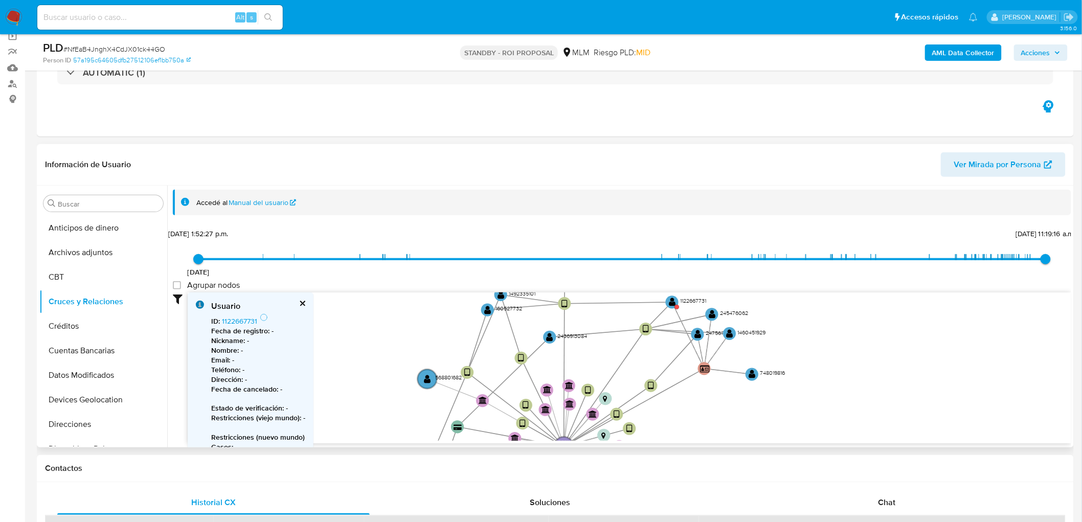
drag, startPoint x: 472, startPoint y: 339, endPoint x: 471, endPoint y: 413, distance: 73.6
click at [471, 413] on icon "device-6558134c0c09faa38830b7bf  device-668313d5d60b9ed7f2004bb2  device-6027…" at bounding box center [629, 366] width 883 height 148
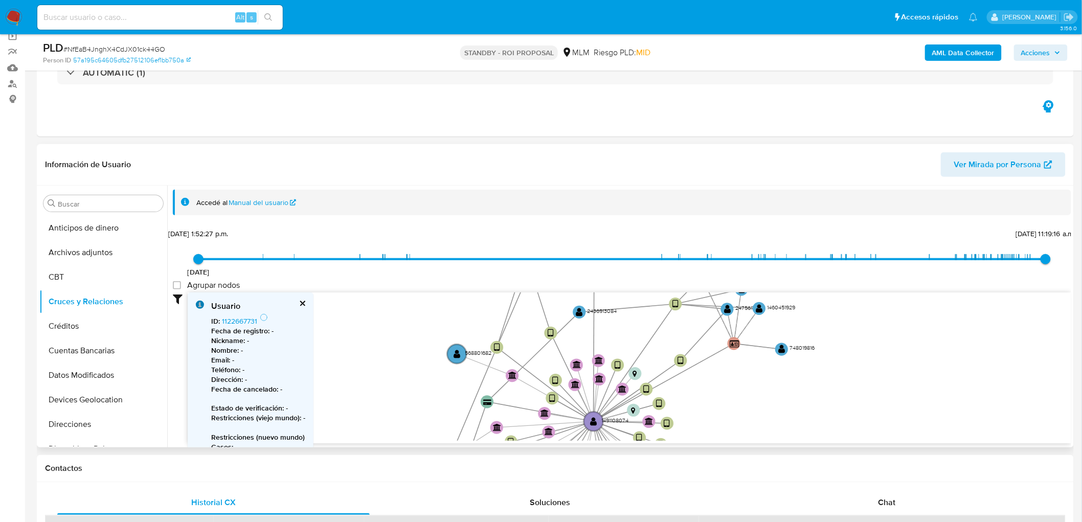
drag, startPoint x: 372, startPoint y: 326, endPoint x: 405, endPoint y: 286, distance: 51.6
click at [405, 286] on div "22/4/2021 22/4/2021, 1:52:27 p.m. 1/8/2025, 11:19:16 a.m. Agrupar nodos Filtros…" at bounding box center [622, 334] width 898 height 217
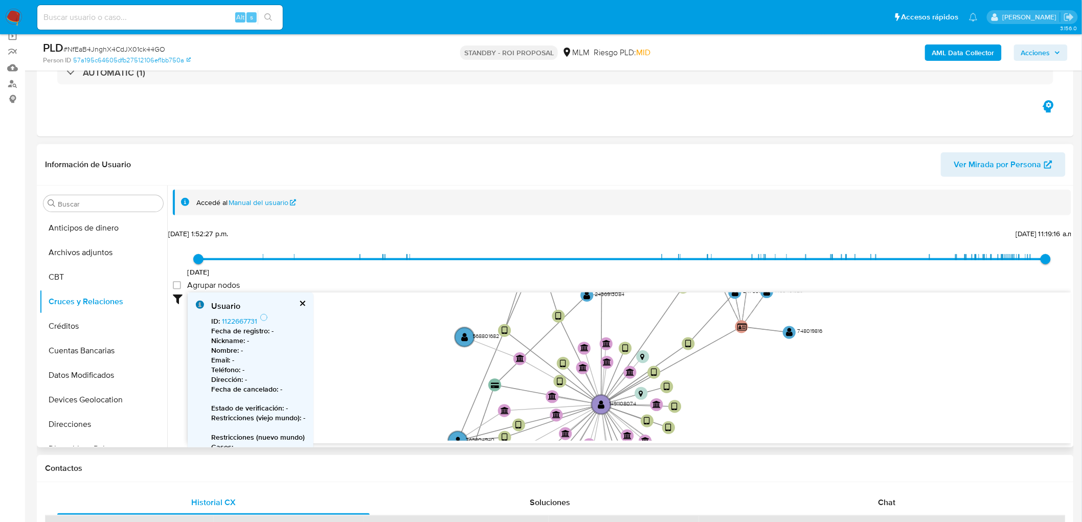
drag, startPoint x: 393, startPoint y: 366, endPoint x: 399, endPoint y: 325, distance: 40.9
click at [399, 325] on icon "device-6558134c0c09faa38830b7bf  device-668313d5d60b9ed7f2004bb2  device-6027…" at bounding box center [629, 366] width 883 height 148
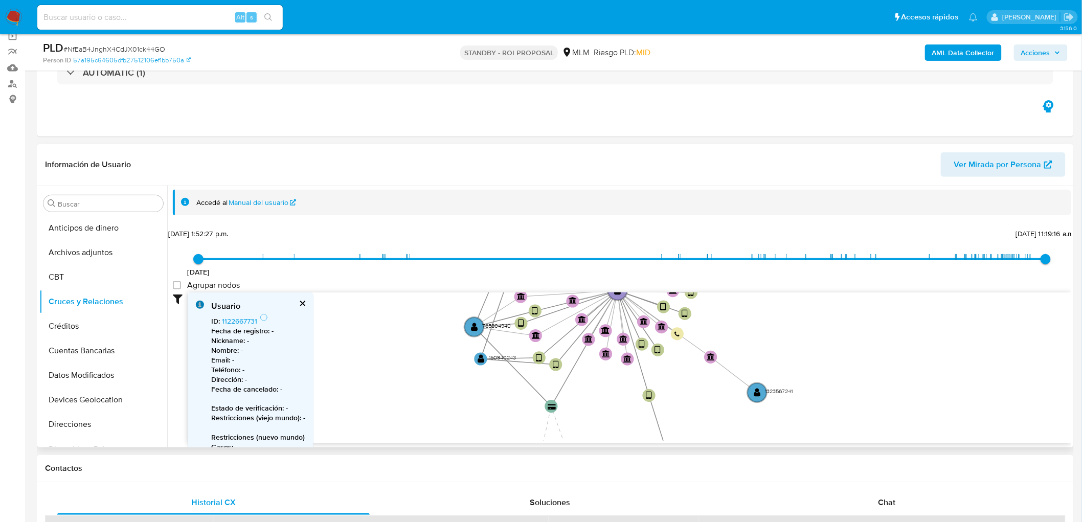
drag, startPoint x: 405, startPoint y: 394, endPoint x: 416, endPoint y: 320, distance: 75.3
click at [416, 320] on icon "device-6558134c0c09faa38830b7bf  device-668313d5d60b9ed7f2004bb2  device-6027…" at bounding box center [629, 366] width 883 height 148
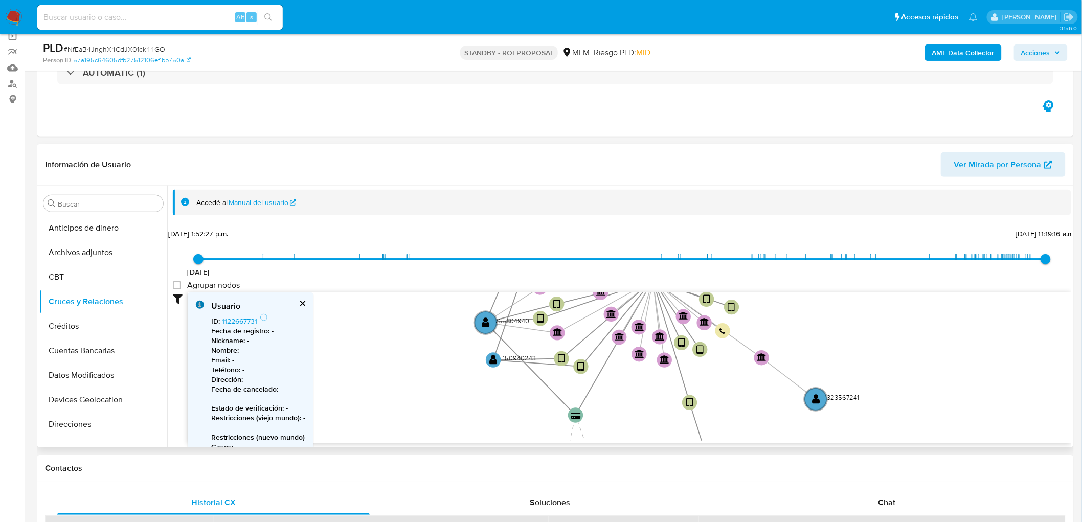
drag, startPoint x: 437, startPoint y: 364, endPoint x: 425, endPoint y: 265, distance: 99.9
click at [425, 265] on div "22/4/2021 22/4/2021, 1:52:27 p.m. 1/8/2025, 11:19:16 a.m. Agrupar nodos Filtros…" at bounding box center [622, 334] width 898 height 217
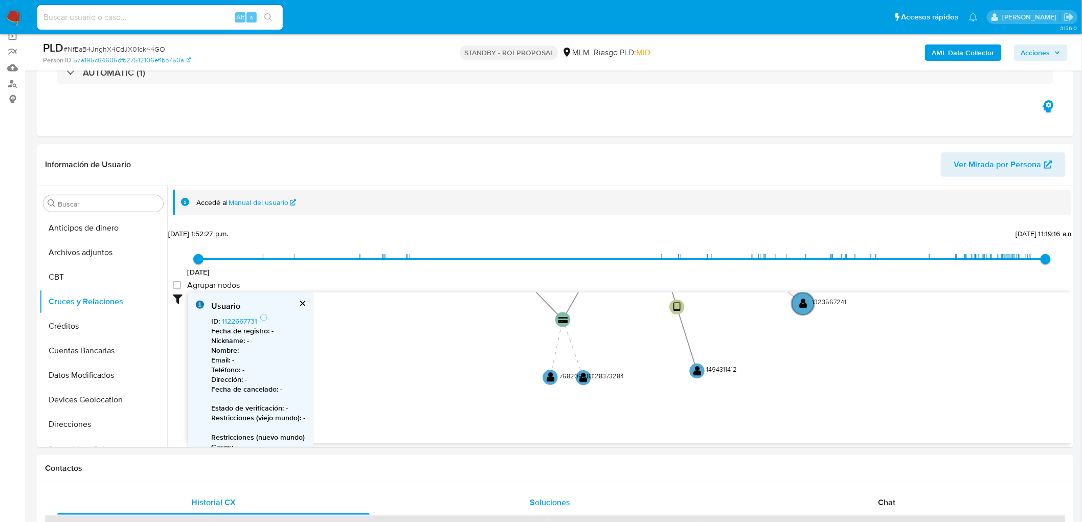
drag, startPoint x: 449, startPoint y: 353, endPoint x: 411, endPoint y: 504, distance: 155.5
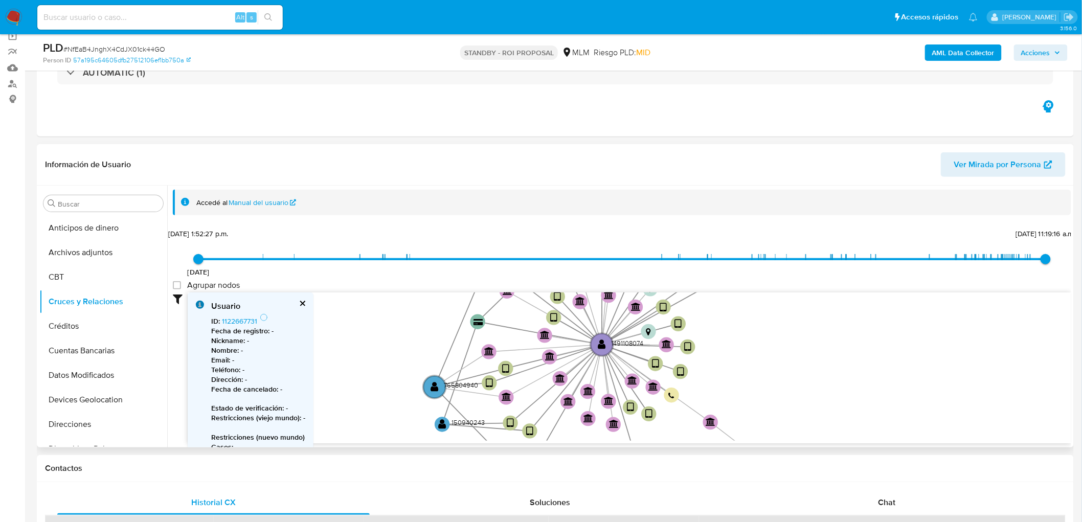
drag, startPoint x: 413, startPoint y: 394, endPoint x: 416, endPoint y: 434, distance: 39.4
click at [416, 434] on icon "device-6558134c0c09faa38830b7bf  device-668313d5d60b9ed7f2004bb2  device-6027…" at bounding box center [629, 366] width 883 height 148
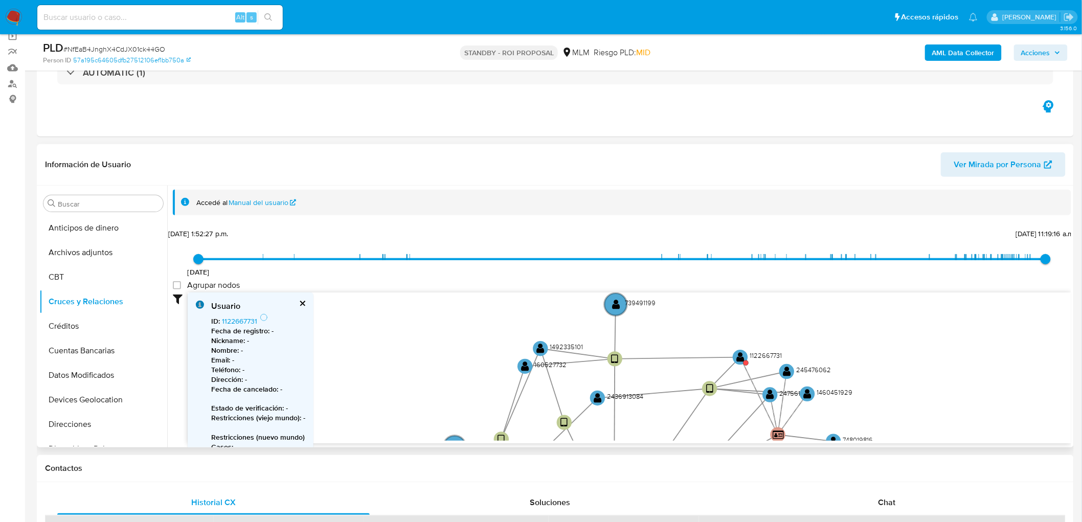
drag, startPoint x: 422, startPoint y: 316, endPoint x: 425, endPoint y: 389, distance: 73.2
click at [426, 398] on icon "device-6558134c0c09faa38830b7bf  device-668313d5d60b9ed7f2004bb2  device-6027…" at bounding box center [629, 366] width 883 height 148
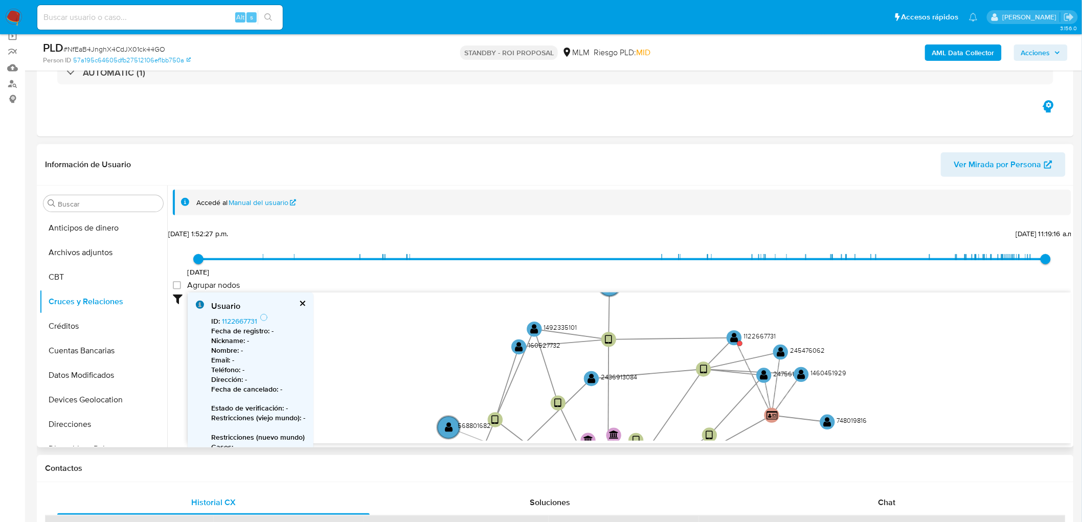
drag, startPoint x: 432, startPoint y: 330, endPoint x: 426, endPoint y: 310, distance: 20.9
click at [426, 310] on icon "device-6558134c0c09faa38830b7bf  device-668313d5d60b9ed7f2004bb2  device-6027…" at bounding box center [629, 366] width 883 height 148
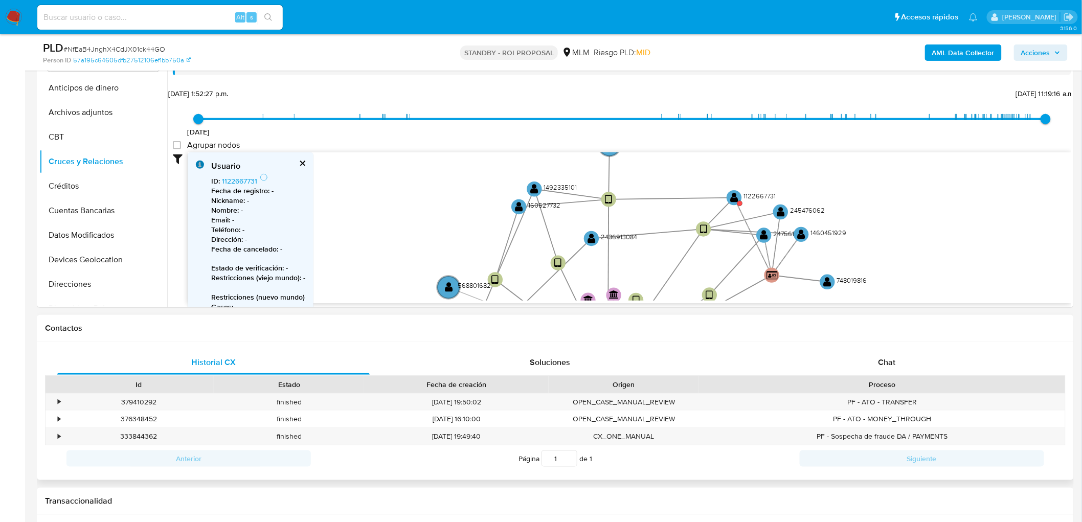
scroll to position [165, 0]
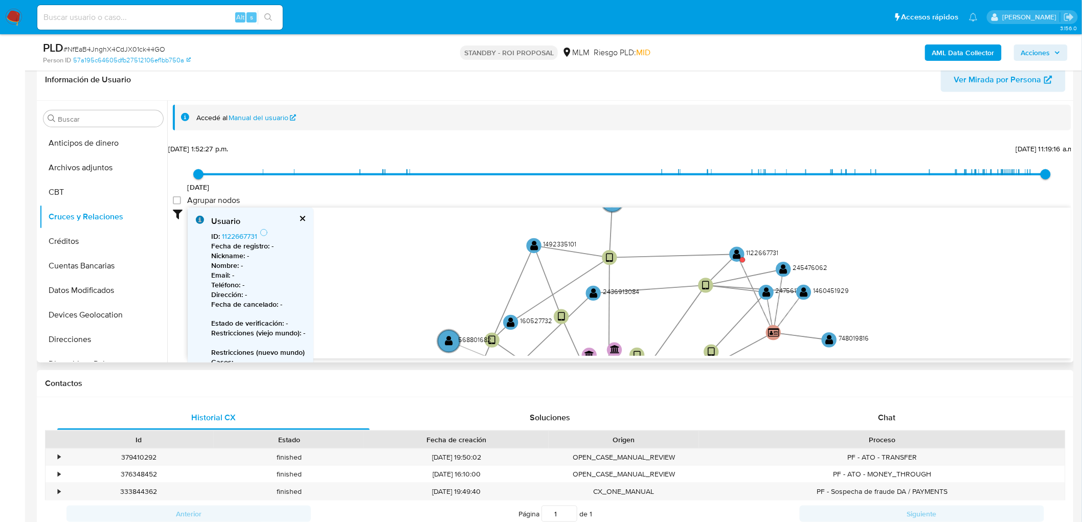
drag, startPoint x: 510, startPoint y: 259, endPoint x: 502, endPoint y: 320, distance: 61.0
click at [502, 320] on icon "device-6558134c0c09faa38830b7bf  device-668313d5d60b9ed7f2004bb2  device-6027…" at bounding box center [629, 282] width 883 height 148
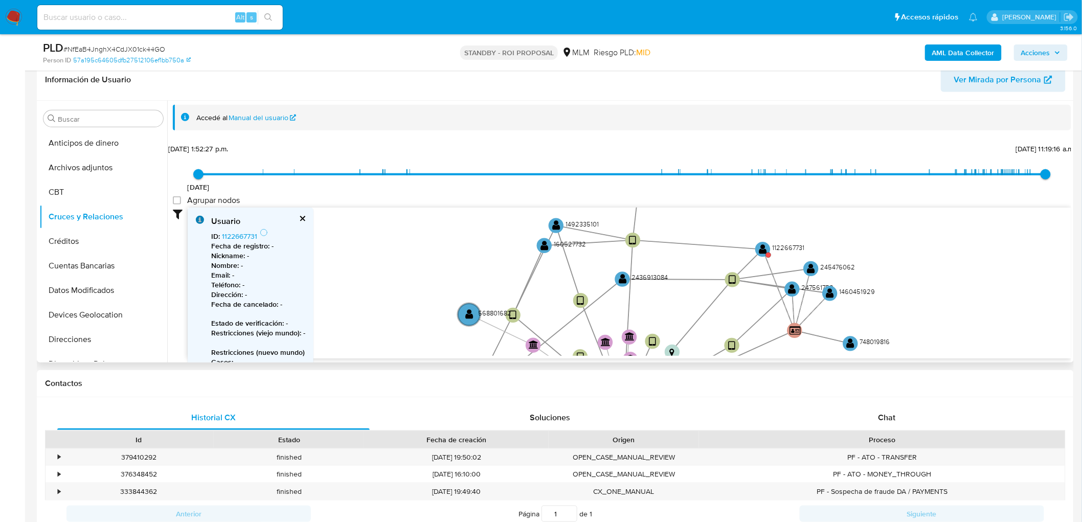
drag, startPoint x: 464, startPoint y: 272, endPoint x: 481, endPoint y: 249, distance: 28.9
click at [481, 249] on icon "device-6558134c0c09faa38830b7bf  device-668313d5d60b9ed7f2004bb2  device-6027…" at bounding box center [629, 282] width 883 height 148
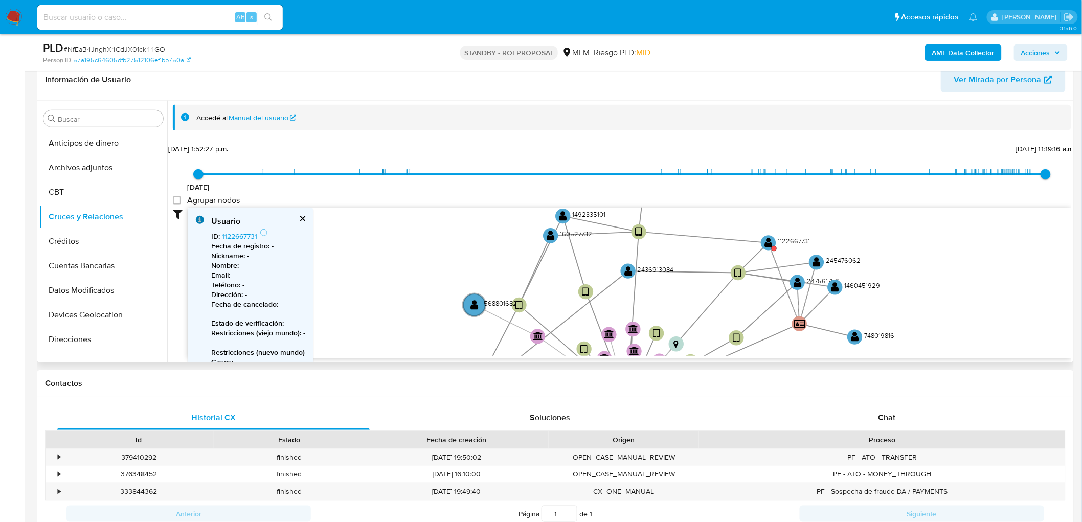
drag, startPoint x: 478, startPoint y: 263, endPoint x: 486, endPoint y: 216, distance: 47.3
click at [486, 216] on icon "device-6558134c0c09faa38830b7bf  device-668313d5d60b9ed7f2004bb2  device-6027…" at bounding box center [629, 282] width 883 height 148
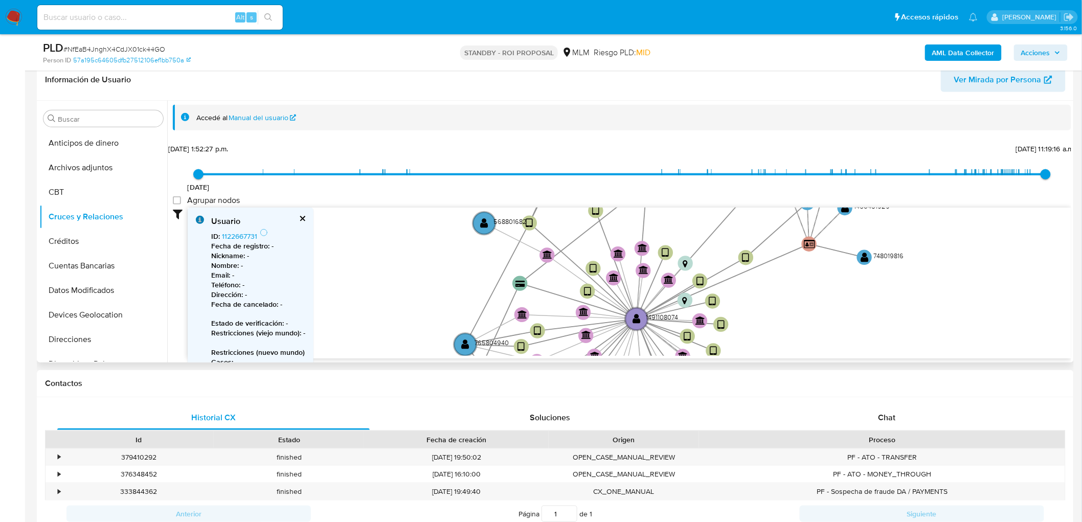
drag, startPoint x: 452, startPoint y: 275, endPoint x: 453, endPoint y: 239, distance: 35.8
click at [453, 239] on icon "device-6558134c0c09faa38830b7bf  device-668313d5d60b9ed7f2004bb2  device-6027…" at bounding box center [629, 282] width 883 height 148
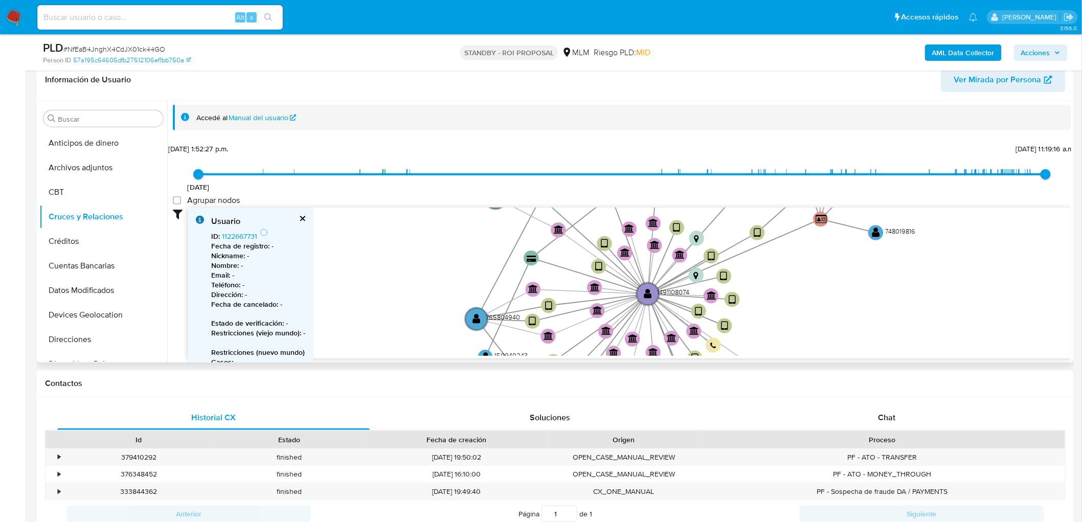
drag, startPoint x: 416, startPoint y: 299, endPoint x: 431, endPoint y: 233, distance: 67.6
click at [431, 233] on icon "device-6558134c0c09faa38830b7bf  device-668313d5d60b9ed7f2004bb2  device-6027…" at bounding box center [629, 282] width 883 height 148
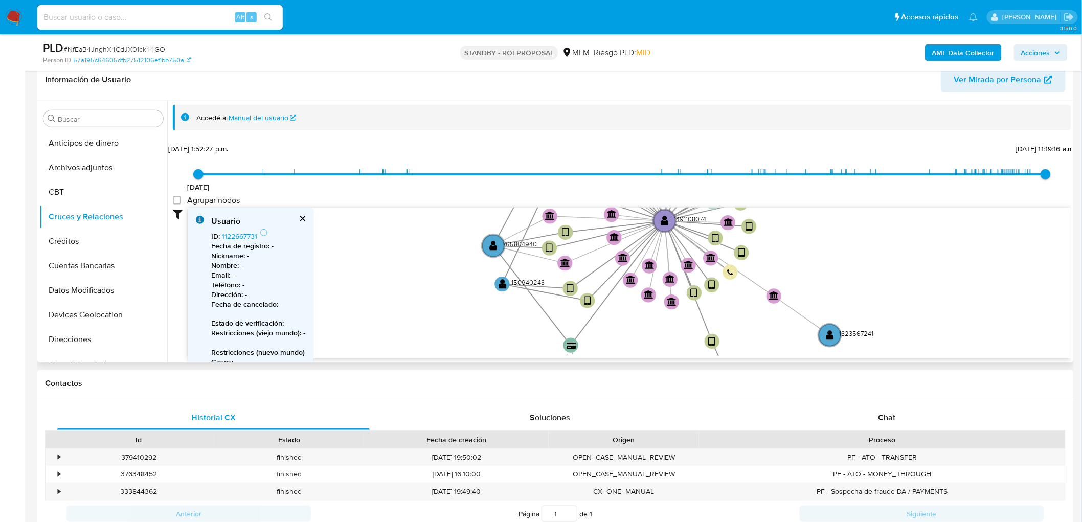
drag, startPoint x: 423, startPoint y: 282, endPoint x: 425, endPoint y: 209, distance: 73.6
click at [425, 209] on icon "device-6558134c0c09faa38830b7bf  device-668313d5d60b9ed7f2004bb2  device-6027…" at bounding box center [629, 282] width 883 height 148
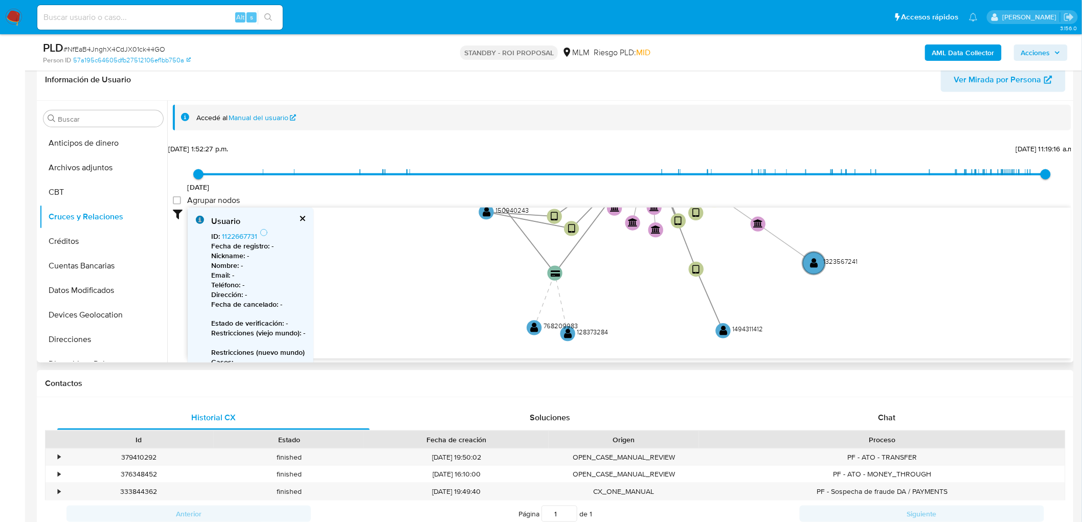
drag, startPoint x: 647, startPoint y: 309, endPoint x: 637, endPoint y: 297, distance: 16.7
click at [637, 297] on icon "device-6558134c0c09faa38830b7bf  device-668313d5d60b9ed7f2004bb2  device-6027…" at bounding box center [629, 282] width 883 height 148
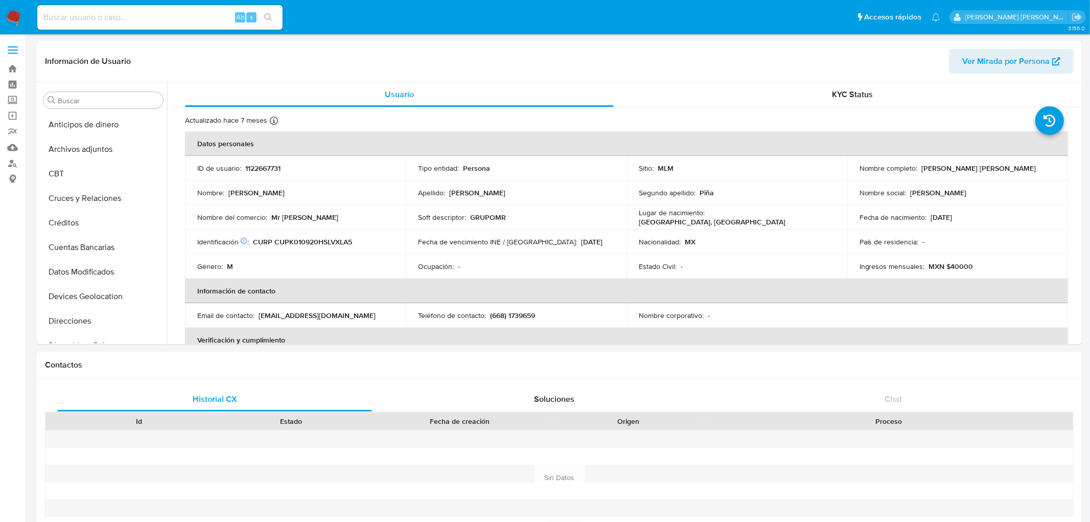
select select "10"
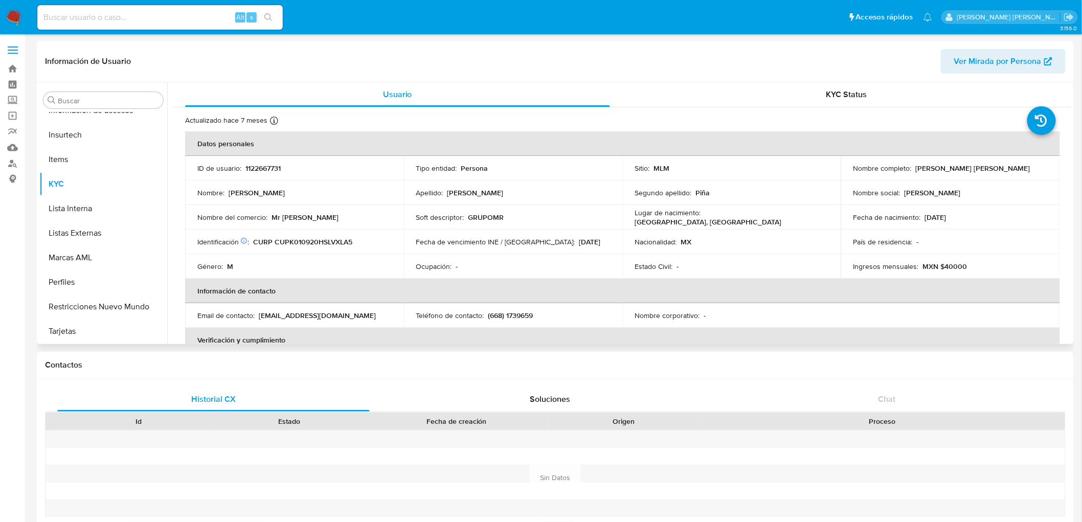
click at [248, 155] on th "Datos personales" at bounding box center [622, 143] width 875 height 25
click at [253, 164] on p "1122667731" at bounding box center [262, 168] width 35 height 9
copy p "1122667731"
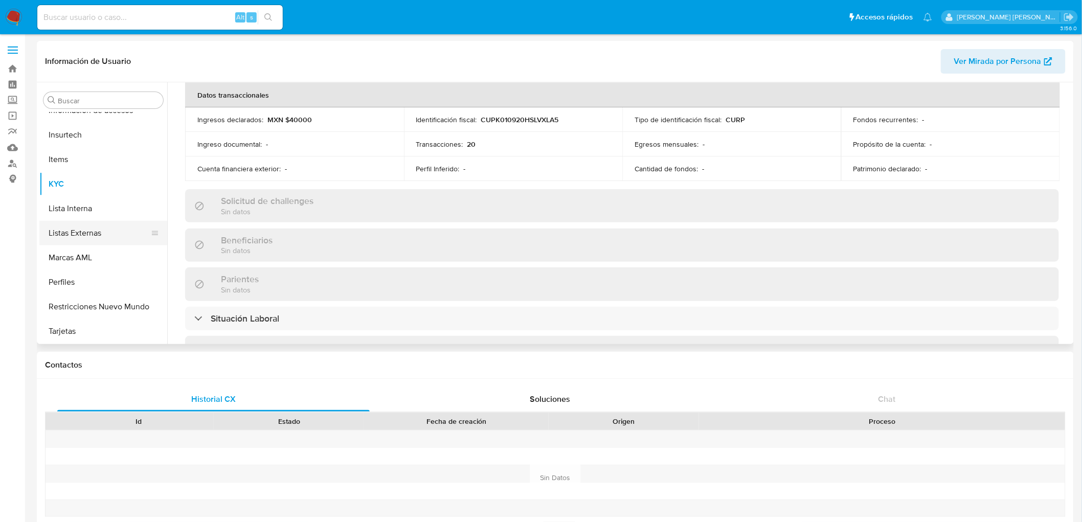
scroll to position [340, 0]
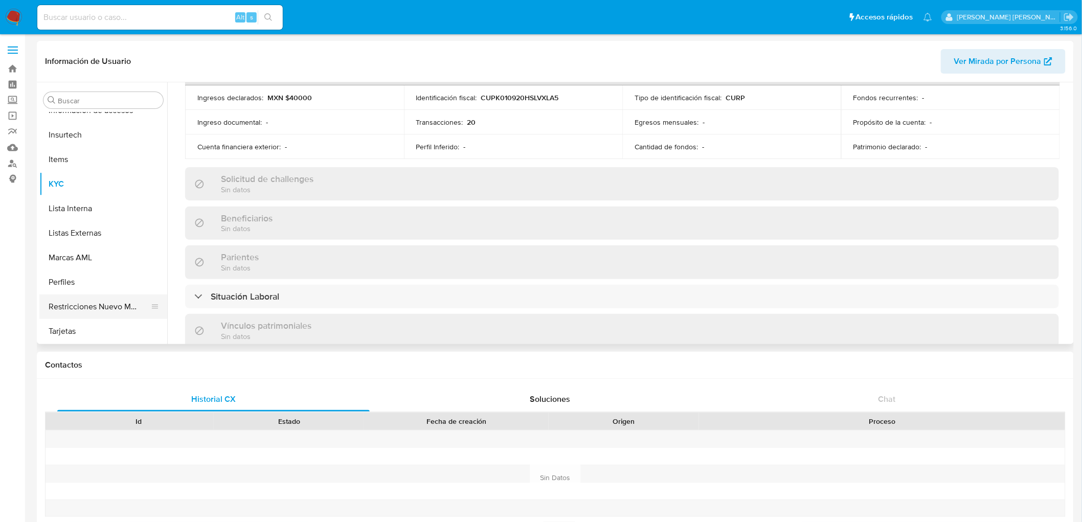
click at [91, 297] on button "Restricciones Nuevo Mundo" at bounding box center [99, 306] width 120 height 25
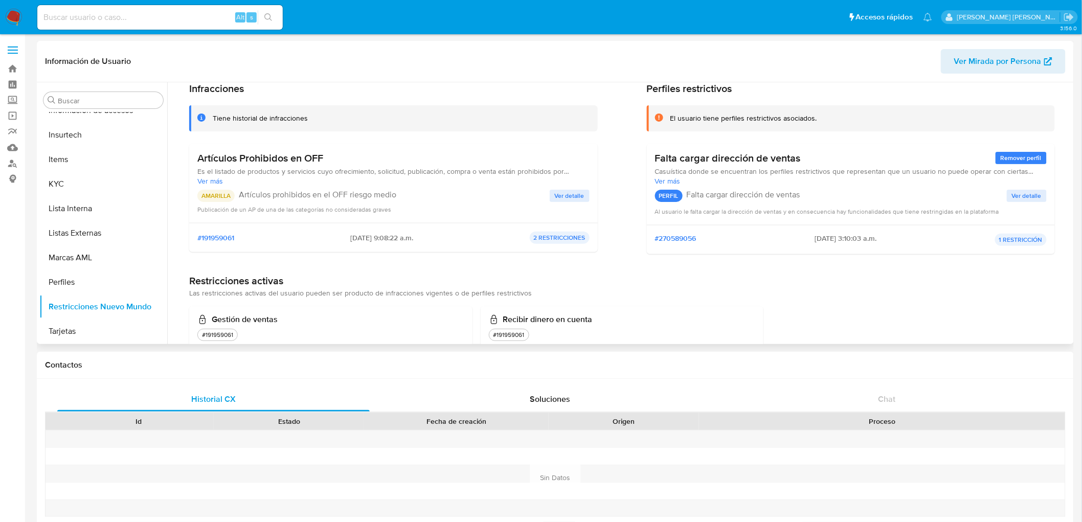
scroll to position [87, 0]
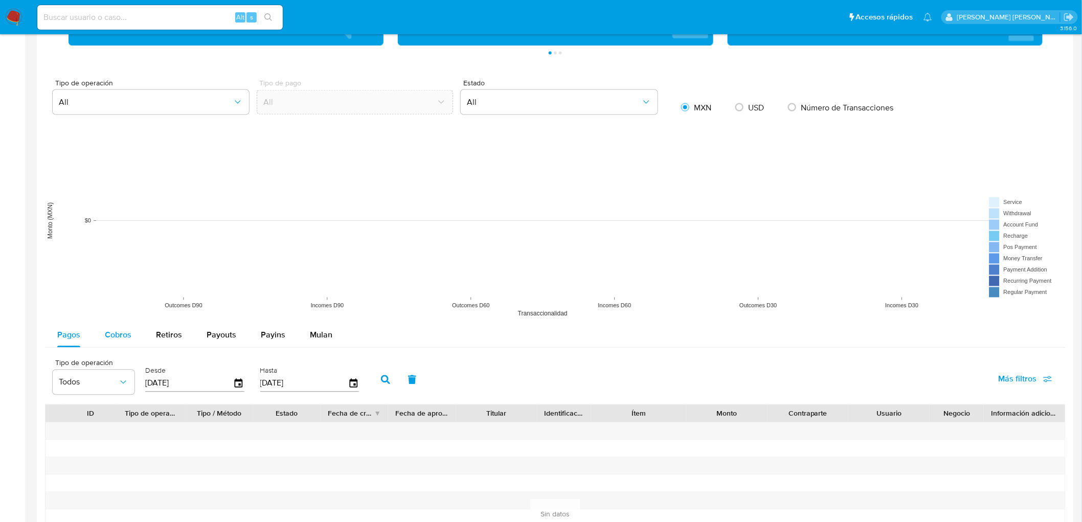
click at [135, 339] on button "Cobros" at bounding box center [118, 335] width 51 height 25
select select "10"
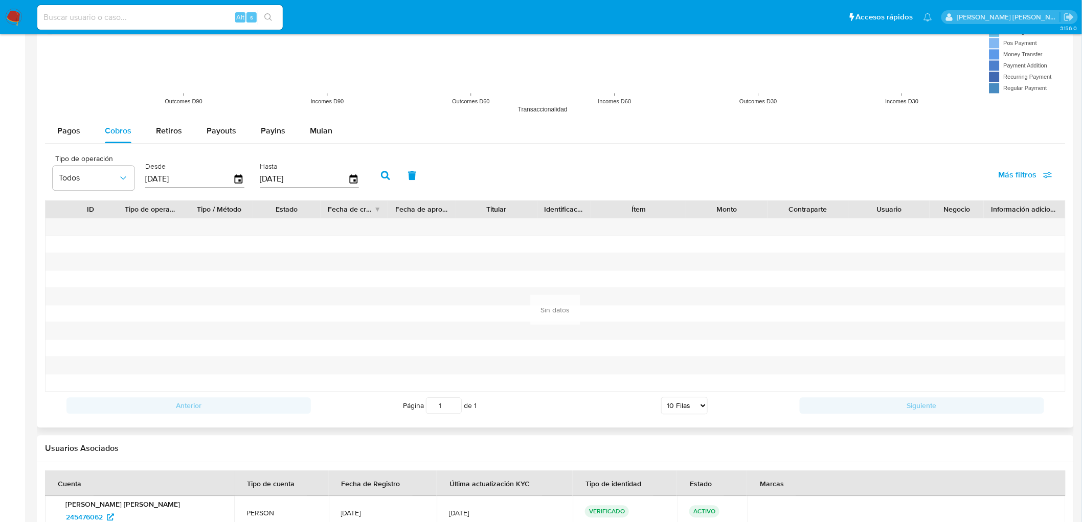
scroll to position [887, 0]
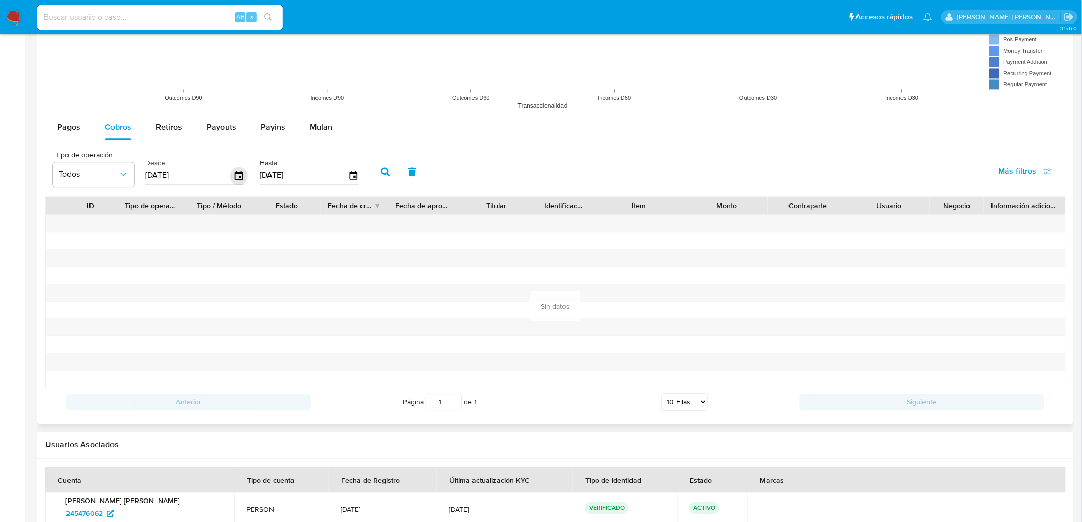
click at [239, 175] on icon "button" at bounding box center [239, 176] width 18 height 18
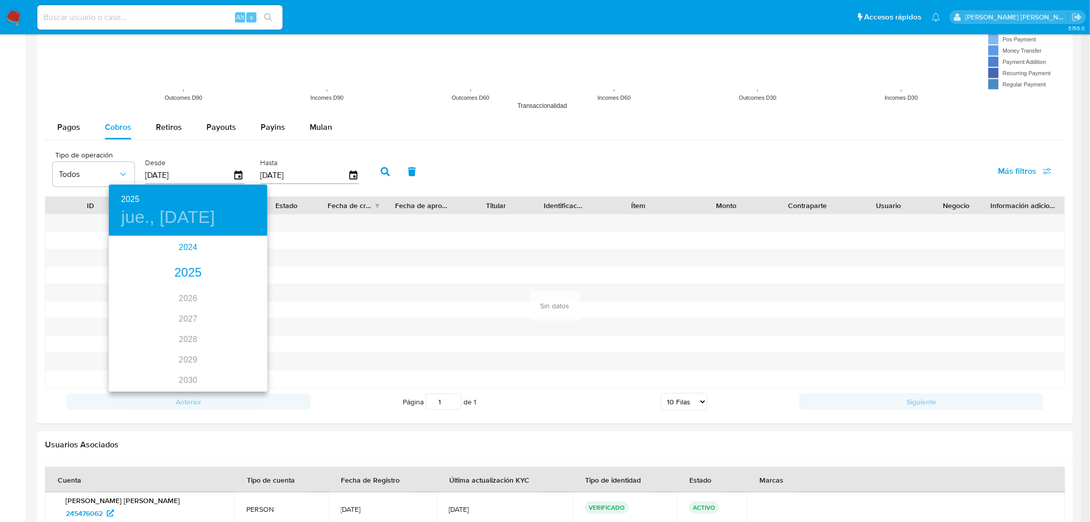
click at [187, 248] on div "2024" at bounding box center [188, 247] width 158 height 20
type input "29/05/2024"
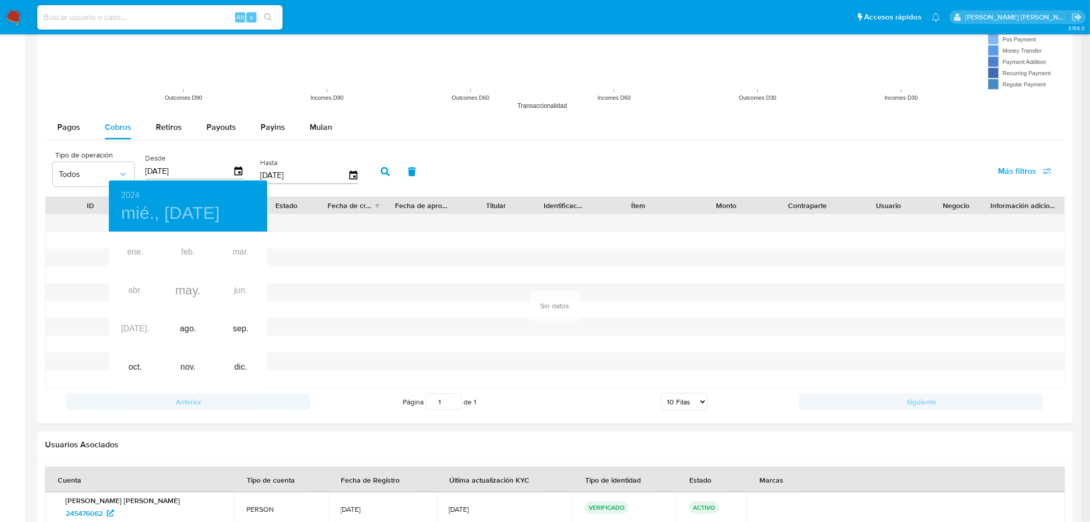
click at [406, 294] on div at bounding box center [545, 261] width 1090 height 522
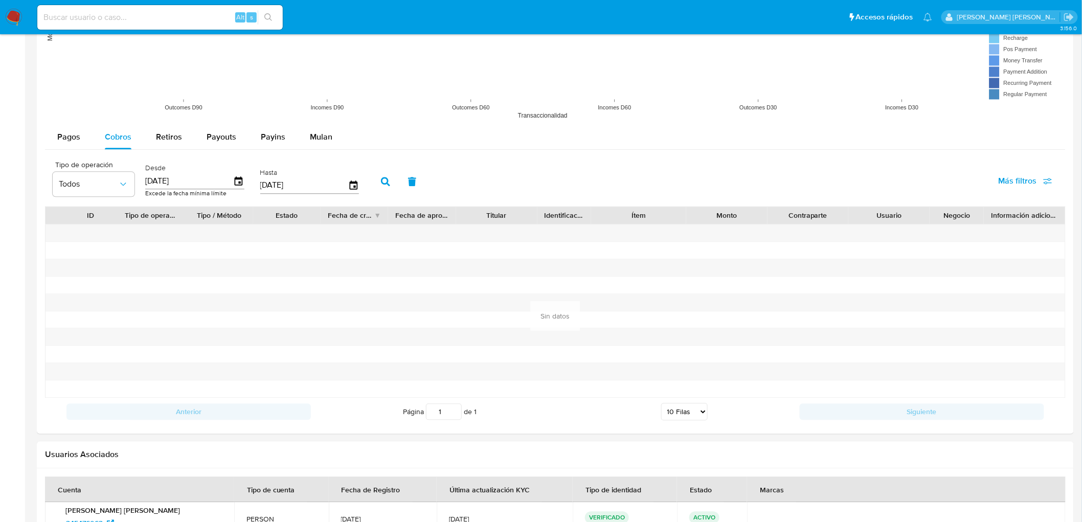
scroll to position [602, 0]
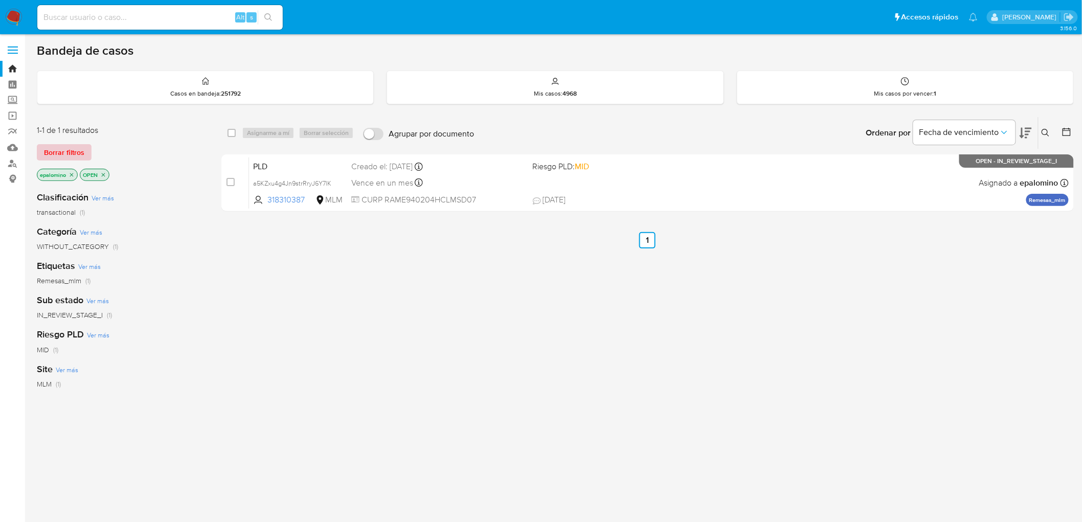
click at [75, 156] on span "Borrar filtros" at bounding box center [64, 152] width 40 height 14
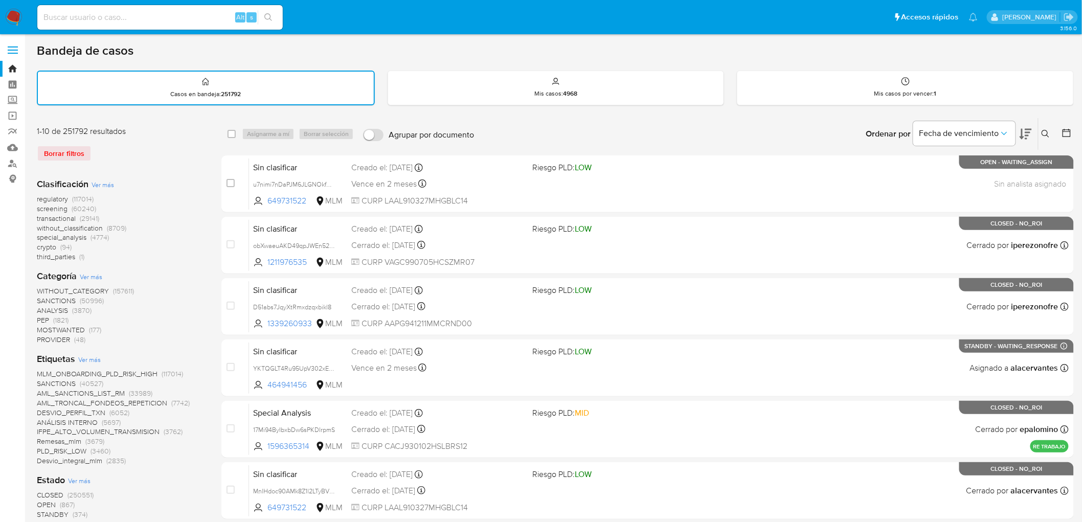
click at [9, 13] on img at bounding box center [13, 17] width 17 height 17
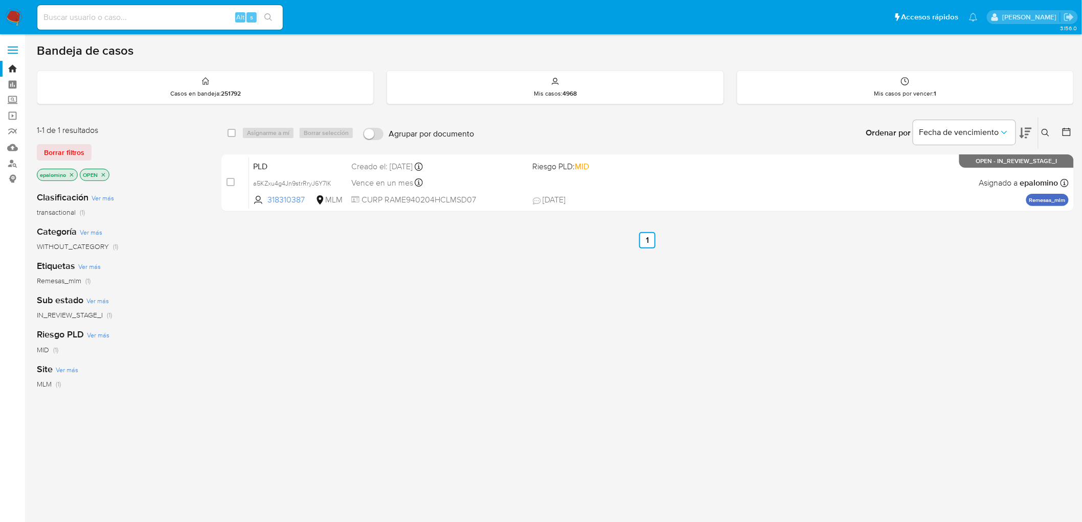
click at [54, 156] on span "Borrar filtros" at bounding box center [64, 152] width 40 height 14
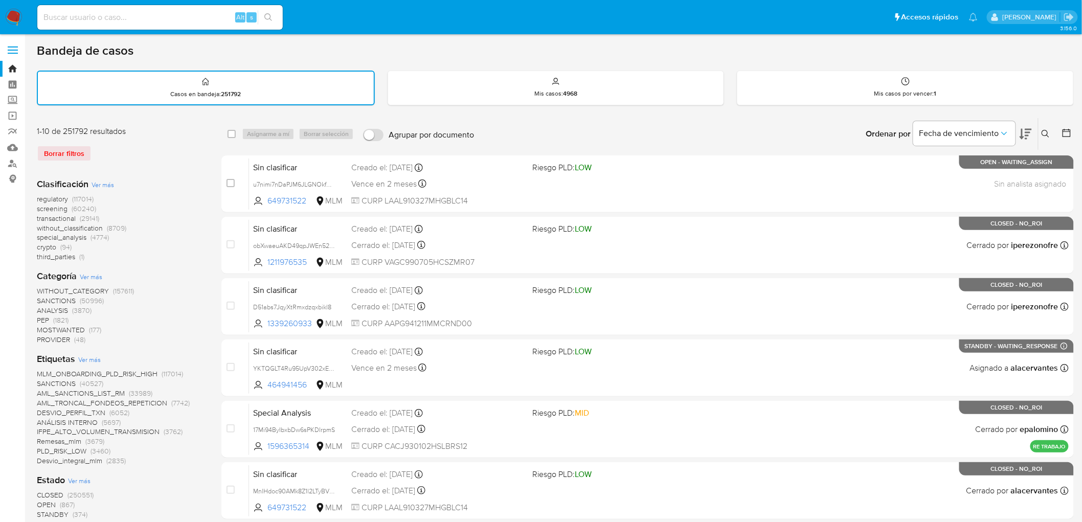
click at [1051, 131] on button at bounding box center [1046, 134] width 17 height 12
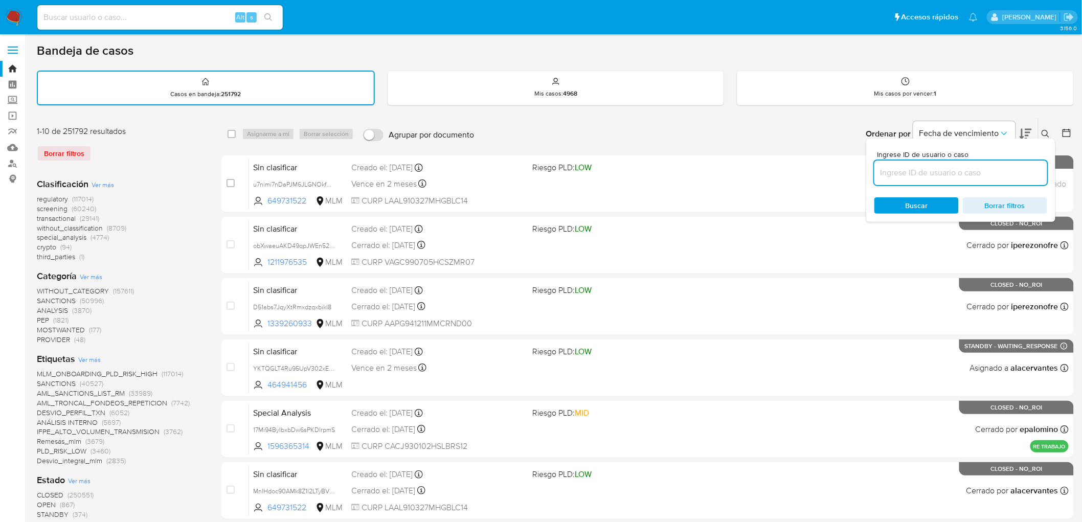
click at [927, 166] on input at bounding box center [960, 172] width 173 height 13
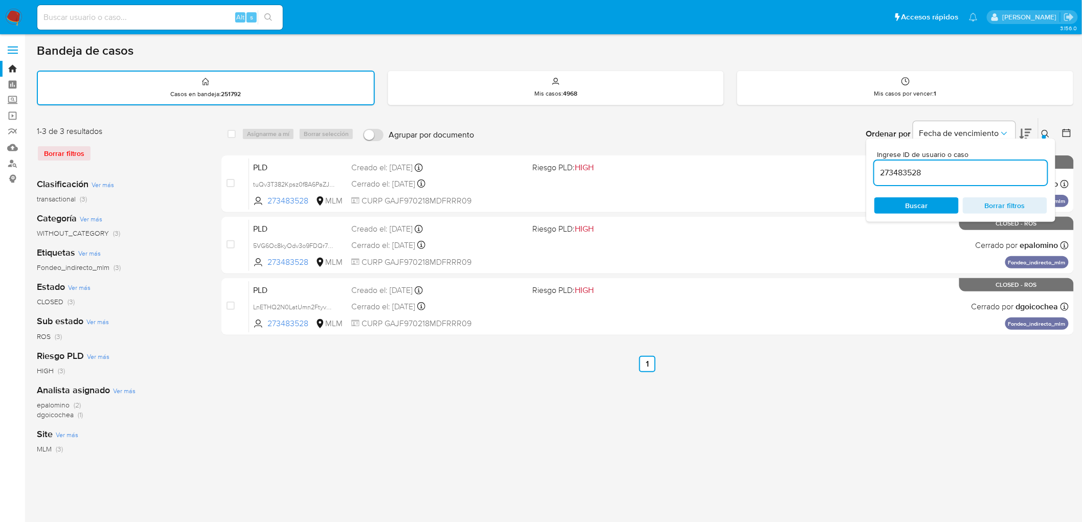
click at [1047, 133] on icon at bounding box center [1045, 134] width 8 height 8
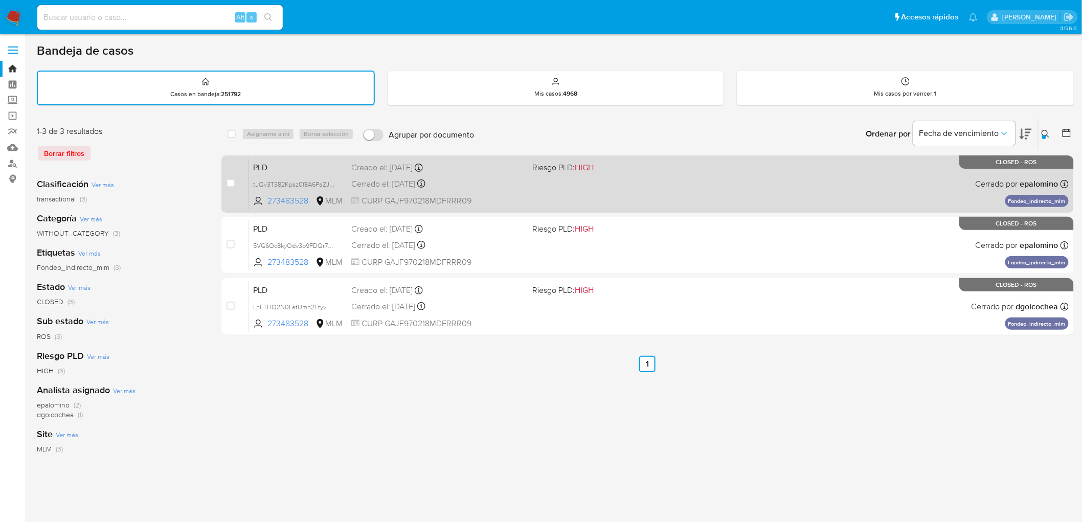
click at [275, 164] on span "PLD" at bounding box center [298, 166] width 90 height 13
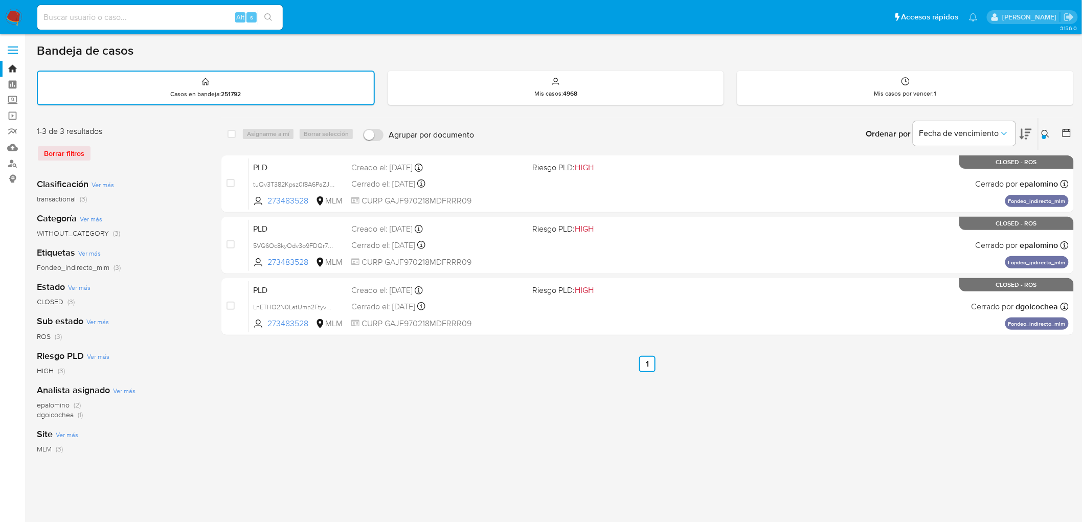
click at [1043, 130] on icon at bounding box center [1045, 134] width 8 height 8
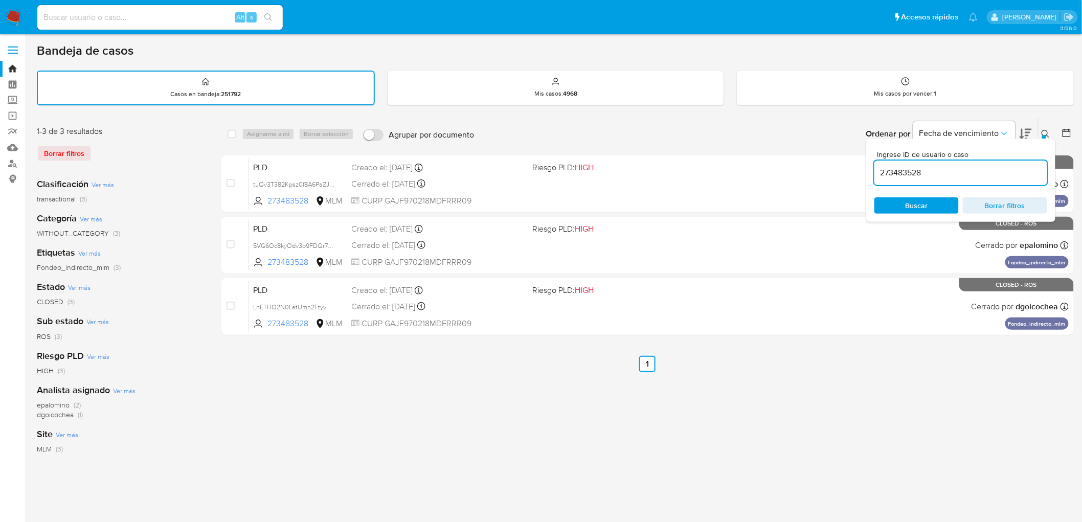
click at [904, 168] on input "273483528" at bounding box center [960, 172] width 173 height 13
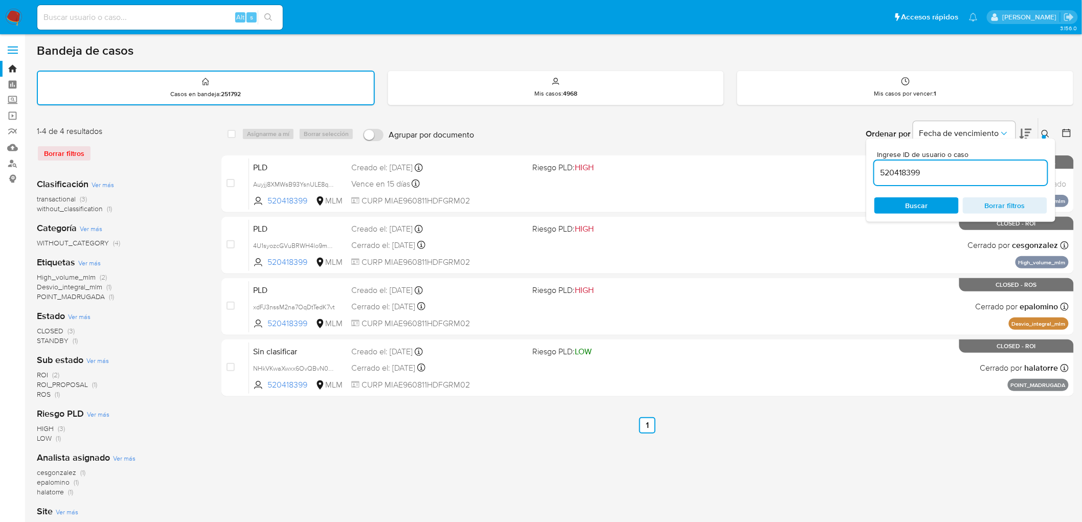
click at [1046, 133] on icon at bounding box center [1045, 134] width 8 height 8
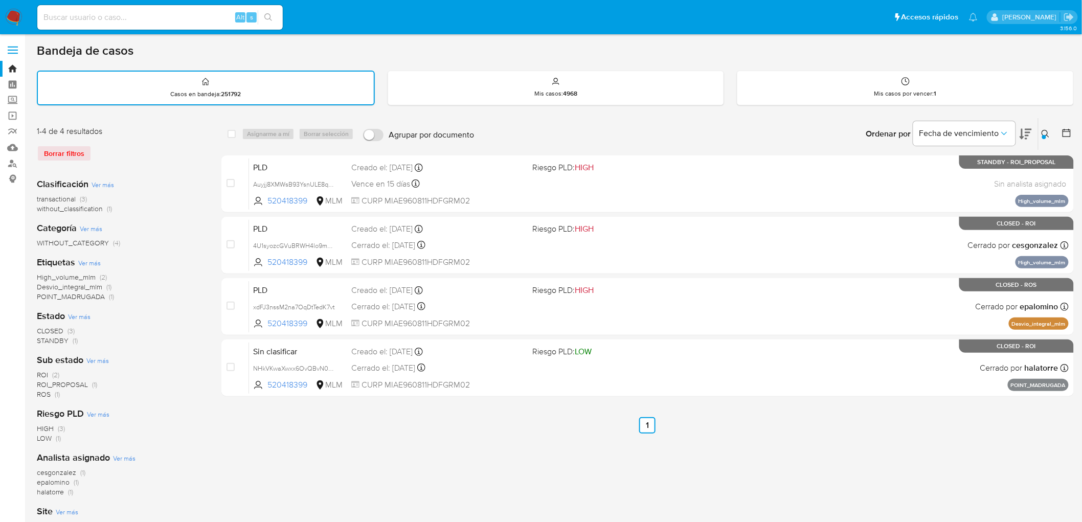
click at [1050, 134] on icon at bounding box center [1045, 134] width 8 height 8
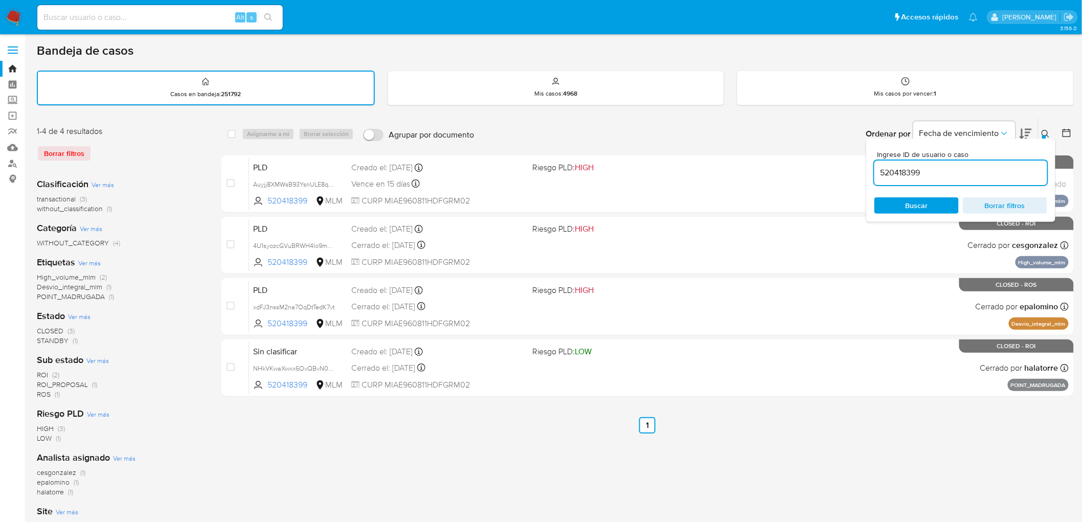
click at [904, 175] on input "520418399" at bounding box center [960, 172] width 173 height 13
type input "273483528"
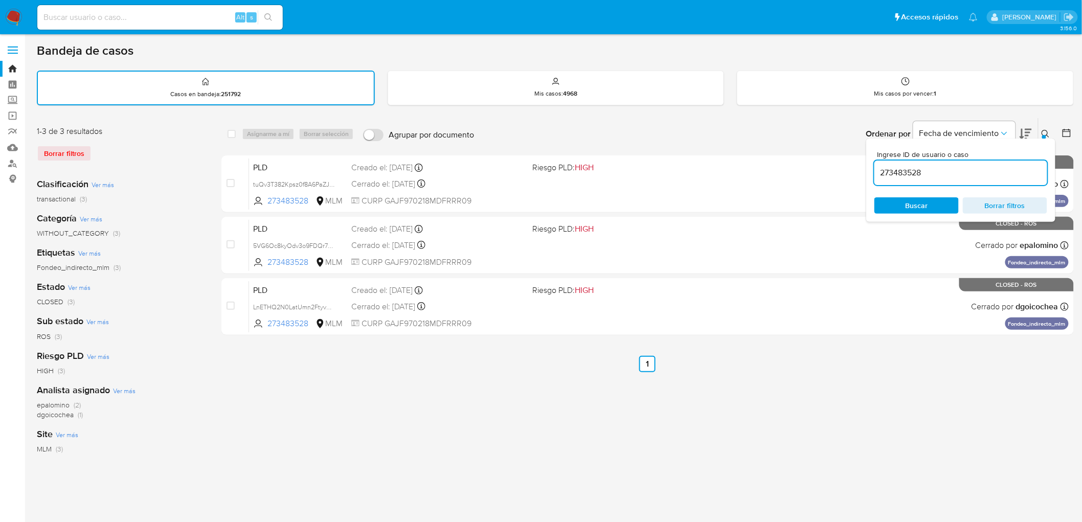
click at [1049, 130] on icon at bounding box center [1045, 134] width 8 height 8
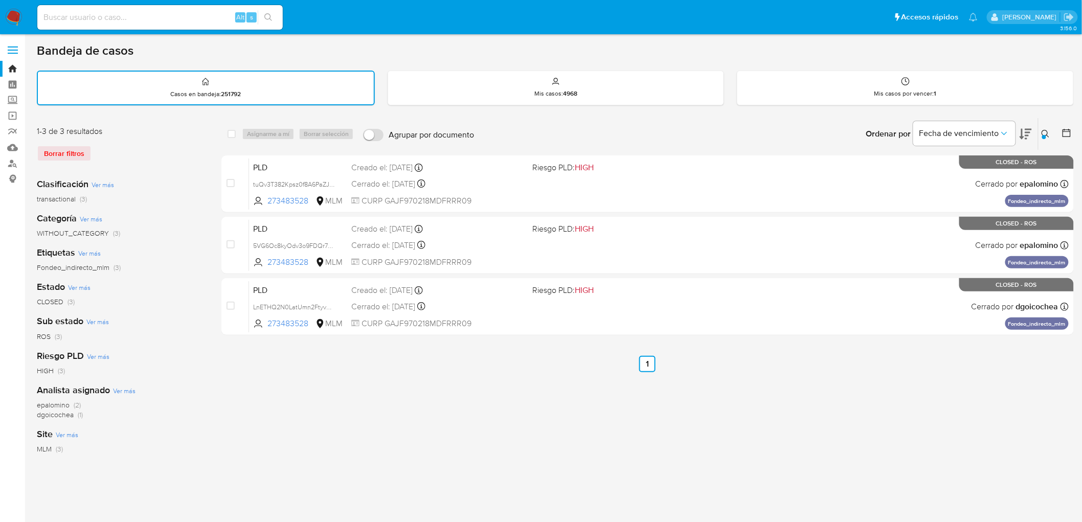
click at [1047, 130] on icon at bounding box center [1045, 134] width 8 height 8
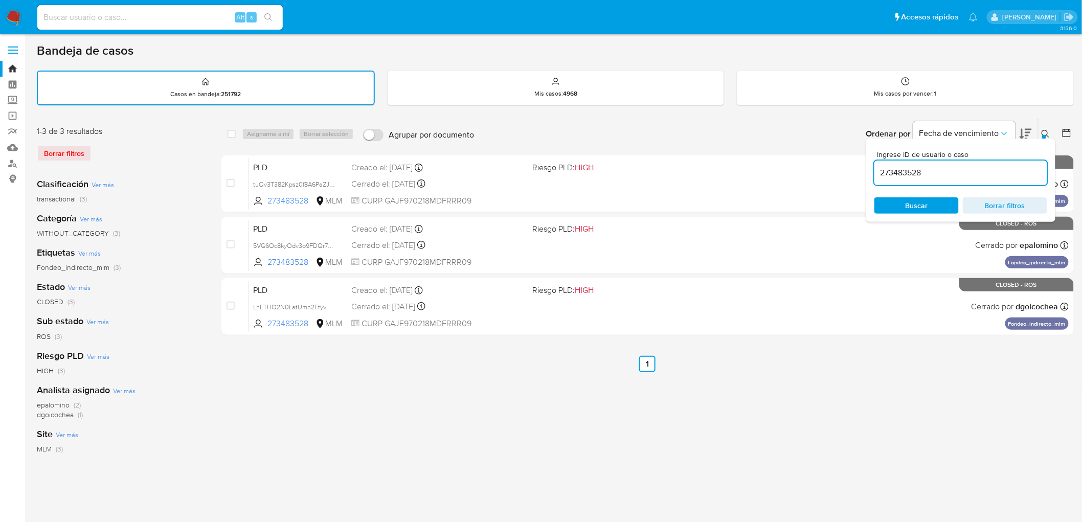
click at [896, 172] on input "273483528" at bounding box center [960, 172] width 173 height 13
click at [895, 172] on input "273483528" at bounding box center [960, 172] width 173 height 13
click at [1047, 133] on icon at bounding box center [1045, 134] width 8 height 8
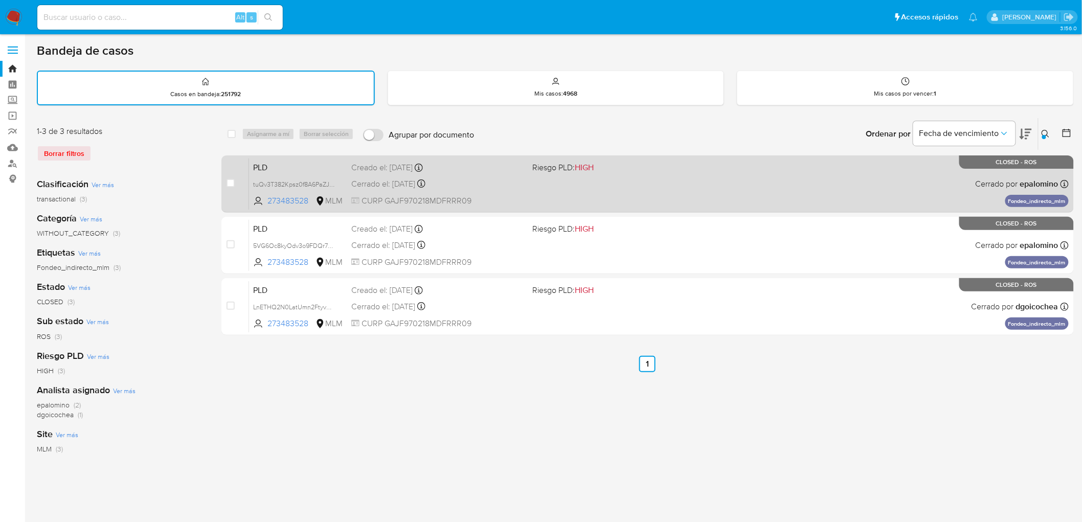
click at [274, 166] on span "PLD" at bounding box center [298, 166] width 90 height 13
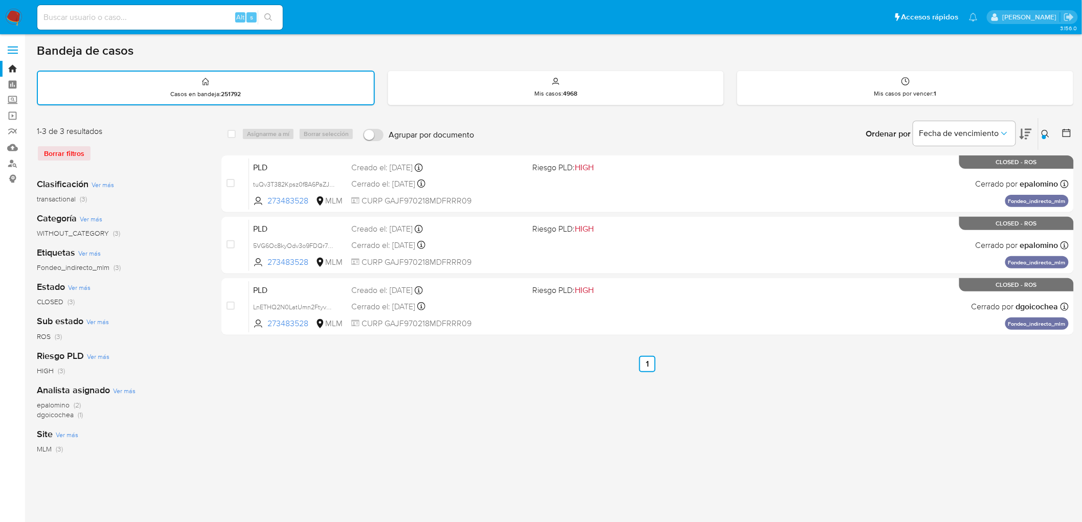
click at [1047, 130] on icon at bounding box center [1045, 134] width 8 height 8
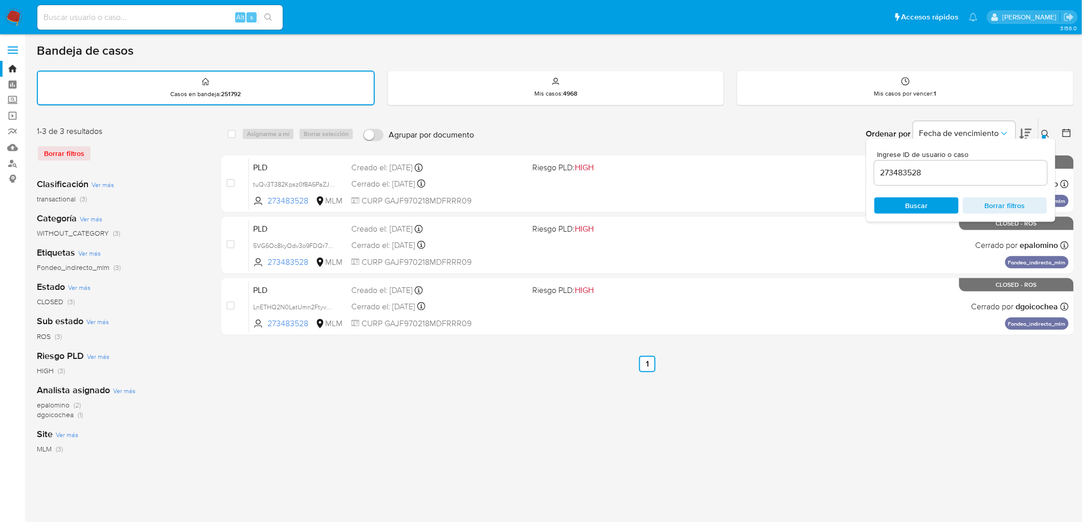
click at [914, 171] on input "273483528" at bounding box center [960, 172] width 173 height 13
type input "1978037424"
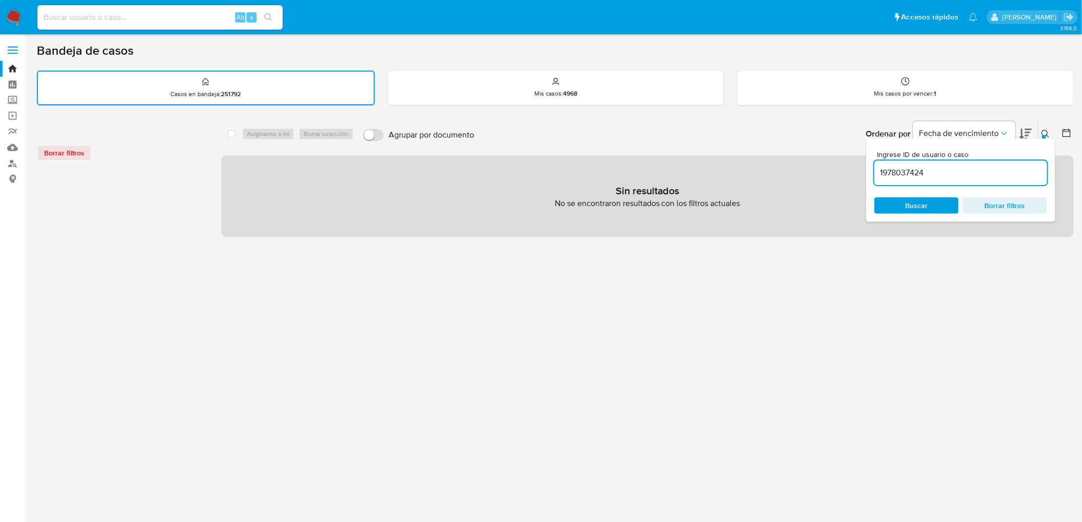
click at [1050, 131] on button at bounding box center [1046, 134] width 17 height 12
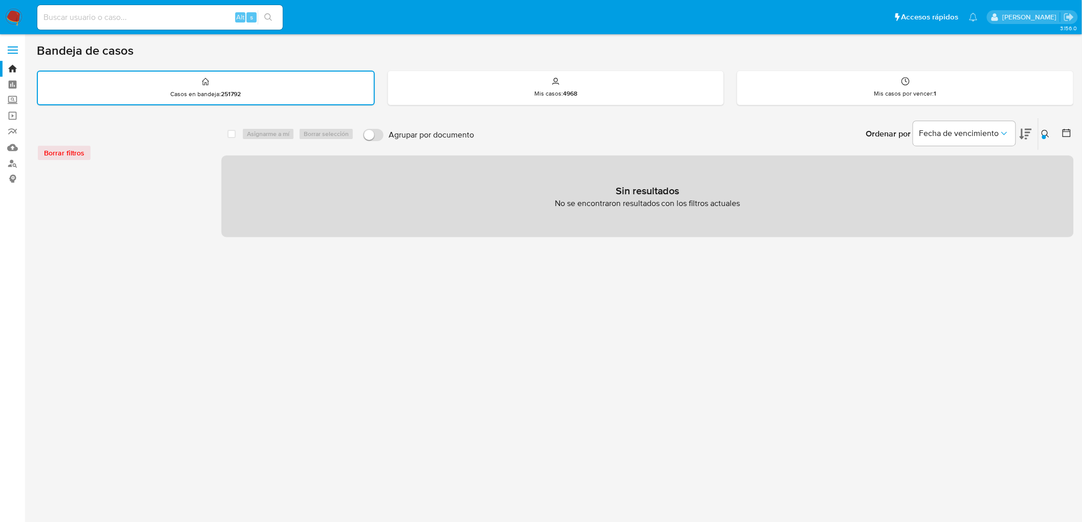
click at [12, 11] on img at bounding box center [13, 17] width 17 height 17
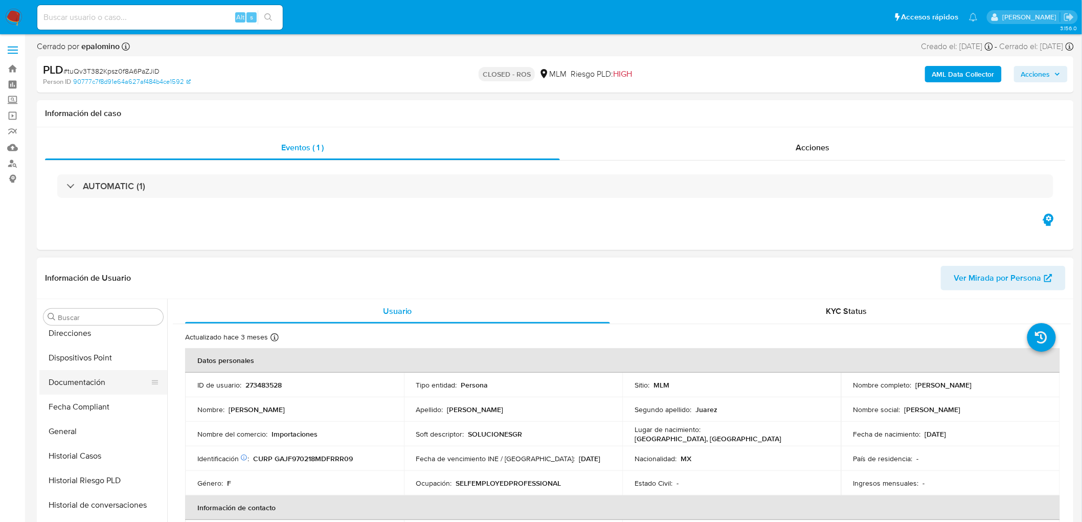
select select "10"
click at [99, 426] on button "General" at bounding box center [99, 431] width 120 height 25
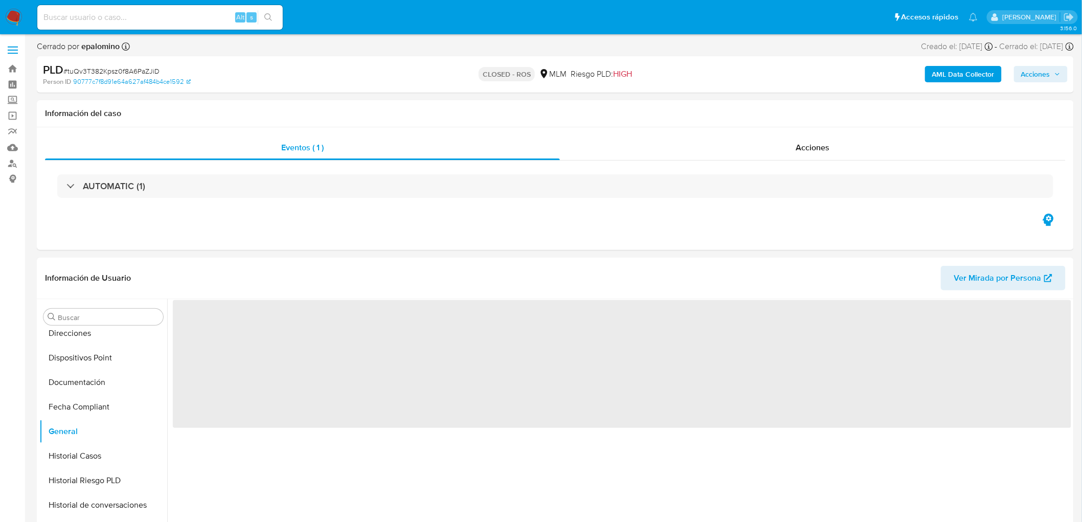
scroll to position [70, 0]
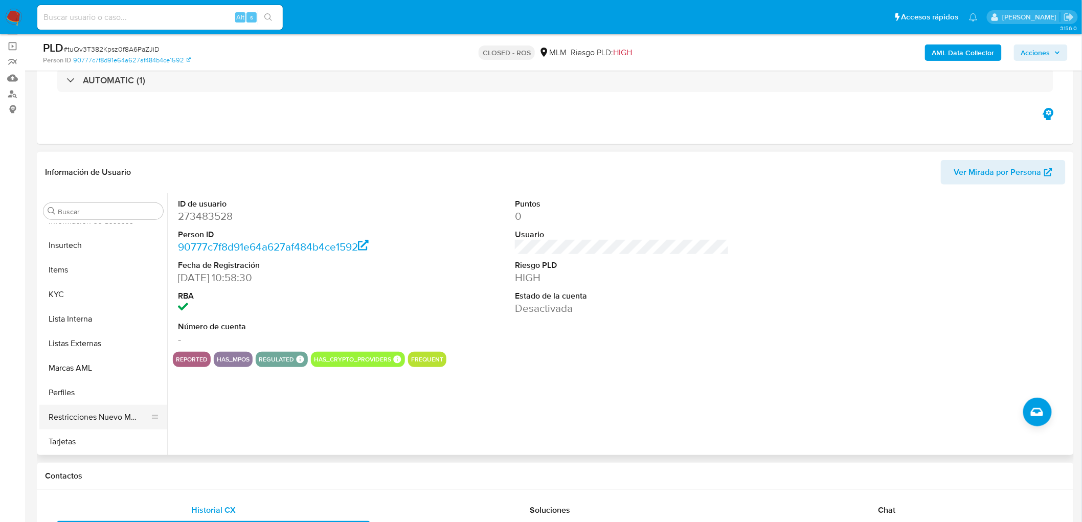
click at [95, 419] on button "Restricciones Nuevo Mundo" at bounding box center [99, 417] width 120 height 25
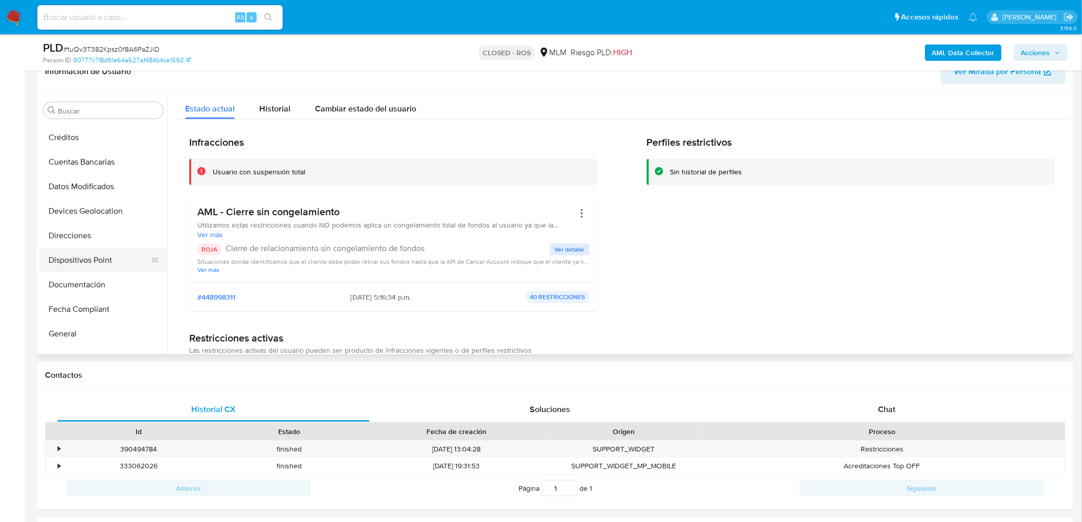
scroll to position [113, 0]
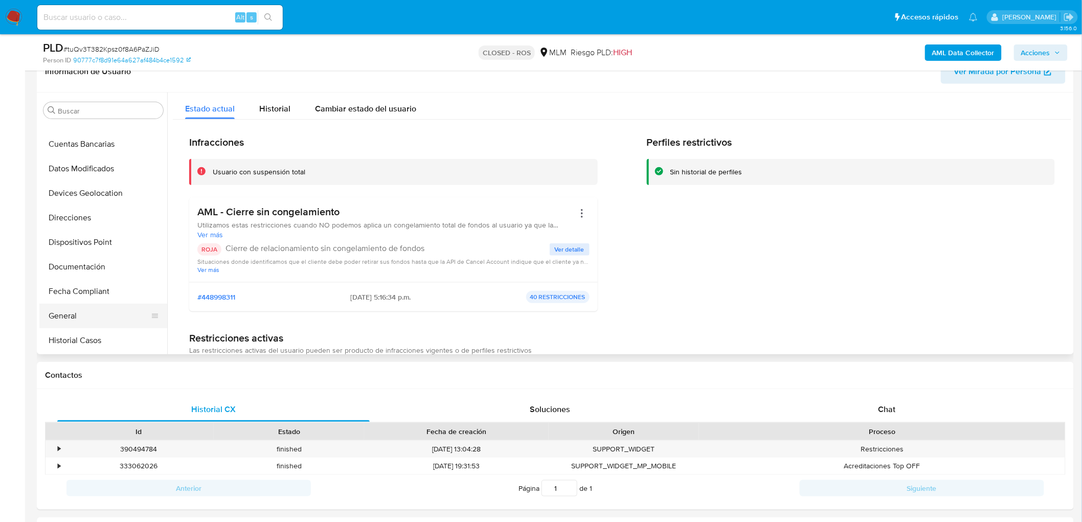
click at [79, 309] on button "General" at bounding box center [99, 316] width 120 height 25
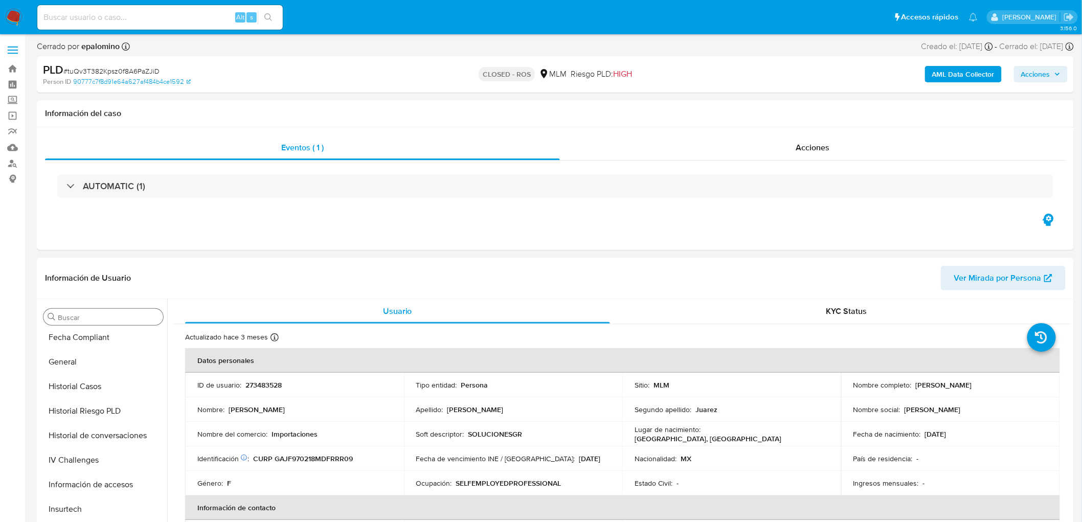
scroll to position [431, 0]
select select "10"
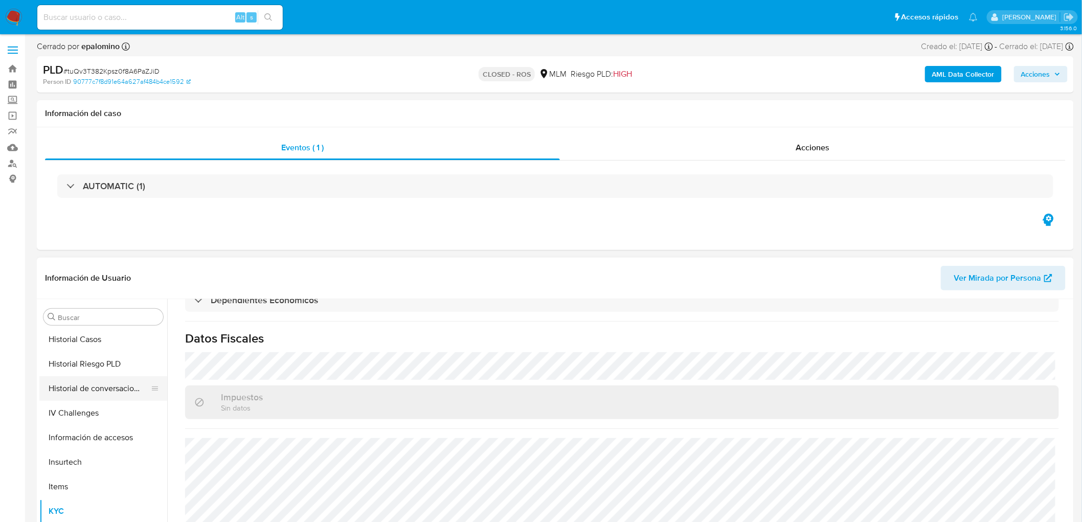
scroll to position [318, 0]
click at [115, 384] on button "Historial de conversaciones" at bounding box center [99, 391] width 120 height 25
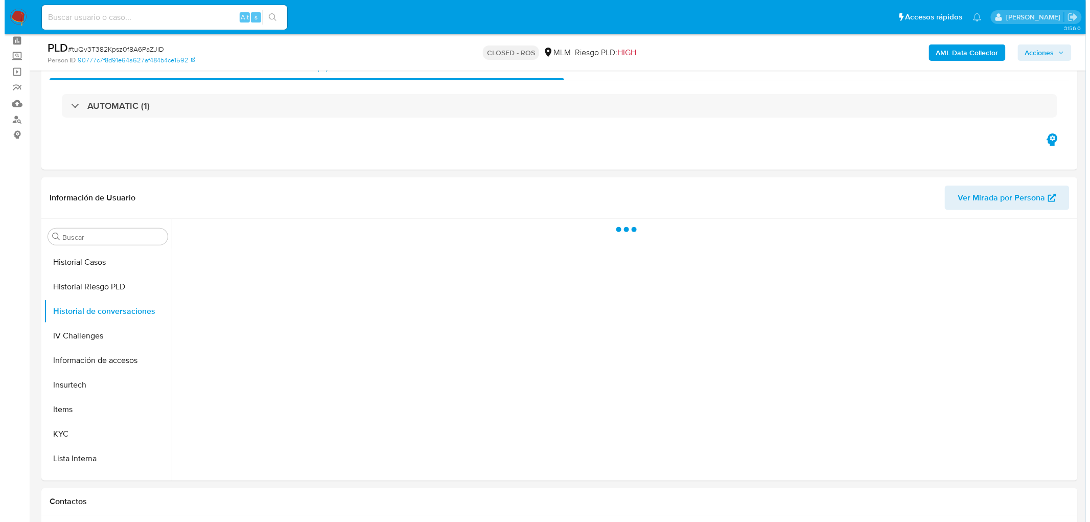
scroll to position [51, 0]
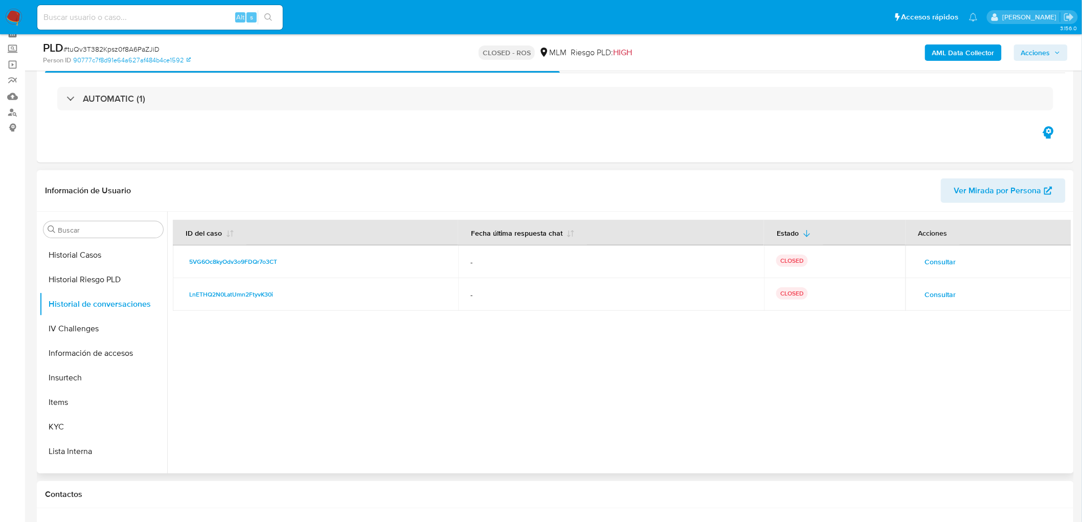
click at [938, 259] on span "Consultar" at bounding box center [940, 262] width 31 height 14
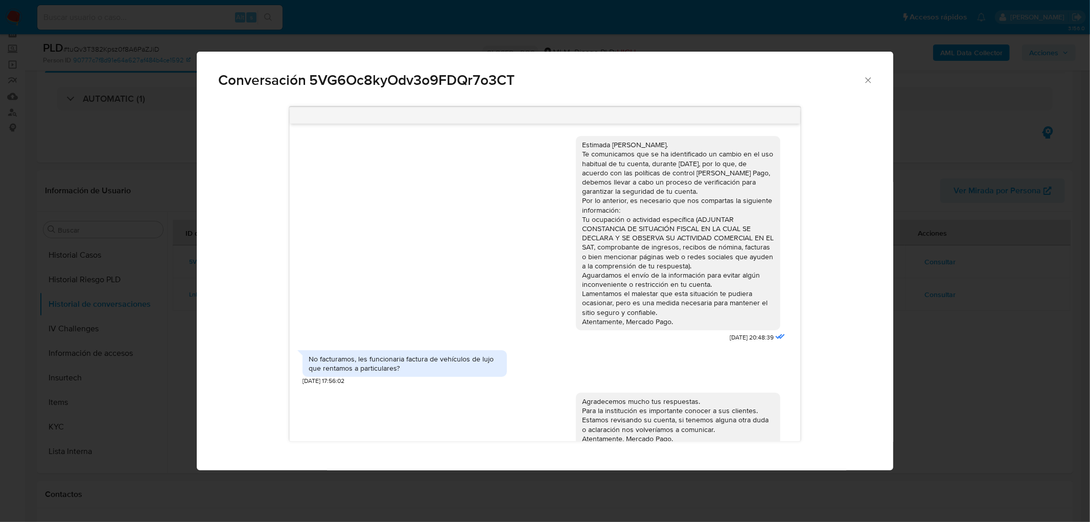
scroll to position [26, 0]
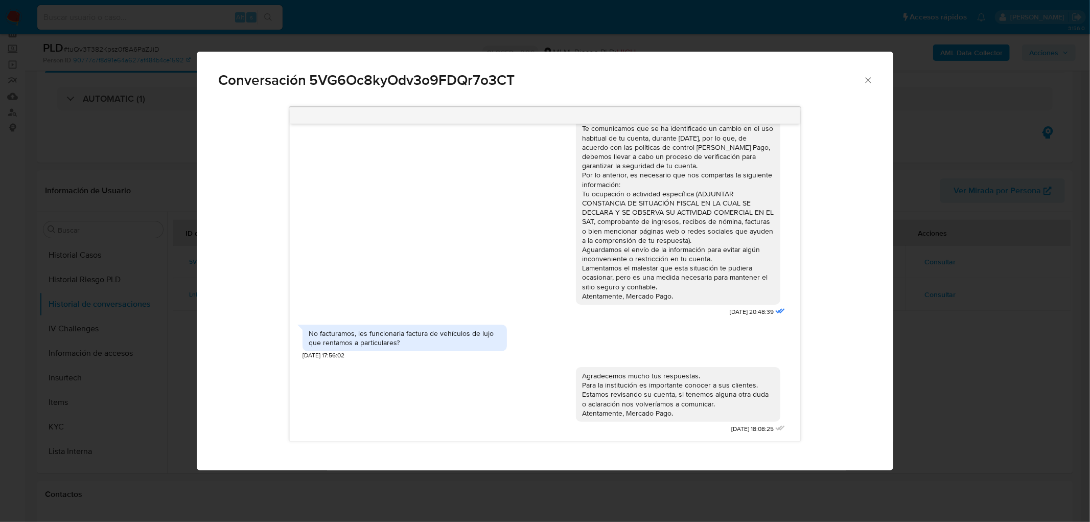
click at [868, 80] on icon "Cerrar" at bounding box center [869, 80] width 10 height 10
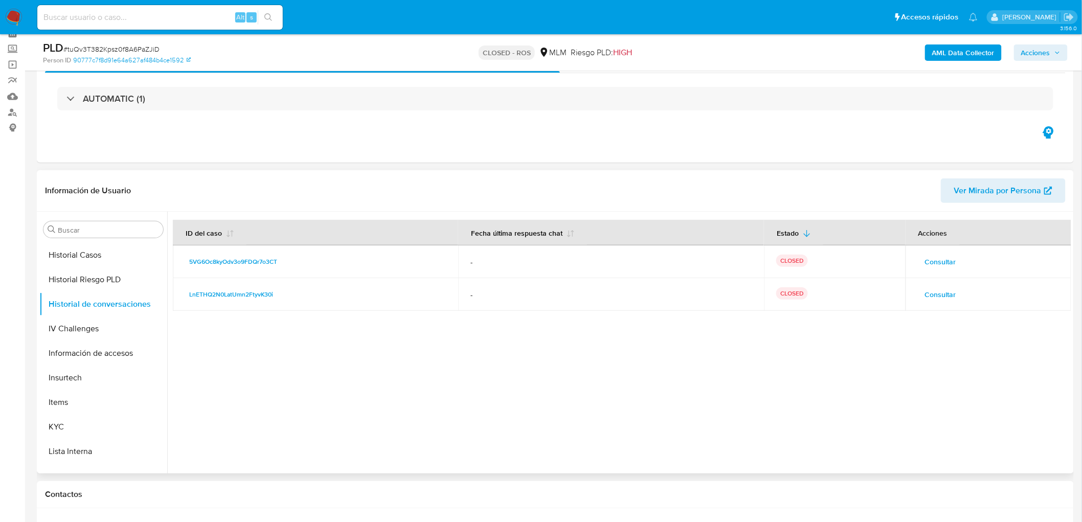
click at [942, 284] on td "Consultar" at bounding box center [988, 294] width 166 height 33
click at [939, 299] on span "Consultar" at bounding box center [940, 294] width 31 height 14
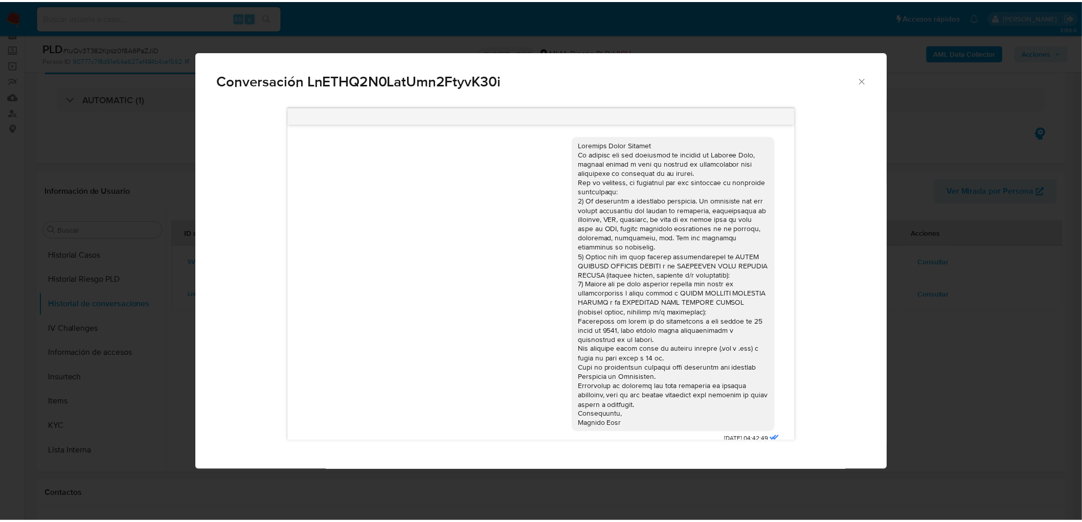
scroll to position [70, 0]
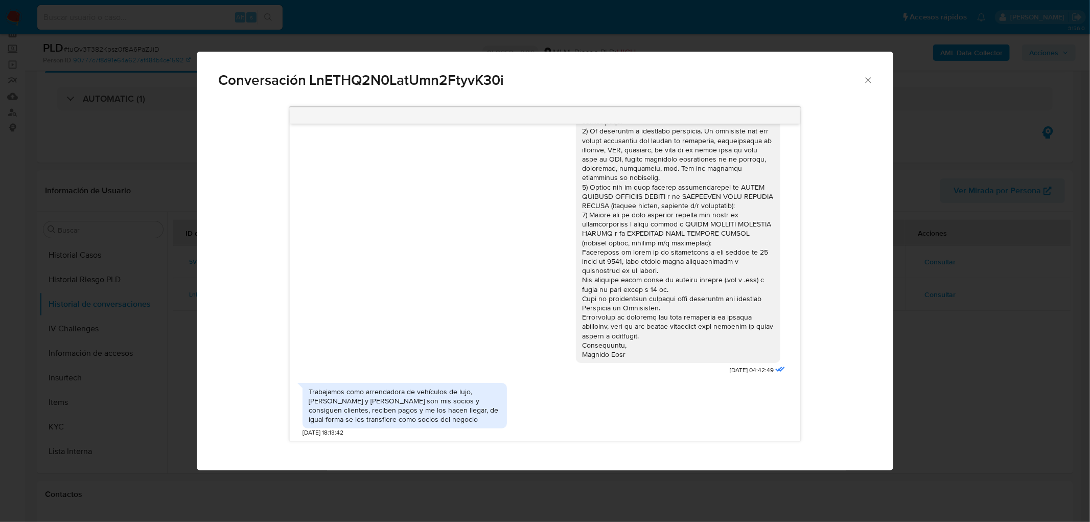
click at [875, 354] on div "22/03/2025 04:42:49 Trabajamos como arrendadora de vehículos de lujo, Cesar Alb…" at bounding box center [545, 285] width 697 height 371
drag, startPoint x: 871, startPoint y: 83, endPoint x: 847, endPoint y: 84, distance: 23.6
click at [871, 82] on icon "Cerrar" at bounding box center [869, 80] width 10 height 10
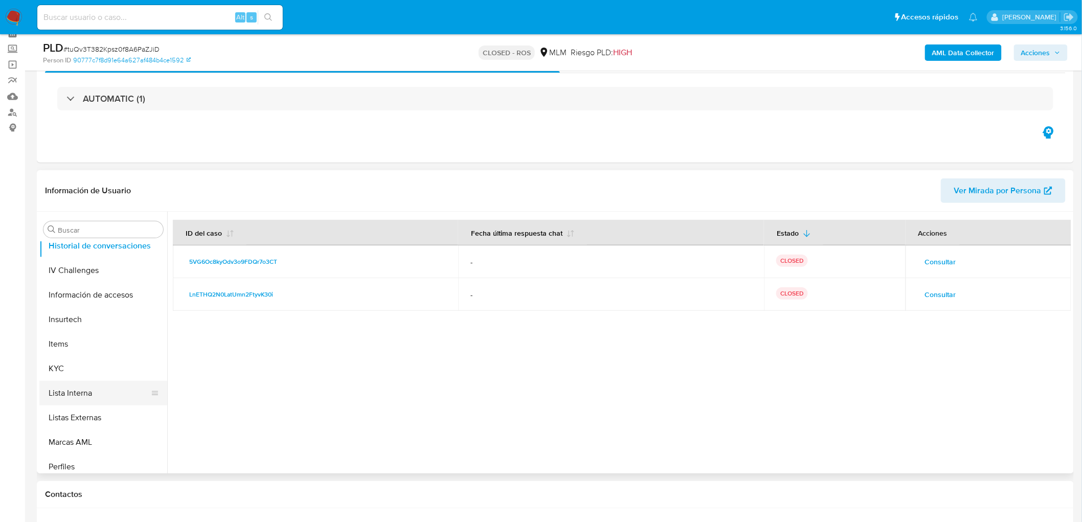
scroll to position [431, 0]
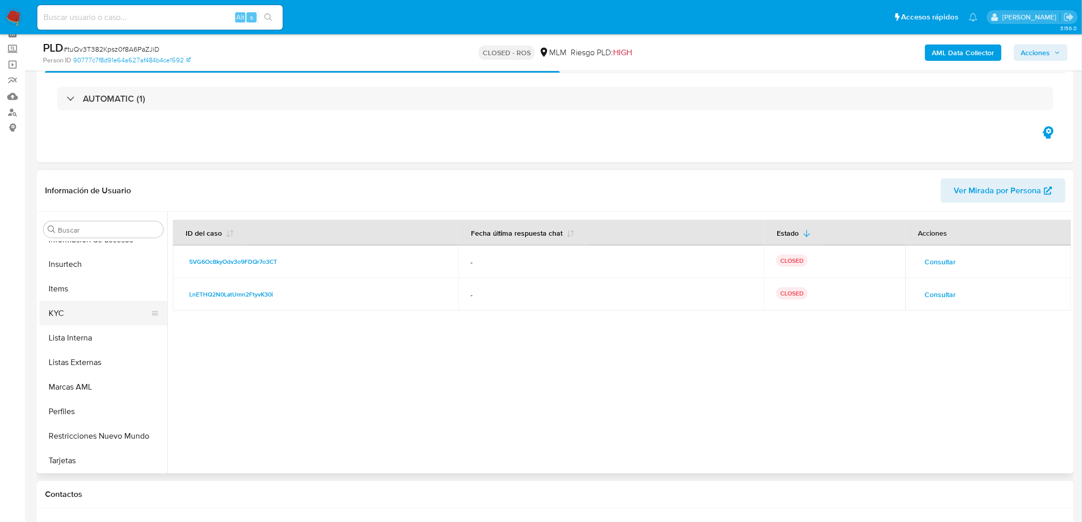
click at [67, 303] on button "KYC" at bounding box center [99, 313] width 120 height 25
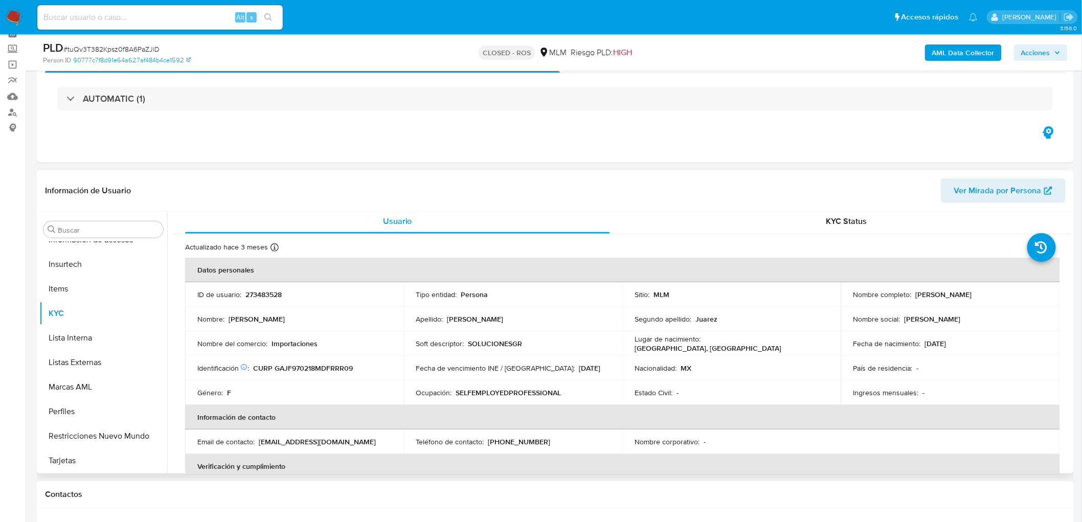
scroll to position [0, 0]
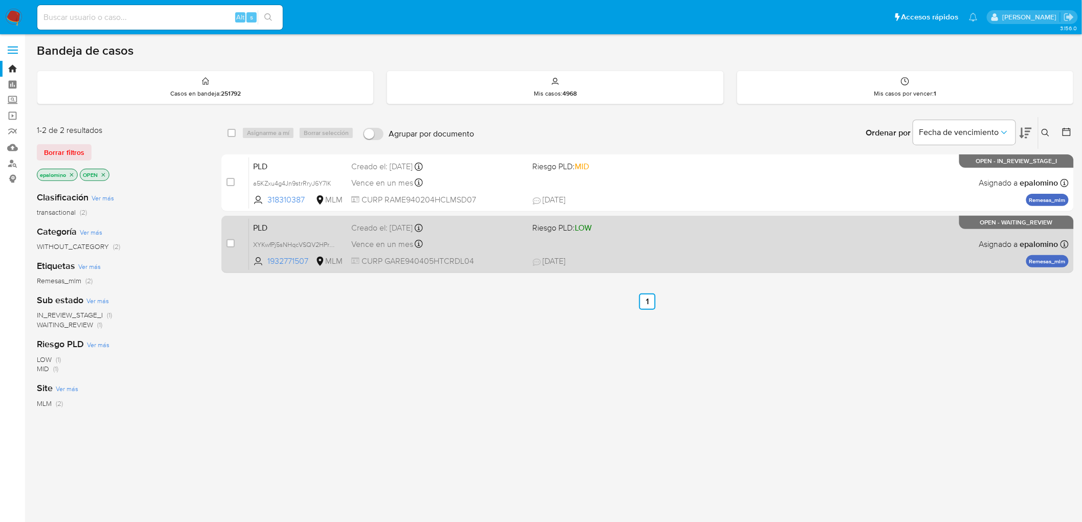
drag, startPoint x: 75, startPoint y: 151, endPoint x: 277, endPoint y: 228, distance: 215.8
click at [277, 228] on div "1-2 de 2 resultados Borrar filtros epalomino OPEN Clasificación Ver más transac…" at bounding box center [555, 348] width 1037 height 463
click at [271, 225] on span "PLD" at bounding box center [298, 226] width 90 height 13
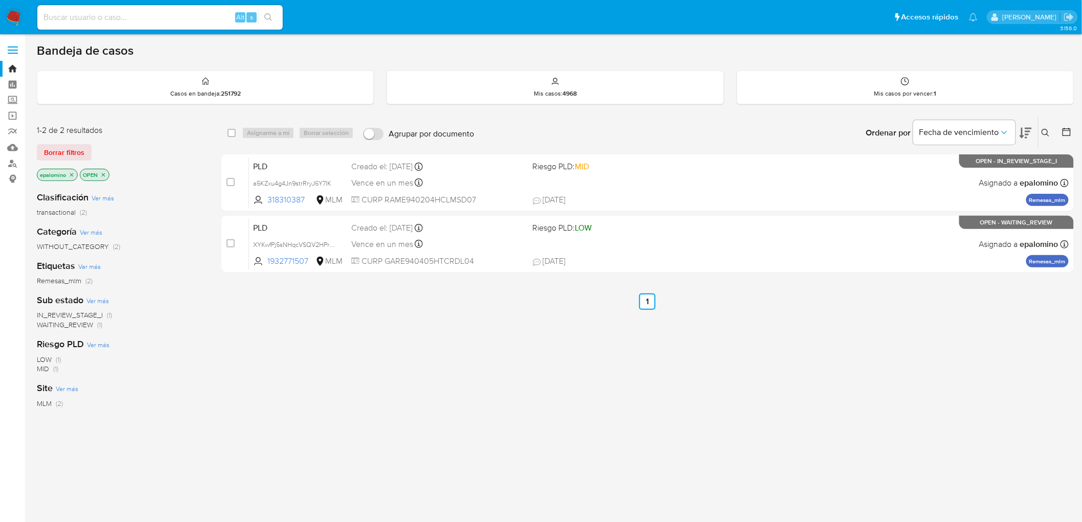
click at [76, 150] on span "Borrar filtros" at bounding box center [64, 152] width 40 height 14
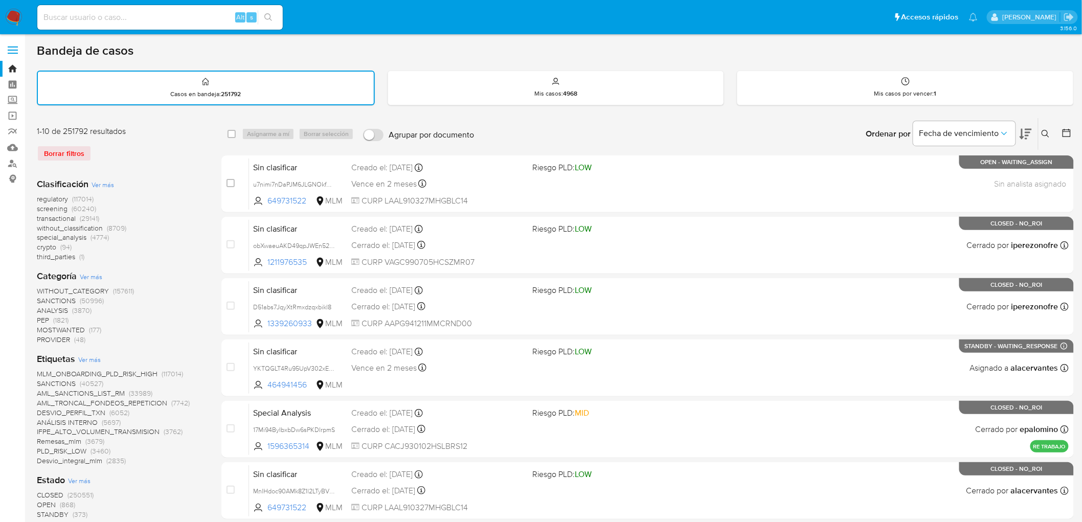
click at [1048, 134] on icon at bounding box center [1045, 134] width 8 height 8
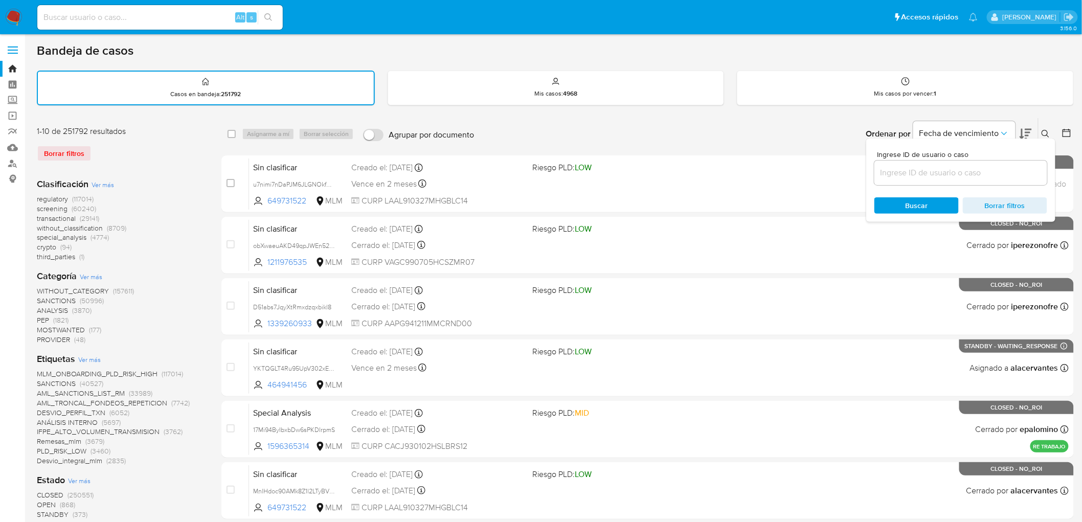
click at [927, 166] on input at bounding box center [960, 172] width 173 height 13
type input "1932771507"
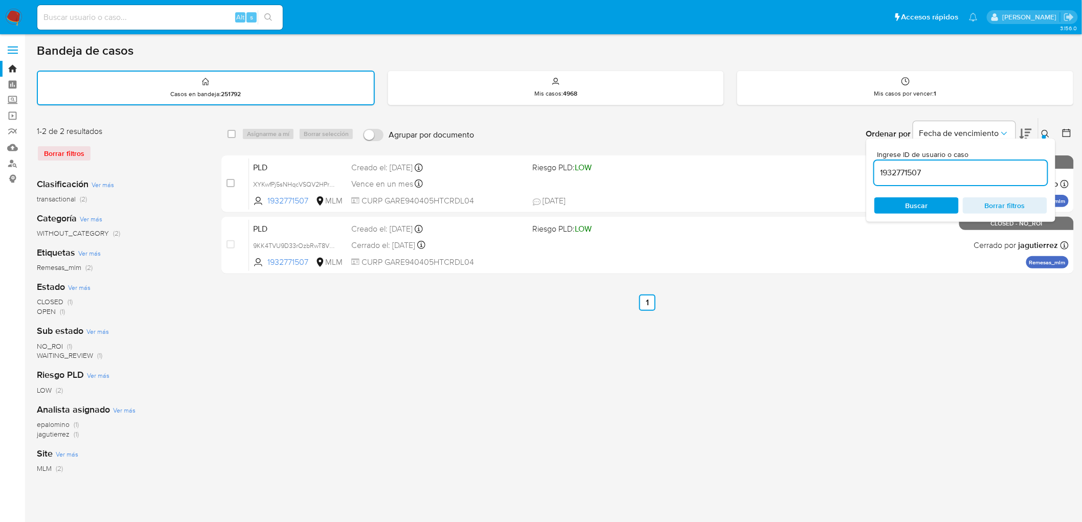
click at [1051, 131] on button at bounding box center [1046, 134] width 17 height 12
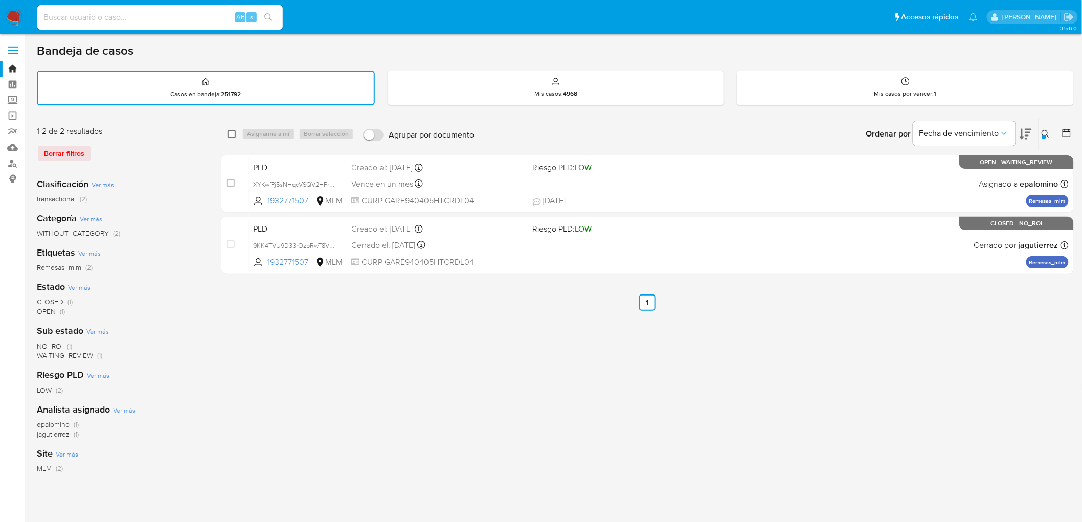
drag, startPoint x: 225, startPoint y: 133, endPoint x: 233, endPoint y: 132, distance: 7.3
click at [227, 133] on div "select-all-cases-checkbox Asignarme a mí Borrar selección Agrupar por documento…" at bounding box center [647, 134] width 852 height 32
click at [236, 131] on div "select-all-cases-checkbox" at bounding box center [234, 134] width 12 height 12
click at [259, 133] on div "Asignarme a mí Borrar selección" at bounding box center [300, 134] width 116 height 12
click at [228, 131] on input "checkbox" at bounding box center [232, 134] width 8 height 8
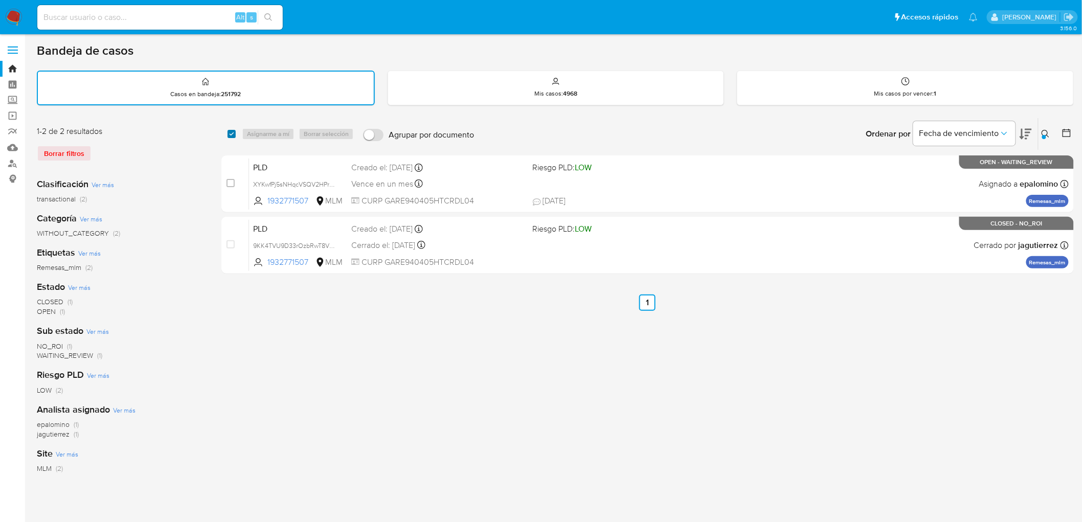
checkbox input "true"
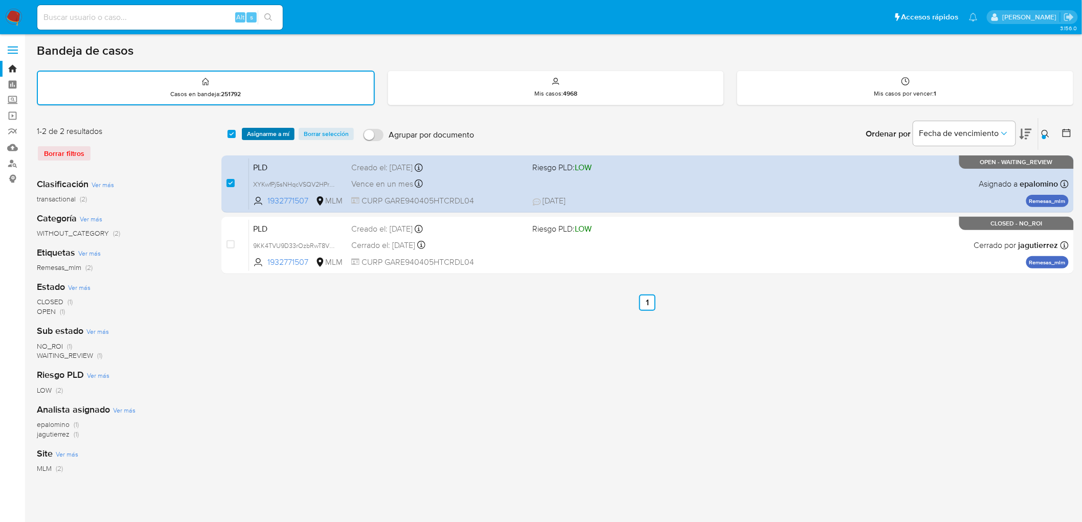
click at [256, 134] on span "Asignarme a mí" at bounding box center [268, 134] width 42 height 10
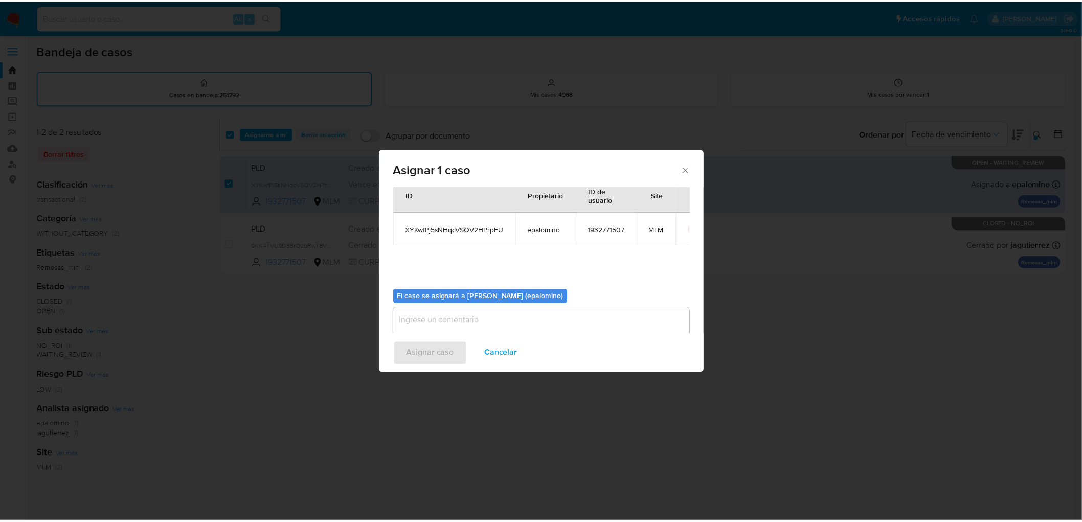
scroll to position [53, 0]
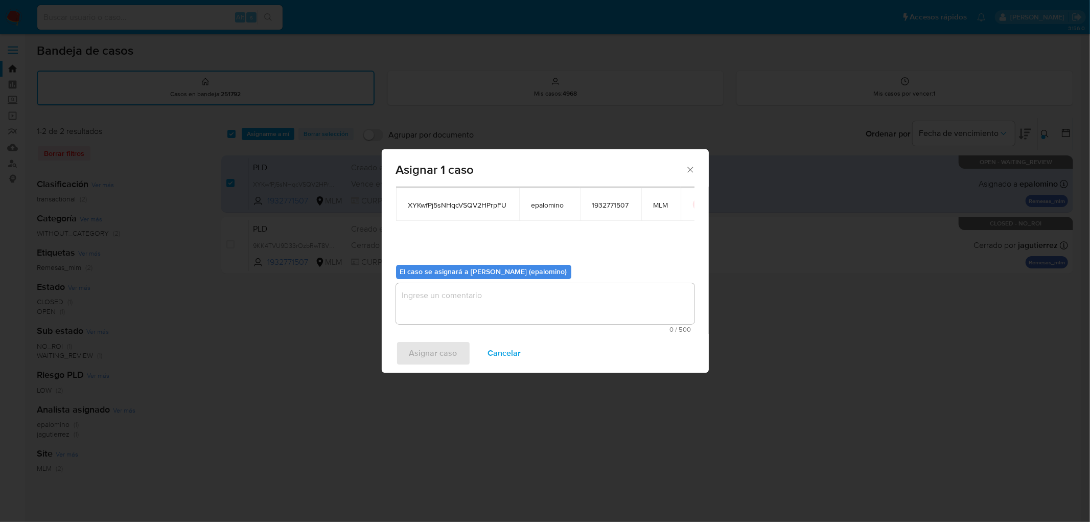
click at [452, 310] on textarea "assign-modal" at bounding box center [545, 303] width 299 height 41
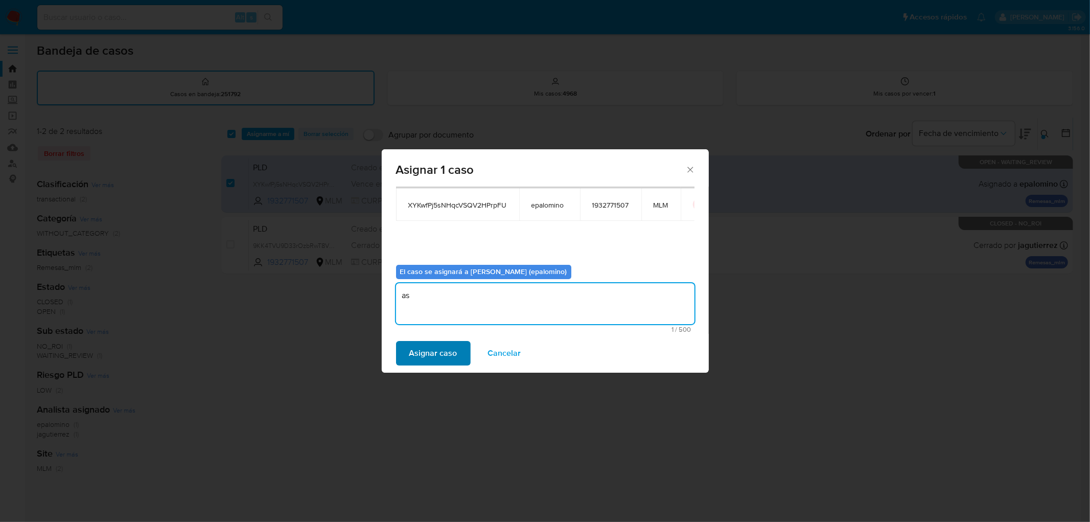
type textarea "as"
click at [438, 348] on span "Asignar caso" at bounding box center [434, 353] width 48 height 22
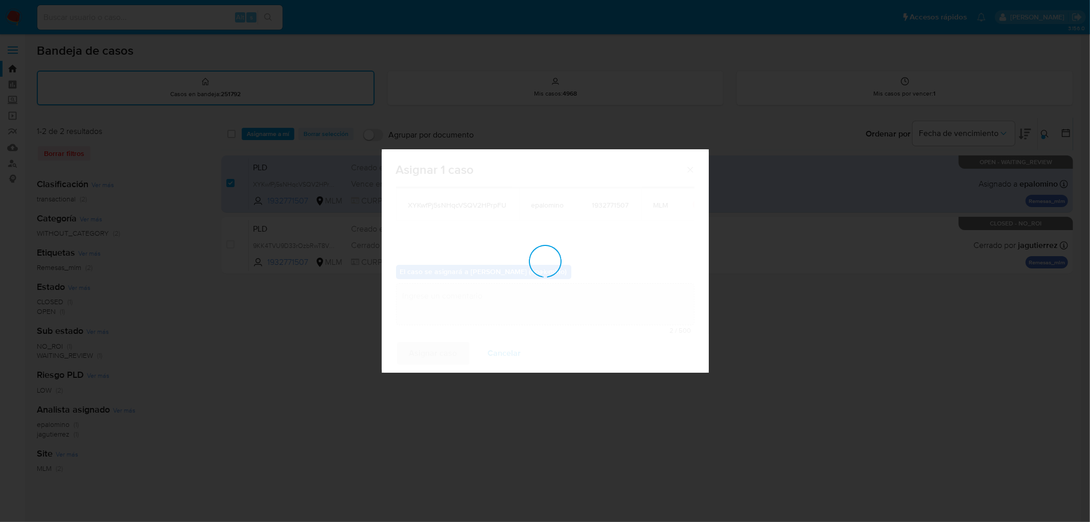
checkbox input "false"
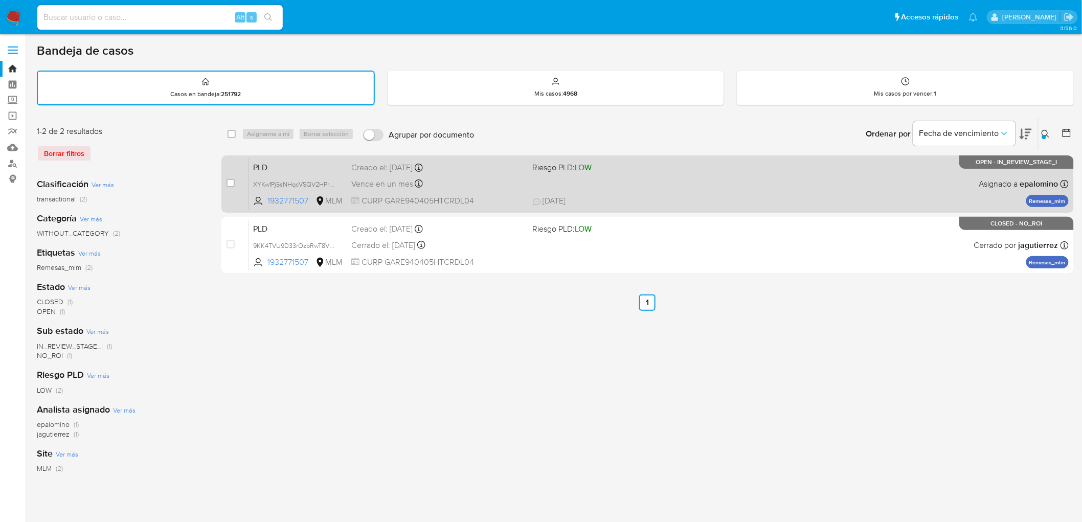
click at [281, 170] on span "PLD" at bounding box center [298, 166] width 90 height 13
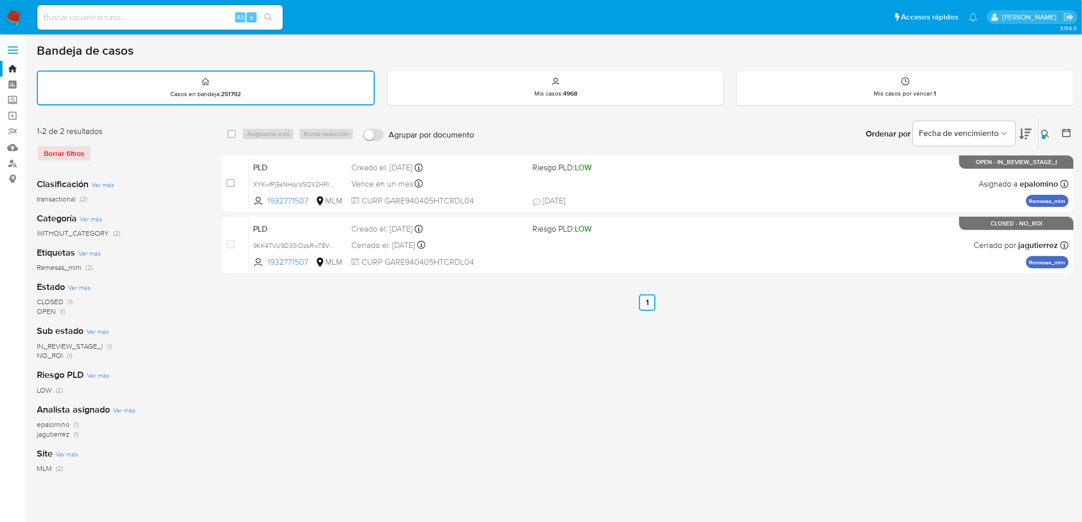
click at [12, 13] on img at bounding box center [13, 17] width 17 height 17
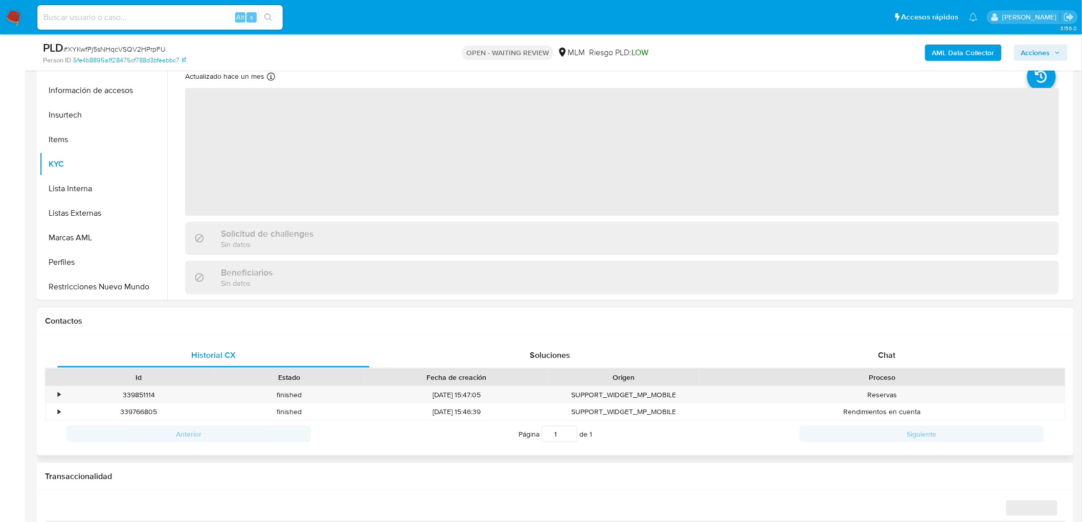
scroll to position [431, 0]
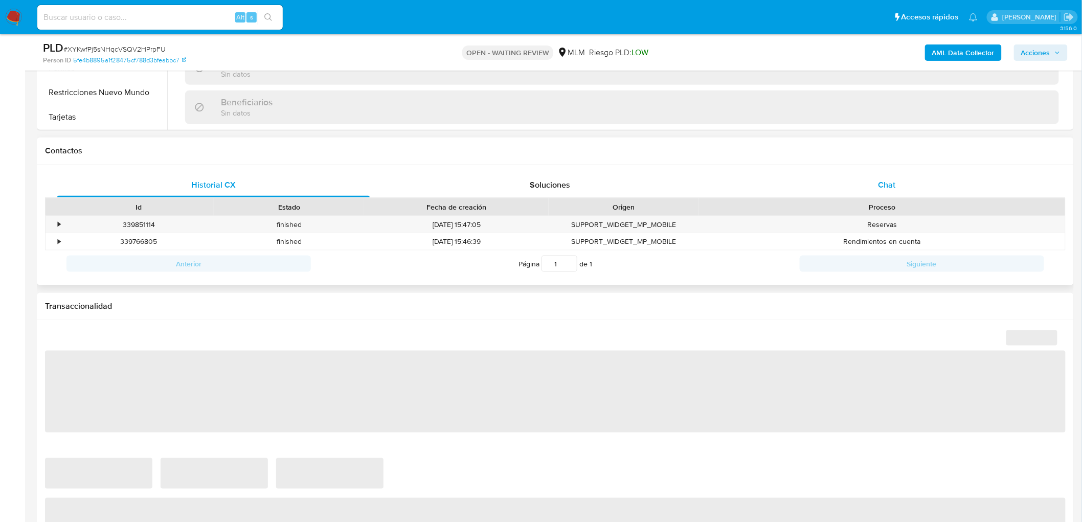
click at [886, 188] on span "Chat" at bounding box center [886, 185] width 17 height 12
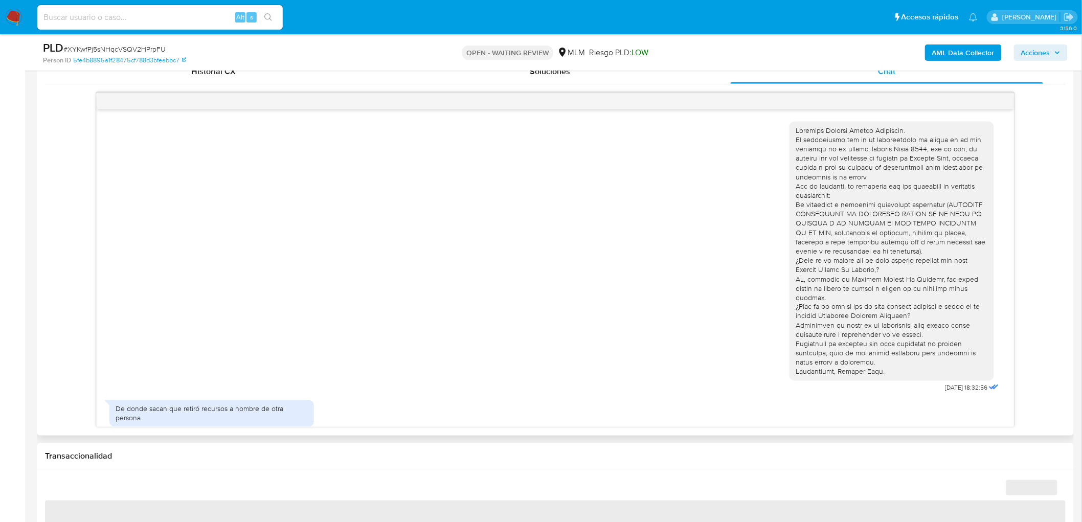
scroll to position [590, 0]
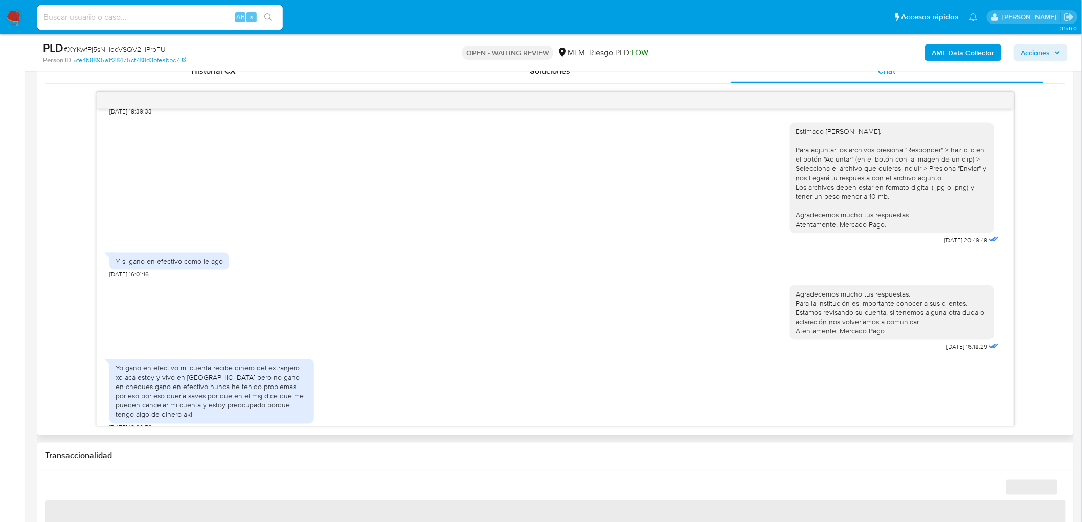
select select "10"
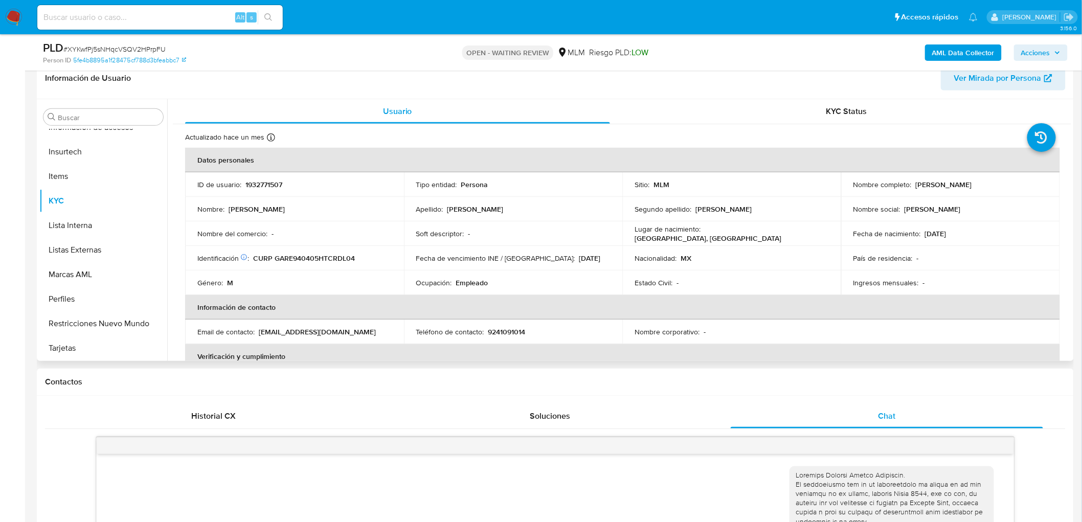
scroll to position [170, 0]
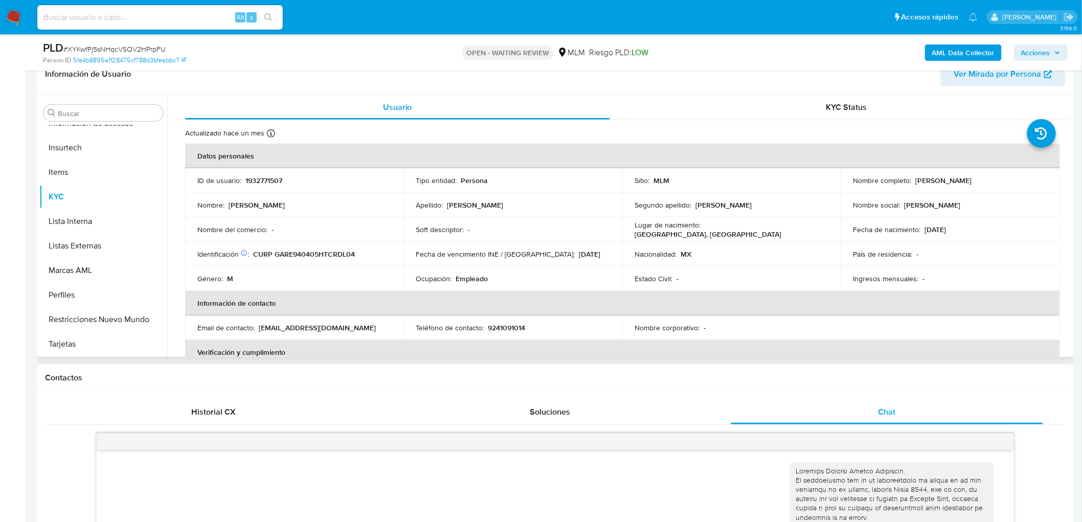
click at [266, 180] on p "1932771507" at bounding box center [263, 180] width 37 height 9
copy p "1932771507"
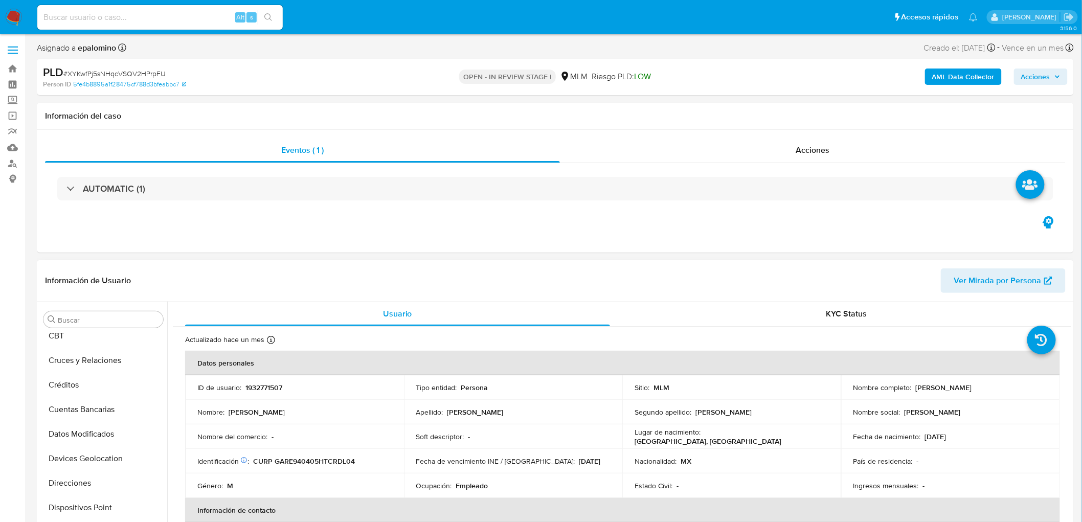
select select "10"
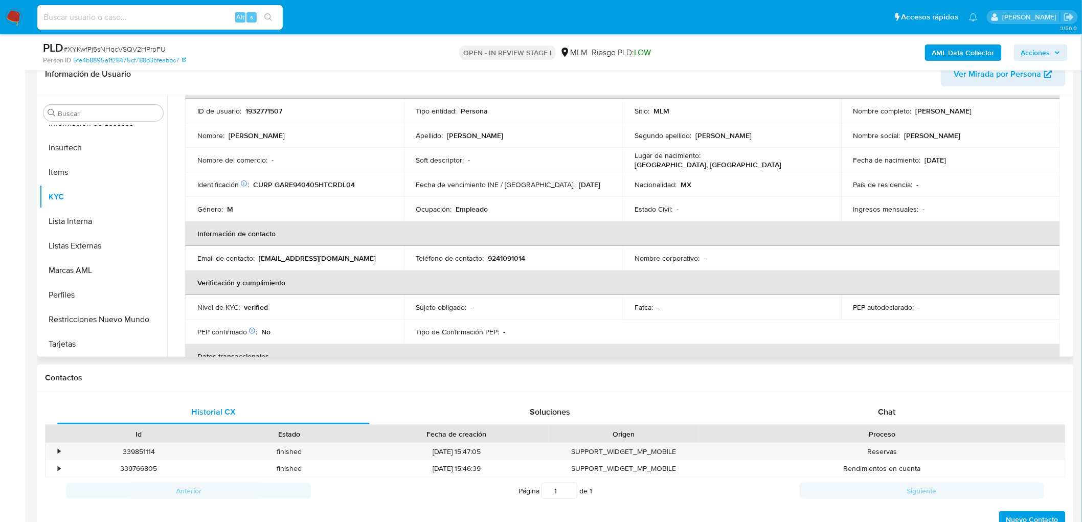
scroll to position [113, 0]
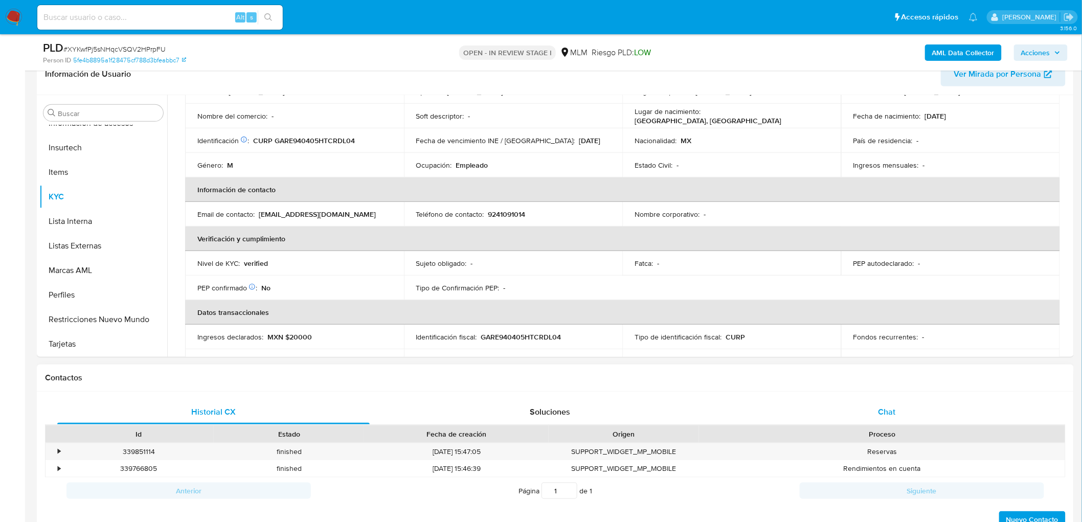
click at [894, 416] on span "Chat" at bounding box center [886, 412] width 17 height 12
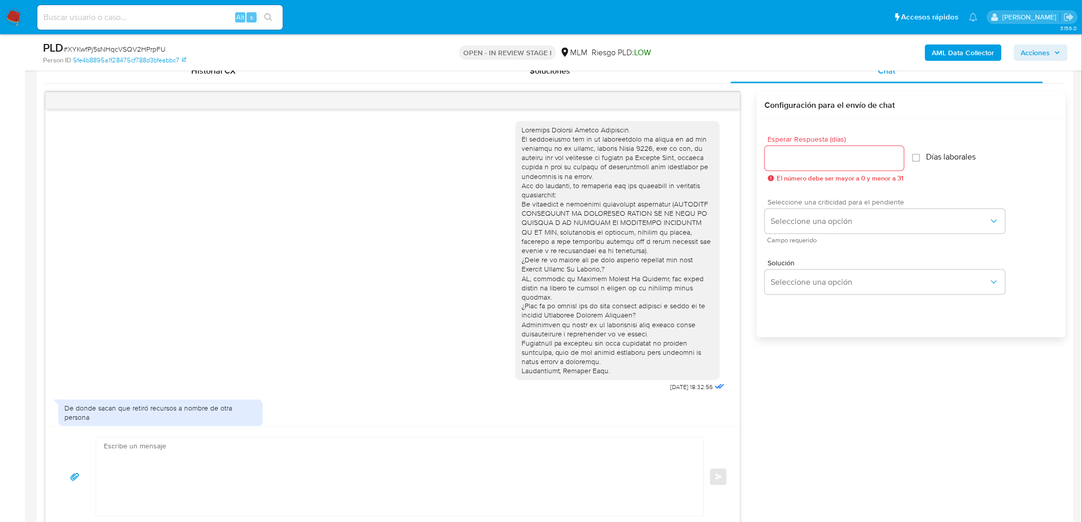
scroll to position [590, 0]
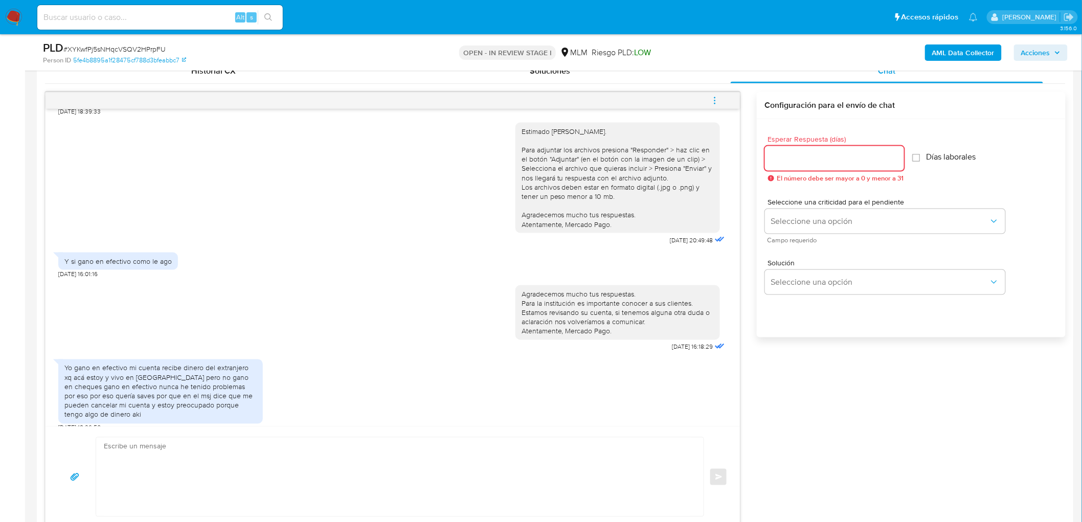
click at [827, 162] on input "Esperar Respuesta (días)" at bounding box center [834, 158] width 139 height 13
type input "5"
type input "3"
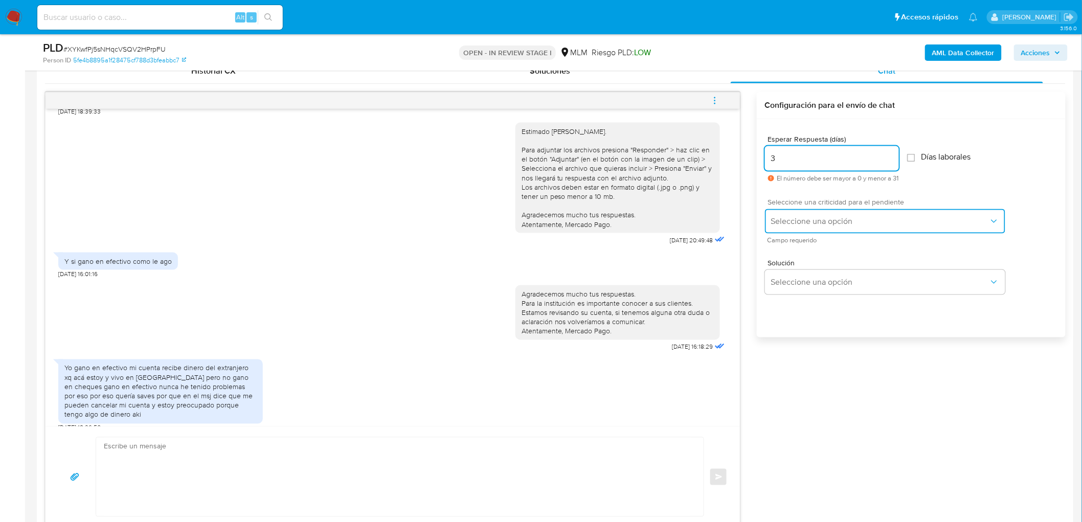
click at [840, 218] on span "Seleccione una opción" at bounding box center [880, 221] width 218 height 10
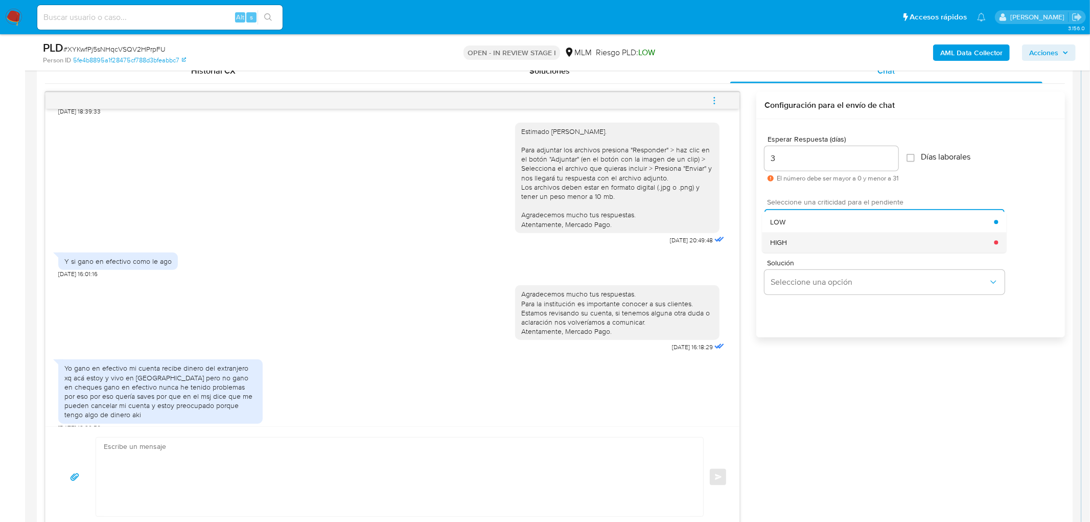
click at [836, 238] on div "HIGH" at bounding box center [882, 242] width 224 height 20
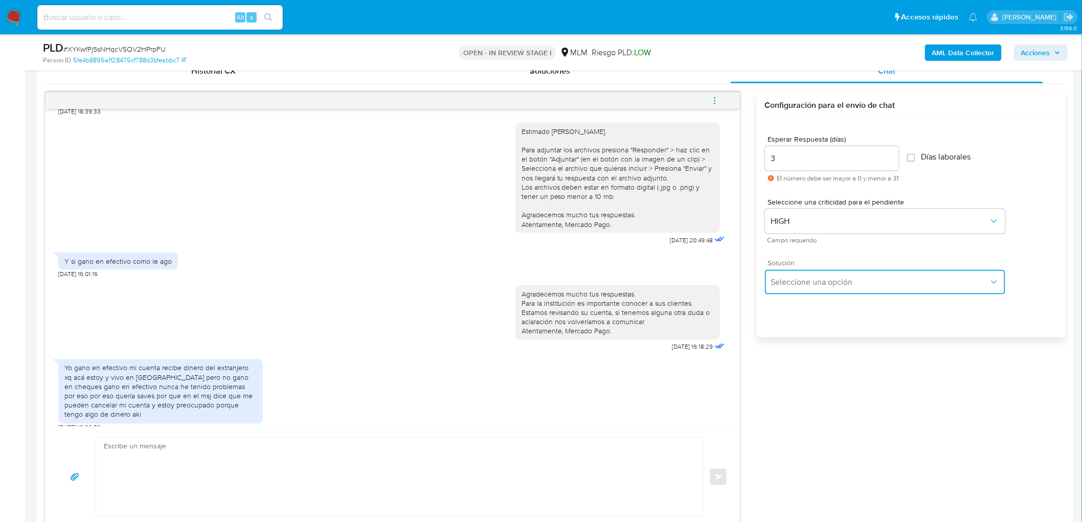
click at [822, 283] on span "Seleccione una opción" at bounding box center [880, 282] width 218 height 10
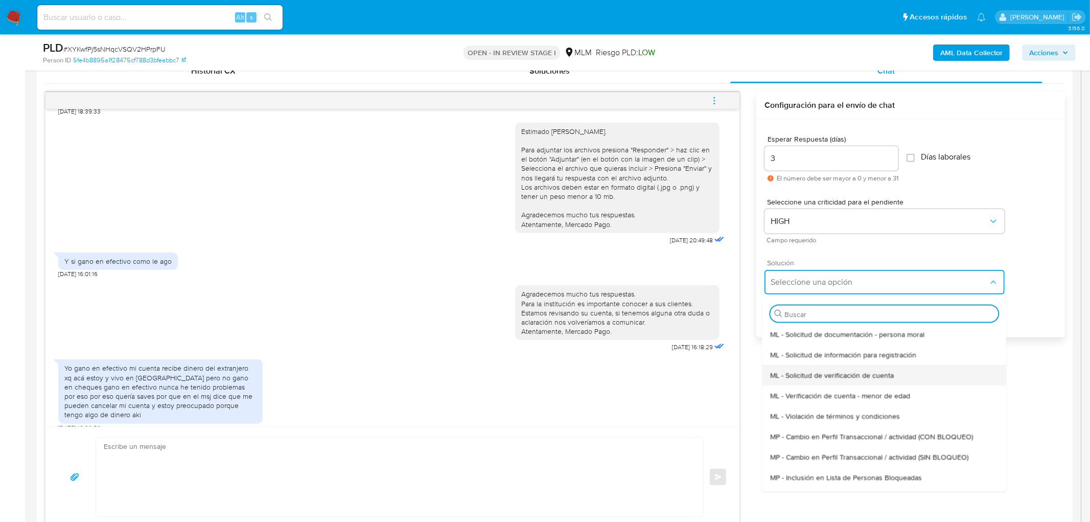
click at [830, 371] on span "ML - Solicitud de verificación de cuenta" at bounding box center [832, 374] width 124 height 9
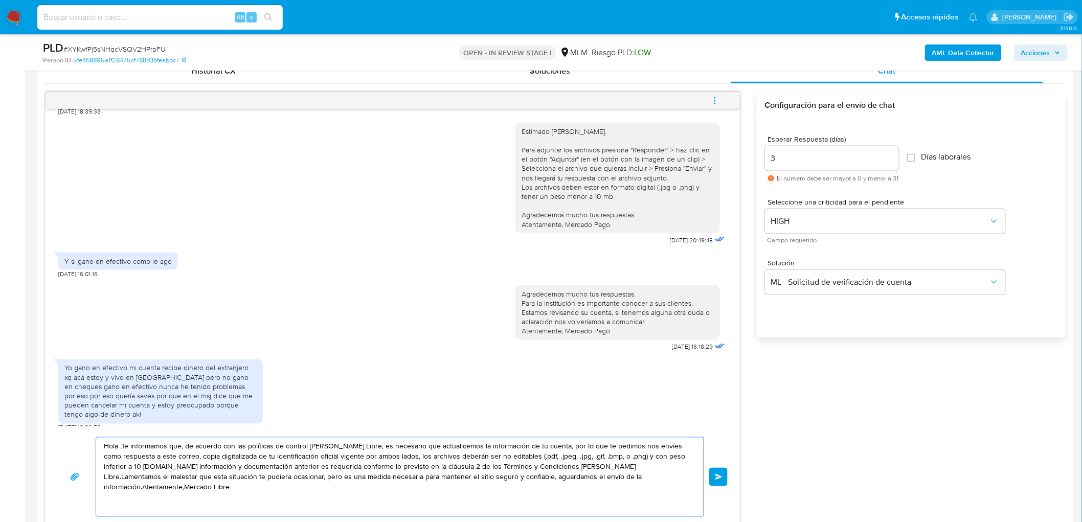
drag, startPoint x: 647, startPoint y: 494, endPoint x: 70, endPoint y: 396, distance: 585.6
click at [70, 396] on div "22/08/2025 18:32:56 De donde sacan que retiró recursos a nombre de otra persona…" at bounding box center [392, 310] width 695 height 436
paste textarea "Estimado Eulises Garcia Rodriguez."
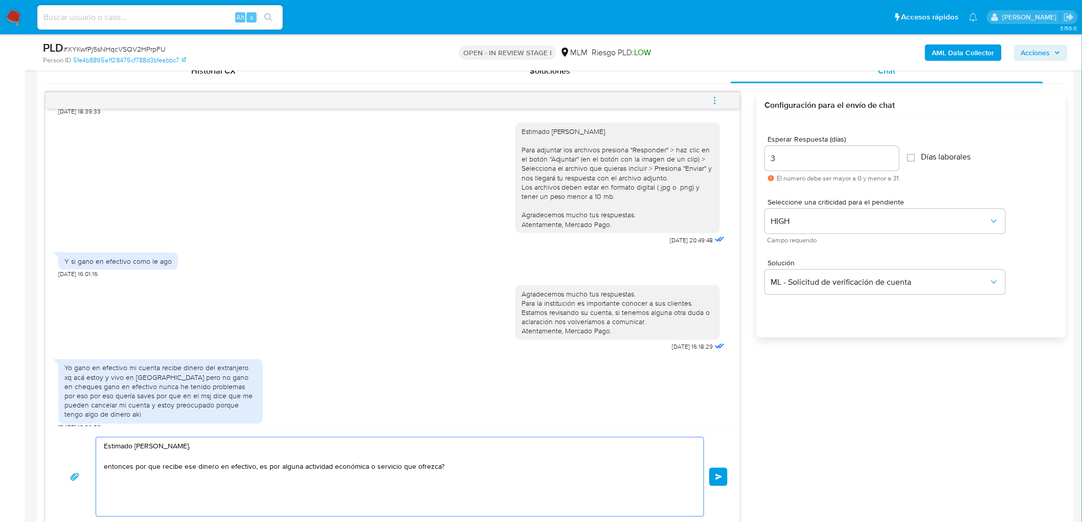
click at [441, 468] on textarea "Estimado Eulises Garcia Rodriguez. entonces por que recibe ese dinero en efecti…" at bounding box center [397, 477] width 587 height 79
click at [372, 468] on textarea "Estimado Eulises Garcia Rodriguez. entonces por que recibe ese dinero en efecti…" at bounding box center [397, 477] width 587 height 79
click at [444, 468] on textarea "Estimado Eulises Garcia Rodriguez. entonces por que recibe ese dinero en efecti…" at bounding box center [397, 477] width 587 height 79
click at [479, 468] on textarea "Estimado Eulises Garcia Rodriguez. entonces por que recibe ese dinero en efecti…" at bounding box center [397, 477] width 587 height 79
paste textarea "Estimado Eulises Garcia Rodriguez."
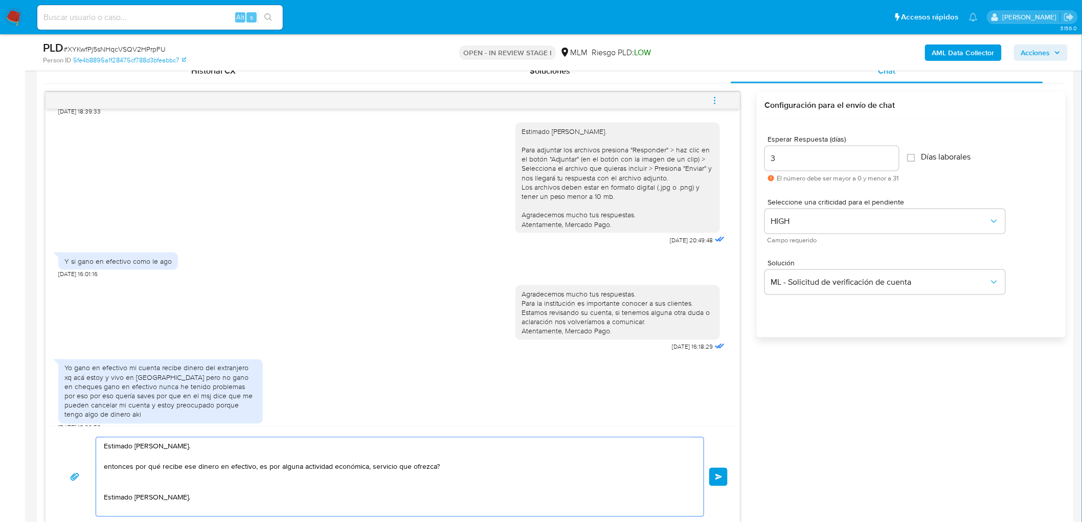
click at [138, 467] on textarea "Estimado Eulises Garcia Rodriguez. entonces por qué recibe ese dinero en efecti…" at bounding box center [397, 477] width 587 height 79
type textarea "Estimado Eulises Garcia Rodriguez. entonces podría especificarnos por qué recib…"
click at [726, 479] on button "Enviar" at bounding box center [718, 477] width 18 height 18
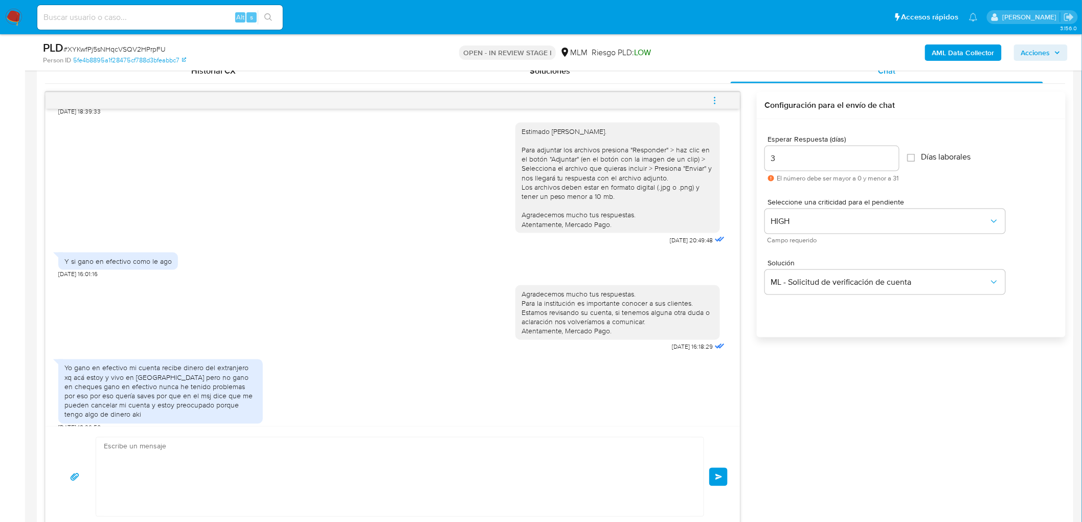
scroll to position [694, 0]
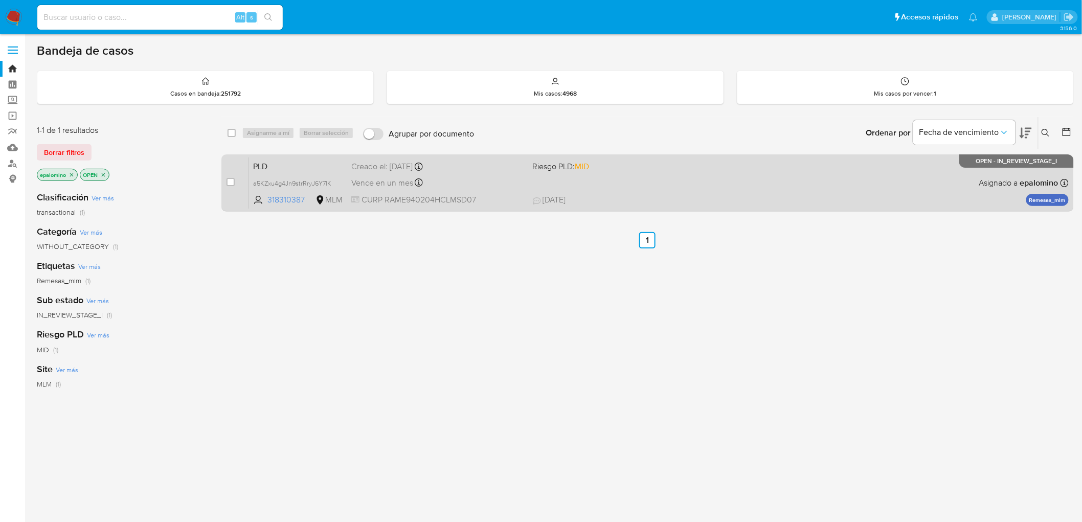
click at [267, 159] on span "PLD" at bounding box center [298, 165] width 90 height 13
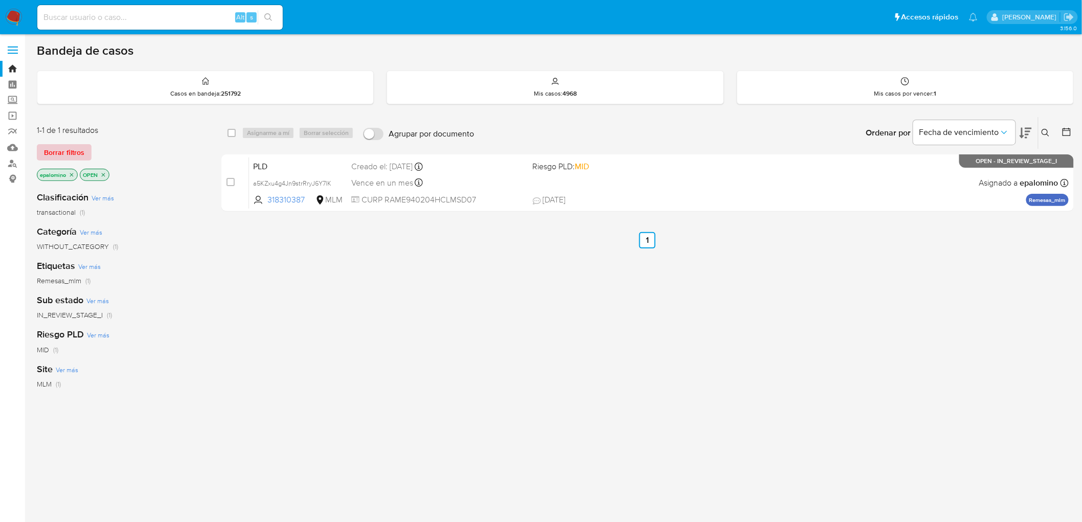
click at [64, 156] on span "Borrar filtros" at bounding box center [64, 152] width 40 height 14
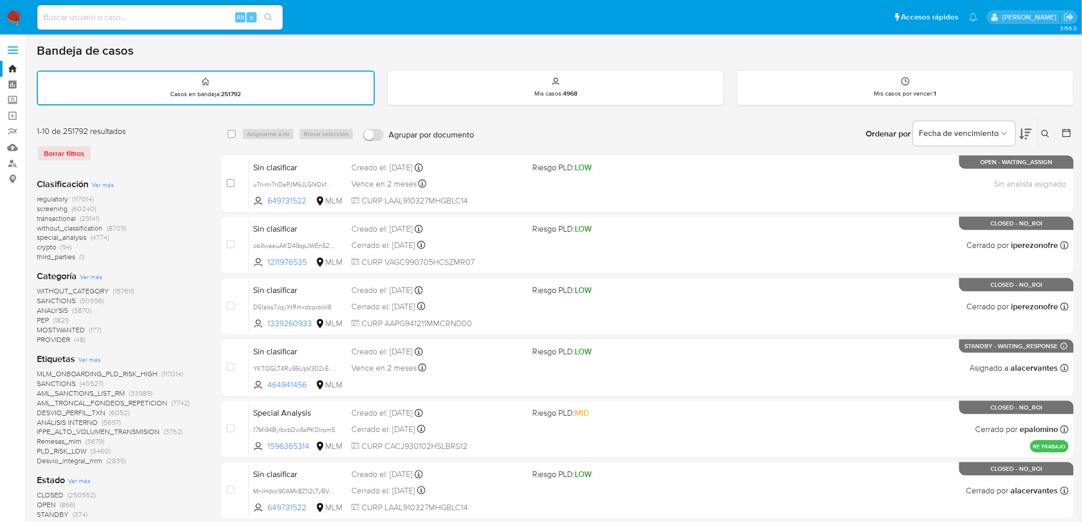
click at [1048, 131] on icon at bounding box center [1045, 134] width 8 height 8
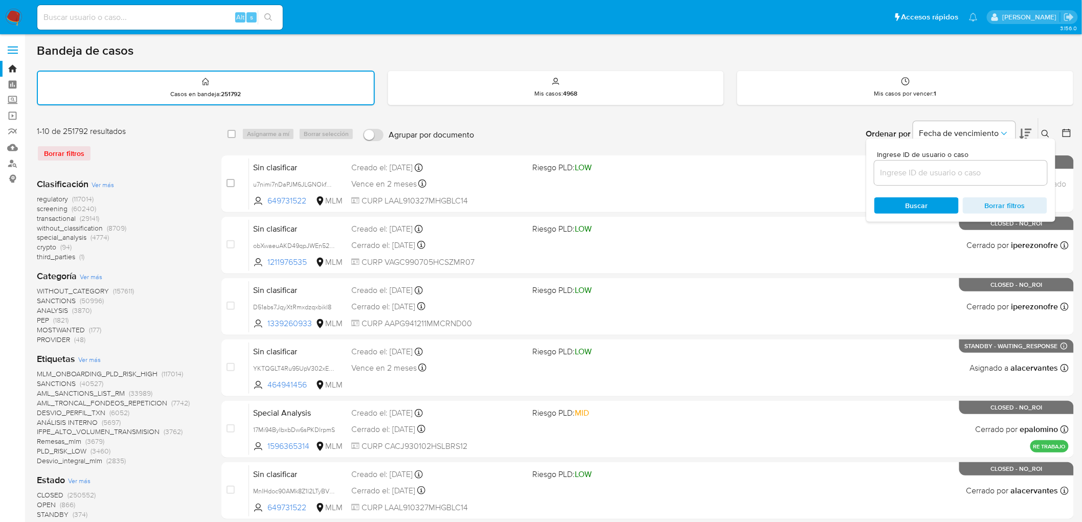
click at [907, 166] on input at bounding box center [960, 172] width 173 height 13
type input "273483528"
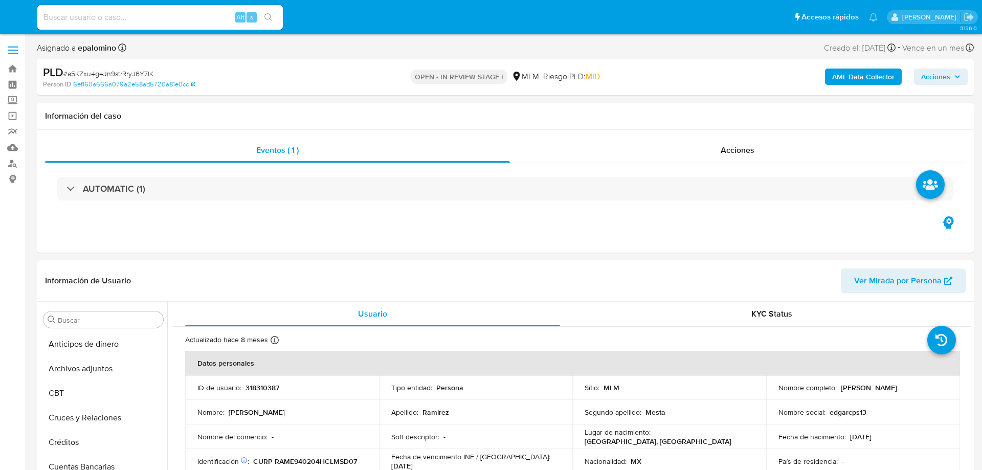
select select "10"
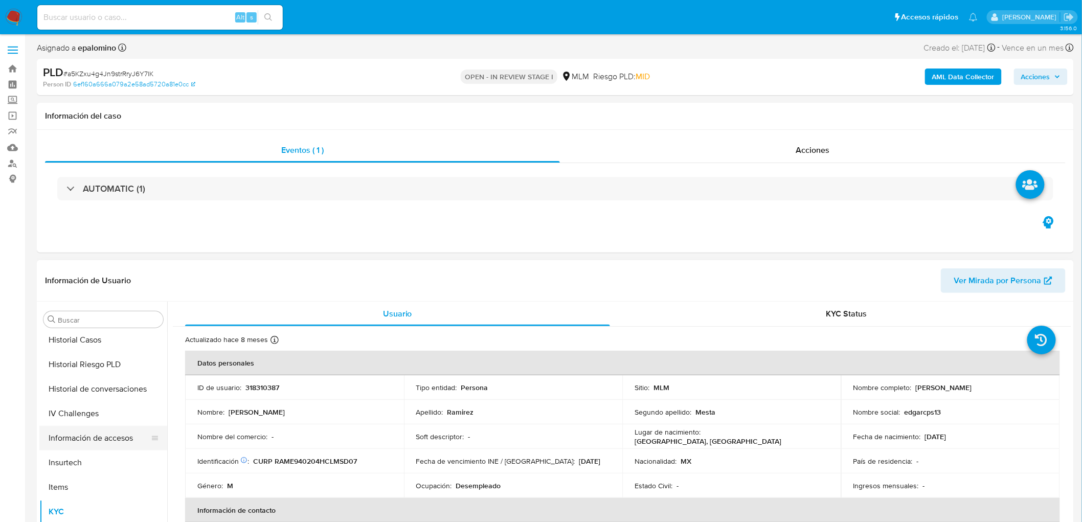
scroll to position [205, 0]
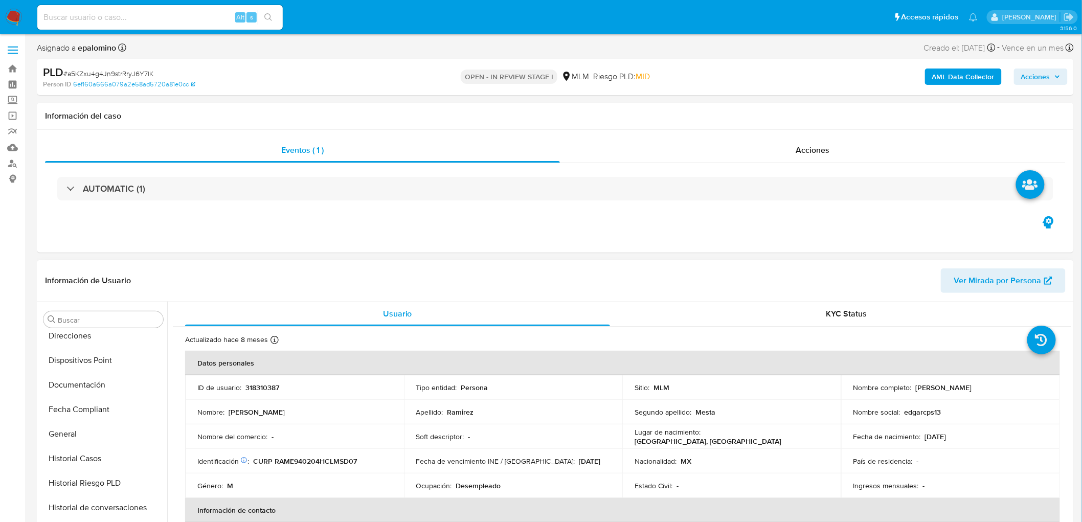
drag, startPoint x: 112, startPoint y: 387, endPoint x: 287, endPoint y: 336, distance: 182.0
click at [111, 387] on button "Documentación" at bounding box center [103, 385] width 128 height 25
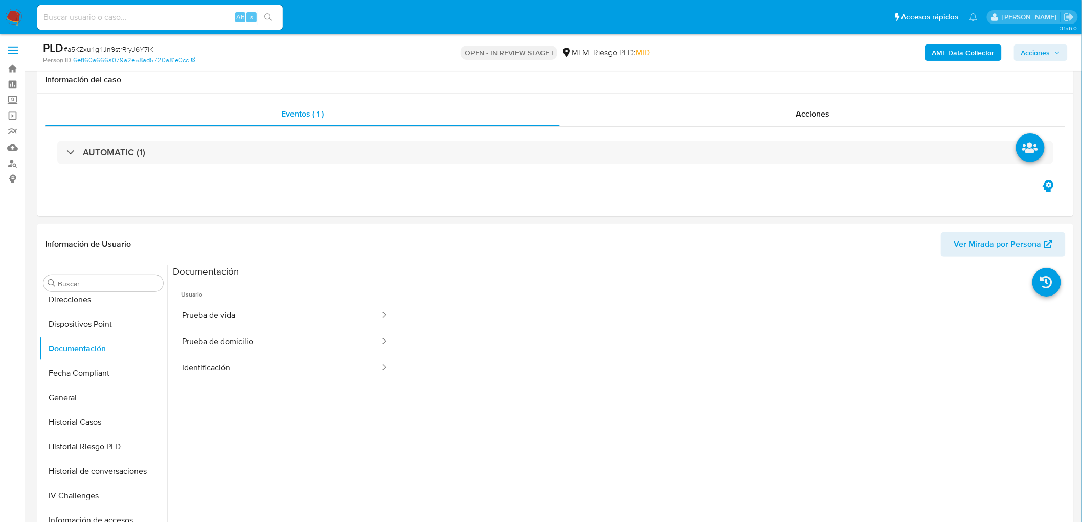
scroll to position [121, 0]
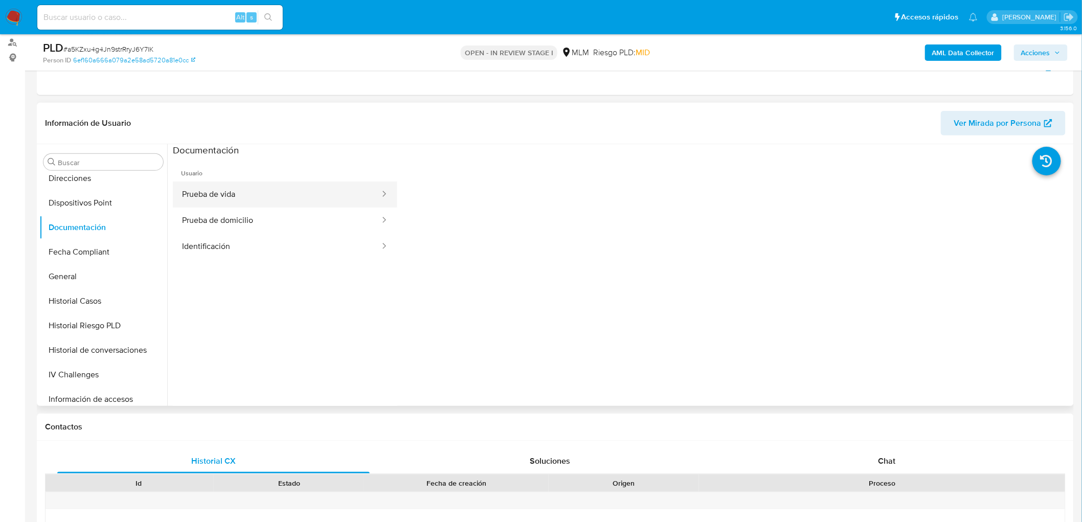
click at [306, 195] on button "Prueba de vida" at bounding box center [277, 194] width 208 height 26
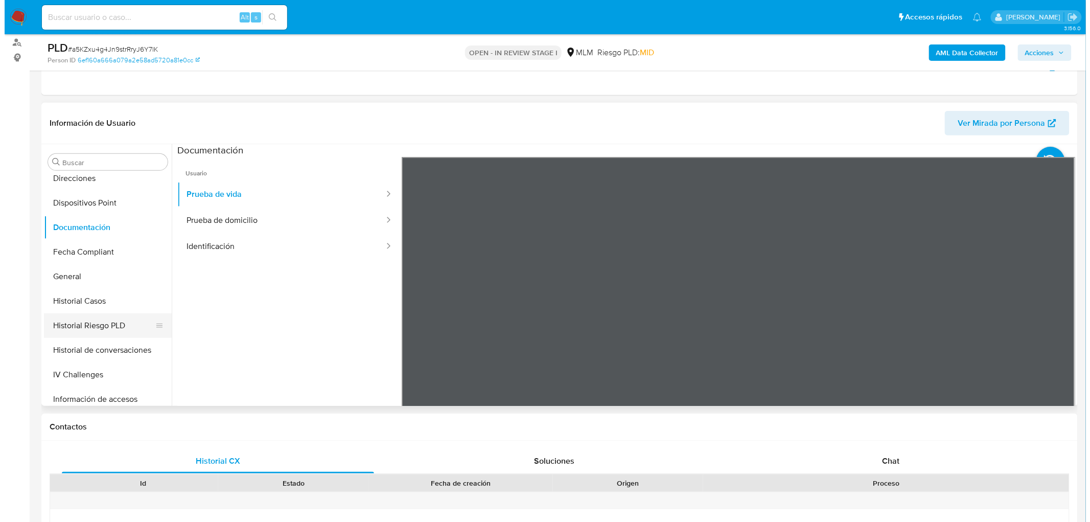
scroll to position [318, 0]
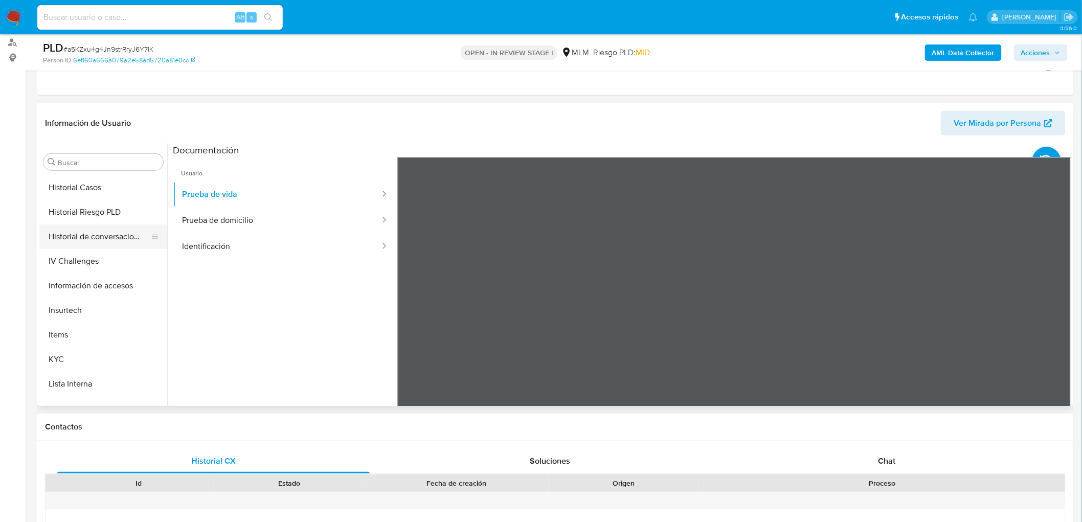
click at [111, 235] on button "Historial de conversaciones" at bounding box center [99, 236] width 120 height 25
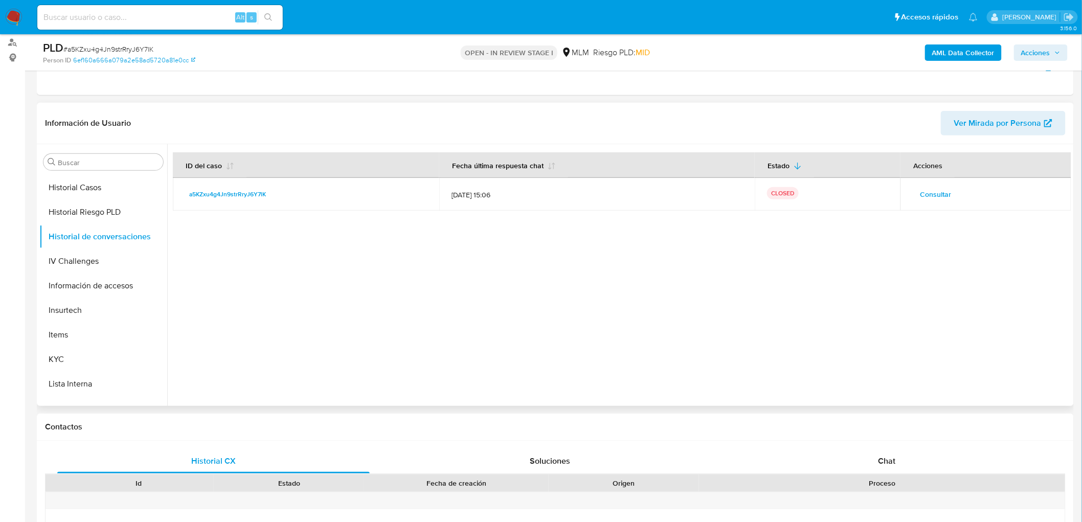
click at [937, 191] on span "Consultar" at bounding box center [935, 194] width 31 height 14
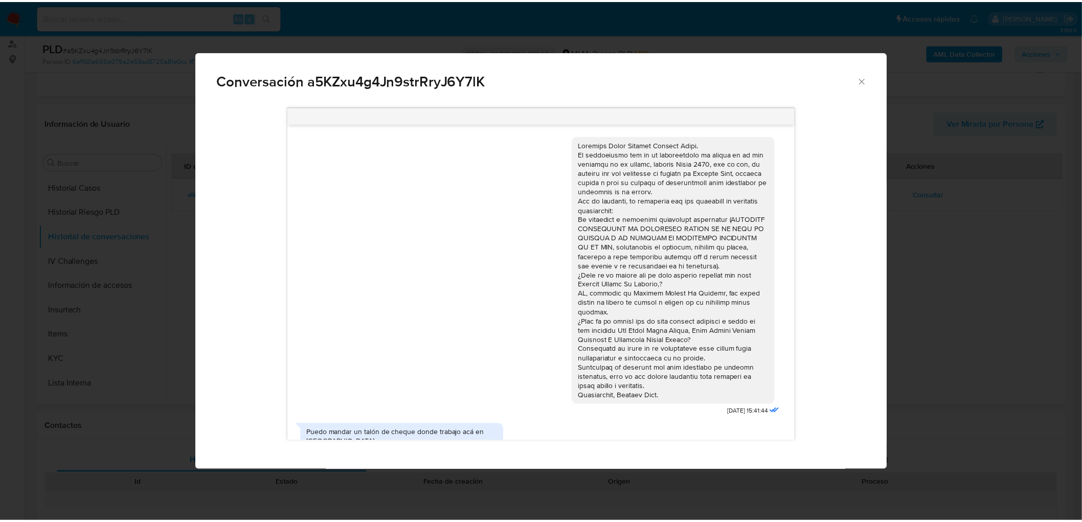
scroll to position [170, 0]
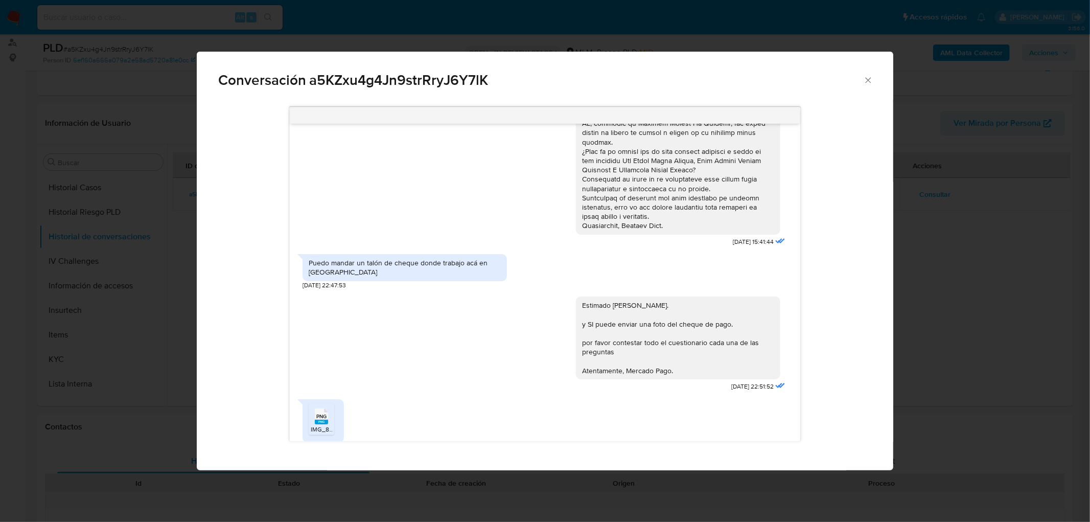
click at [981, 312] on div "Conversación a5KZxu4g4Jn9strRryJ6Y7lK 21/08/2025 15:41:44 Puedo mandar un talón…" at bounding box center [545, 261] width 1090 height 522
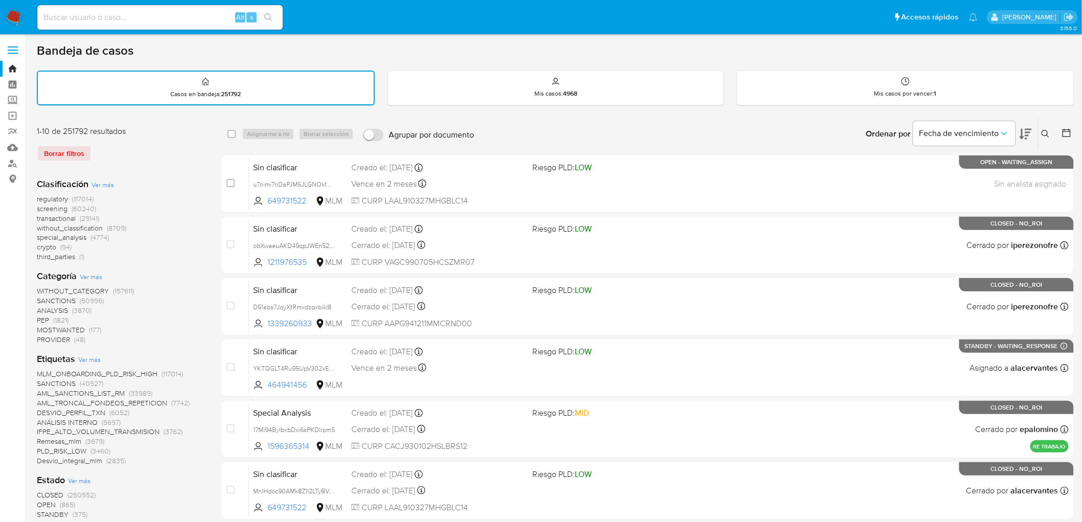
click at [11, 11] on img at bounding box center [13, 17] width 17 height 17
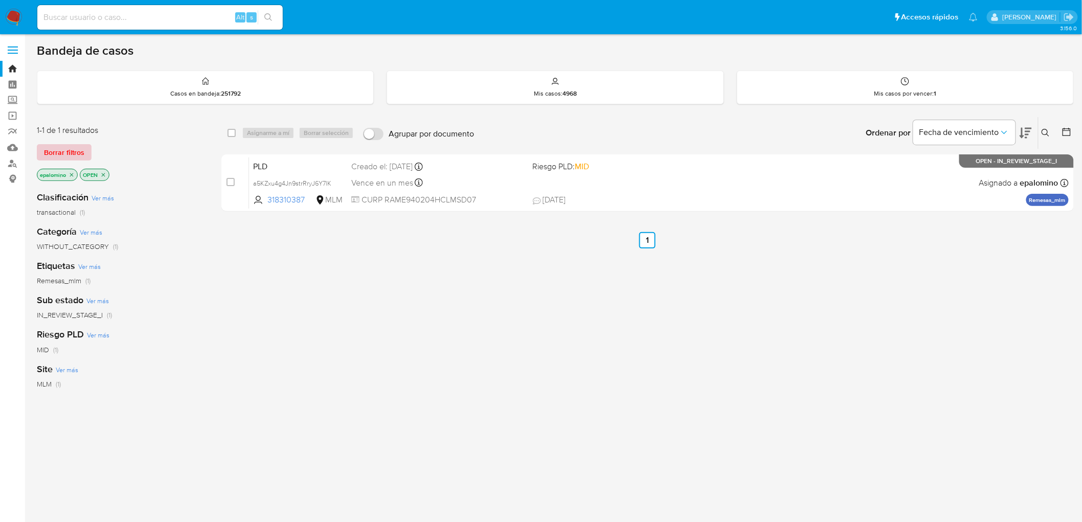
click at [64, 151] on span "Borrar filtros" at bounding box center [64, 152] width 40 height 14
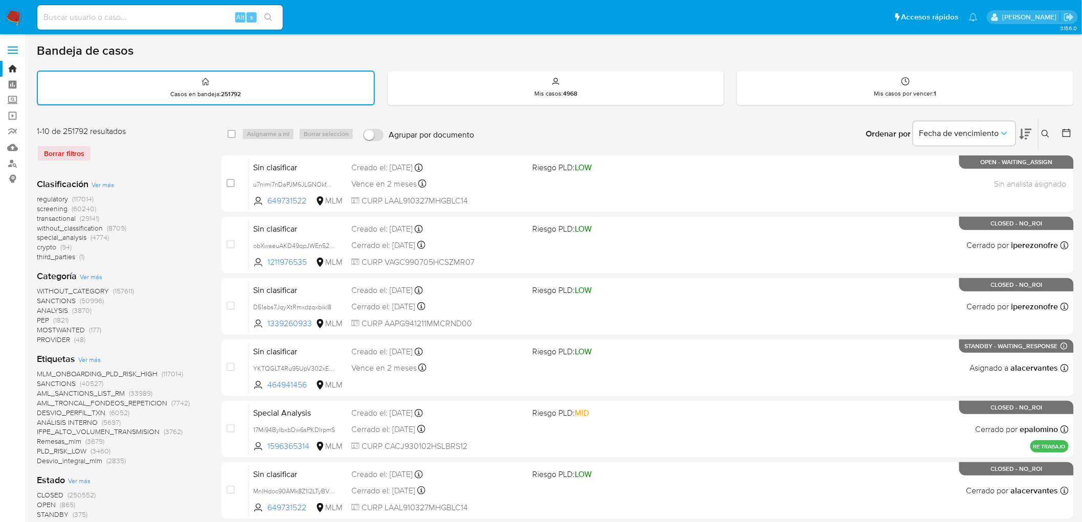
click at [1039, 130] on button at bounding box center [1046, 134] width 17 height 12
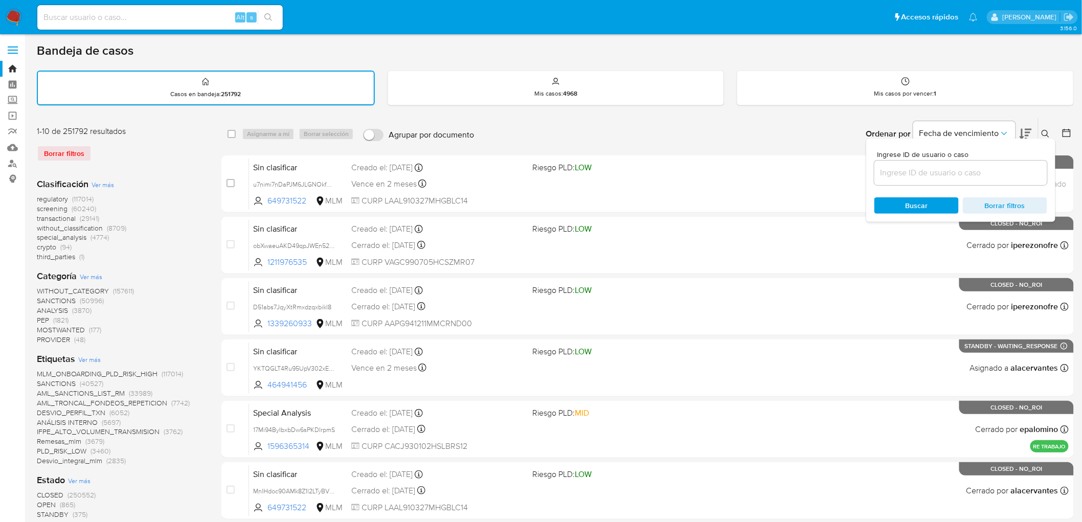
click at [942, 170] on input at bounding box center [960, 172] width 173 height 13
type input "273483528"
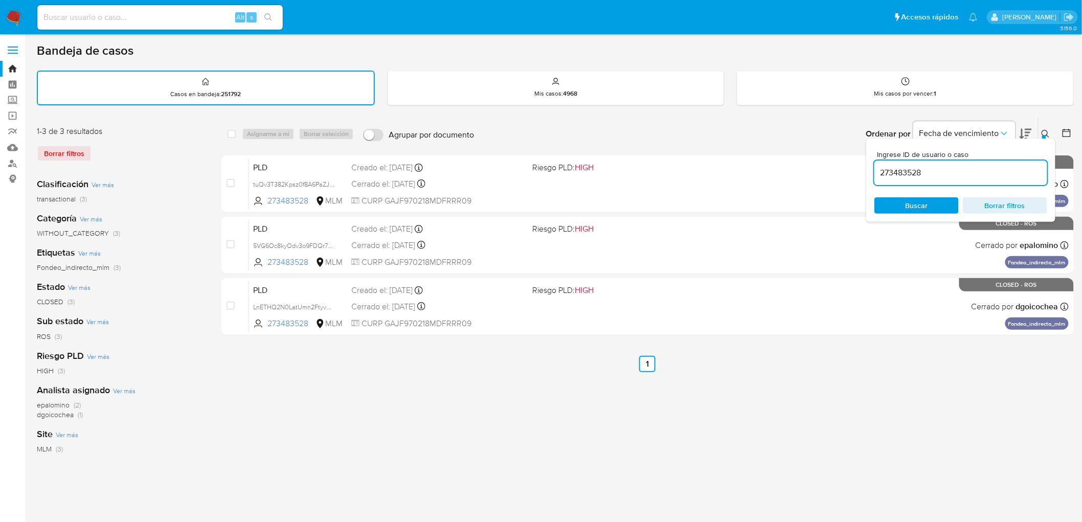
click at [1046, 132] on icon at bounding box center [1045, 134] width 8 height 8
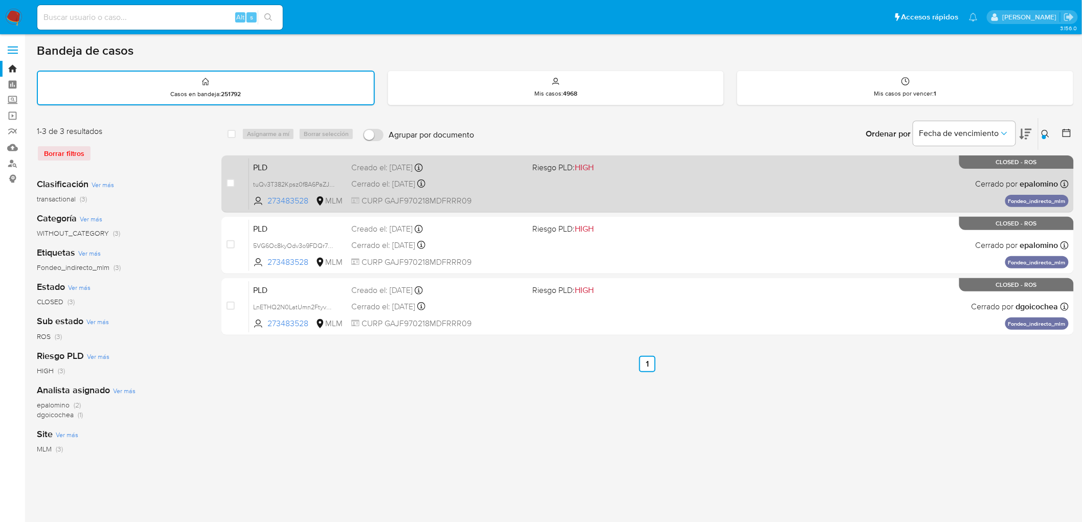
click at [260, 171] on span "PLD" at bounding box center [298, 166] width 90 height 13
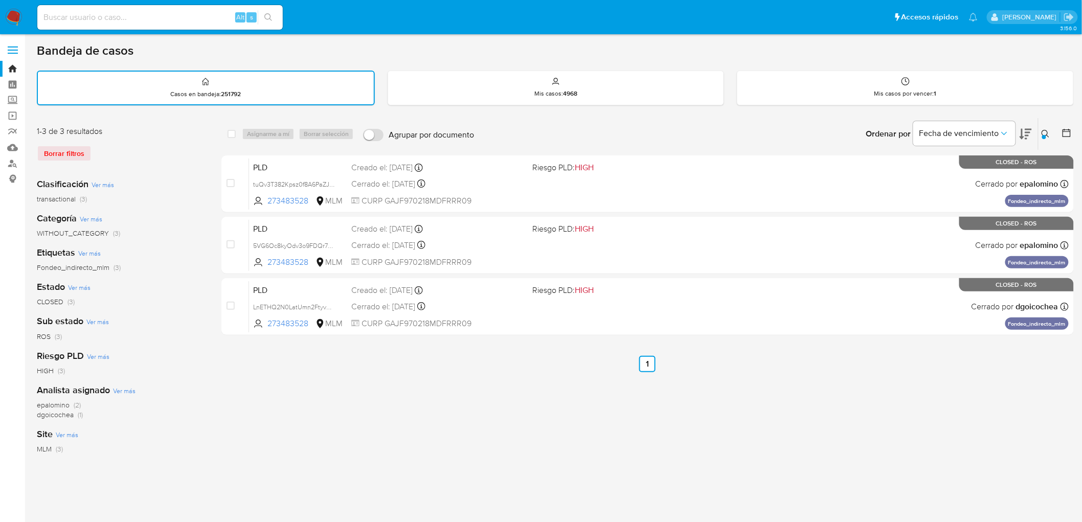
click at [16, 22] on img at bounding box center [13, 17] width 17 height 17
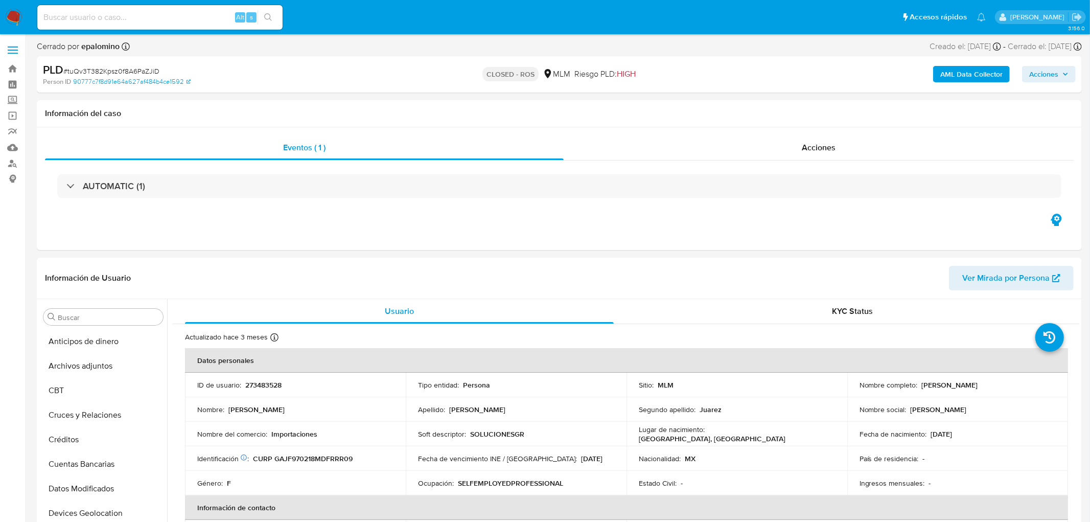
select select "10"
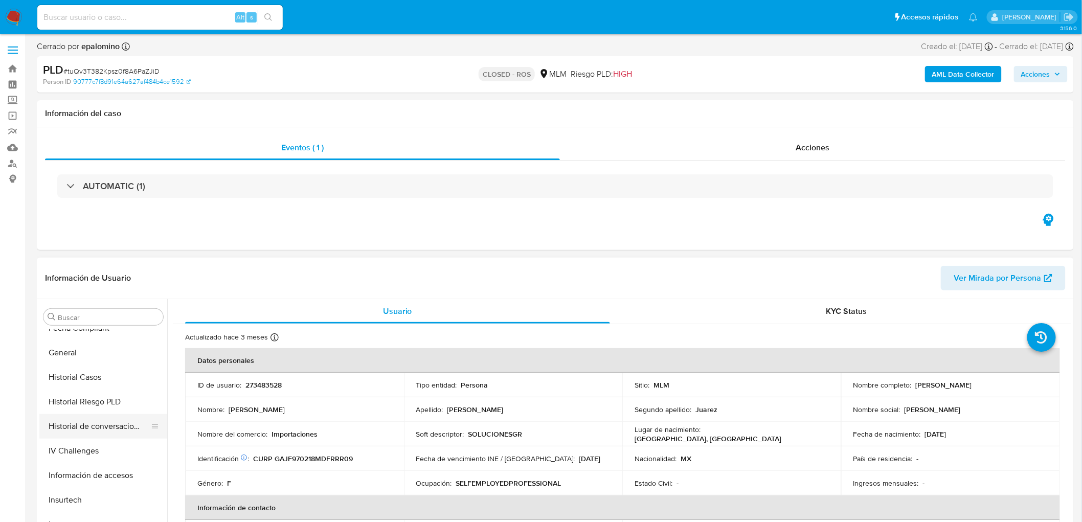
scroll to position [283, 0]
click at [130, 422] on button "Historial de conversaciones" at bounding box center [99, 427] width 120 height 25
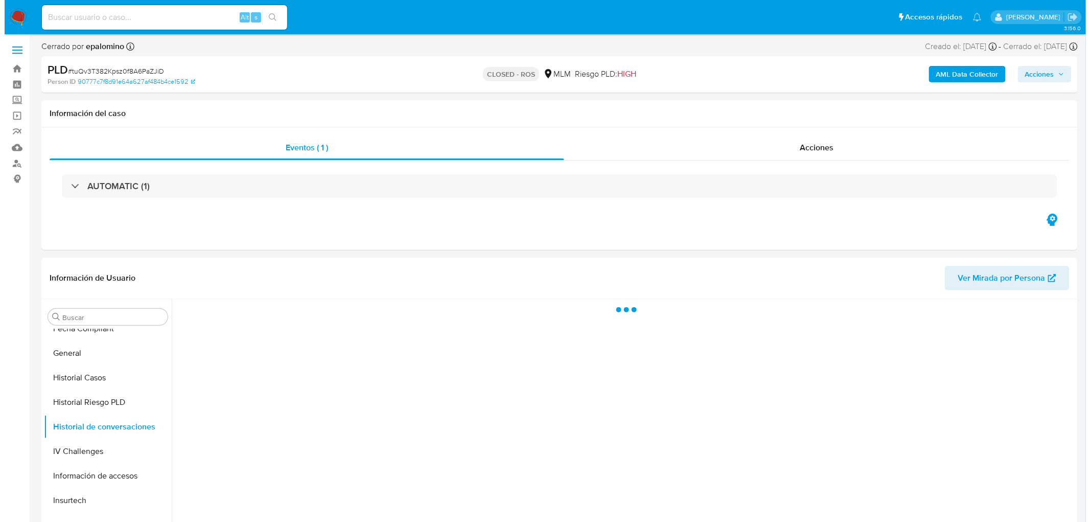
scroll to position [57, 0]
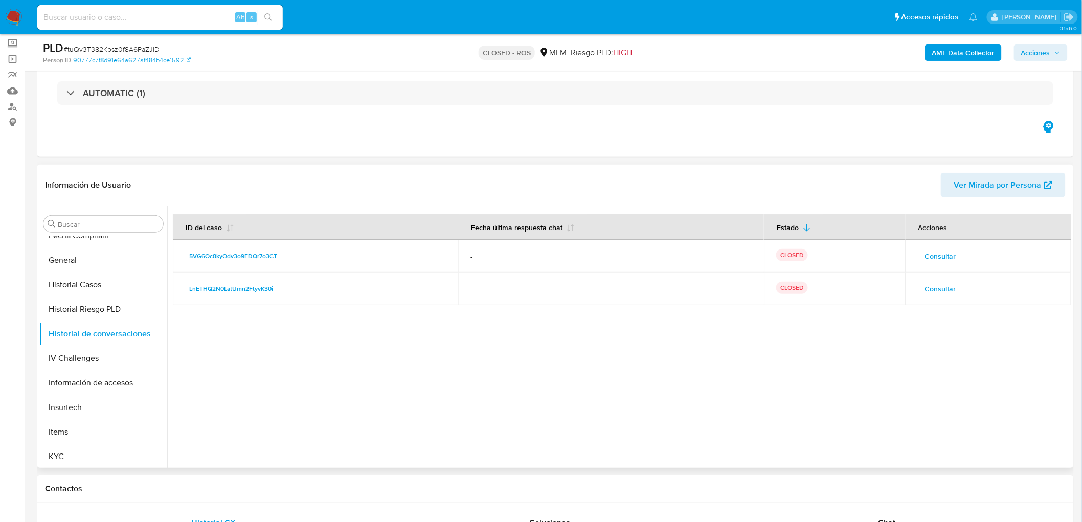
click at [942, 282] on span "Consultar" at bounding box center [940, 289] width 31 height 14
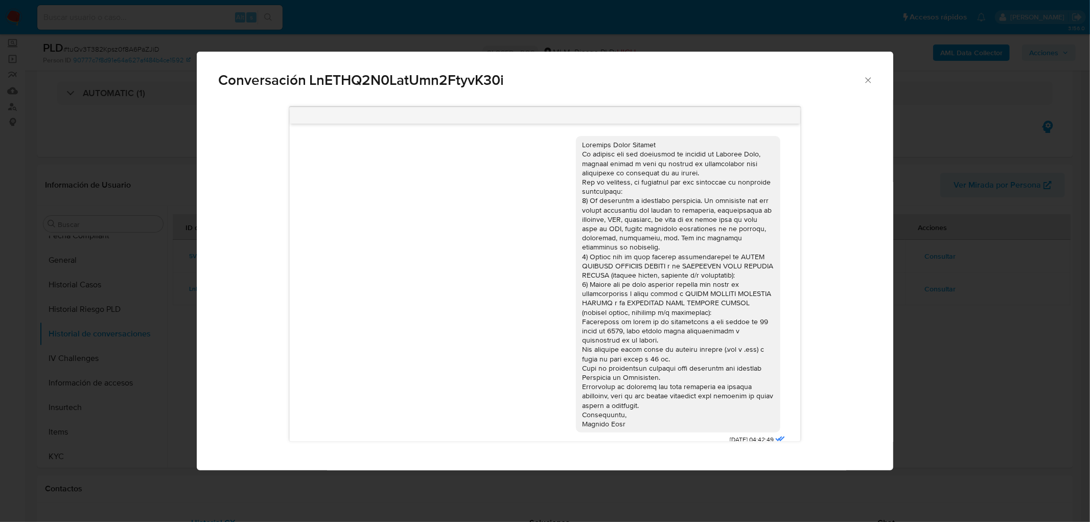
scroll to position [70, 0]
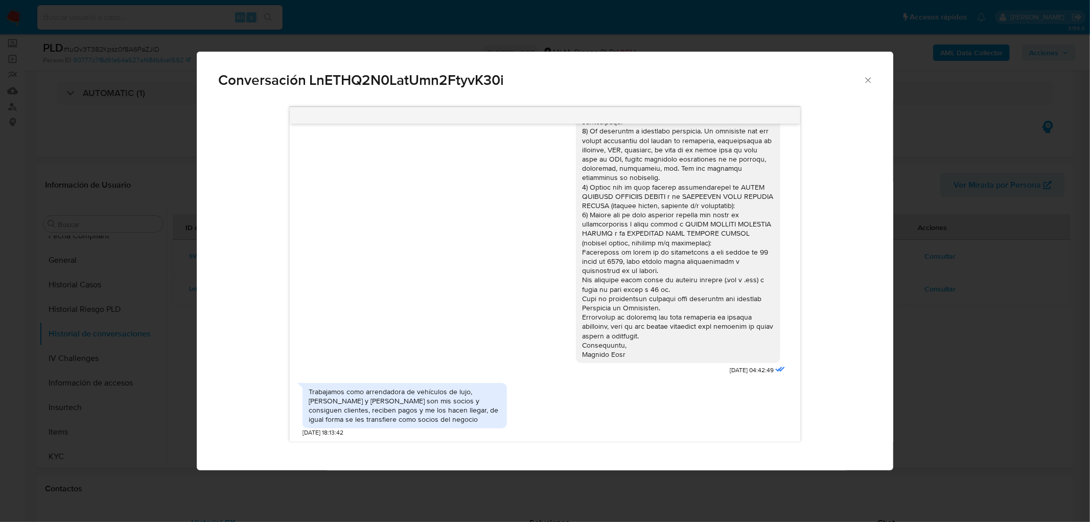
click at [905, 350] on div "Conversación LnETHQ2N0LatUmn2FtyvK30i [DATE] 04:42:49 Trabajamos como arrendado…" at bounding box center [545, 261] width 1090 height 522
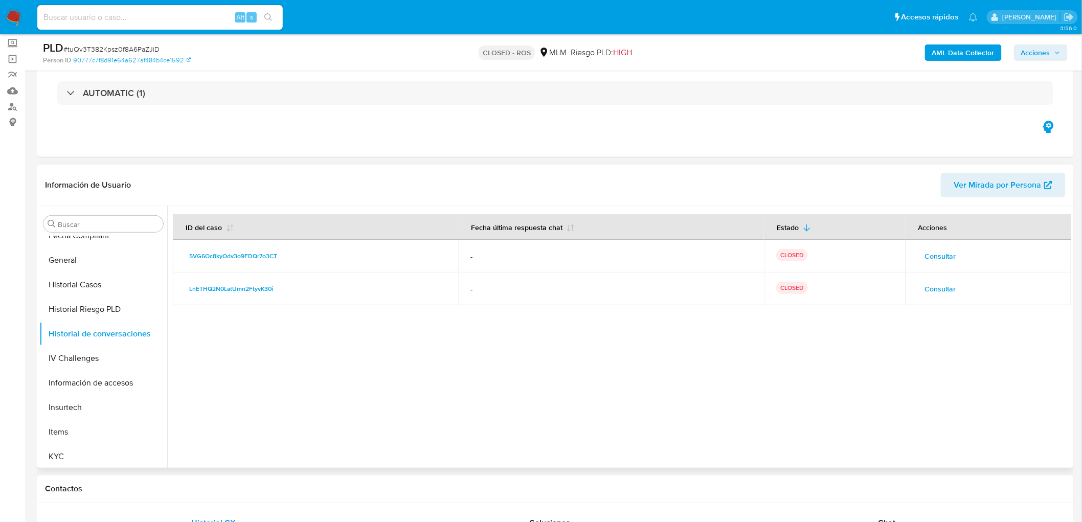
click at [952, 256] on span "Consultar" at bounding box center [940, 256] width 31 height 14
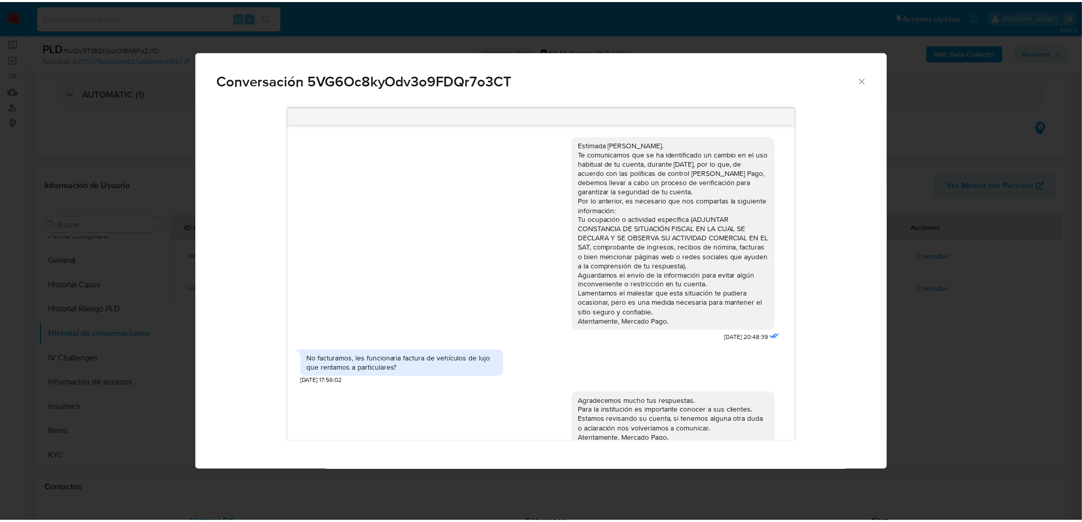
scroll to position [26, 0]
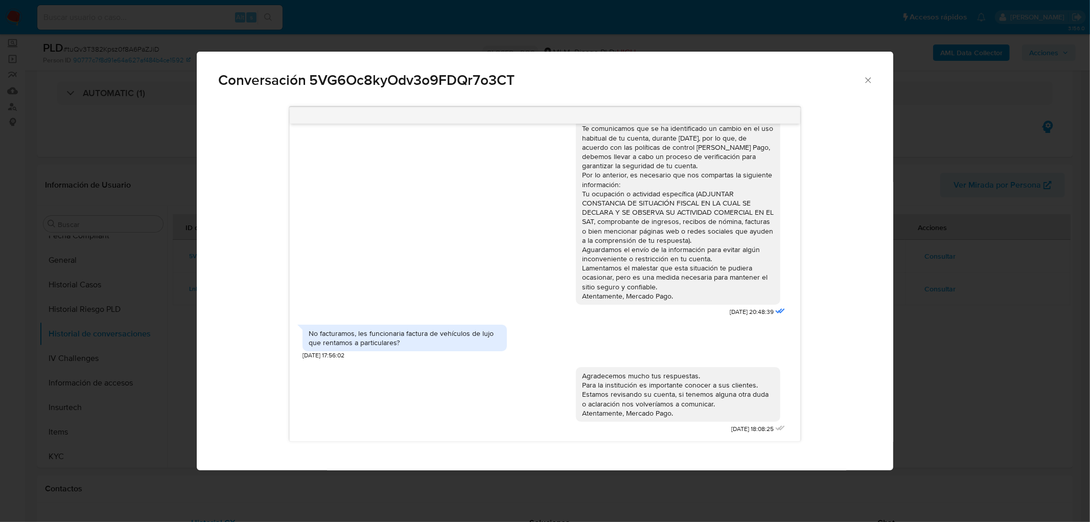
click at [870, 84] on icon "Cerrar" at bounding box center [869, 80] width 10 height 10
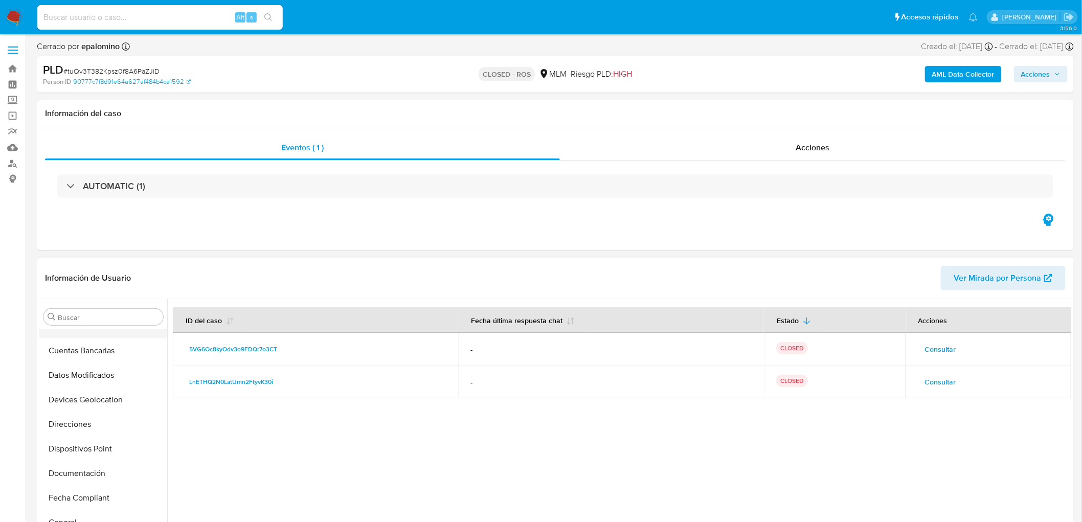
scroll to position [170, 0]
click at [96, 415] on button "Documentación" at bounding box center [99, 416] width 120 height 25
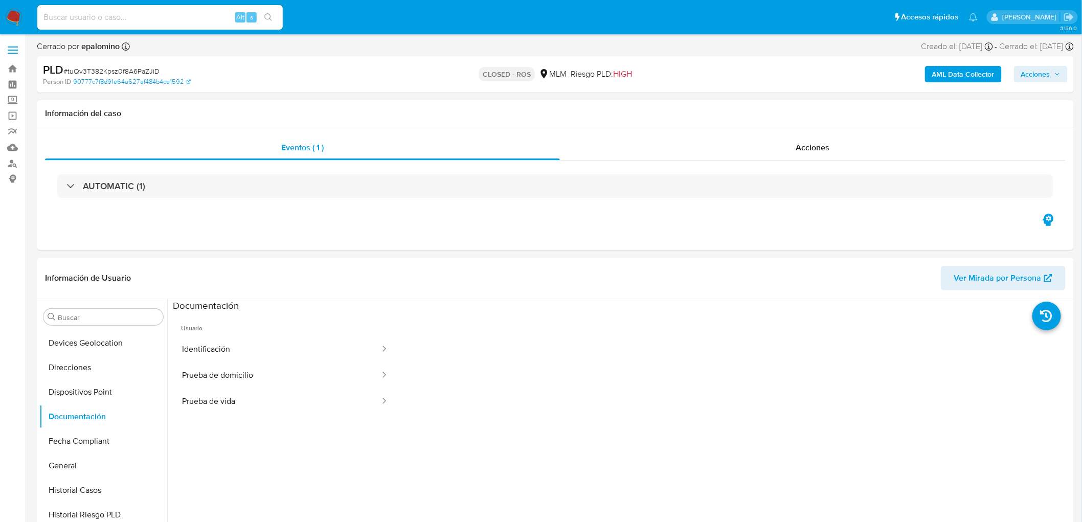
scroll to position [31, 0]
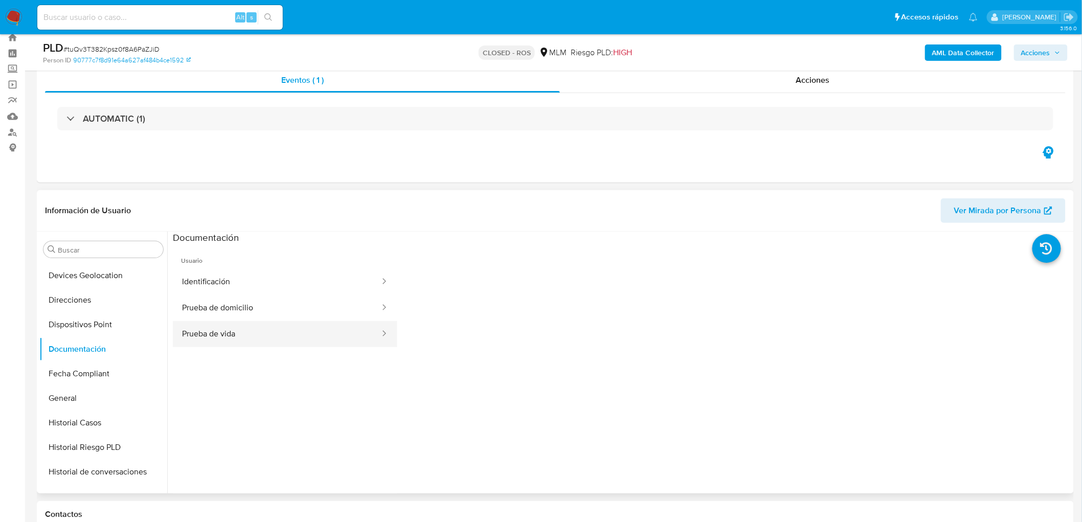
click at [278, 324] on button "Prueba de vida" at bounding box center [277, 334] width 208 height 26
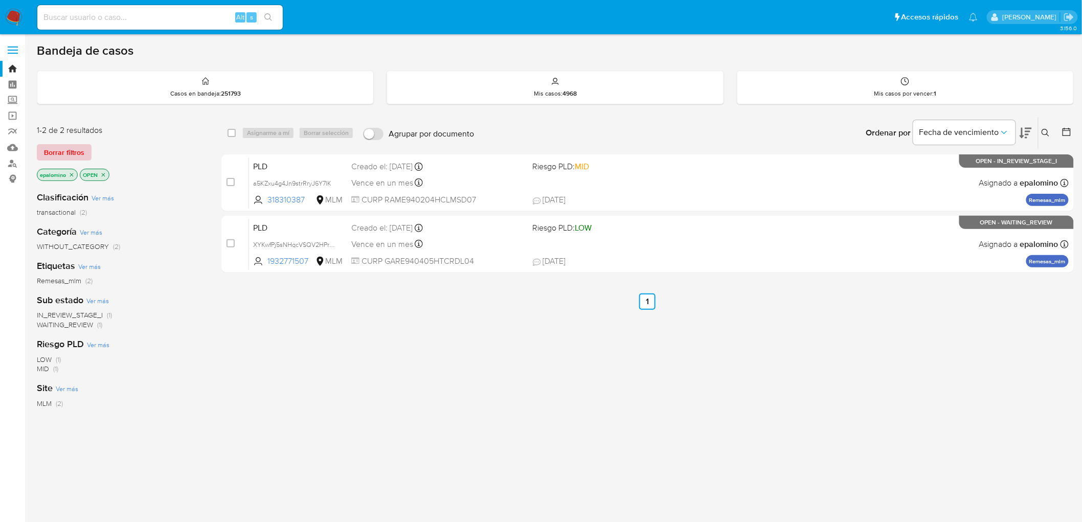
click at [67, 147] on span "Borrar filtros" at bounding box center [64, 152] width 40 height 14
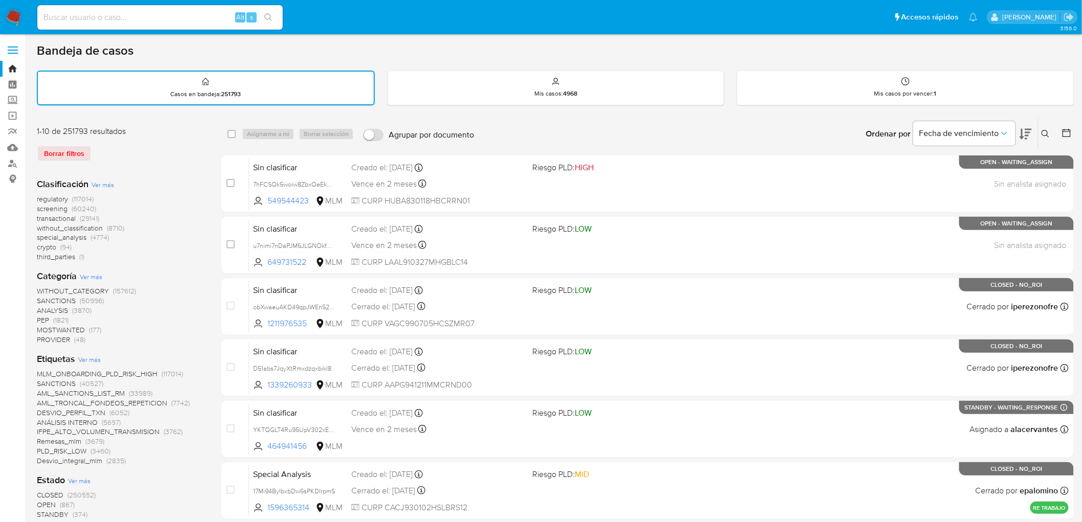
click at [13, 14] on img at bounding box center [13, 17] width 17 height 17
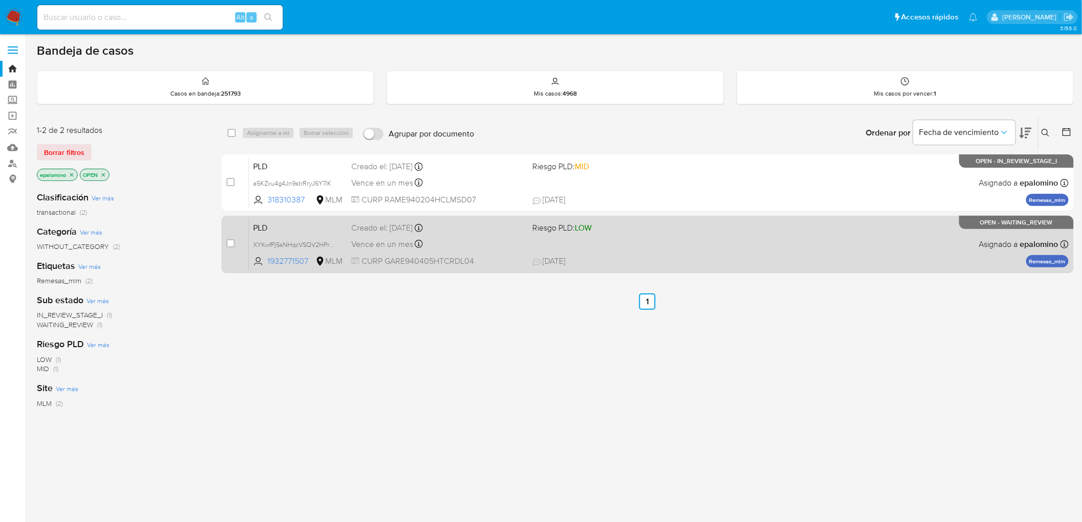
click at [265, 224] on span "PLD" at bounding box center [298, 226] width 90 height 13
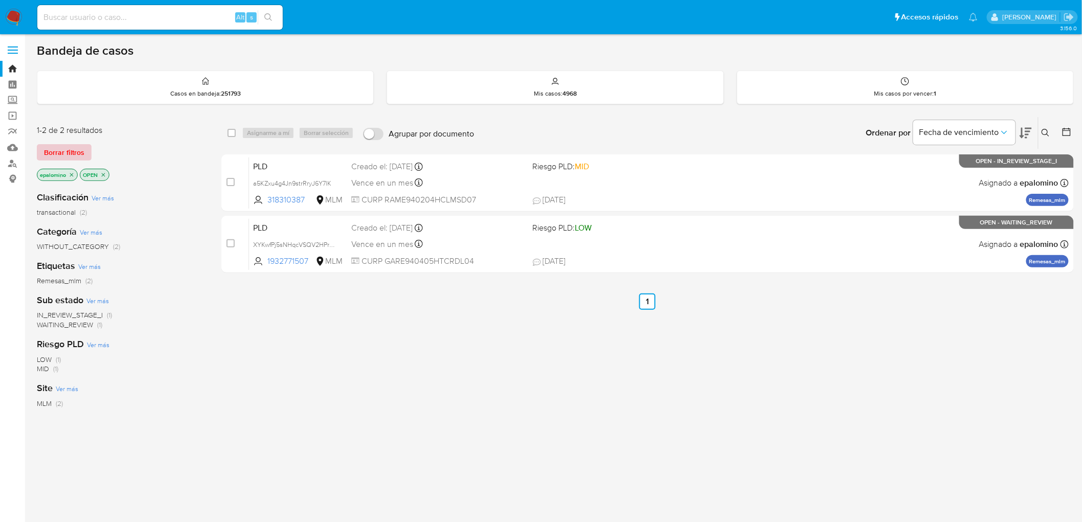
click at [73, 157] on span "Borrar filtros" at bounding box center [64, 152] width 40 height 14
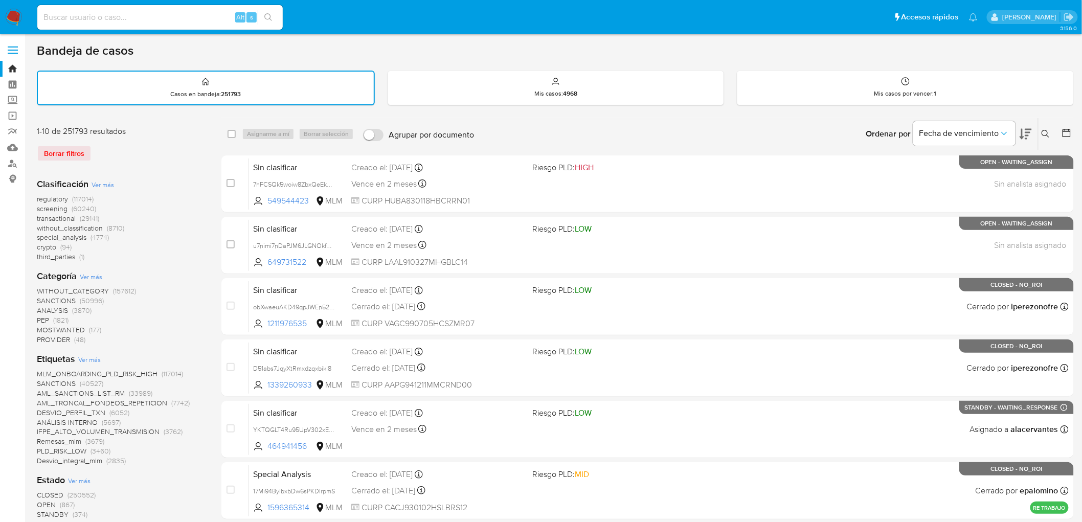
click at [1046, 128] on button at bounding box center [1046, 134] width 17 height 12
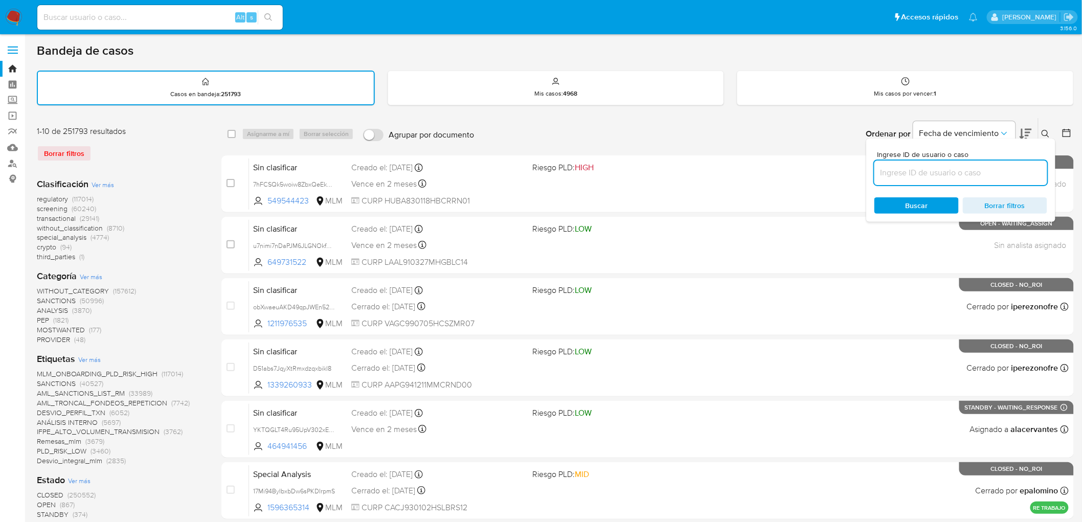
click at [897, 166] on input at bounding box center [960, 172] width 173 height 13
type input "1932771507"
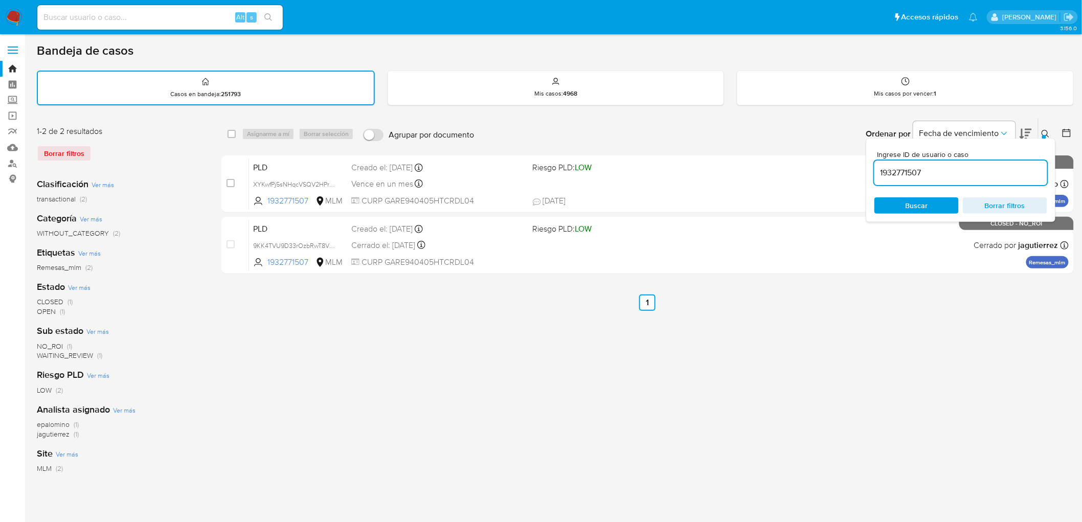
click at [1046, 130] on icon at bounding box center [1045, 134] width 8 height 8
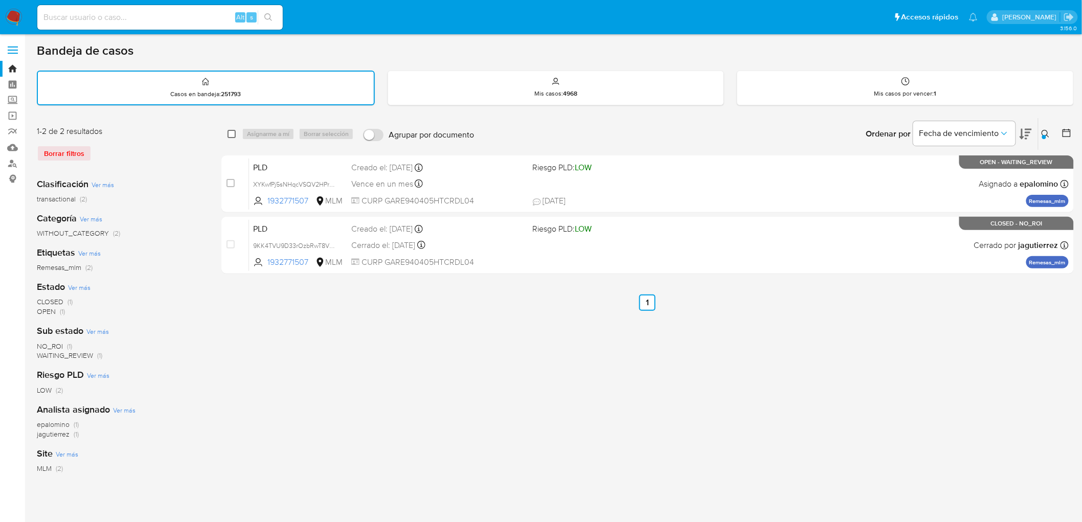
click at [233, 130] on input "checkbox" at bounding box center [232, 134] width 8 height 8
checkbox input "true"
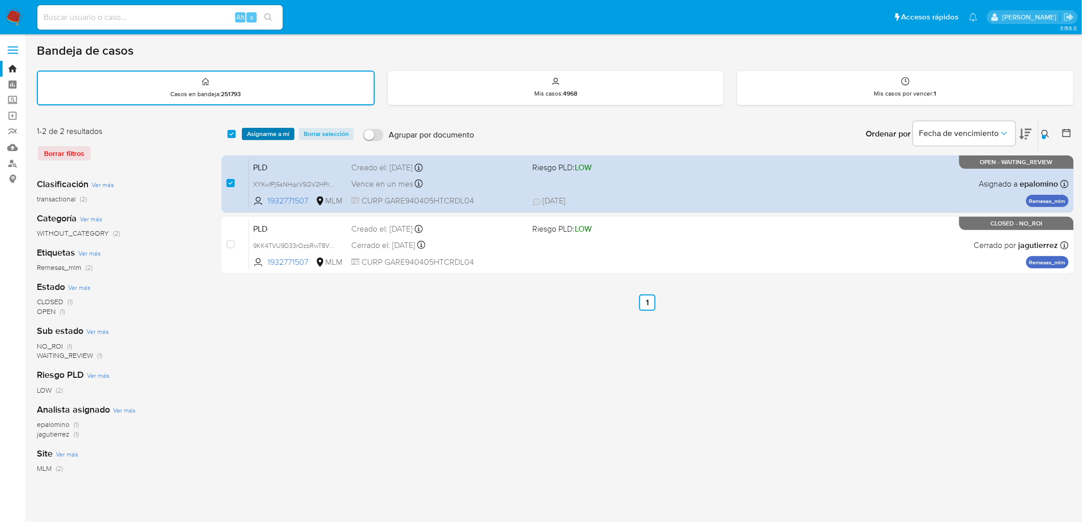
click at [257, 131] on span "Asignarme a mí" at bounding box center [268, 134] width 42 height 10
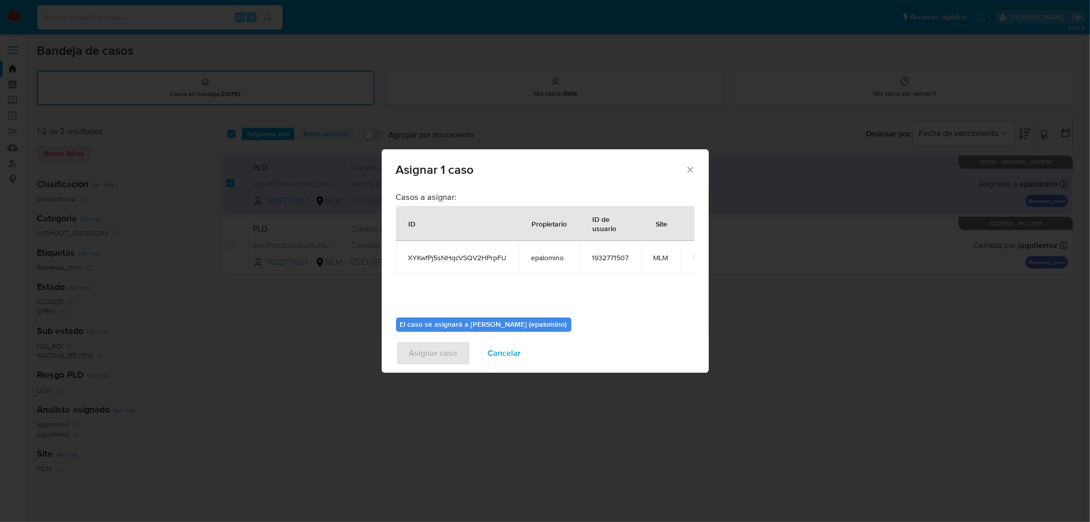
click at [468, 310] on div "El caso se asignará a Elena Carolina Palomino (epalomino) 0 / 500 500 caractere…" at bounding box center [545, 347] width 299 height 76
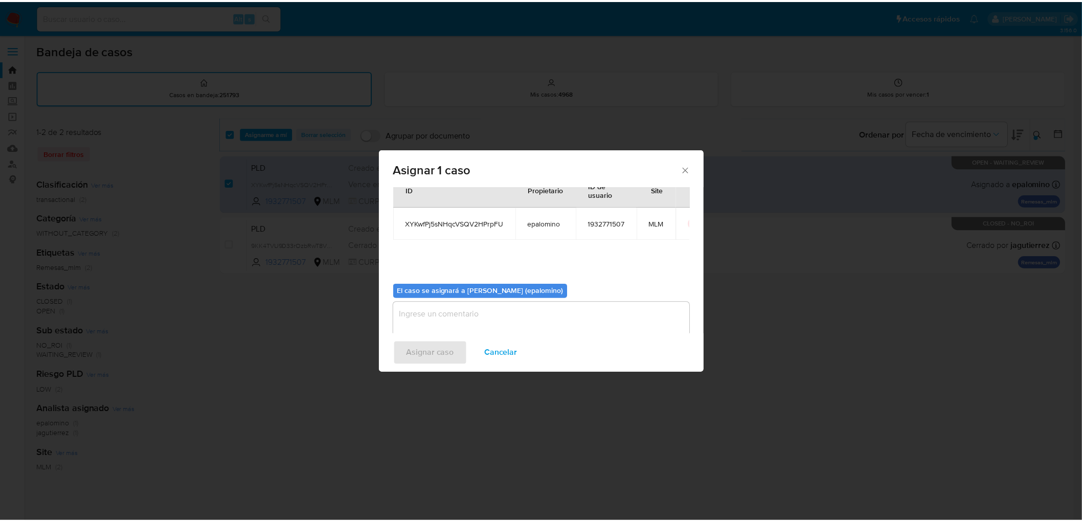
scroll to position [53, 0]
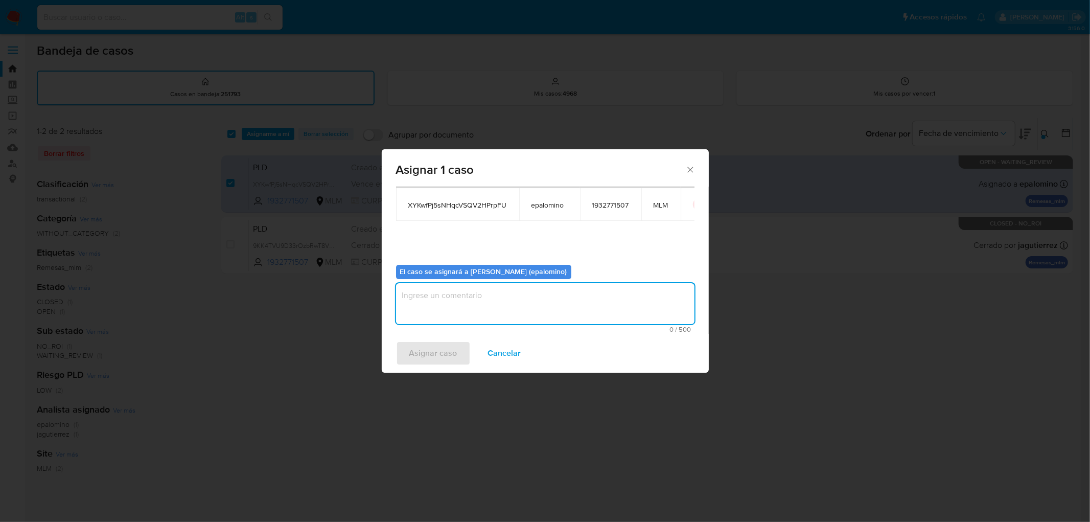
click at [458, 303] on textarea "assign-modal" at bounding box center [545, 303] width 299 height 41
type textarea "AS"
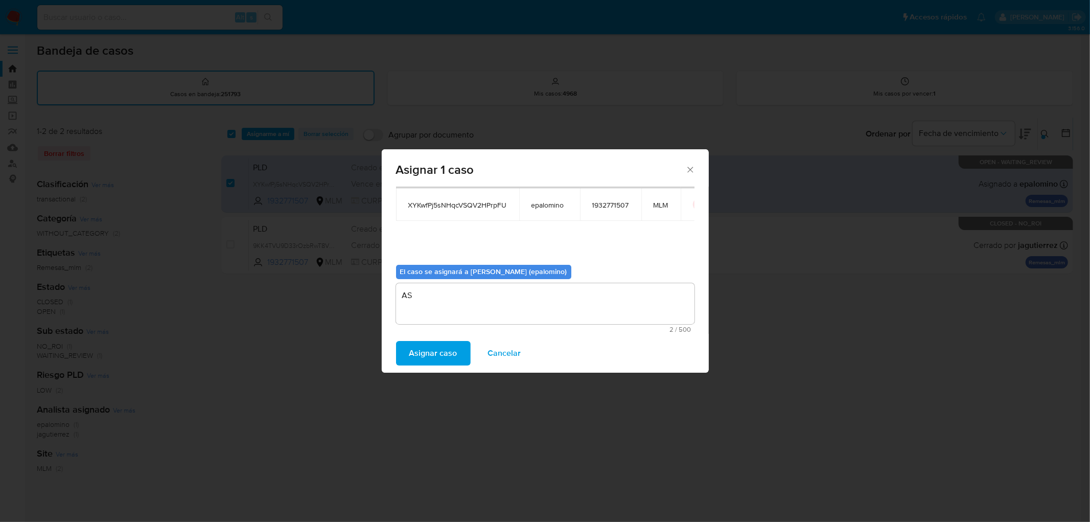
click at [443, 348] on span "Asignar caso" at bounding box center [434, 353] width 48 height 22
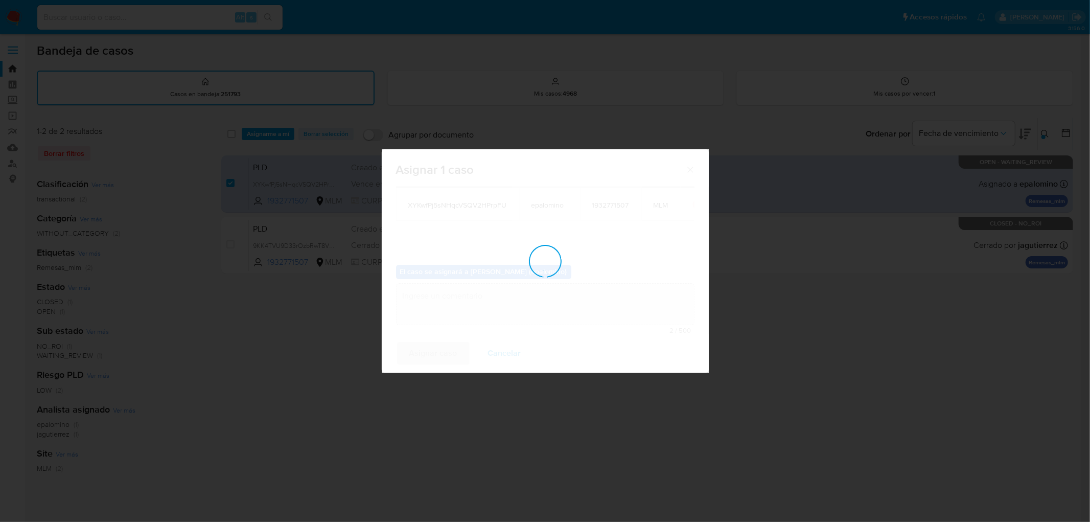
checkbox input "false"
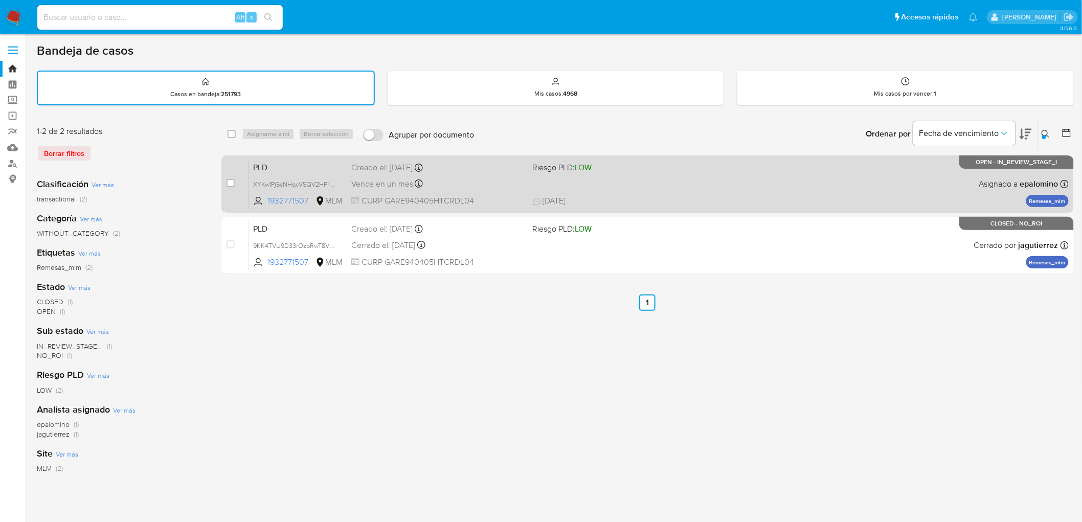
click at [266, 163] on span "PLD" at bounding box center [298, 166] width 90 height 13
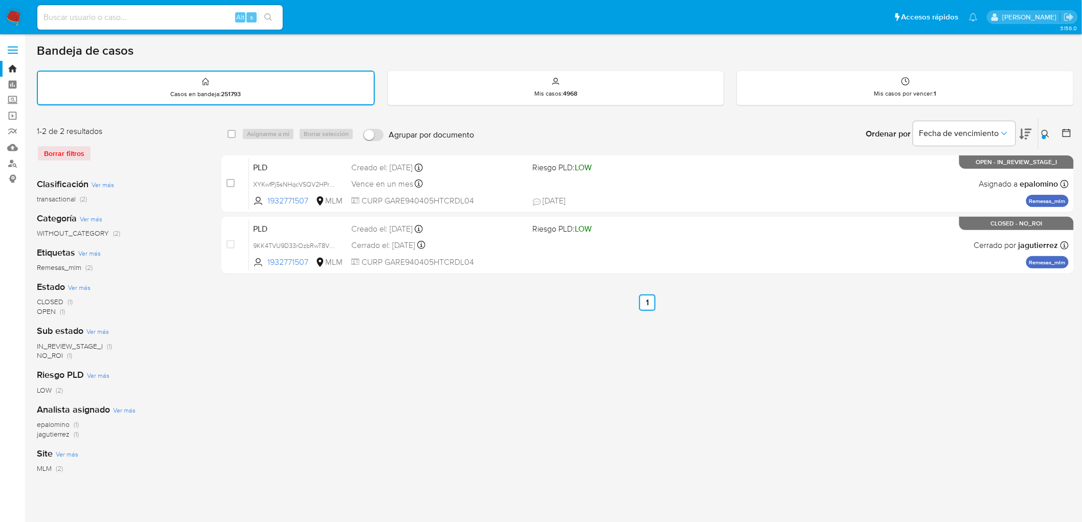
click at [12, 13] on img at bounding box center [13, 17] width 17 height 17
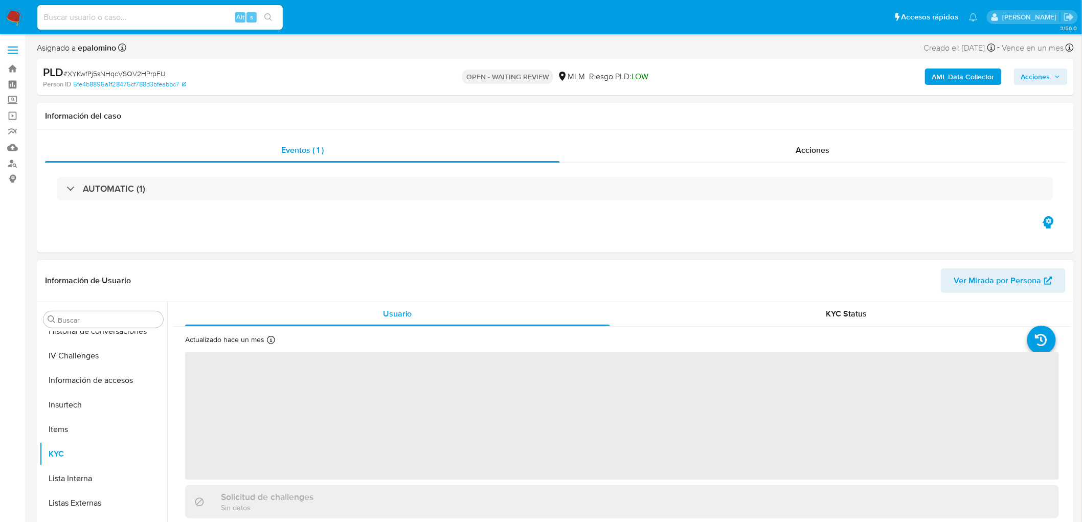
scroll to position [431, 0]
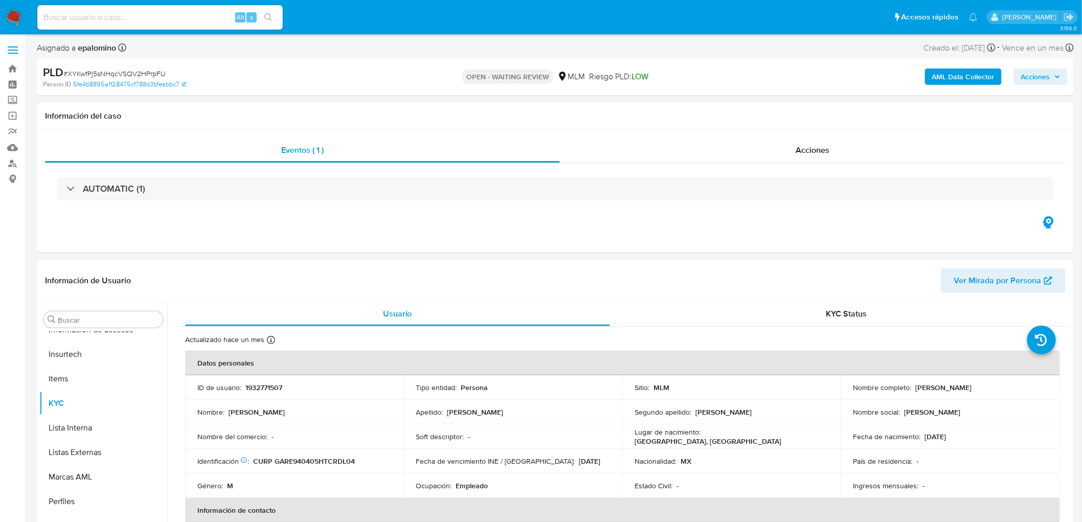
select select "10"
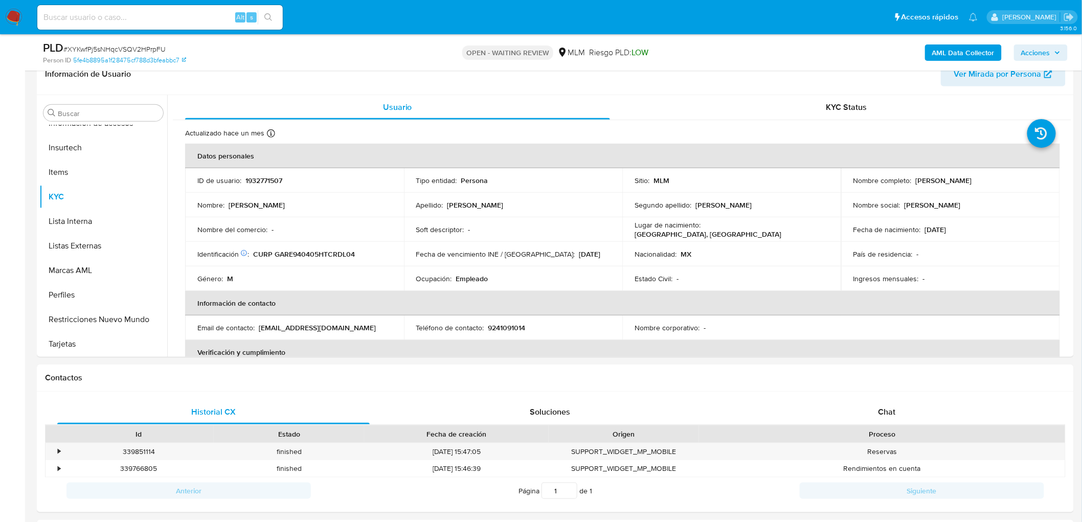
scroll to position [227, 0]
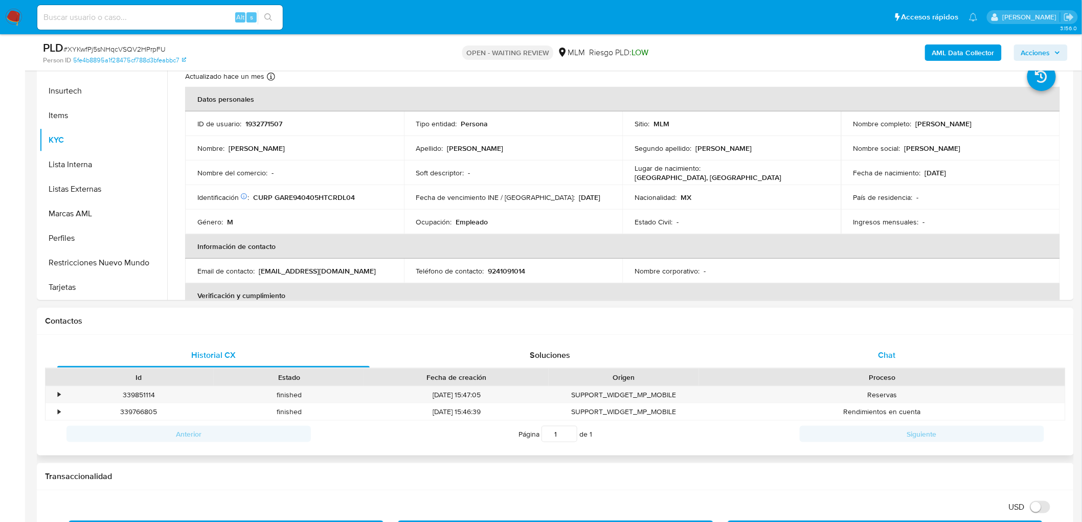
click at [900, 355] on div "Chat" at bounding box center [887, 355] width 312 height 25
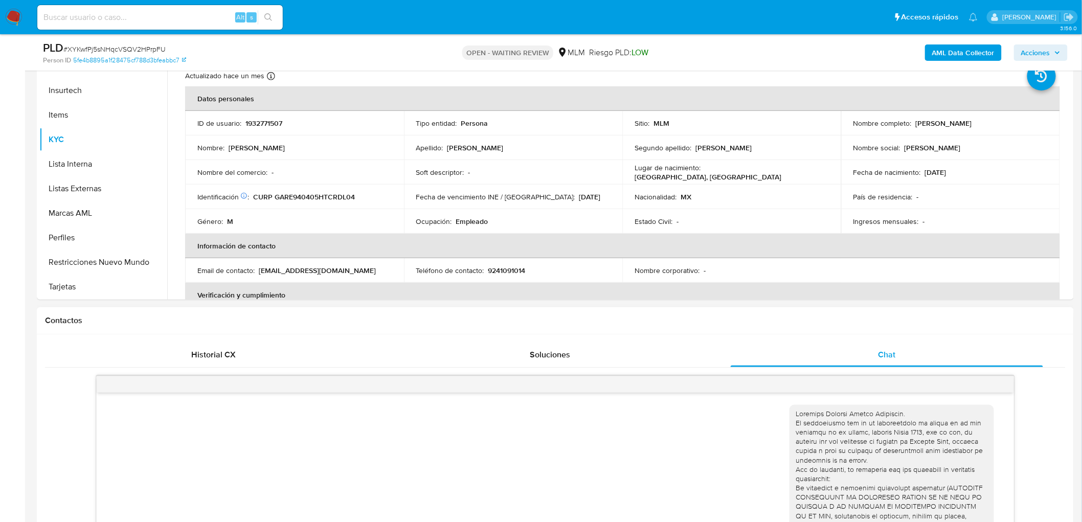
scroll to position [113, 0]
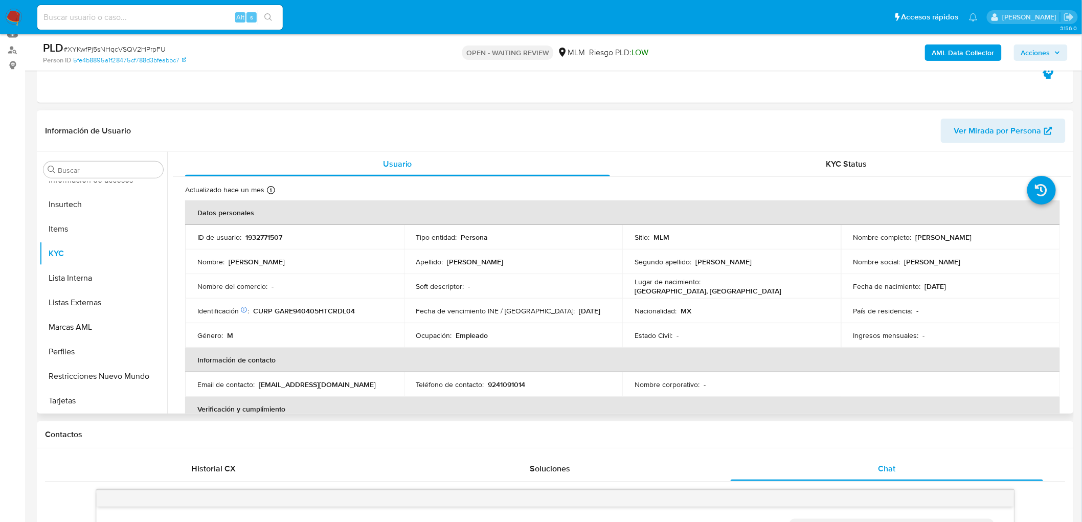
click at [264, 233] on p "1932771507" at bounding box center [263, 237] width 37 height 9
copy p "1932771507"
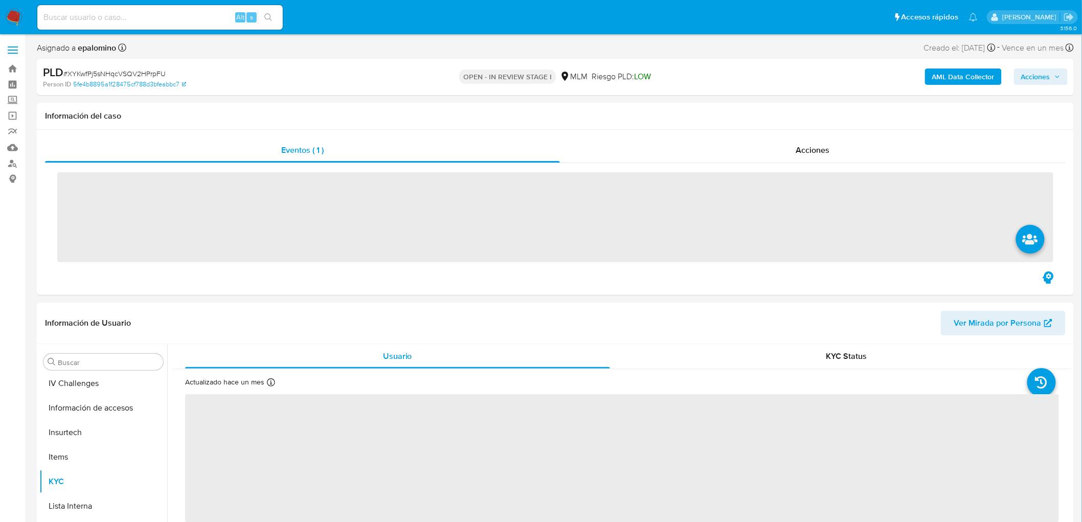
scroll to position [431, 0]
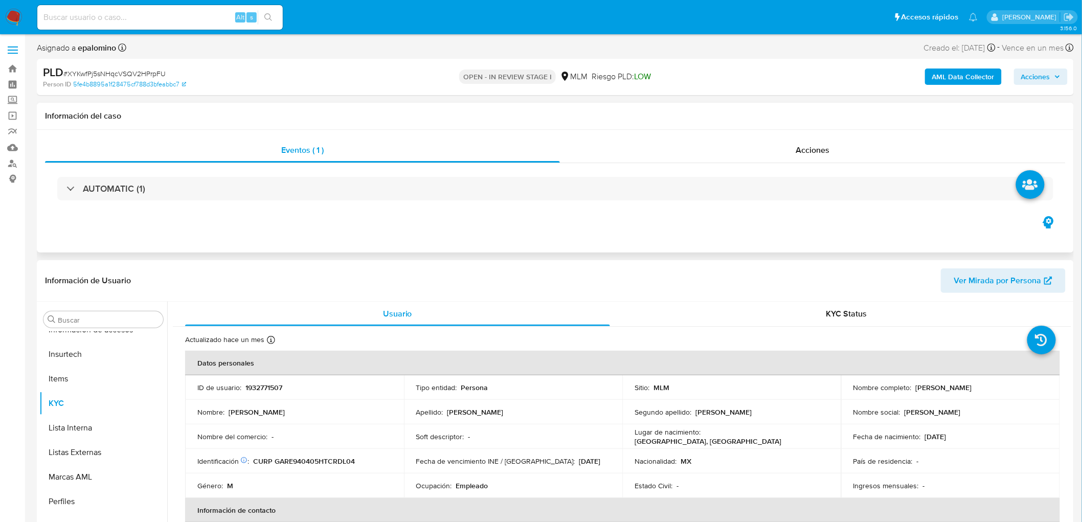
select select "10"
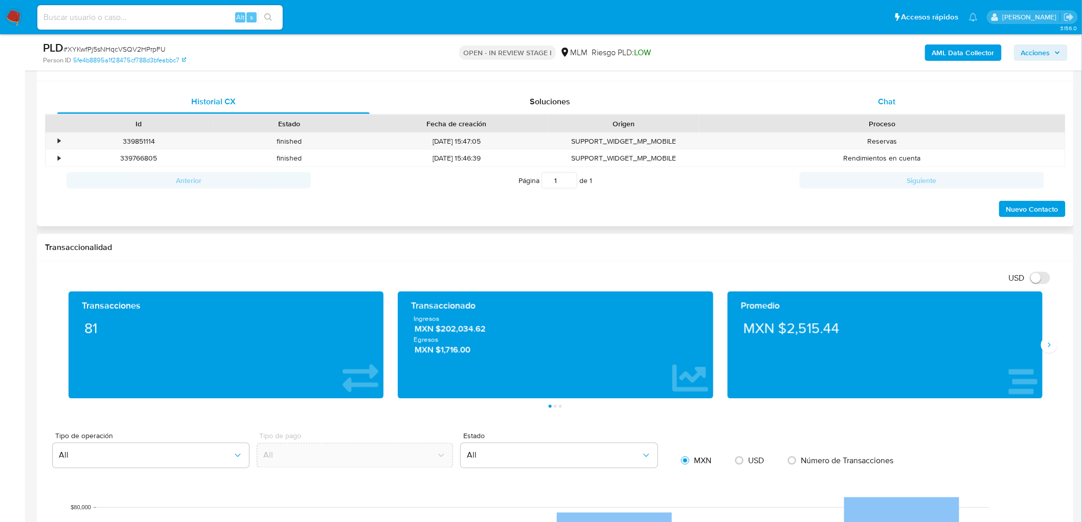
scroll to position [460, 0]
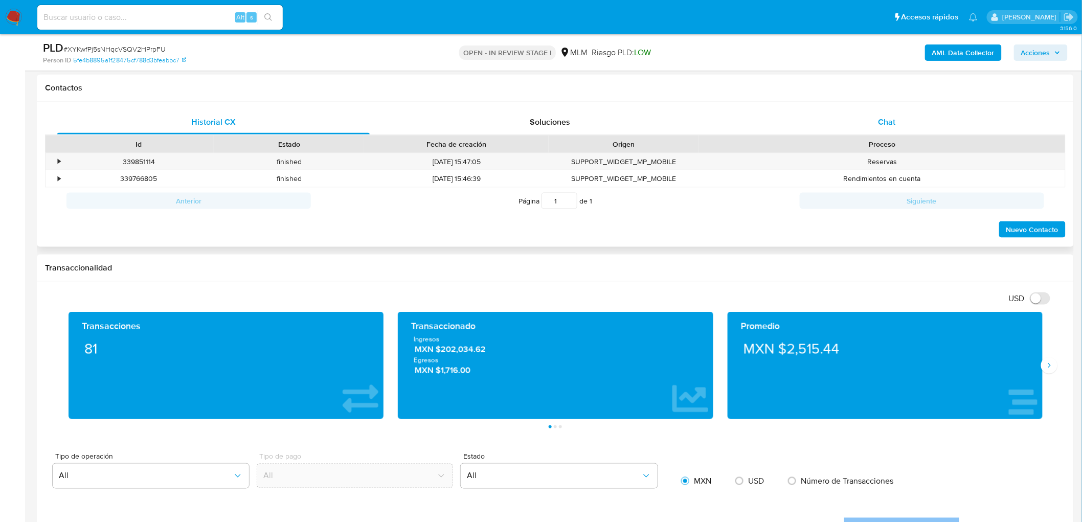
click at [889, 124] on span "Chat" at bounding box center [886, 122] width 17 height 12
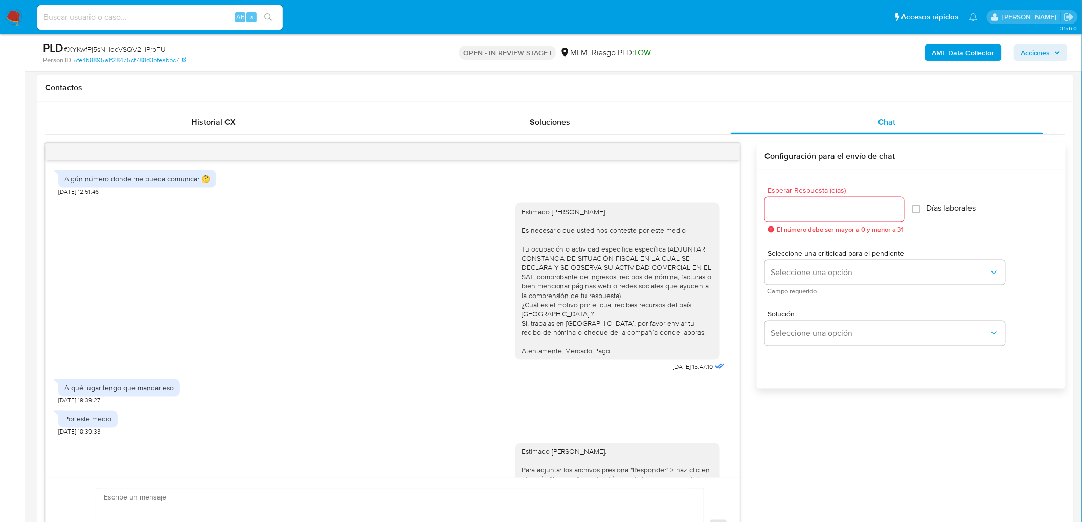
scroll to position [414, 0]
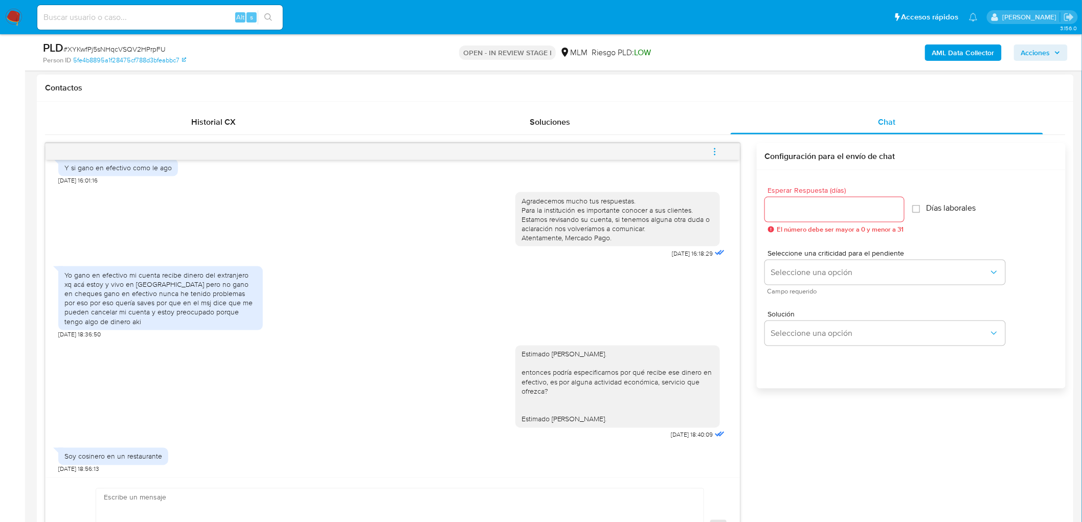
click at [817, 215] on input "Esperar Respuesta (días)" at bounding box center [834, 209] width 139 height 13
type input "0"
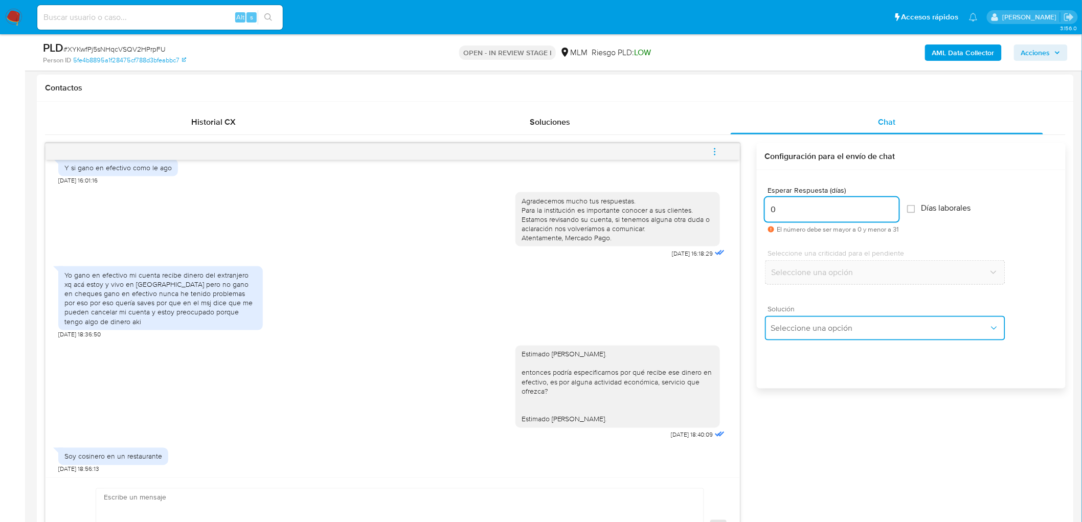
click at [808, 328] on span "Seleccione una opción" at bounding box center [880, 328] width 218 height 10
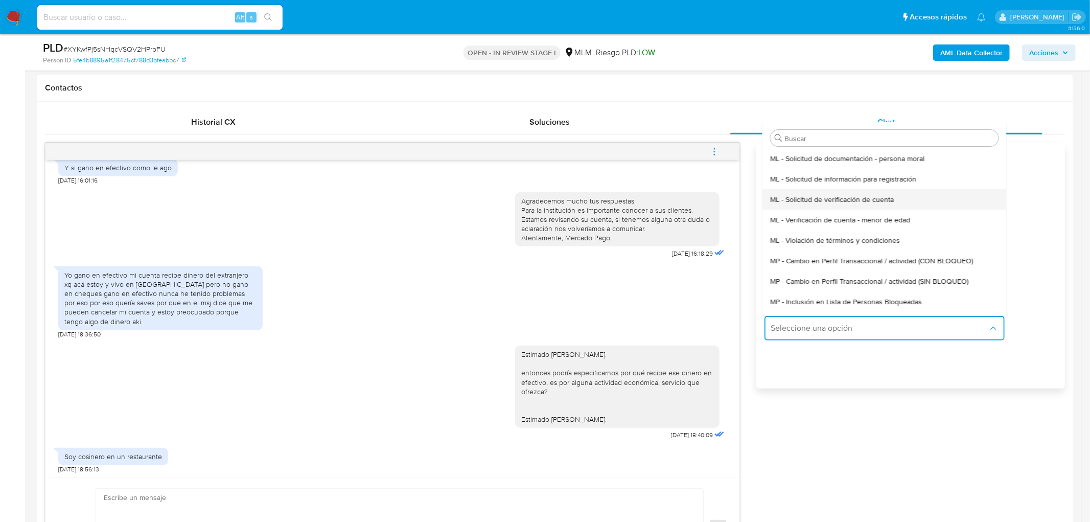
click at [837, 198] on span "ML - Solicitud de verificación de cuenta" at bounding box center [832, 199] width 124 height 9
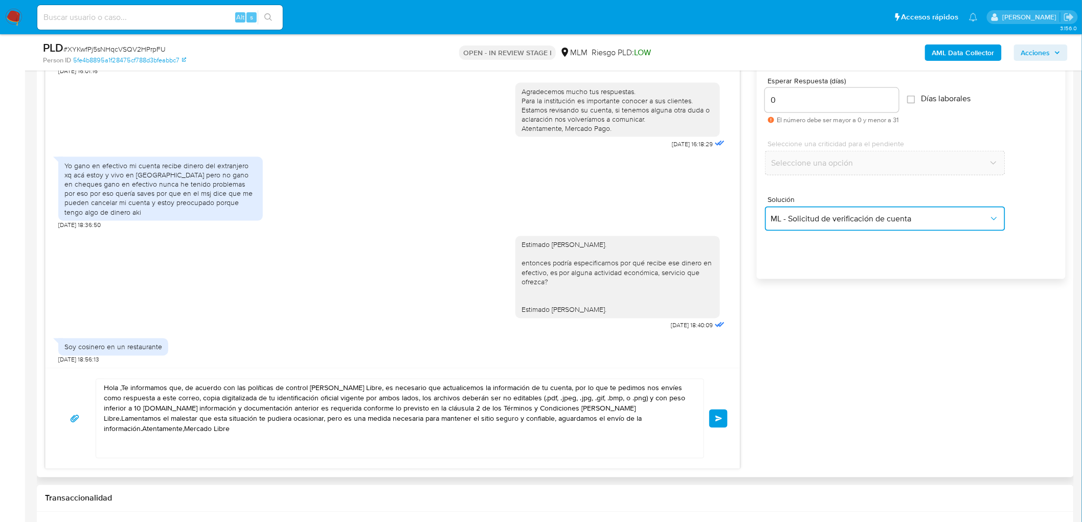
scroll to position [574, 0]
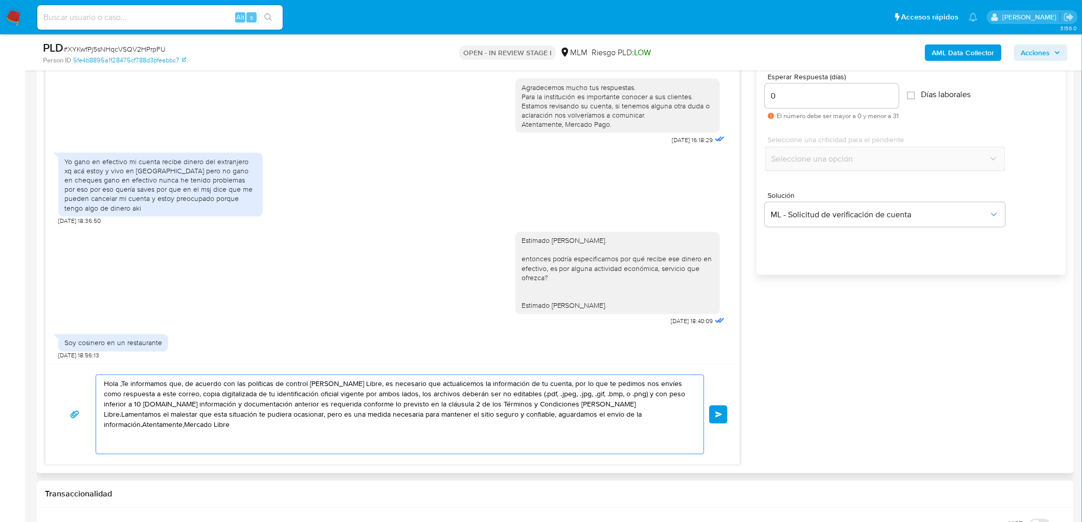
drag, startPoint x: 660, startPoint y: 425, endPoint x: 55, endPoint y: 371, distance: 607.2
click at [55, 371] on div "Hola ,Te informamos que, de acuerdo con las políticas de control de Mercado Lib…" at bounding box center [393, 414] width 694 height 101
paste textarea "Agradecemos mucho tus respuestas. Para la institución es importante conocer a s…"
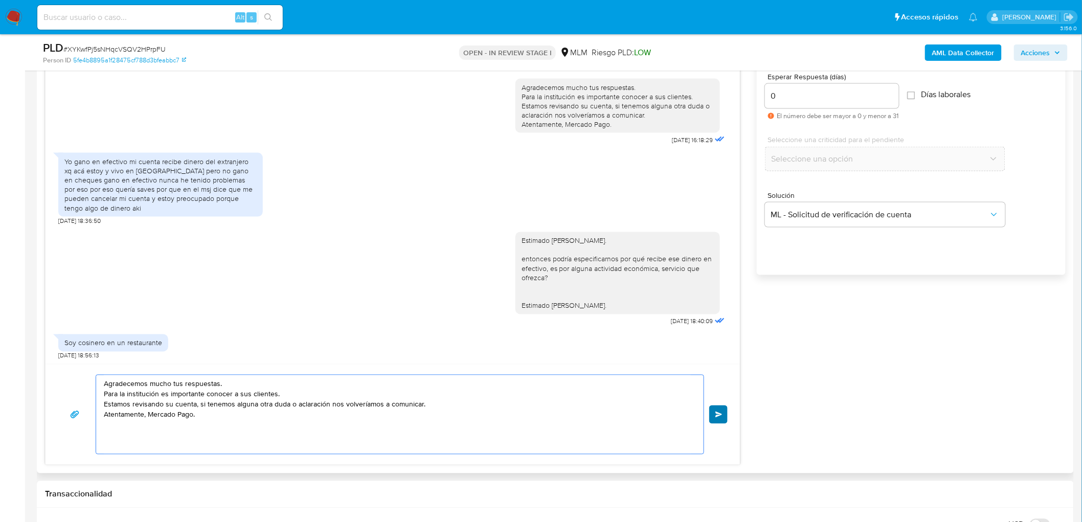
type textarea "Agradecemos mucho tus respuestas. Para la institución es importante conocer a s…"
click at [720, 416] on span "Enviar" at bounding box center [718, 415] width 7 height 6
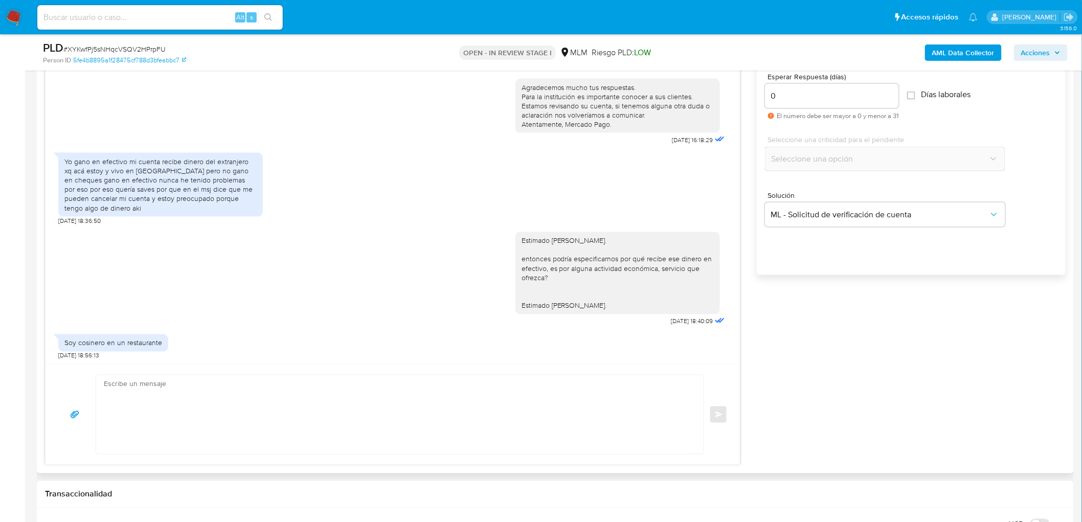
scroll to position [490, 0]
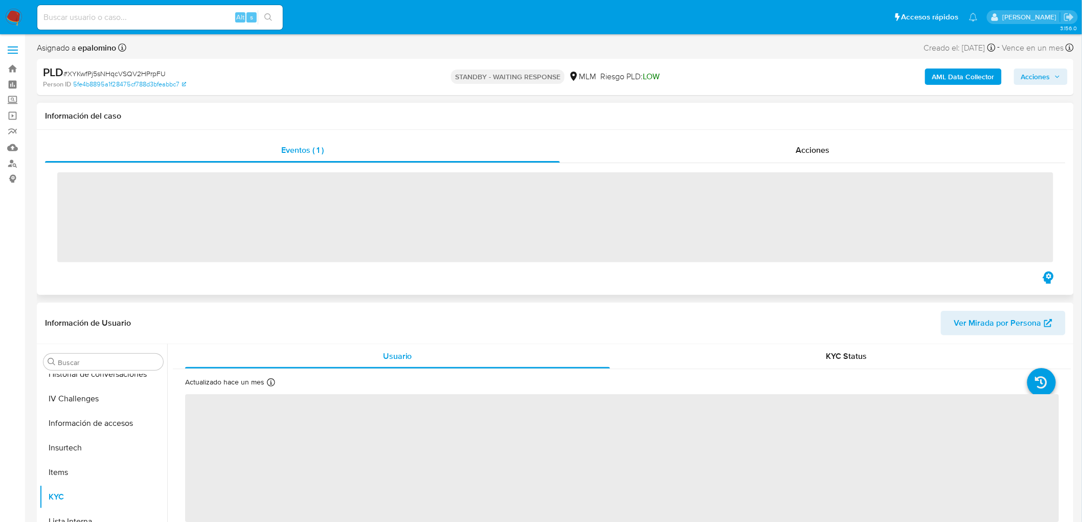
scroll to position [431, 0]
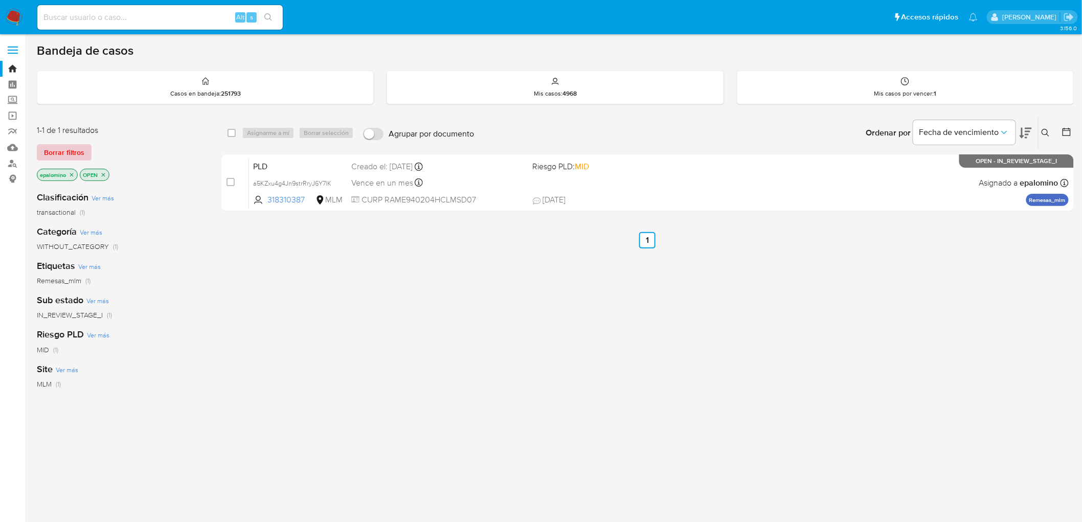
click at [71, 145] on span "Borrar filtros" at bounding box center [64, 152] width 40 height 14
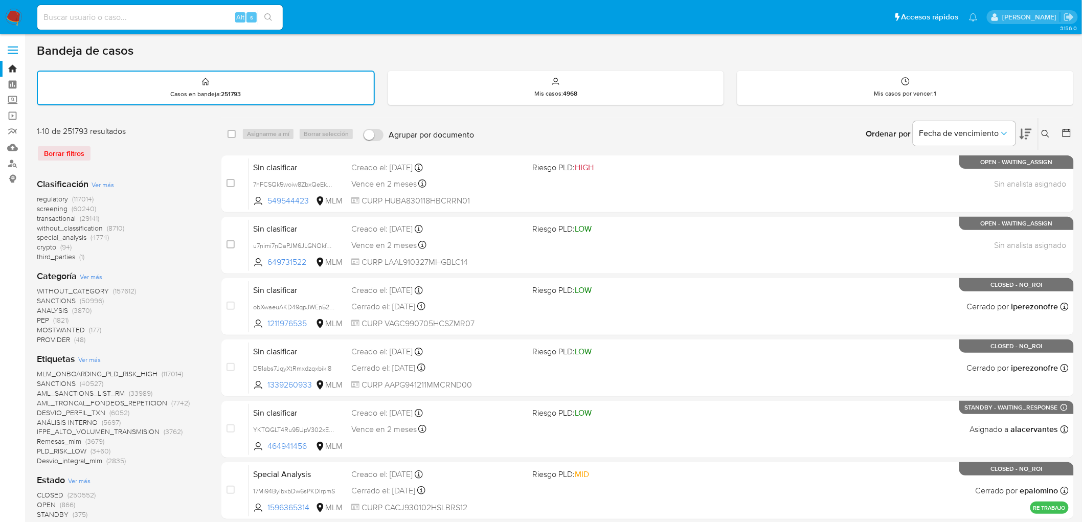
click at [1041, 130] on icon at bounding box center [1045, 134] width 8 height 8
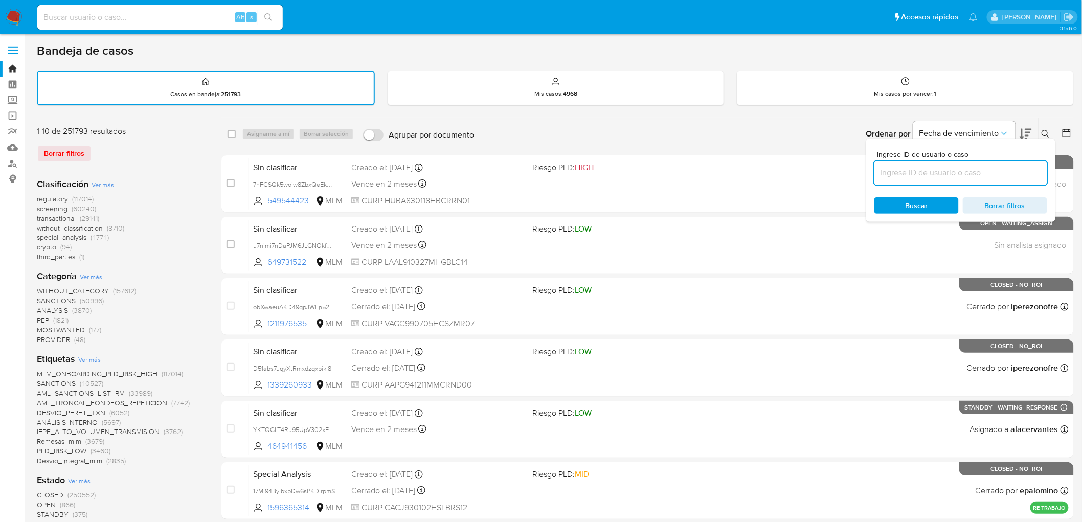
click at [884, 174] on input at bounding box center [960, 172] width 173 height 13
type input "520418399"
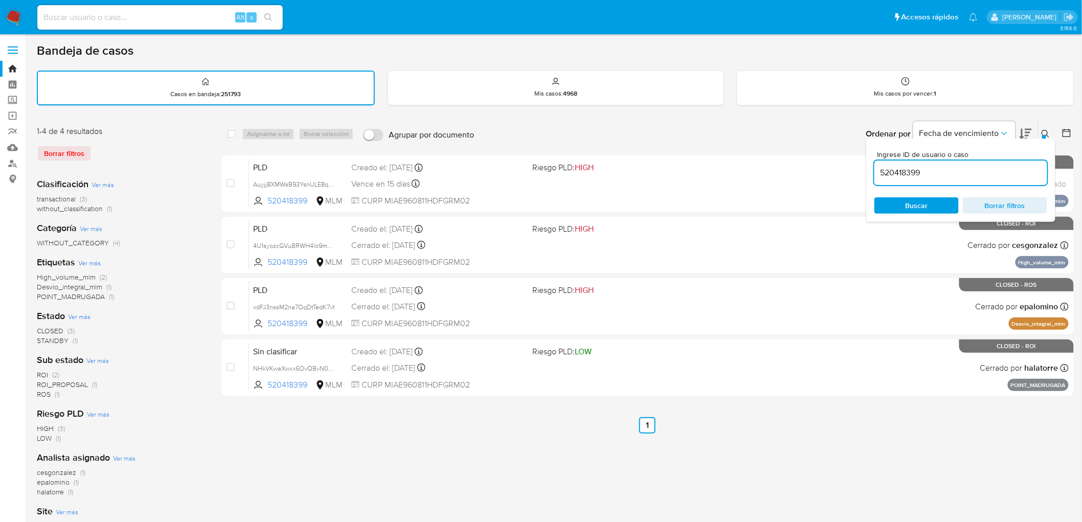
click at [1049, 135] on icon at bounding box center [1045, 134] width 8 height 8
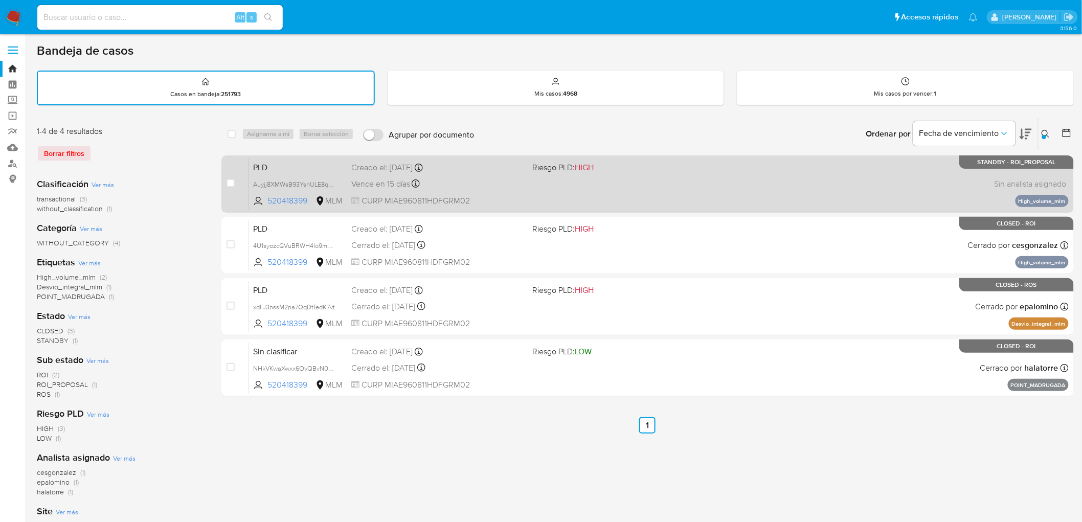
click at [284, 165] on span "PLD" at bounding box center [298, 166] width 90 height 13
click at [270, 161] on span "PLD" at bounding box center [298, 166] width 90 height 13
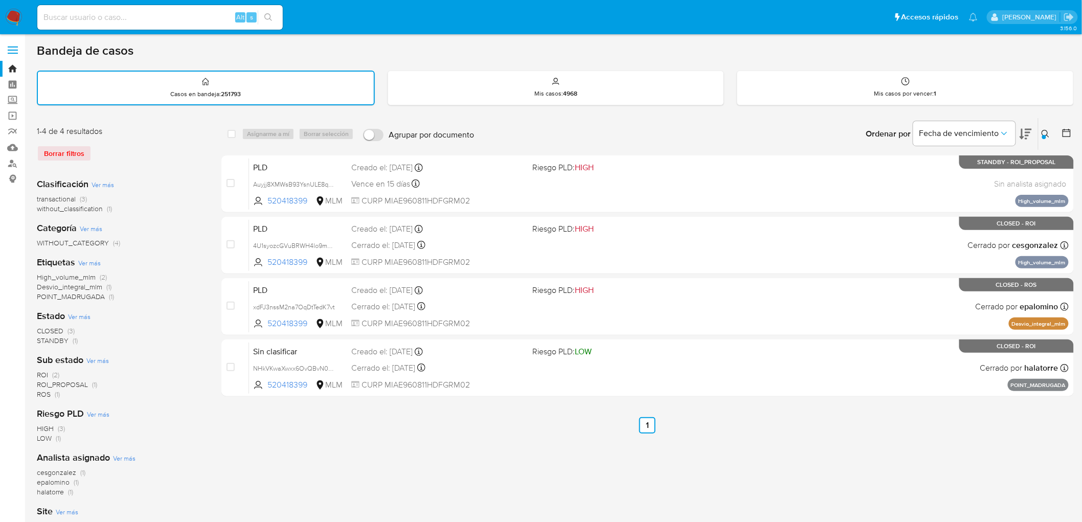
click at [15, 24] on img at bounding box center [13, 17] width 17 height 17
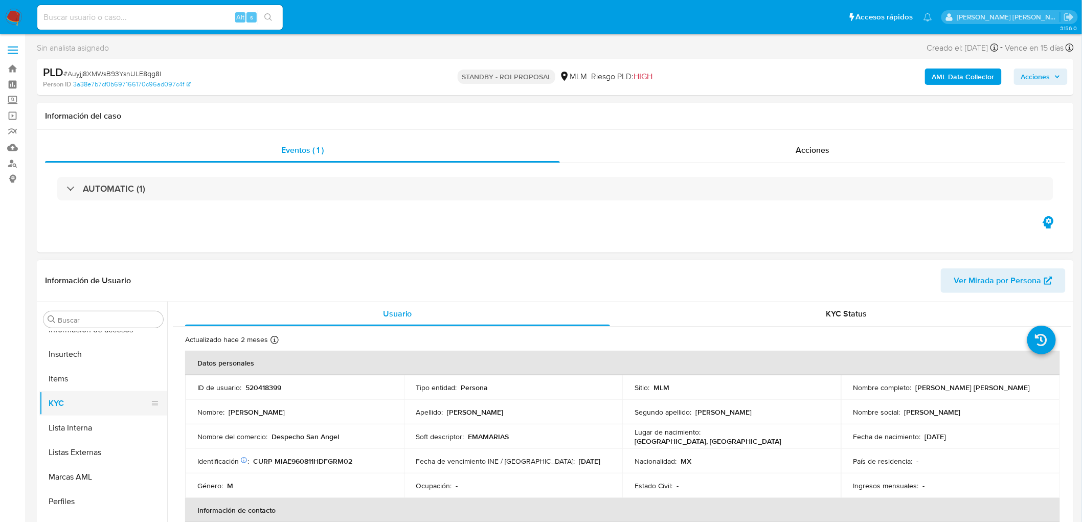
select select "10"
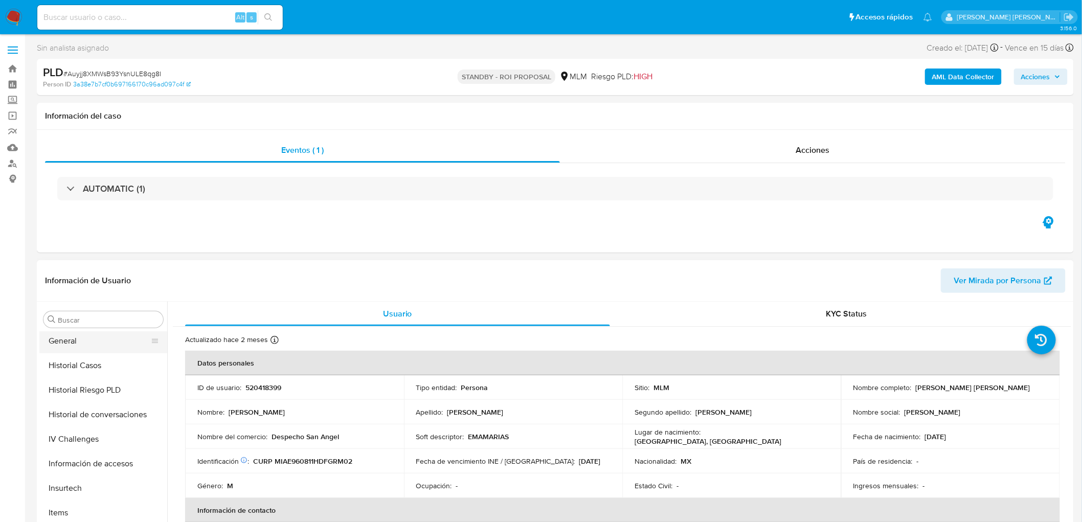
scroll to position [318, 0]
click at [826, 148] on span "Acciones" at bounding box center [813, 150] width 34 height 12
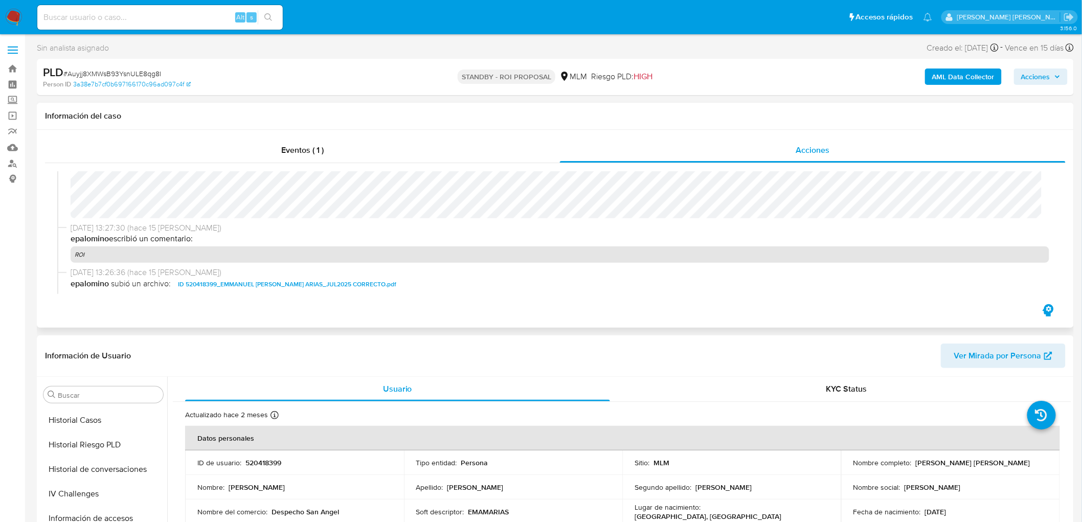
scroll to position [113, 0]
drag, startPoint x: 979, startPoint y: 460, endPoint x: 911, endPoint y: 464, distance: 68.1
click at [911, 464] on div "Nombre completo : [PERSON_NAME] [PERSON_NAME]" at bounding box center [950, 462] width 194 height 9
copy div "[PERSON_NAME] [PERSON_NAME]"
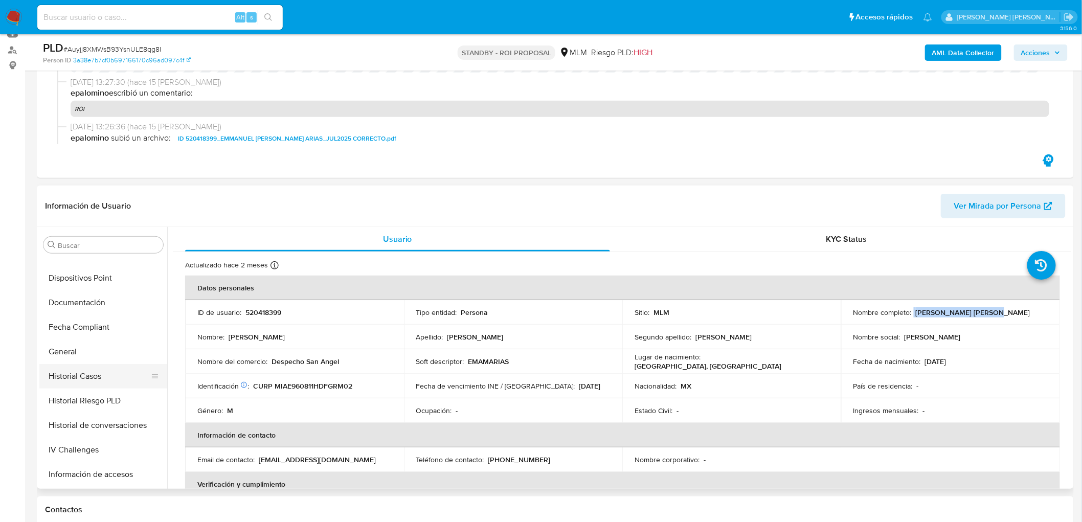
scroll to position [147, 0]
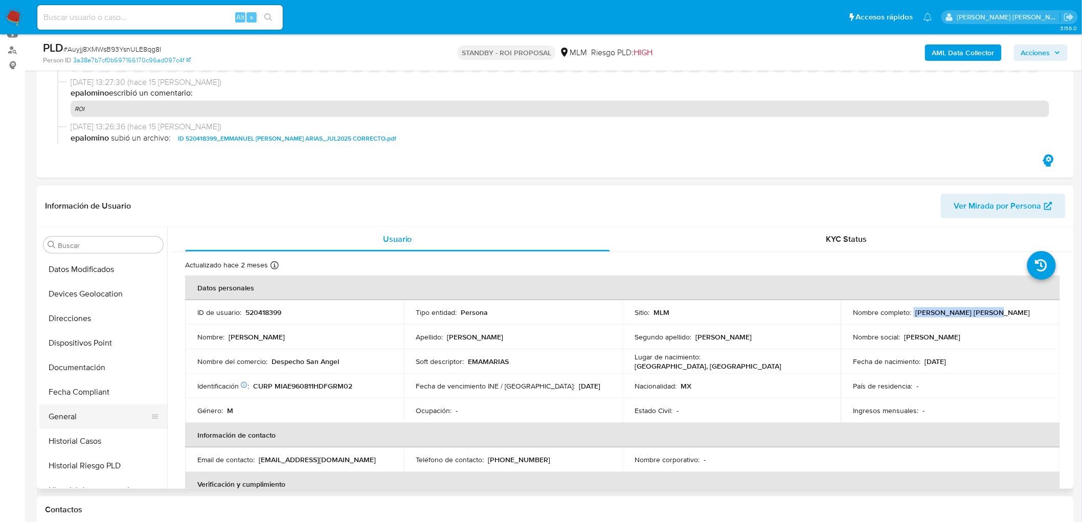
click at [99, 408] on button "General" at bounding box center [99, 416] width 120 height 25
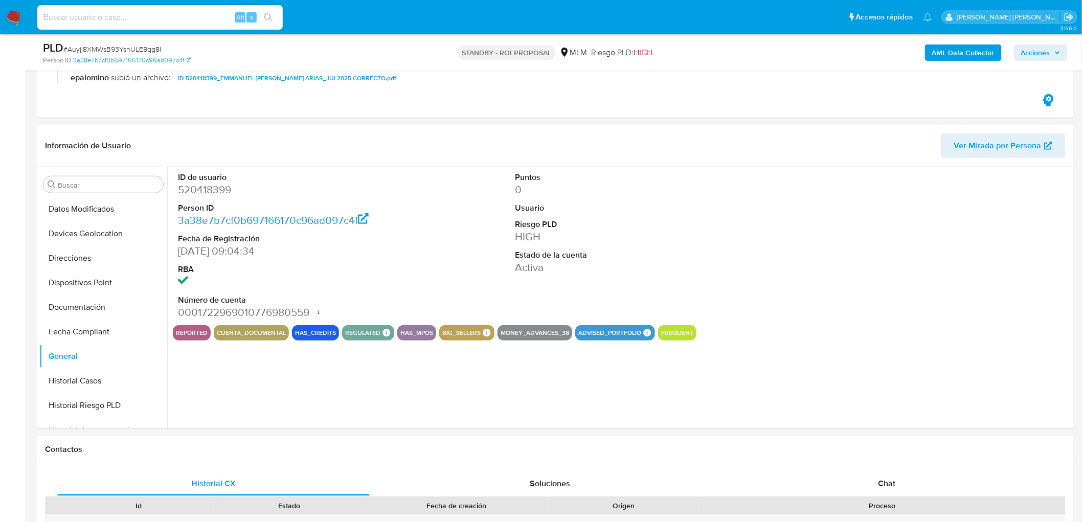
scroll to position [180, 0]
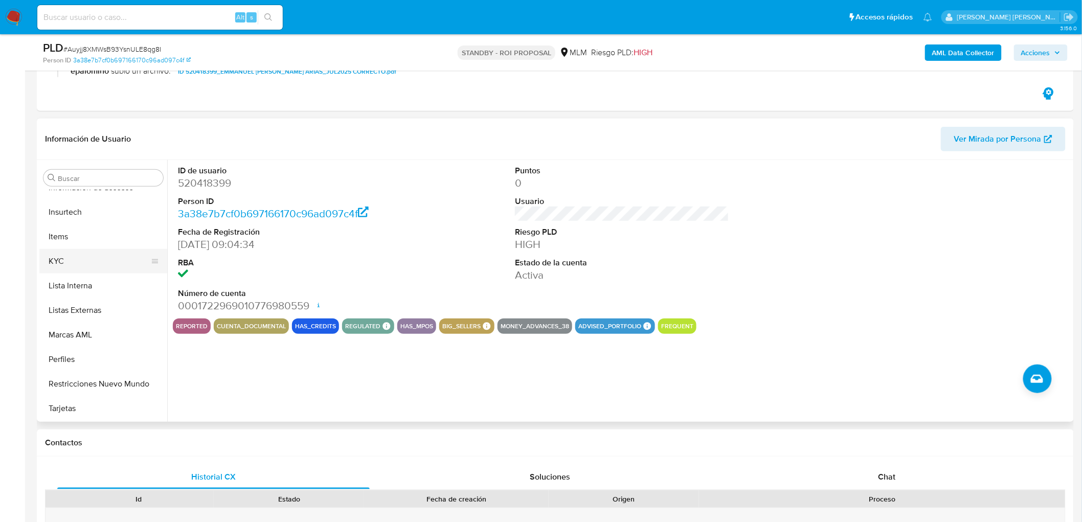
click at [101, 261] on button "KYC" at bounding box center [99, 261] width 120 height 25
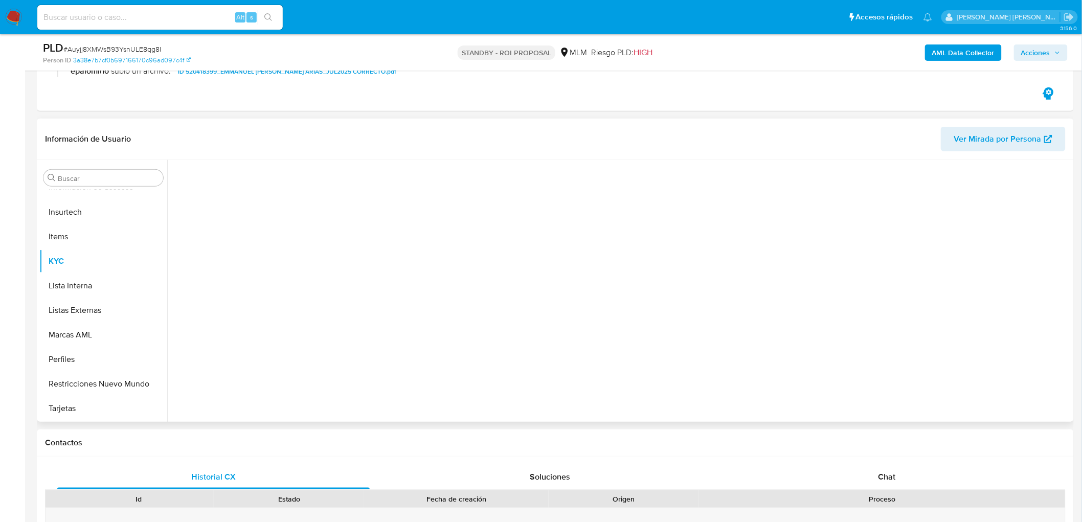
scroll to position [431, 0]
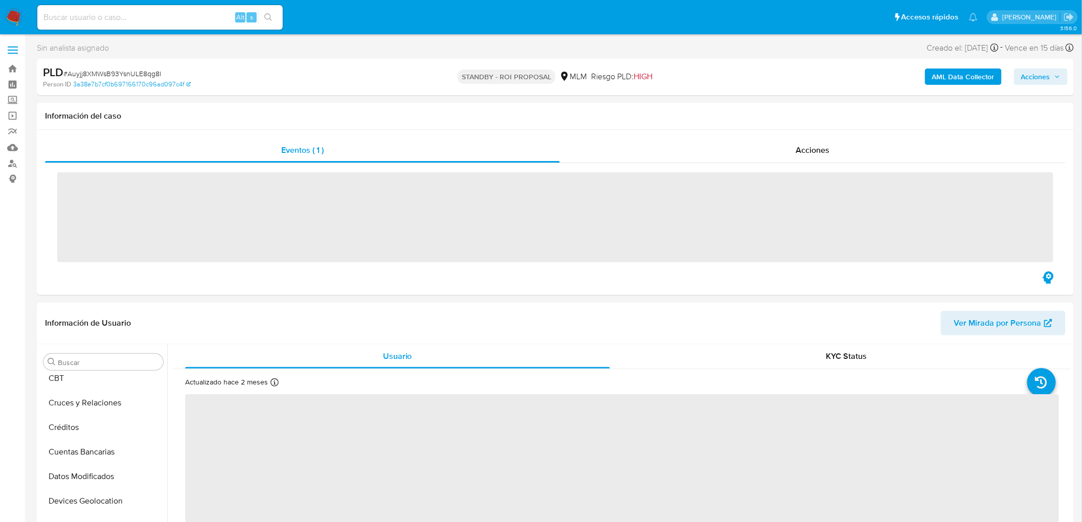
scroll to position [396, 0]
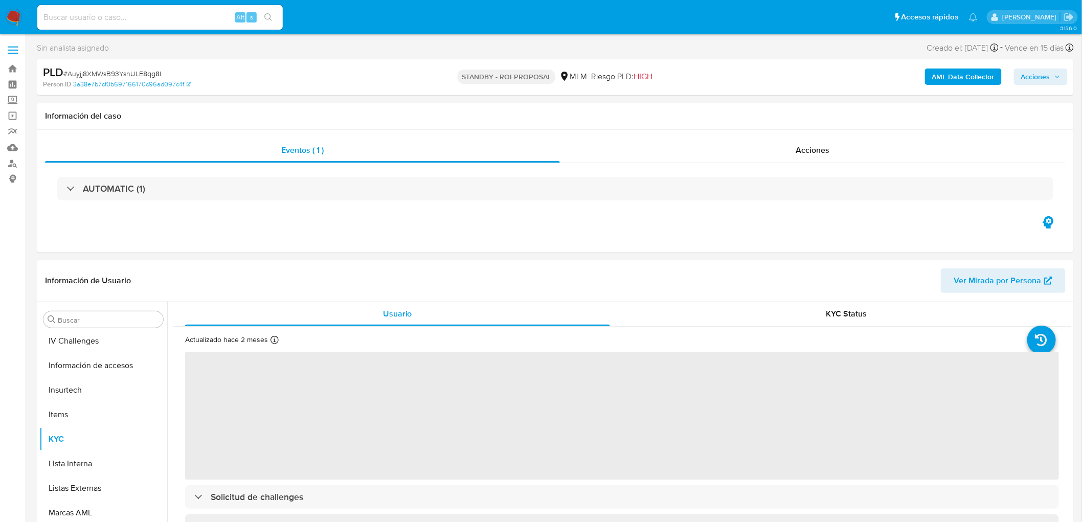
select select "10"
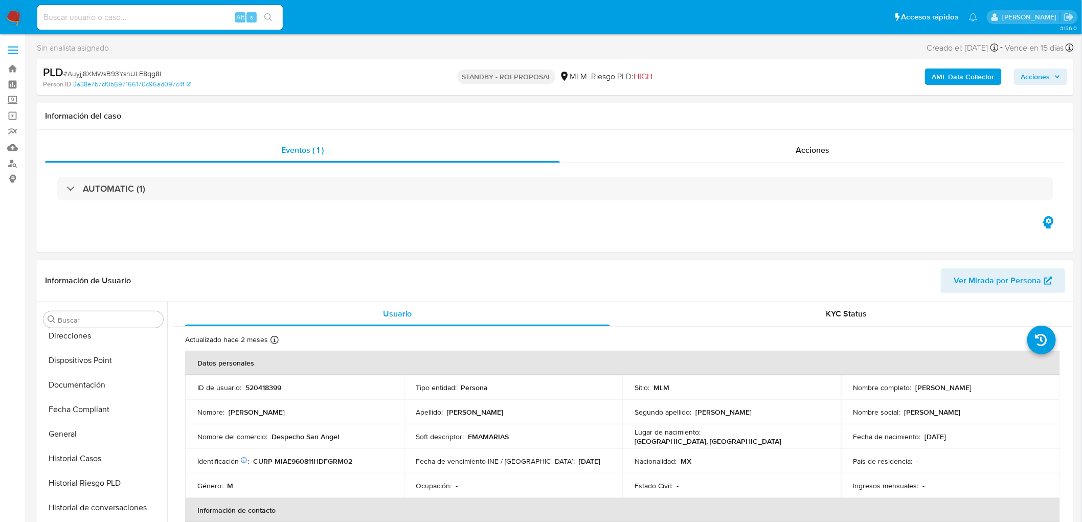
scroll to position [0, 0]
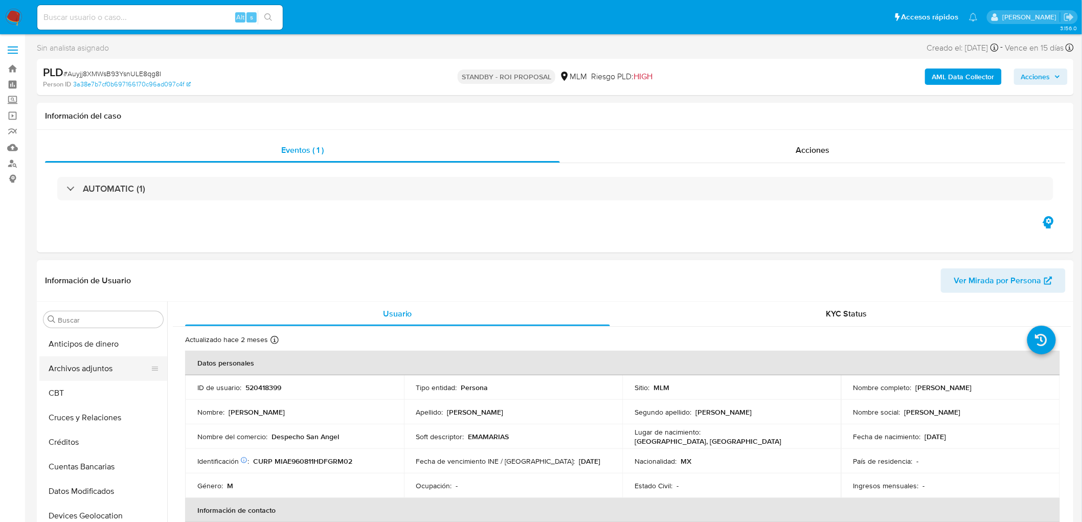
click at [102, 365] on button "Archivos adjuntos" at bounding box center [99, 368] width 120 height 25
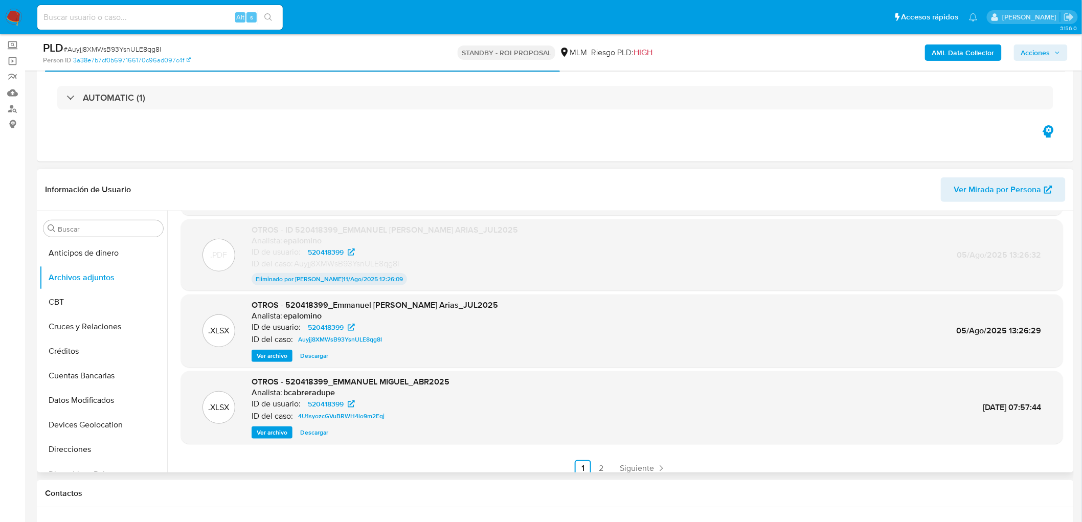
scroll to position [84, 0]
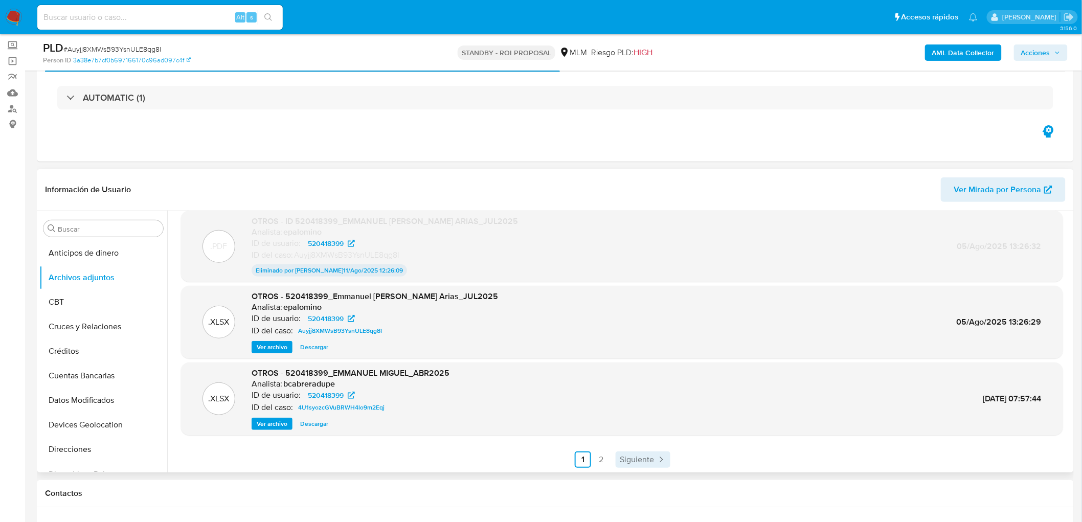
click at [616, 457] on link "Siguiente" at bounding box center [643, 459] width 55 height 16
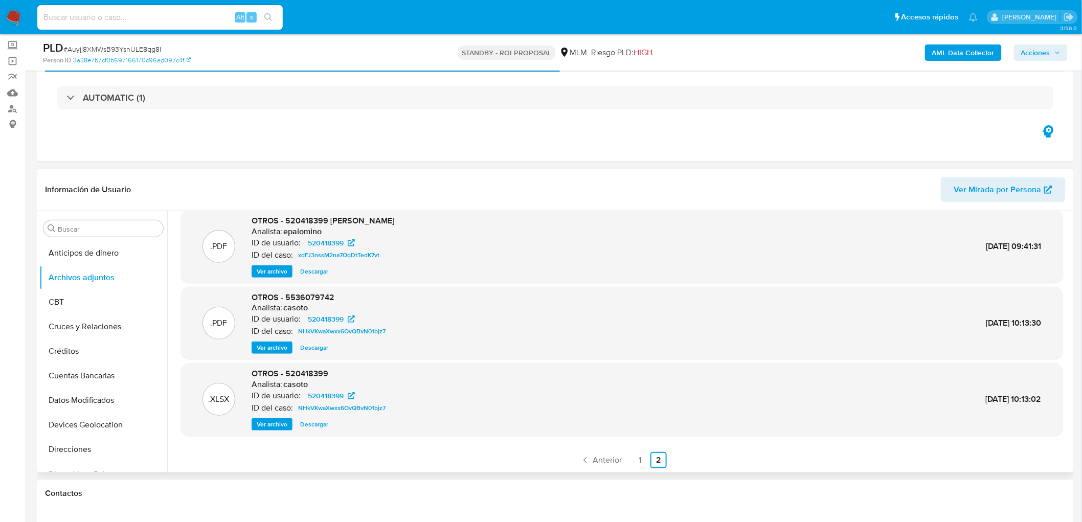
scroll to position [85, 0]
click at [614, 458] on span "Anterior" at bounding box center [607, 460] width 29 height 8
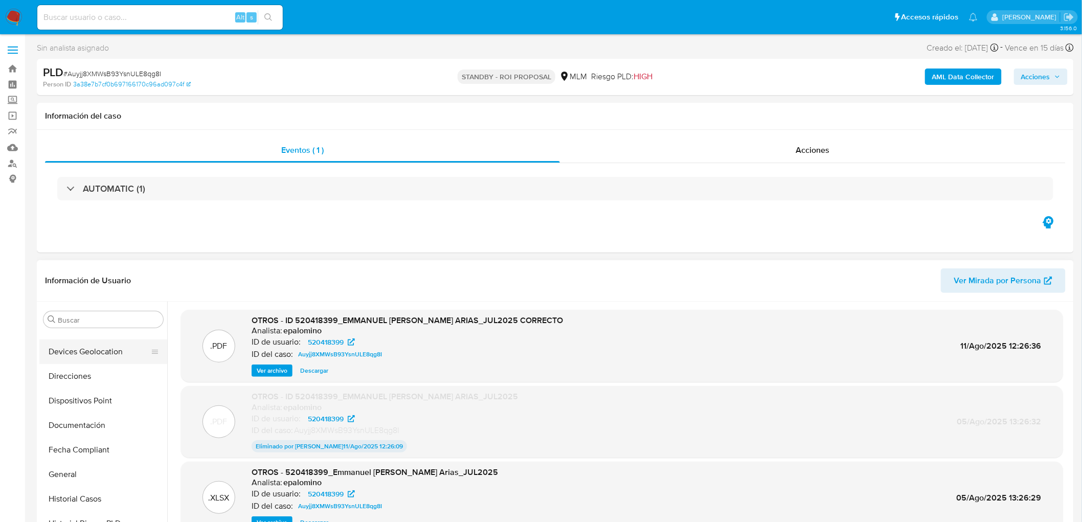
scroll to position [170, 0]
click at [101, 423] on button "Documentación" at bounding box center [99, 419] width 120 height 25
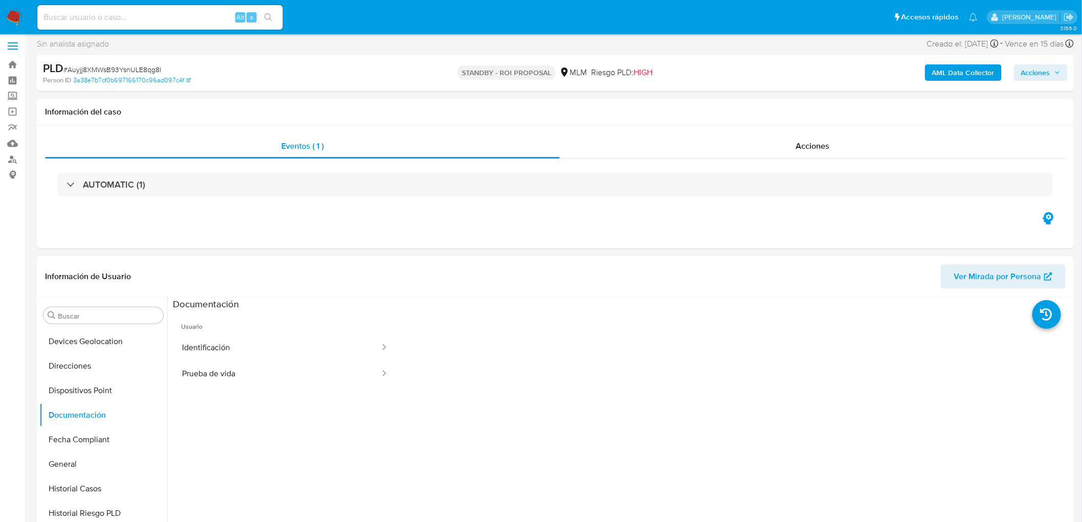
scroll to position [63, 0]
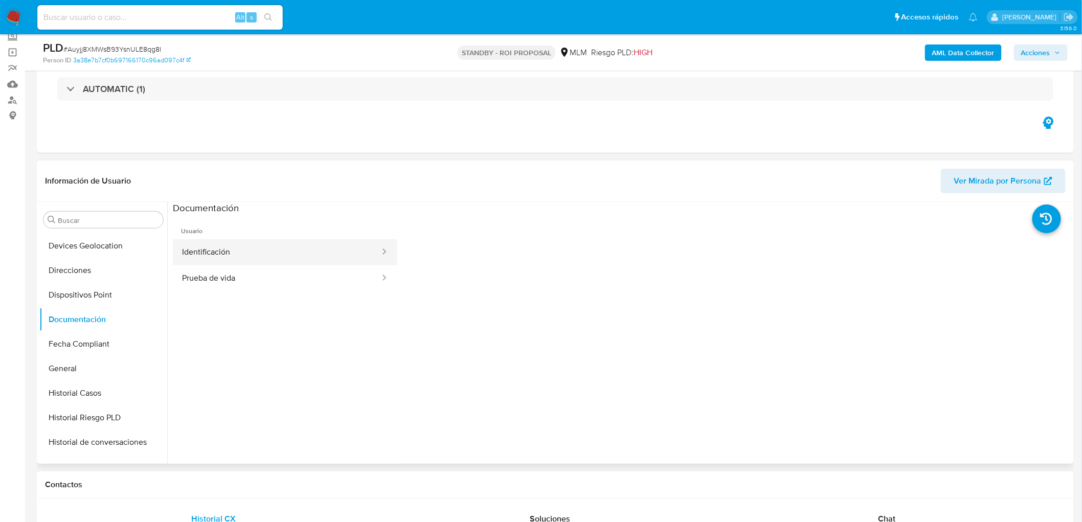
click at [281, 257] on button "Identificación" at bounding box center [277, 252] width 208 height 26
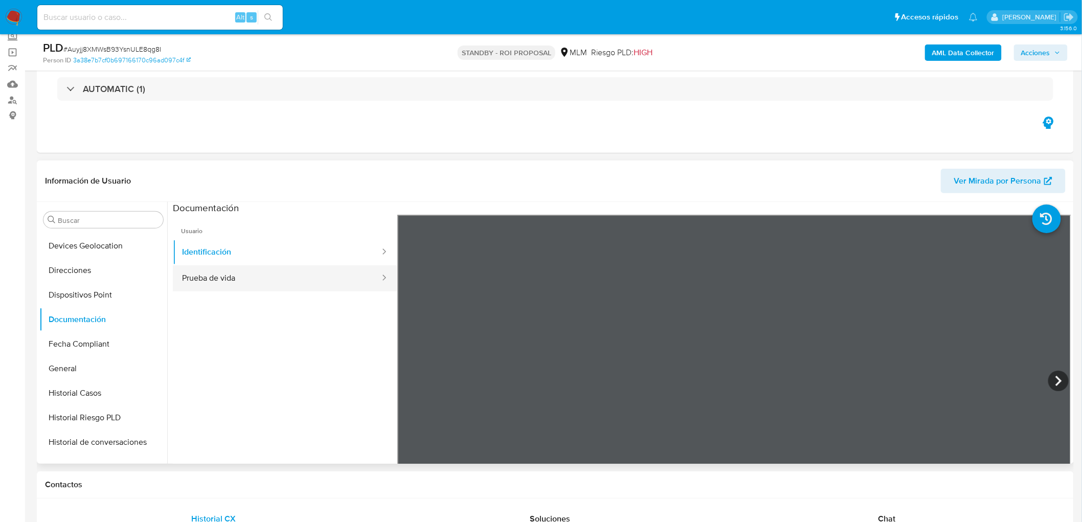
click at [237, 273] on button "Prueba de vida" at bounding box center [277, 278] width 208 height 26
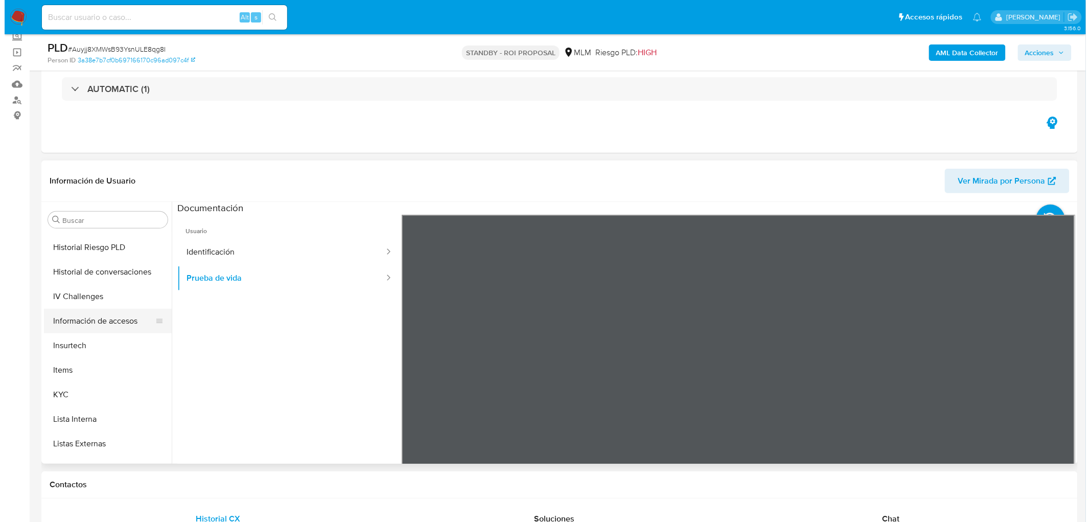
scroll to position [340, 0]
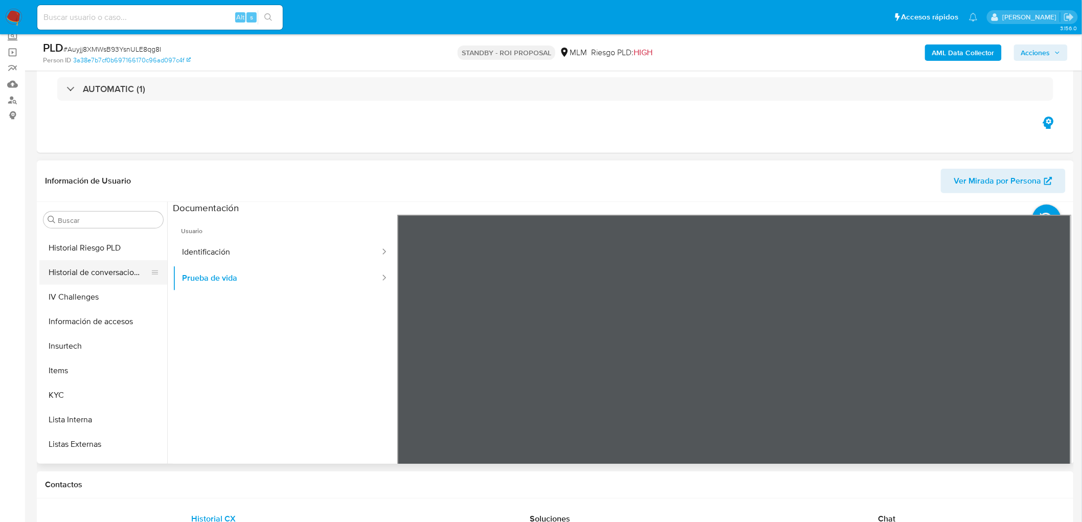
click at [115, 261] on button "Historial de conversaciones" at bounding box center [99, 272] width 120 height 25
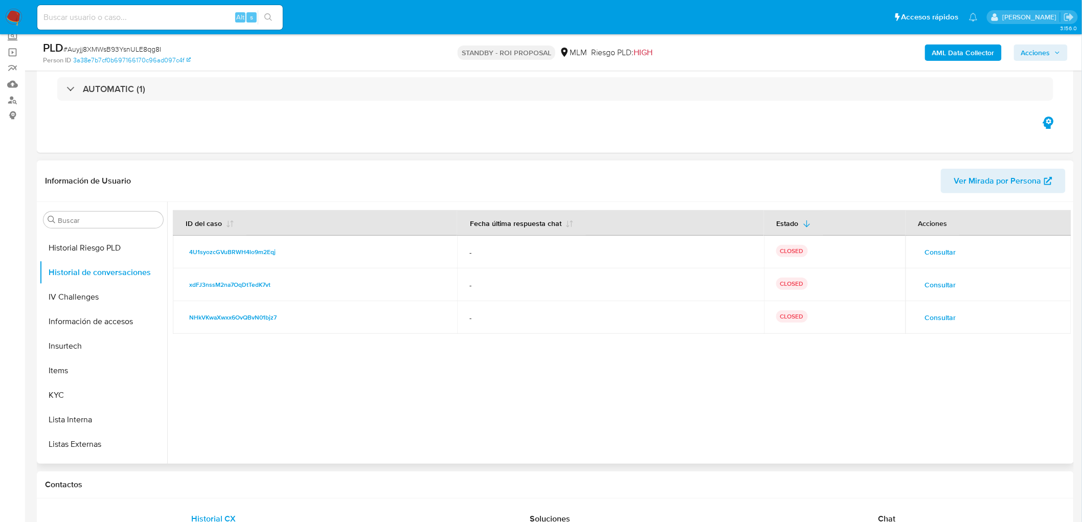
click at [947, 256] on span "Consultar" at bounding box center [940, 252] width 31 height 14
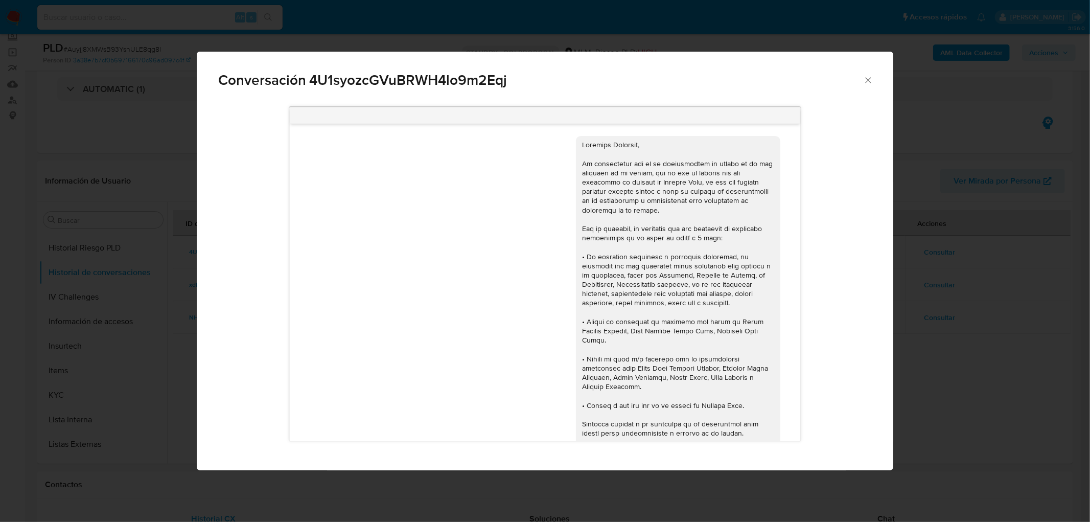
scroll to position [197, 0]
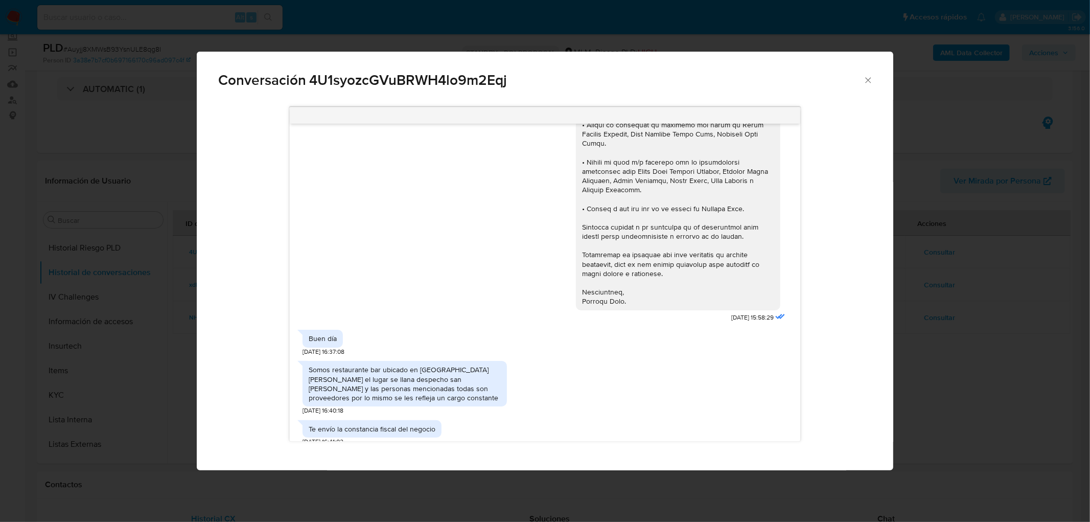
click at [640, 481] on div "Conversación 4U1syozcGVuBRWH4lo9m2Eqj 22/05/2025 15:58:29 Buen día 23/05/2025 1…" at bounding box center [545, 261] width 1090 height 522
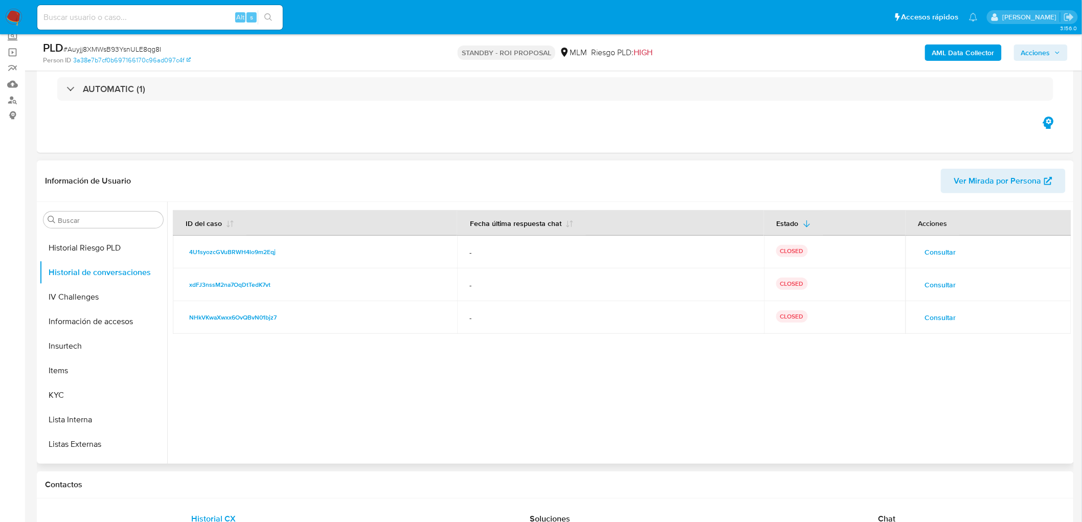
click at [942, 285] on span "Consultar" at bounding box center [940, 285] width 31 height 14
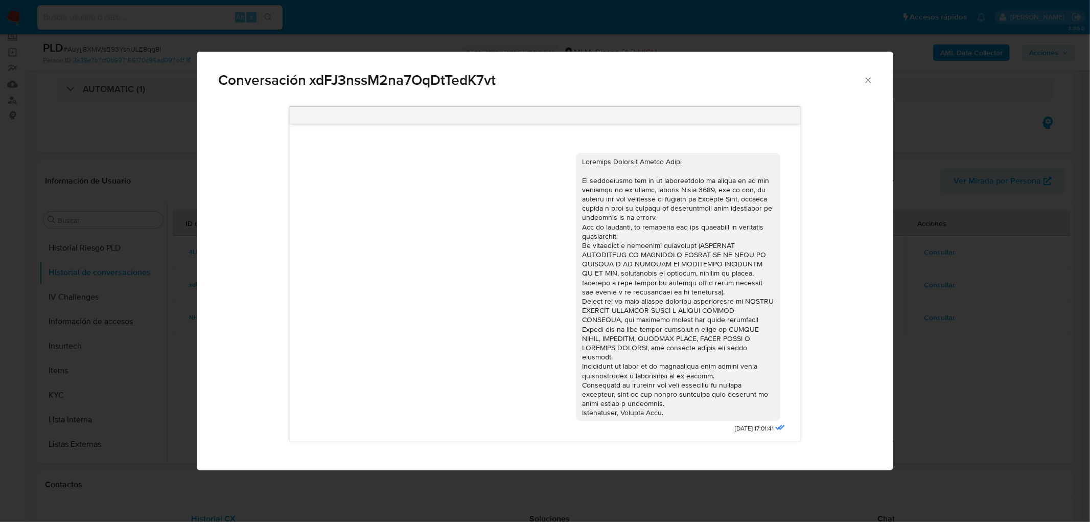
click at [933, 410] on div "Conversación xdFJ3nssM2na7OqDtTedK7vt 22/05/2024 17:01:41" at bounding box center [545, 261] width 1090 height 522
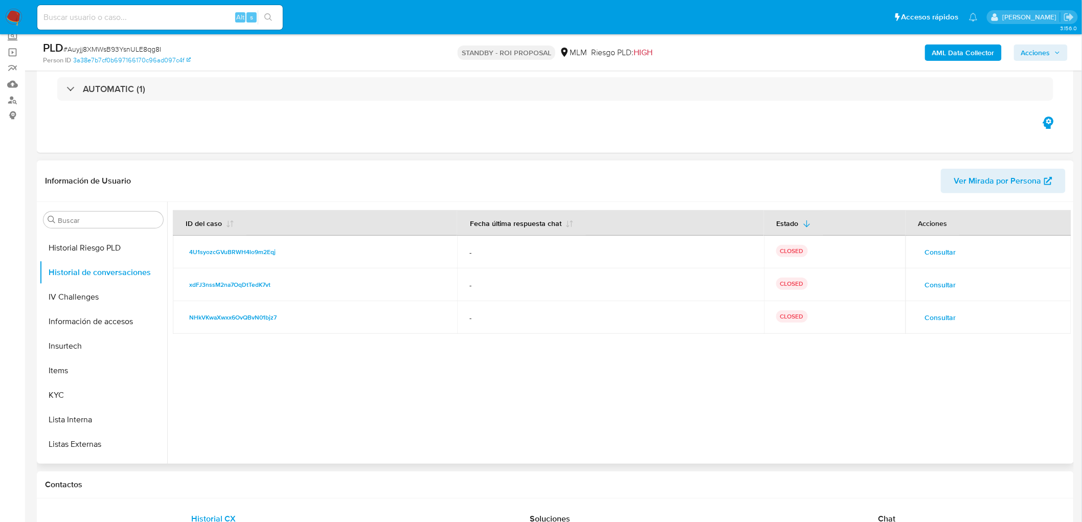
click at [945, 317] on span "Consultar" at bounding box center [940, 317] width 31 height 14
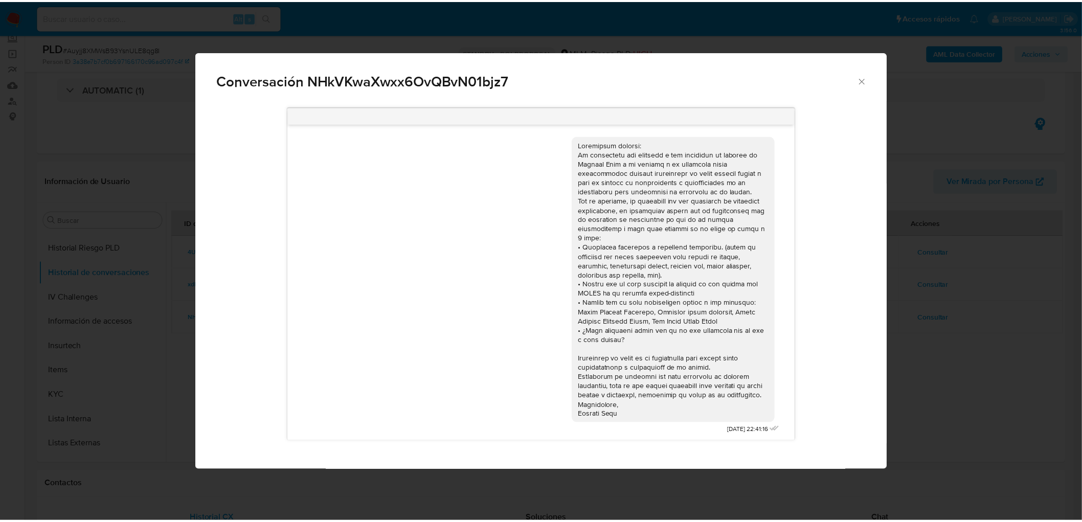
scroll to position [1, 0]
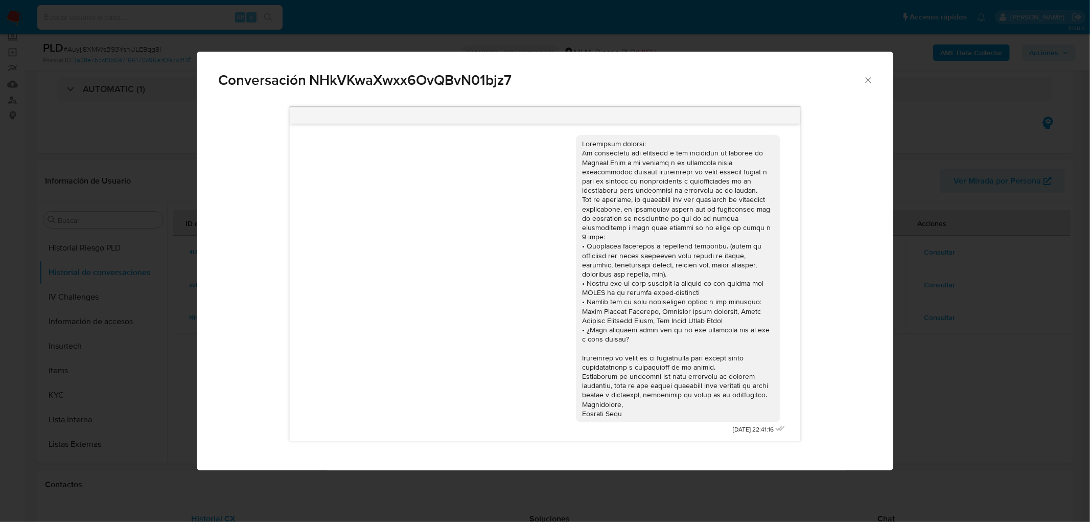
click at [959, 331] on div "Conversación NHkVKwaXwxx6OvQBvN01bjz7 06/06/2023 22:41:16" at bounding box center [545, 261] width 1090 height 522
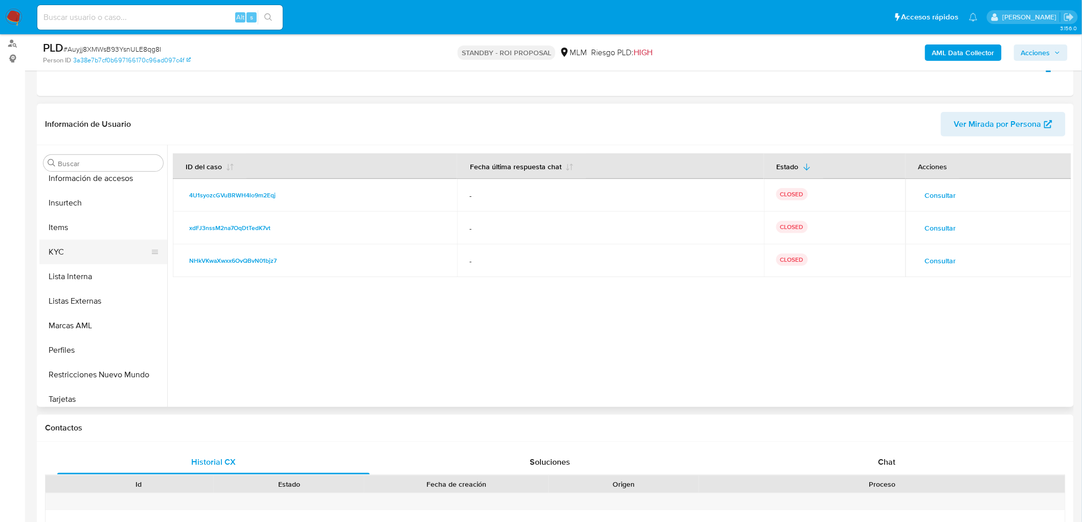
scroll to position [431, 0]
click at [88, 256] on button "KYC" at bounding box center [99, 247] width 120 height 25
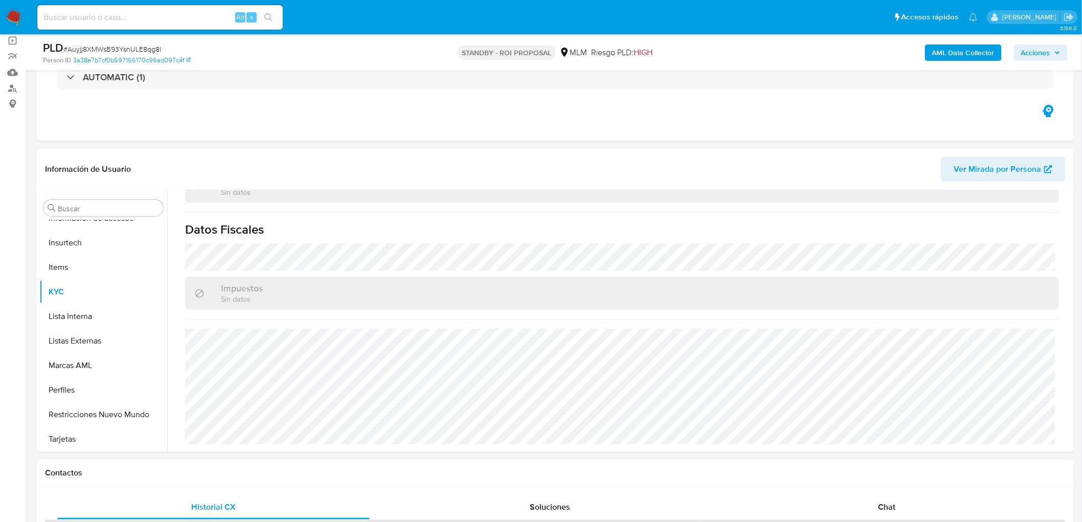
scroll to position [137, 0]
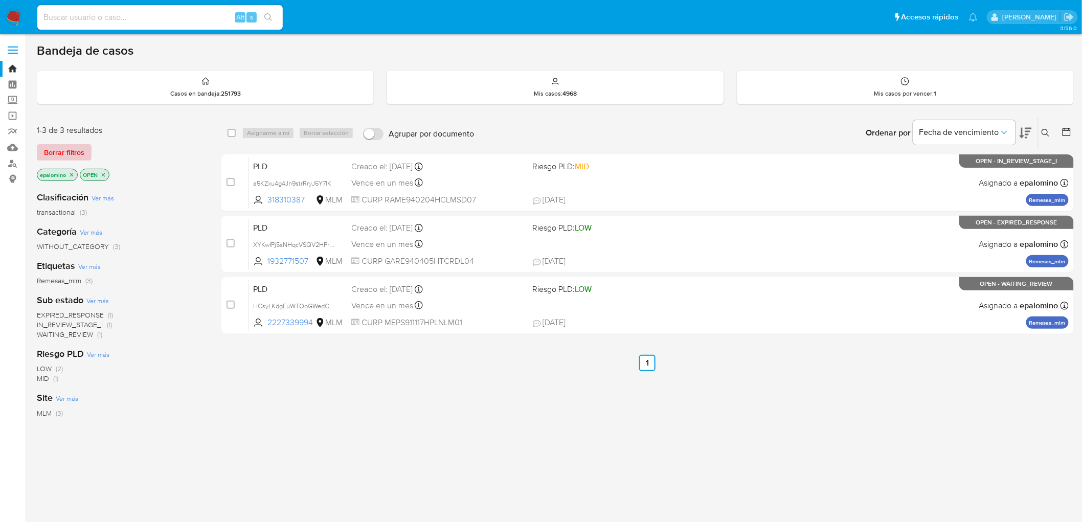
click at [81, 155] on span "Borrar filtros" at bounding box center [64, 152] width 40 height 14
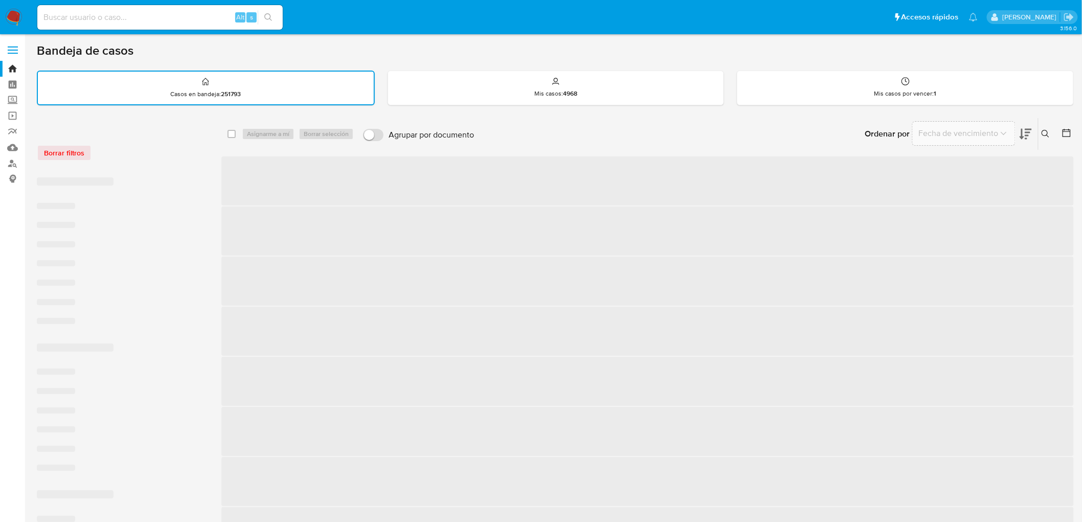
click at [141, 157] on div "Borrar filtros" at bounding box center [119, 153] width 164 height 16
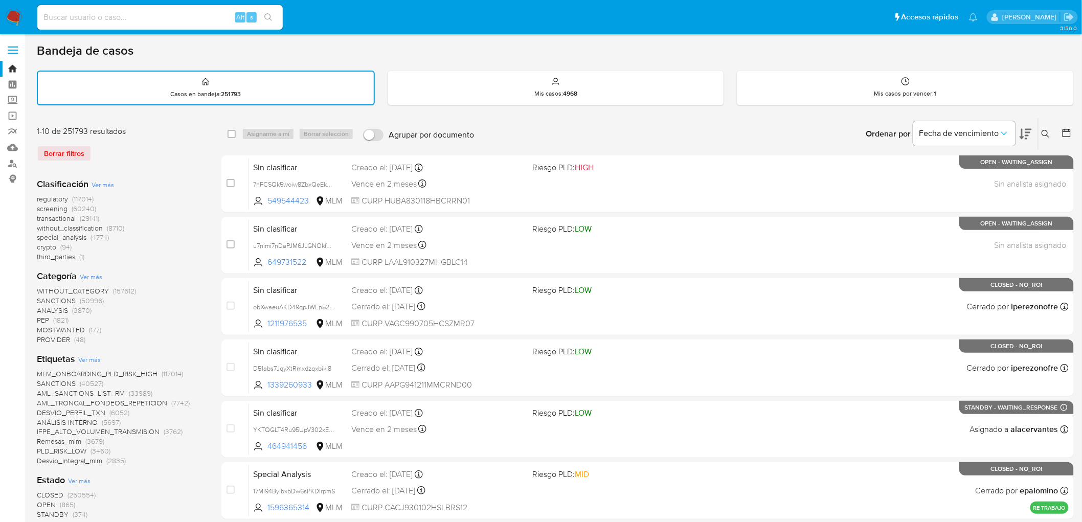
click at [9, 20] on img at bounding box center [13, 17] width 17 height 17
click at [158, 180] on div "Clasificación Ver más regulatory (117014) screening (60240) transactional (2914…" at bounding box center [121, 220] width 168 height 84
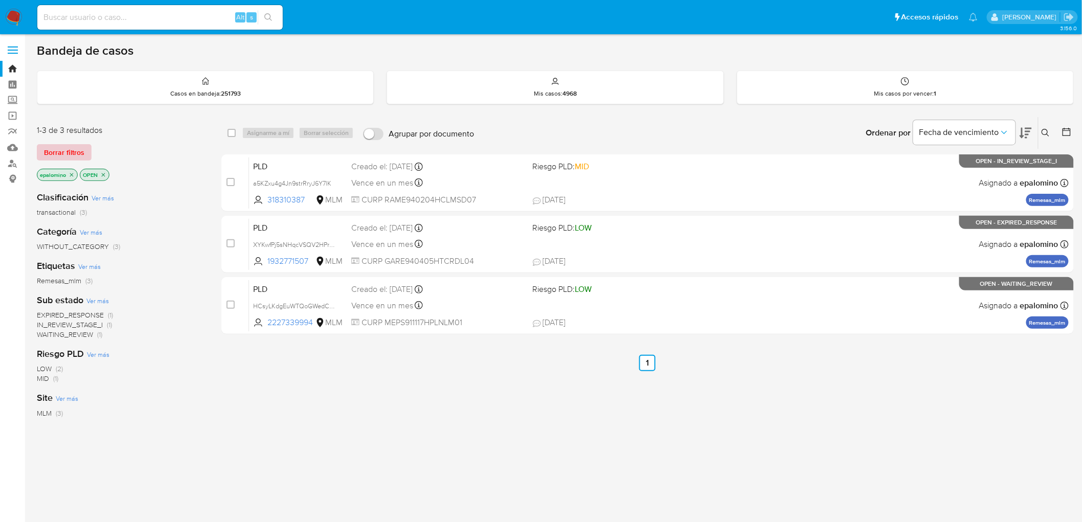
click at [55, 149] on span "Borrar filtros" at bounding box center [64, 152] width 40 height 14
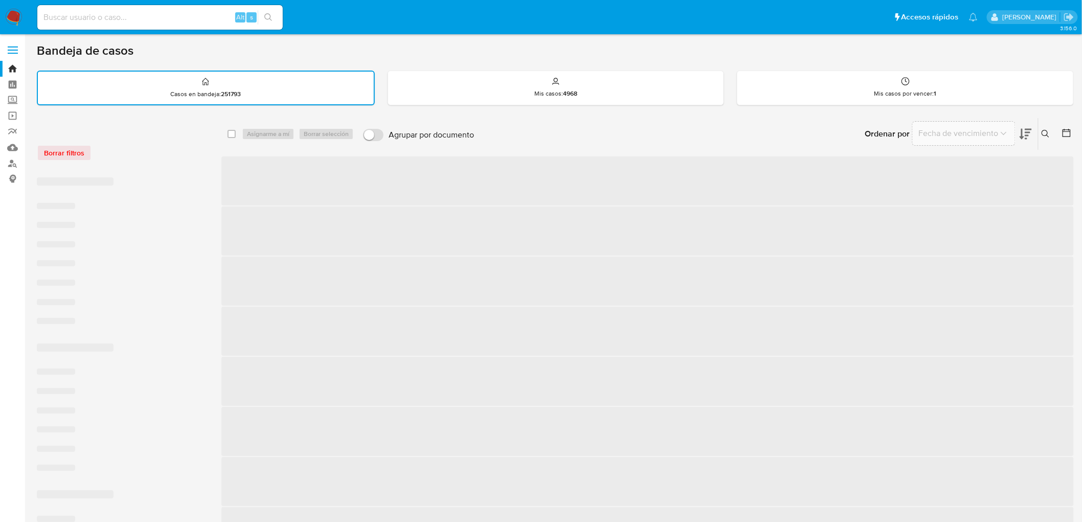
drag, startPoint x: 200, startPoint y: 162, endPoint x: 192, endPoint y: 162, distance: 8.7
click at [200, 162] on div "Borrar filtros ‌ ‌ ‌ ‌ ‌ ‌ ‌ ‌ ‌ ‌ ‌ ‌ ‌ ‌ ‌ ‌ ‌ ‌ ‌ ‌ ‌ ‌ ‌ ‌ ‌ ‌ ‌ ‌ ‌ ‌" at bounding box center [121, 466] width 168 height 681
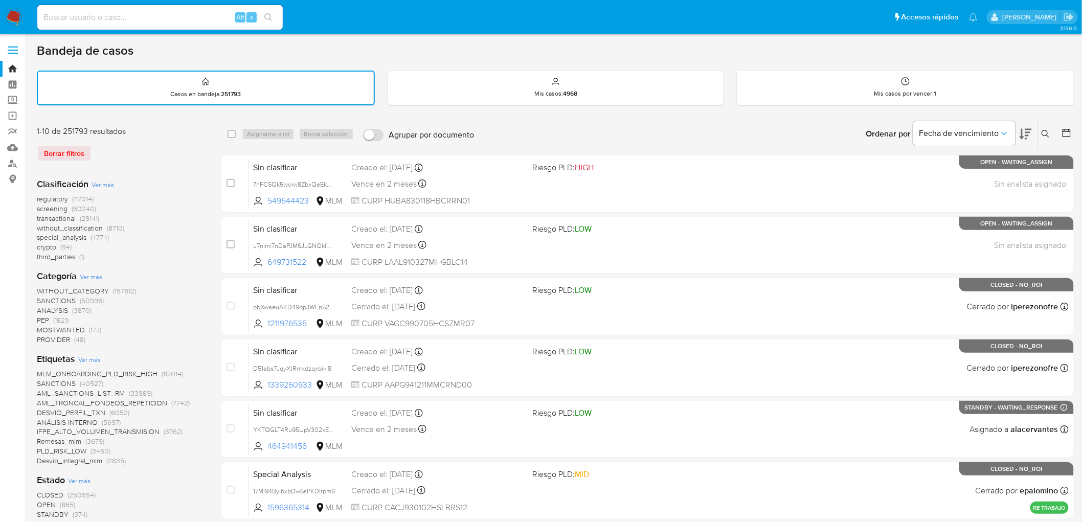
click at [12, 19] on img at bounding box center [13, 17] width 17 height 17
click at [146, 151] on div "Borrar filtros" at bounding box center [119, 153] width 164 height 16
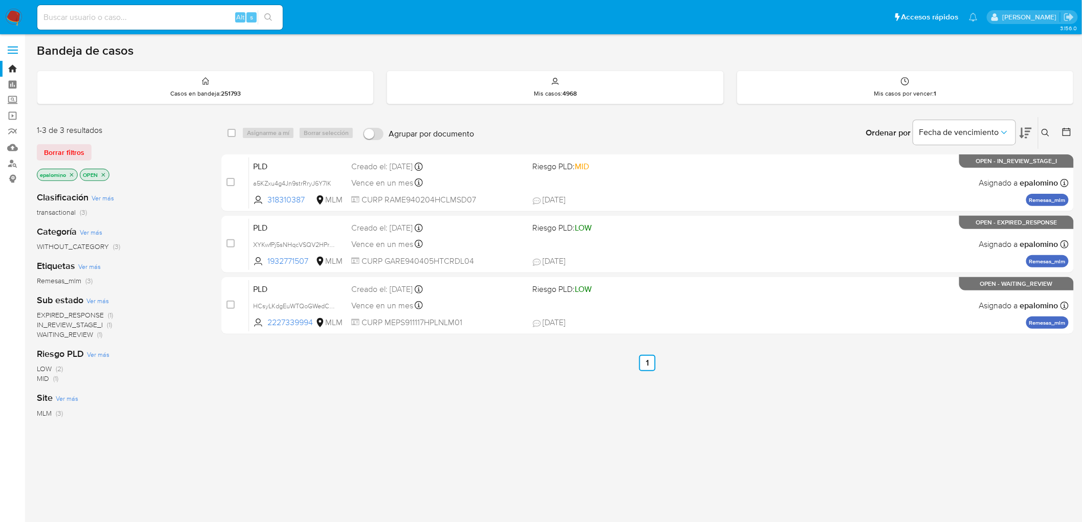
click at [78, 150] on span "Borrar filtros" at bounding box center [64, 152] width 40 height 14
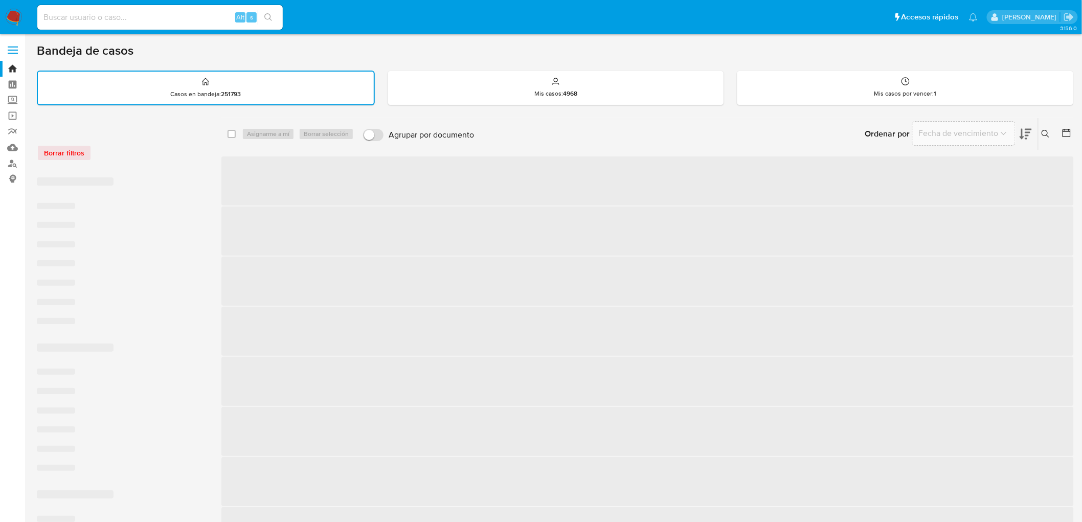
click at [141, 140] on div "Borrar filtros" at bounding box center [119, 147] width 164 height 43
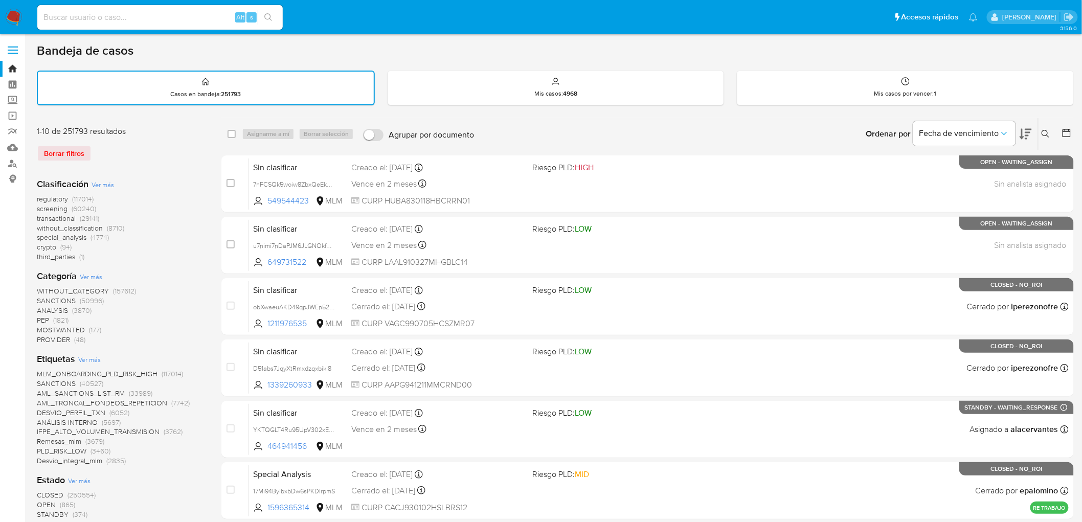
click at [13, 16] on img at bounding box center [13, 17] width 17 height 17
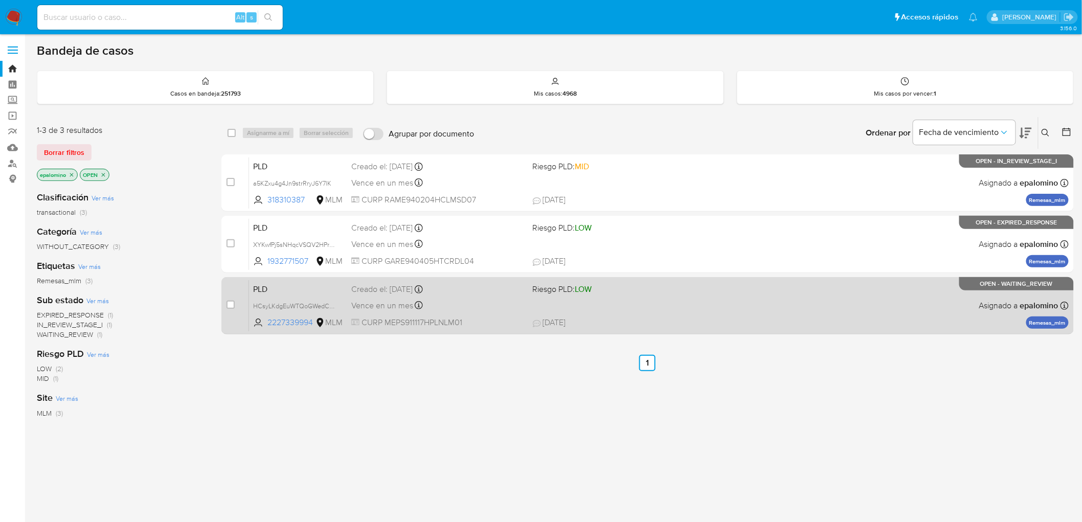
click at [272, 285] on span "PLD" at bounding box center [298, 288] width 90 height 13
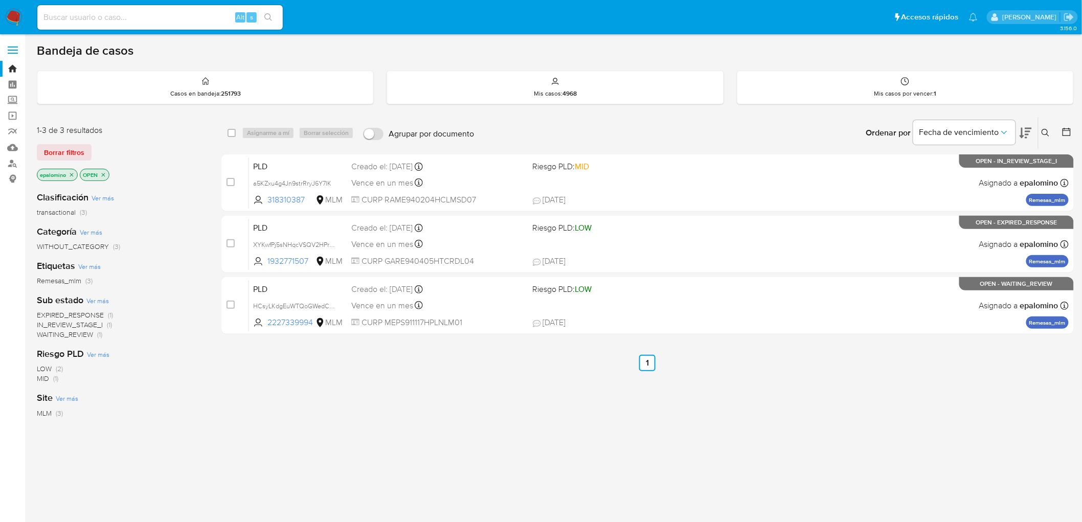
drag, startPoint x: 71, startPoint y: 154, endPoint x: 438, endPoint y: 140, distance: 367.3
click at [71, 154] on span "Borrar filtros" at bounding box center [64, 152] width 40 height 14
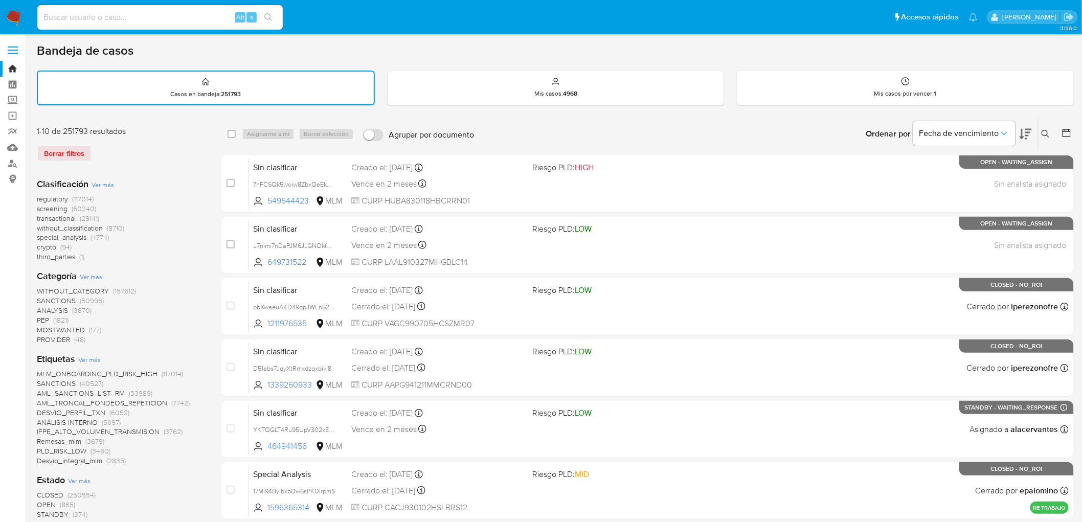
click at [1043, 130] on icon at bounding box center [1045, 134] width 8 height 8
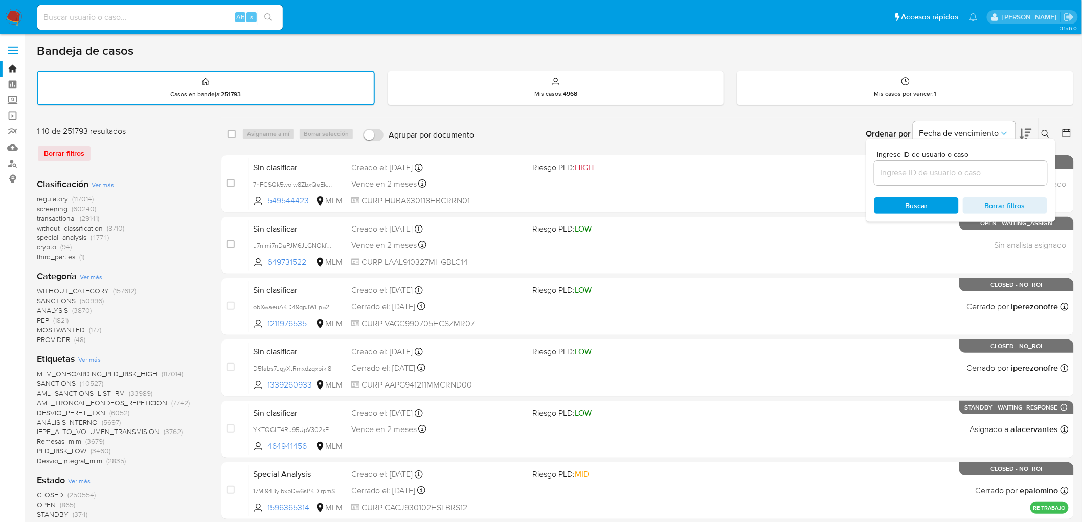
click at [928, 176] on input at bounding box center [960, 172] width 173 height 13
type input "2227339994"
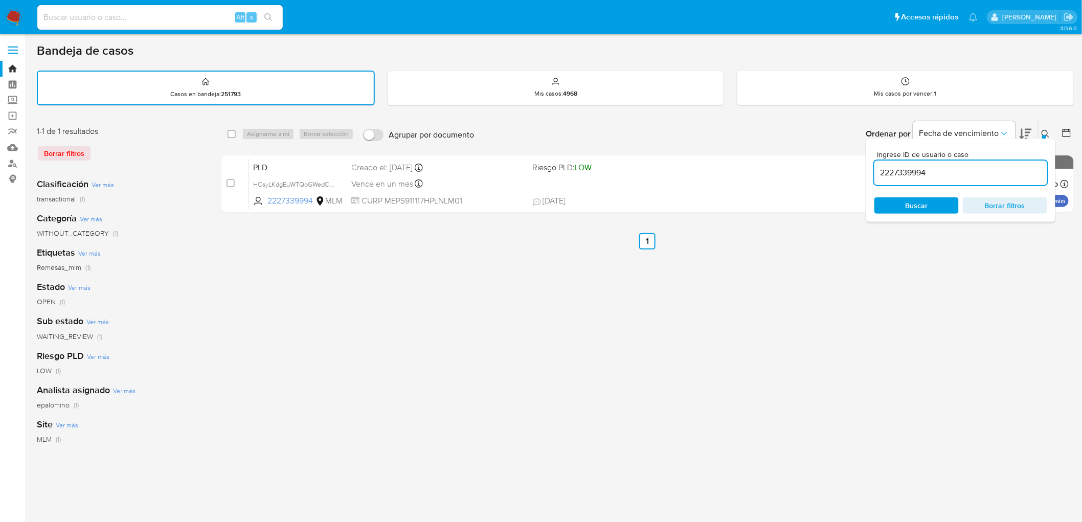
click at [1050, 132] on icon at bounding box center [1045, 134] width 8 height 8
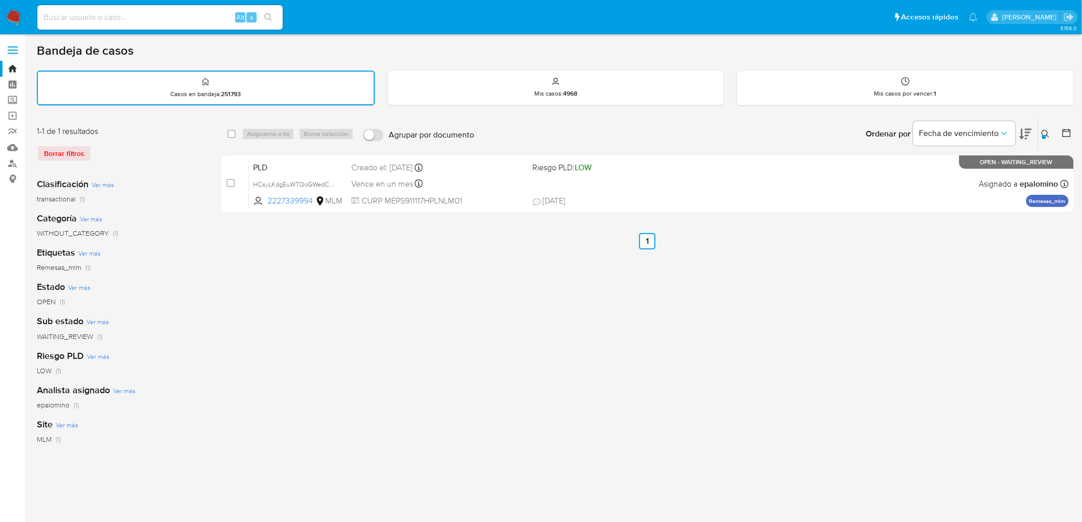
click at [238, 129] on div "select-all-cases-checkbox" at bounding box center [234, 134] width 12 height 12
click at [233, 130] on input "checkbox" at bounding box center [232, 134] width 8 height 8
checkbox input "true"
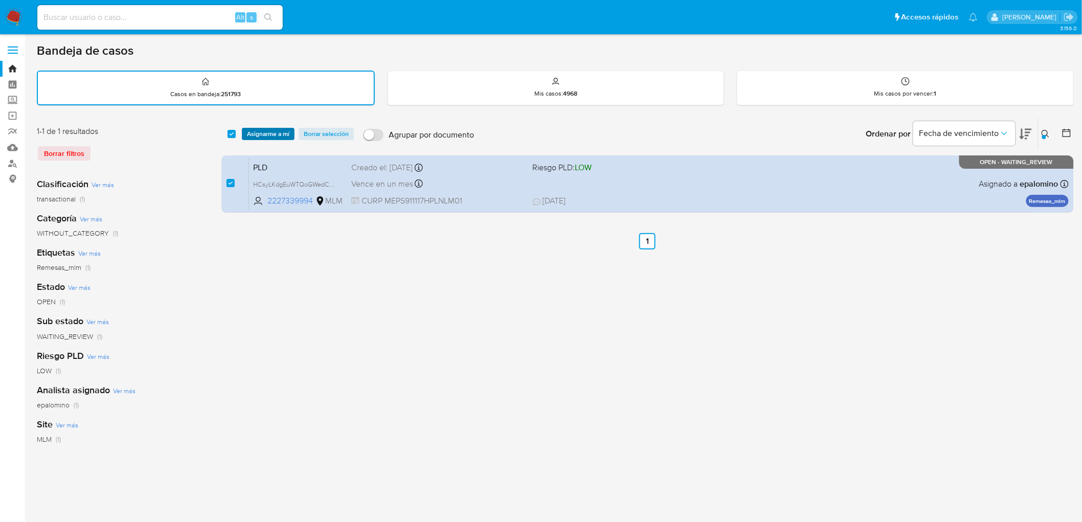
click at [256, 131] on span "Asignarme a mí" at bounding box center [268, 134] width 42 height 10
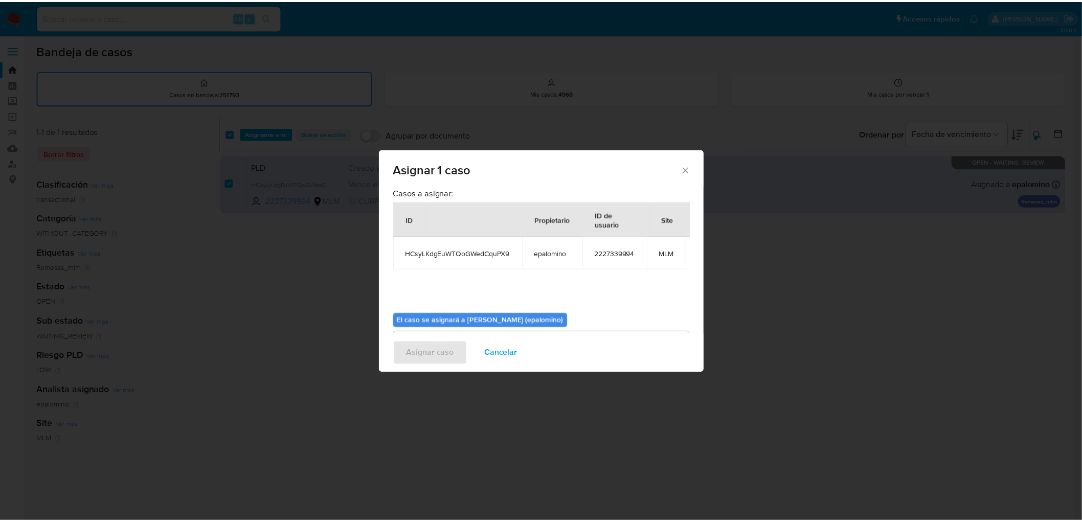
scroll to position [61, 0]
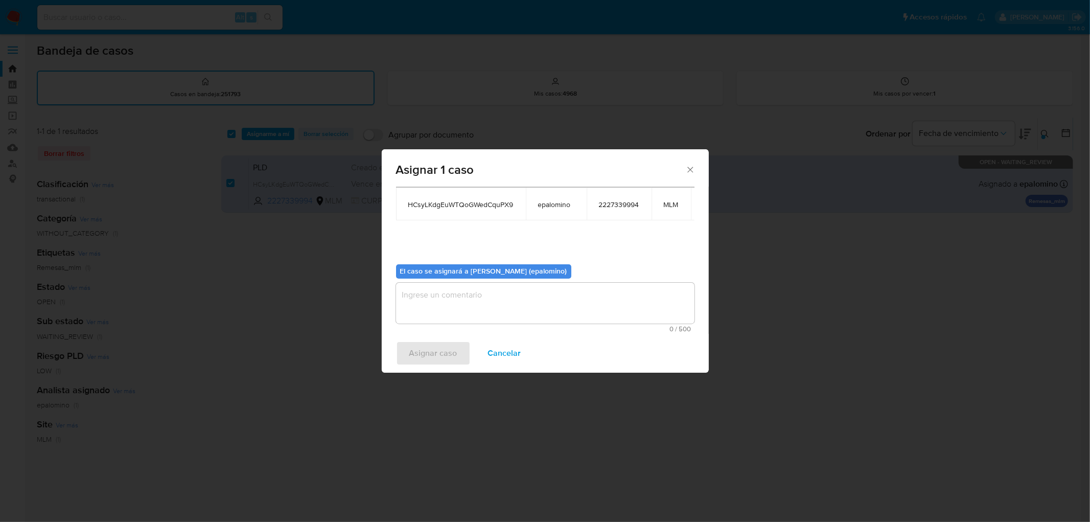
click at [428, 309] on textarea "assign-modal" at bounding box center [545, 303] width 299 height 41
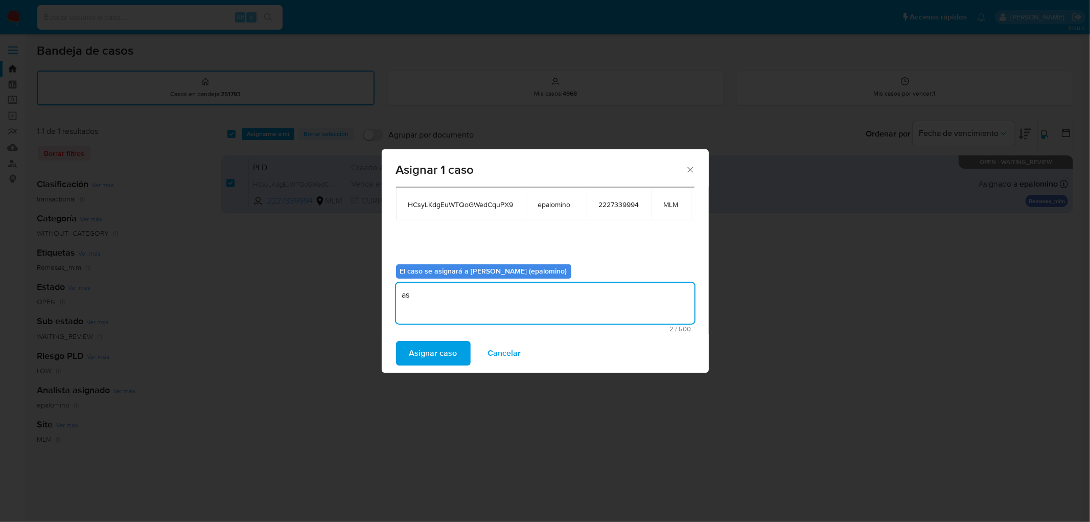
type textarea "as"
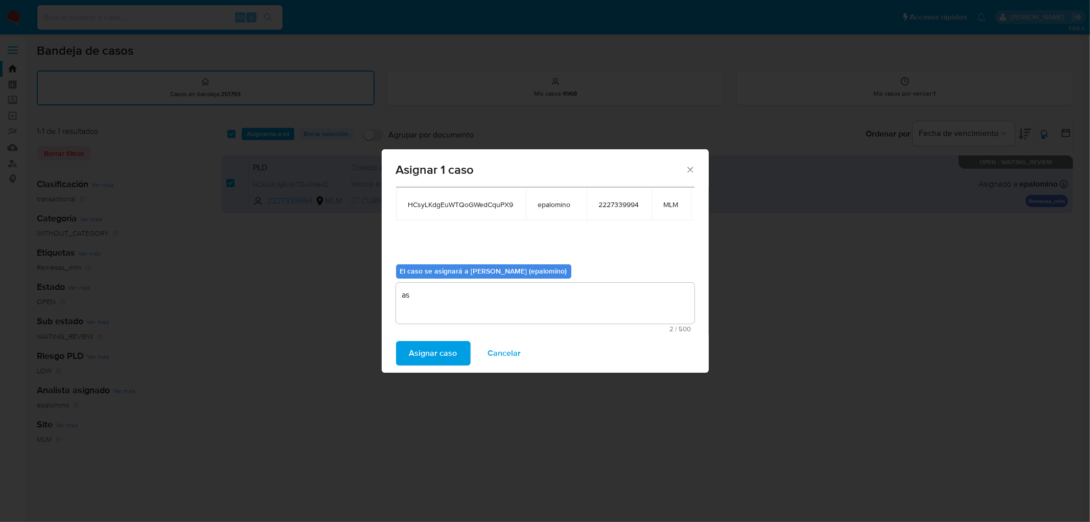
click at [431, 339] on div "Asignar caso Cancelar" at bounding box center [545, 353] width 327 height 39
click at [428, 347] on span "Asignar caso" at bounding box center [434, 353] width 48 height 22
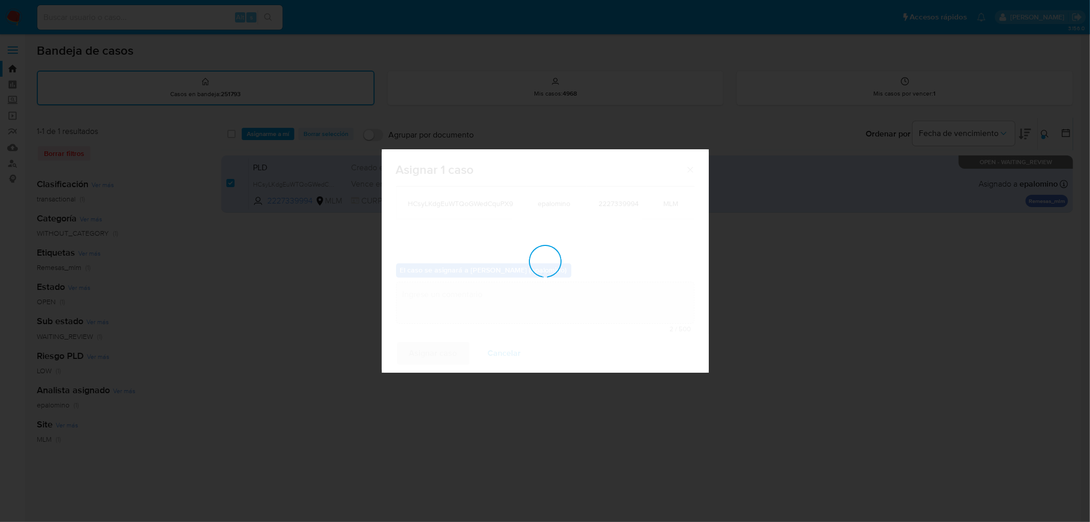
checkbox input "false"
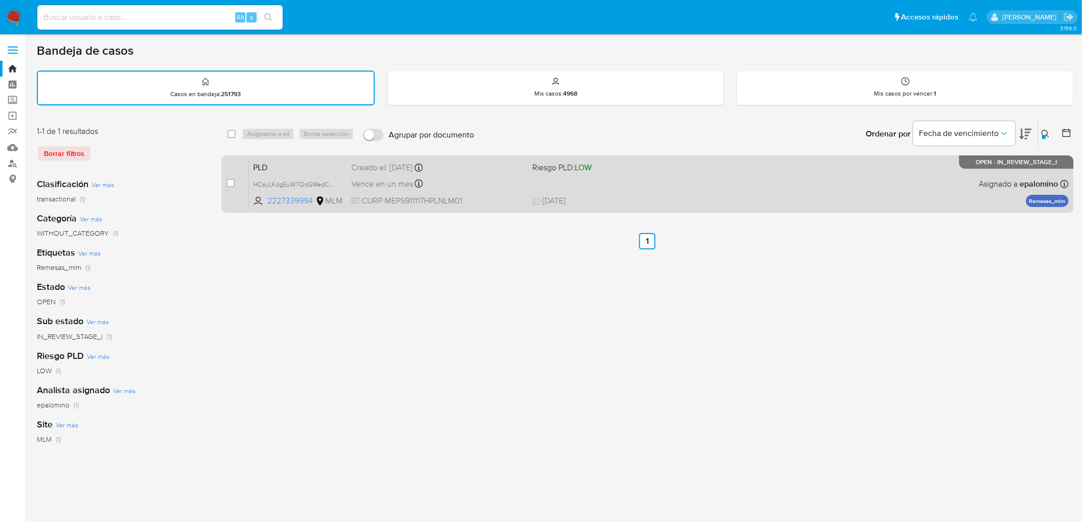
click at [267, 162] on span "PLD" at bounding box center [298, 166] width 90 height 13
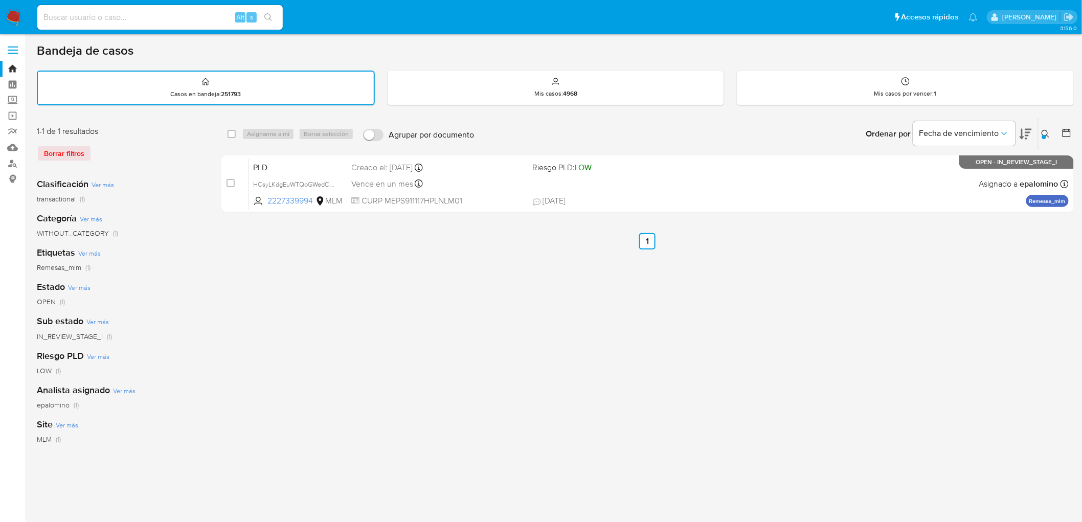
click at [14, 16] on img at bounding box center [13, 17] width 17 height 17
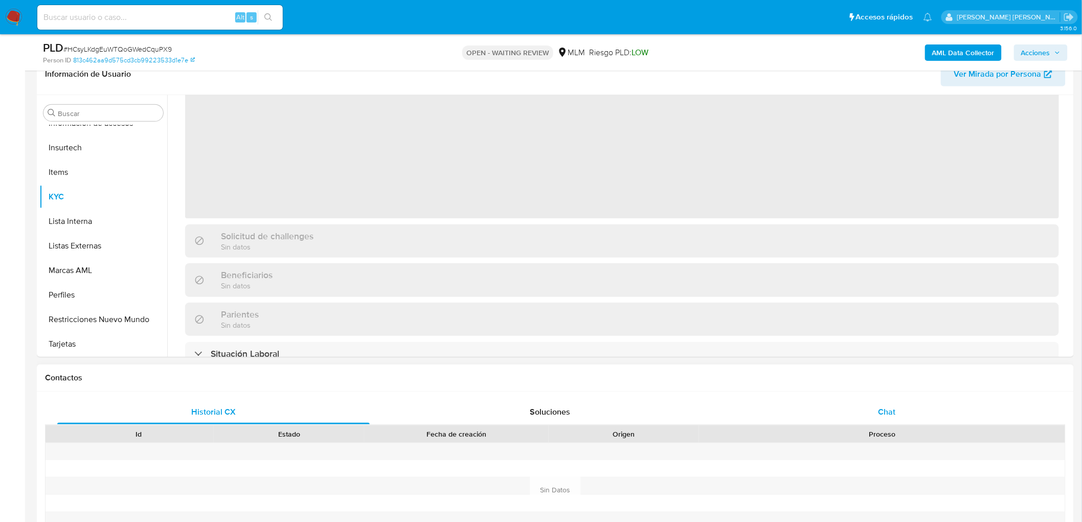
scroll to position [57, 0]
click at [868, 411] on div "Chat" at bounding box center [887, 412] width 312 height 25
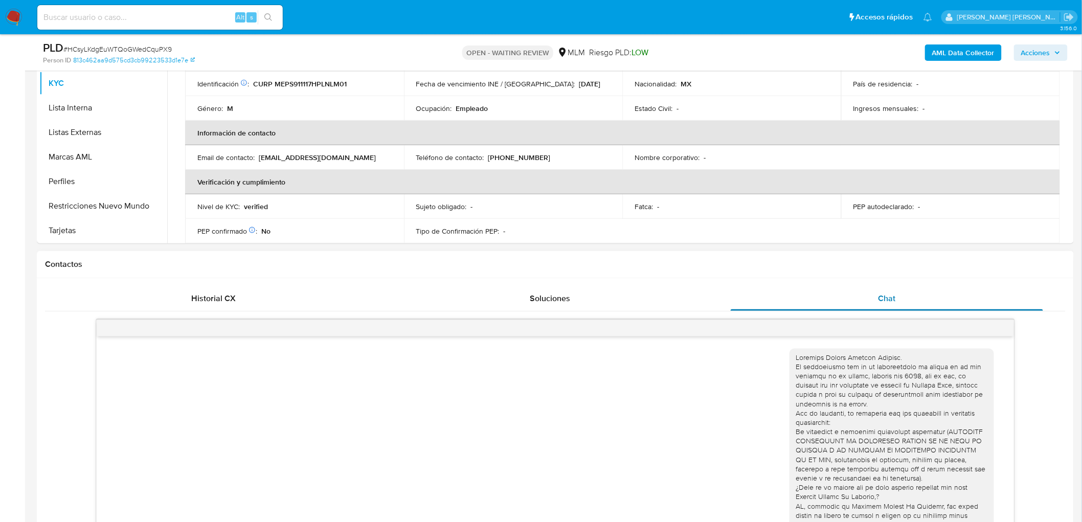
scroll to position [4, 0]
select select "10"
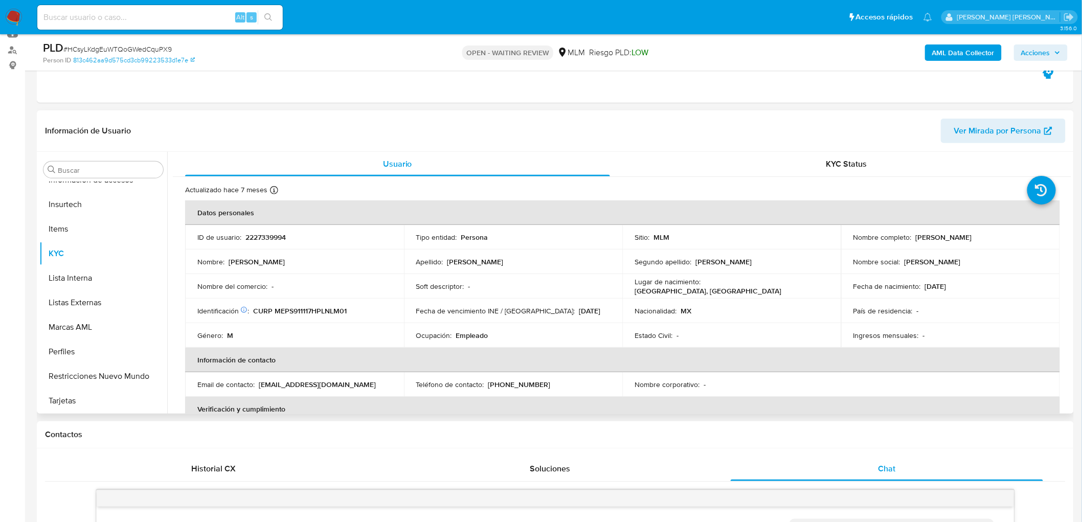
scroll to position [0, 0]
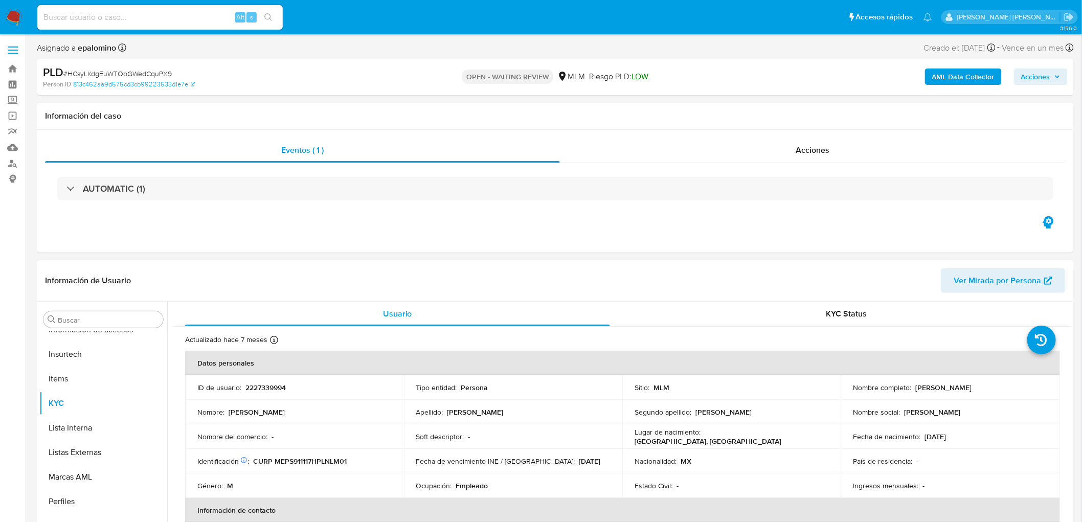
click at [262, 385] on p "2227339994" at bounding box center [265, 387] width 40 height 9
copy p "2227339994"
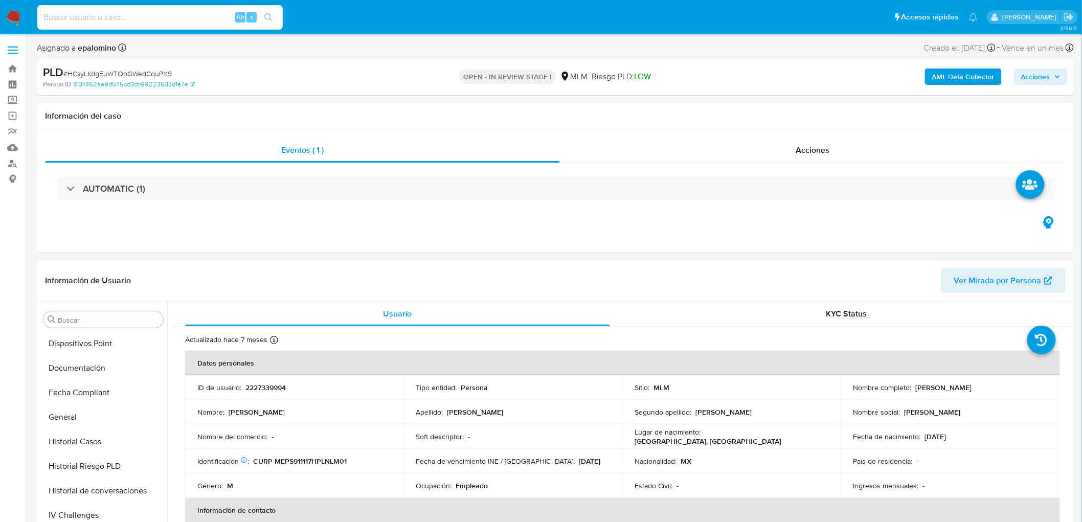
scroll to position [431, 0]
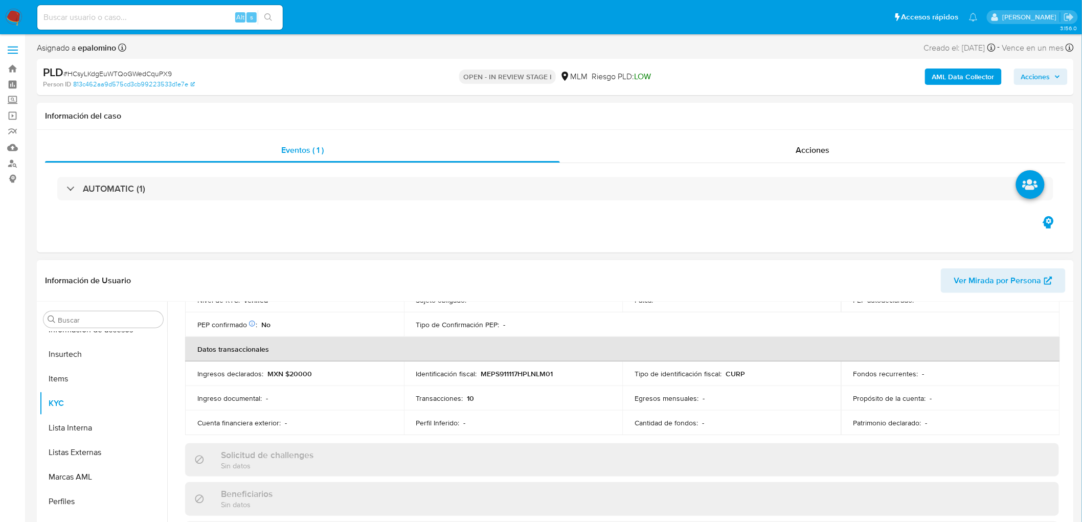
select select "10"
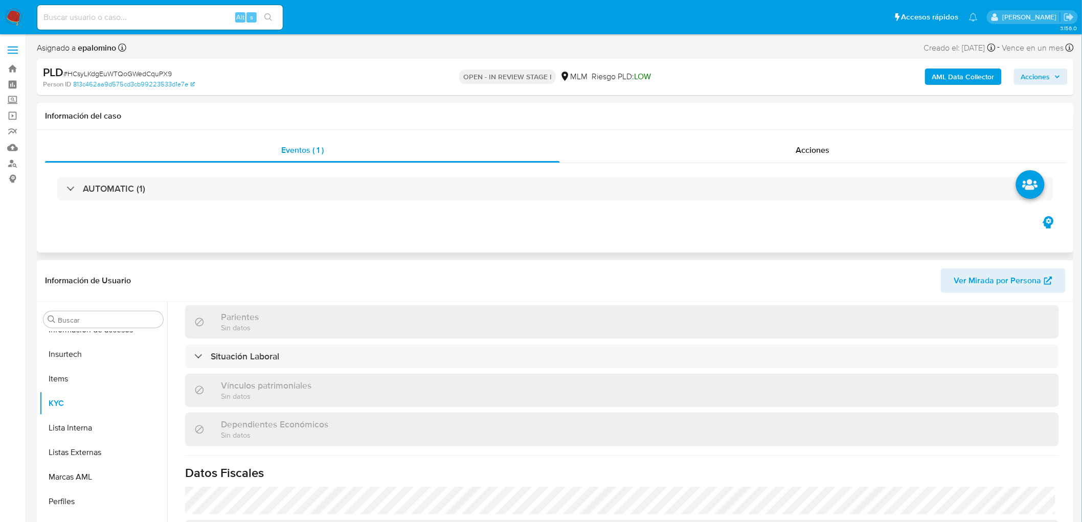
scroll to position [511, 0]
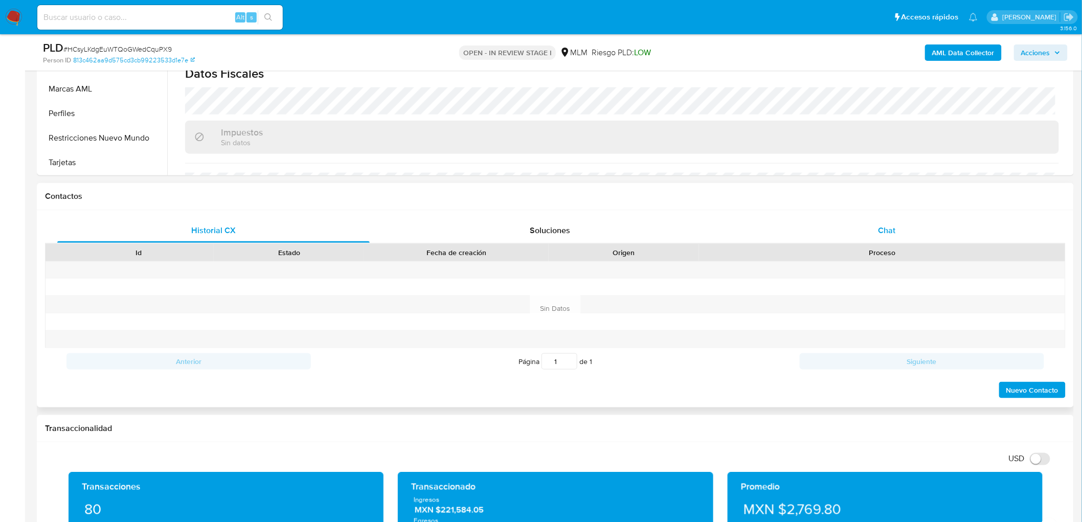
click at [887, 237] on div "Chat" at bounding box center [887, 230] width 312 height 25
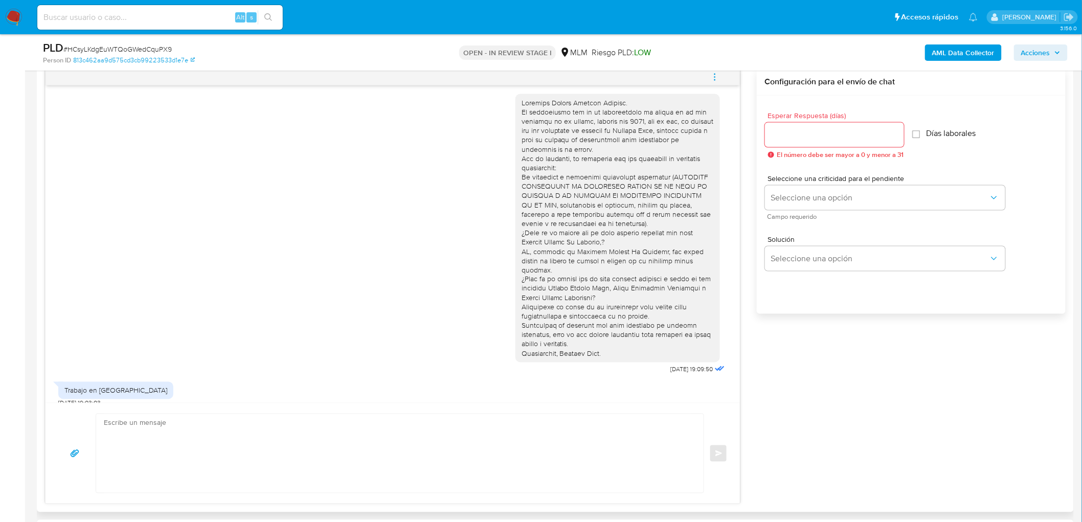
scroll to position [522, 0]
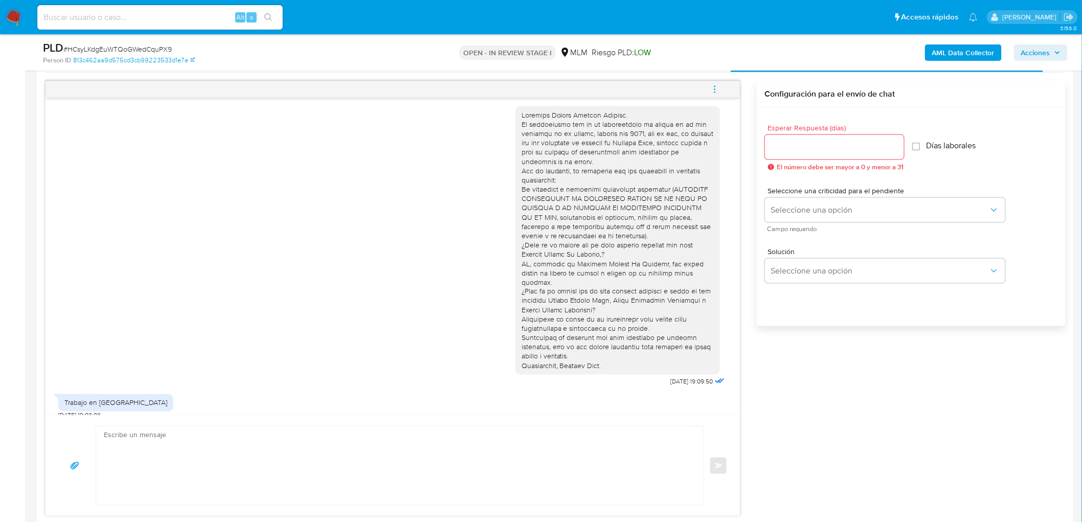
click at [800, 151] on input "Esperar Respuesta (días)" at bounding box center [834, 147] width 139 height 13
type input "5"
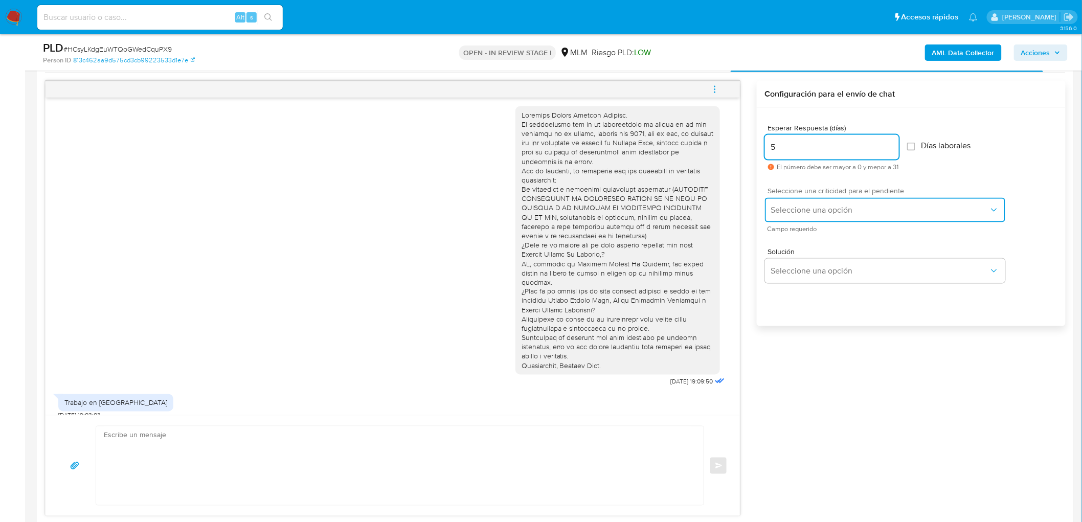
click at [796, 198] on button "Seleccione una opción" at bounding box center [885, 210] width 240 height 25
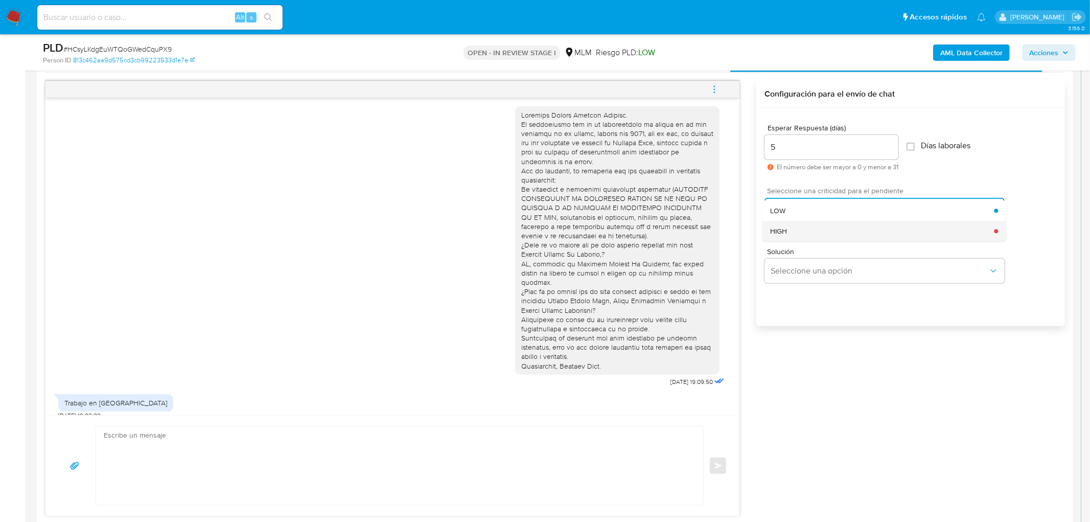
click at [789, 228] on div "HIGH" at bounding box center [882, 231] width 224 height 20
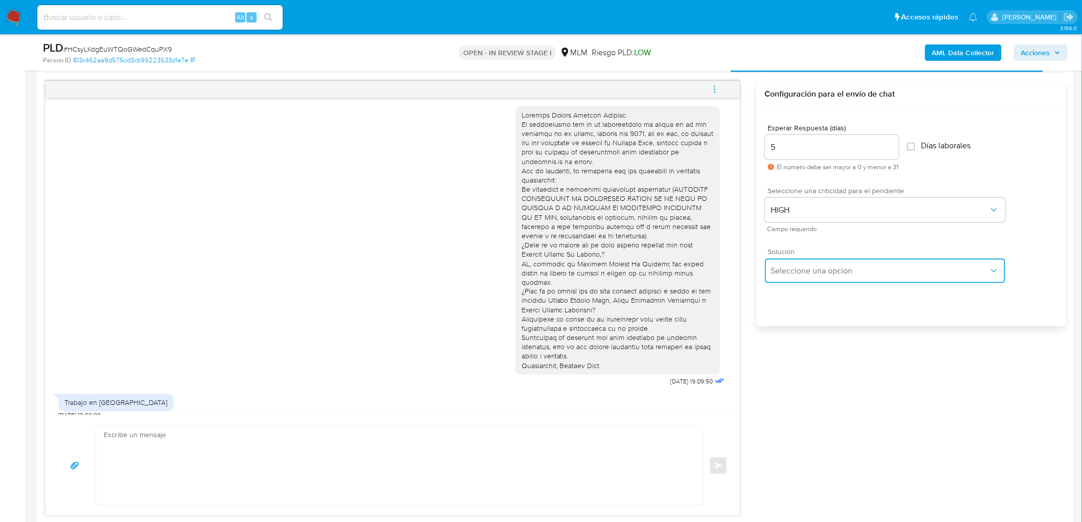
click at [806, 270] on span "Seleccione una opción" at bounding box center [880, 271] width 218 height 10
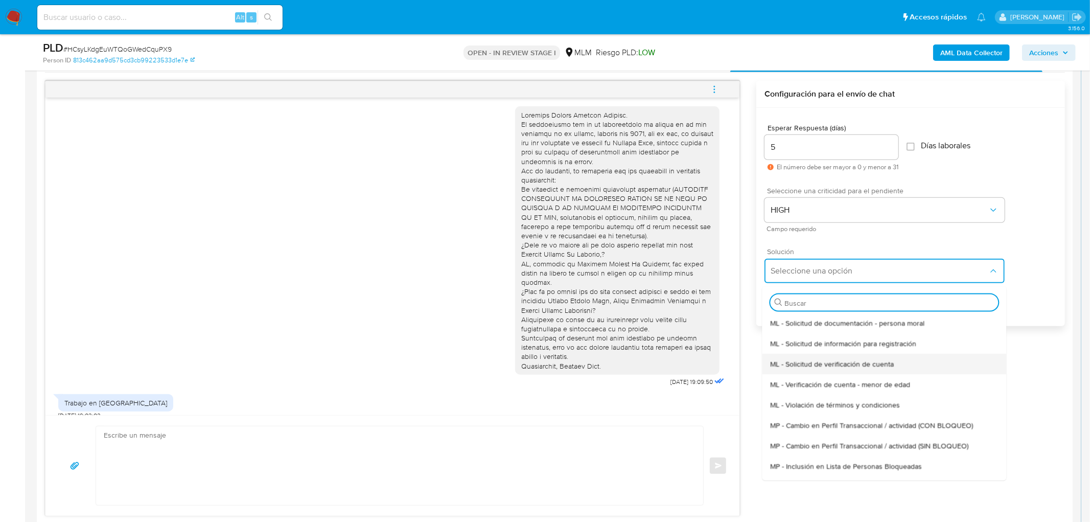
click at [821, 356] on div "ML - Solicitud de verificación de cuenta" at bounding box center [884, 363] width 228 height 20
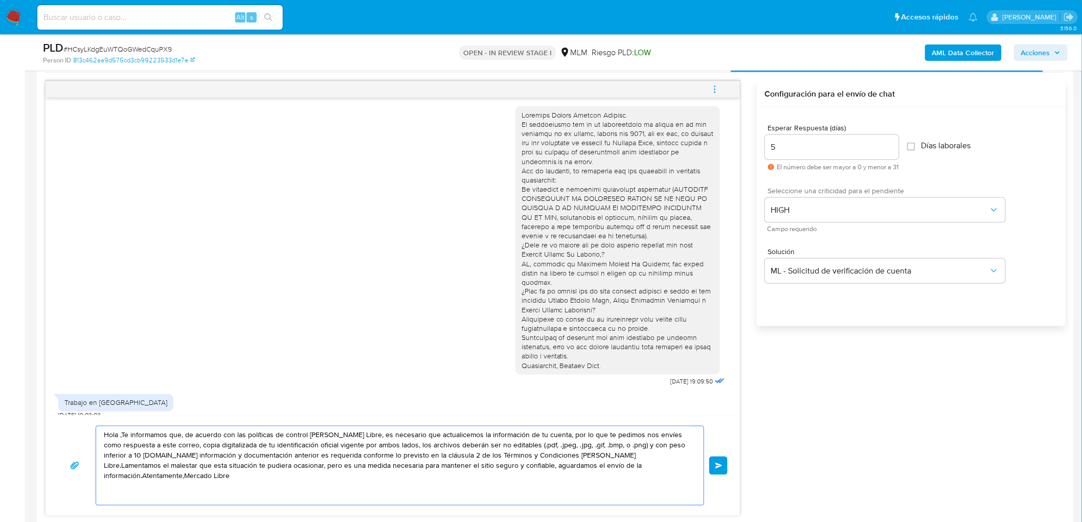
drag, startPoint x: 663, startPoint y: 481, endPoint x: 0, endPoint y: 410, distance: 666.4
paste textarea "Estimado Samuel Meneses Palafox."
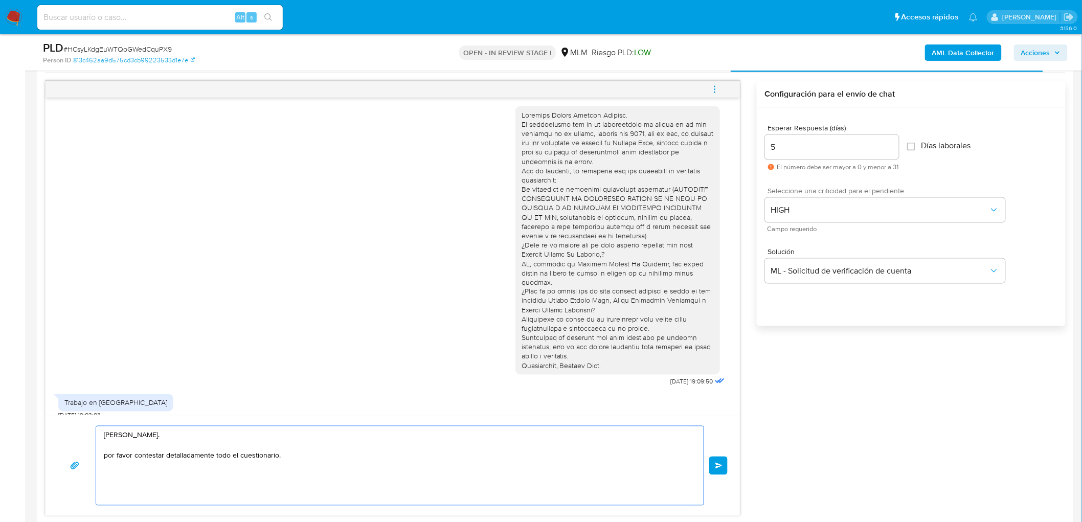
paste textarea "¿Cuál es el motivo por el cual recibes recursos del país Estados Unidos De Amér…"
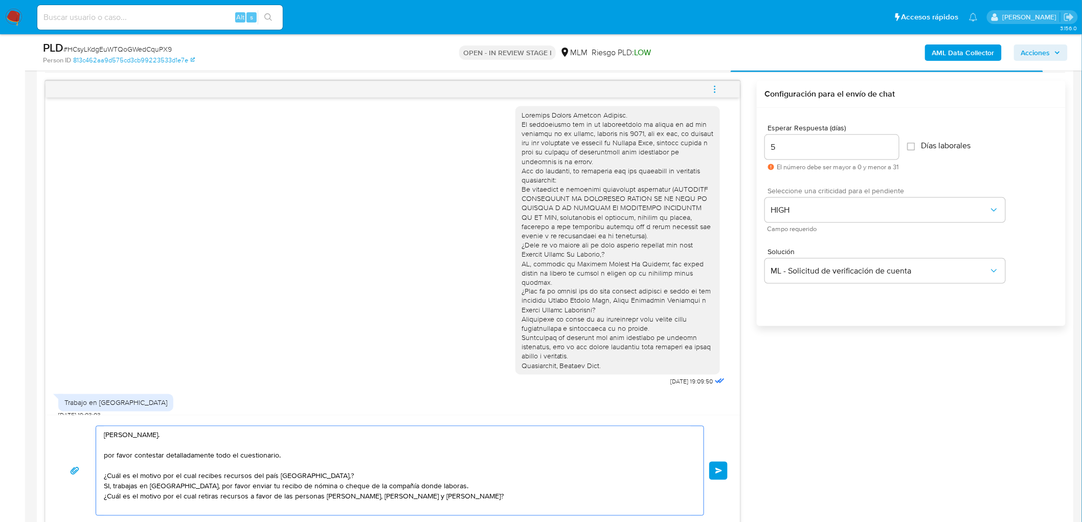
click at [574, 499] on textarea "Estimado Samuel Meneses Palafox. por favor contestar detalladamente todo el cue…" at bounding box center [397, 470] width 587 height 89
paste textarea "Atentamente, Mercado Pago."
type textarea "Estimado Samuel Meneses Palafox. por favor contestar detalladamente todo el cue…"
click at [720, 479] on span "Enviar" at bounding box center [718, 477] width 7 height 6
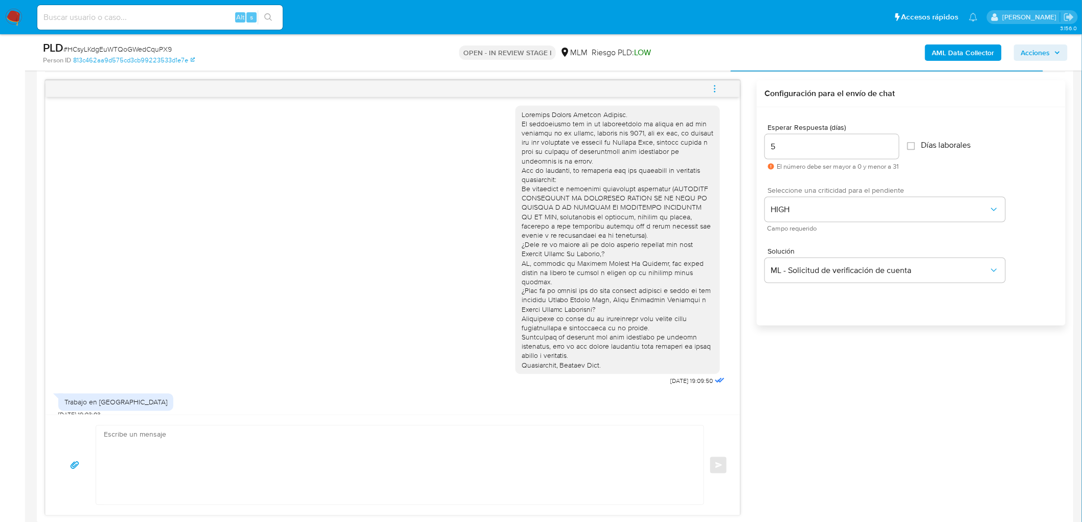
scroll to position [154, 0]
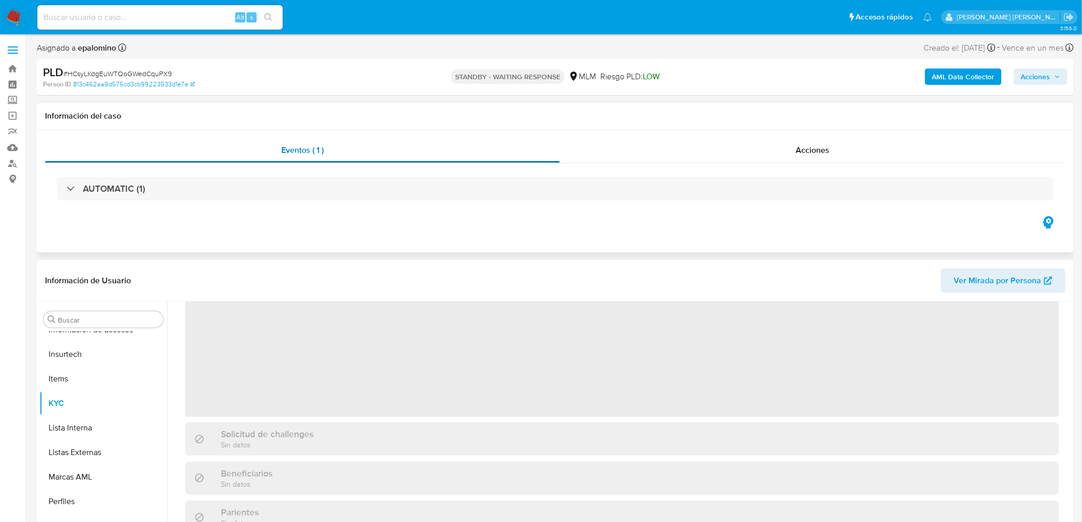
scroll to position [113, 0]
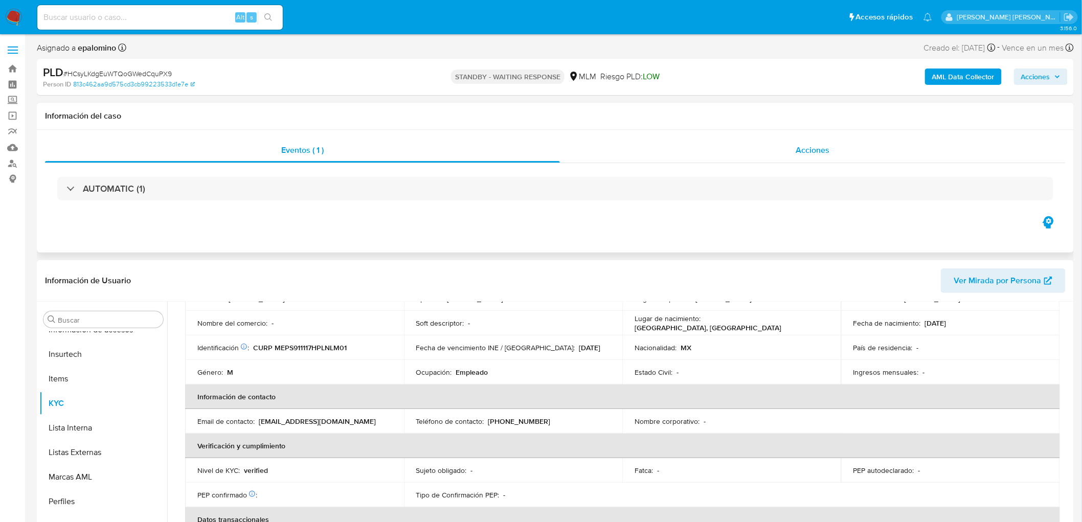
click at [778, 138] on div "Acciones" at bounding box center [813, 150] width 506 height 25
select select "10"
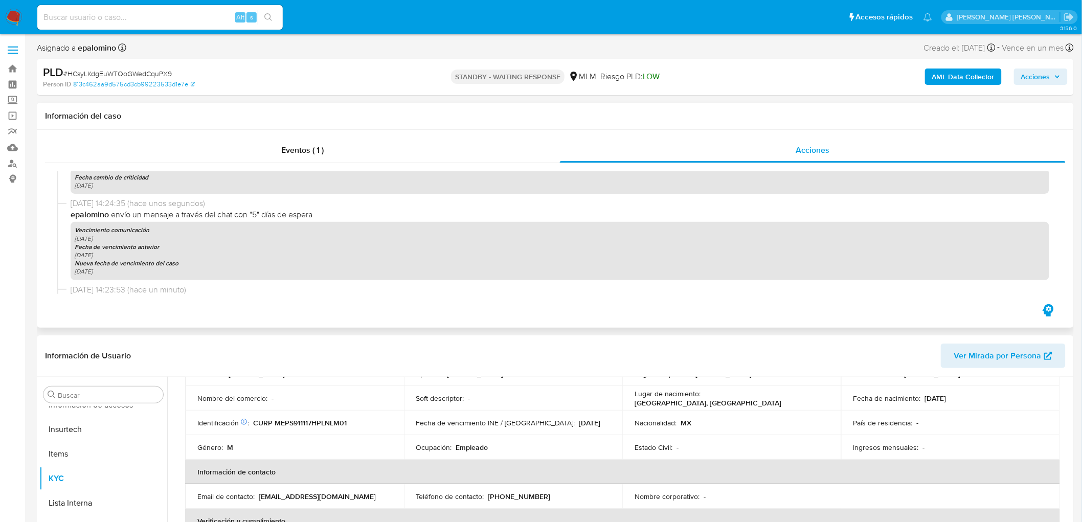
scroll to position [170, 0]
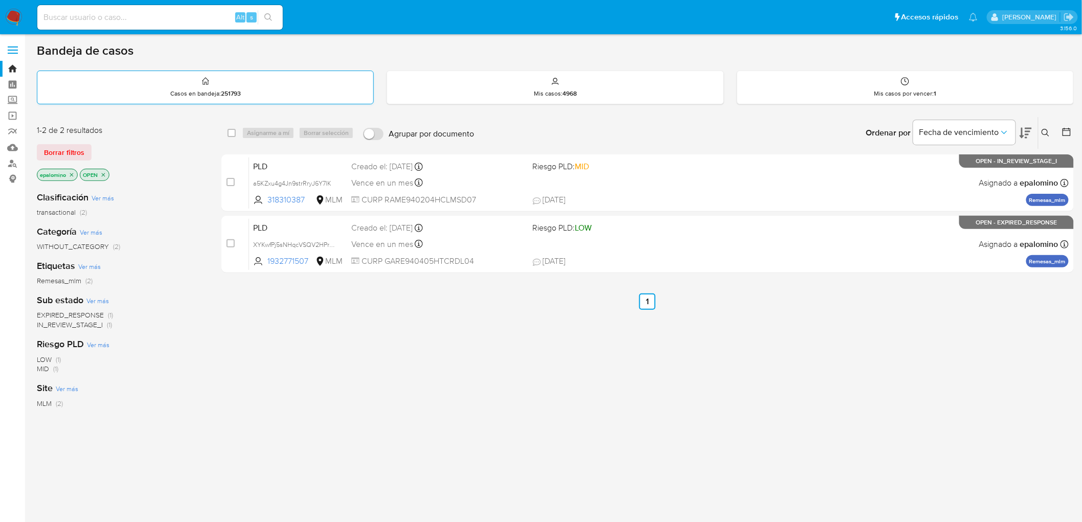
click at [49, 154] on span "Borrar filtros" at bounding box center [64, 152] width 40 height 14
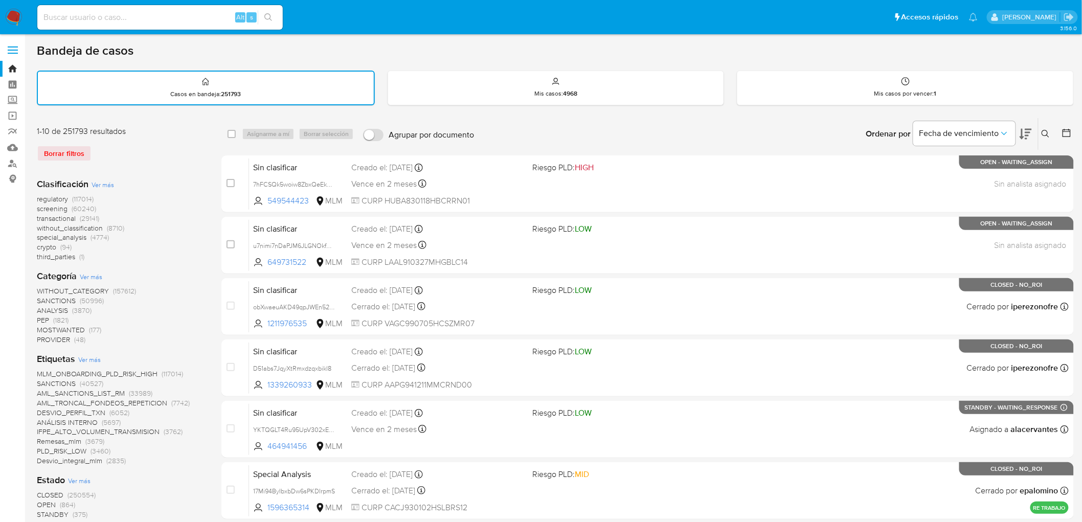
click at [1044, 128] on button at bounding box center [1046, 134] width 17 height 12
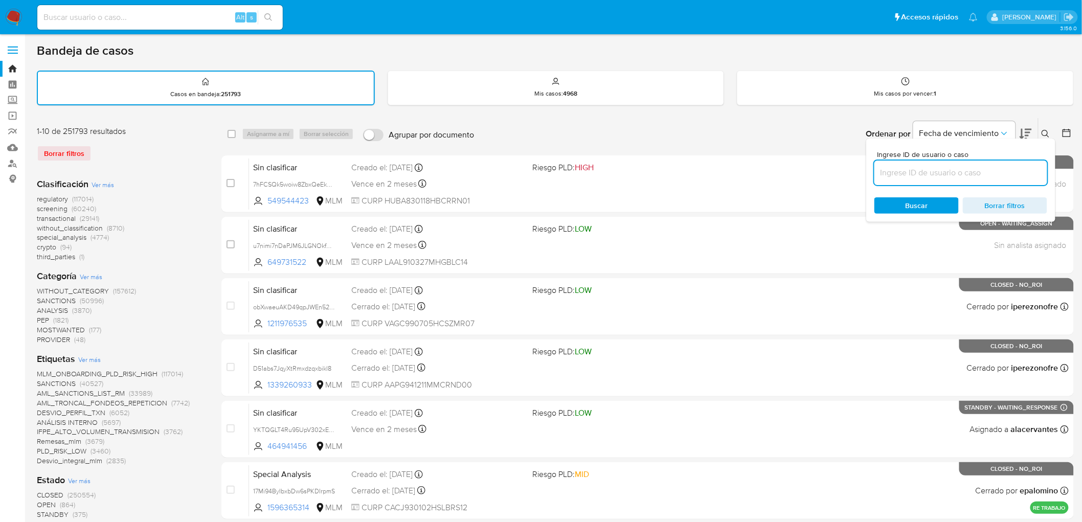
click at [931, 167] on input at bounding box center [960, 172] width 173 height 13
type input "151605175"
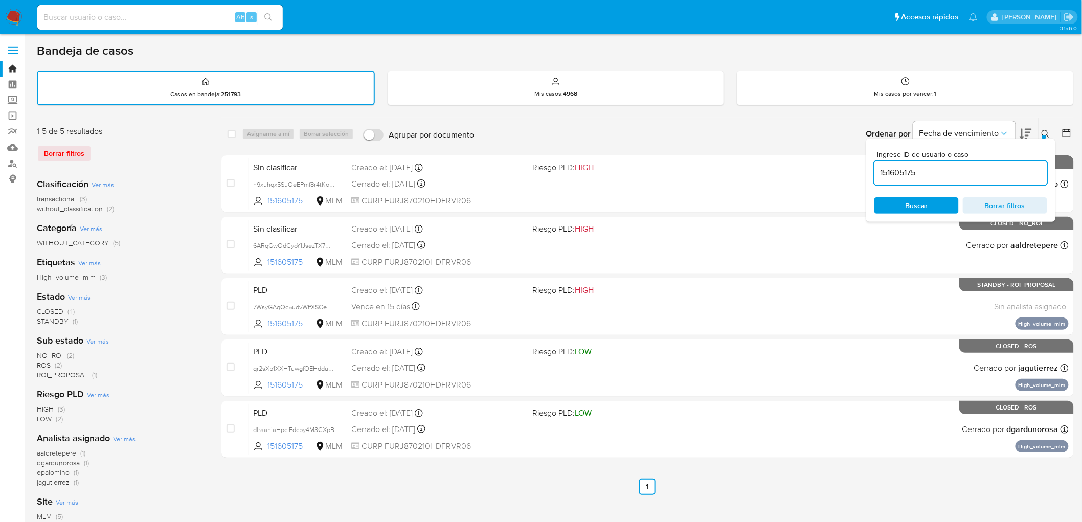
click at [1038, 133] on button at bounding box center [1046, 134] width 17 height 12
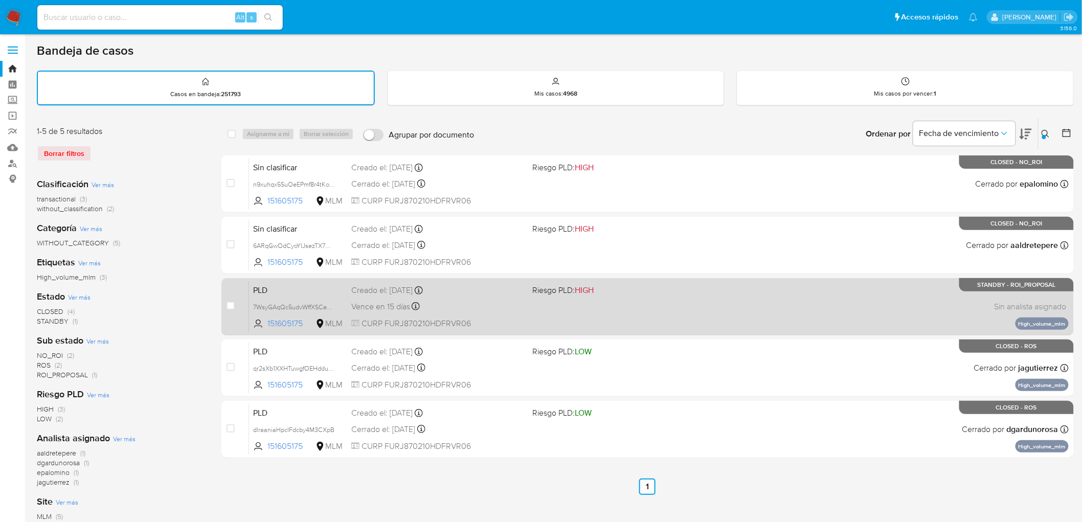
scroll to position [53, 0]
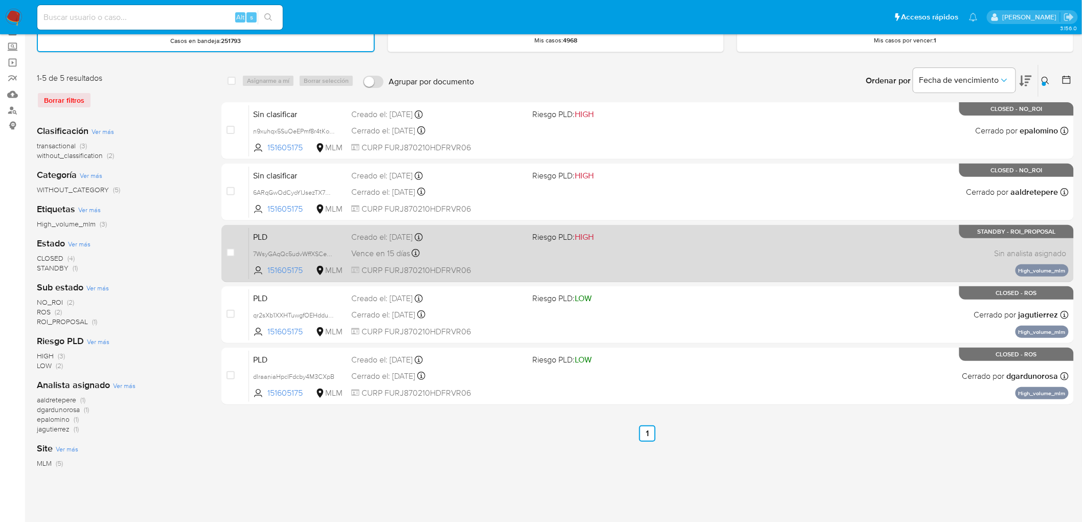
click at [259, 230] on span "PLD" at bounding box center [298, 236] width 90 height 13
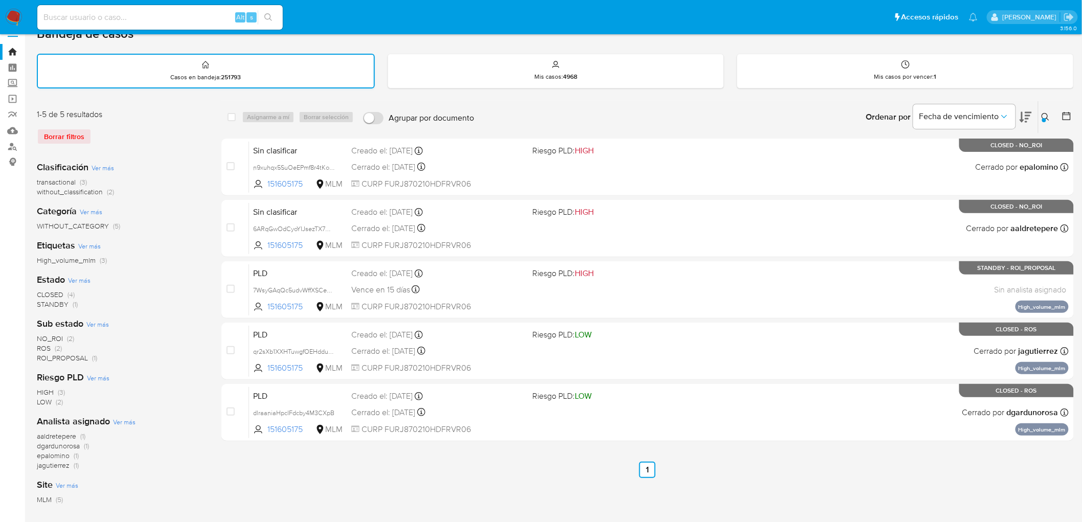
scroll to position [0, 0]
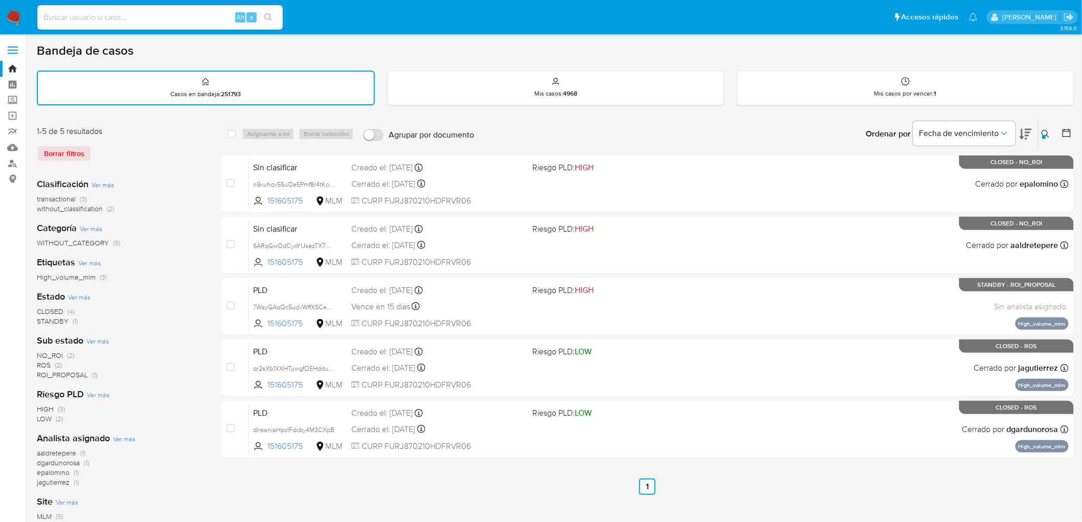
drag, startPoint x: 14, startPoint y: 17, endPoint x: 28, endPoint y: 38, distance: 24.7
click at [14, 18] on img at bounding box center [13, 17] width 17 height 17
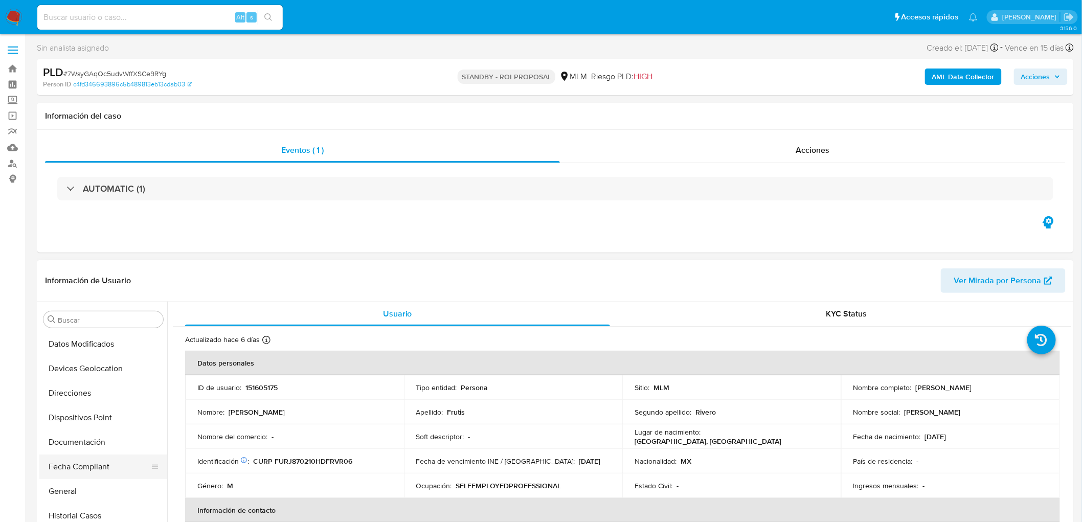
select select "10"
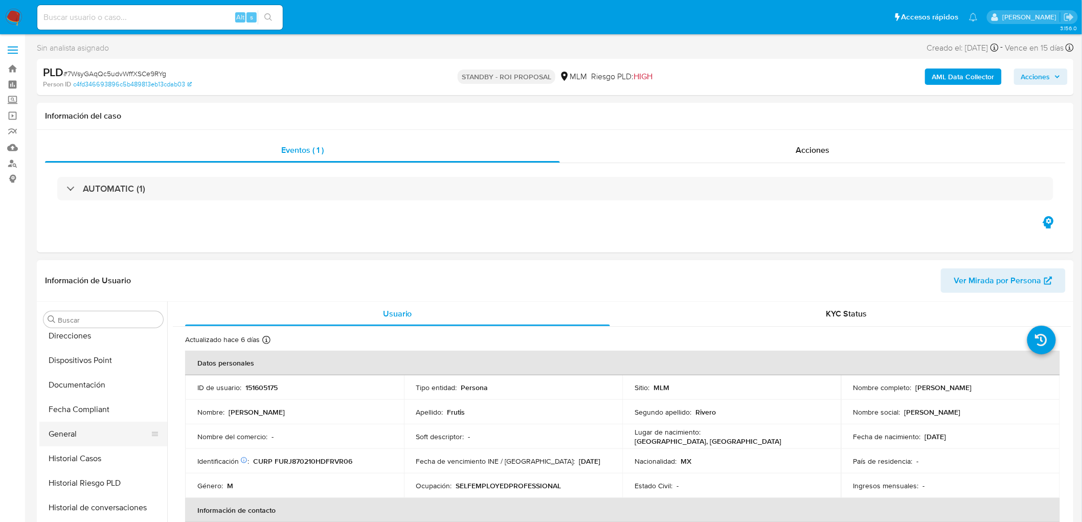
click at [77, 428] on button "General" at bounding box center [99, 434] width 120 height 25
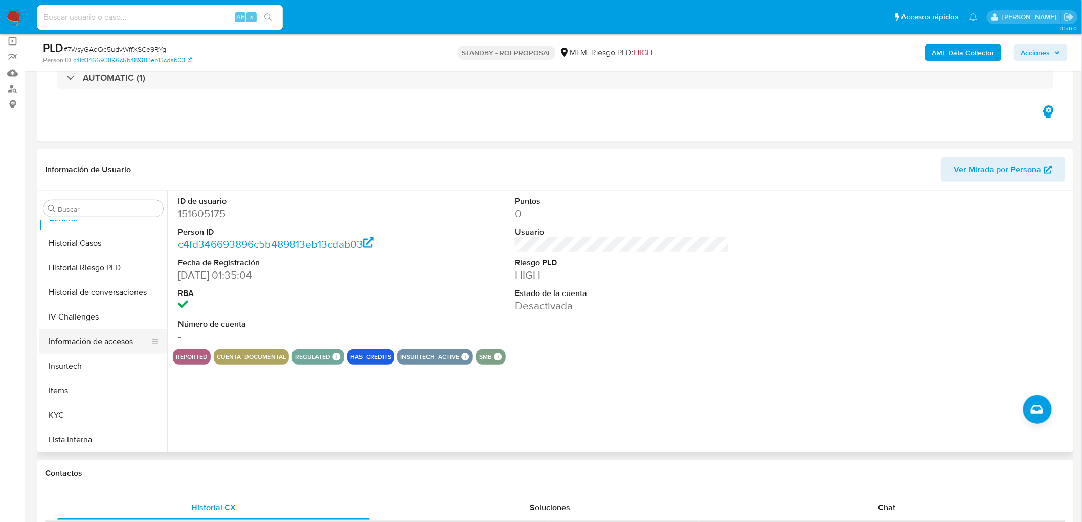
scroll to position [317, 0]
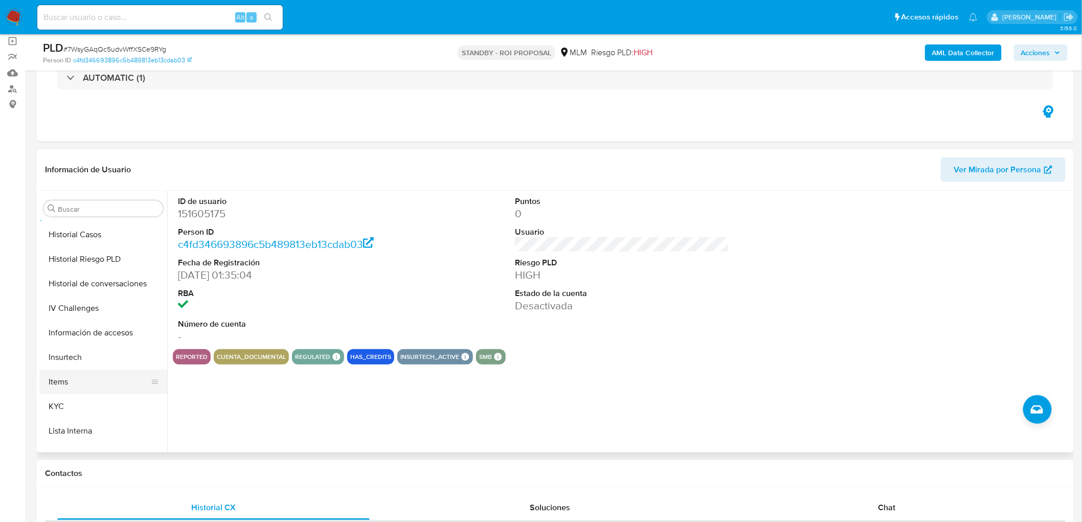
click at [74, 393] on button "Items" at bounding box center [99, 382] width 120 height 25
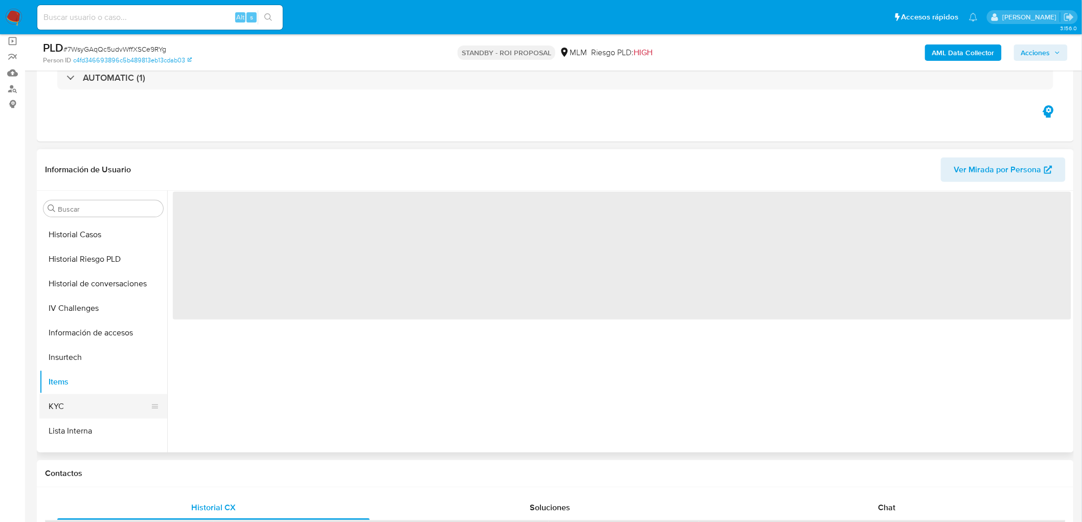
click at [72, 403] on button "KYC" at bounding box center [99, 406] width 120 height 25
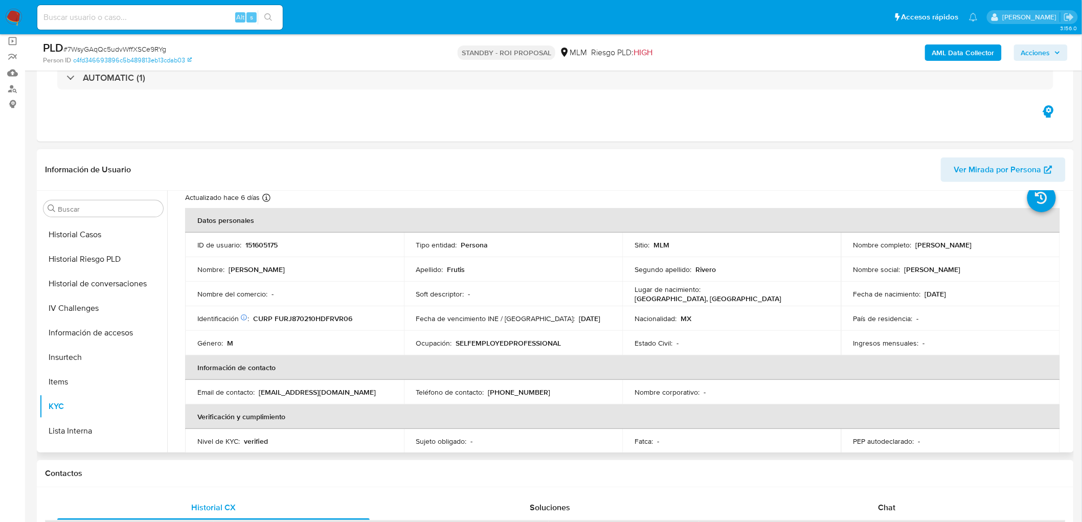
scroll to position [0, 0]
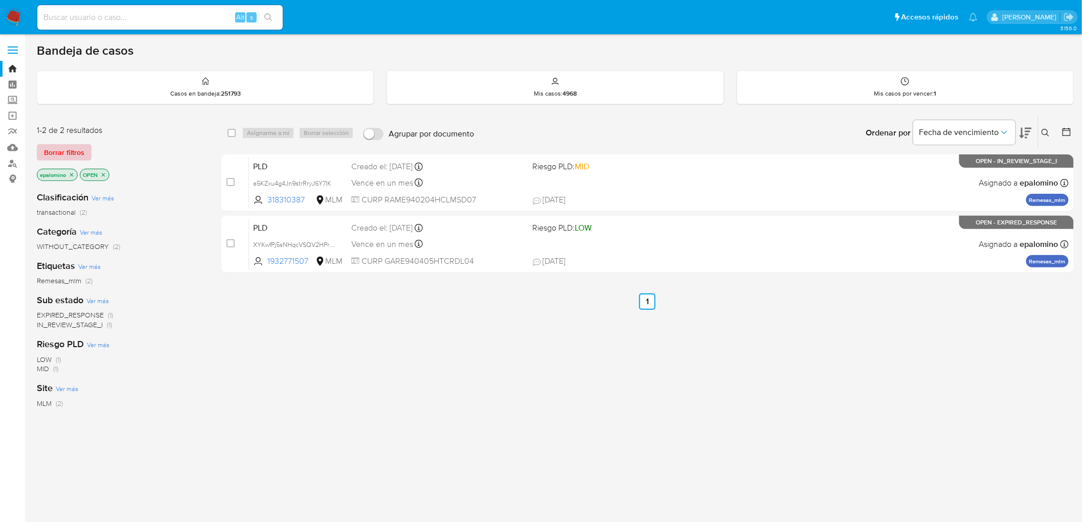
click at [71, 155] on span "Borrar filtros" at bounding box center [64, 152] width 40 height 14
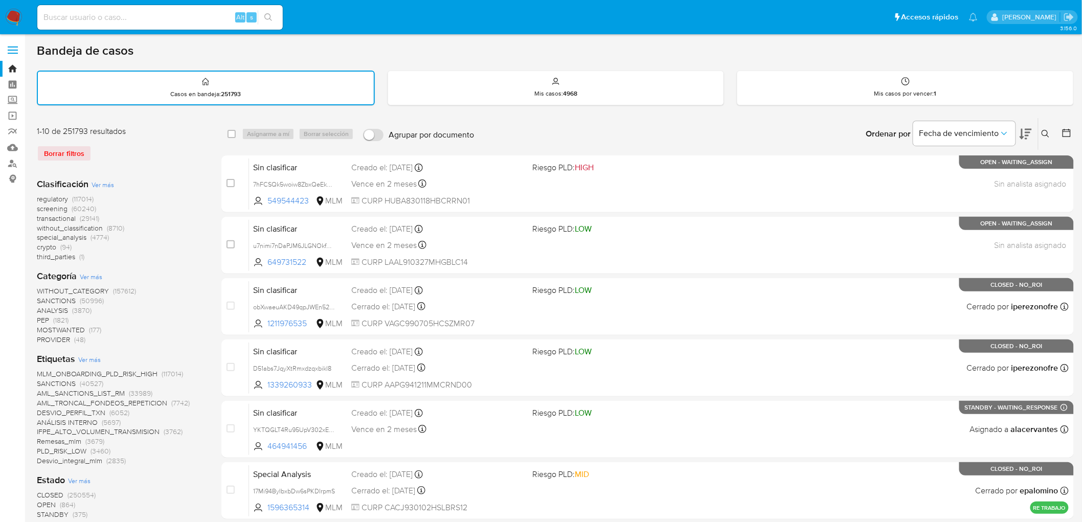
click at [1043, 134] on icon at bounding box center [1045, 134] width 8 height 8
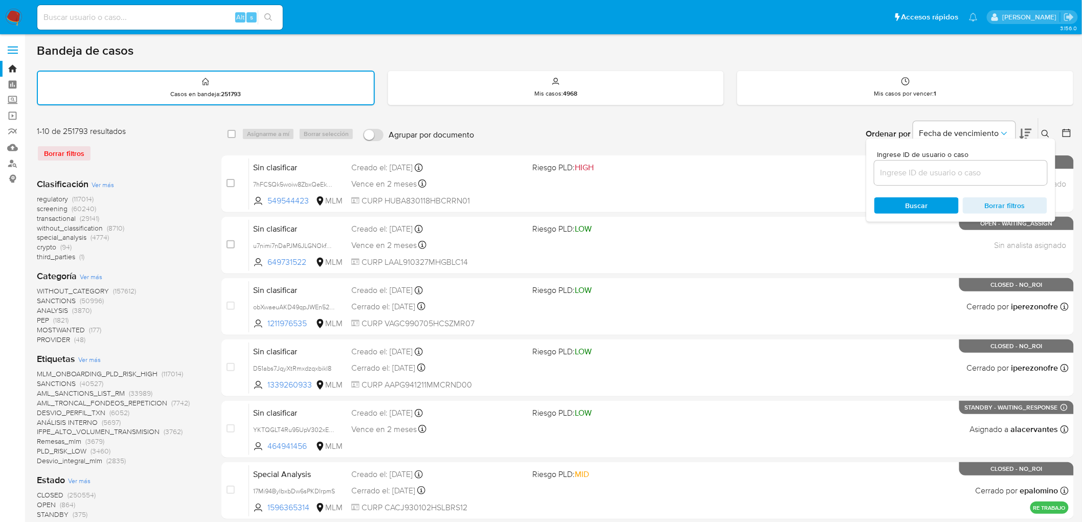
click at [932, 166] on input at bounding box center [960, 172] width 173 height 13
type input "195841098"
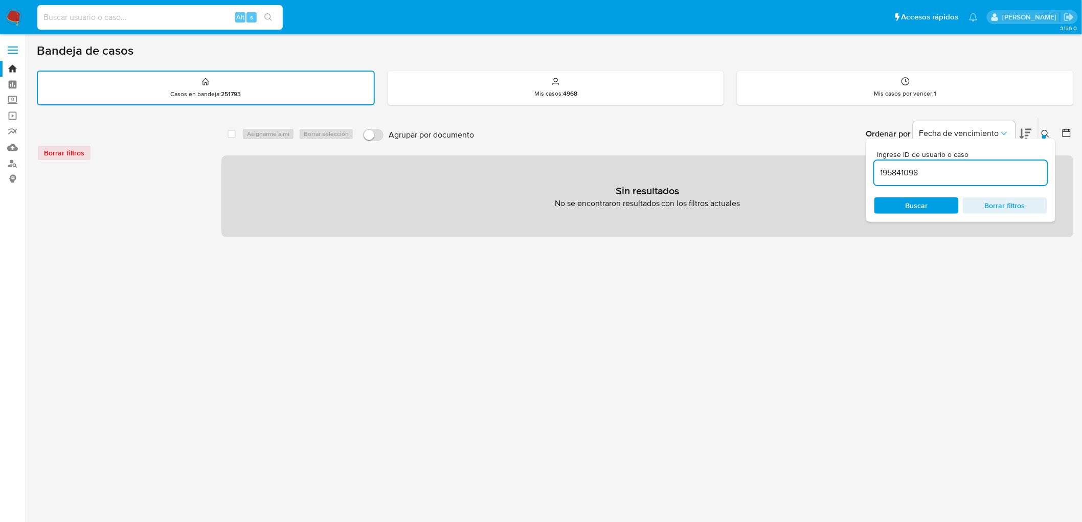
click at [131, 17] on input at bounding box center [159, 17] width 245 height 13
paste input "195841098"
type input "195841098"
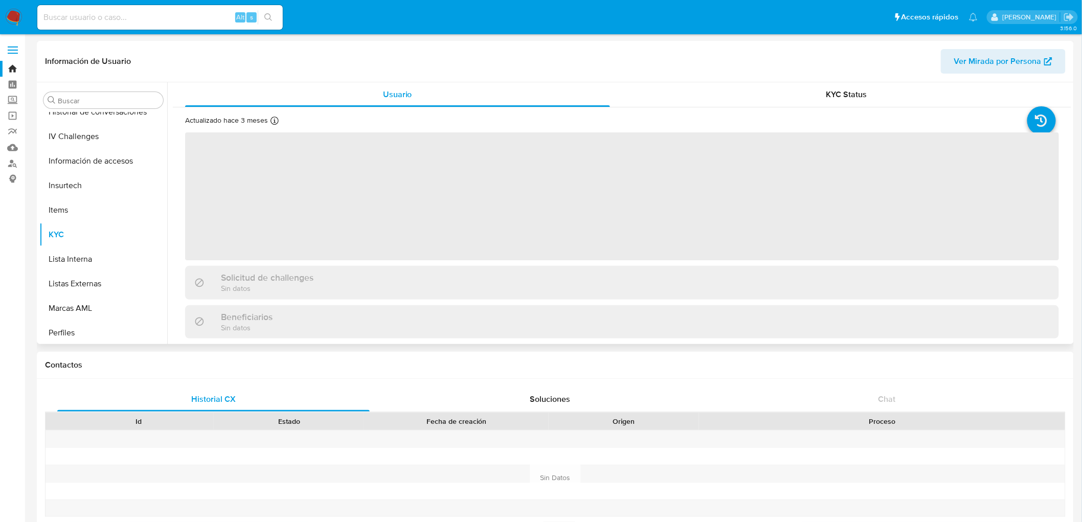
scroll to position [431, 0]
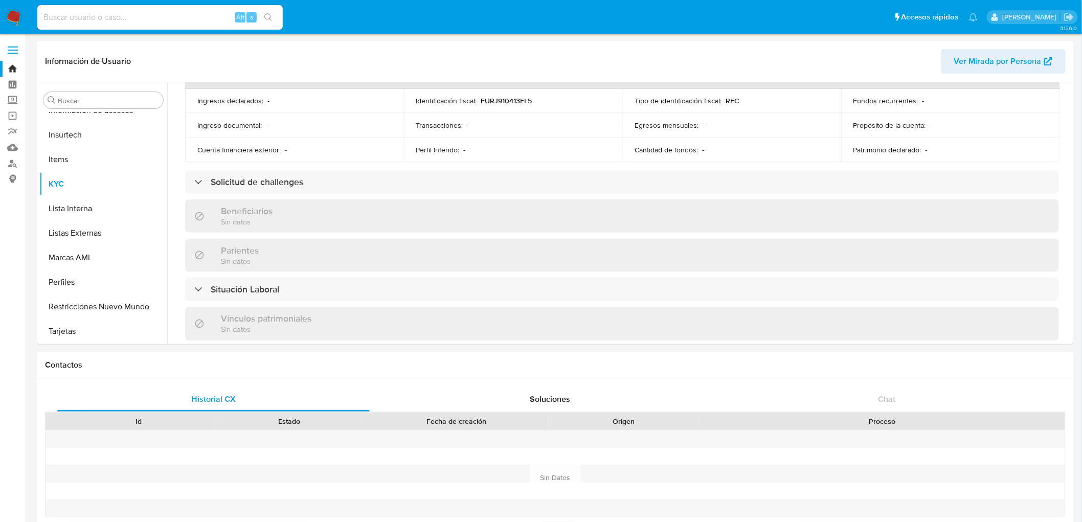
select select "10"
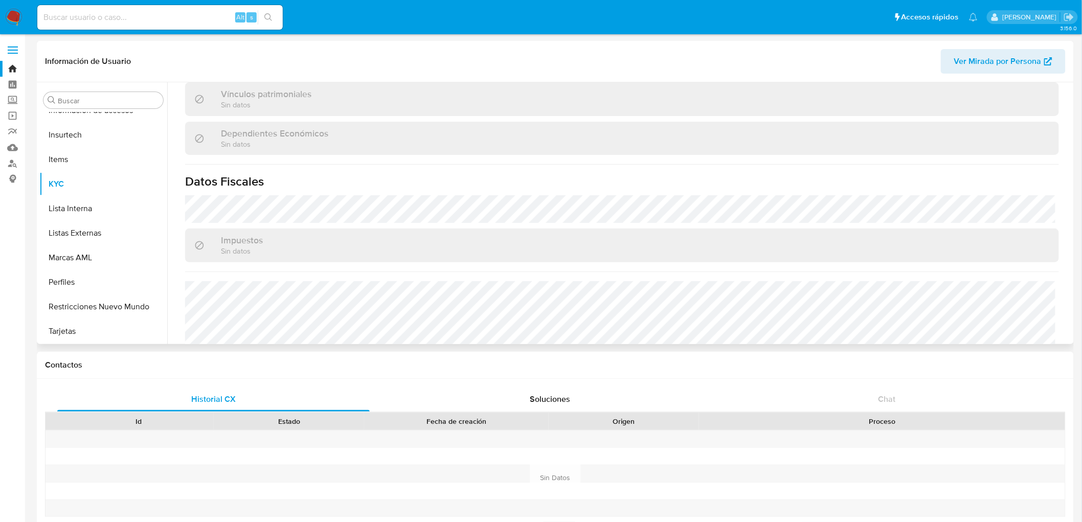
scroll to position [622, 0]
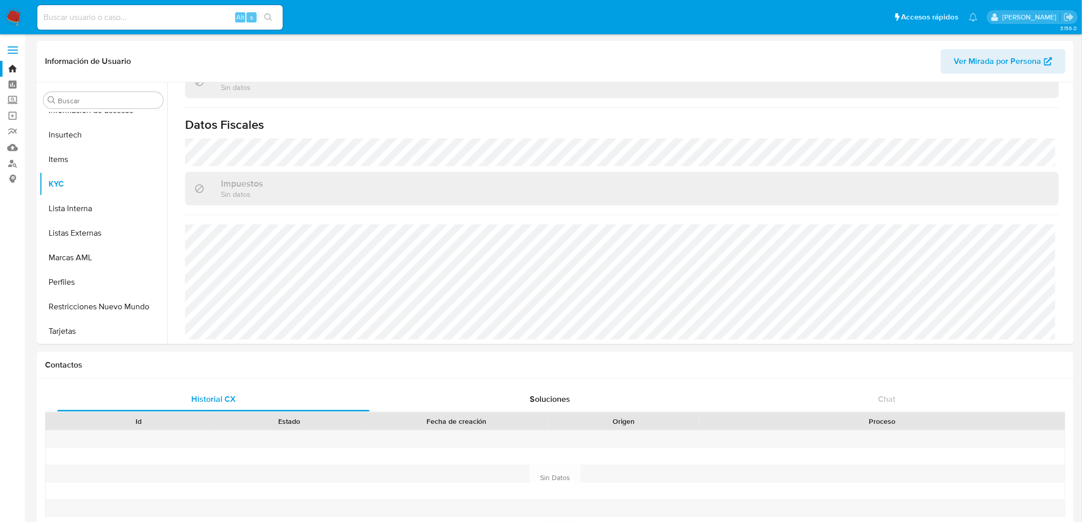
click at [9, 12] on img at bounding box center [13, 17] width 17 height 17
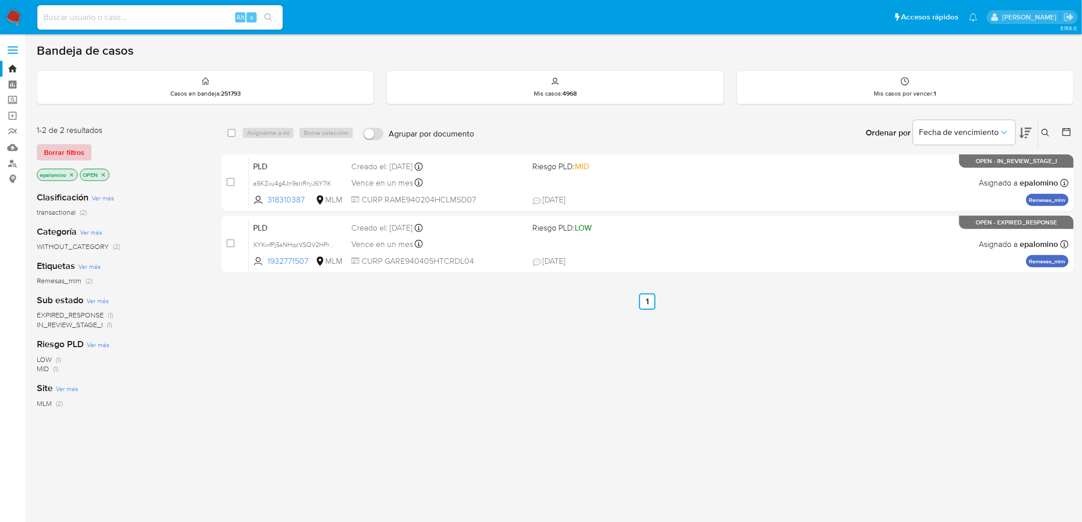
click at [63, 150] on span "Borrar filtros" at bounding box center [64, 152] width 40 height 14
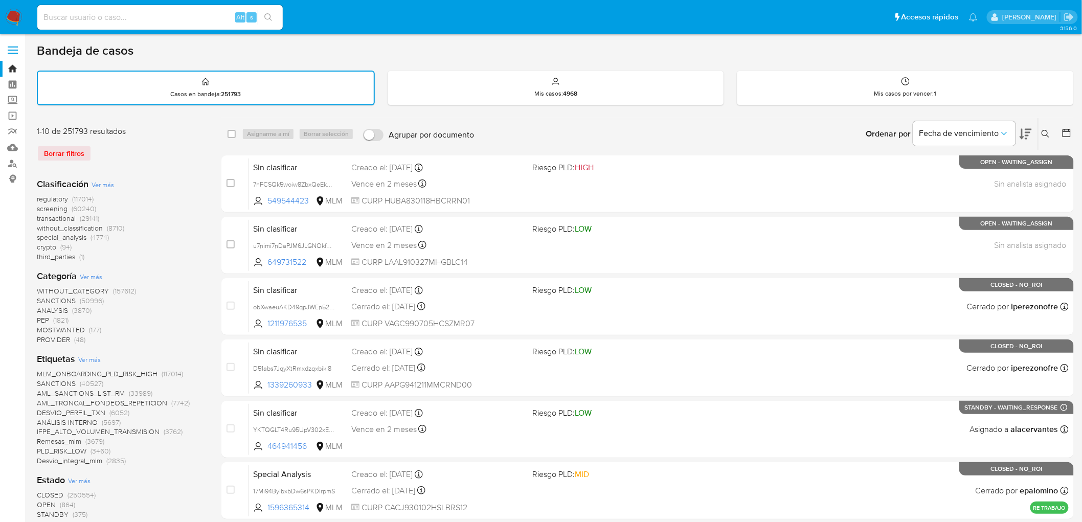
click at [1048, 130] on icon at bounding box center [1045, 134] width 8 height 8
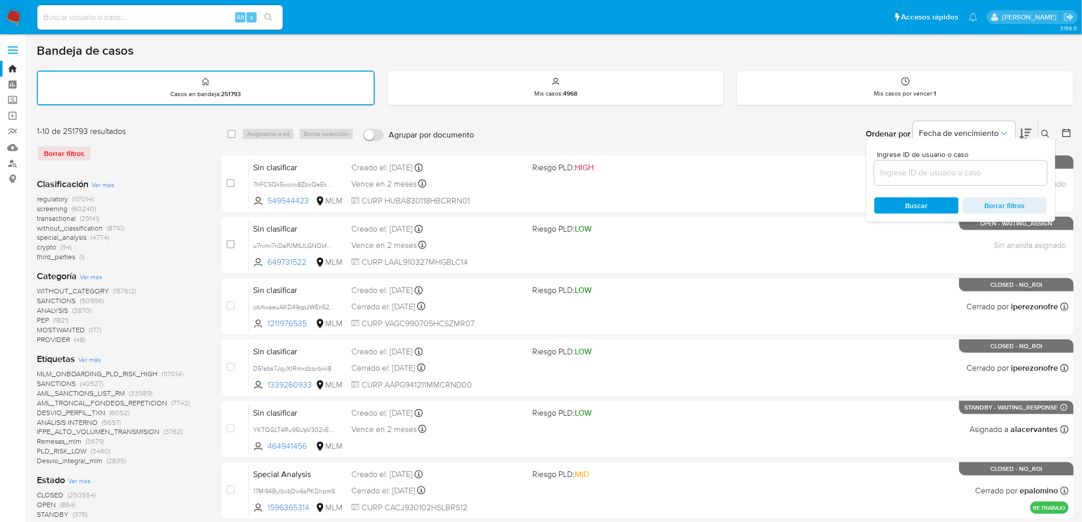
click at [899, 175] on input at bounding box center [960, 172] width 173 height 13
type input "115687506"
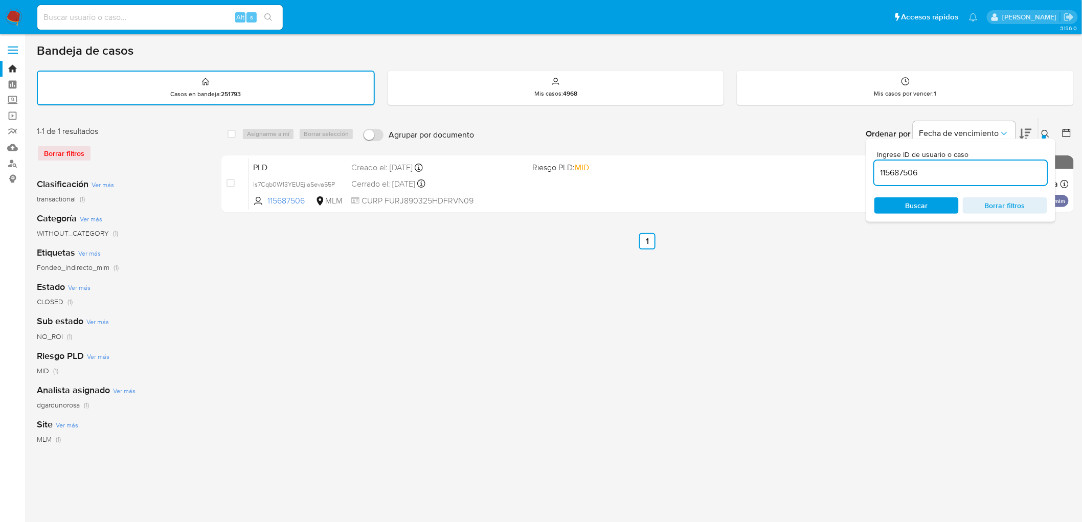
click at [1045, 130] on icon at bounding box center [1045, 134] width 8 height 8
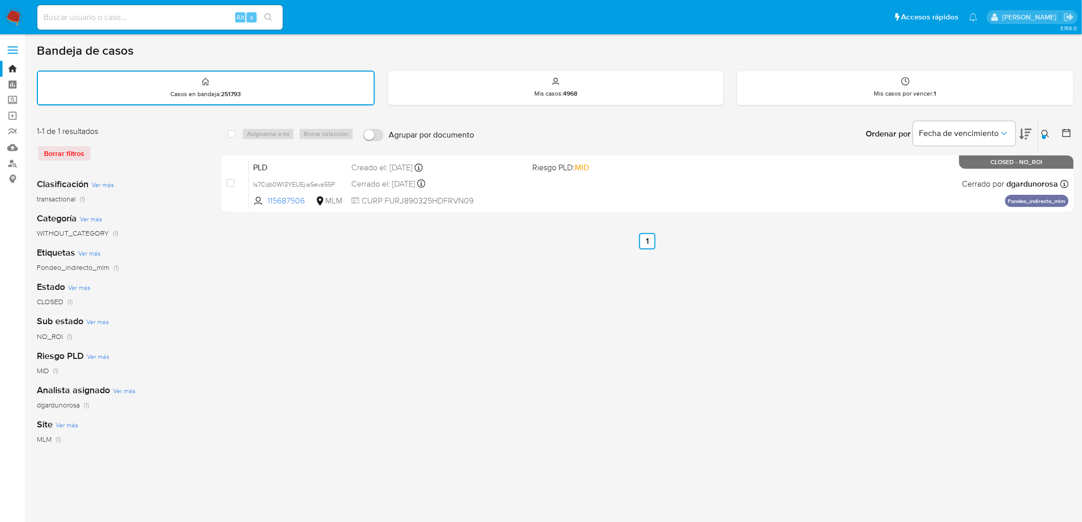
click at [13, 11] on img at bounding box center [13, 17] width 17 height 17
click at [180, 156] on div "Borrar filtros" at bounding box center [119, 153] width 164 height 16
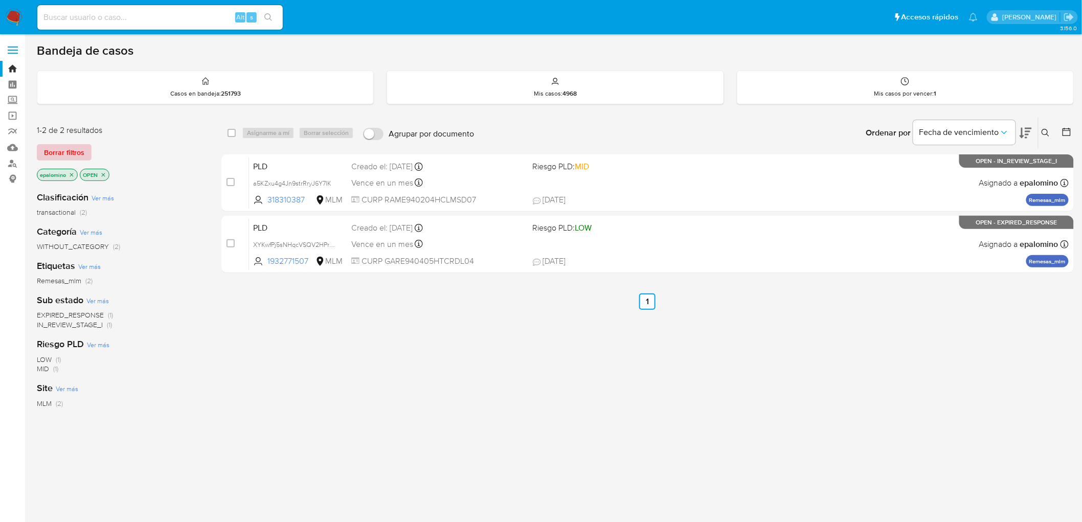
click at [54, 155] on span "Borrar filtros" at bounding box center [64, 152] width 40 height 14
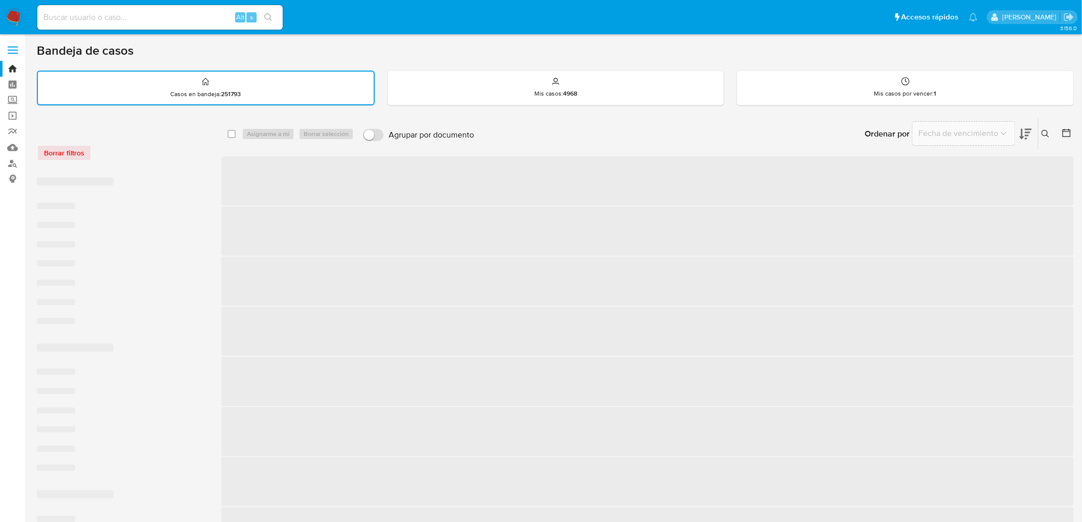
click at [144, 152] on div "Borrar filtros" at bounding box center [119, 153] width 164 height 16
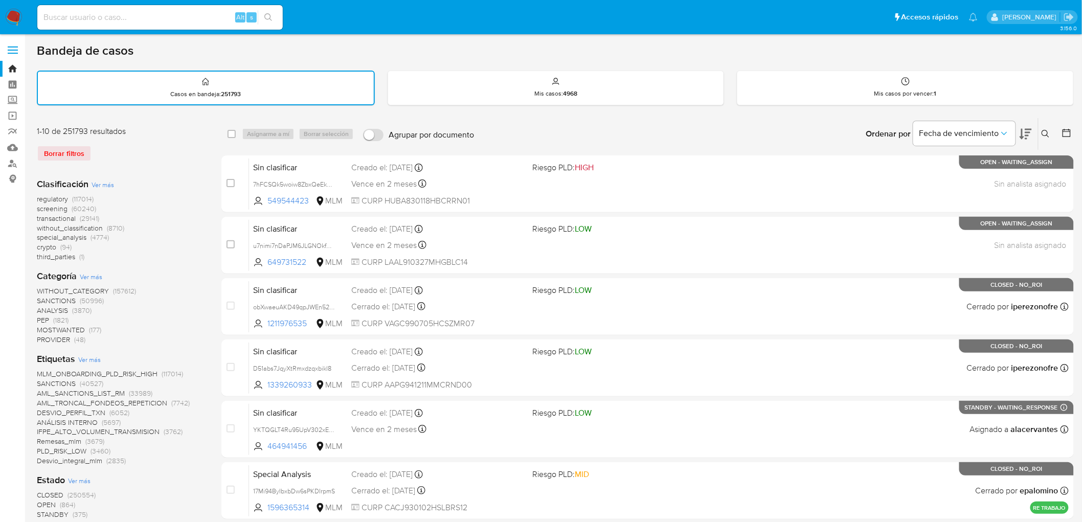
click at [13, 11] on img at bounding box center [13, 17] width 17 height 17
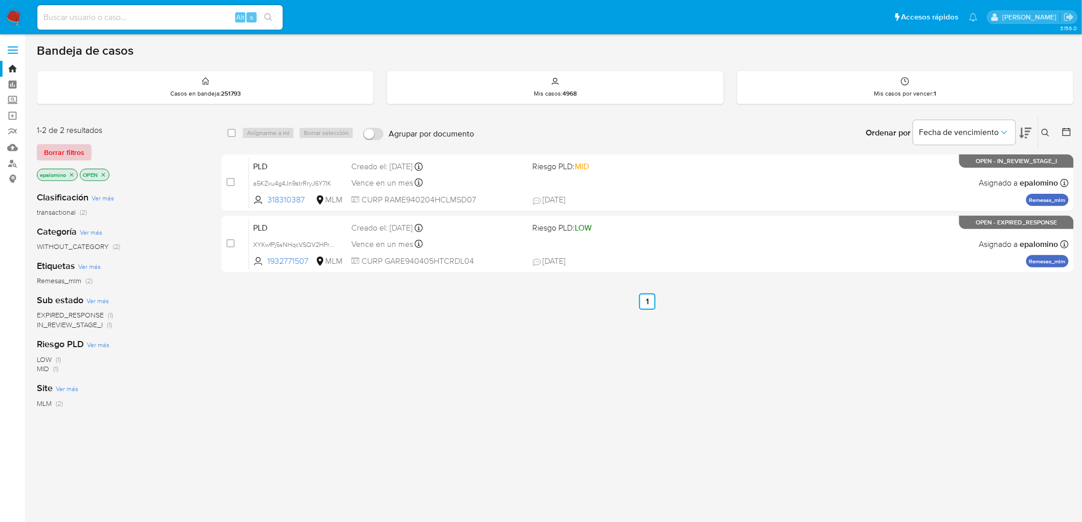
click at [75, 150] on span "Borrar filtros" at bounding box center [64, 152] width 40 height 14
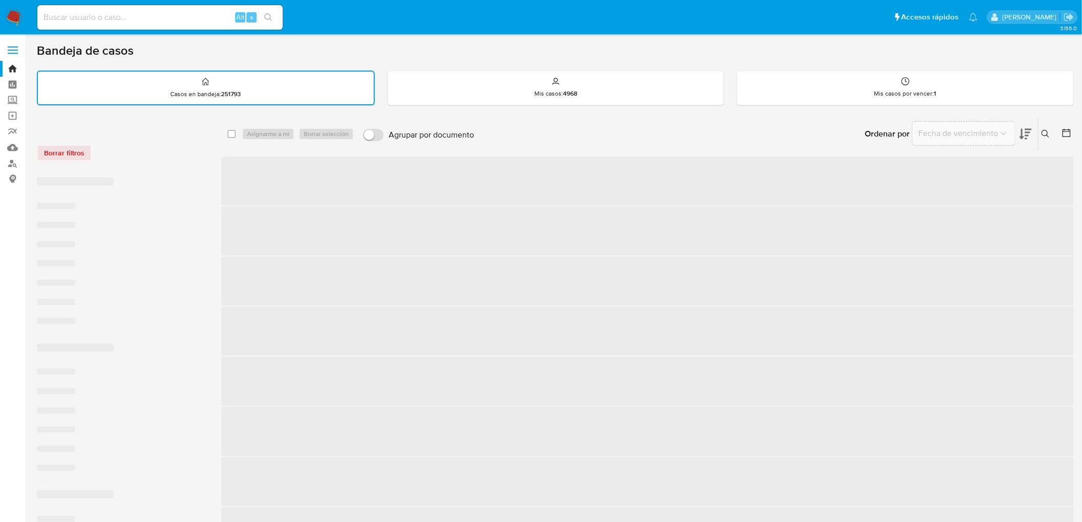
click at [120, 142] on div "Borrar filtros" at bounding box center [119, 147] width 164 height 43
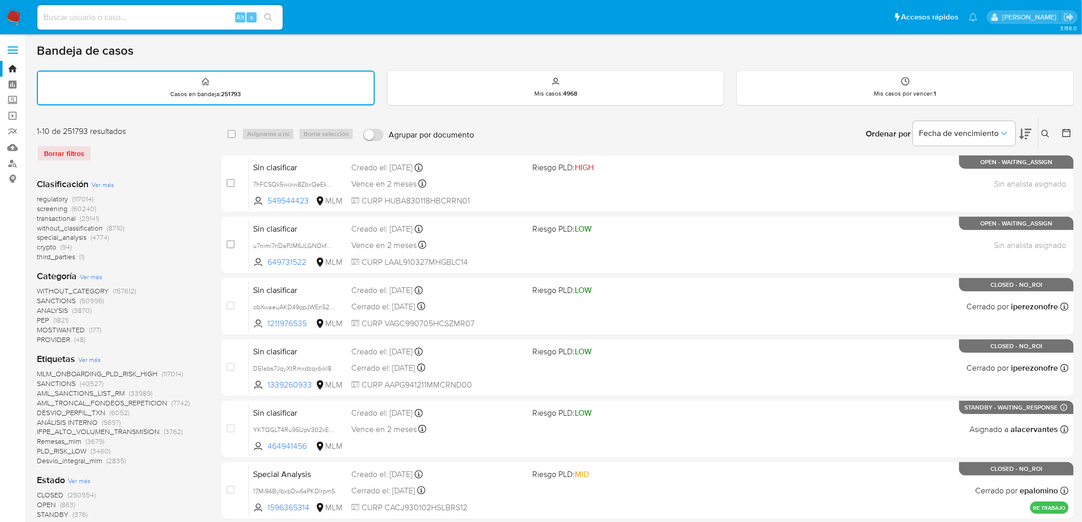
click at [8, 17] on img at bounding box center [13, 17] width 17 height 17
click at [151, 179] on div "Clasificación Ver más regulatory (117014) screening (60240) transactional (2914…" at bounding box center [121, 220] width 168 height 84
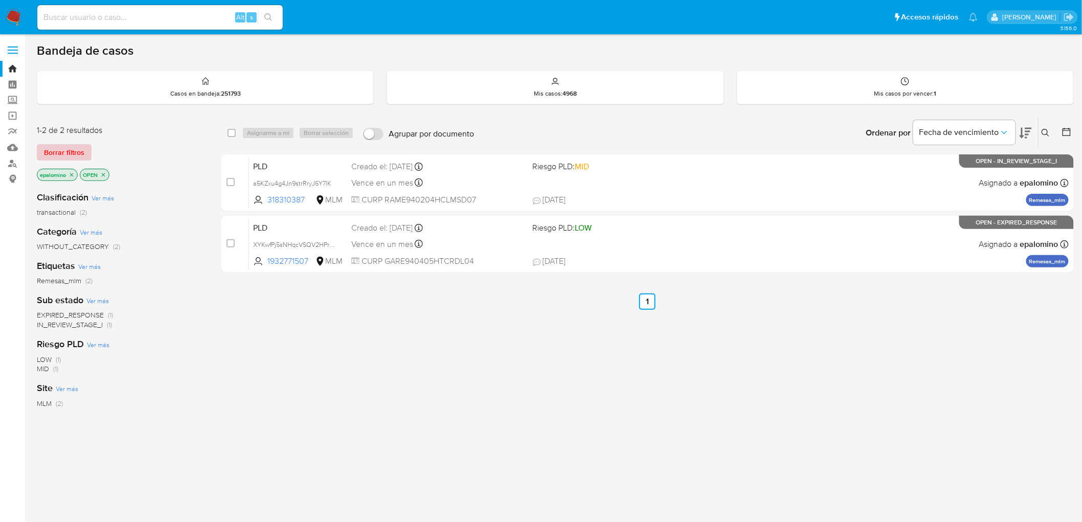
click at [69, 156] on span "Borrar filtros" at bounding box center [64, 152] width 40 height 14
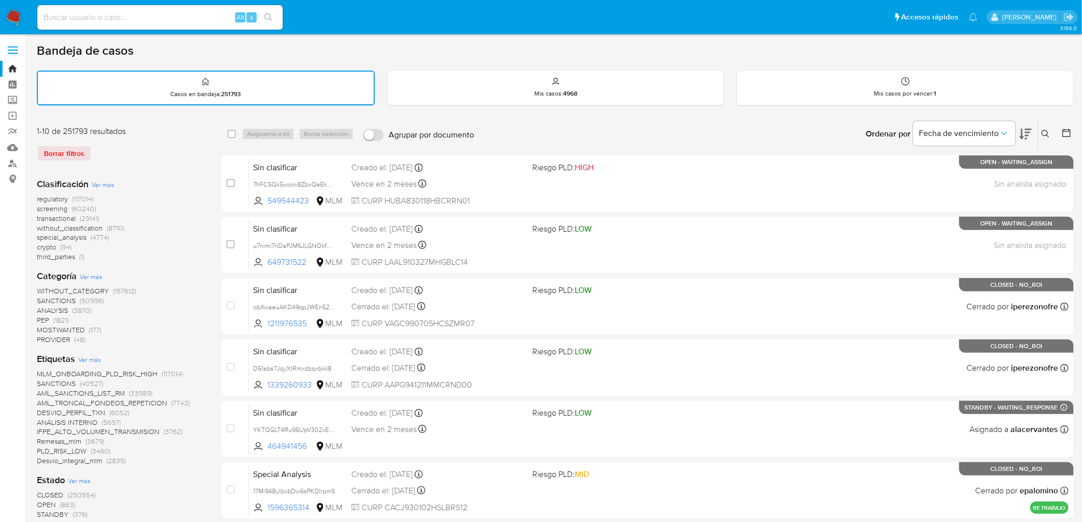
click at [13, 20] on img at bounding box center [13, 17] width 17 height 17
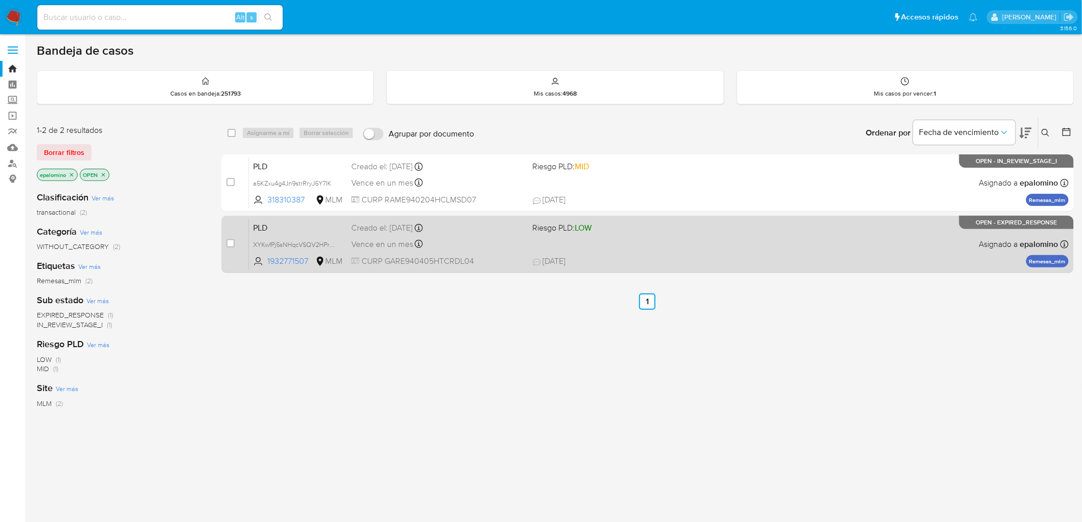
click at [272, 225] on span "PLD" at bounding box center [298, 226] width 90 height 13
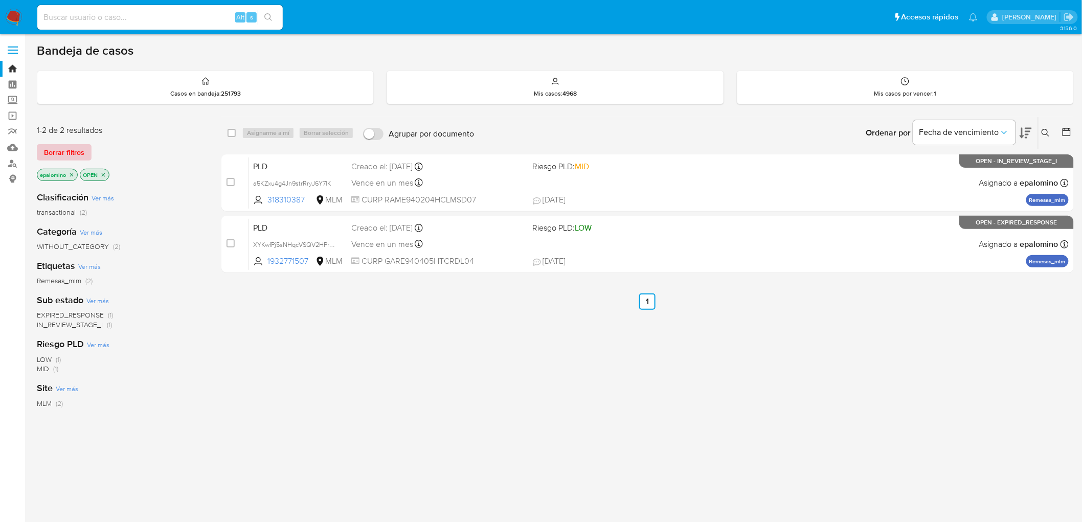
click at [57, 151] on span "Borrar filtros" at bounding box center [64, 152] width 40 height 14
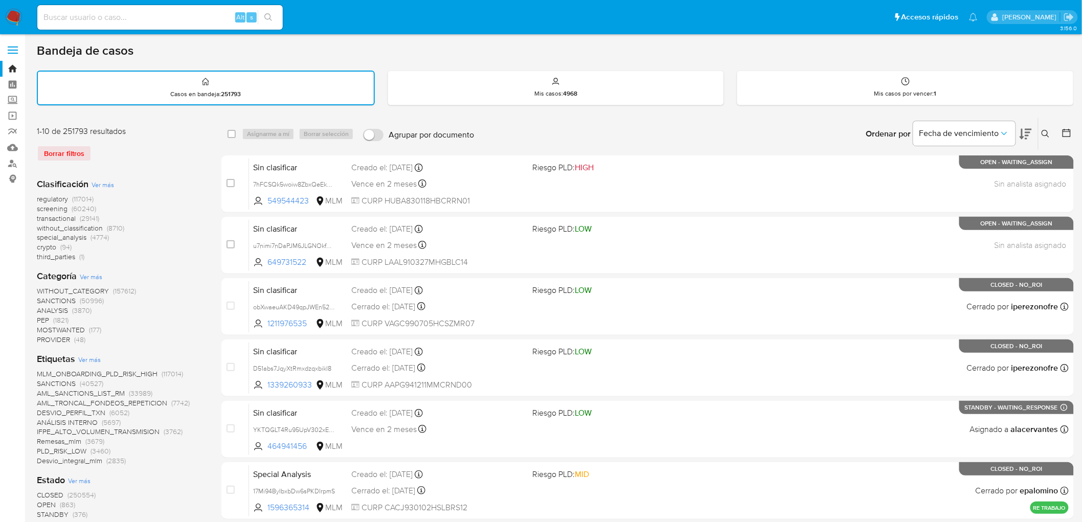
click at [1045, 130] on icon at bounding box center [1045, 134] width 8 height 8
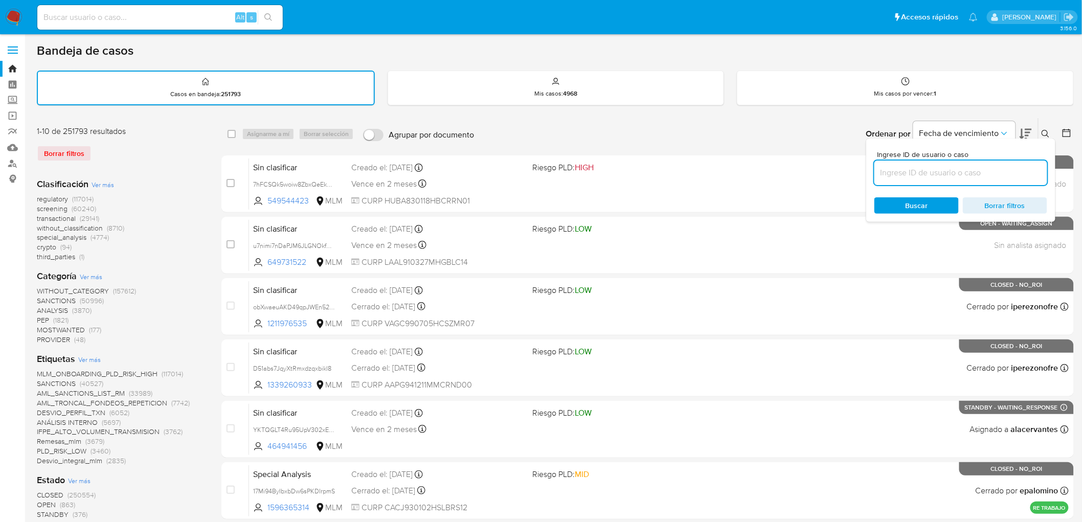
click at [898, 173] on input at bounding box center [960, 172] width 173 height 13
type input "1932771507"
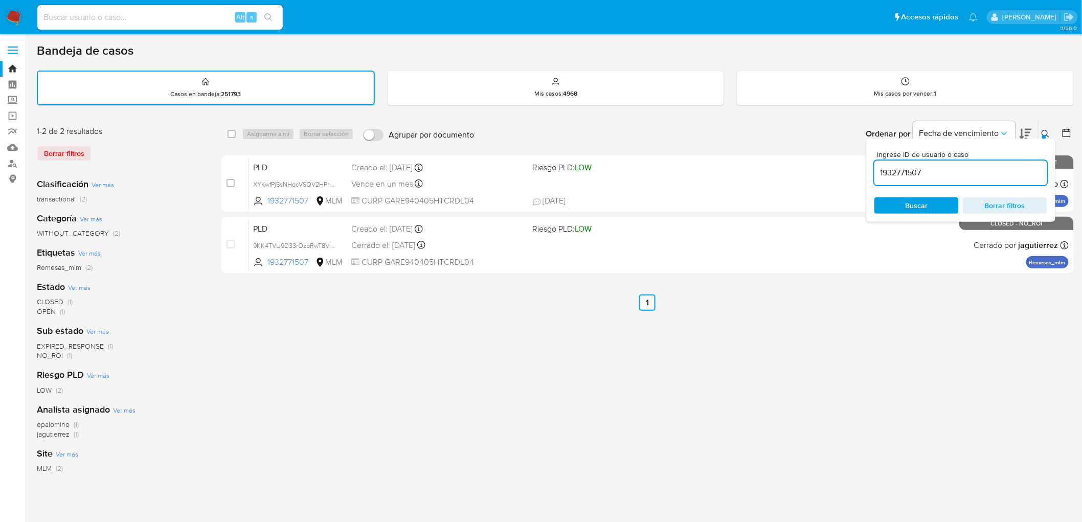
click at [1047, 128] on button at bounding box center [1046, 134] width 17 height 12
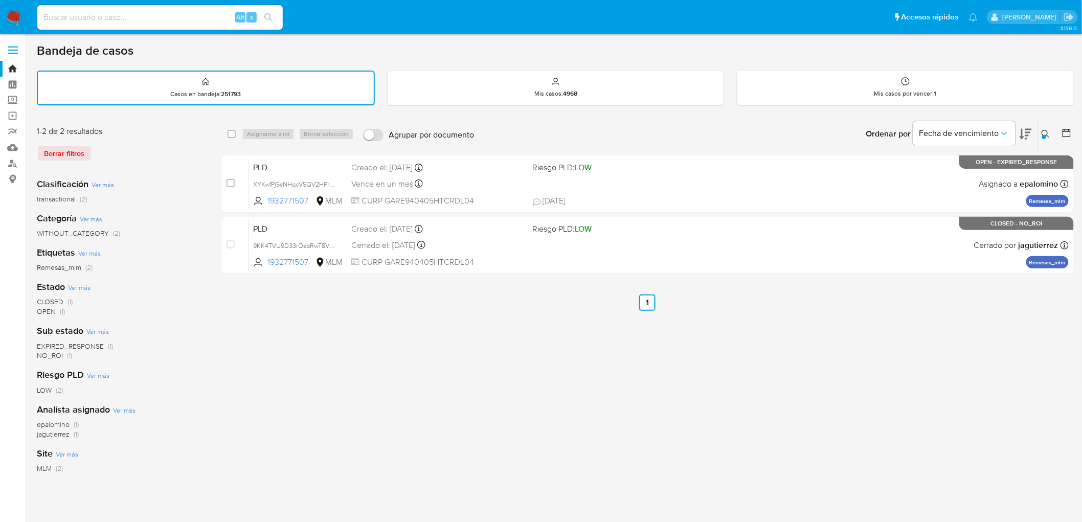
click at [11, 13] on img at bounding box center [13, 17] width 17 height 17
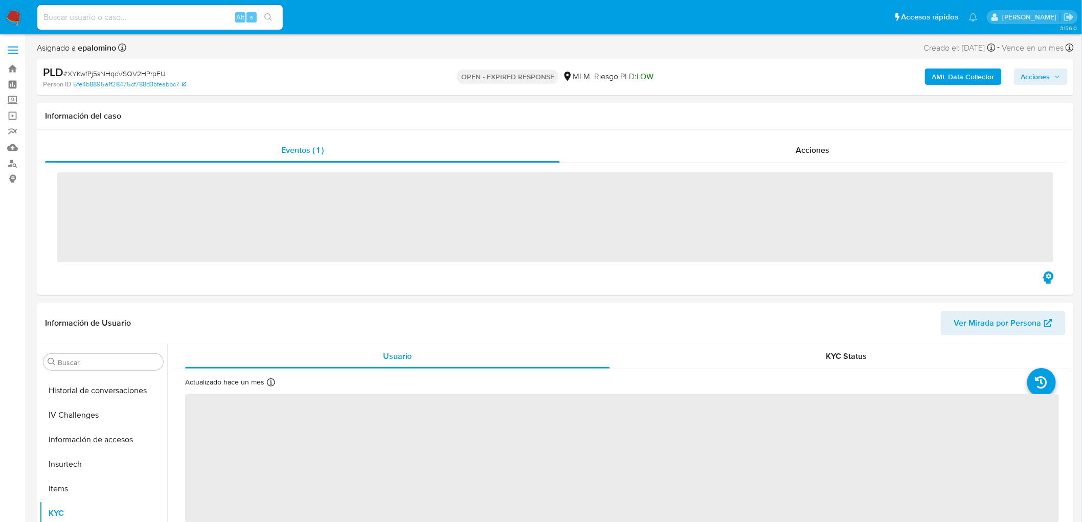
scroll to position [431, 0]
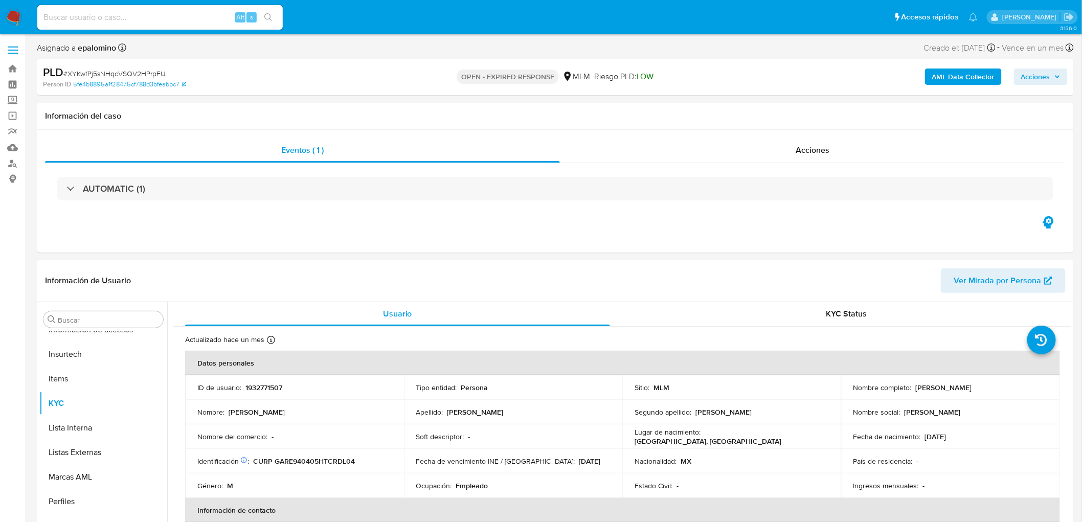
select select "10"
click at [262, 379] on td "ID de usuario : 1932771507" at bounding box center [294, 387] width 219 height 25
copy p "1932771507"
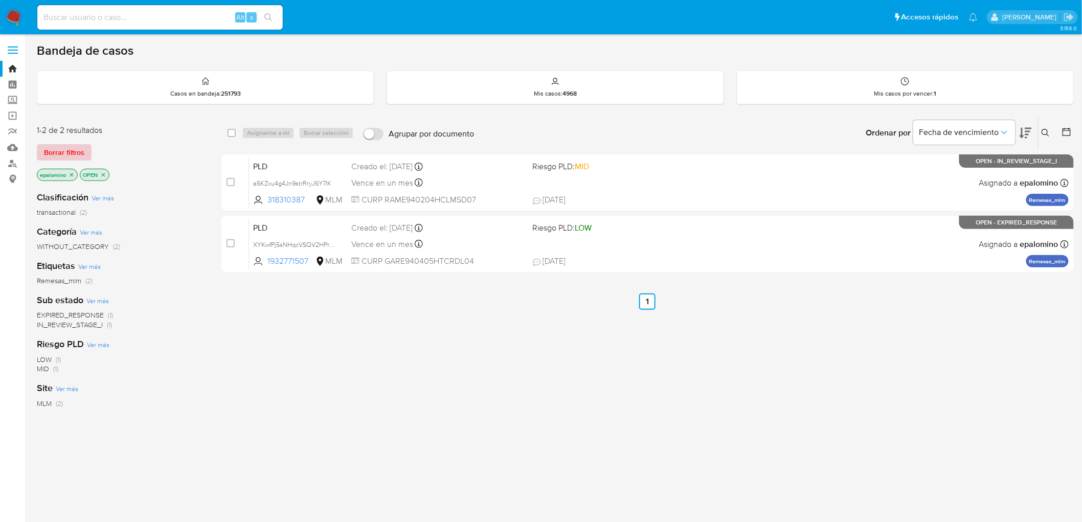
click at [70, 150] on span "Borrar filtros" at bounding box center [64, 152] width 40 height 14
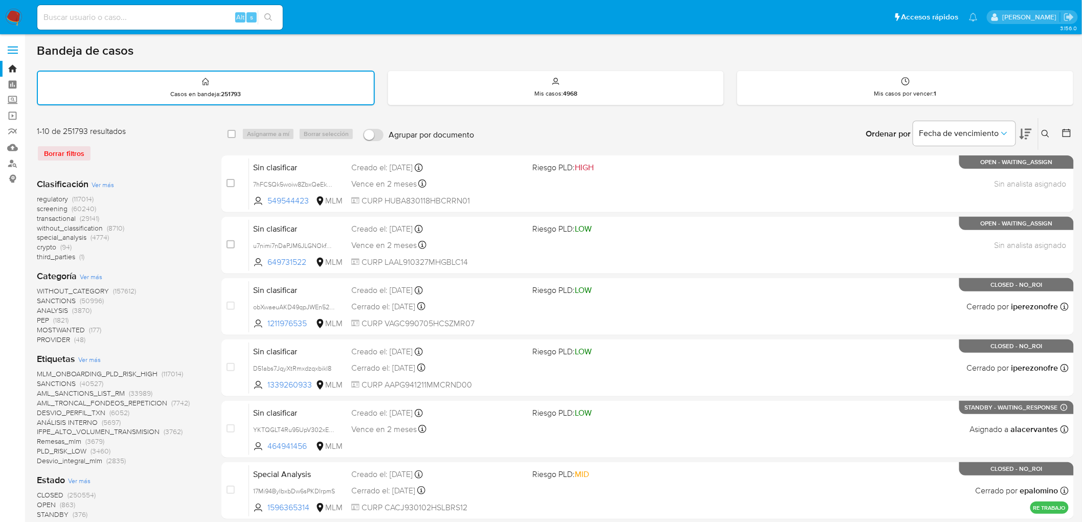
click at [1046, 130] on icon at bounding box center [1045, 134] width 8 height 8
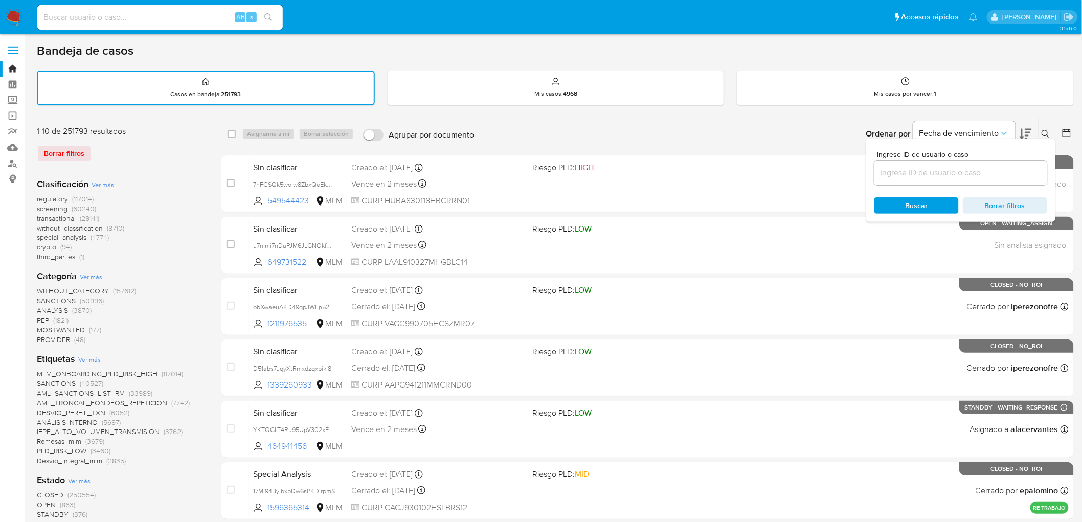
click at [984, 161] on div at bounding box center [960, 173] width 173 height 25
click at [953, 177] on input at bounding box center [960, 172] width 173 height 13
paste input "1932771507"
type input "1932771507"
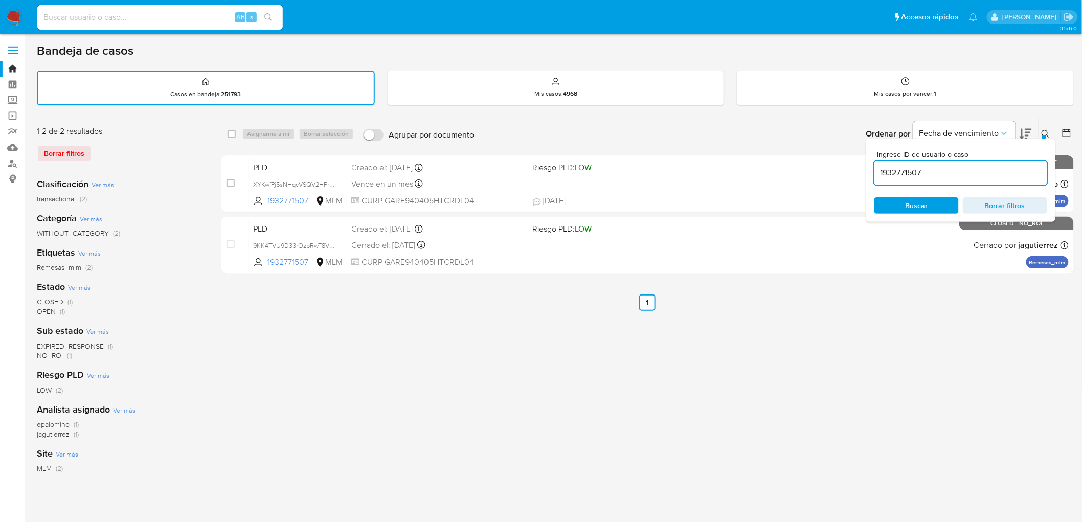
click at [1044, 133] on icon at bounding box center [1045, 134] width 8 height 8
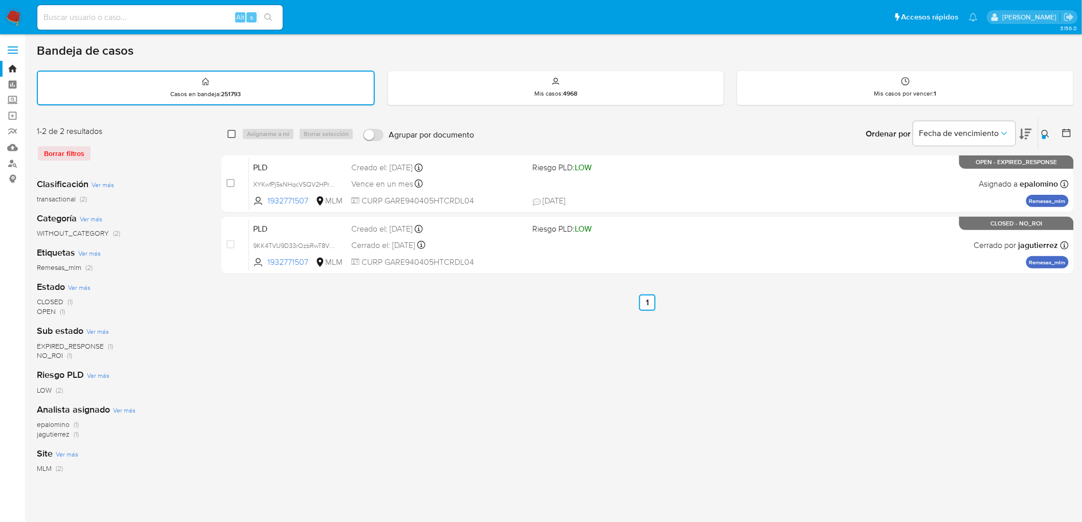
click at [232, 131] on input "checkbox" at bounding box center [232, 134] width 8 height 8
checkbox input "true"
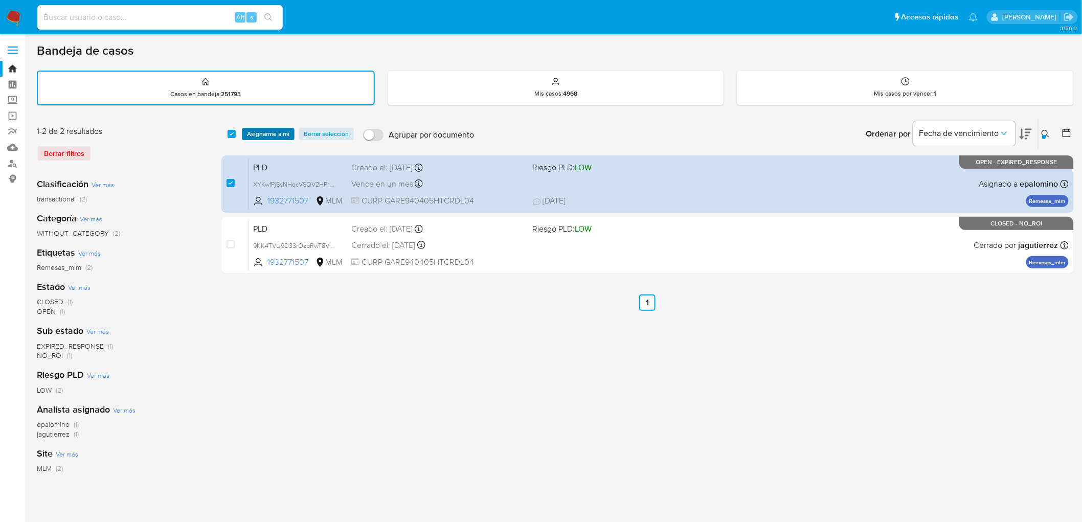
click at [248, 130] on span "Asignarme a mí" at bounding box center [268, 134] width 42 height 10
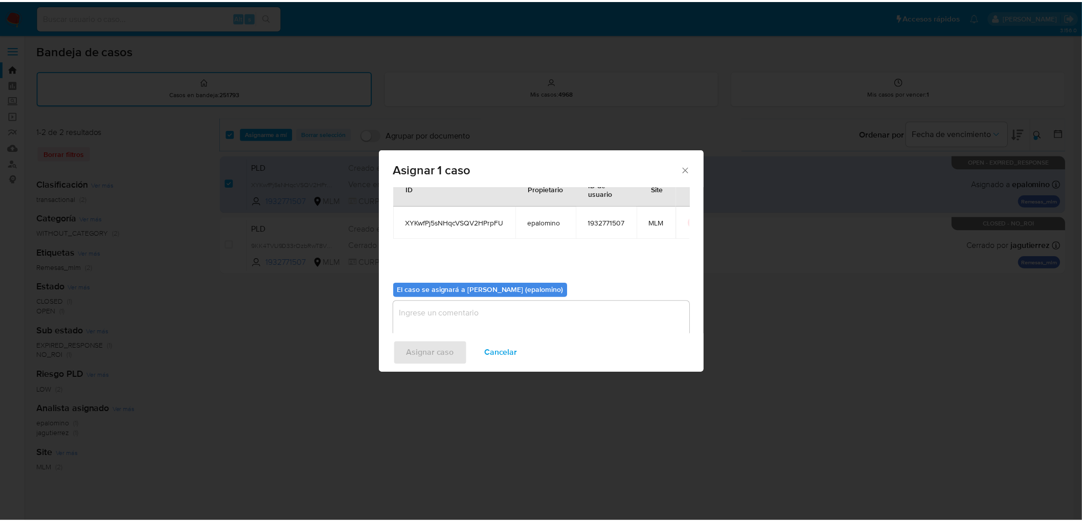
scroll to position [53, 0]
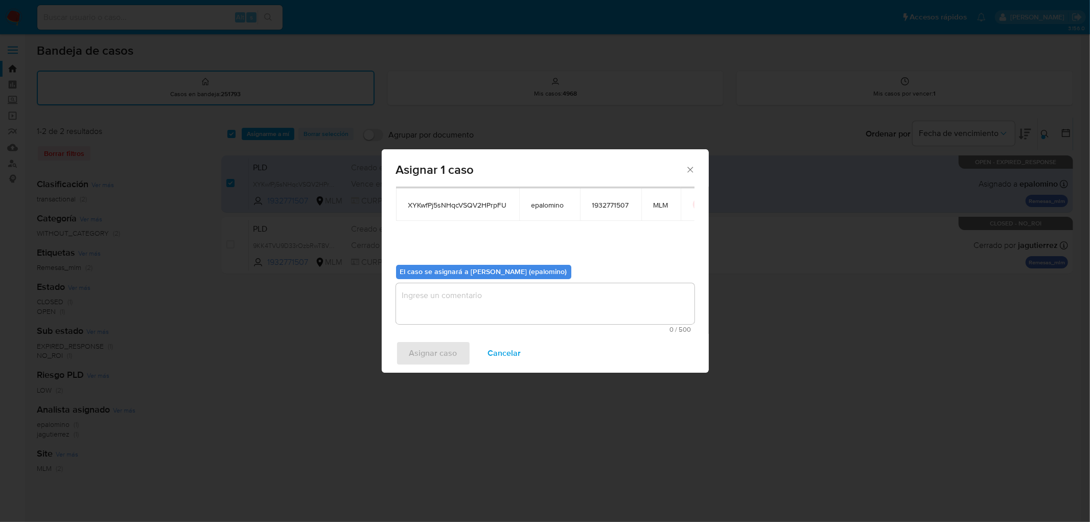
click at [495, 313] on textarea "assign-modal" at bounding box center [545, 303] width 299 height 41
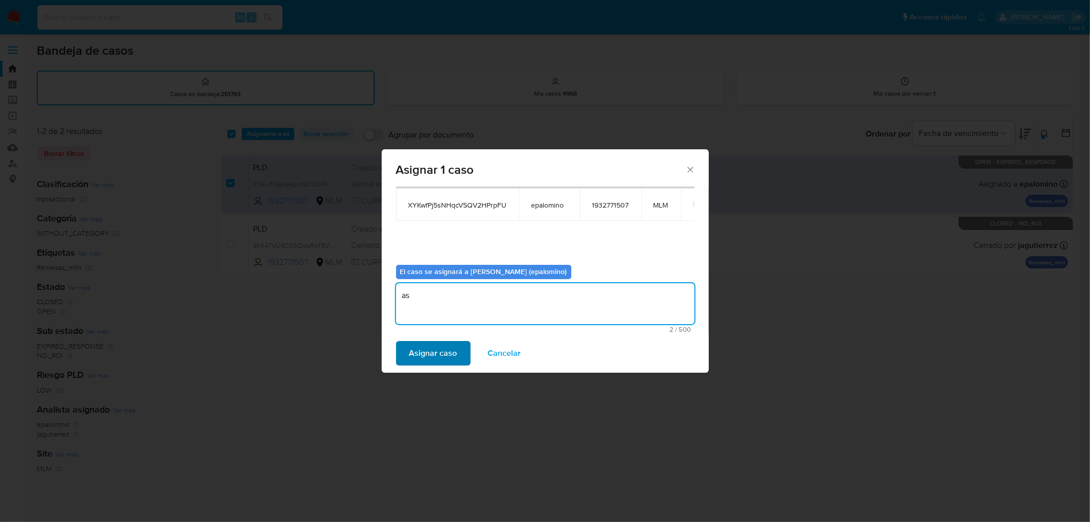
type textarea "as"
click at [457, 356] on button "Asignar caso" at bounding box center [433, 353] width 75 height 25
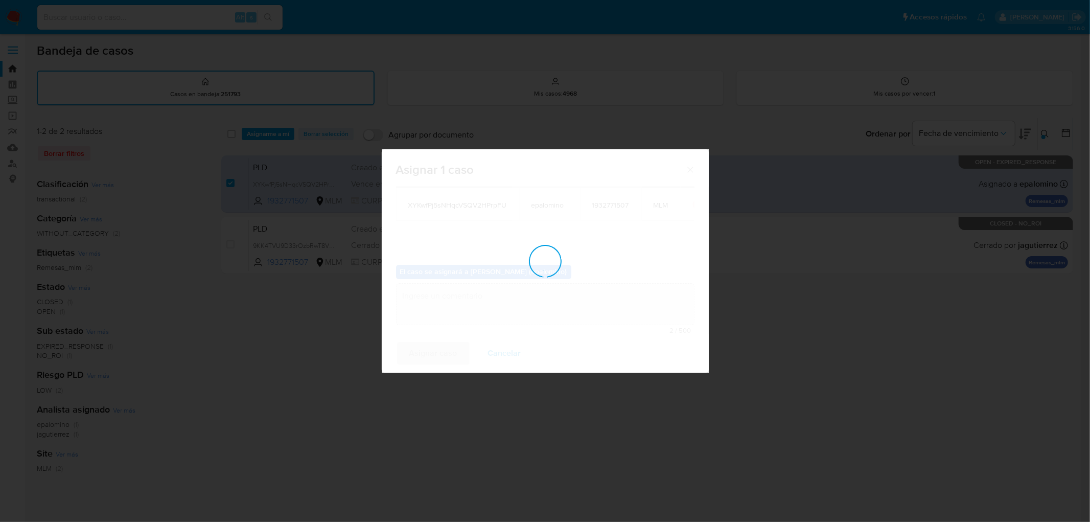
checkbox input "false"
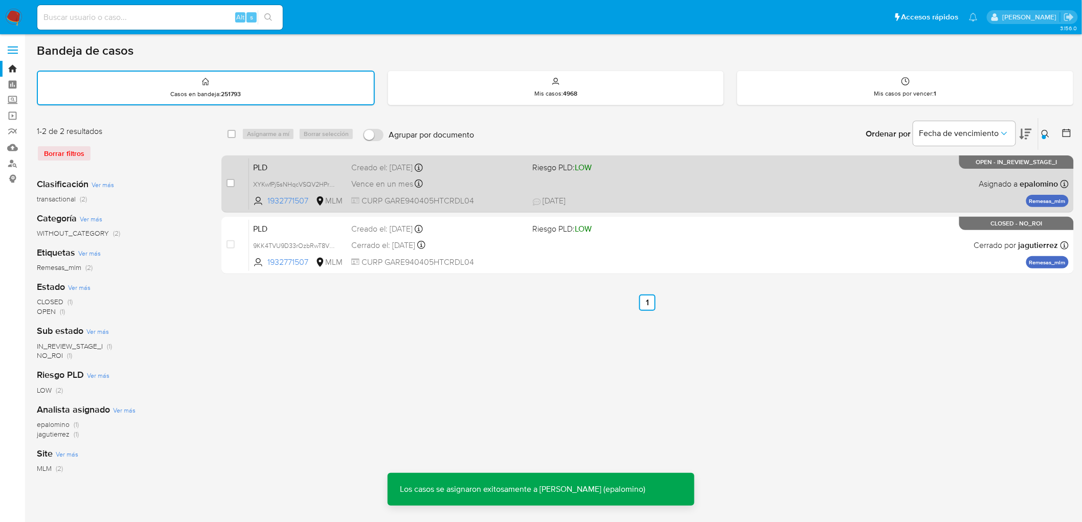
click at [279, 161] on span "PLD" at bounding box center [298, 166] width 90 height 13
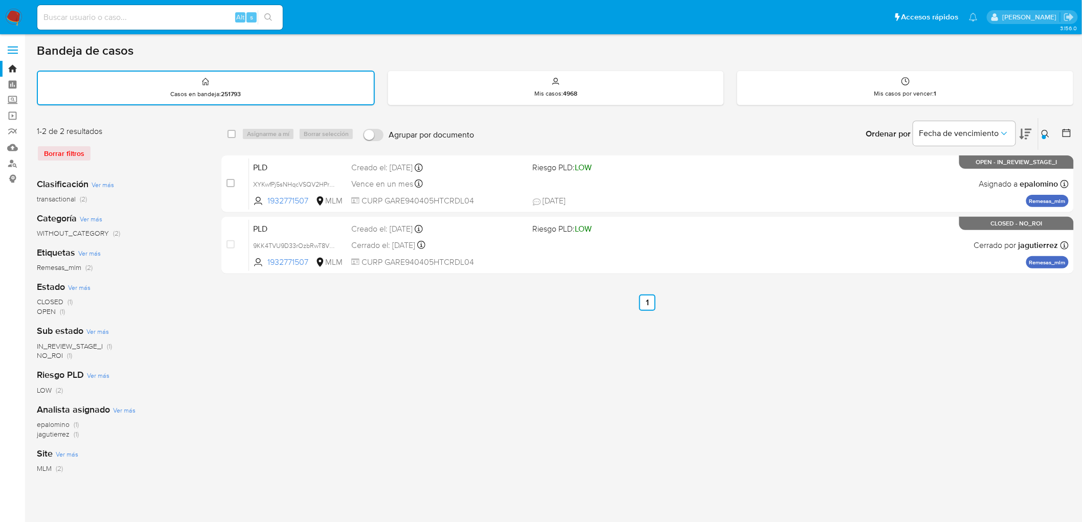
click at [14, 12] on img at bounding box center [13, 17] width 17 height 17
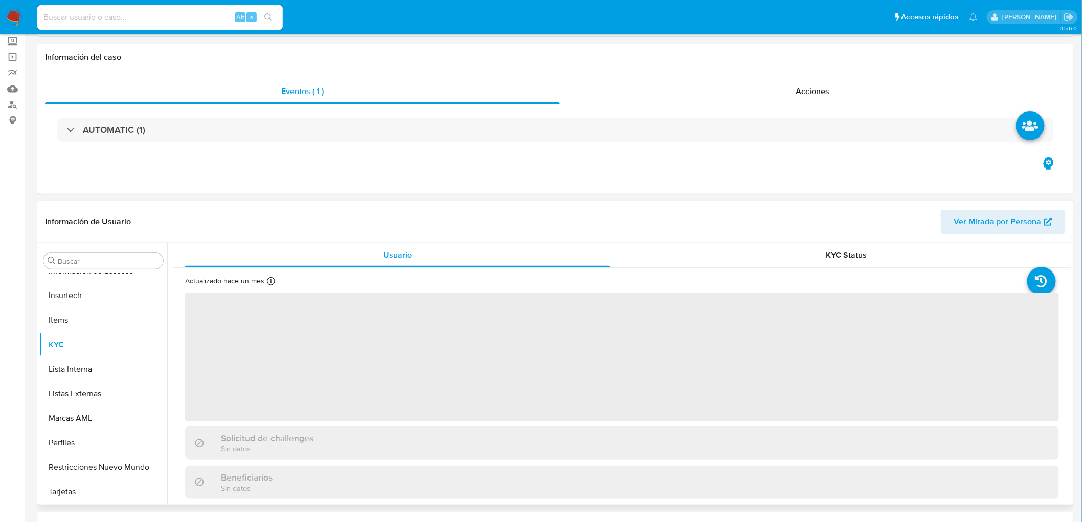
scroll to position [113, 0]
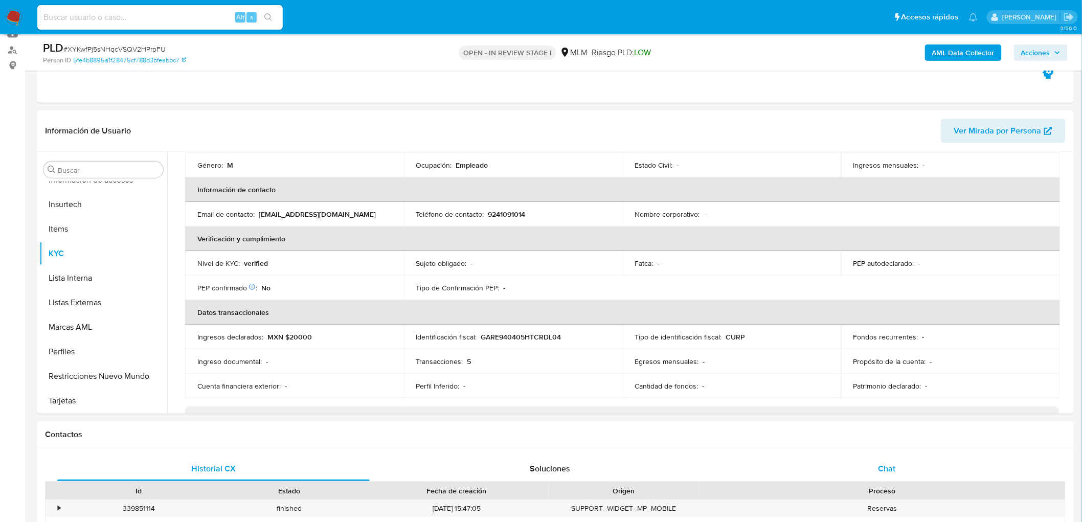
click at [898, 464] on div "Chat" at bounding box center [887, 469] width 312 height 25
select select "10"
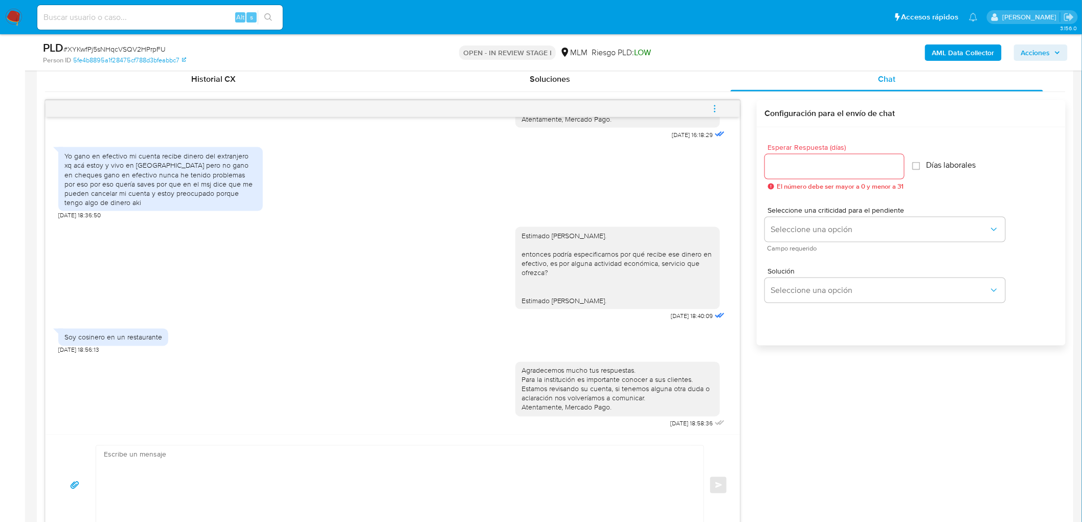
scroll to position [522, 0]
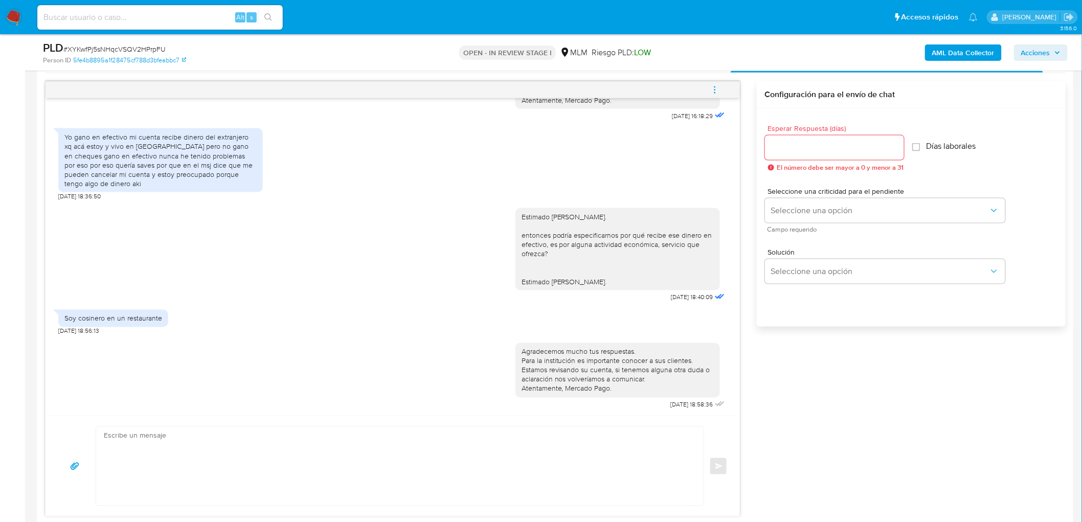
click at [717, 84] on span "menu-action" at bounding box center [714, 90] width 9 height 25
click at [641, 72] on li "Cerrar conversación" at bounding box center [645, 70] width 105 height 18
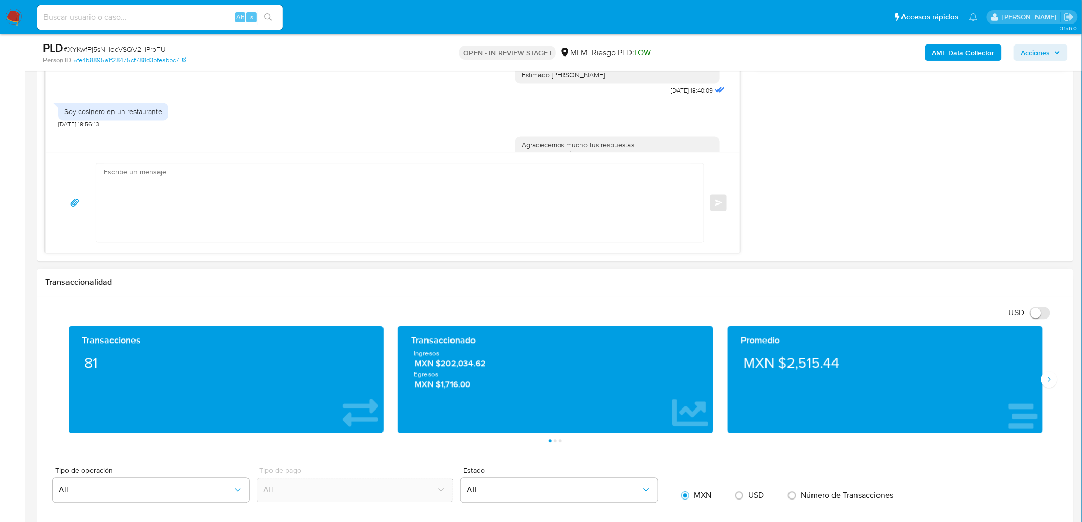
scroll to position [806, 0]
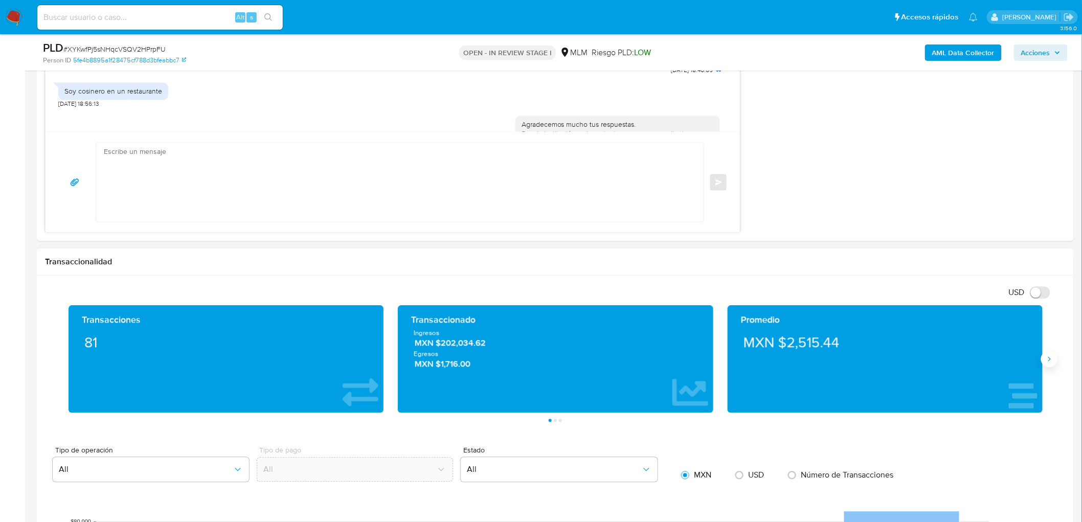
click at [1047, 360] on icon "Siguiente" at bounding box center [1049, 359] width 8 height 8
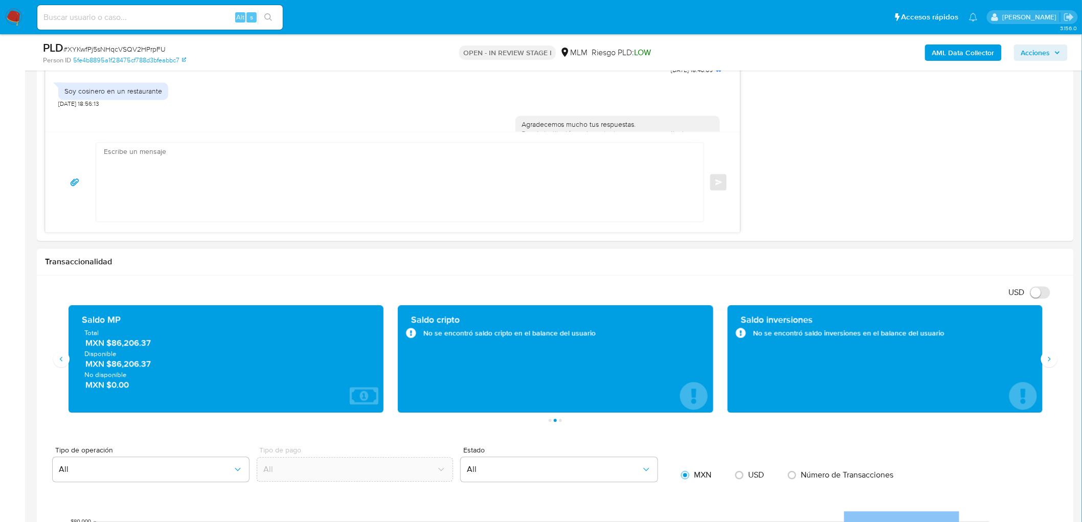
drag, startPoint x: 111, startPoint y: 365, endPoint x: 174, endPoint y: 338, distance: 68.3
click at [162, 366] on span "MXN $86,206.37" at bounding box center [226, 364] width 283 height 12
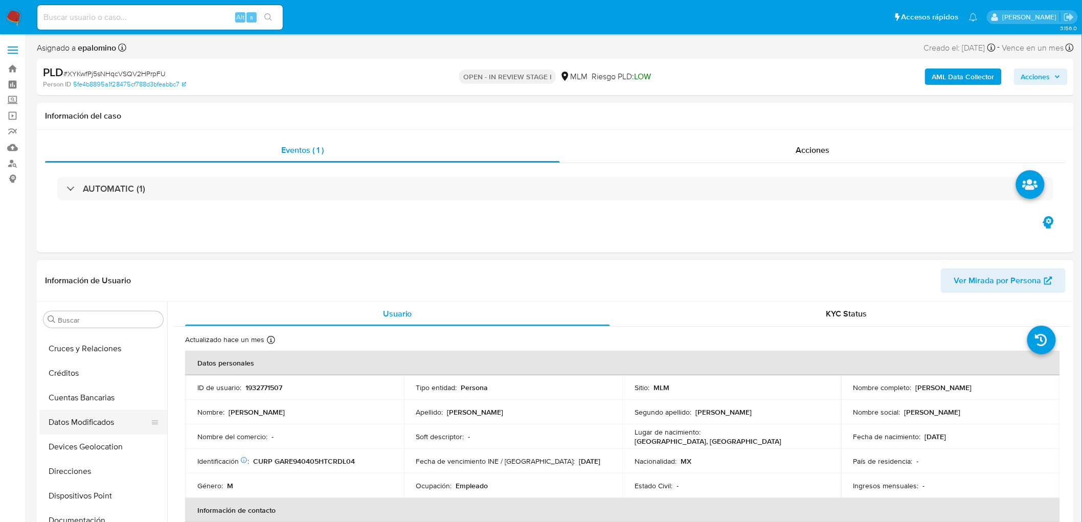
scroll to position [0, 0]
click at [110, 371] on button "Archivos adjuntos" at bounding box center [99, 368] width 120 height 25
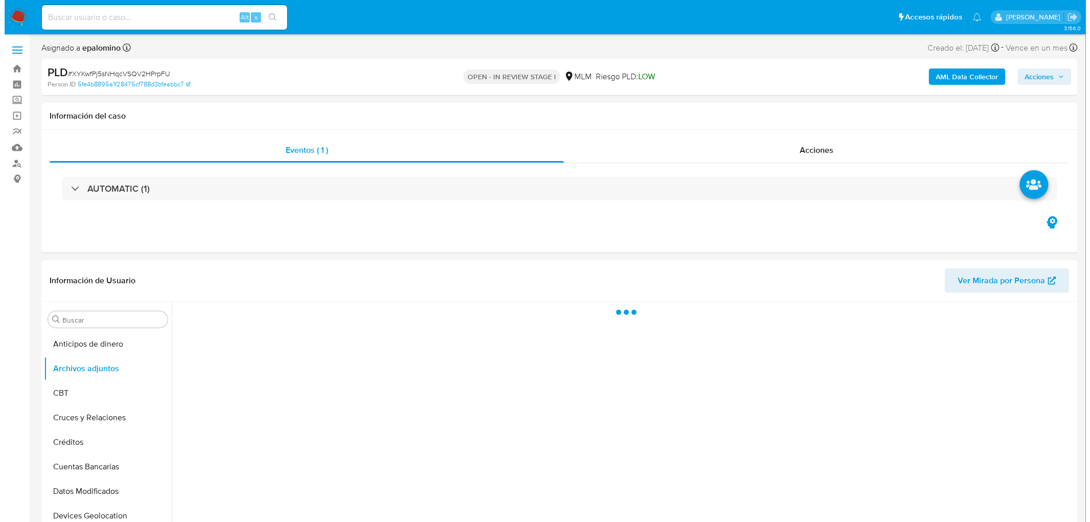
scroll to position [55, 0]
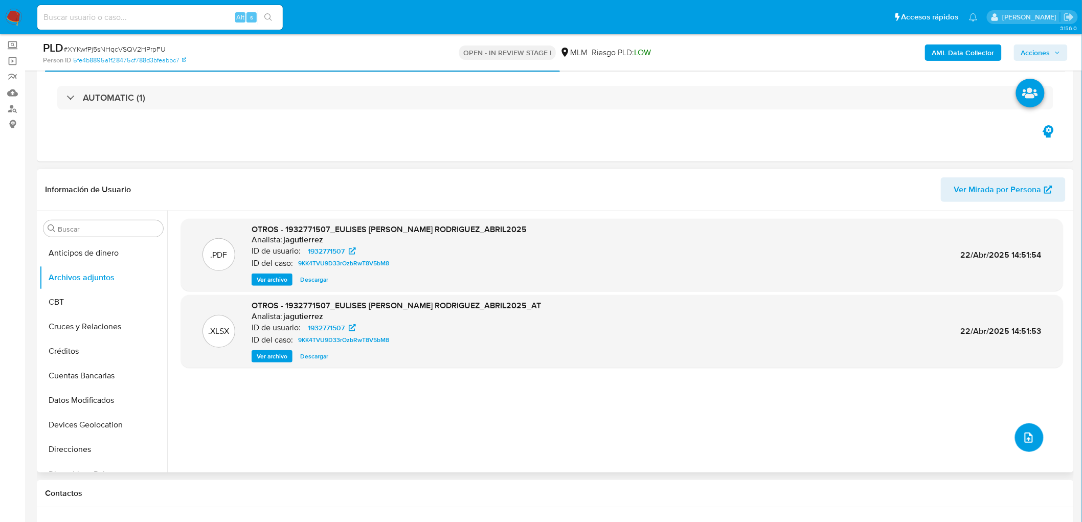
click at [1025, 437] on icon "upload-file" at bounding box center [1029, 438] width 8 height 10
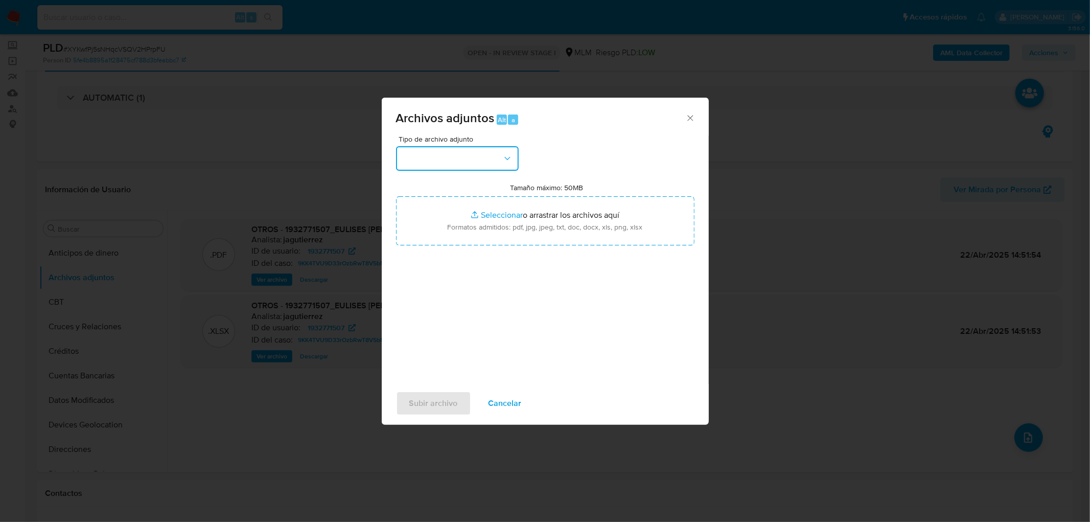
click at [503, 156] on icon "button" at bounding box center [508, 158] width 10 height 10
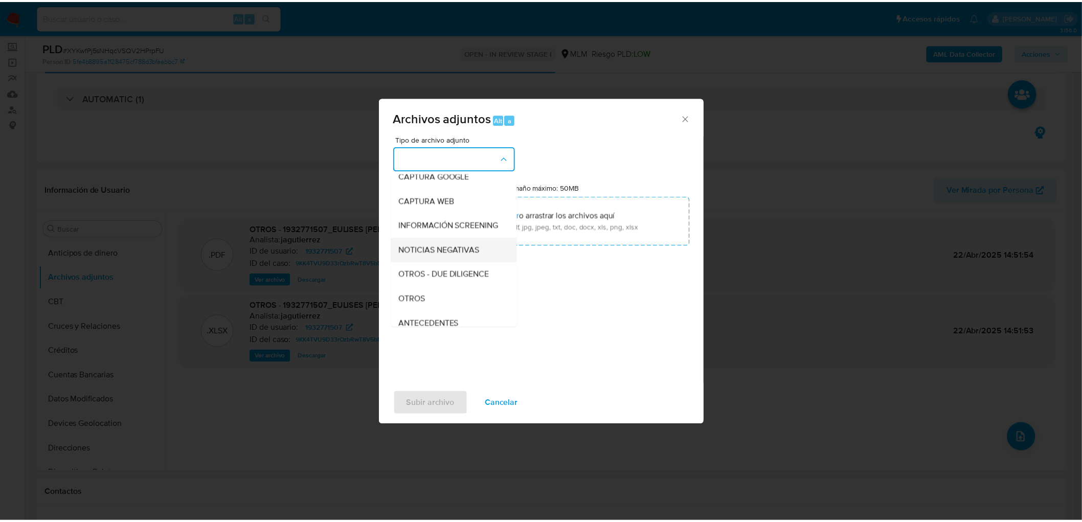
scroll to position [113, 0]
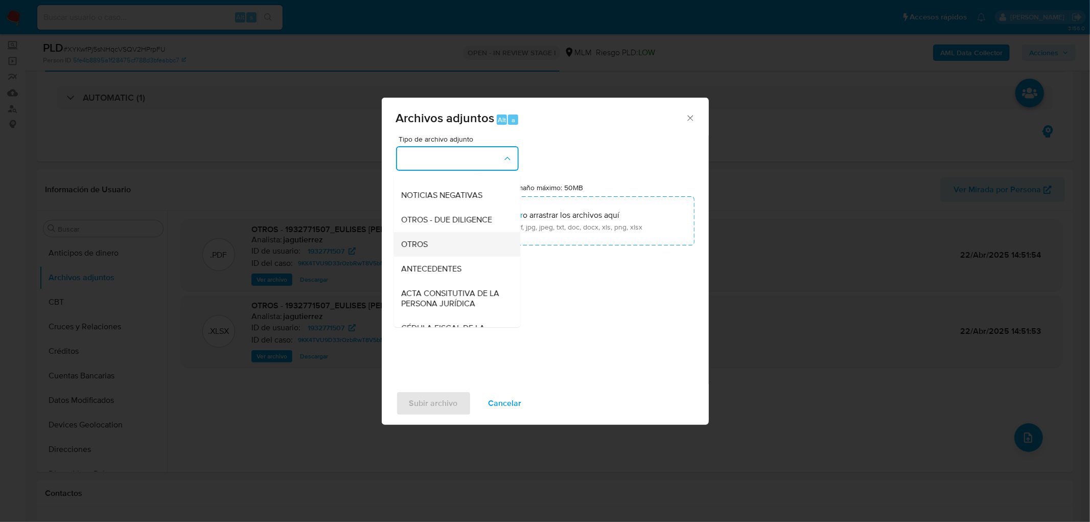
click at [437, 255] on div "OTROS" at bounding box center [454, 244] width 104 height 25
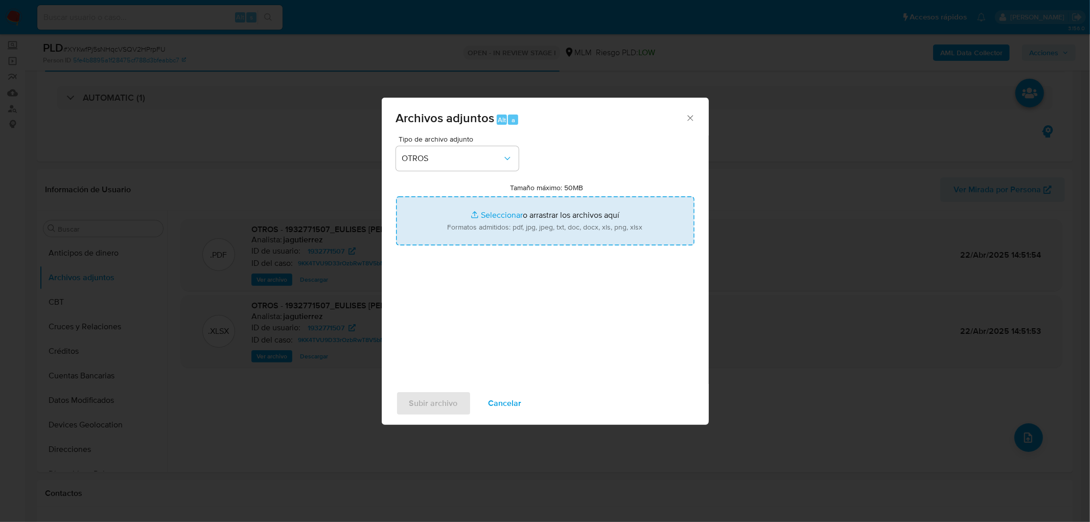
type input "C:\fakepath\1932771507_Eulises Garcia Rodriguez_AGO2025..xlsx"
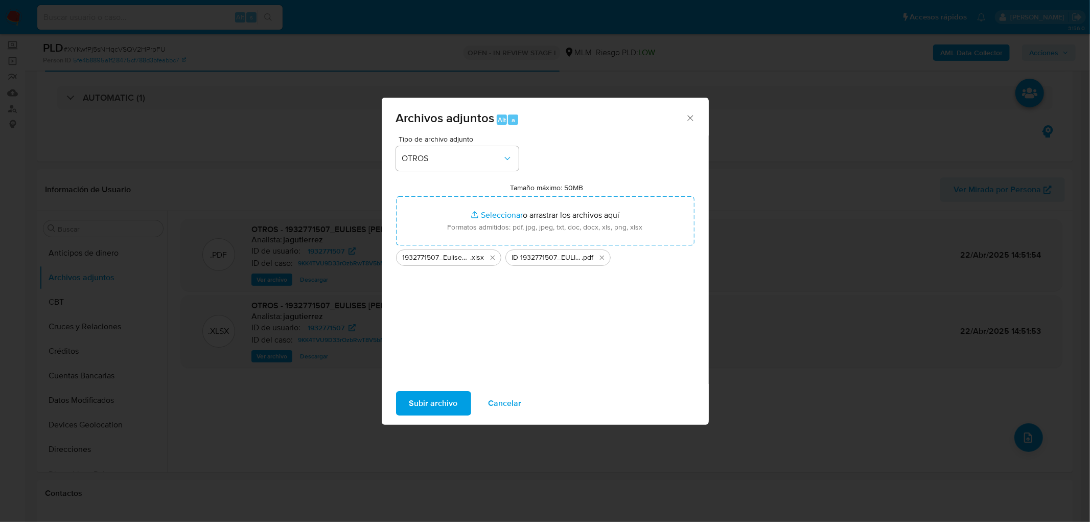
click at [452, 396] on span "Subir archivo" at bounding box center [434, 403] width 49 height 22
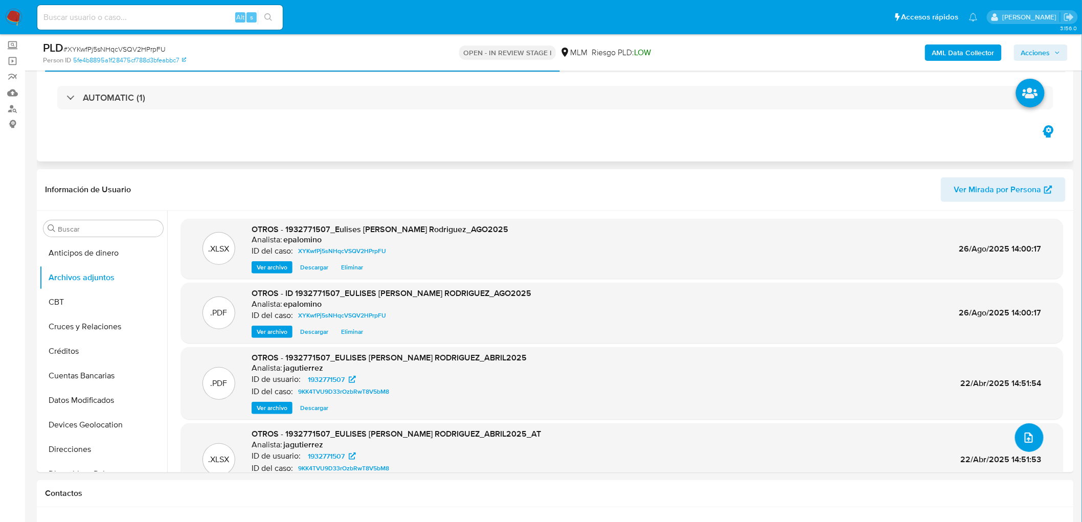
scroll to position [0, 0]
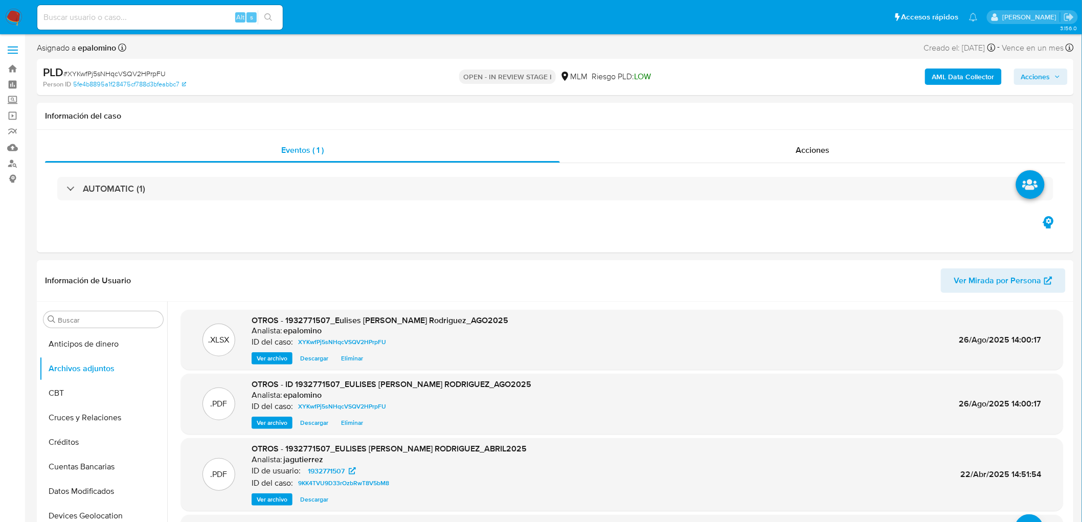
click at [1049, 74] on span "Acciones" at bounding box center [1035, 77] width 29 height 16
click at [1018, 236] on button "Enviar" at bounding box center [1029, 241] width 34 height 16
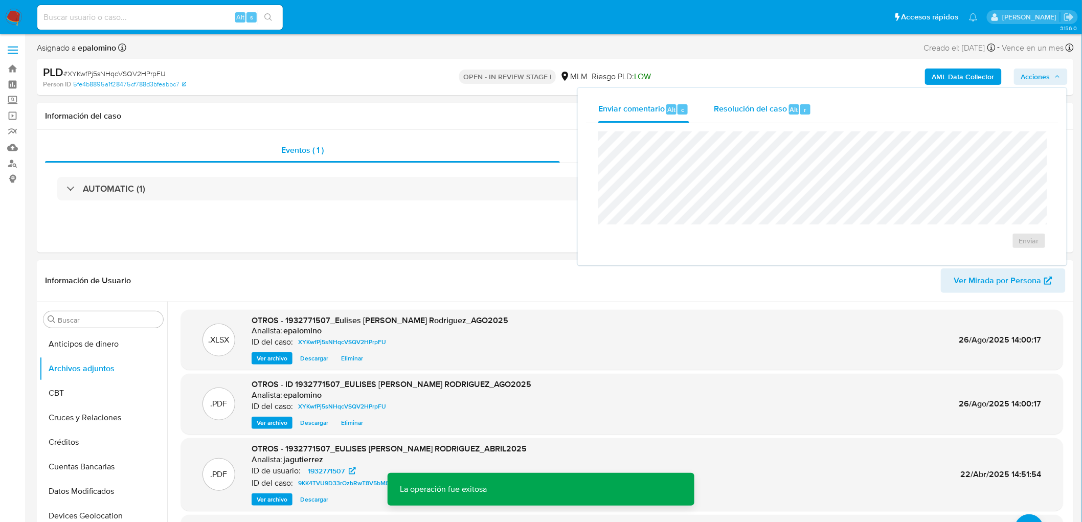
click at [762, 113] on span "Resolución del caso" at bounding box center [750, 109] width 73 height 12
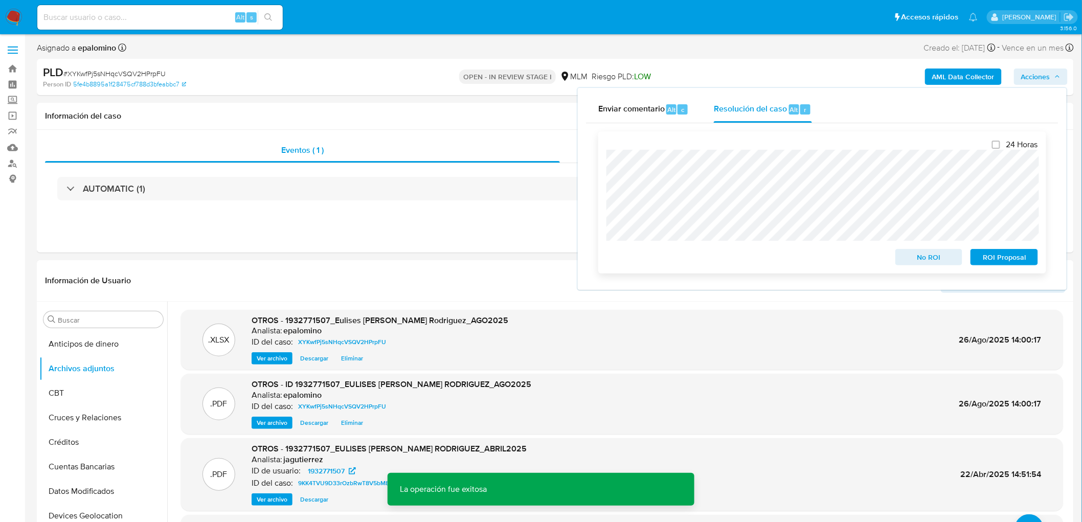
click at [945, 262] on span "No ROI" at bounding box center [928, 257] width 53 height 14
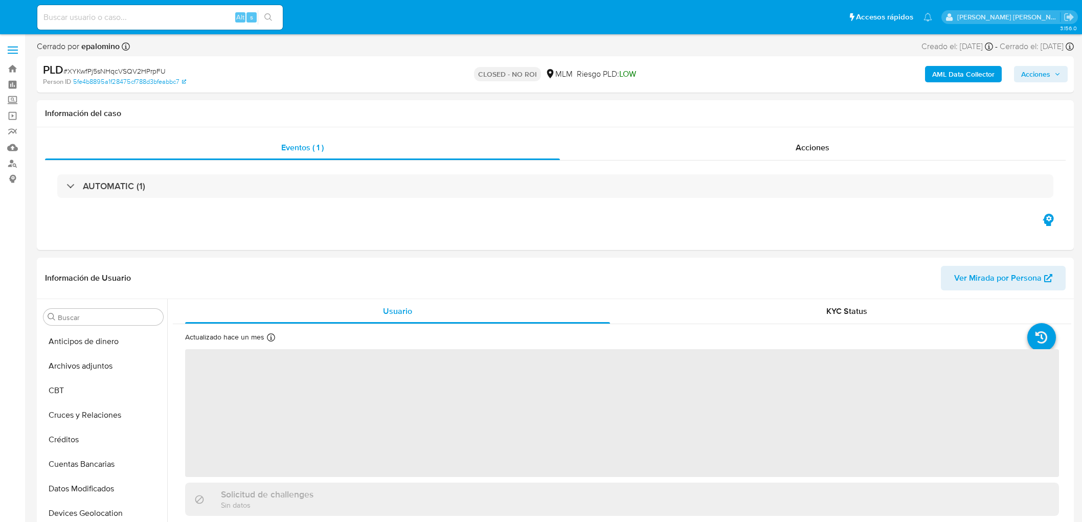
select select "10"
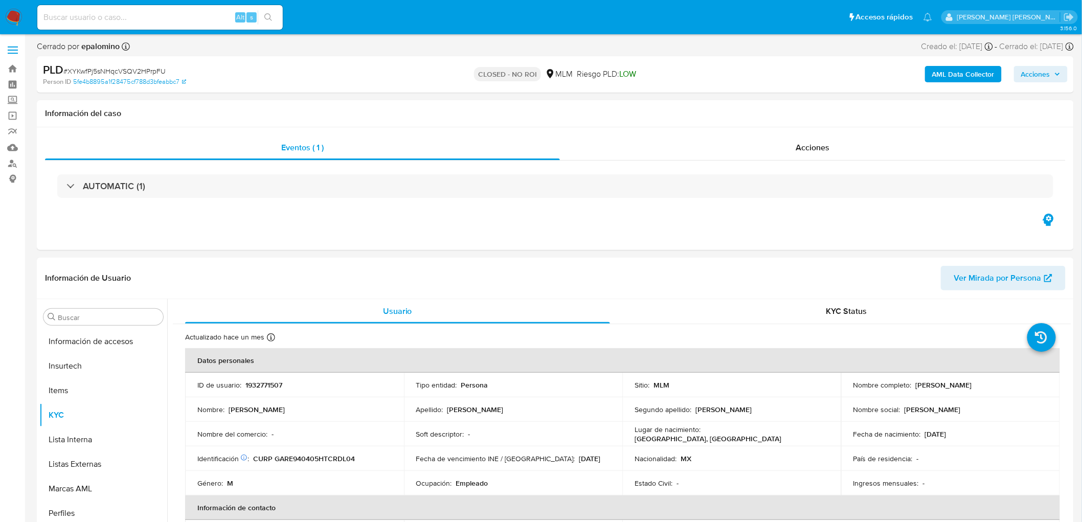
scroll to position [431, 0]
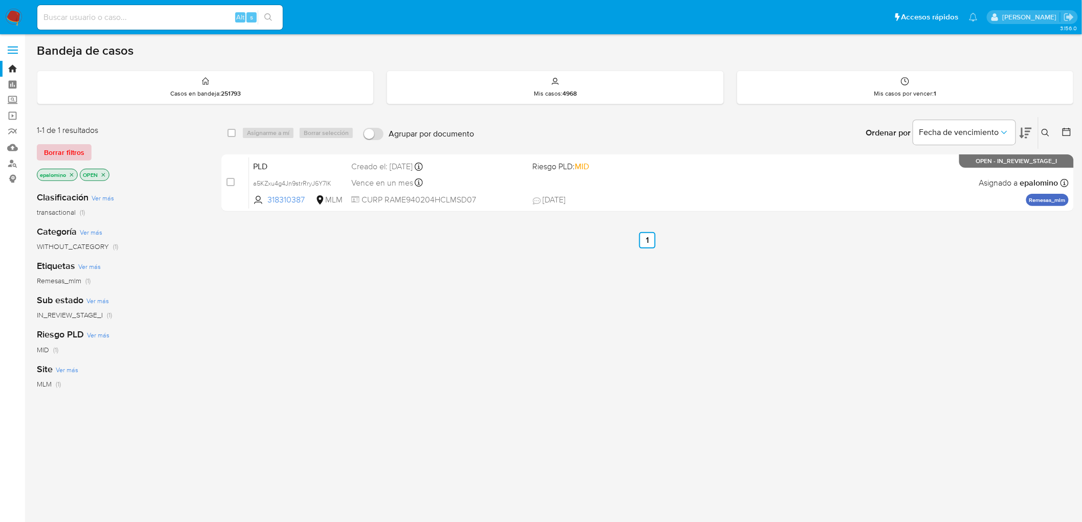
click at [76, 150] on span "Borrar filtros" at bounding box center [64, 152] width 40 height 14
